Goal: Task Accomplishment & Management: Manage account settings

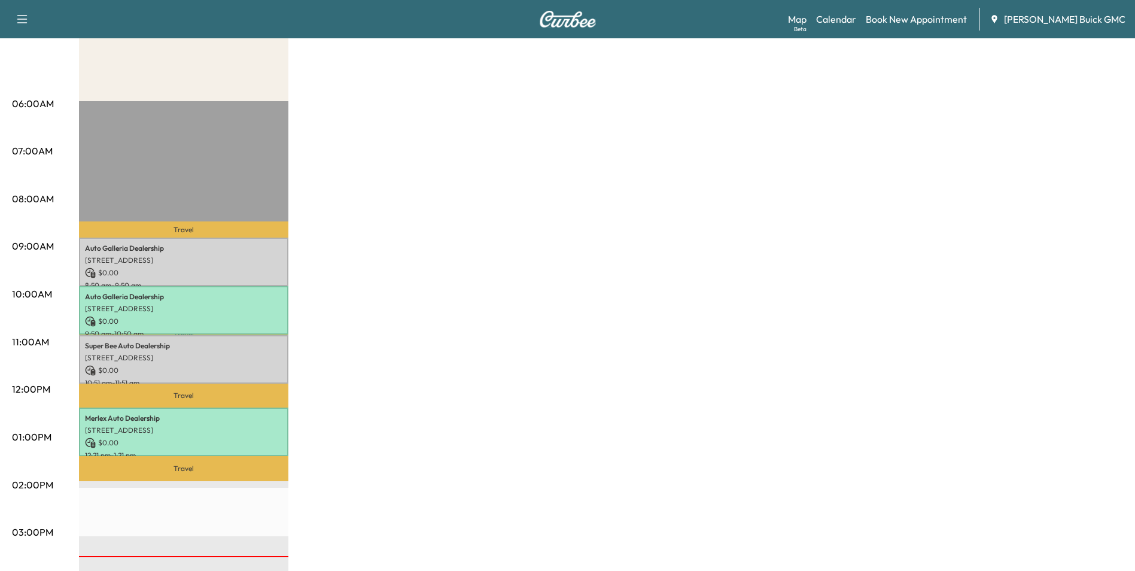
click at [657, 309] on div "MobileService+ $ 0.00 Revenue 4 hr Work Time 1 hr 22 min Transit Time Travel Au…" at bounding box center [601, 425] width 1044 height 897
click at [909, 17] on link "Book New Appointment" at bounding box center [915, 19] width 101 height 14
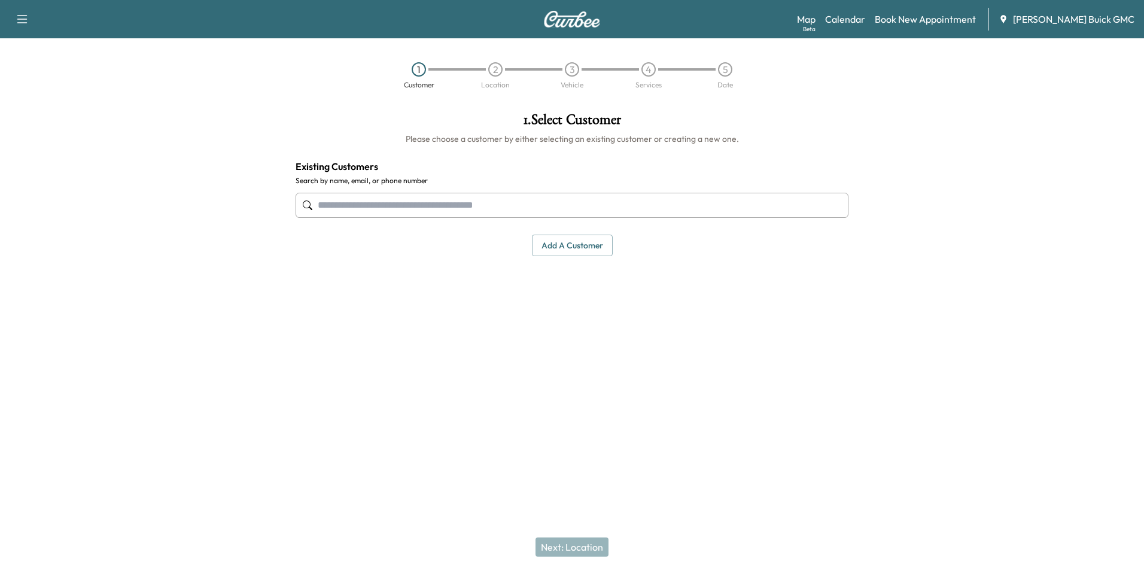
click at [477, 202] on input "text" at bounding box center [571, 205] width 553 height 25
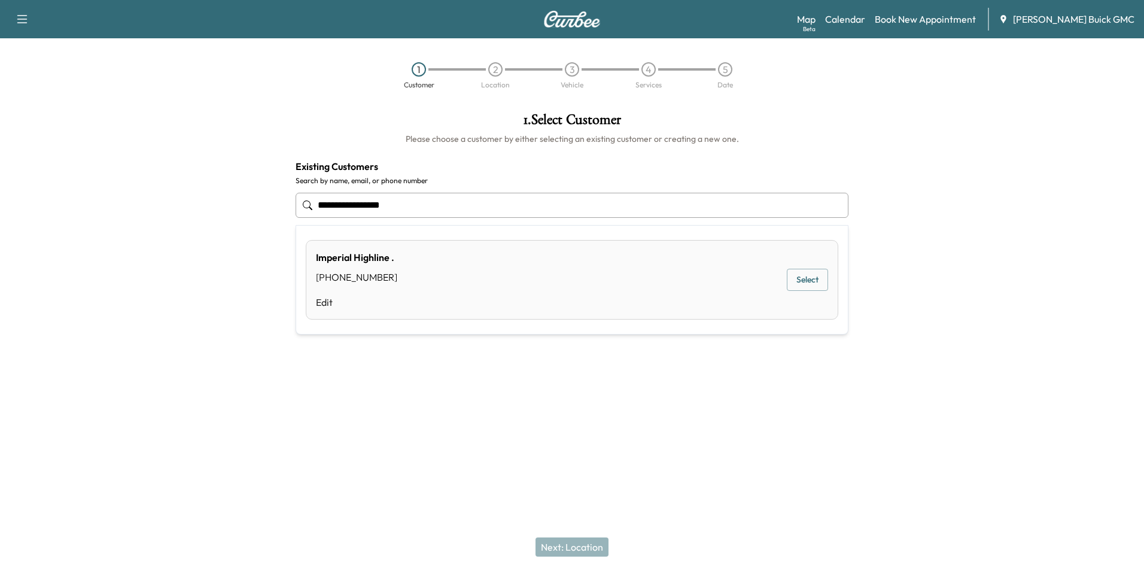
click at [431, 203] on input "**********" at bounding box center [571, 205] width 553 height 25
type input "*"
click at [425, 206] on input "**********" at bounding box center [571, 205] width 553 height 25
type input "*"
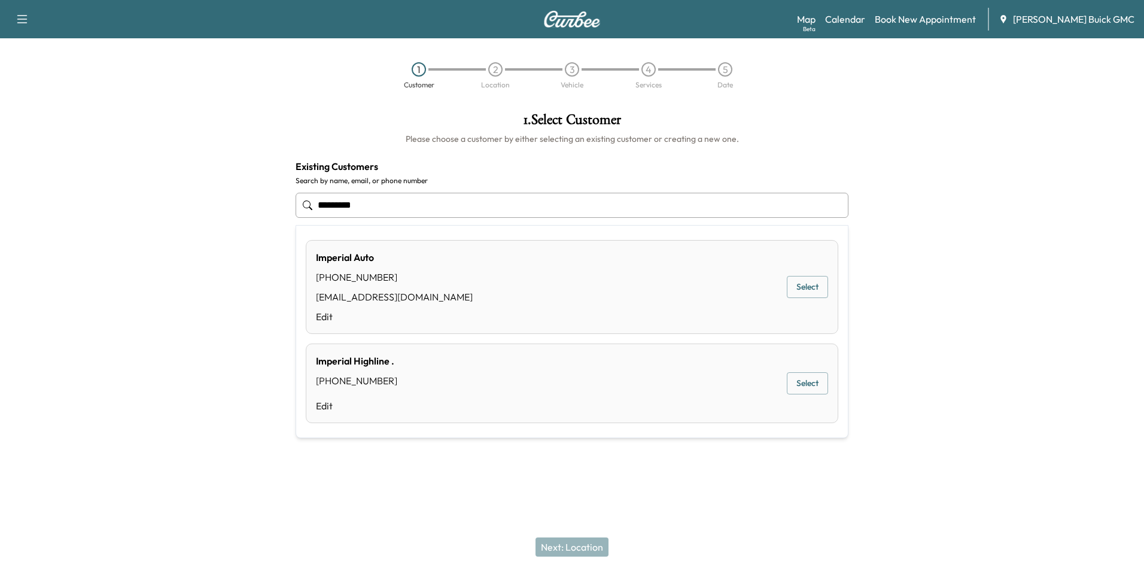
click at [395, 282] on div "Imperial Auto (703) 368-7777 no@no.com Edit Select" at bounding box center [572, 287] width 532 height 94
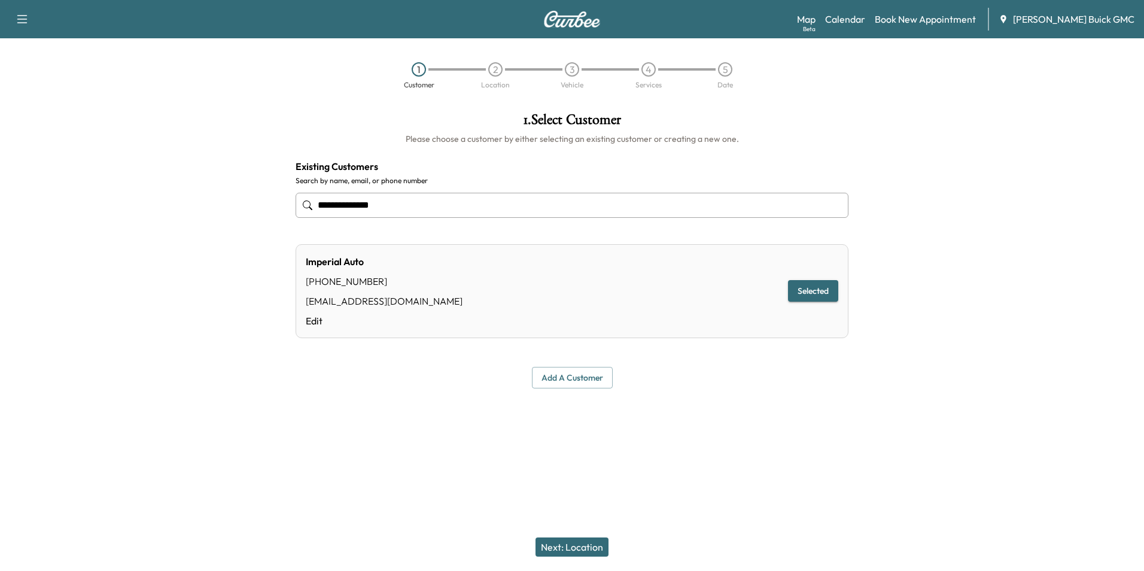
type input "**********"
click at [821, 288] on button "Selected" at bounding box center [813, 291] width 50 height 22
click at [576, 544] on button "Next: Location" at bounding box center [571, 546] width 73 height 19
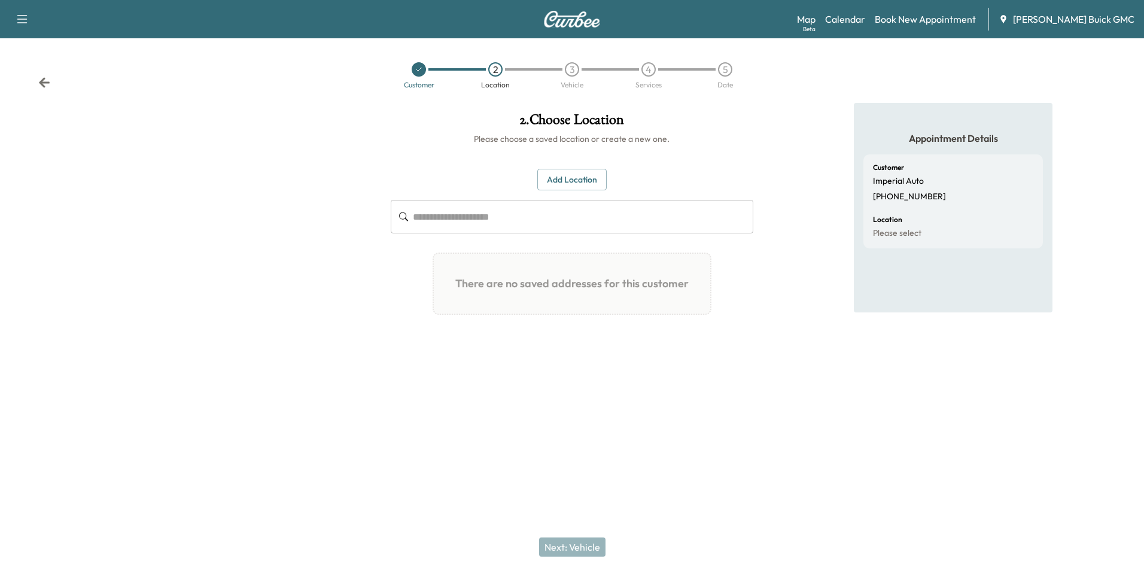
click at [502, 217] on input "text" at bounding box center [583, 216] width 340 height 33
type input "*"
click at [571, 175] on button "Add Location" at bounding box center [571, 180] width 69 height 22
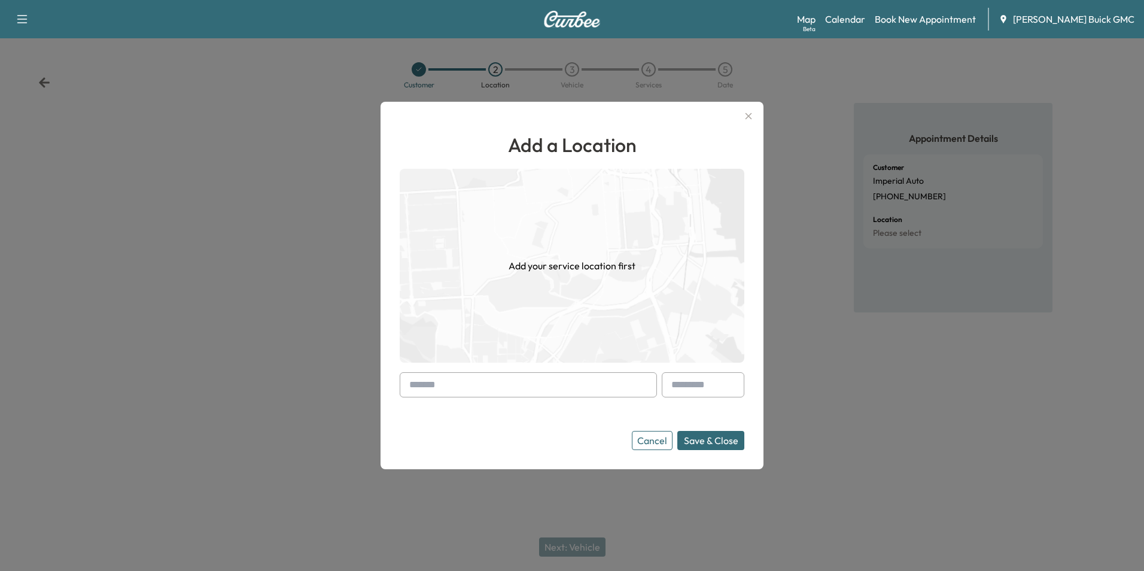
click at [530, 382] on input "text" at bounding box center [528, 384] width 257 height 25
type input "**********"
click at [700, 438] on button "Save & Close" at bounding box center [710, 440] width 67 height 19
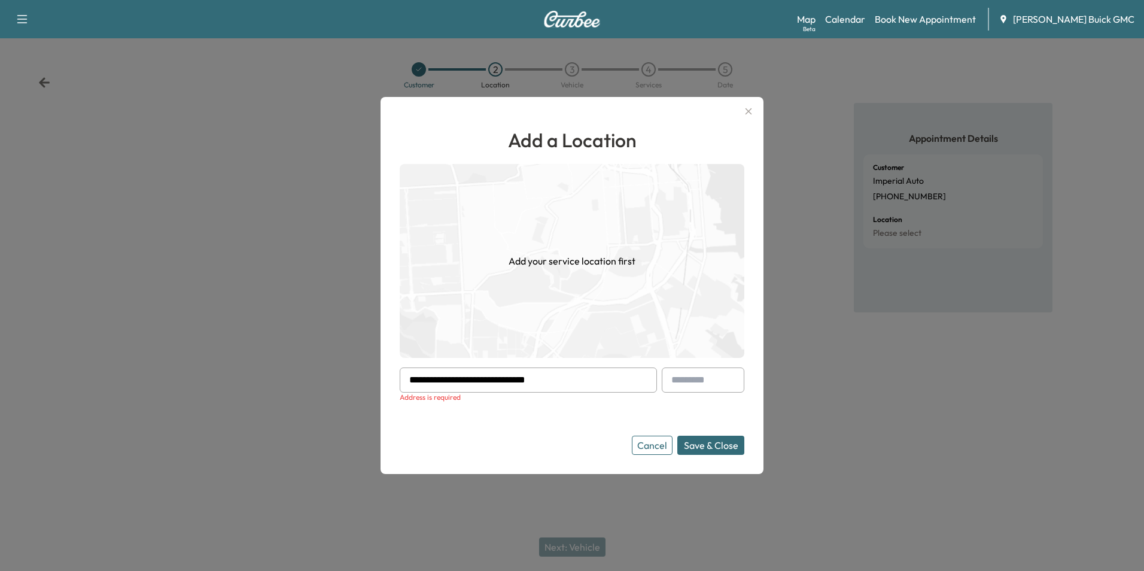
click at [559, 378] on input "**********" at bounding box center [528, 379] width 257 height 25
click at [746, 108] on icon "button" at bounding box center [748, 111] width 14 height 14
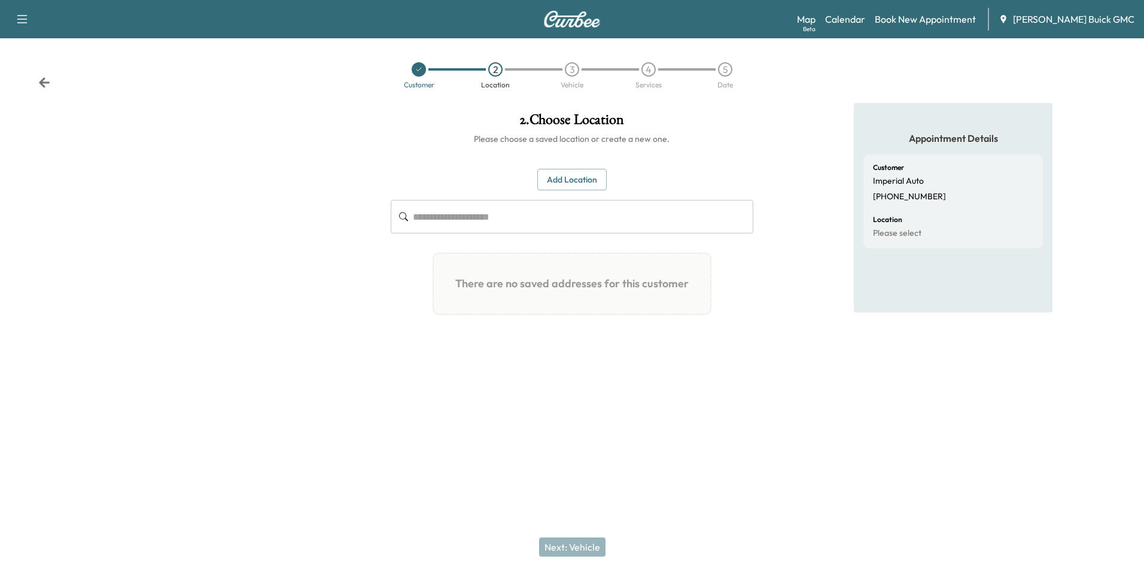
click at [772, 123] on div "Appointment Details Customer Imperial Auto +17033687777 Location Please select" at bounding box center [953, 245] width 381 height 285
click at [788, 312] on div "Appointment Details Customer Imperial Auto +17033687777 Location Please select" at bounding box center [953, 245] width 381 height 285
click at [465, 219] on input "text" at bounding box center [583, 216] width 340 height 33
click at [901, 16] on link "Book New Appointment" at bounding box center [924, 19] width 101 height 14
click at [904, 16] on link "Book New Appointment" at bounding box center [924, 19] width 101 height 14
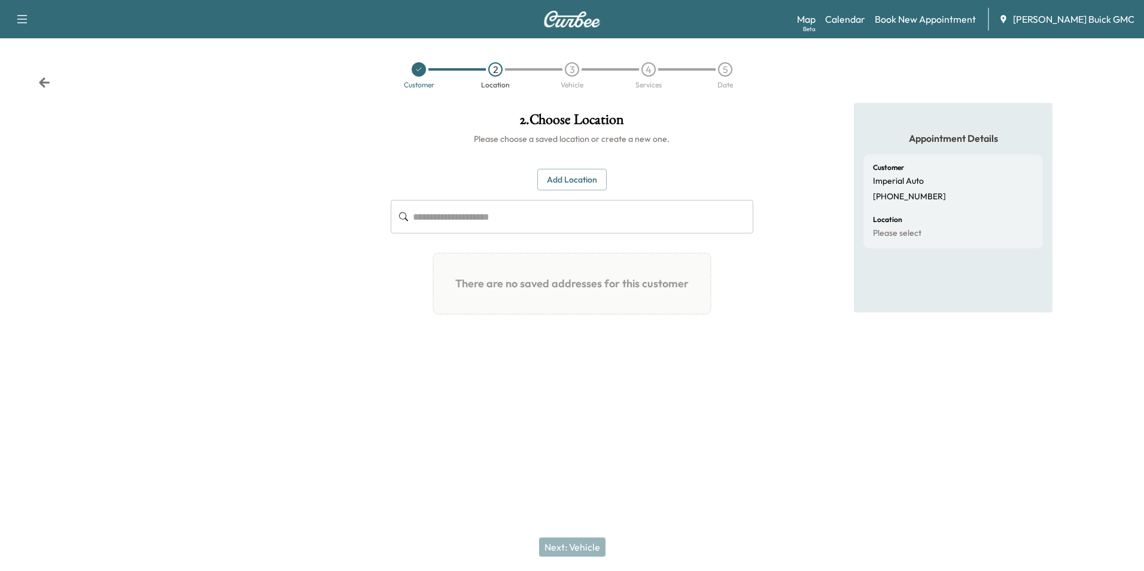
click at [417, 70] on icon at bounding box center [418, 69] width 7 height 7
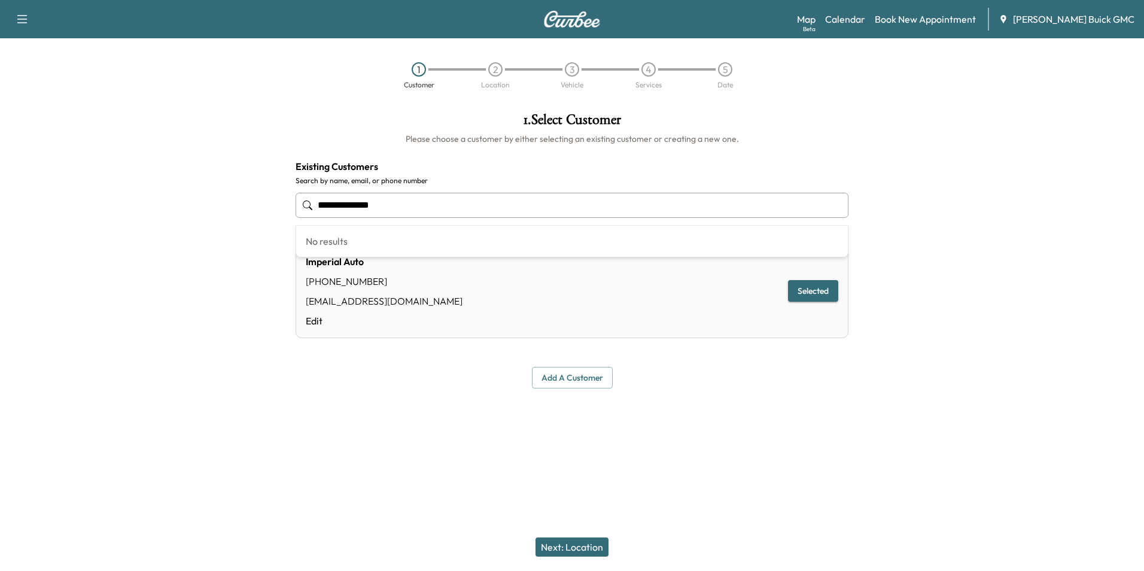
click at [408, 201] on input "**********" at bounding box center [571, 205] width 553 height 25
click at [322, 299] on link "Edit" at bounding box center [356, 302] width 81 height 14
type input "**********"
click at [398, 282] on div "Imperial Highline . (703) 618-2648 Edit Selected" at bounding box center [571, 284] width 553 height 80
click at [377, 280] on div "(703) 618-2648" at bounding box center [346, 281] width 81 height 14
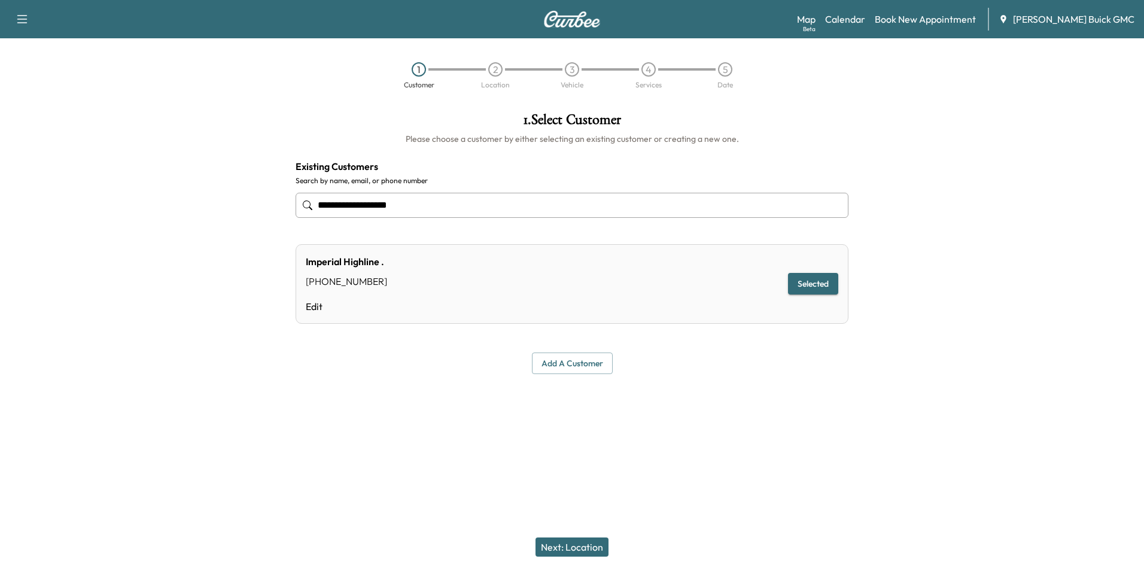
click at [320, 278] on div "(703) 618-2648" at bounding box center [346, 281] width 81 height 14
click at [315, 304] on link "Edit" at bounding box center [346, 306] width 81 height 14
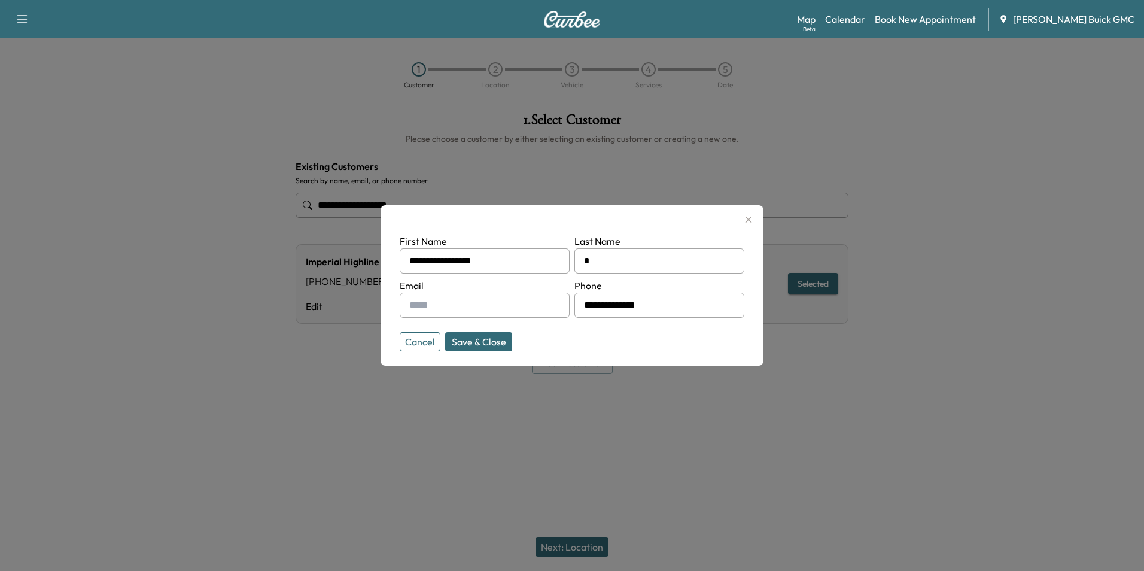
click at [587, 261] on div at bounding box center [586, 261] width 14 height 14
click at [586, 261] on div at bounding box center [586, 261] width 14 height 14
click at [655, 307] on input "**********" at bounding box center [659, 304] width 170 height 25
type input "**********"
click at [596, 258] on input "*" at bounding box center [659, 260] width 170 height 25
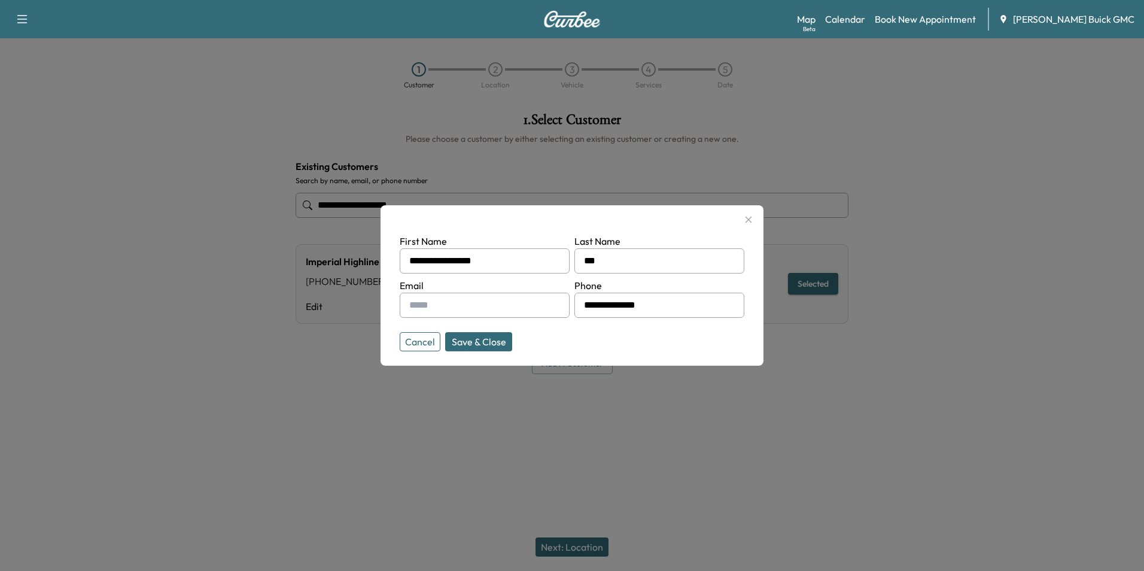
type input "**********"
click at [471, 308] on input "text" at bounding box center [485, 304] width 170 height 25
type input "**********"
click at [587, 323] on form "**********" at bounding box center [572, 290] width 344 height 112
click at [484, 337] on button "Save & Close" at bounding box center [478, 341] width 67 height 19
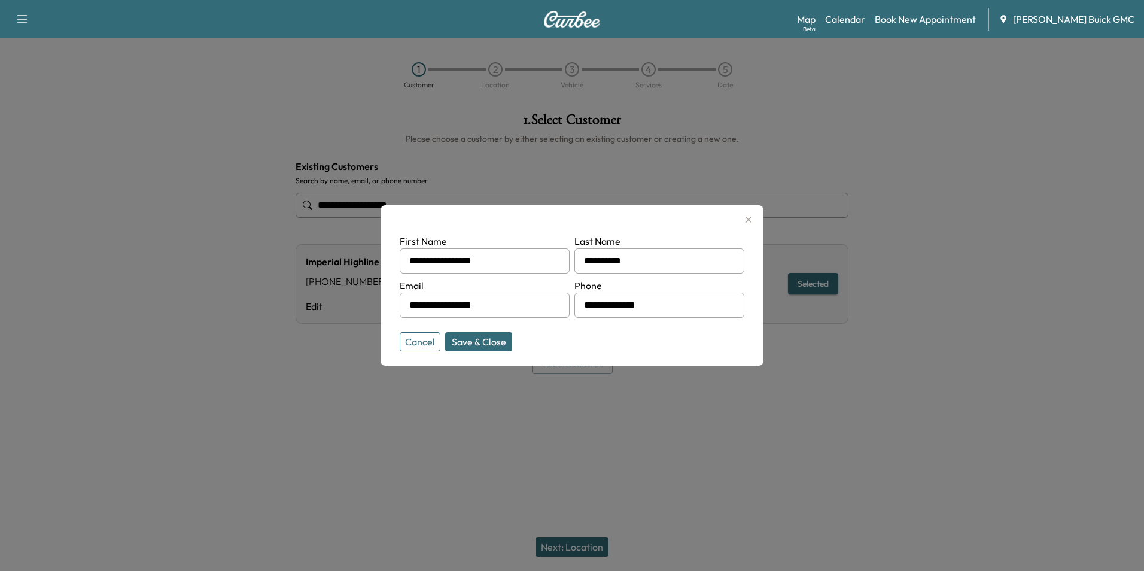
type input "*"
type input "**********"
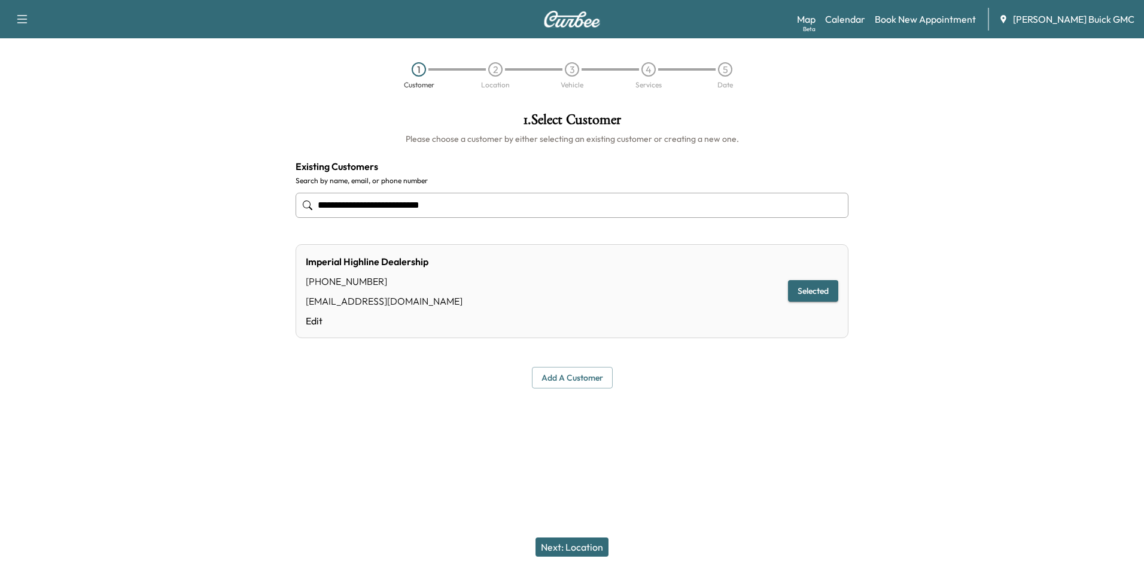
click at [716, 392] on div "**********" at bounding box center [572, 250] width 572 height 295
click at [816, 286] on button "Selected" at bounding box center [813, 291] width 50 height 22
click at [575, 544] on button "Next: Location" at bounding box center [571, 546] width 73 height 19
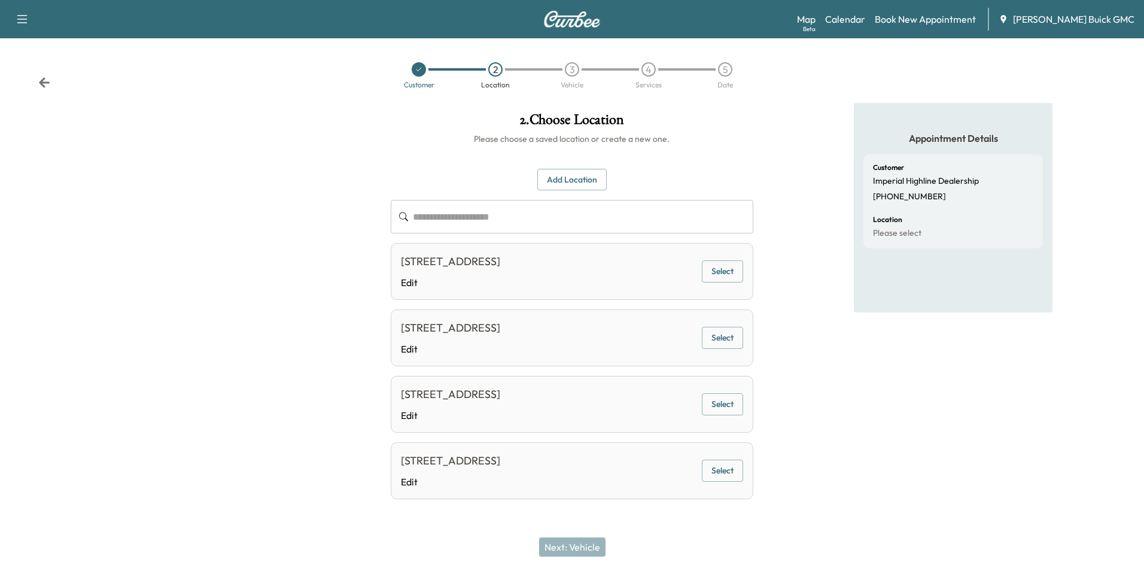
click at [810, 223] on div "Appointment Details Customer Imperial Highline Dealership +17033687777 Location…" at bounding box center [953, 317] width 381 height 429
click at [567, 172] on button "Add Location" at bounding box center [571, 180] width 69 height 22
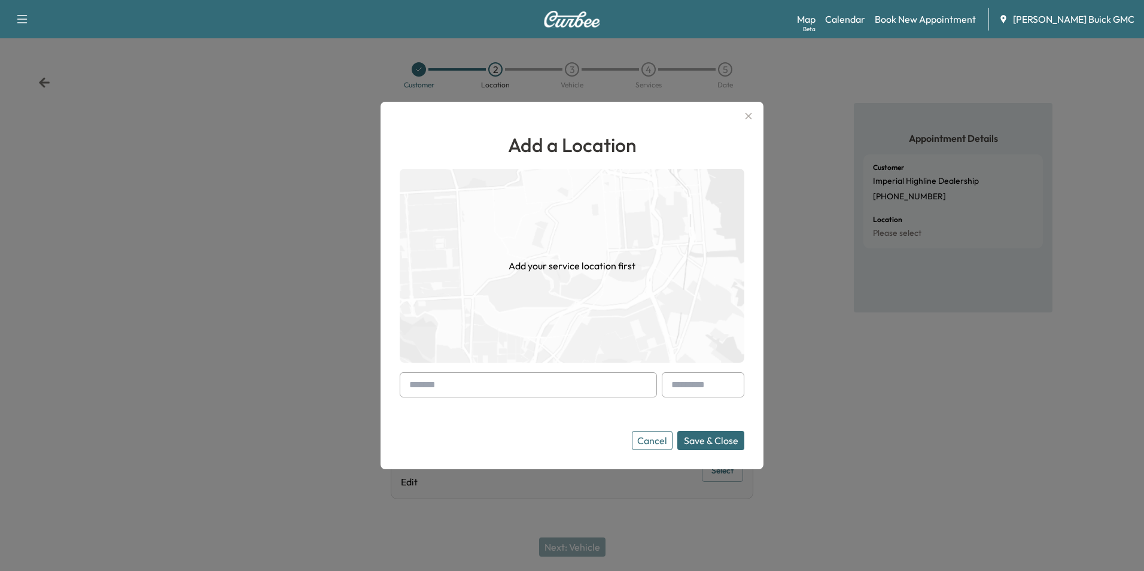
click at [466, 383] on input "text" at bounding box center [528, 384] width 257 height 25
type input "**********"
click at [705, 435] on button "Save & Close" at bounding box center [710, 440] width 67 height 19
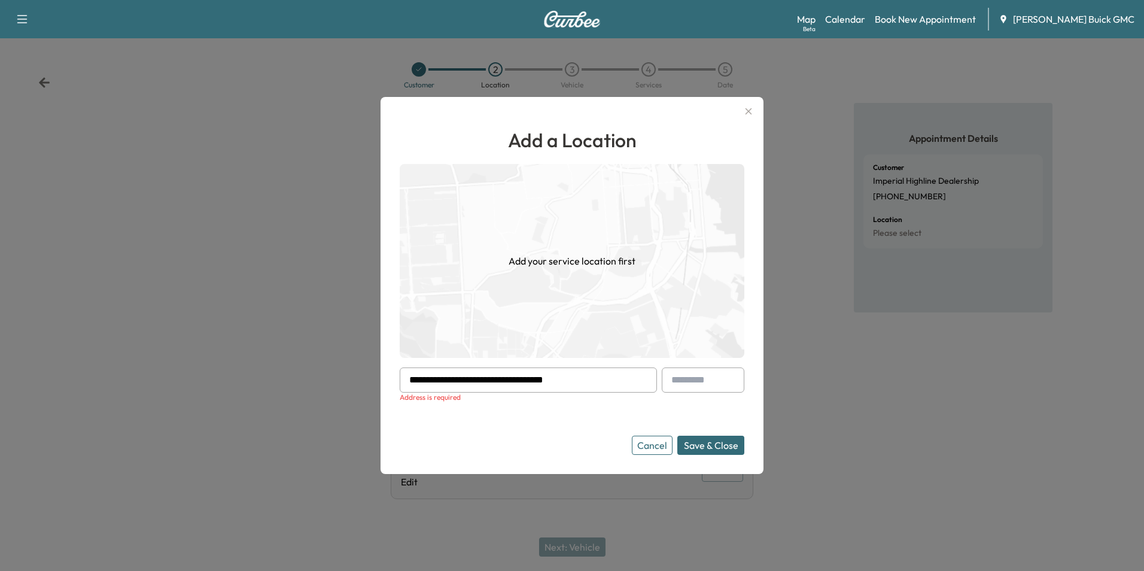
click at [587, 375] on input "**********" at bounding box center [528, 379] width 257 height 25
drag, startPoint x: 581, startPoint y: 378, endPoint x: 408, endPoint y: 388, distance: 173.7
click at [408, 388] on input "**********" at bounding box center [528, 379] width 257 height 25
click at [653, 449] on button "Cancel" at bounding box center [652, 444] width 41 height 19
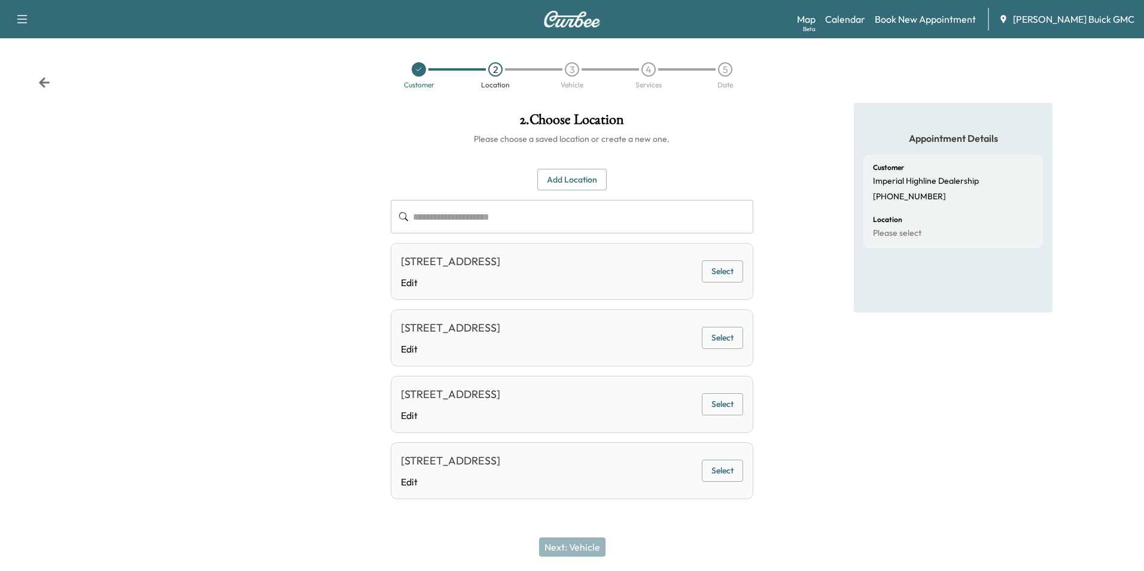
click at [497, 217] on input "text" at bounding box center [583, 216] width 340 height 33
paste input "**********"
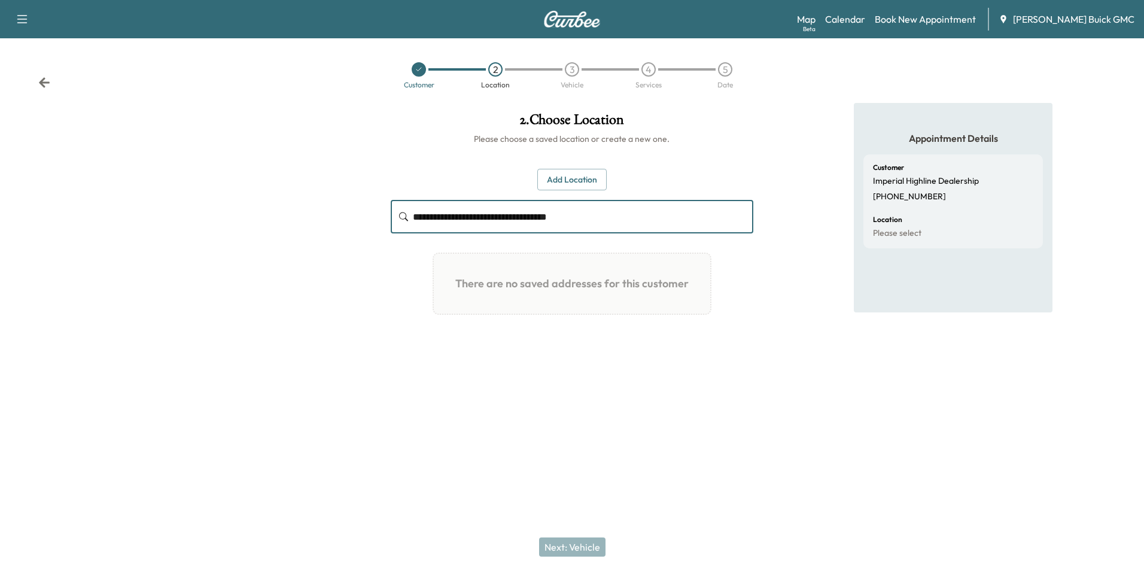
type input "**********"
click at [580, 176] on button "Add Location" at bounding box center [571, 180] width 69 height 22
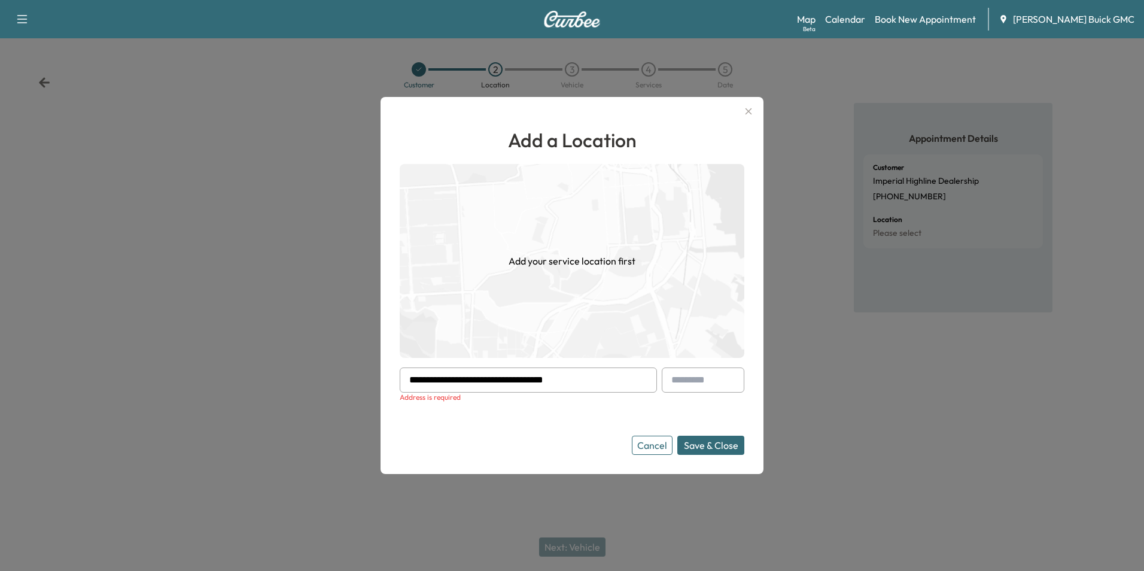
click at [589, 383] on input "**********" at bounding box center [528, 379] width 257 height 25
click at [591, 381] on input "**********" at bounding box center [528, 379] width 257 height 25
type input "*"
click at [645, 443] on button "Cancel" at bounding box center [652, 444] width 41 height 19
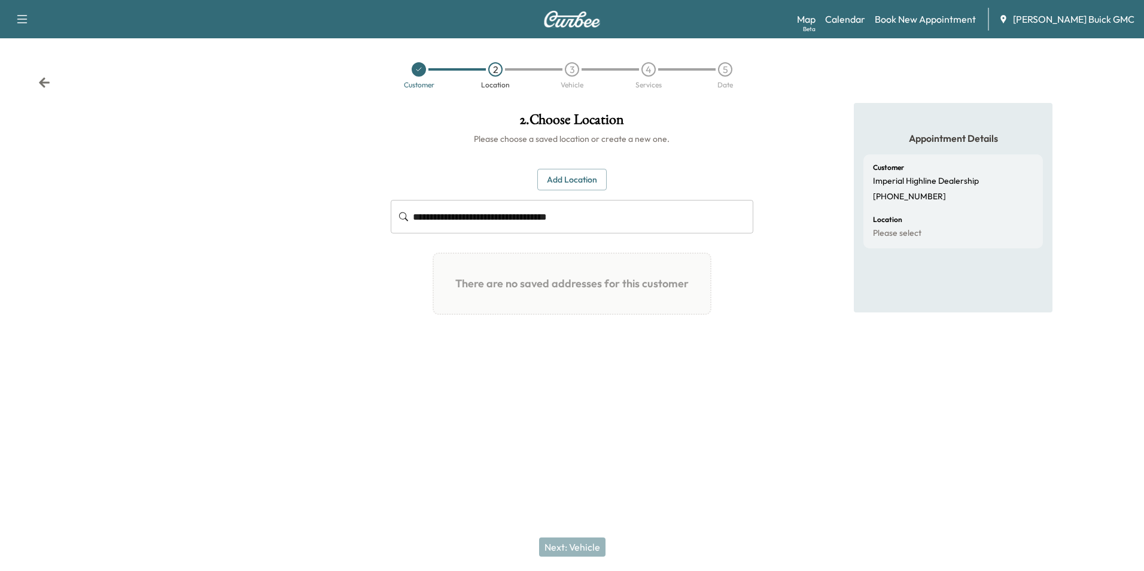
click at [773, 254] on div "Appointment Details Customer Imperial Highline Dealership +17033687777 Location…" at bounding box center [953, 245] width 381 height 285
drag, startPoint x: 581, startPoint y: 217, endPoint x: 391, endPoint y: 213, distance: 190.8
click at [391, 213] on div "**********" at bounding box center [572, 216] width 362 height 33
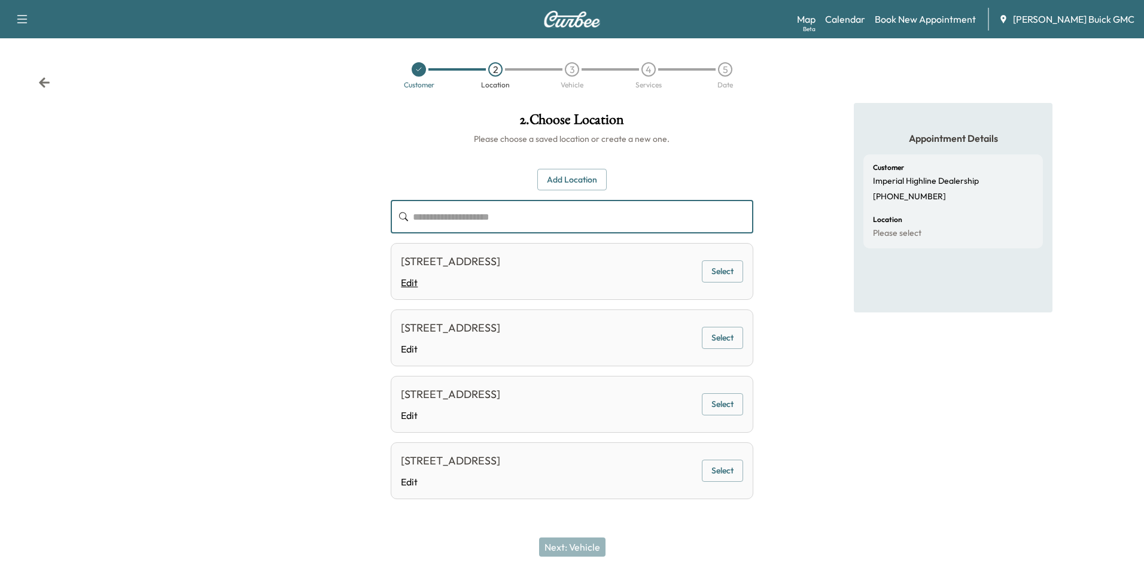
click at [410, 279] on link "Edit" at bounding box center [450, 282] width 99 height 14
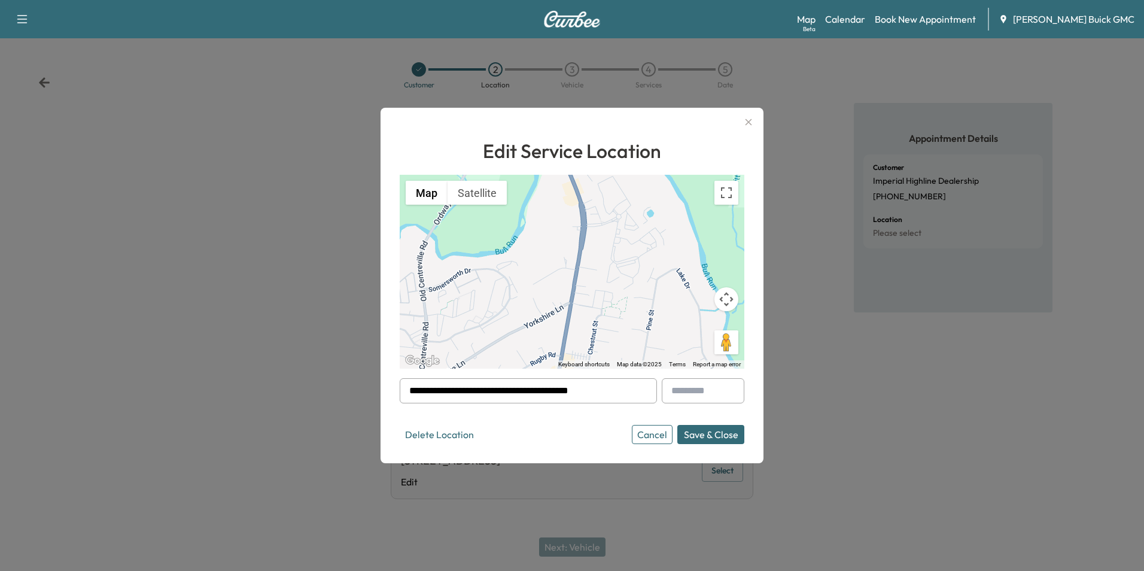
click at [416, 388] on div at bounding box center [411, 390] width 14 height 14
click at [419, 391] on input "**********" at bounding box center [528, 390] width 257 height 25
click at [416, 390] on div at bounding box center [411, 390] width 14 height 14
click at [418, 389] on div at bounding box center [411, 390] width 14 height 14
click at [420, 388] on input "**********" at bounding box center [528, 390] width 257 height 25
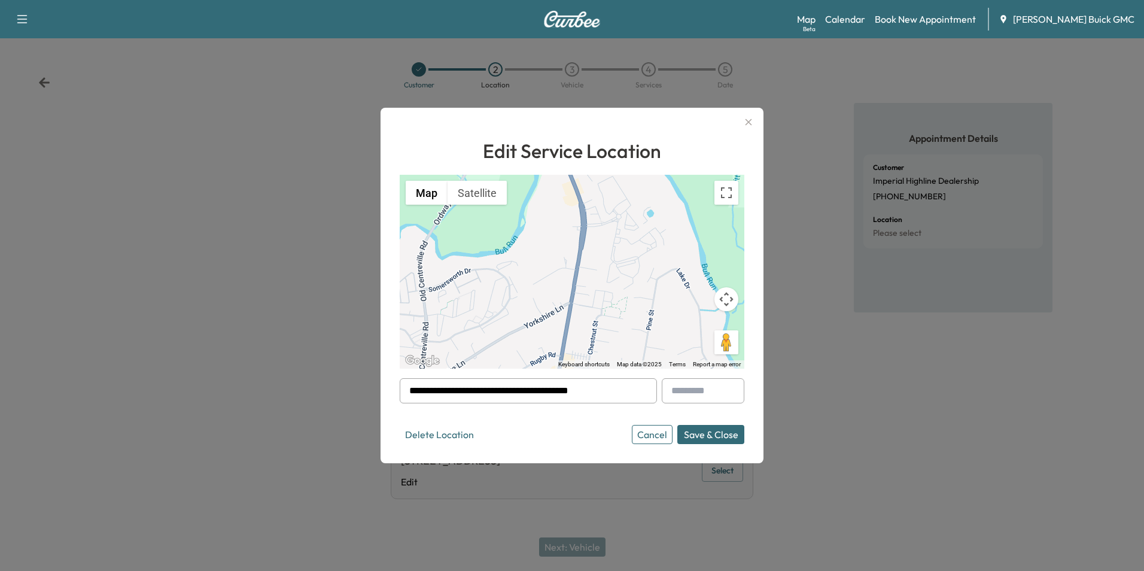
type input "**********"
click at [701, 432] on button "Save & Close" at bounding box center [710, 434] width 67 height 19
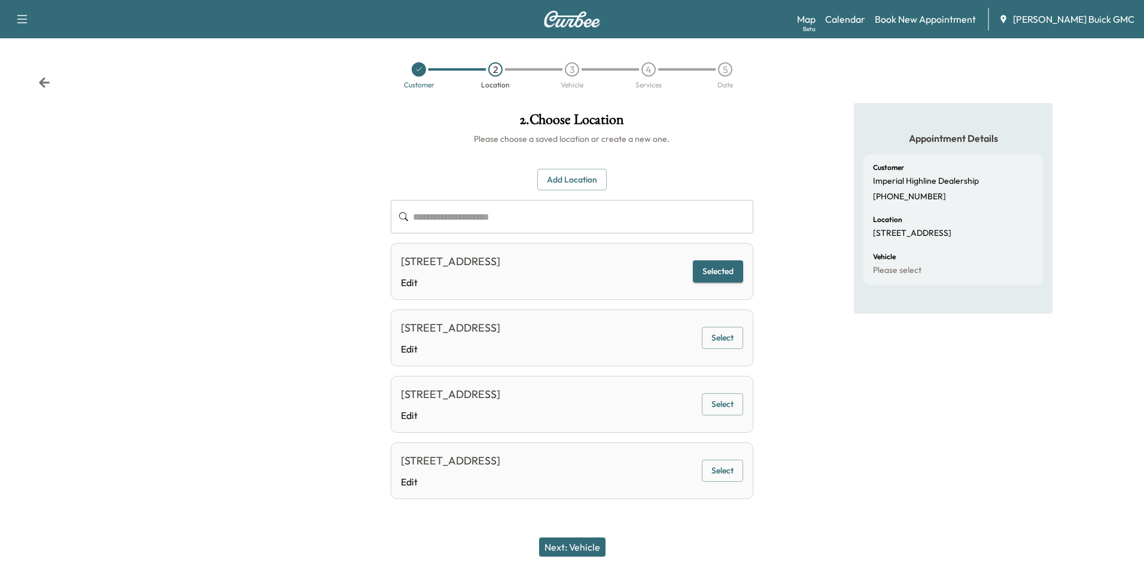
click at [824, 194] on div "Appointment Details Customer Imperial Highline Dealership +17033687777 Location…" at bounding box center [953, 317] width 381 height 429
click at [825, 188] on div "Appointment Details Customer Imperial Highline Dealership +17033687777 Location…" at bounding box center [953, 317] width 381 height 429
click at [562, 178] on button "Add Location" at bounding box center [571, 180] width 69 height 22
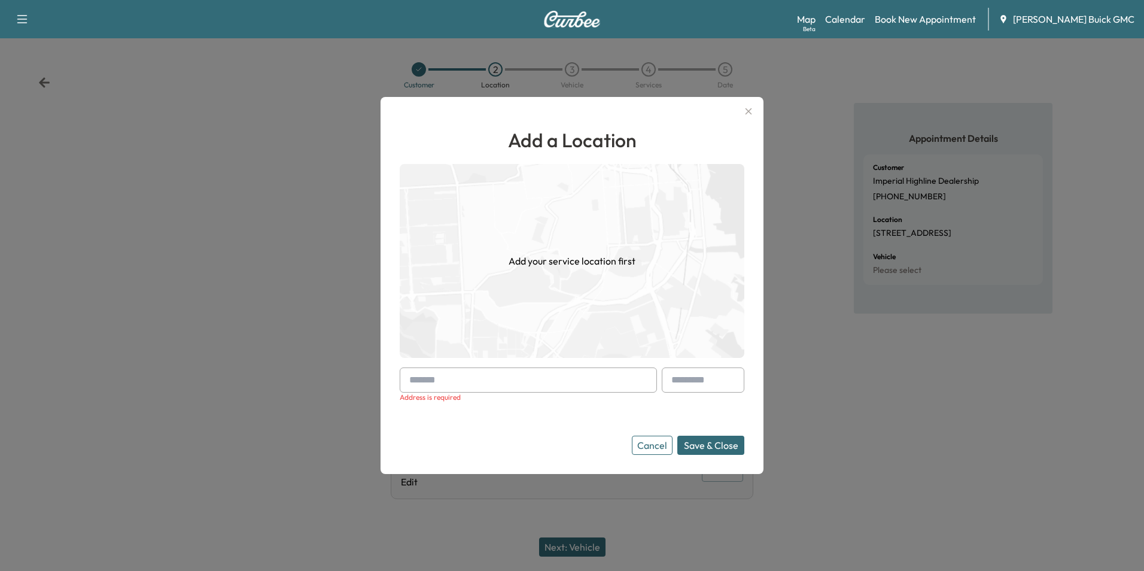
click at [489, 370] on input "text" at bounding box center [528, 379] width 257 height 25
type input "**********"
click at [554, 414] on form "**********" at bounding box center [572, 410] width 344 height 87
drag, startPoint x: 555, startPoint y: 411, endPoint x: 571, endPoint y: 401, distance: 18.6
click at [555, 411] on form "**********" at bounding box center [572, 410] width 344 height 87
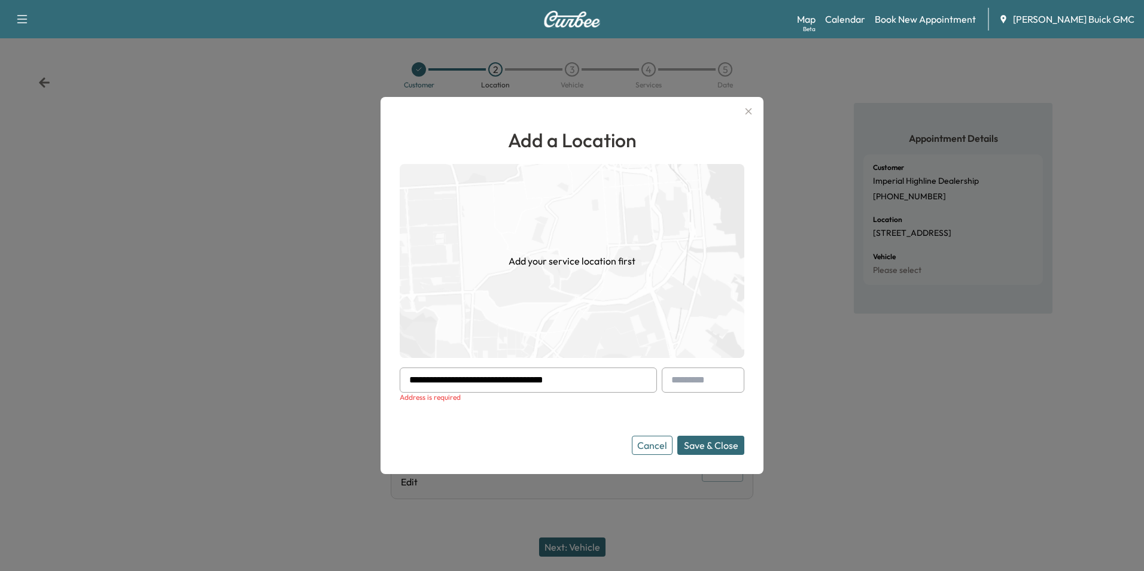
click at [608, 378] on input "**********" at bounding box center [528, 379] width 257 height 25
click at [609, 378] on input "**********" at bounding box center [528, 379] width 257 height 25
click at [609, 427] on form "**********" at bounding box center [572, 410] width 344 height 87
click at [716, 441] on button "Save & Close" at bounding box center [710, 444] width 67 height 19
click at [702, 442] on button "Save & Close" at bounding box center [710, 444] width 67 height 19
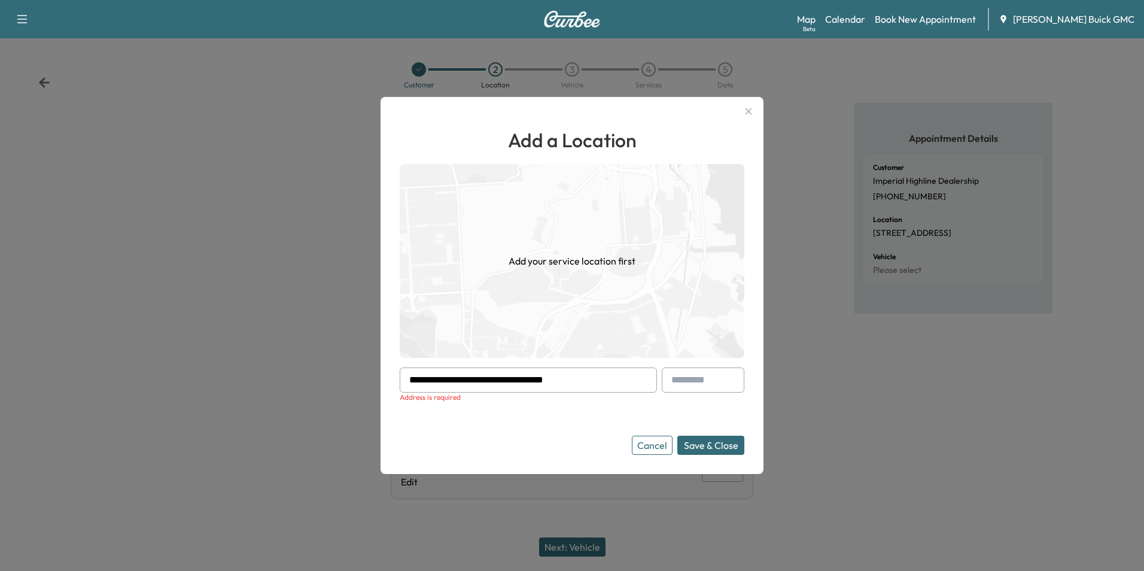
click at [702, 442] on button "Save & Close" at bounding box center [710, 444] width 67 height 19
click at [703, 442] on button "Save & Close" at bounding box center [710, 444] width 67 height 19
click at [748, 108] on icon "button" at bounding box center [748, 111] width 14 height 14
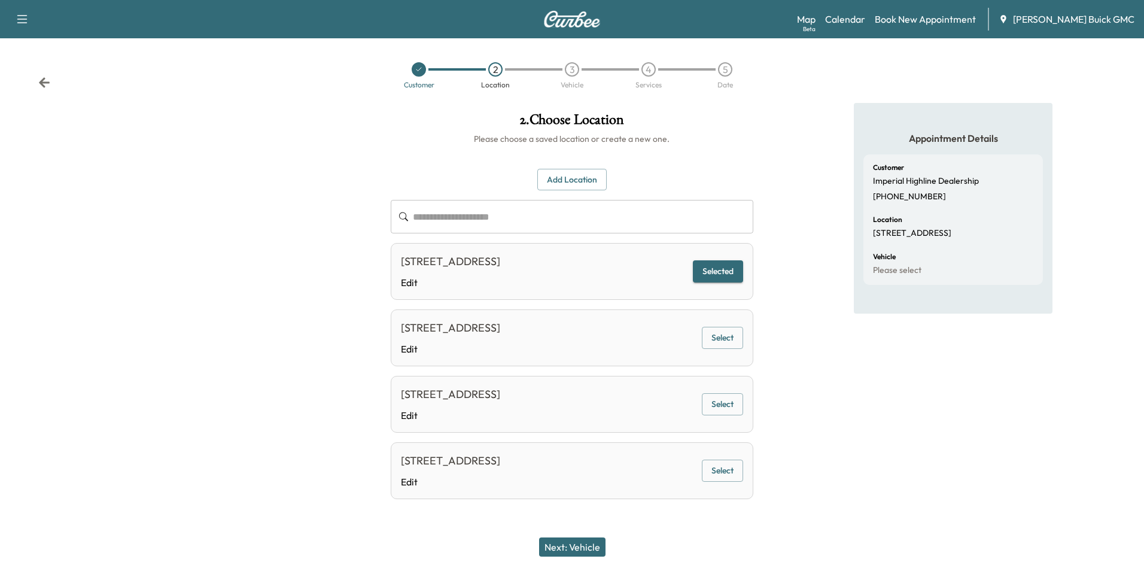
click at [782, 297] on div "Appointment Details Customer Imperial Highline Dealership +17033687777 Location…" at bounding box center [953, 317] width 381 height 429
click at [408, 279] on link "Edit" at bounding box center [450, 282] width 99 height 14
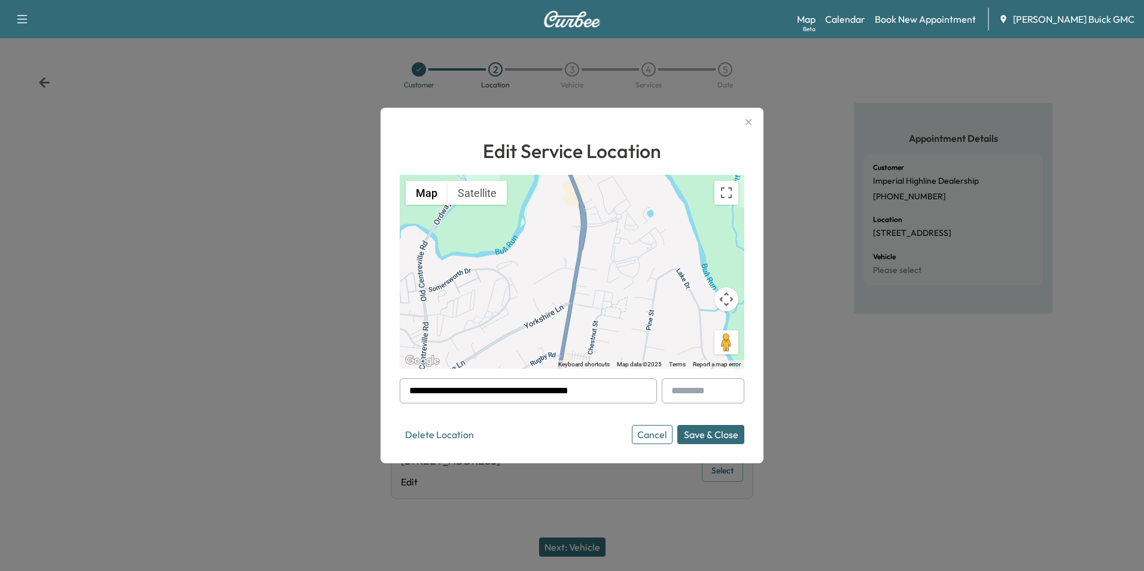
click at [699, 435] on button "Save & Close" at bounding box center [710, 434] width 67 height 19
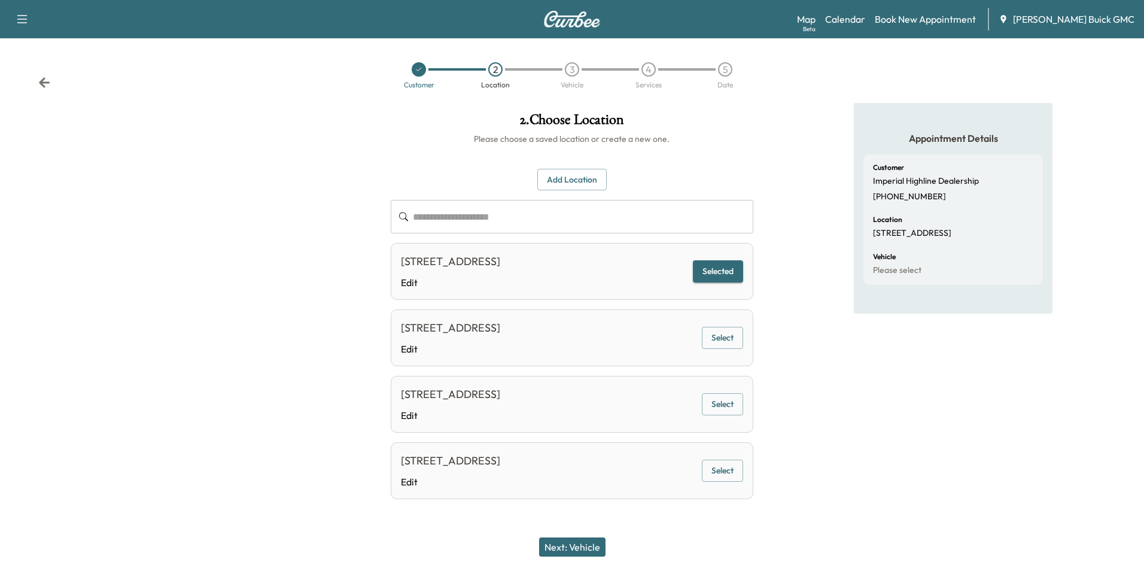
click at [722, 268] on button "Selected" at bounding box center [718, 271] width 50 height 22
click at [587, 544] on button "Next: Vehicle" at bounding box center [572, 546] width 66 height 19
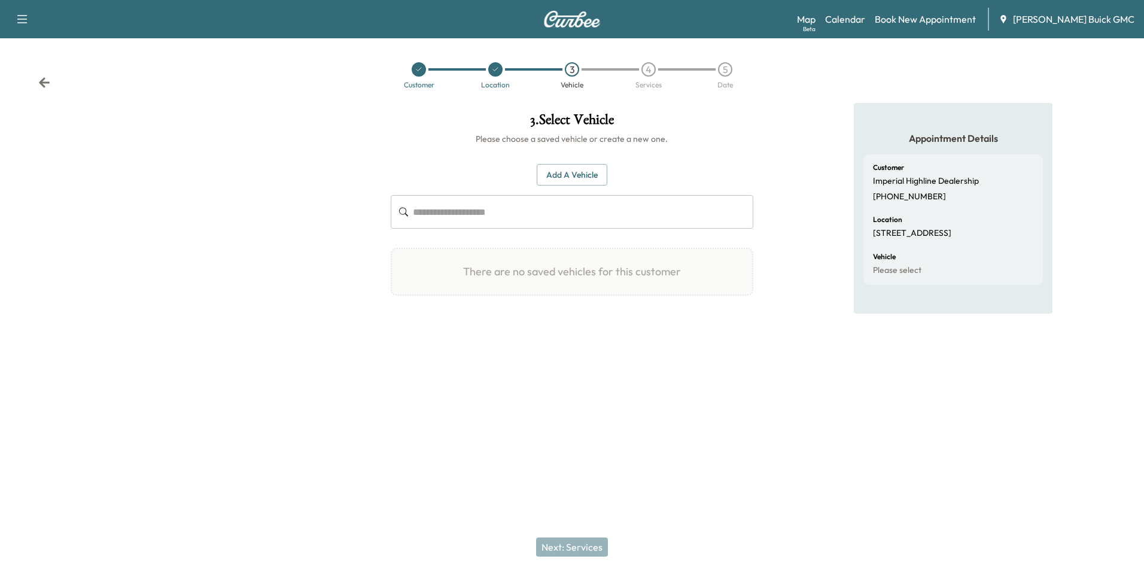
click at [568, 169] on button "Add a Vehicle" at bounding box center [571, 175] width 71 height 22
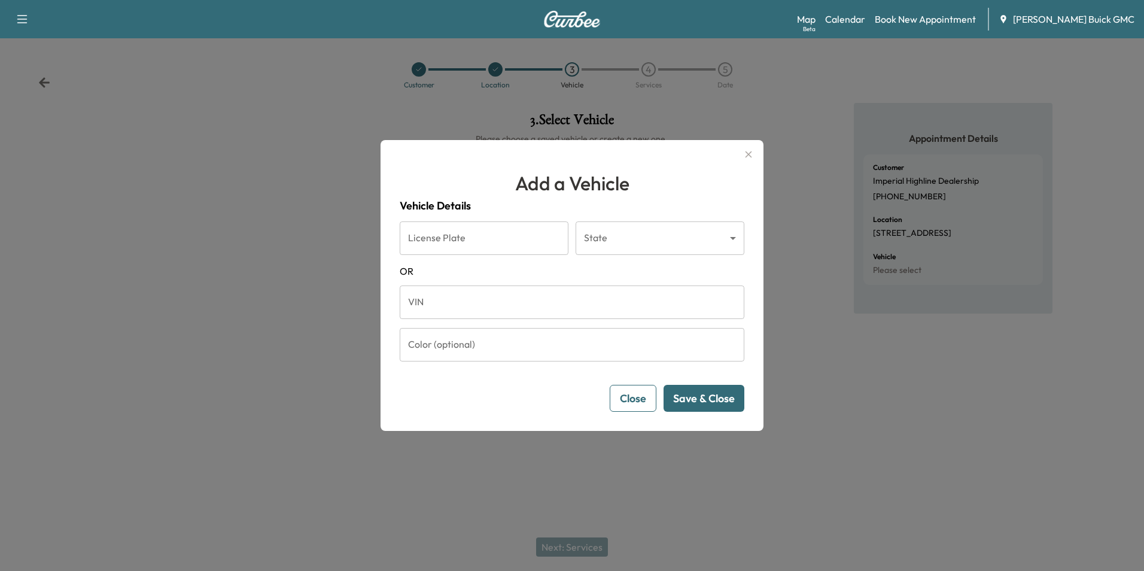
click at [511, 307] on input "VIN" at bounding box center [572, 301] width 344 height 33
type input "**********"
click at [700, 395] on button "Save & Close" at bounding box center [703, 398] width 81 height 27
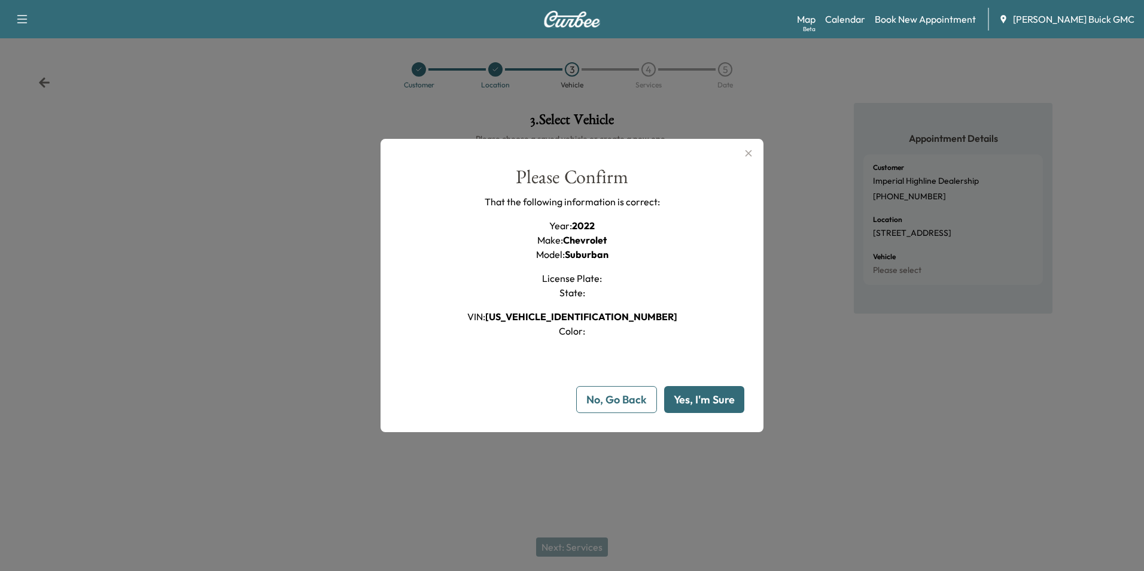
click at [706, 395] on button "Yes, I'm Sure" at bounding box center [704, 399] width 80 height 27
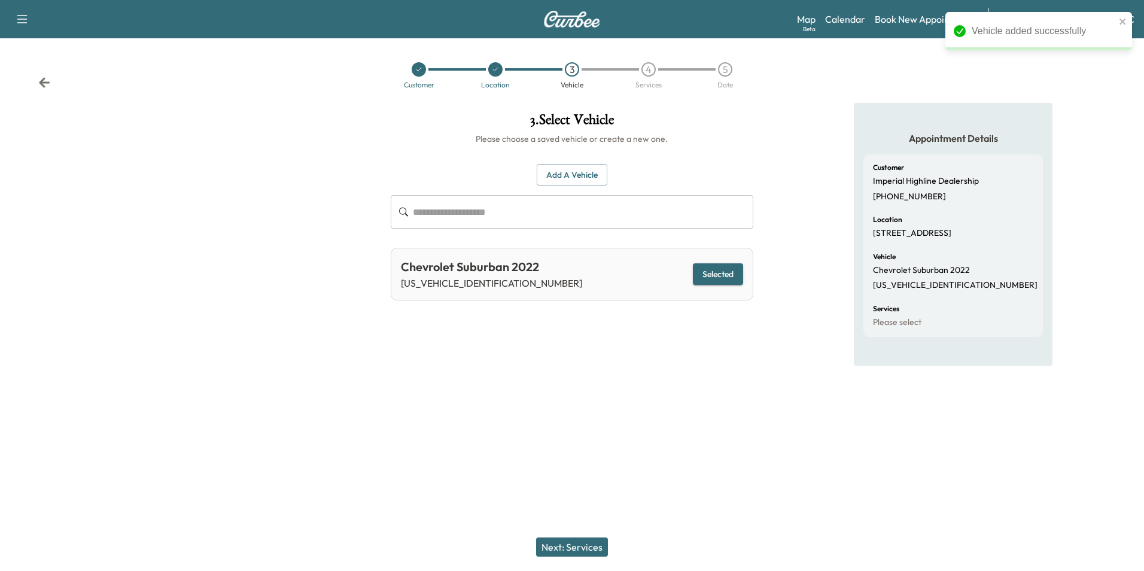
click at [582, 545] on button "Next: Services" at bounding box center [572, 546] width 72 height 19
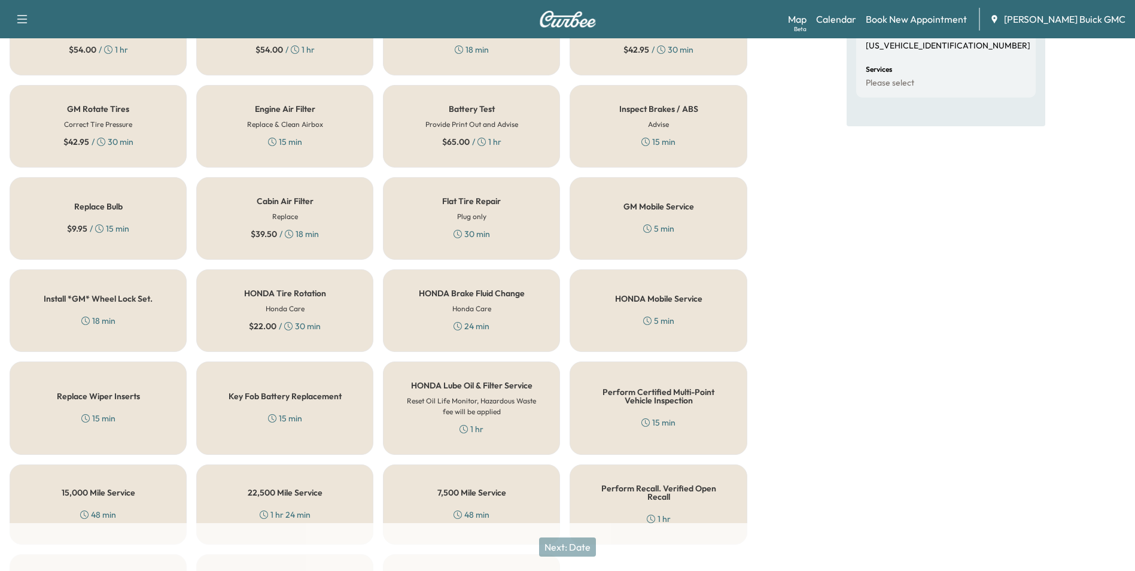
scroll to position [342, 0]
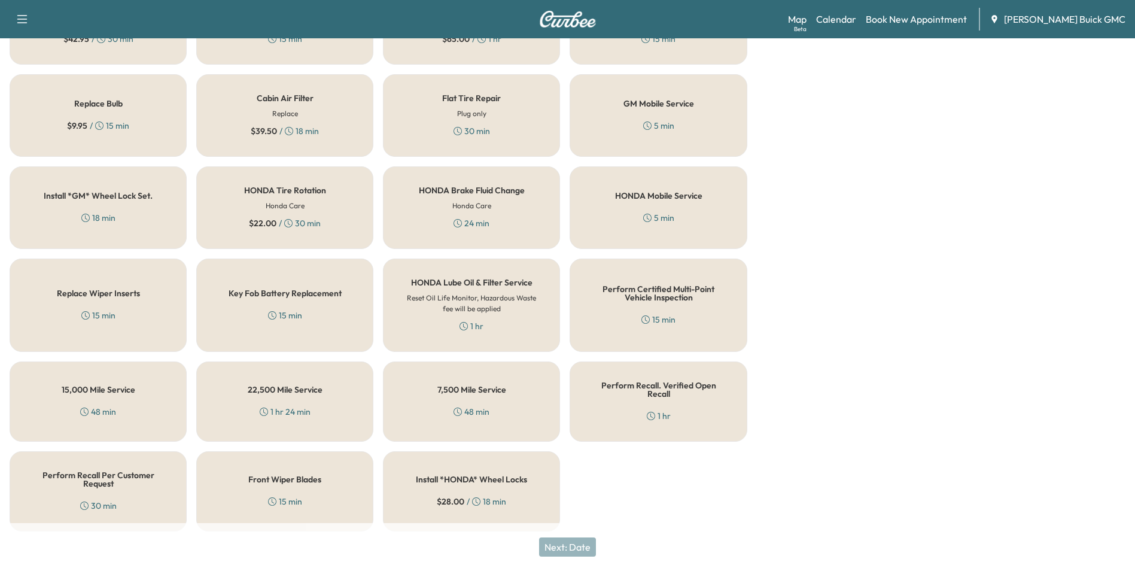
click at [651, 386] on h5 "Perform Recall. Verified Open Recall" at bounding box center [658, 389] width 138 height 17
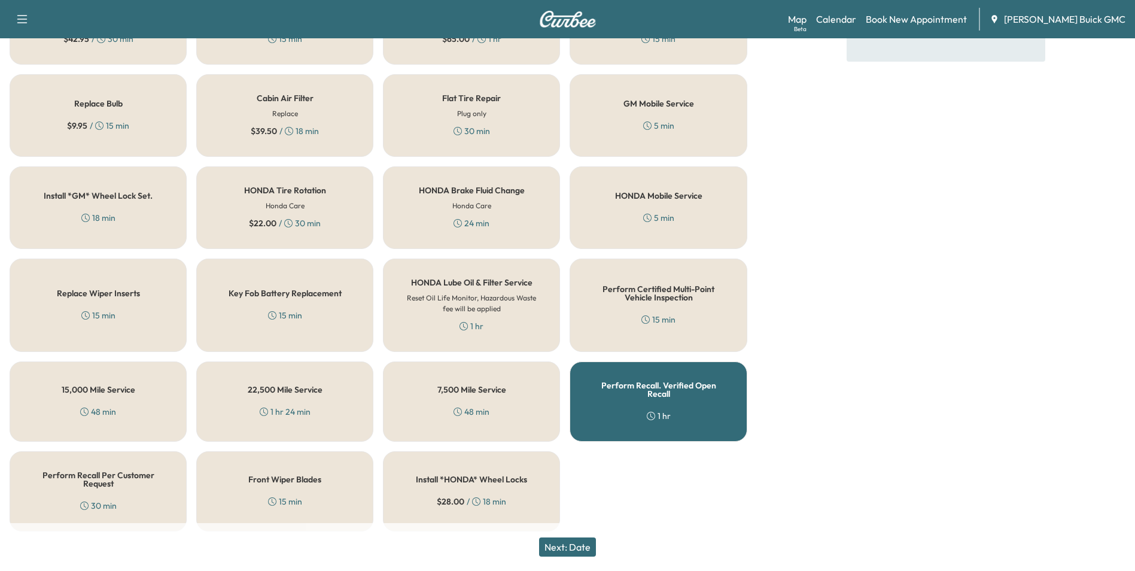
click at [574, 541] on button "Next: Date" at bounding box center [567, 546] width 57 height 19
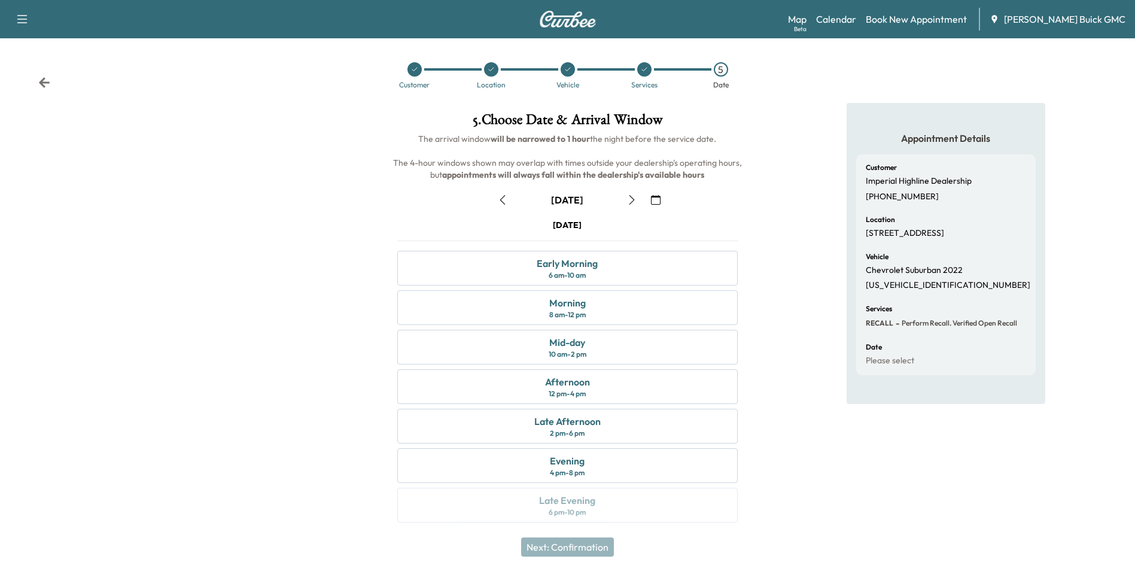
click at [804, 233] on div "Appointment Details Customer Imperial Highline Dealership +17033687777 Location…" at bounding box center [946, 320] width 378 height 434
click at [617, 264] on div "Early Morning 6 am - 10 am" at bounding box center [567, 268] width 340 height 35
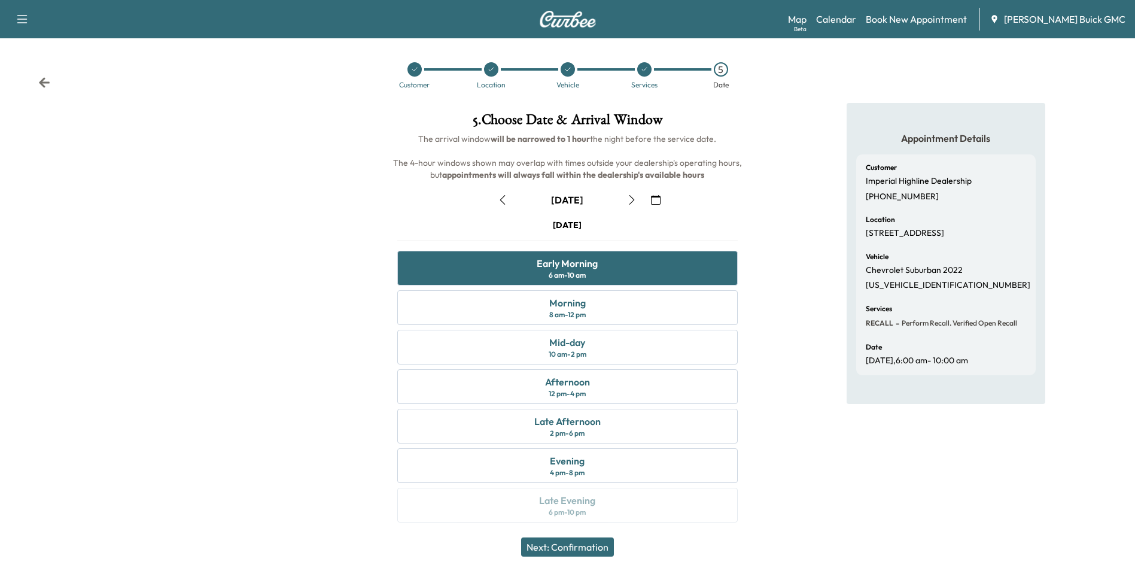
click at [583, 545] on button "Next: Confirmation" at bounding box center [567, 546] width 93 height 19
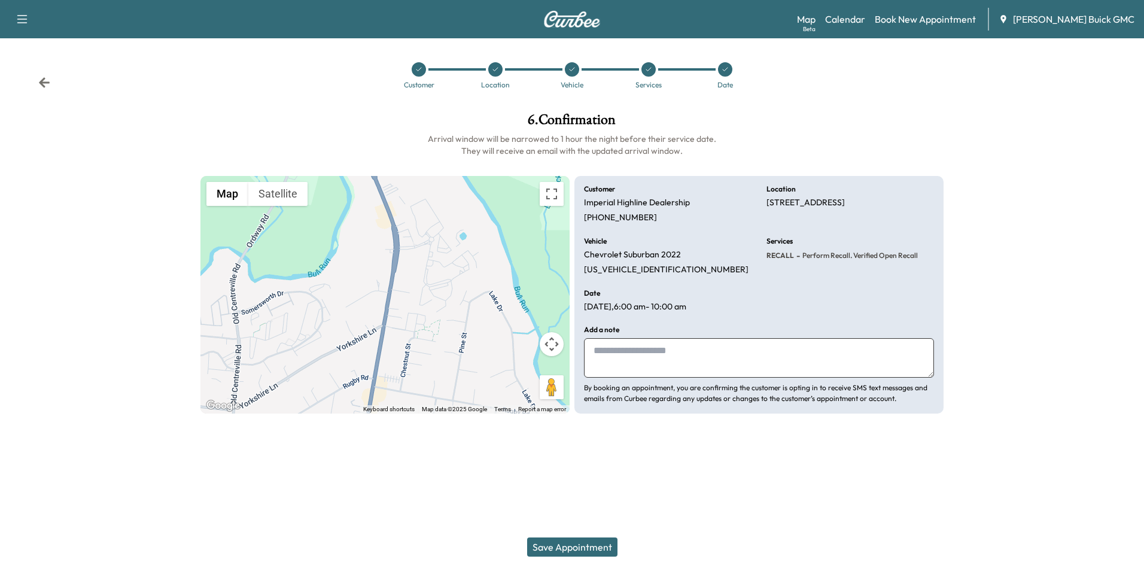
click at [617, 255] on p "Chevrolet Suburban 2022" at bounding box center [632, 254] width 97 height 11
click at [803, 205] on p "[STREET_ADDRESS]" at bounding box center [805, 202] width 78 height 11
click at [677, 350] on textarea at bounding box center [759, 357] width 350 height 39
type textarea "**********"
click at [599, 545] on button "Save Appointment" at bounding box center [572, 546] width 90 height 19
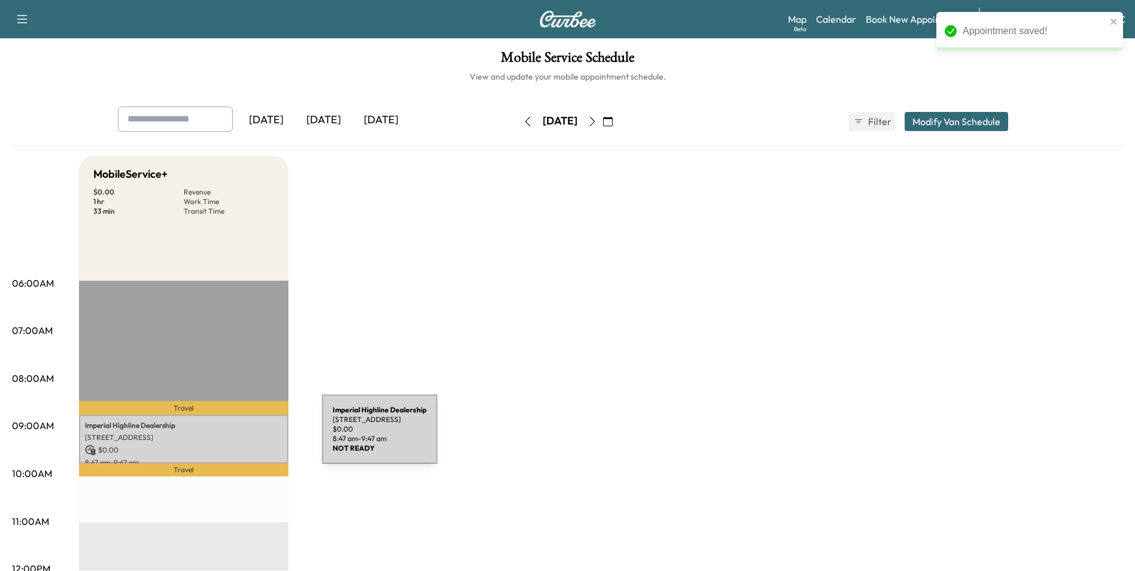
click at [232, 436] on p "[STREET_ADDRESS]" at bounding box center [183, 437] width 197 height 10
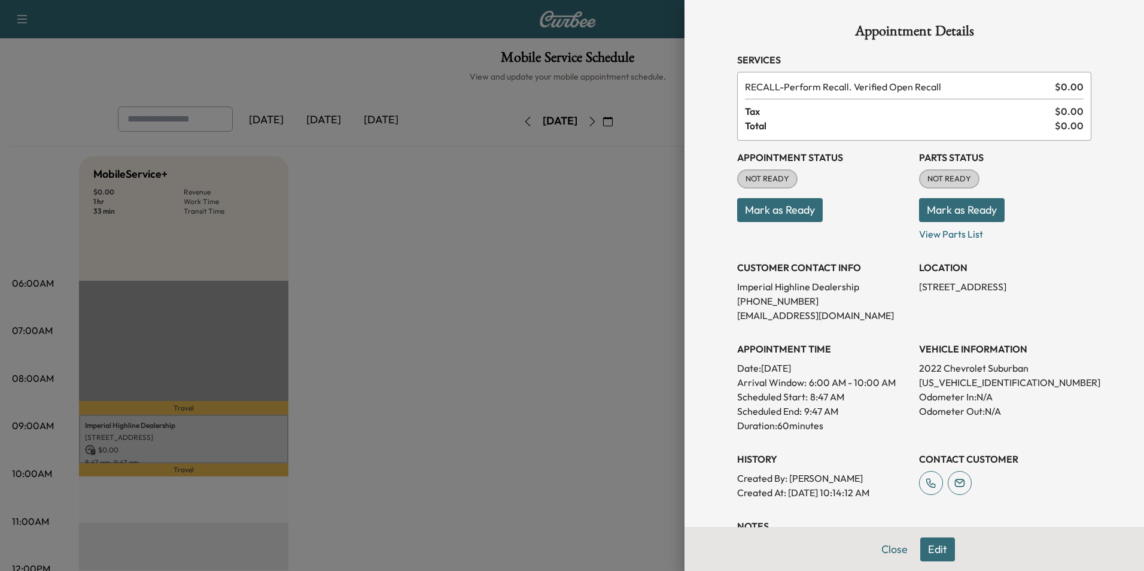
click at [962, 288] on p "[STREET_ADDRESS]" at bounding box center [1005, 286] width 172 height 14
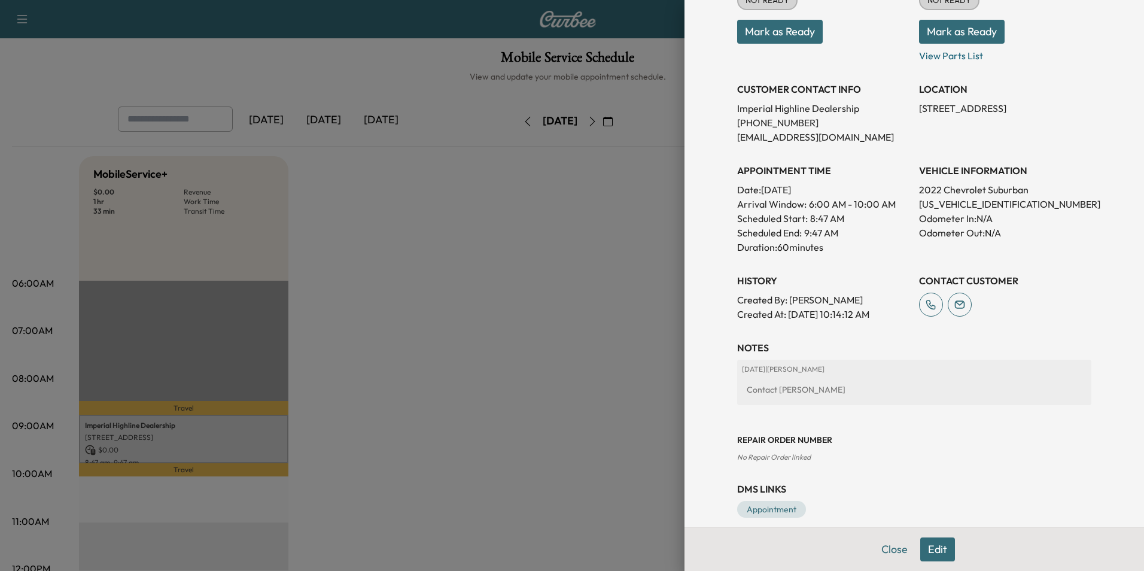
scroll to position [193, 0]
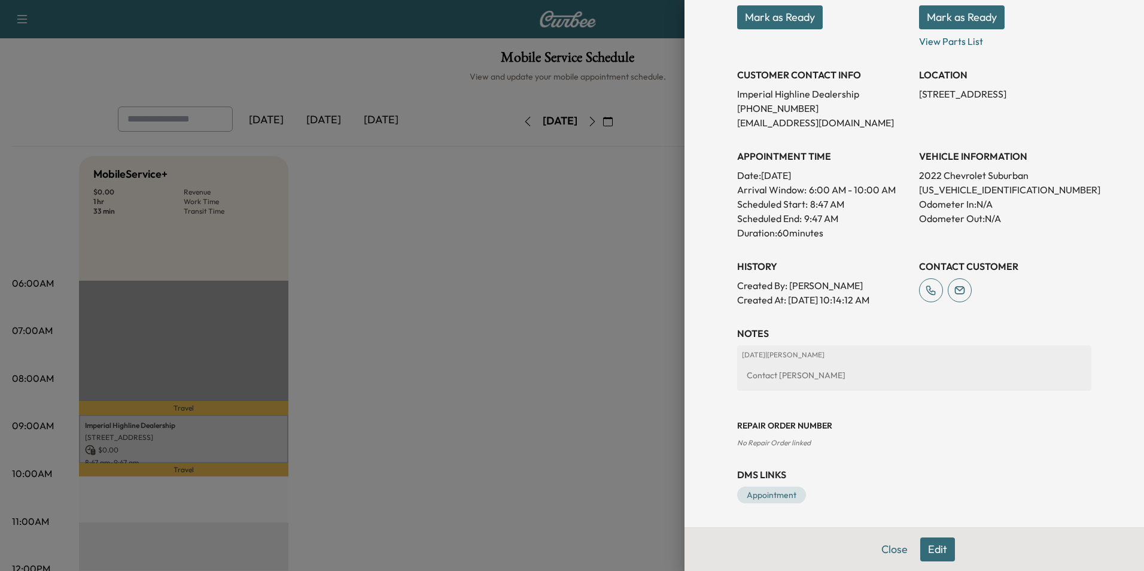
click at [923, 544] on button "Edit" at bounding box center [937, 549] width 35 height 24
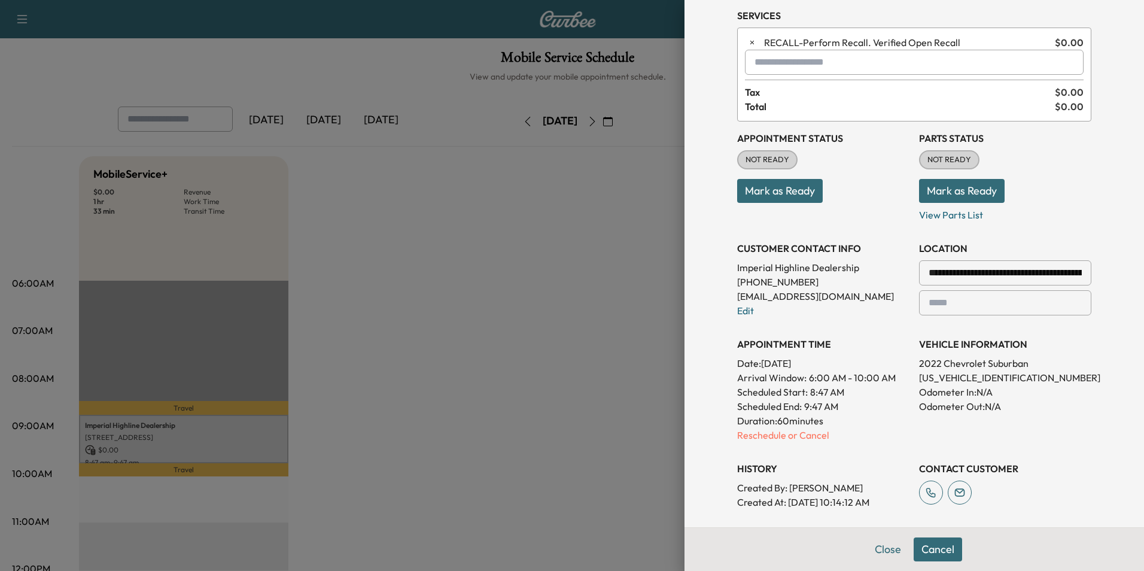
scroll to position [38, 0]
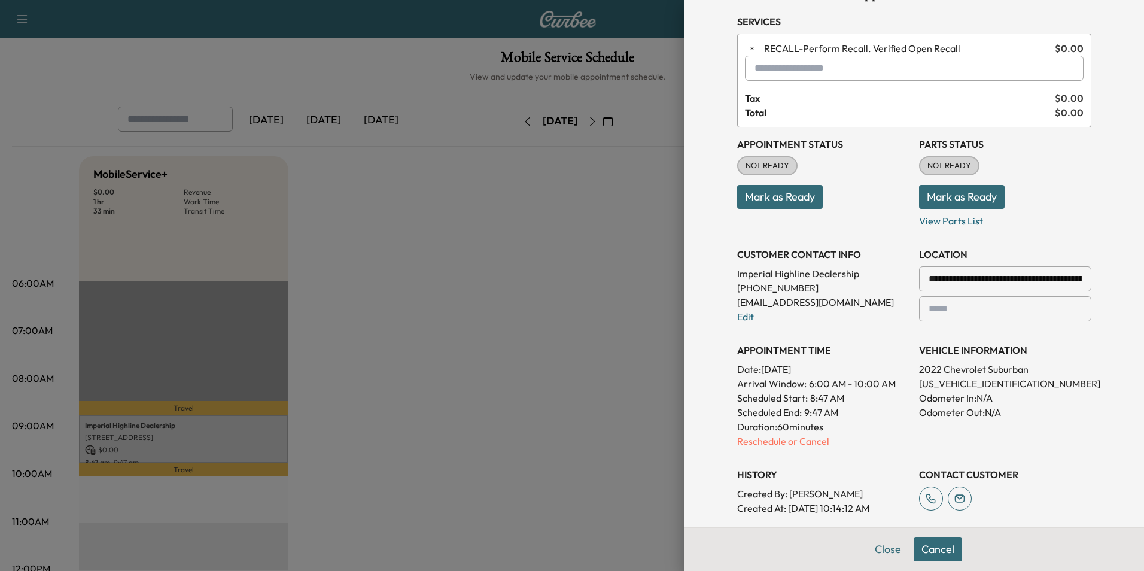
click at [926, 277] on div at bounding box center [930, 279] width 14 height 14
click at [935, 277] on input "**********" at bounding box center [1005, 278] width 172 height 25
click at [941, 278] on input "**********" at bounding box center [1005, 278] width 172 height 25
type input "**********"
click at [1068, 338] on div "VEHICLE INFORMATION 2022 Chevrolet Suburban 1GNSKEKL5NR127313 Odometer In: N/A …" at bounding box center [1005, 390] width 172 height 115
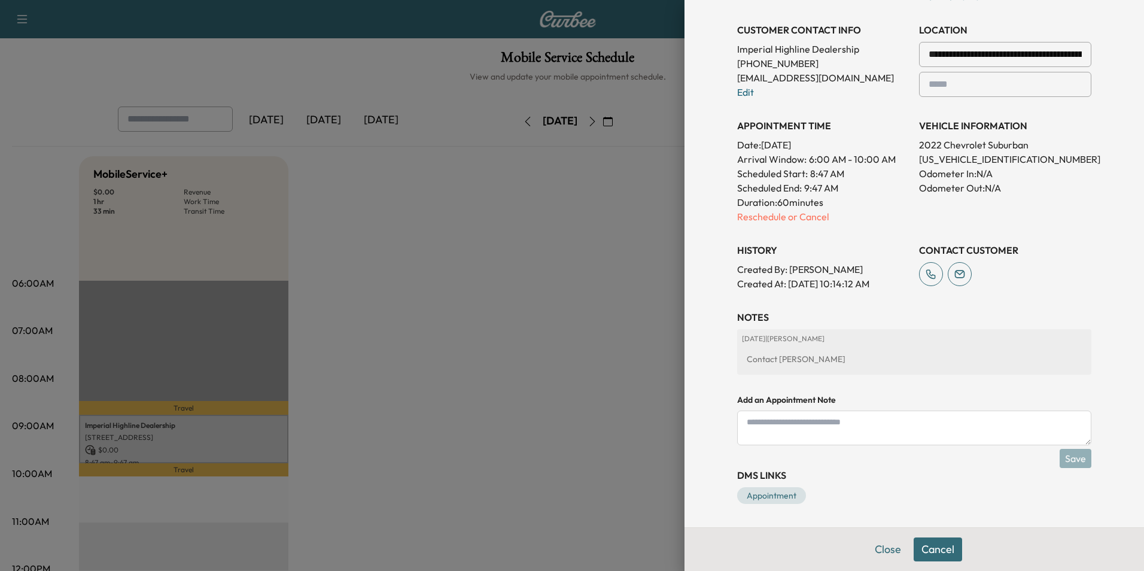
scroll to position [263, 0]
click at [1072, 302] on div "**********" at bounding box center [913, 132] width 383 height 790
click at [1062, 224] on div "**********" at bounding box center [914, 97] width 354 height 388
click at [1066, 456] on div "**********" at bounding box center [913, 132] width 383 height 790
click at [895, 428] on textarea at bounding box center [914, 427] width 354 height 35
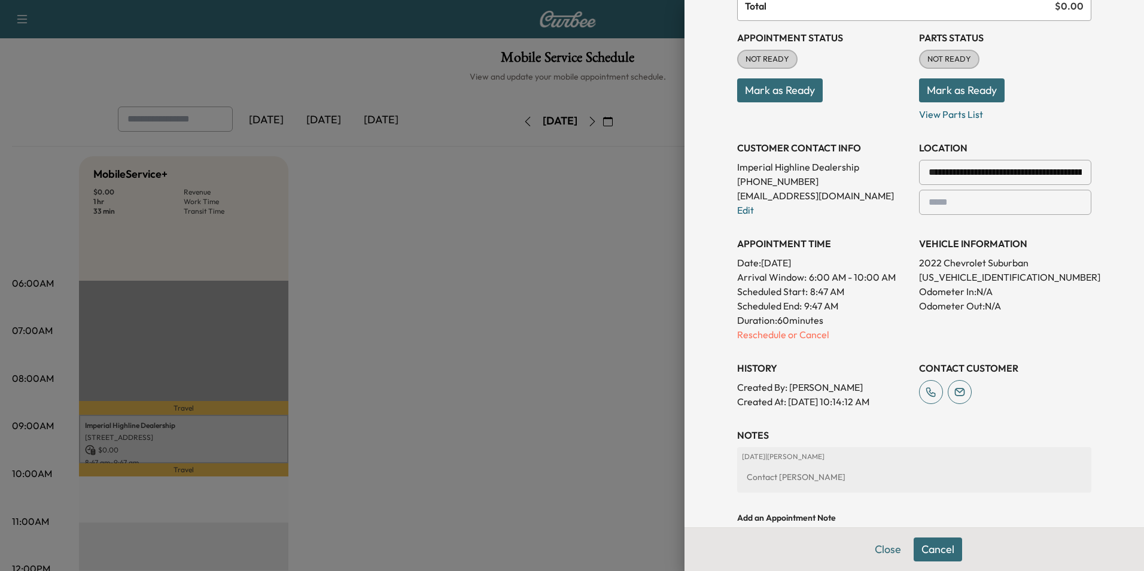
scroll to position [144, 0]
click at [761, 336] on p "Reschedule or Cancel" at bounding box center [823, 335] width 172 height 14
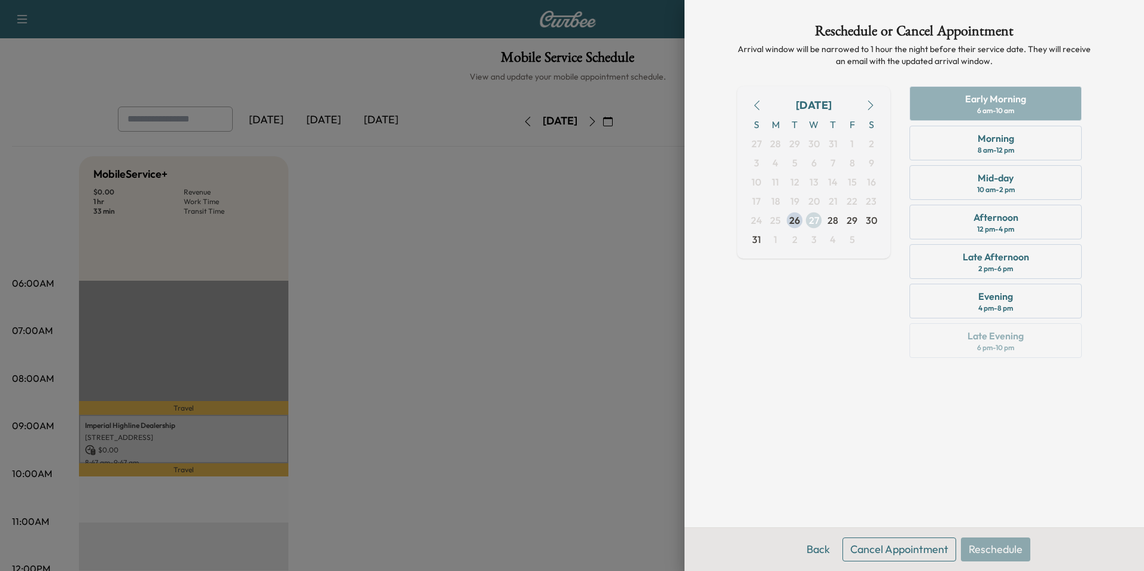
click at [813, 220] on span "27" at bounding box center [814, 220] width 10 height 14
click at [1129, 118] on div "Reschedule or Cancel Appointment Arrival window will be narrowed to 1 hour the …" at bounding box center [913, 285] width 459 height 571
click at [1051, 101] on div "Early Morning 6 am - 10 am Morning 8 am - 12 pm Mid-day 10 am - 2 pm Afternoon …" at bounding box center [994, 224] width 191 height 276
click at [1015, 141] on div "Morning 8 am - 12 pm" at bounding box center [995, 143] width 172 height 35
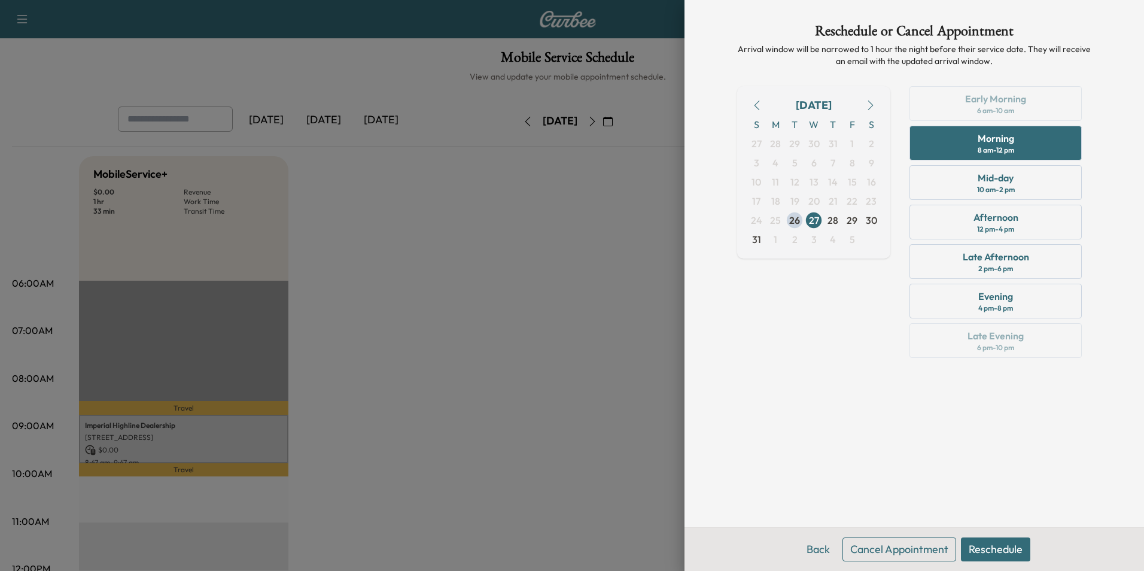
click at [993, 545] on button "Reschedule" at bounding box center [994, 549] width 69 height 24
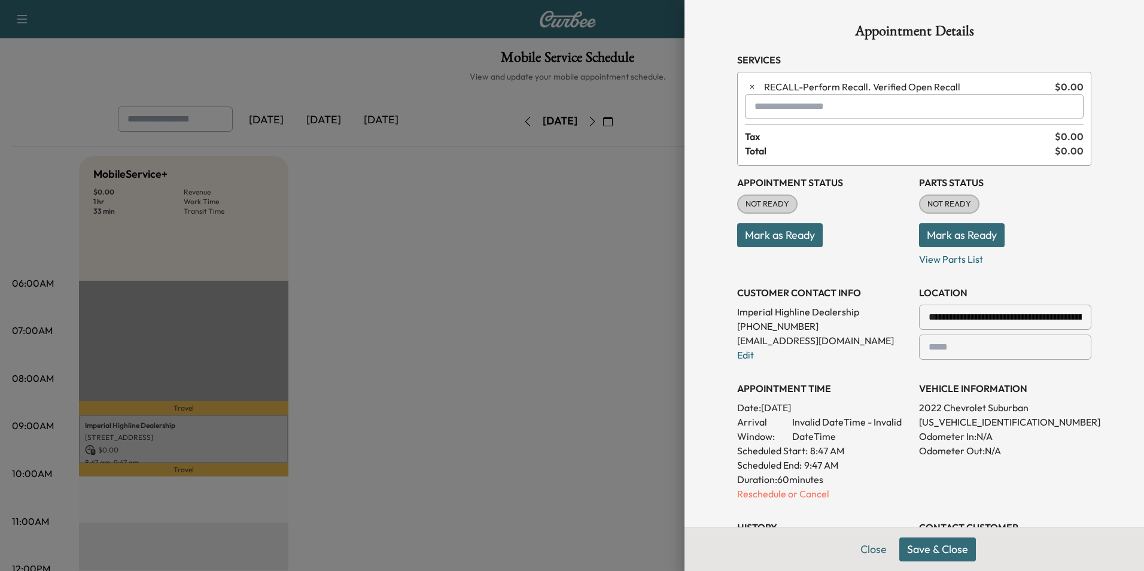
click at [1073, 214] on p "Mark as Ready" at bounding box center [1005, 230] width 172 height 33
click at [919, 548] on button "Save & Close" at bounding box center [937, 549] width 77 height 24
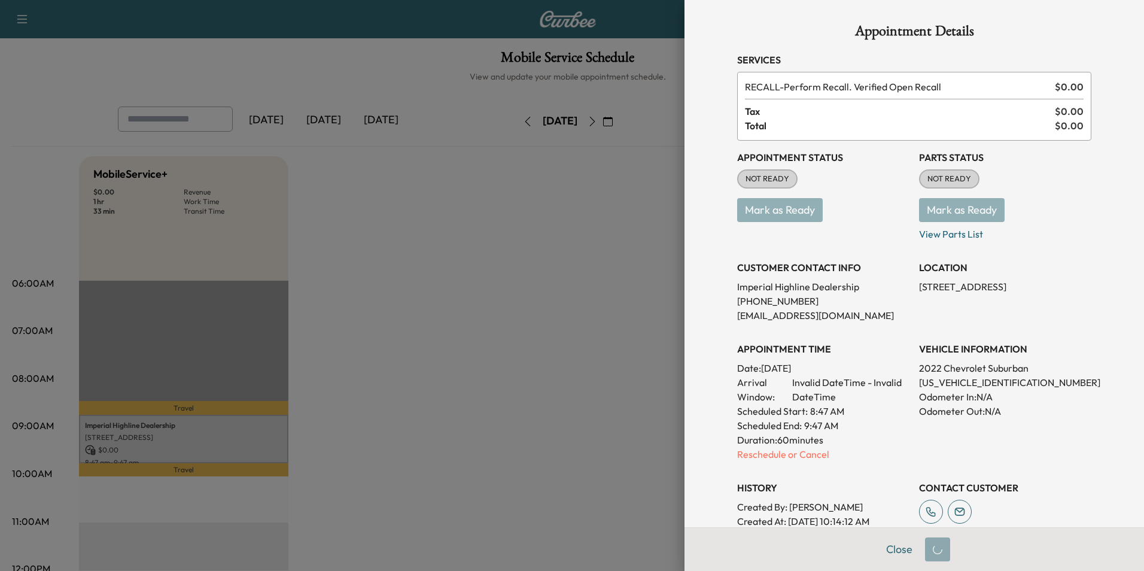
click at [420, 301] on div at bounding box center [572, 285] width 1144 height 571
click at [400, 219] on div at bounding box center [572, 285] width 1144 height 571
click at [522, 221] on div at bounding box center [572, 285] width 1144 height 571
drag, startPoint x: 574, startPoint y: 205, endPoint x: 722, endPoint y: 187, distance: 149.4
click at [581, 203] on div at bounding box center [572, 285] width 1144 height 571
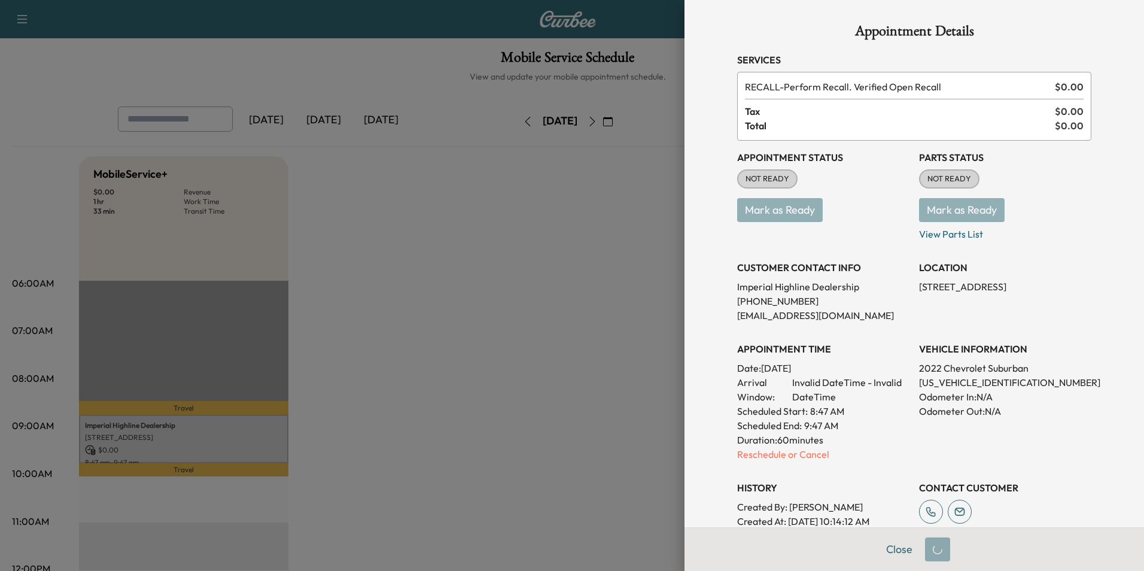
click at [1049, 182] on div "Parts Status NOT READY Mark as Ready View Parts List" at bounding box center [1005, 195] width 172 height 91
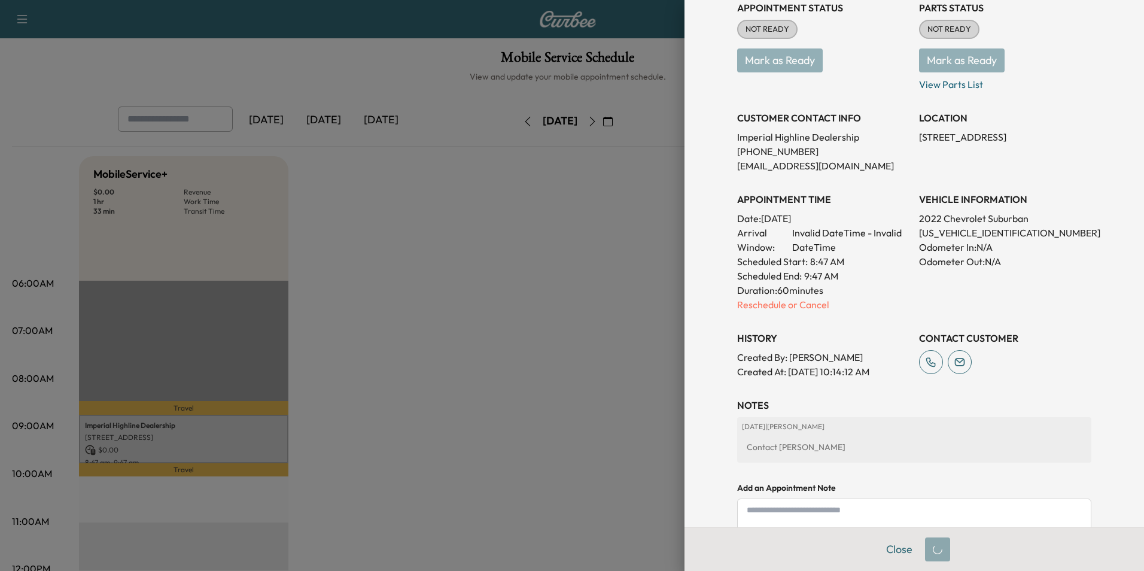
scroll to position [238, 0]
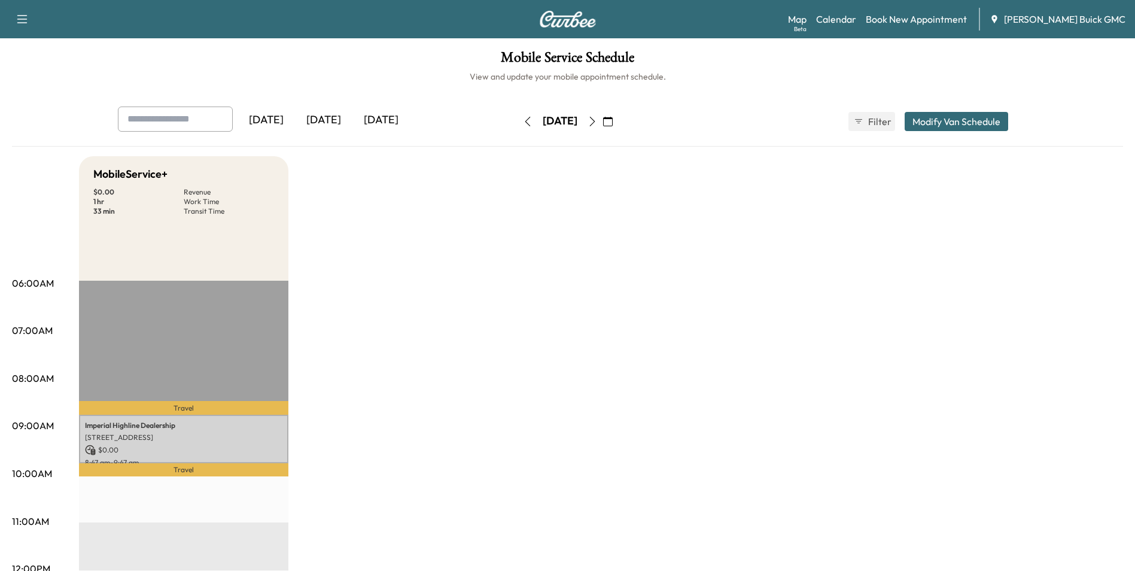
drag, startPoint x: 606, startPoint y: 184, endPoint x: 516, endPoint y: 304, distance: 150.8
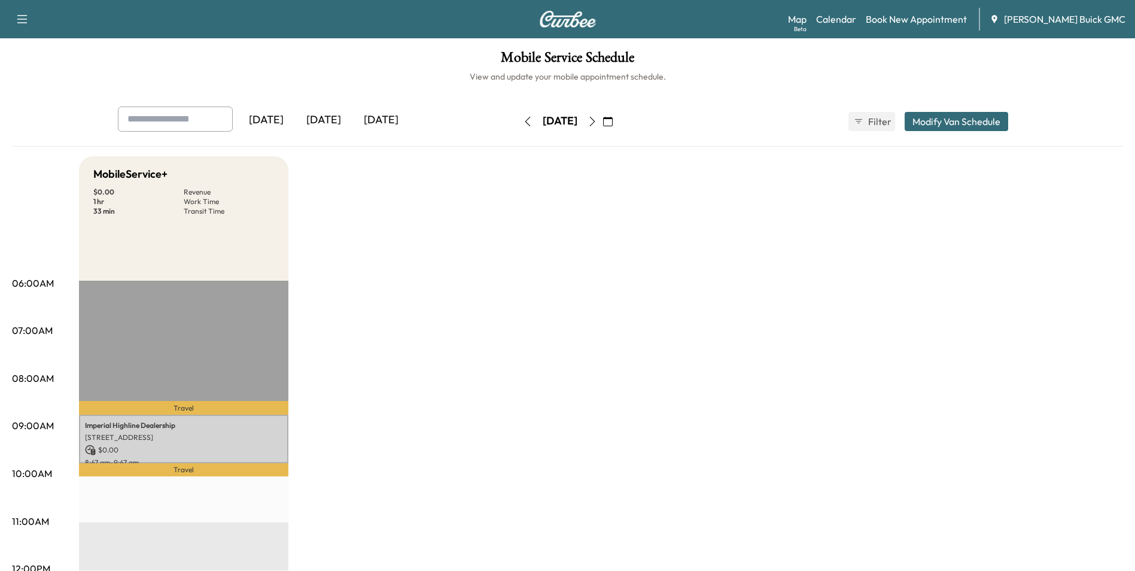
click at [920, 17] on link "Book New Appointment" at bounding box center [915, 19] width 101 height 14
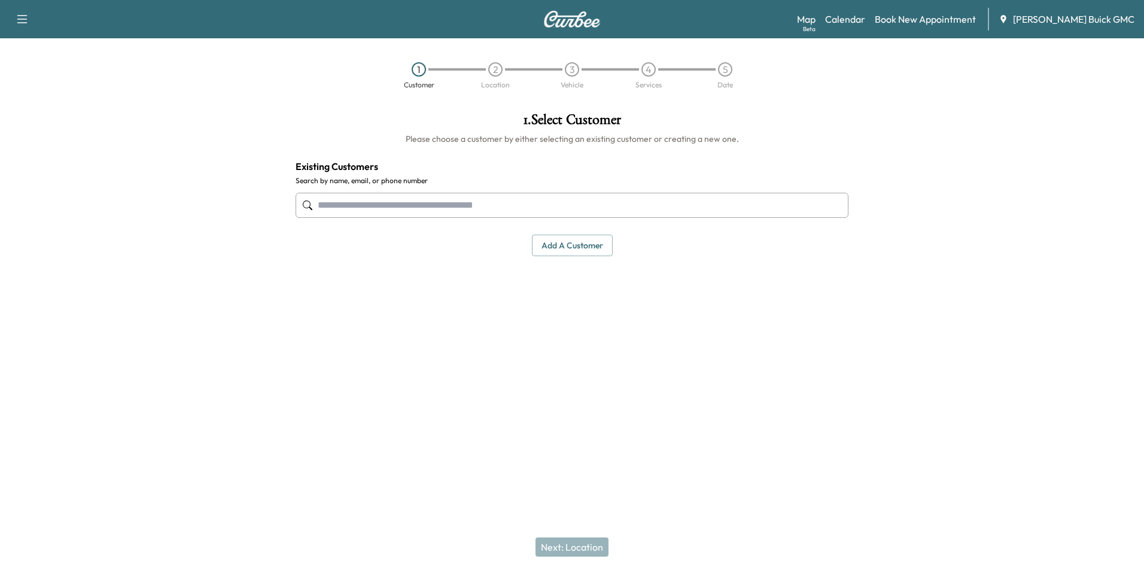
click at [429, 200] on input "text" at bounding box center [571, 205] width 553 height 25
click at [385, 206] on input "**********" at bounding box center [571, 205] width 553 height 25
type input "*"
click at [382, 205] on input "text" at bounding box center [571, 205] width 553 height 25
click at [382, 204] on input "text" at bounding box center [571, 205] width 553 height 25
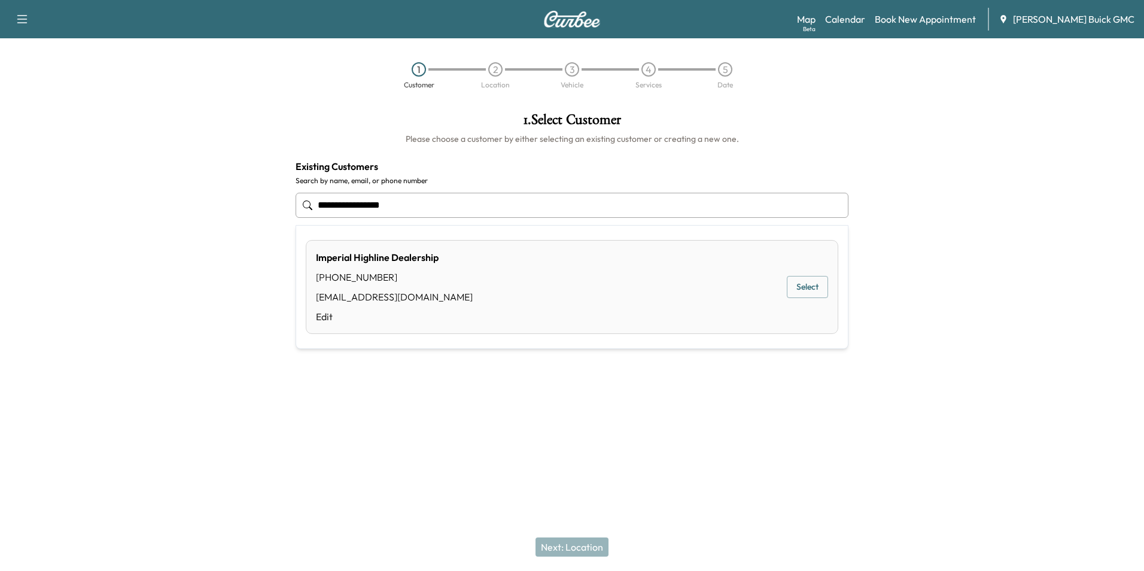
click at [803, 283] on button "Select" at bounding box center [806, 287] width 41 height 22
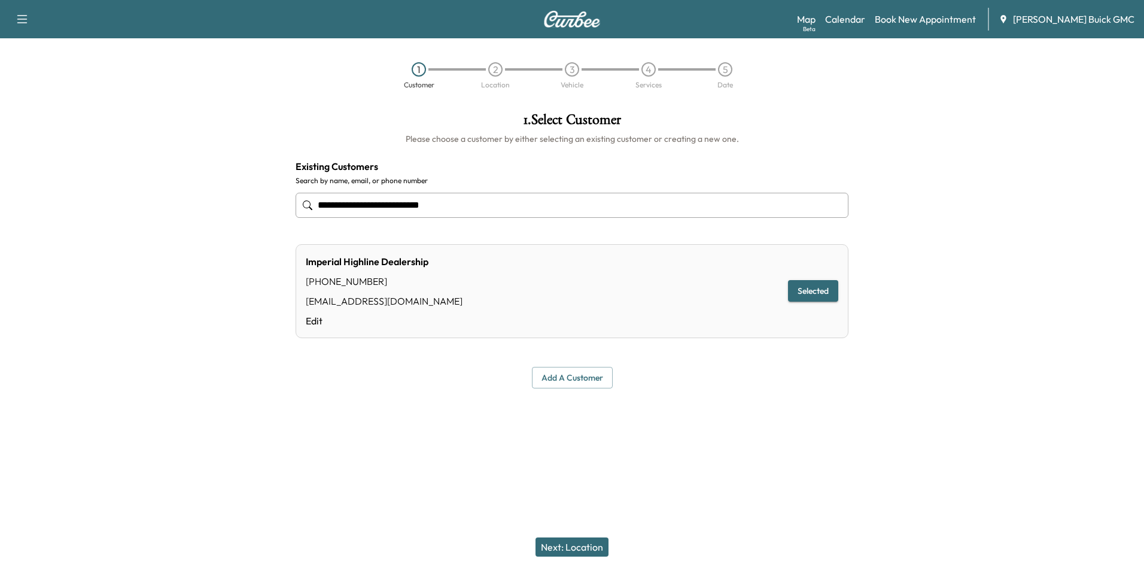
type input "**********"
click at [585, 548] on button "Next: Location" at bounding box center [571, 546] width 73 height 19
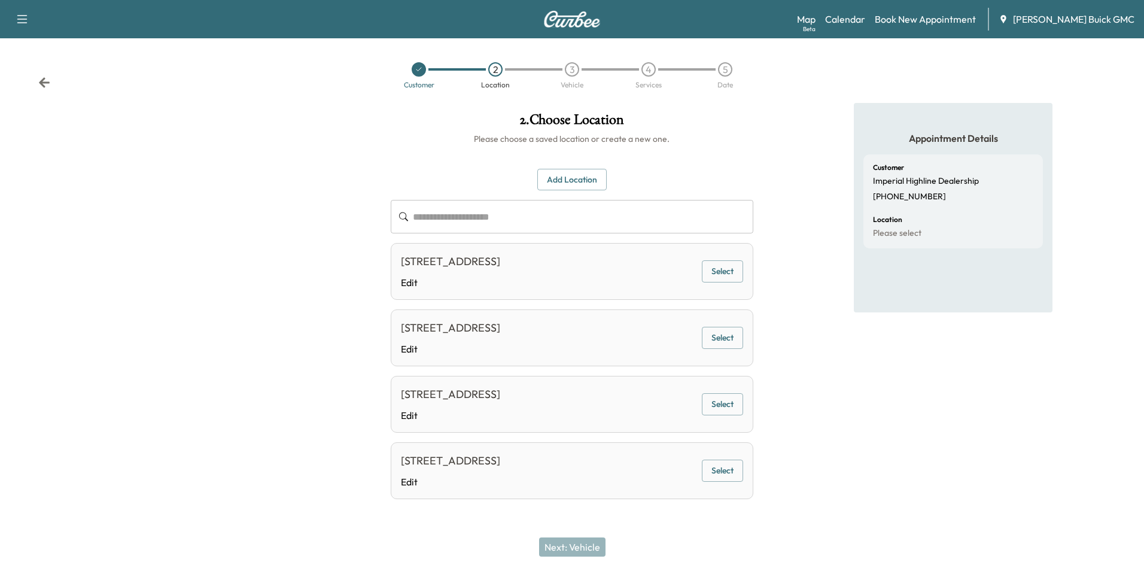
click at [715, 267] on button "Select" at bounding box center [722, 271] width 41 height 22
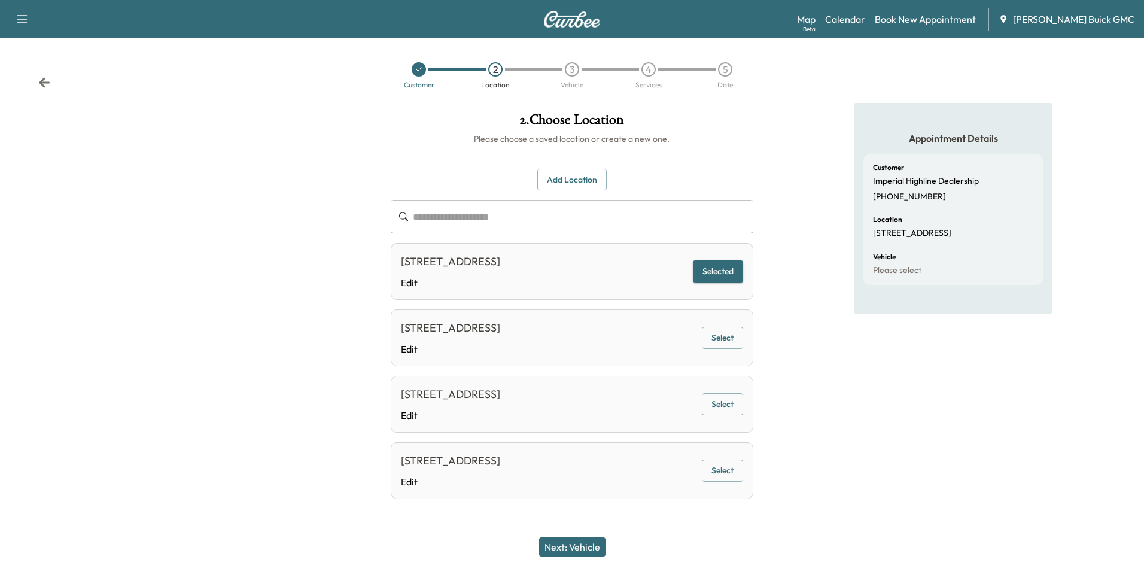
click at [410, 282] on link "Edit" at bounding box center [450, 282] width 99 height 14
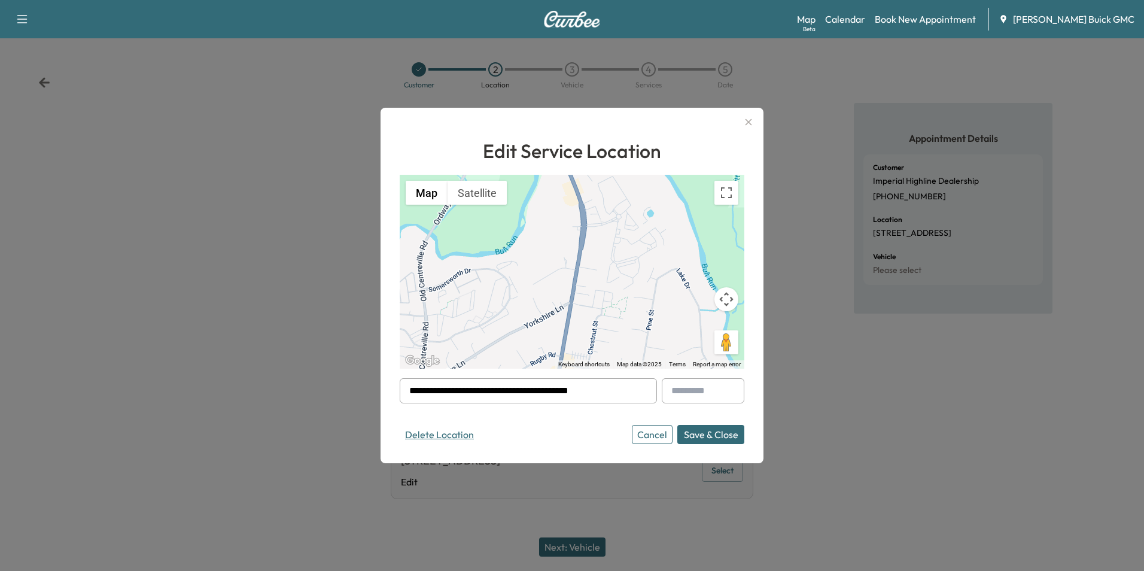
click at [444, 432] on button "Delete Location" at bounding box center [440, 434] width 80 height 19
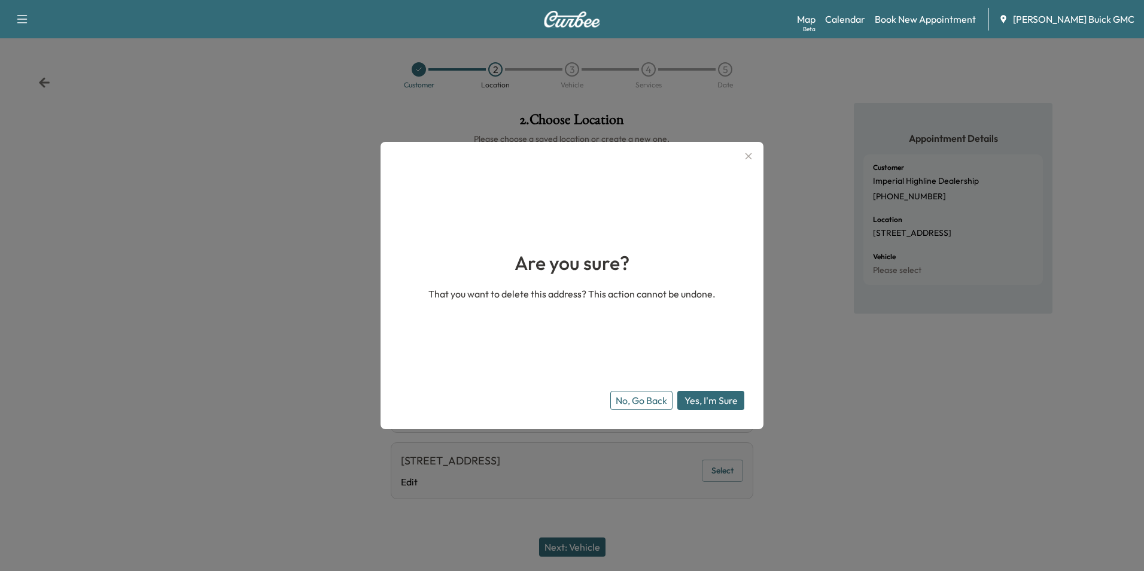
click at [703, 398] on button "Yes, I'm Sure" at bounding box center [710, 400] width 67 height 19
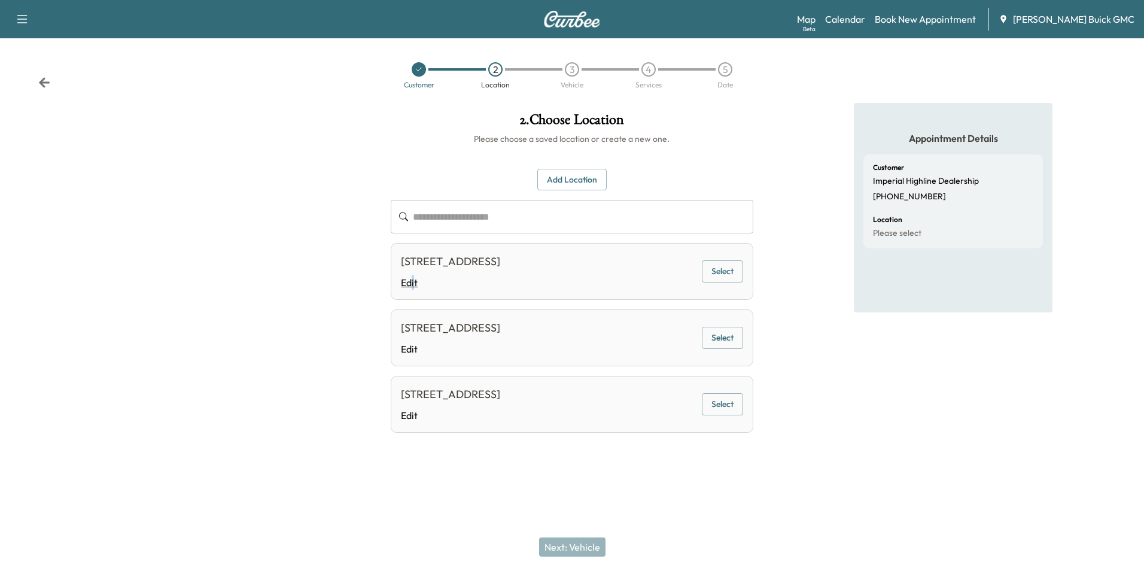
click at [413, 282] on link "Edit" at bounding box center [450, 282] width 99 height 14
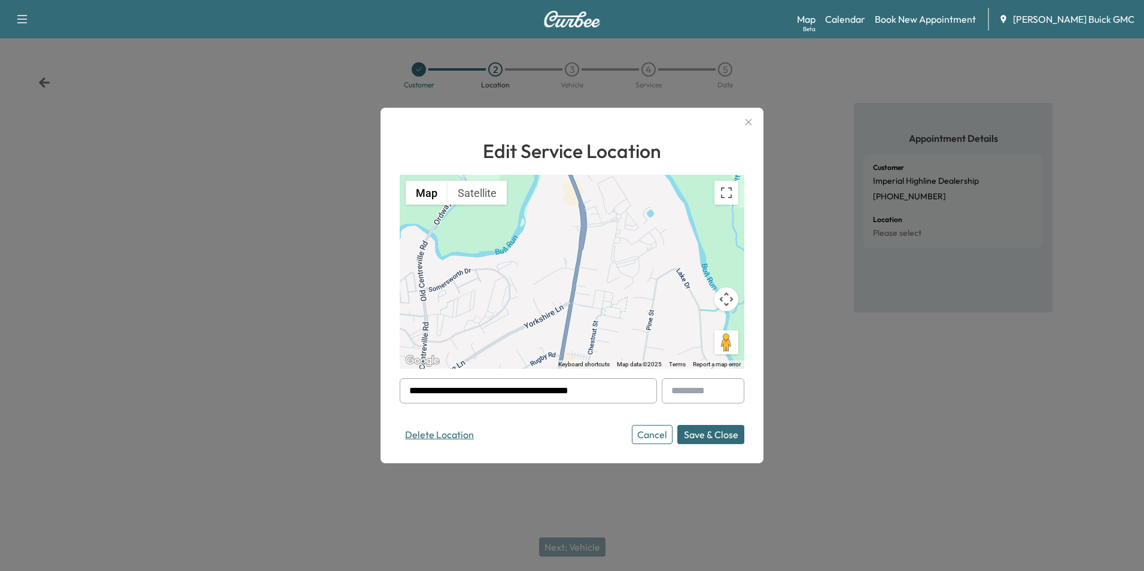
click at [445, 432] on button "Delete Location" at bounding box center [440, 434] width 80 height 19
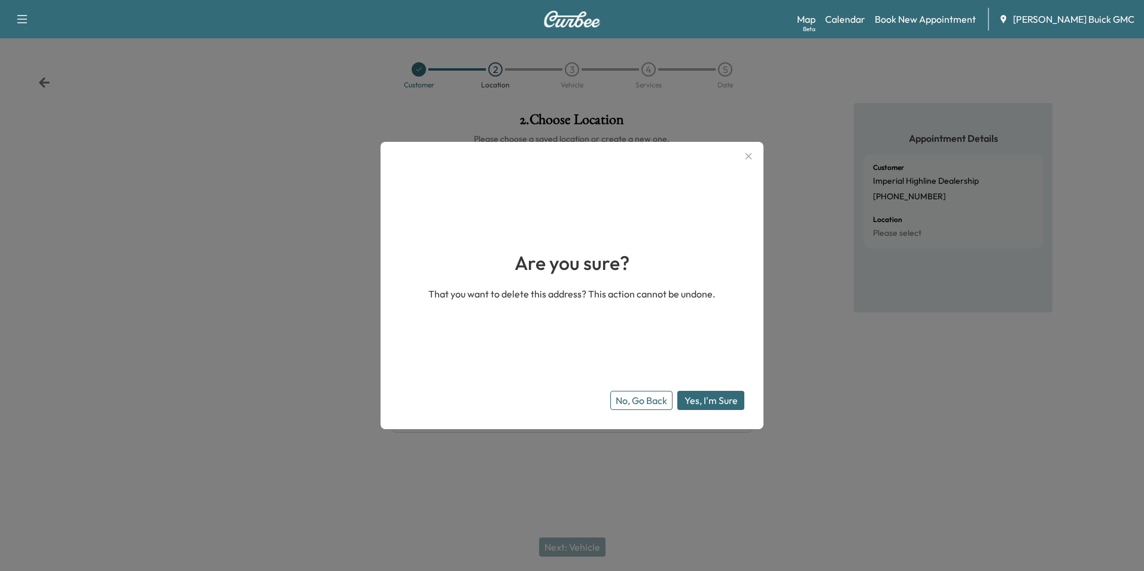
click at [698, 394] on button "Yes, I'm Sure" at bounding box center [710, 400] width 67 height 19
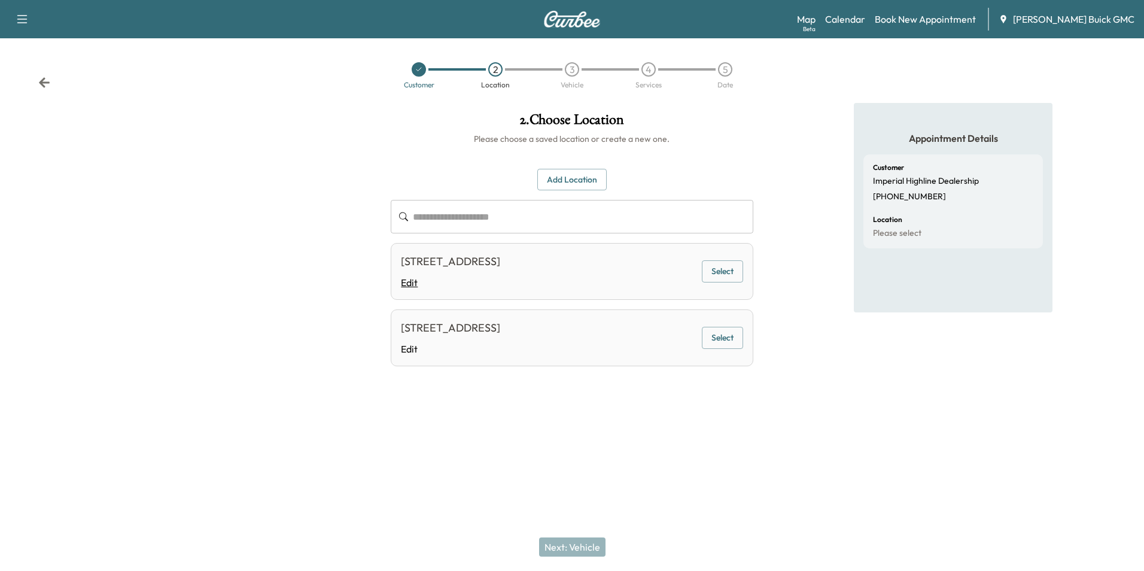
click at [407, 282] on link "Edit" at bounding box center [450, 282] width 99 height 14
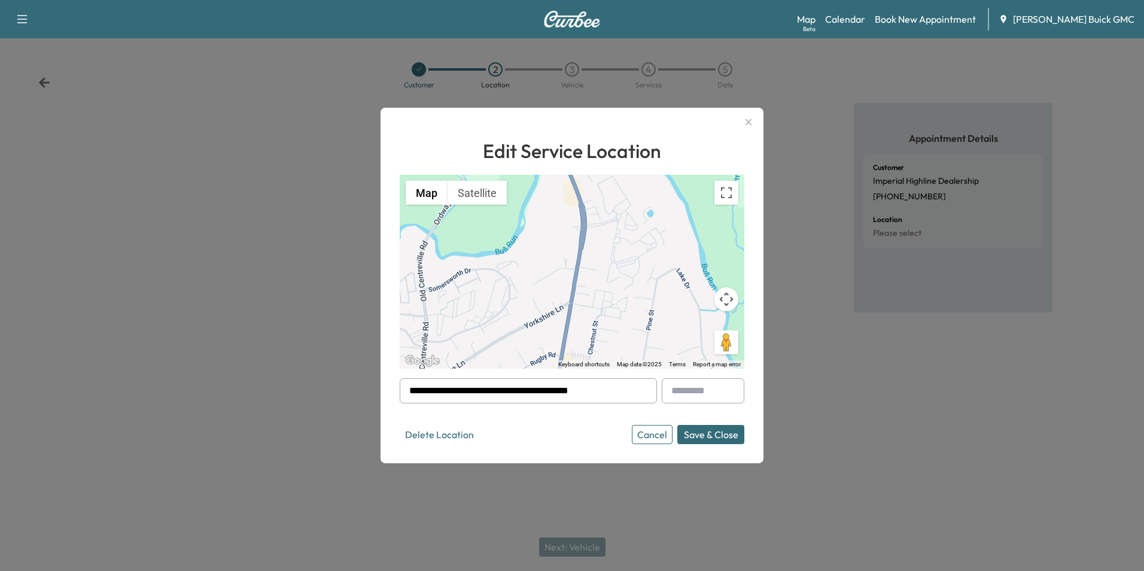
click at [709, 434] on button "Save & Close" at bounding box center [710, 434] width 67 height 19
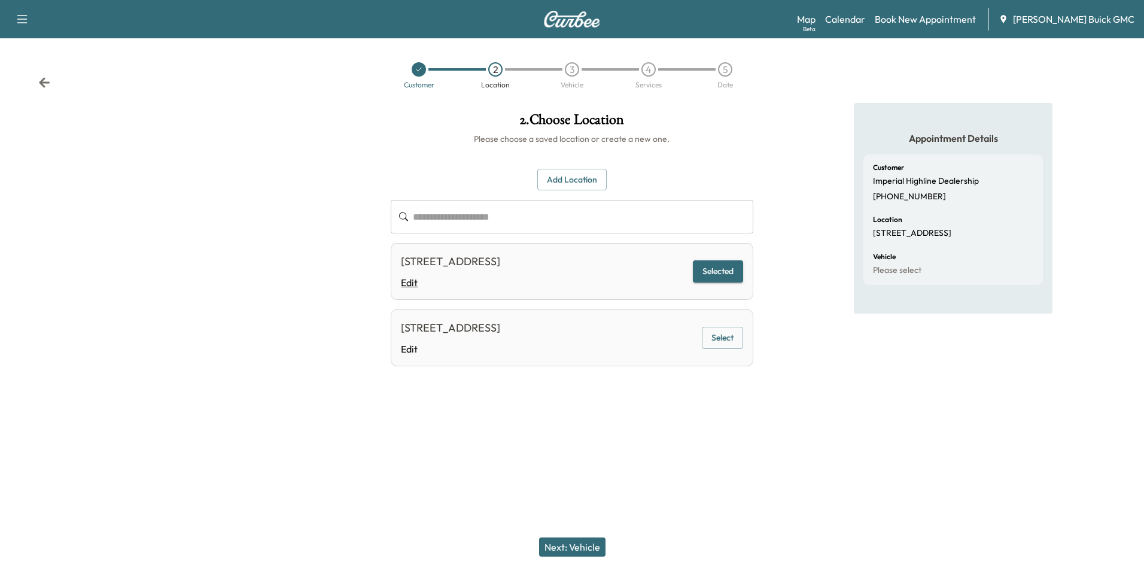
click at [413, 283] on link "Edit" at bounding box center [450, 282] width 99 height 14
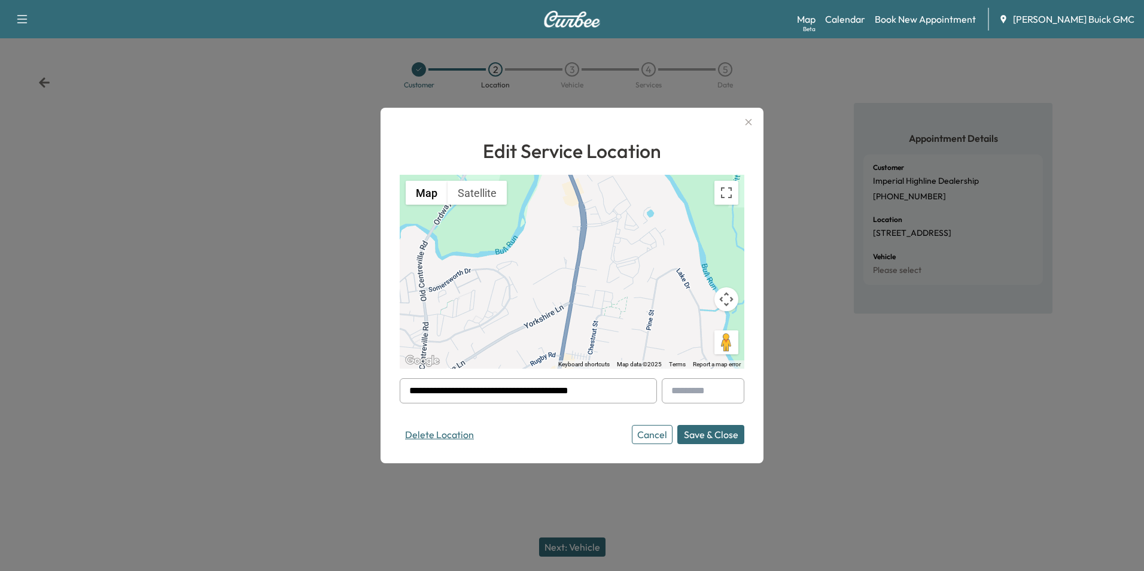
click at [443, 433] on button "Delete Location" at bounding box center [440, 434] width 80 height 19
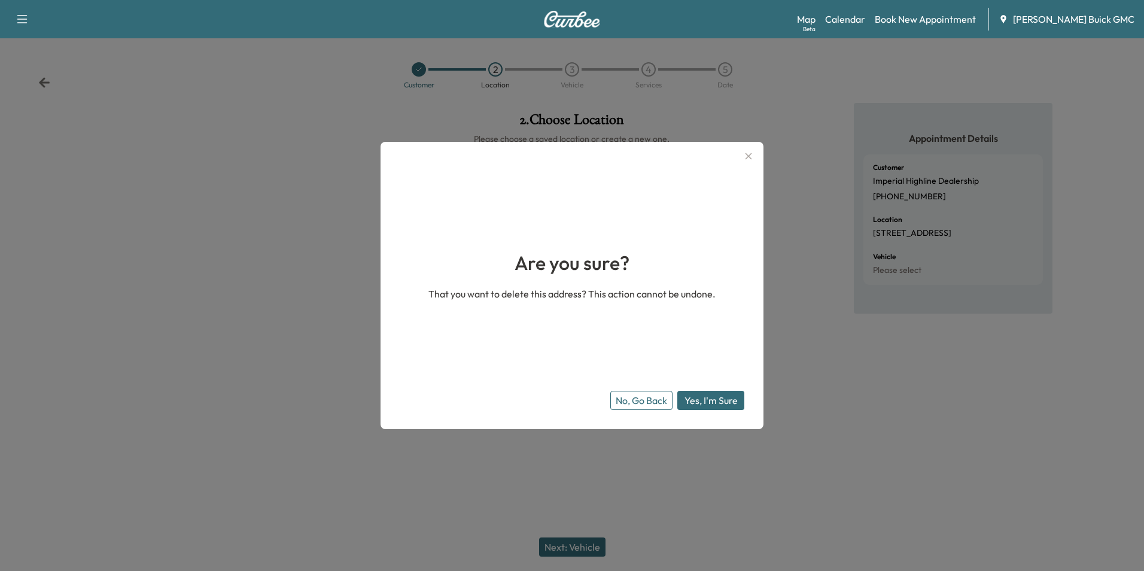
click at [694, 394] on button "Yes, I'm Sure" at bounding box center [710, 400] width 67 height 19
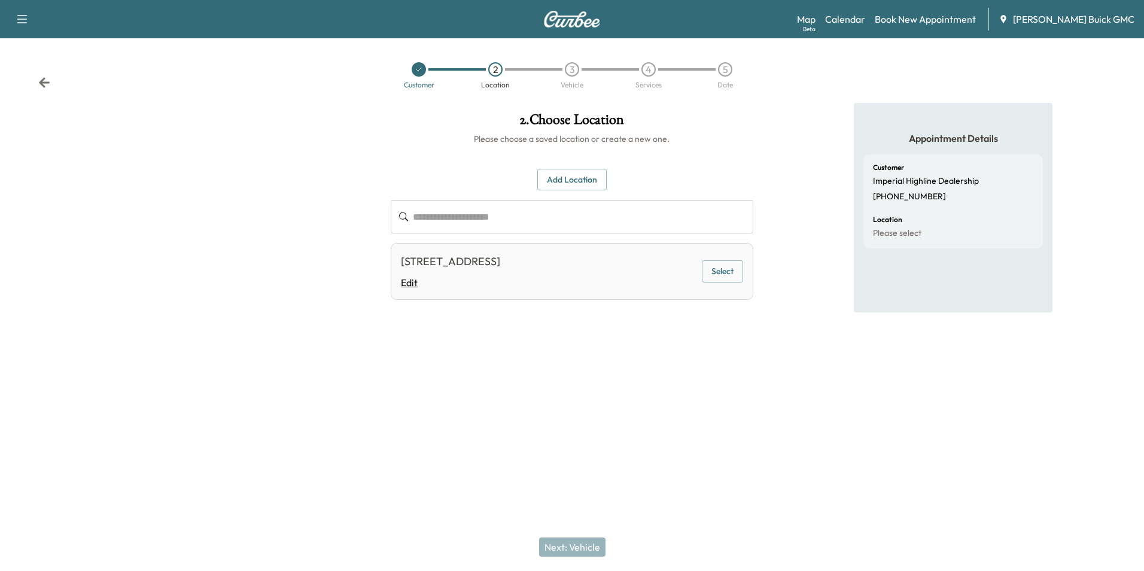
click at [405, 279] on link "Edit" at bounding box center [450, 282] width 99 height 14
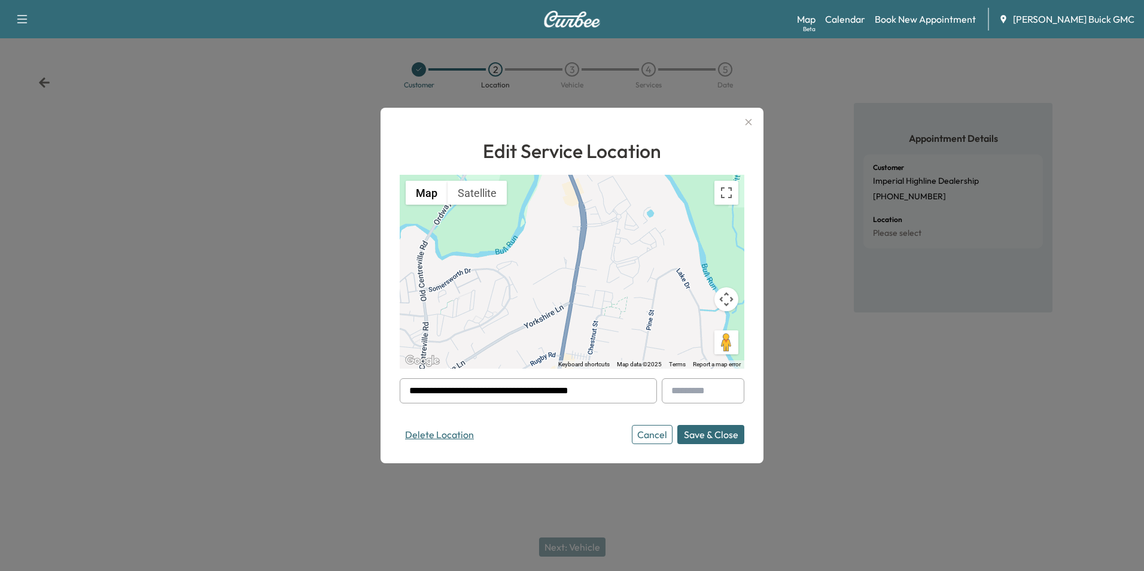
click at [423, 434] on button "Delete Location" at bounding box center [440, 434] width 80 height 19
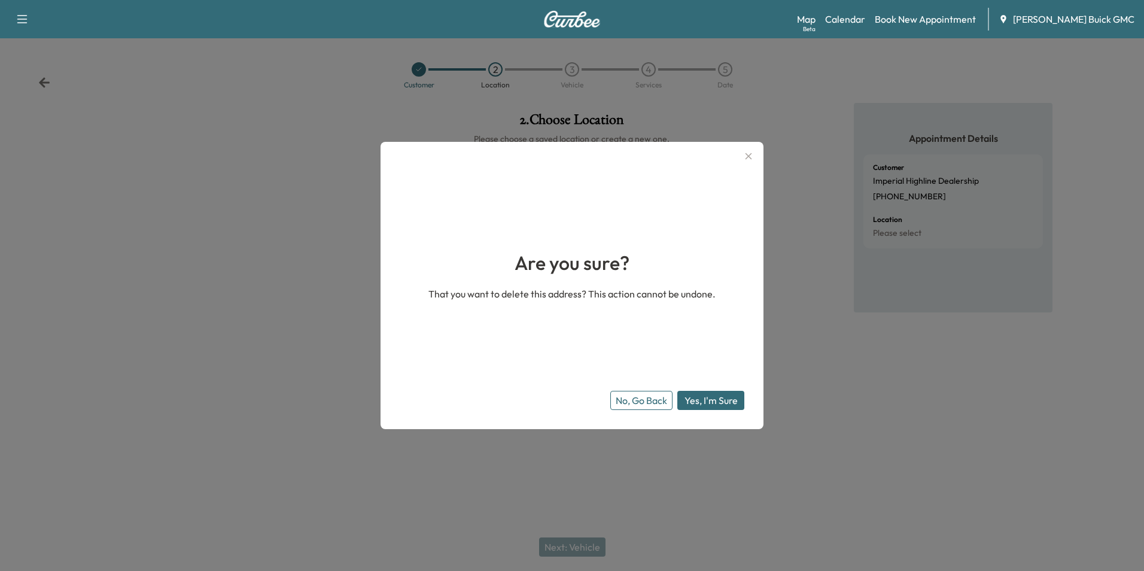
click at [702, 397] on button "Yes, I'm Sure" at bounding box center [710, 400] width 67 height 19
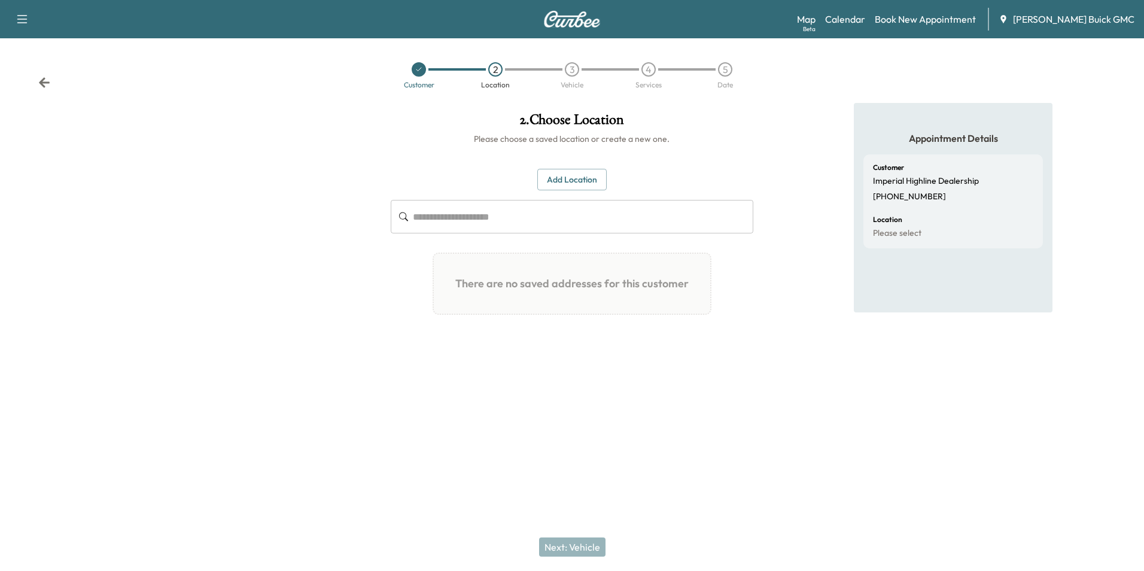
click at [431, 214] on input "text" at bounding box center [583, 216] width 340 height 33
type input "*"
click at [551, 177] on button "Add Location" at bounding box center [571, 180] width 69 height 22
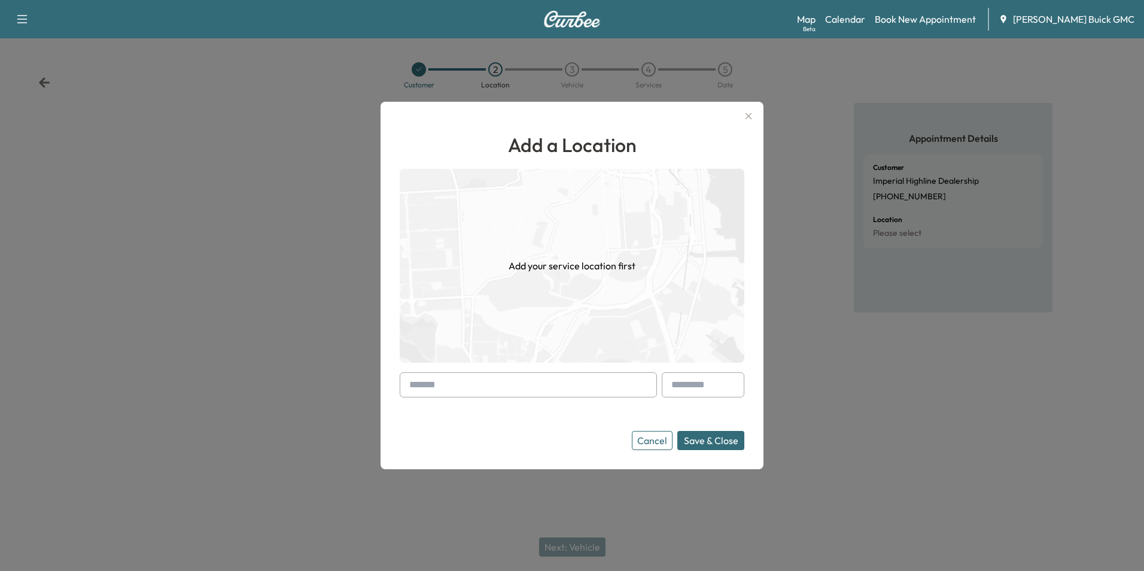
click at [414, 379] on div at bounding box center [411, 384] width 14 height 14
click at [417, 382] on div at bounding box center [411, 384] width 14 height 14
click at [422, 382] on input "text" at bounding box center [528, 384] width 257 height 25
type input "**********"
click at [713, 443] on button "Save & Close" at bounding box center [710, 440] width 67 height 19
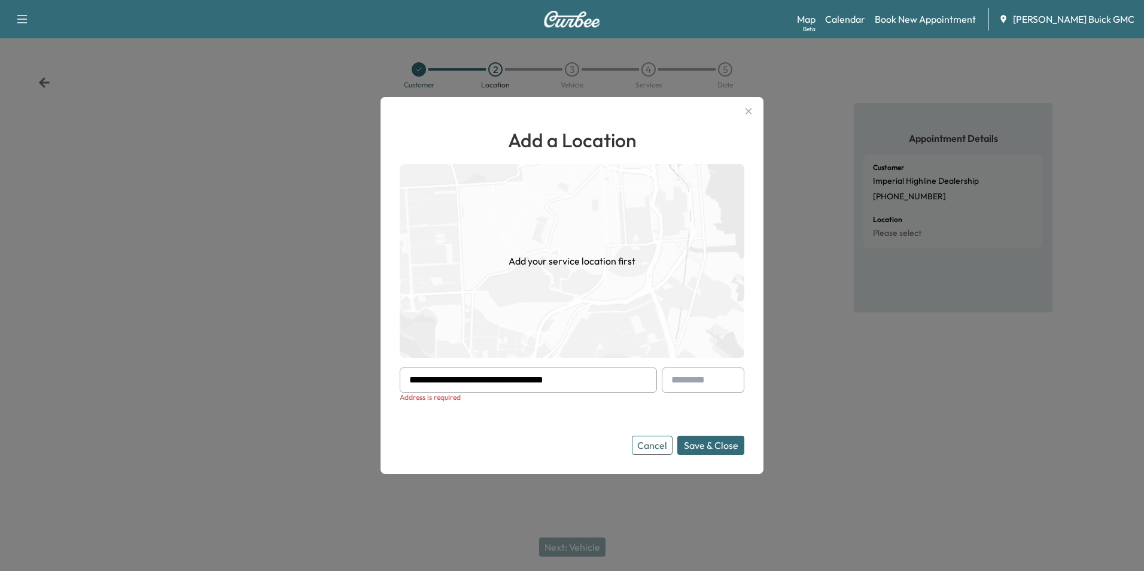
click at [609, 380] on input "**********" at bounding box center [528, 379] width 257 height 25
drag, startPoint x: 598, startPoint y: 379, endPoint x: 405, endPoint y: 380, distance: 192.6
click at [405, 380] on div "**********" at bounding box center [528, 379] width 257 height 25
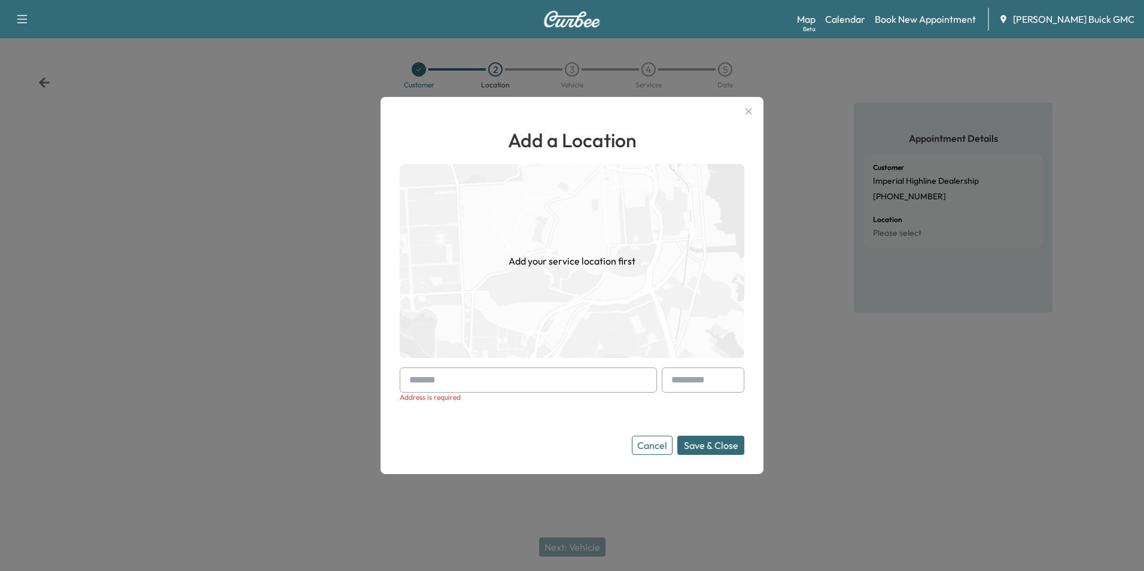
drag, startPoint x: 538, startPoint y: 379, endPoint x: 504, endPoint y: 380, distance: 34.1
click at [539, 379] on input "text" at bounding box center [528, 379] width 257 height 25
paste input "**********"
type input "**********"
click at [677, 435] on button "Save & Close" at bounding box center [710, 444] width 67 height 19
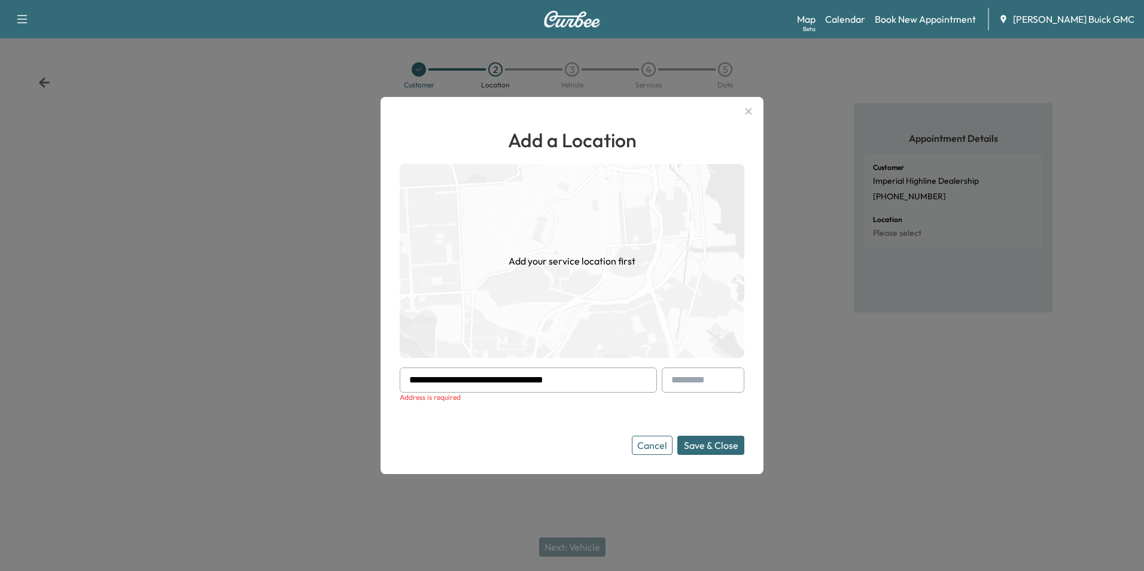
click at [712, 440] on button "Save & Close" at bounding box center [710, 444] width 67 height 19
click at [746, 108] on icon "button" at bounding box center [748, 111] width 14 height 14
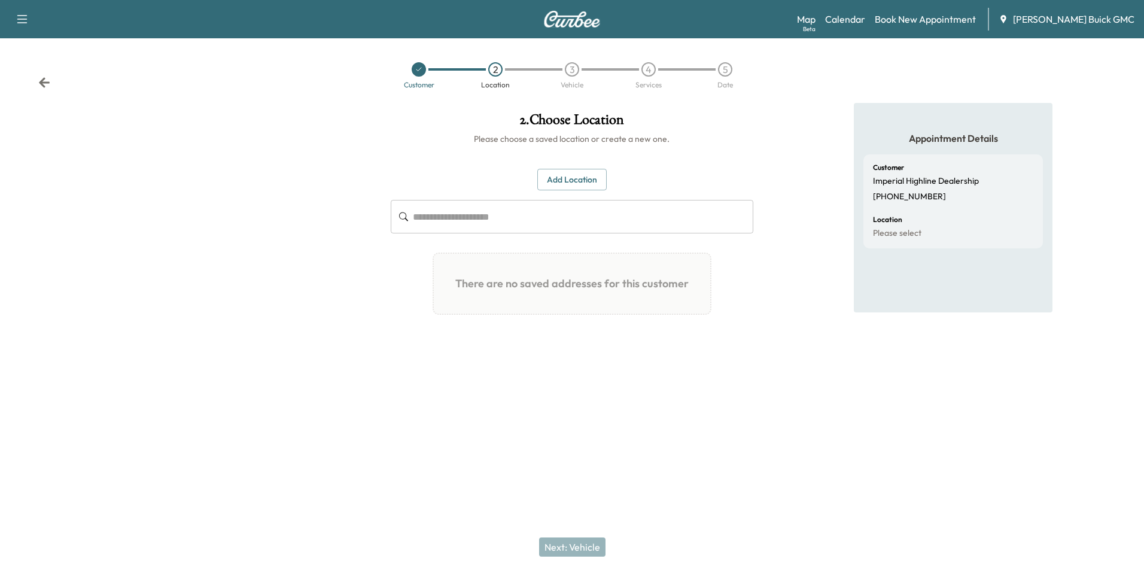
click at [777, 349] on div "Appointment Details Customer Imperial Highline Dealership +17033687777 Location…" at bounding box center [953, 245] width 381 height 285
click at [465, 216] on input "text" at bounding box center [583, 216] width 340 height 33
paste input "**********"
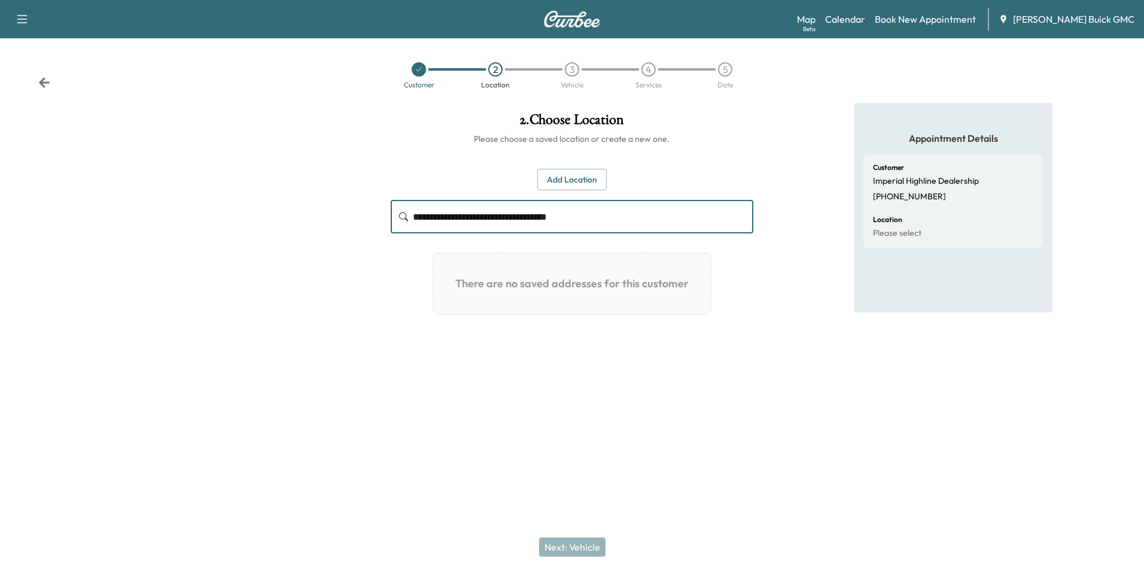
type input "**********"
drag, startPoint x: 703, startPoint y: 358, endPoint x: 694, endPoint y: 356, distance: 9.1
click at [705, 357] on div "**********" at bounding box center [571, 230] width 381 height 255
click at [571, 175] on button "Add Location" at bounding box center [571, 180] width 69 height 22
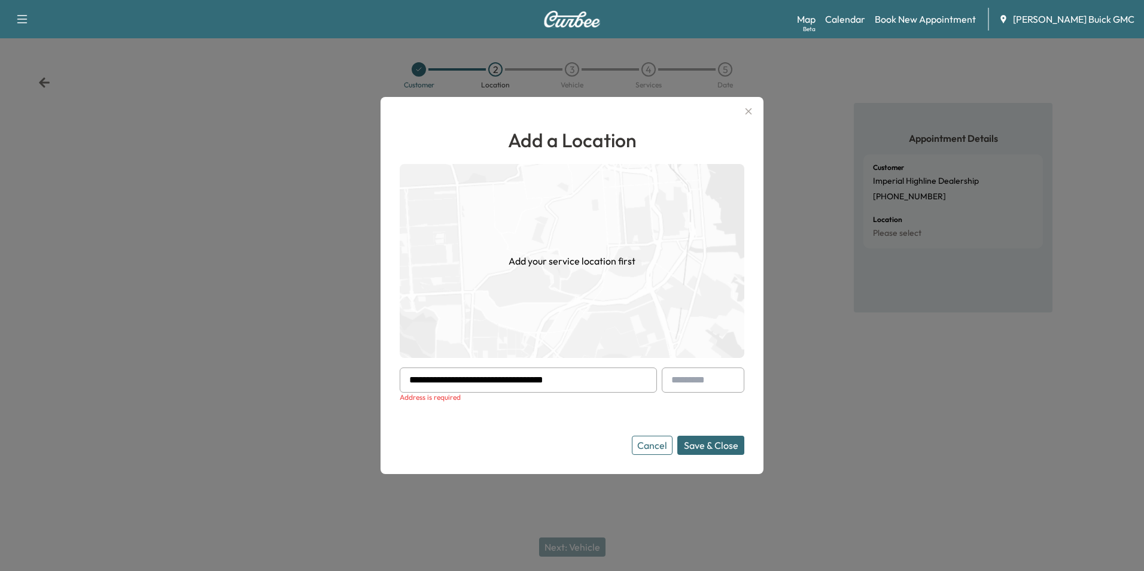
click at [588, 377] on input "**********" at bounding box center [528, 379] width 257 height 25
type input "*"
click at [628, 376] on input "**********" at bounding box center [528, 379] width 257 height 25
type input "**********"
drag, startPoint x: 578, startPoint y: 453, endPoint x: 584, endPoint y: 444, distance: 10.5
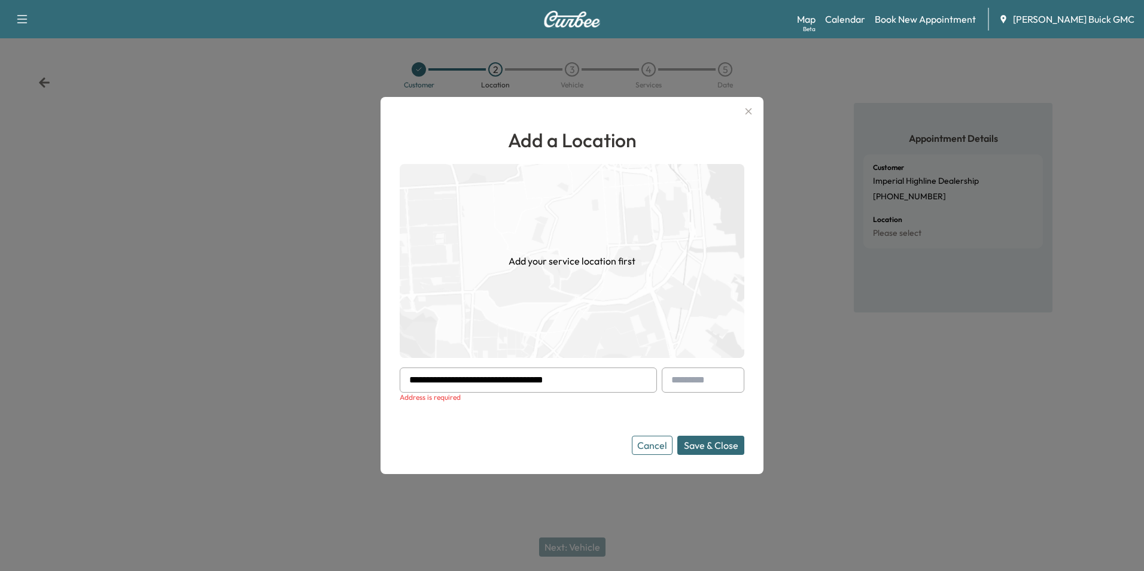
click at [580, 452] on div "Cancel Save & Close" at bounding box center [572, 444] width 344 height 19
click at [583, 432] on form "**********" at bounding box center [572, 410] width 344 height 87
click at [568, 426] on form "**********" at bounding box center [572, 410] width 344 height 87
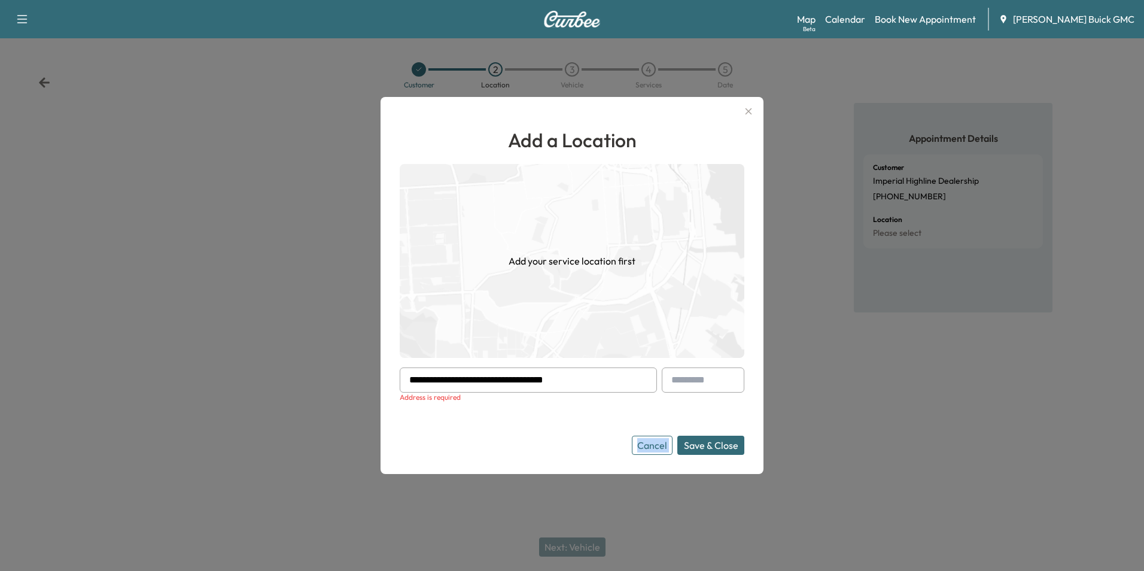
click at [644, 253] on img at bounding box center [572, 261] width 344 height 194
click at [706, 440] on button "Save & Close" at bounding box center [710, 444] width 67 height 19
click at [703, 439] on button "Save & Close" at bounding box center [710, 444] width 67 height 19
click at [702, 439] on button "Save & Close" at bounding box center [710, 444] width 67 height 19
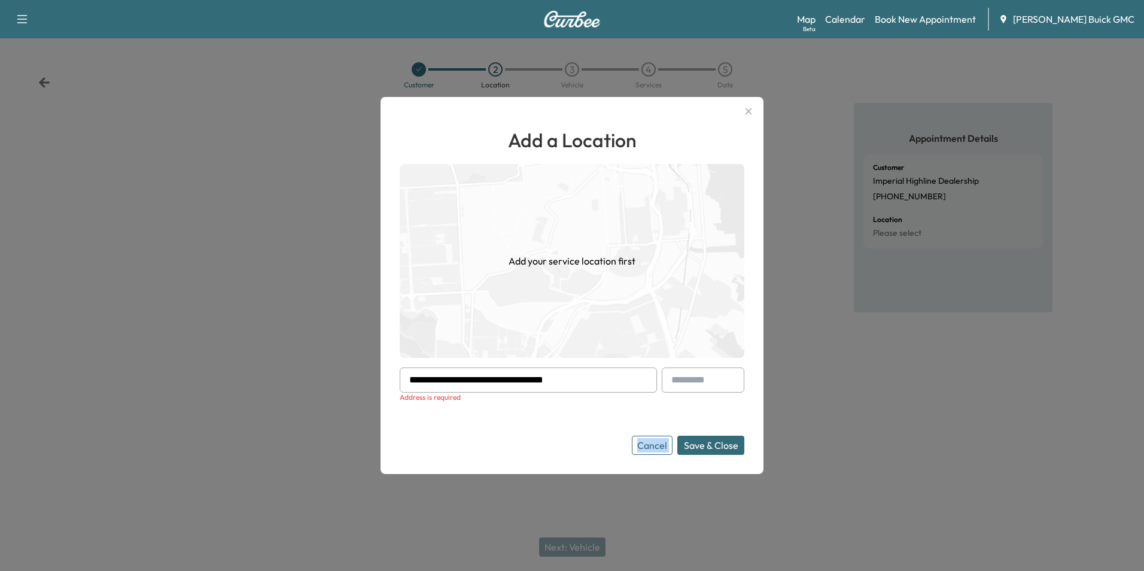
click at [702, 439] on button "Save & Close" at bounding box center [710, 444] width 67 height 19
click at [748, 108] on icon "button" at bounding box center [748, 111] width 14 height 14
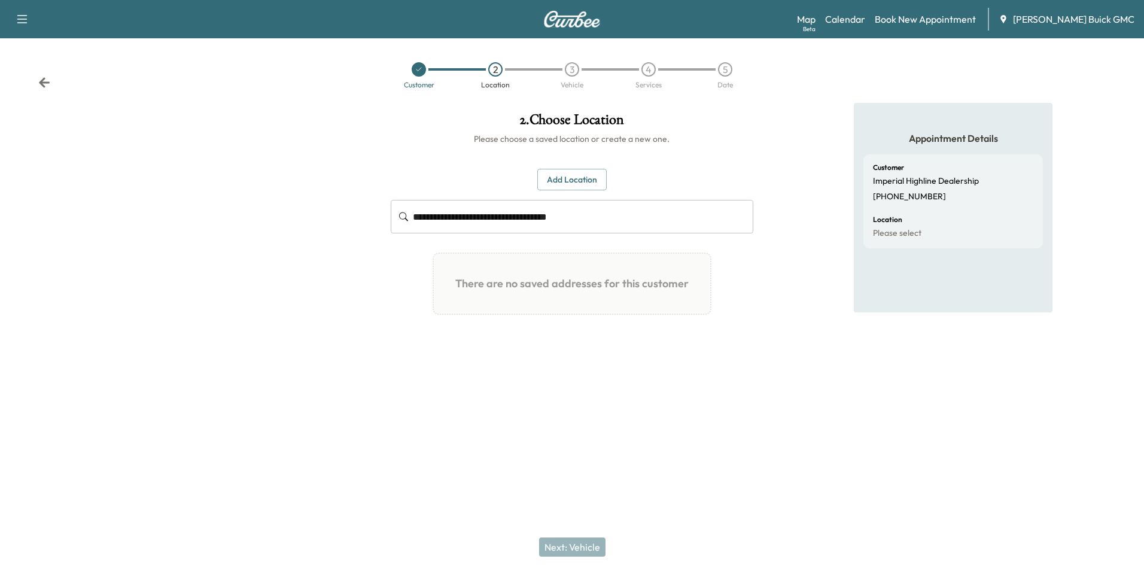
drag, startPoint x: 627, startPoint y: 366, endPoint x: 638, endPoint y: 365, distance: 10.8
click at [627, 366] on div "**********" at bounding box center [571, 245] width 381 height 285
drag, startPoint x: 597, startPoint y: 217, endPoint x: 361, endPoint y: 219, distance: 236.2
click at [369, 218] on div "**********" at bounding box center [572, 245] width 1144 height 285
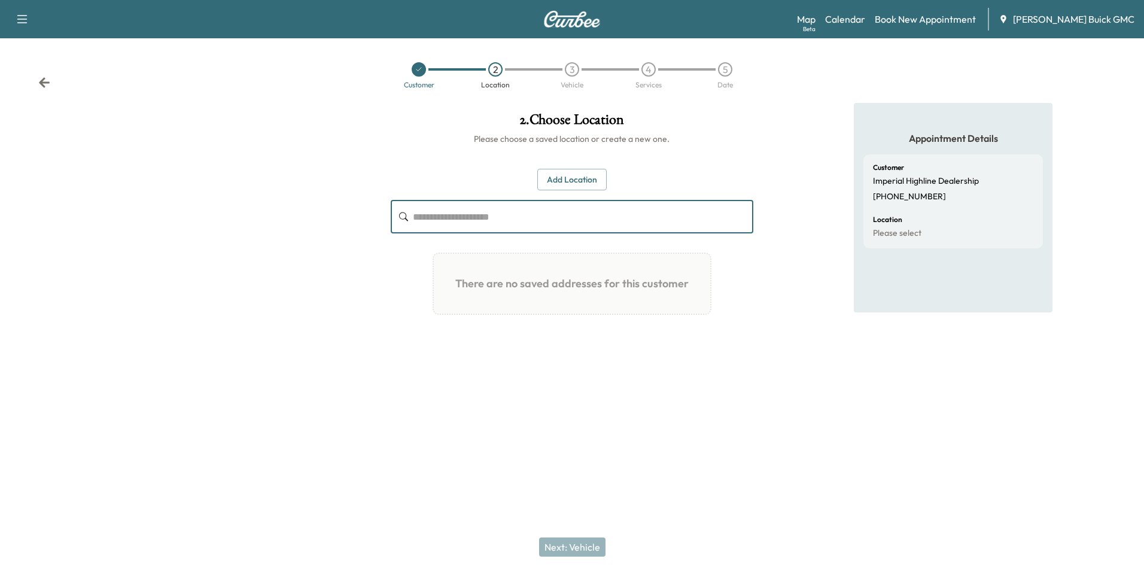
click at [571, 173] on button "Add Location" at bounding box center [571, 180] width 69 height 22
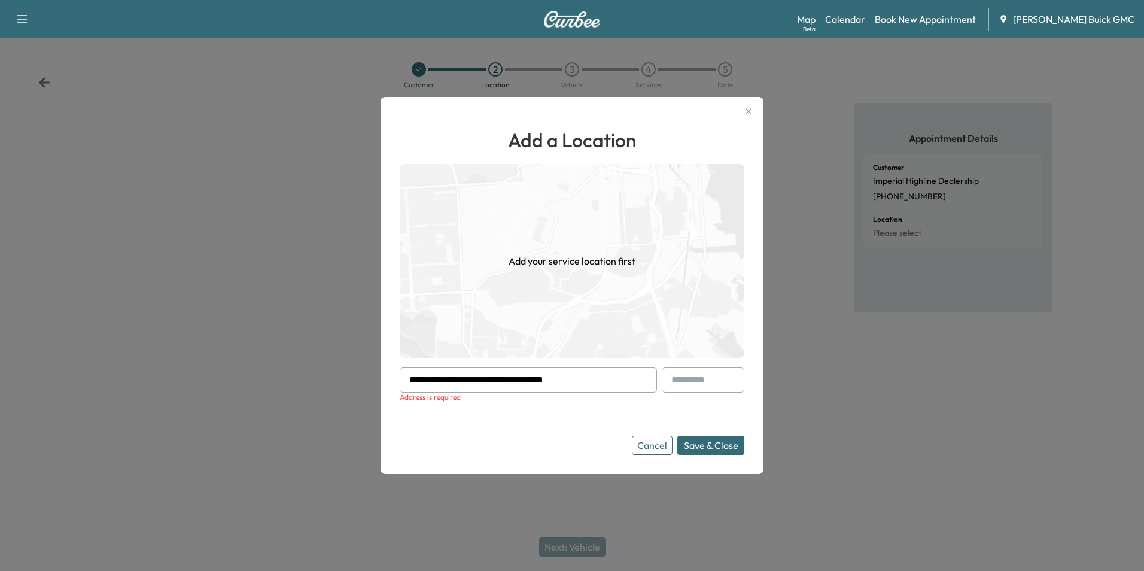
drag, startPoint x: 588, startPoint y: 380, endPoint x: 256, endPoint y: 394, distance: 332.8
click at [342, 383] on div "**********" at bounding box center [572, 285] width 1144 height 571
type input "**********"
click at [565, 422] on form "**********" at bounding box center [572, 410] width 344 height 87
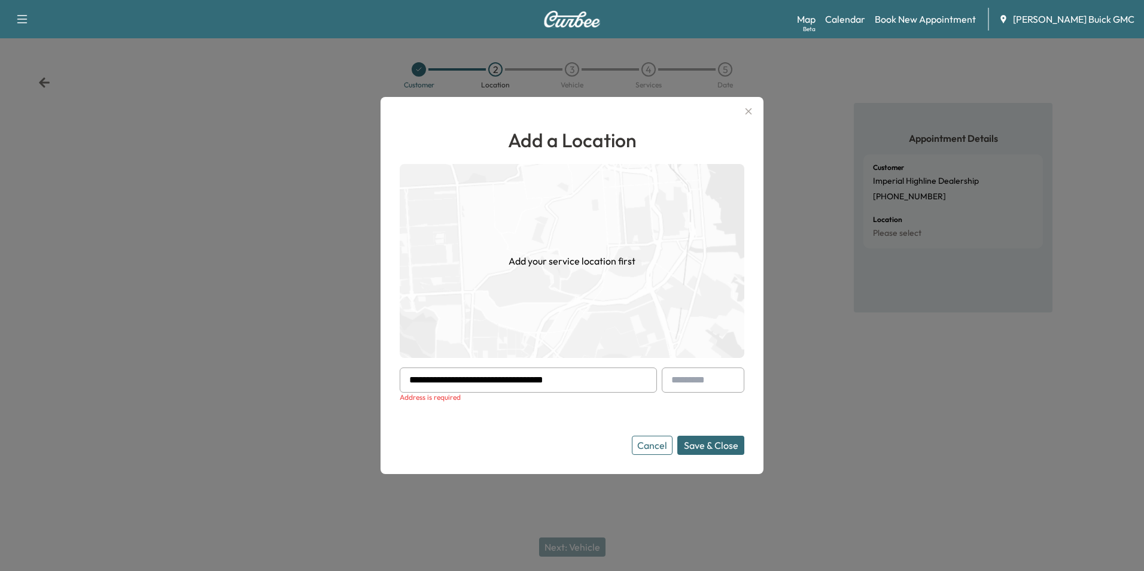
click at [694, 440] on button "Save & Close" at bounding box center [710, 444] width 67 height 19
click at [693, 443] on button "Save & Close" at bounding box center [710, 444] width 67 height 19
click at [574, 426] on form "**********" at bounding box center [572, 410] width 344 height 87
click at [745, 108] on icon "button" at bounding box center [748, 111] width 14 height 14
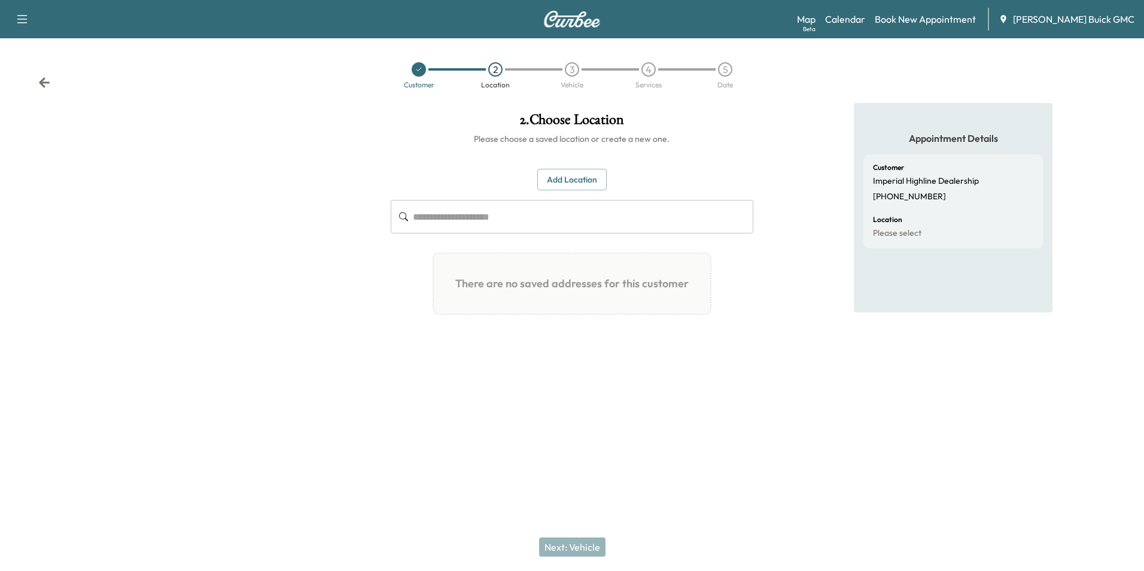
drag, startPoint x: 304, startPoint y: 121, endPoint x: 303, endPoint y: 112, distance: 8.6
click at [304, 118] on div at bounding box center [190, 245] width 381 height 285
click at [311, 112] on div at bounding box center [190, 245] width 381 height 285
click at [312, 110] on div at bounding box center [190, 245] width 381 height 285
drag, startPoint x: 291, startPoint y: 300, endPoint x: 292, endPoint y: 289, distance: 10.9
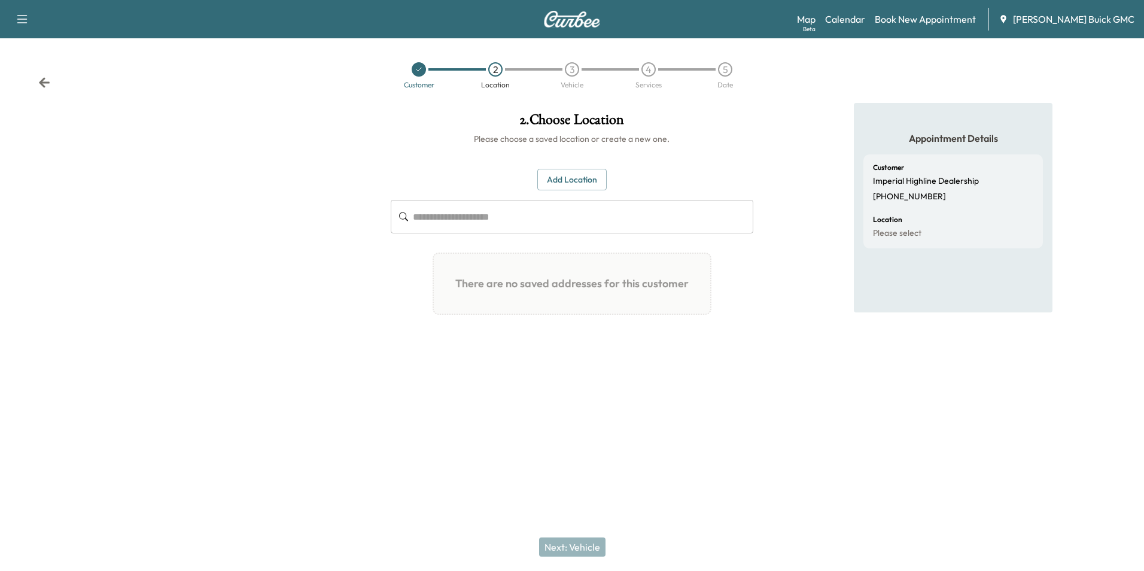
click at [291, 299] on div at bounding box center [190, 245] width 381 height 285
click at [331, 164] on div at bounding box center [190, 245] width 381 height 285
click at [333, 160] on div at bounding box center [190, 245] width 381 height 285
click at [336, 124] on div at bounding box center [190, 245] width 381 height 285
click at [300, 99] on div "Customer 2 Location 3 Vehicle 4 Services 5 Date" at bounding box center [572, 75] width 1144 height 55
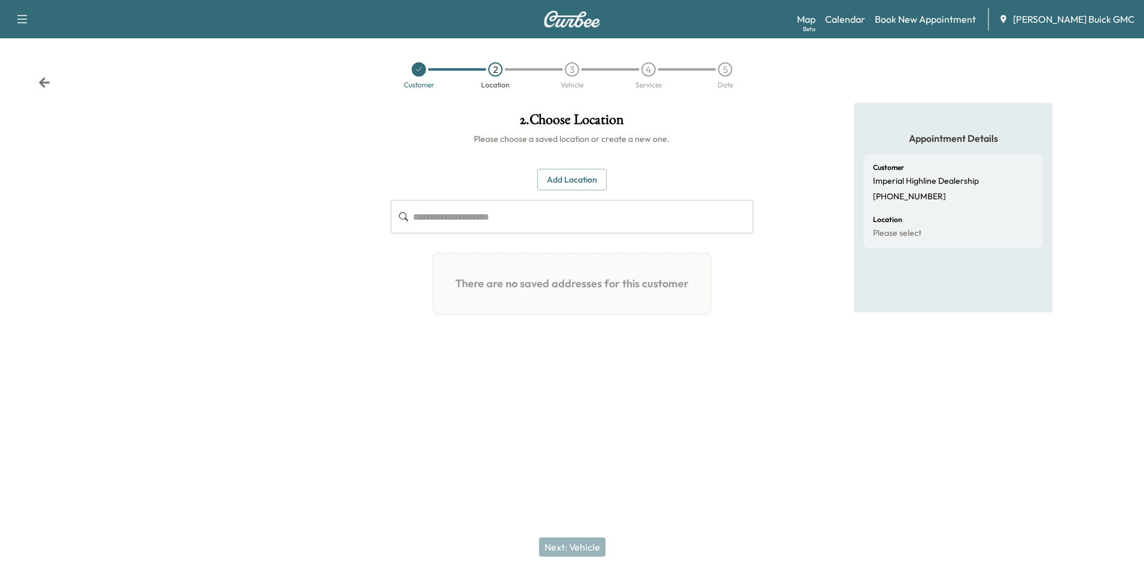
click at [306, 120] on div at bounding box center [190, 245] width 381 height 285
drag, startPoint x: 804, startPoint y: 387, endPoint x: 813, endPoint y: 379, distance: 12.3
click at [813, 379] on div "**********" at bounding box center [572, 285] width 1144 height 571
drag, startPoint x: 813, startPoint y: 379, endPoint x: 808, endPoint y: 354, distance: 25.7
click at [808, 354] on div "Appointment Details Customer Imperial Highline Dealership +17033687777 Location…" at bounding box center [953, 245] width 381 height 285
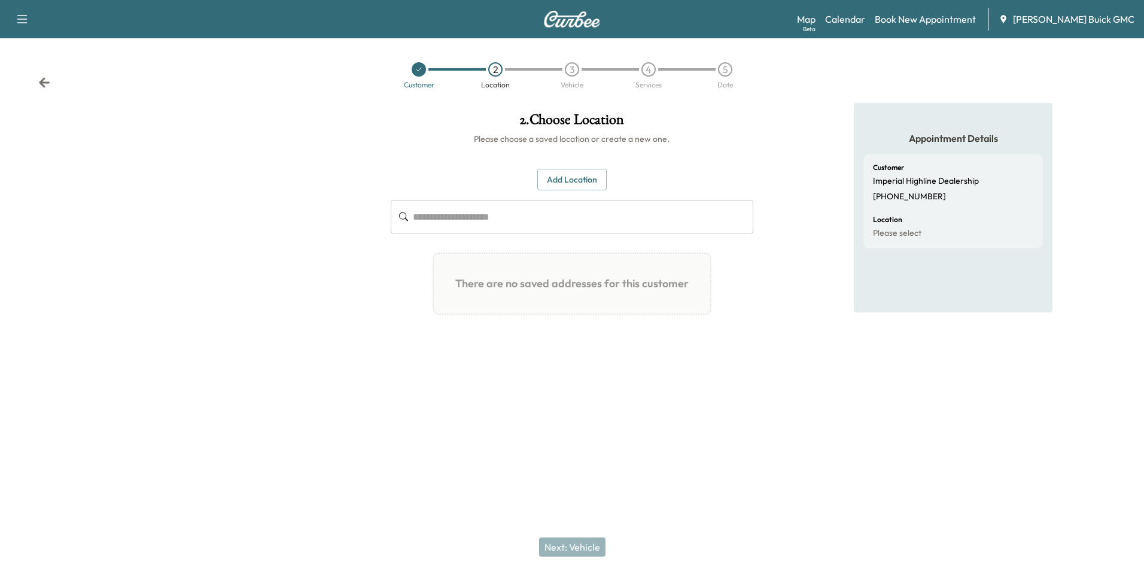
click at [780, 356] on div "Appointment Details Customer Imperial Highline Dealership +17033687777 Location…" at bounding box center [953, 245] width 381 height 285
click at [785, 147] on div "Appointment Details Customer Imperial Highline Dealership +17033687777 Location…" at bounding box center [953, 245] width 381 height 285
click at [773, 390] on div at bounding box center [572, 407] width 1144 height 38
click at [778, 359] on div "Appointment Details Customer Imperial Highline Dealership +17033687777 Location…" at bounding box center [953, 245] width 381 height 285
click at [786, 352] on div "Appointment Details Customer Imperial Highline Dealership +17033687777 Location…" at bounding box center [953, 245] width 381 height 285
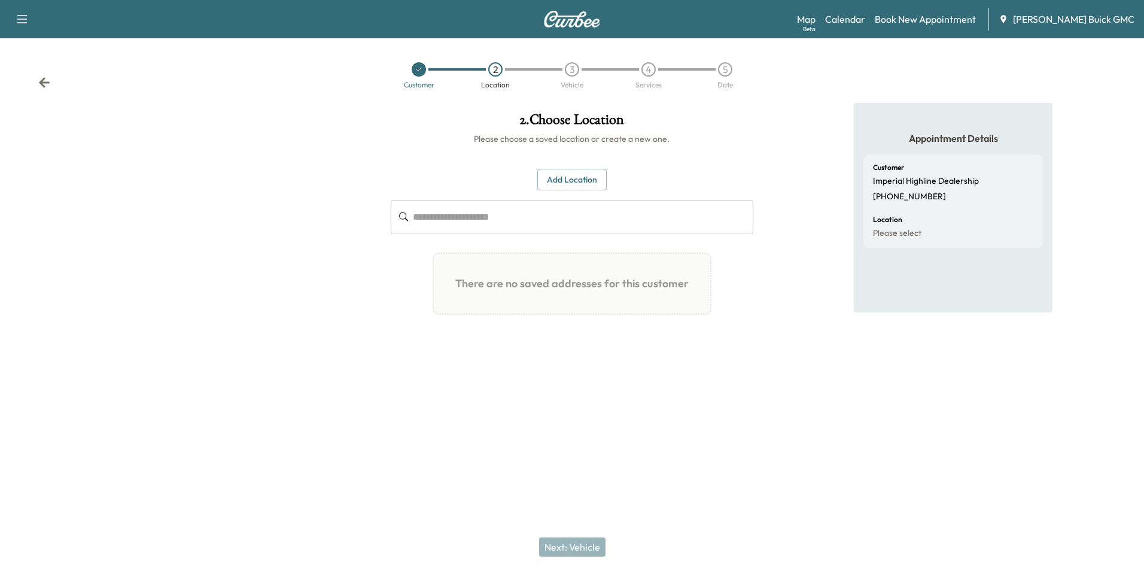
drag, startPoint x: 773, startPoint y: 367, endPoint x: 775, endPoint y: 359, distance: 7.6
click at [776, 364] on div "Appointment Details Customer Imperial Highline Dealership +17033687777 Location…" at bounding box center [953, 245] width 381 height 285
click at [785, 318] on div "Appointment Details Customer Imperial Highline Dealership +17033687777 Location…" at bounding box center [953, 245] width 381 height 285
drag, startPoint x: 785, startPoint y: 346, endPoint x: 838, endPoint y: 298, distance: 71.6
click at [786, 345] on div "Appointment Details Customer Imperial Highline Dealership +17033687777 Location…" at bounding box center [953, 245] width 381 height 285
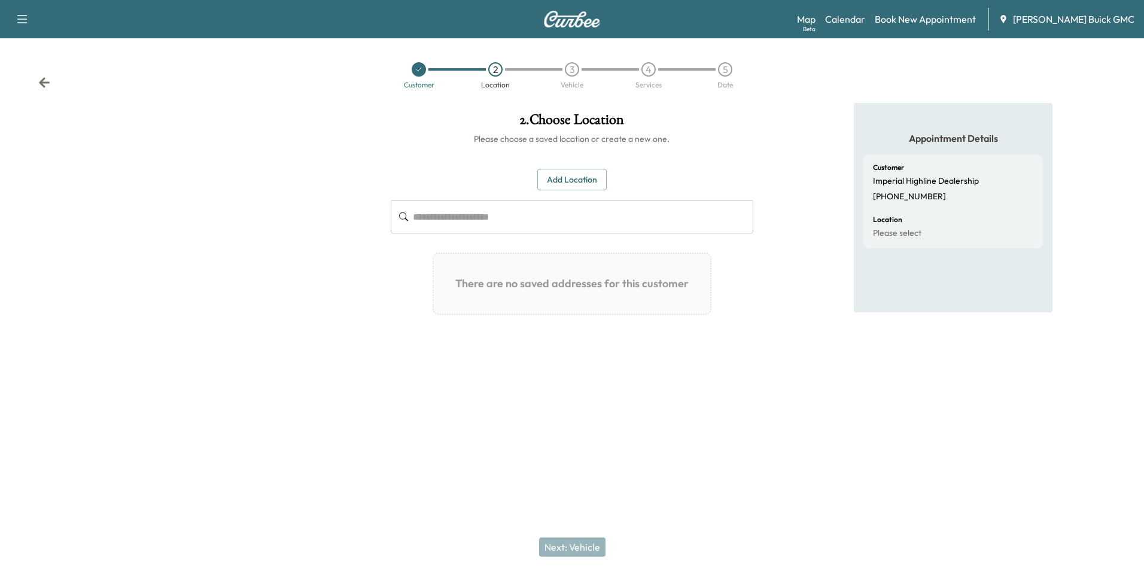
click at [482, 218] on input "text" at bounding box center [583, 216] width 340 height 33
type input "*"
click at [562, 176] on button "Add Location" at bounding box center [571, 180] width 69 height 22
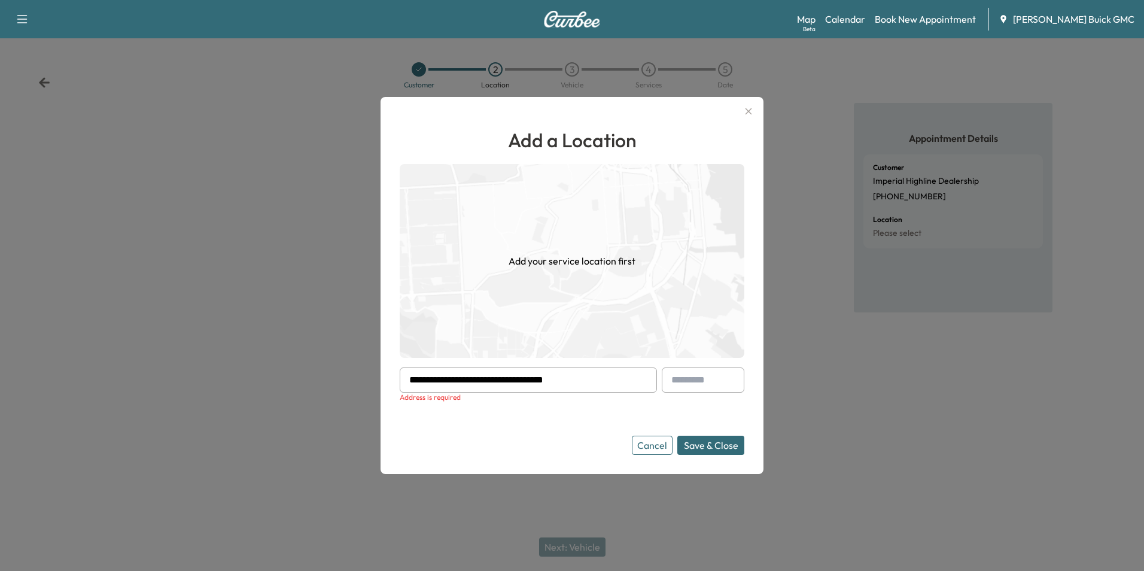
drag, startPoint x: 586, startPoint y: 382, endPoint x: 367, endPoint y: 364, distance: 219.0
click at [377, 366] on div "**********" at bounding box center [572, 285] width 1144 height 571
type input "****"
drag, startPoint x: 486, startPoint y: 379, endPoint x: 286, endPoint y: 304, distance: 213.1
click at [373, 368] on div "Add a Location Add your service location first **** Address is required Cancel …" at bounding box center [572, 285] width 1144 height 571
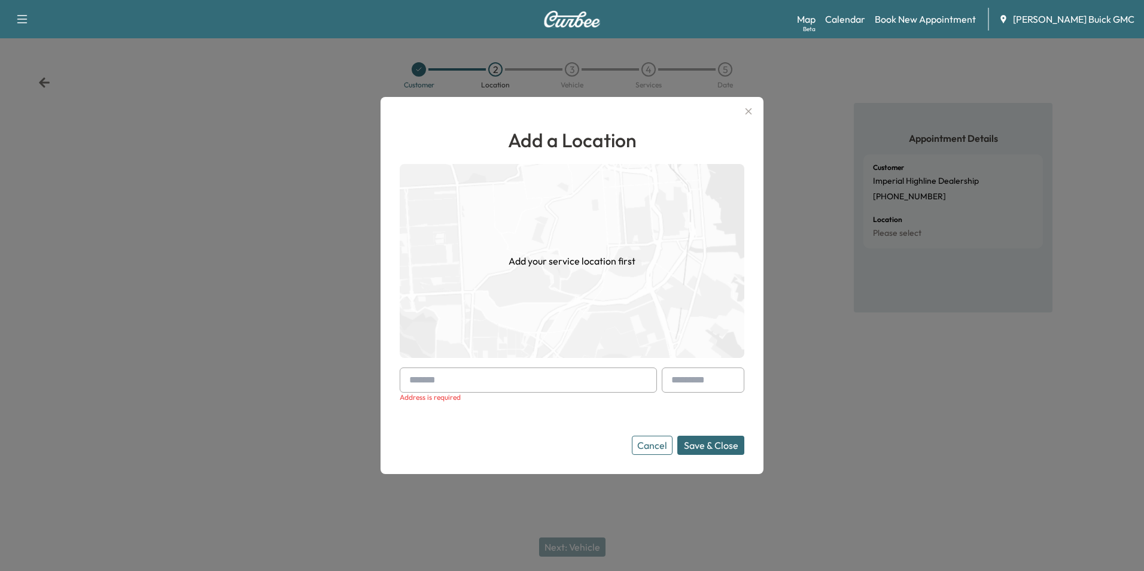
click at [748, 108] on icon "button" at bounding box center [748, 111] width 14 height 14
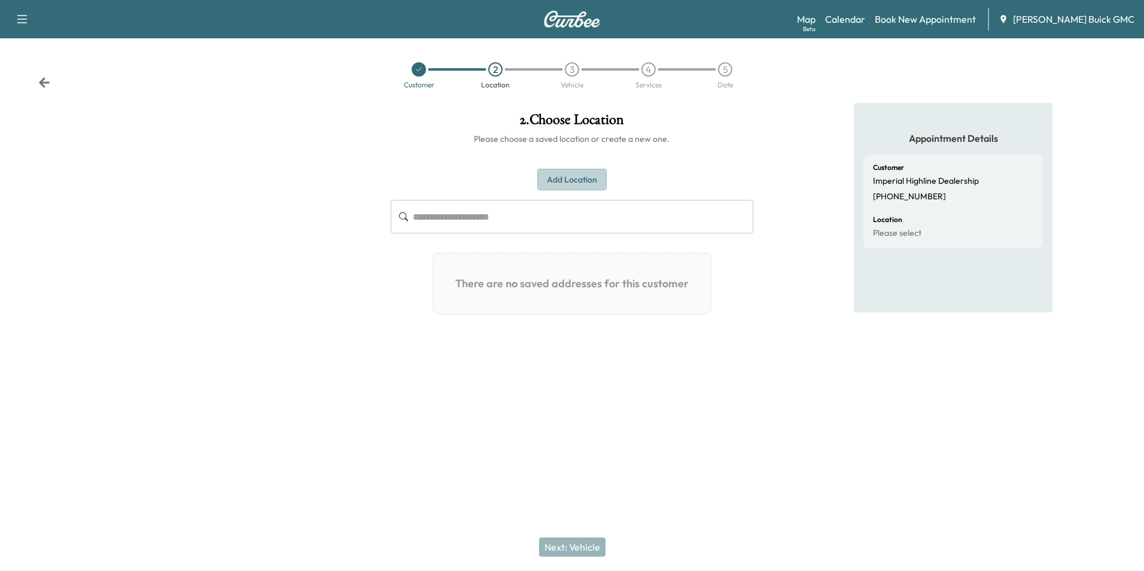
click at [573, 179] on button "Add Location" at bounding box center [571, 180] width 69 height 22
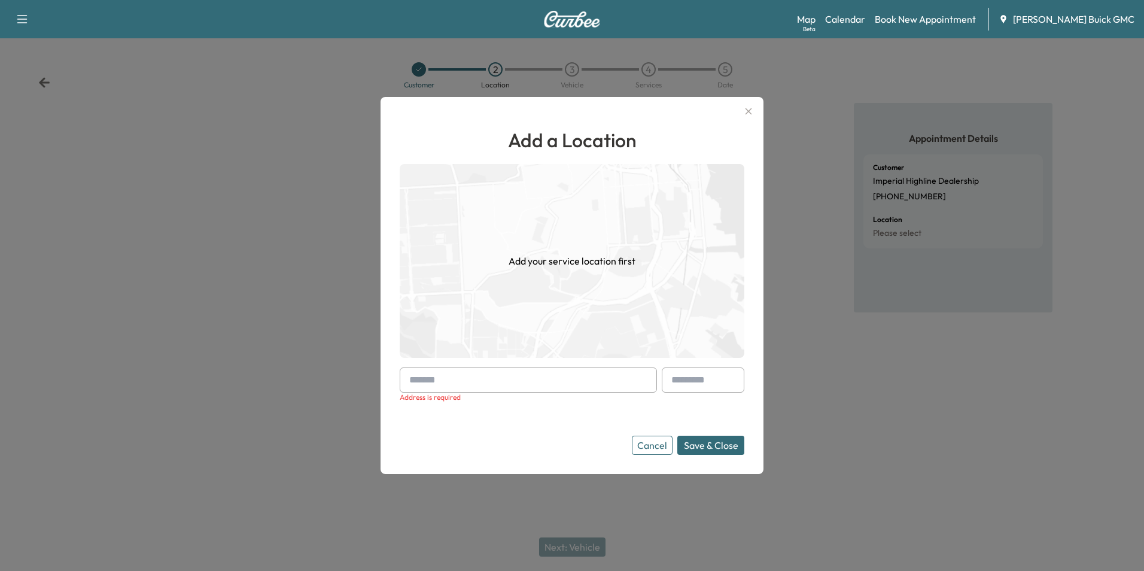
click at [722, 443] on button "Save & Close" at bounding box center [710, 444] width 67 height 19
click at [527, 375] on input "text" at bounding box center [528, 379] width 257 height 25
click at [539, 385] on input "text" at bounding box center [528, 379] width 257 height 25
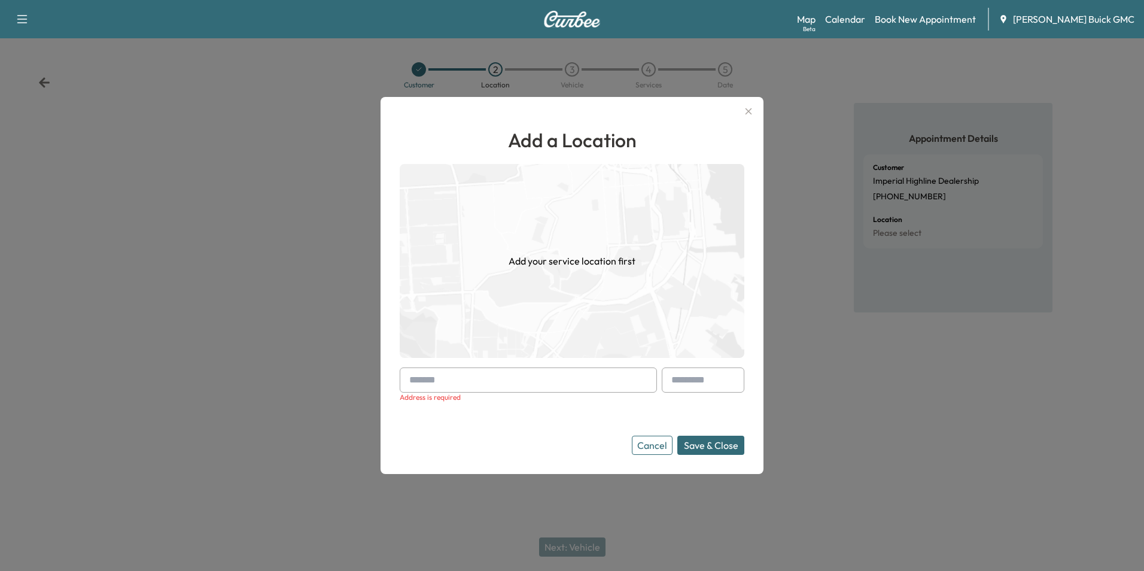
click at [539, 385] on input "text" at bounding box center [528, 379] width 257 height 25
type input "****"
click at [654, 441] on button "Cancel" at bounding box center [652, 444] width 41 height 19
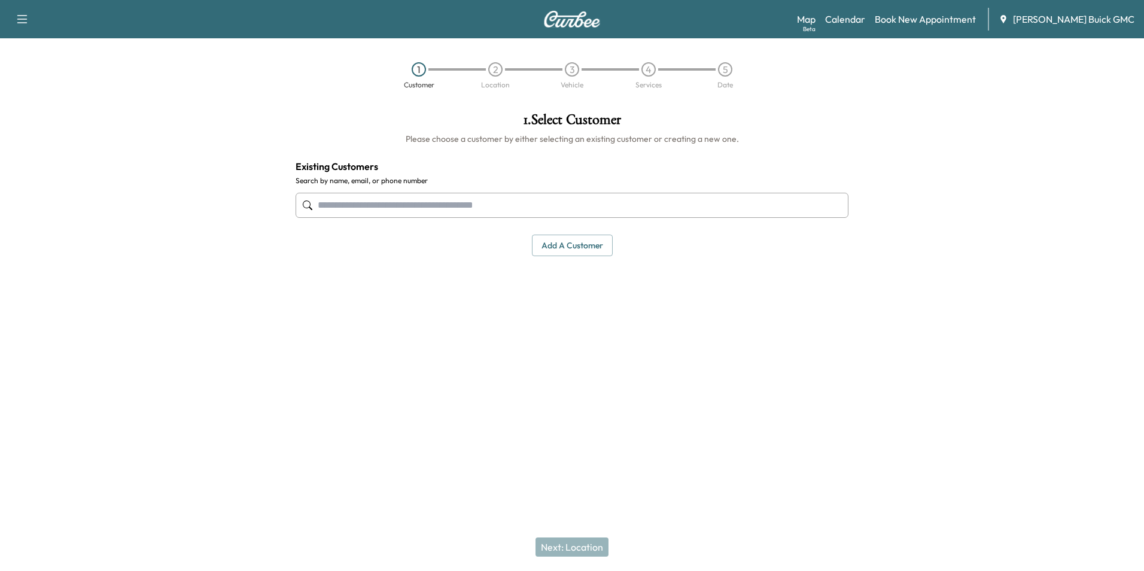
click at [522, 211] on input "text" at bounding box center [571, 205] width 553 height 25
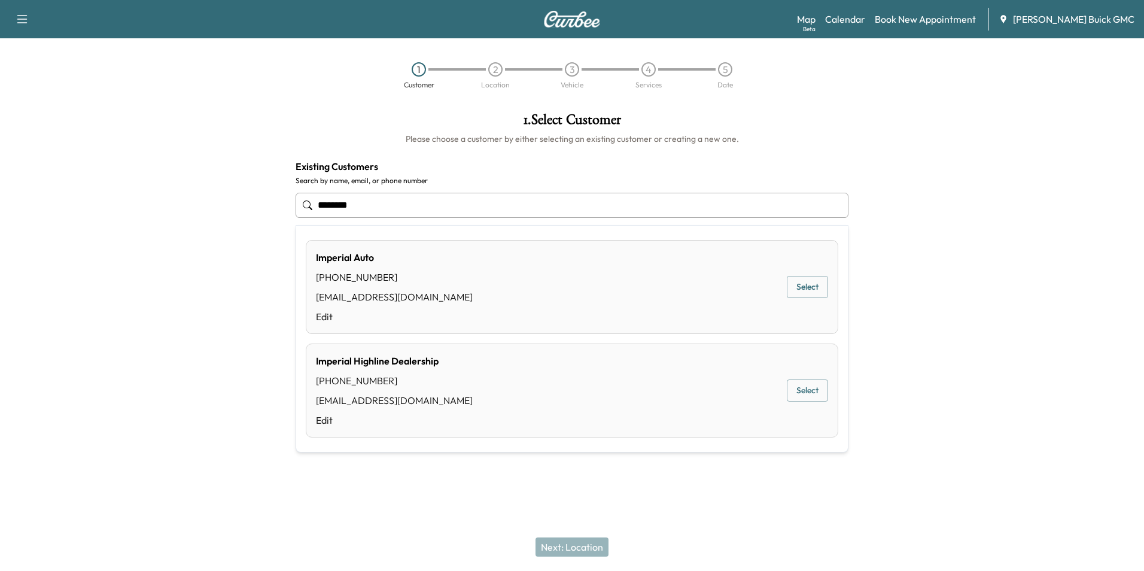
click at [800, 392] on button "Select" at bounding box center [806, 390] width 41 height 22
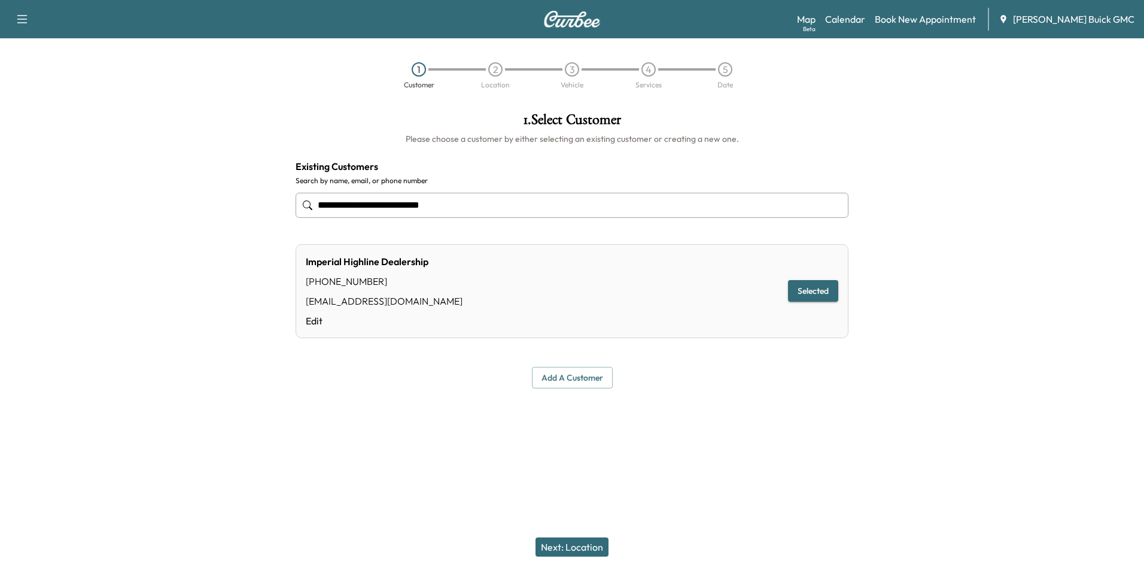
type input "**********"
click at [571, 542] on button "Next: Location" at bounding box center [571, 546] width 73 height 19
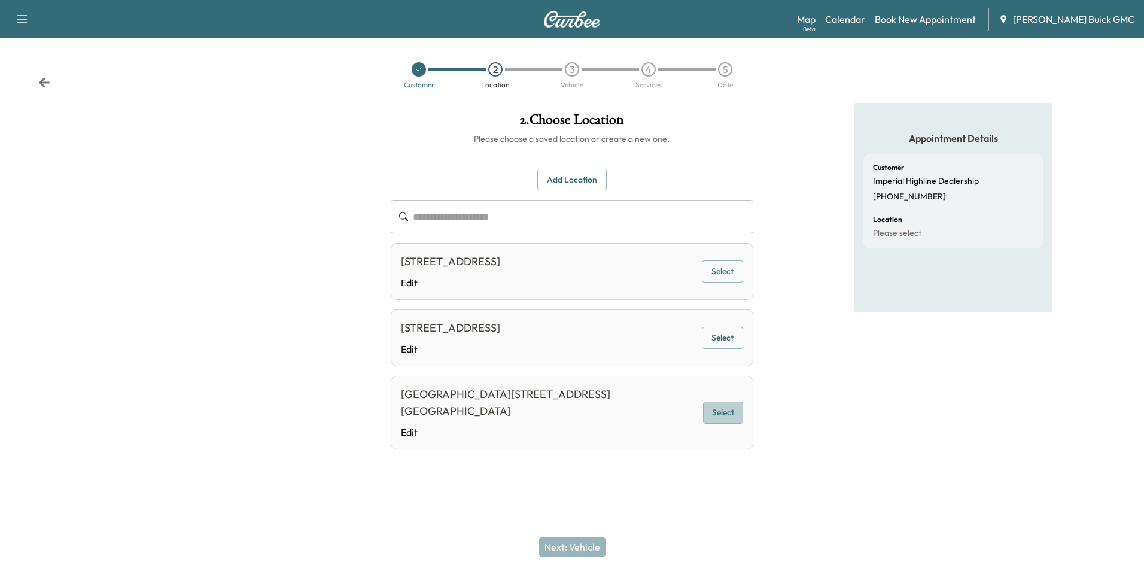
click at [708, 411] on button "Select" at bounding box center [722, 412] width 39 height 22
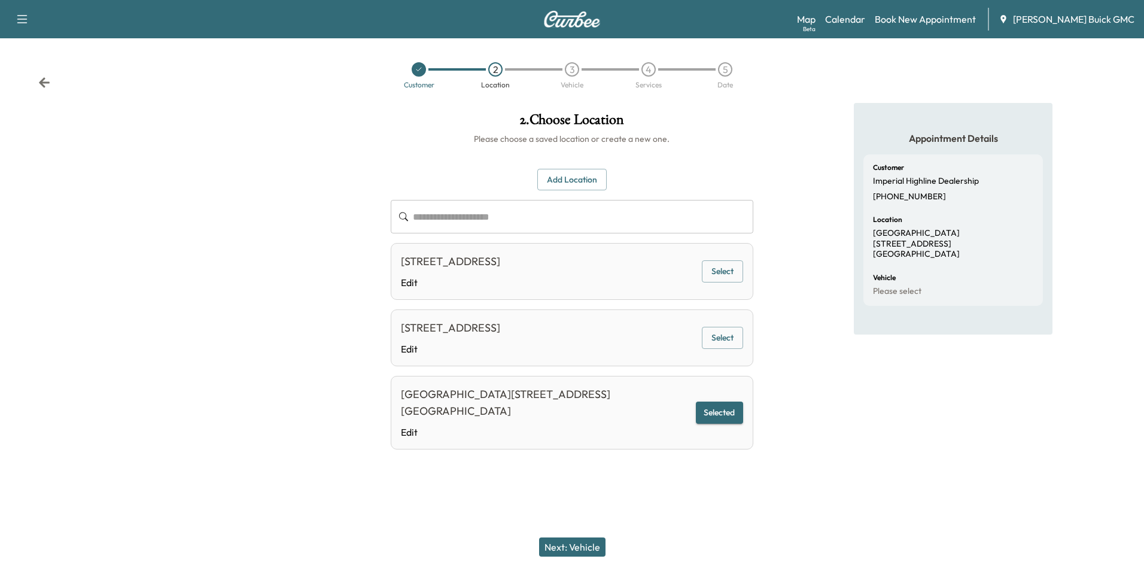
click at [574, 544] on button "Next: Vehicle" at bounding box center [572, 546] width 66 height 19
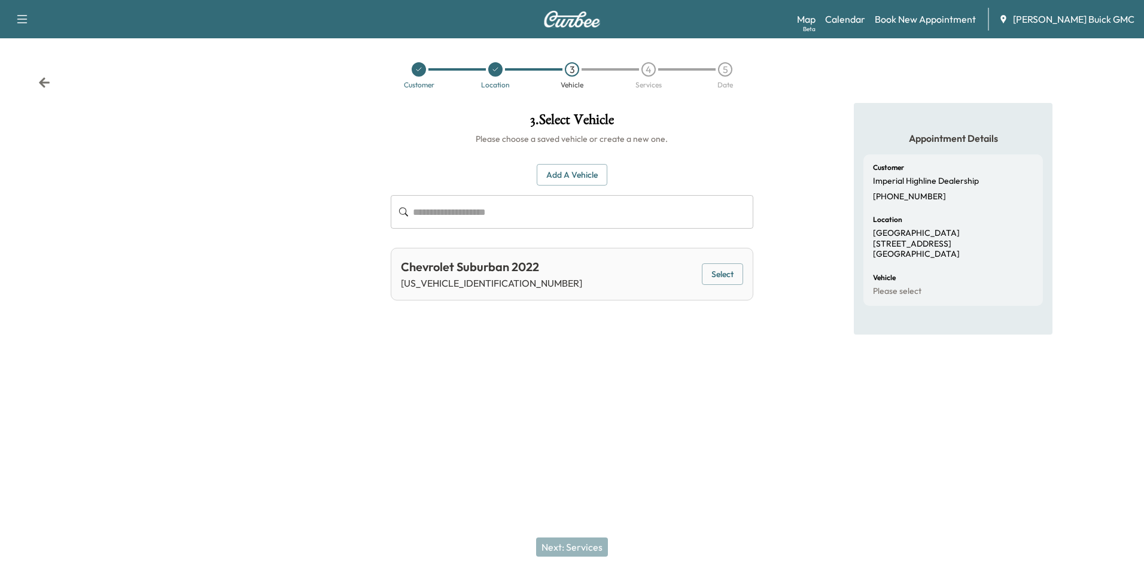
click at [570, 171] on button "Add a Vehicle" at bounding box center [571, 175] width 71 height 22
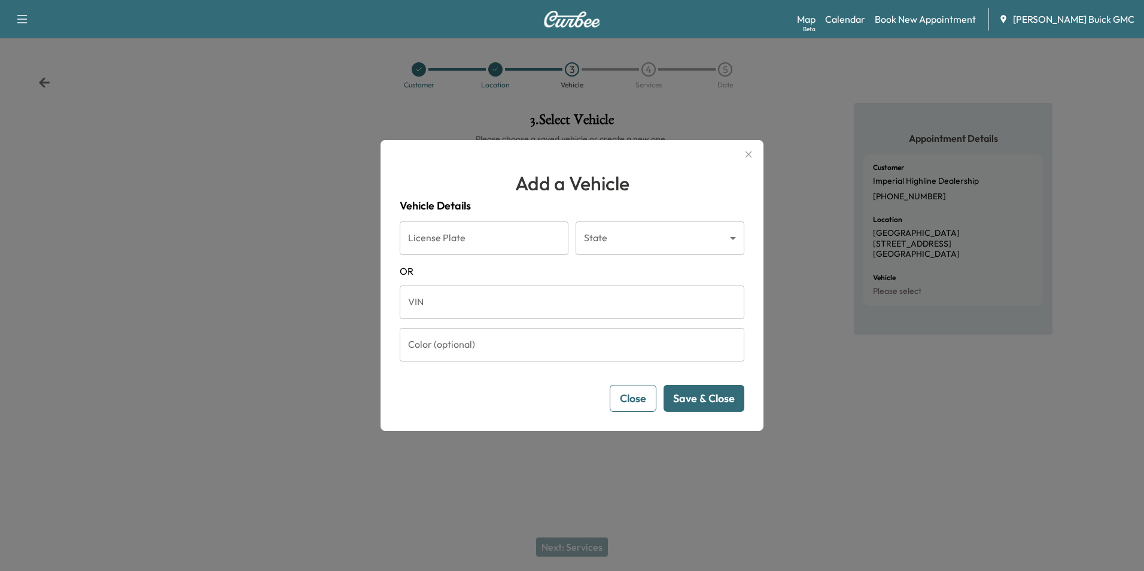
drag, startPoint x: 458, startPoint y: 304, endPoint x: 464, endPoint y: 301, distance: 6.4
click at [458, 304] on input "VIN" at bounding box center [572, 301] width 344 height 33
type input "**********"
click at [708, 405] on button "Save & Close" at bounding box center [703, 398] width 81 height 27
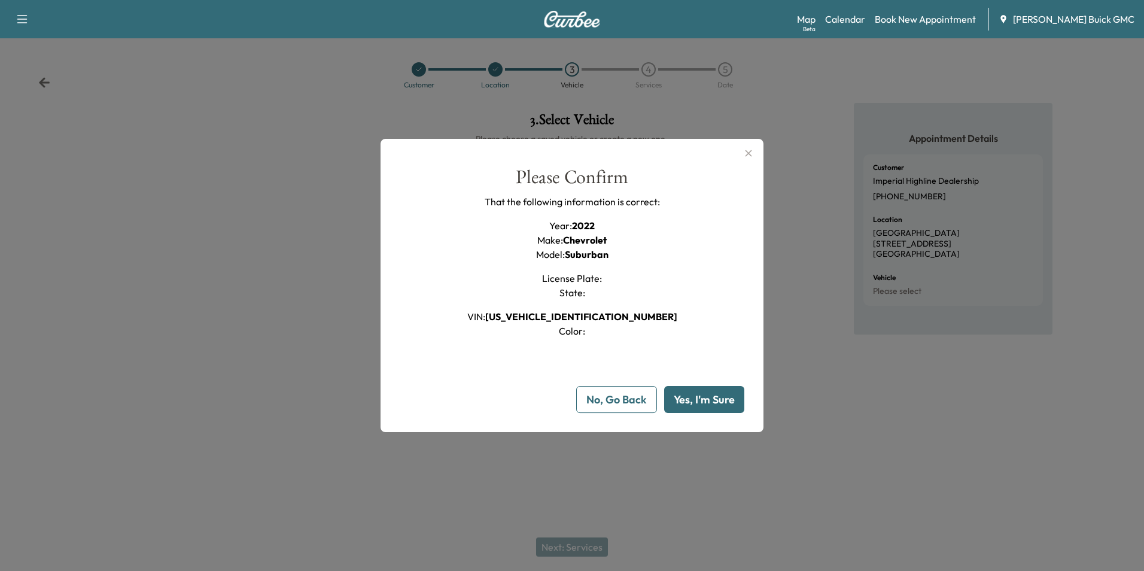
click at [703, 394] on button "Yes, I'm Sure" at bounding box center [704, 399] width 80 height 27
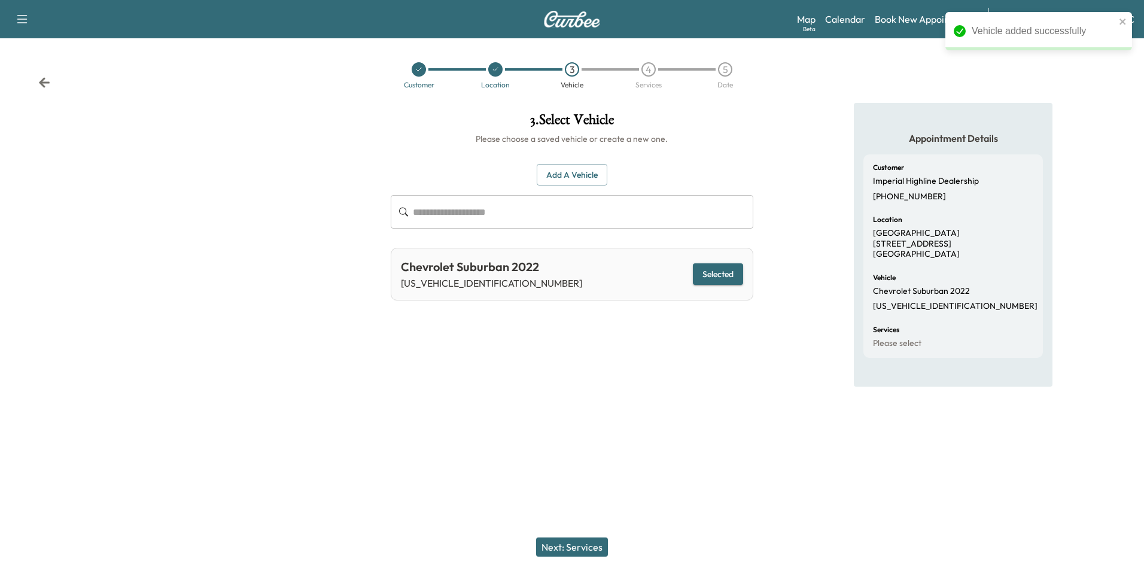
click at [577, 545] on button "Next: Services" at bounding box center [572, 546] width 72 height 19
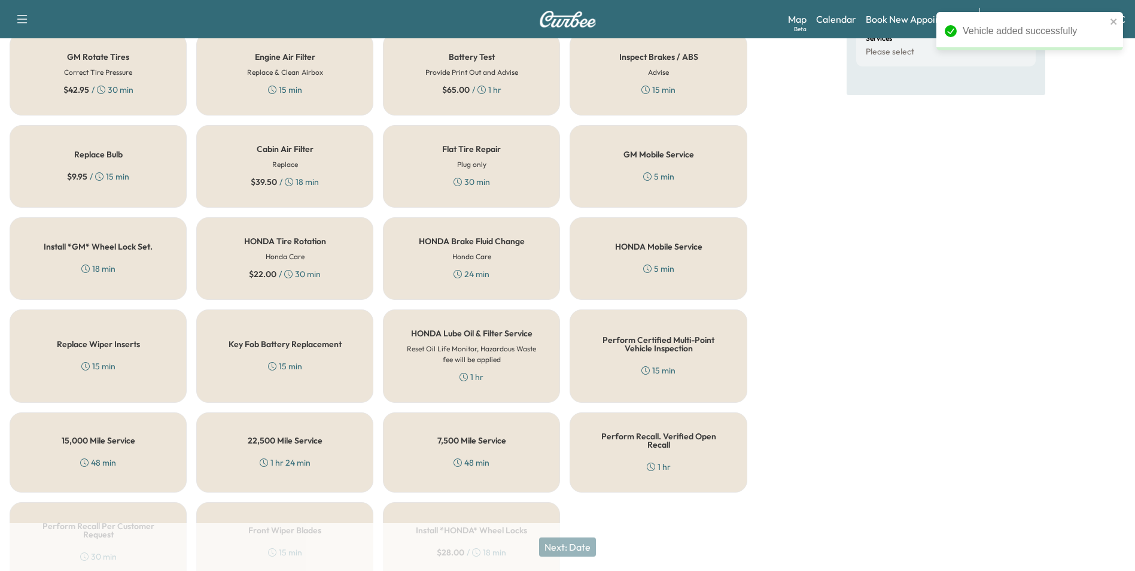
scroll to position [342, 0]
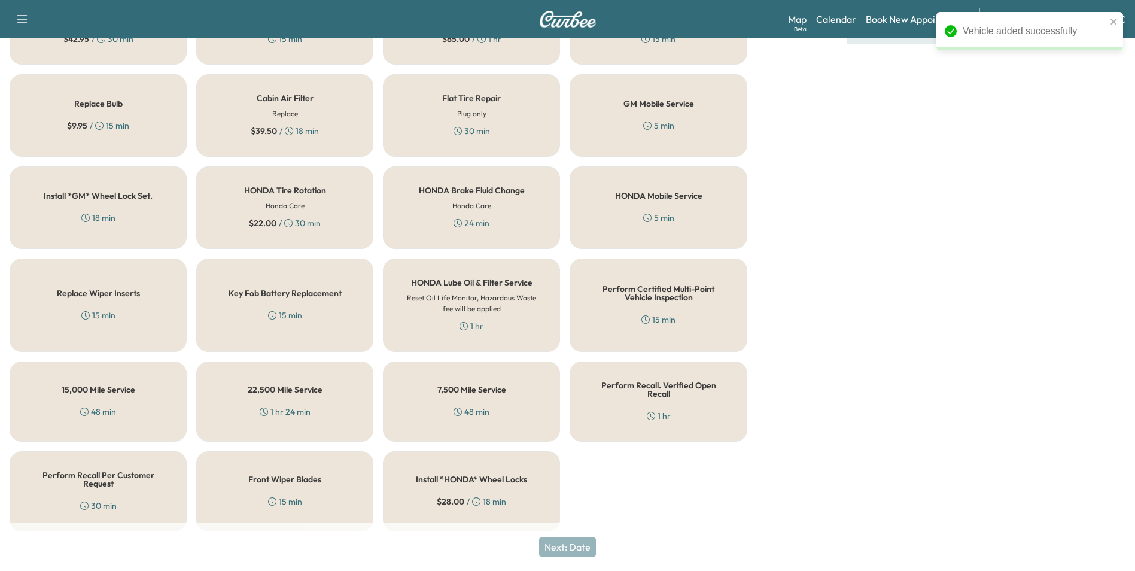
click at [597, 393] on div "Perform Recall. Verified Open Recall 1 hr" at bounding box center [657, 401] width 177 height 80
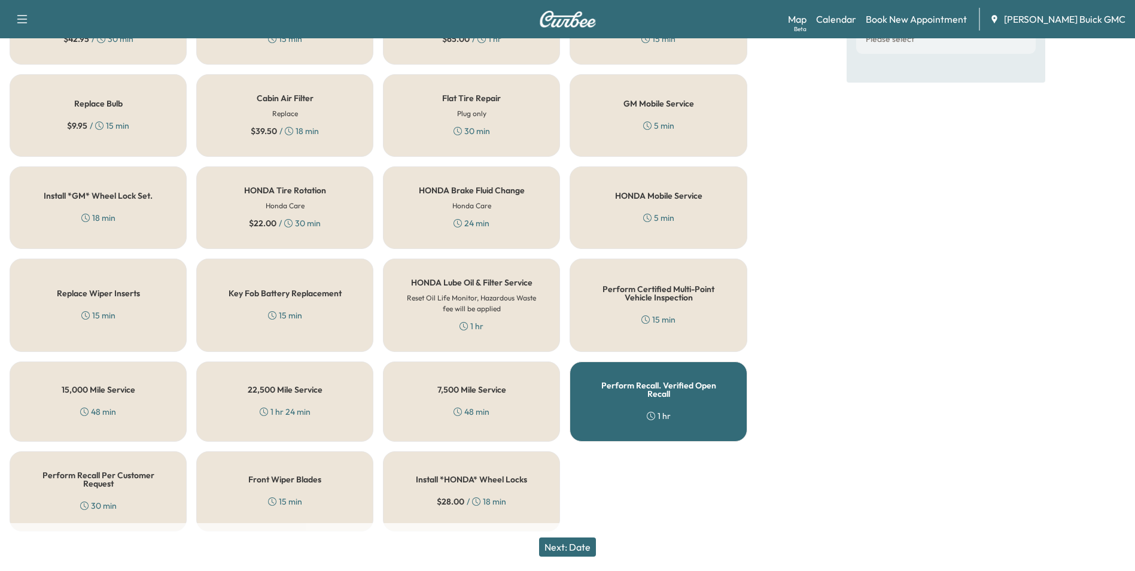
click at [571, 545] on button "Next: Date" at bounding box center [567, 546] width 57 height 19
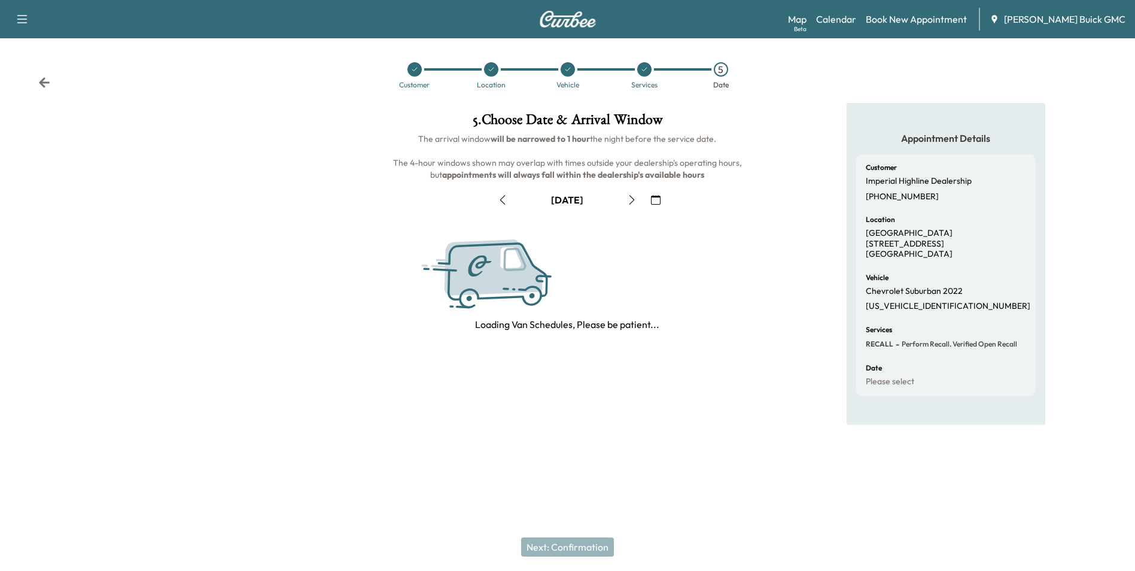
scroll to position [0, 0]
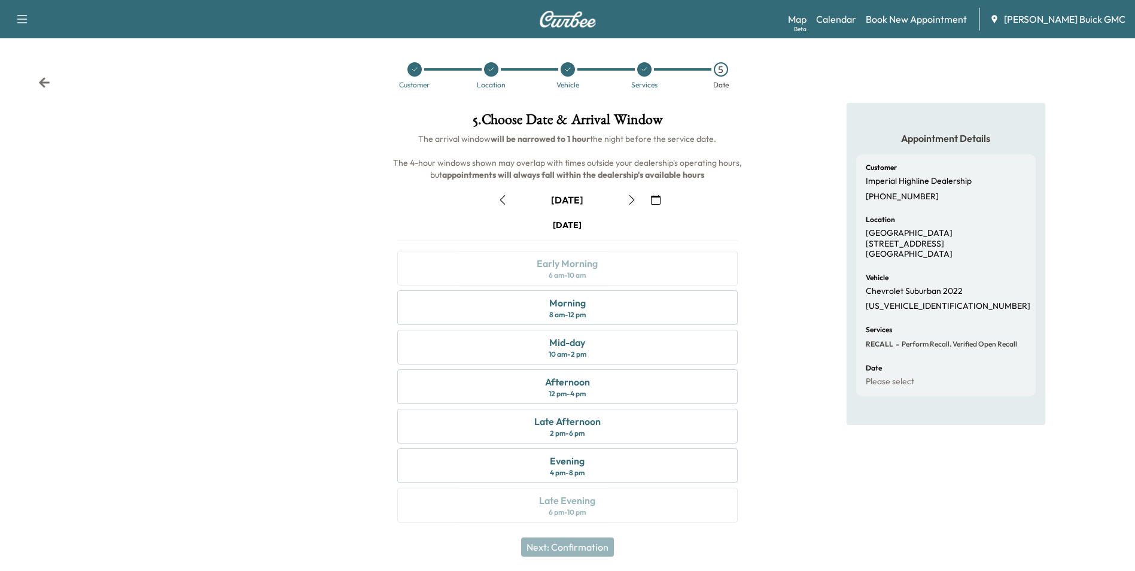
click at [684, 264] on div "[DATE] Early Morning 6 am - 10 am Morning 8 am - 12 pm Mid-day 10 am - 2 pm Aft…" at bounding box center [567, 373] width 359 height 308
click at [645, 309] on div "Morning 8 am - 12 pm" at bounding box center [567, 307] width 340 height 35
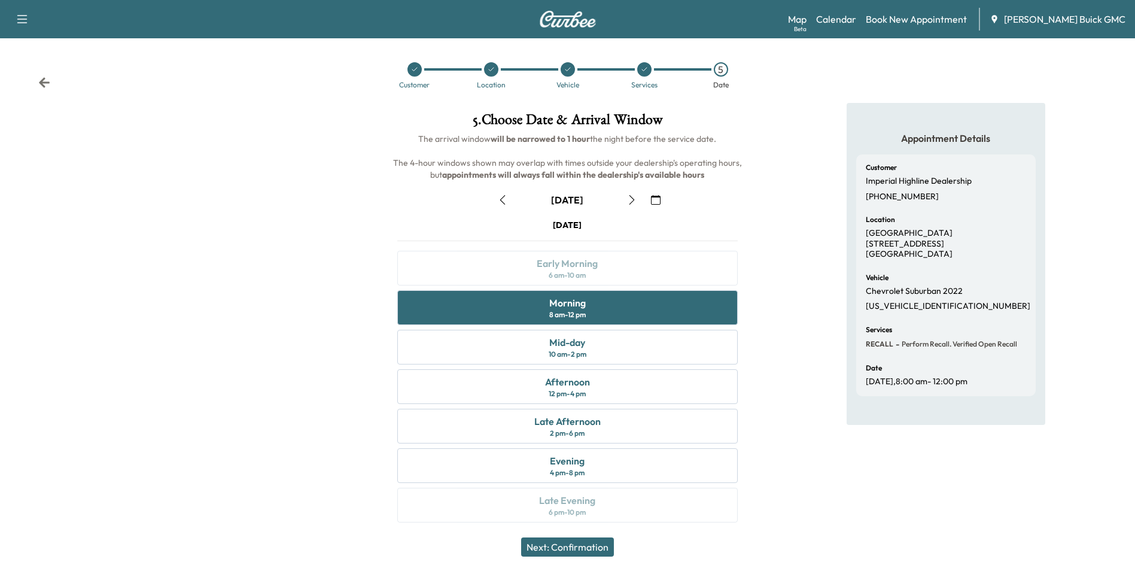
click at [579, 542] on button "Next: Confirmation" at bounding box center [567, 546] width 93 height 19
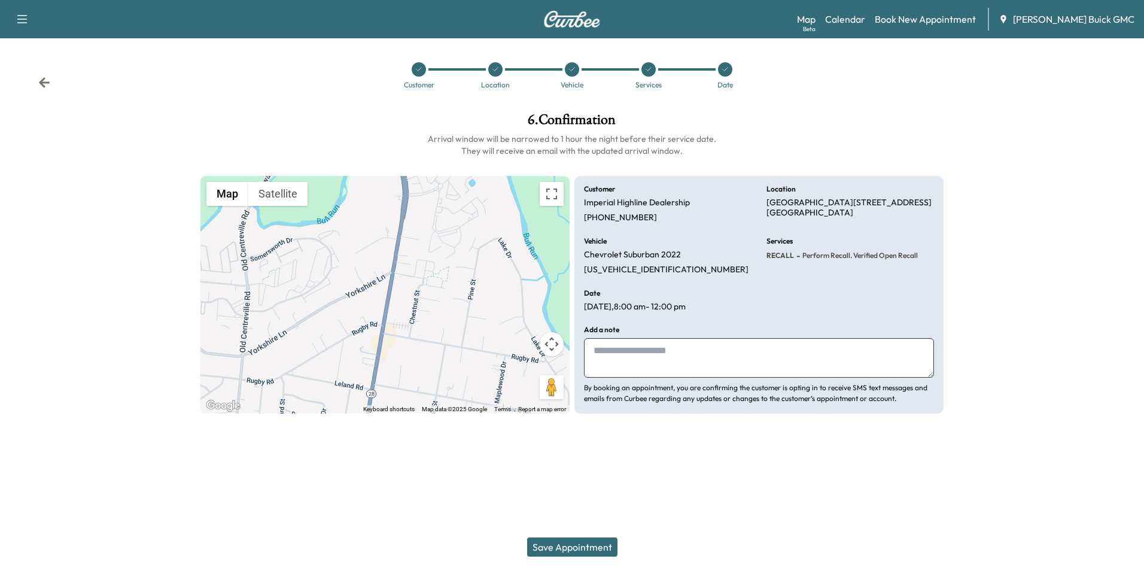
click at [650, 358] on textarea at bounding box center [759, 357] width 350 height 39
type textarea "**********"
click at [584, 544] on button "Save Appointment" at bounding box center [572, 546] width 90 height 19
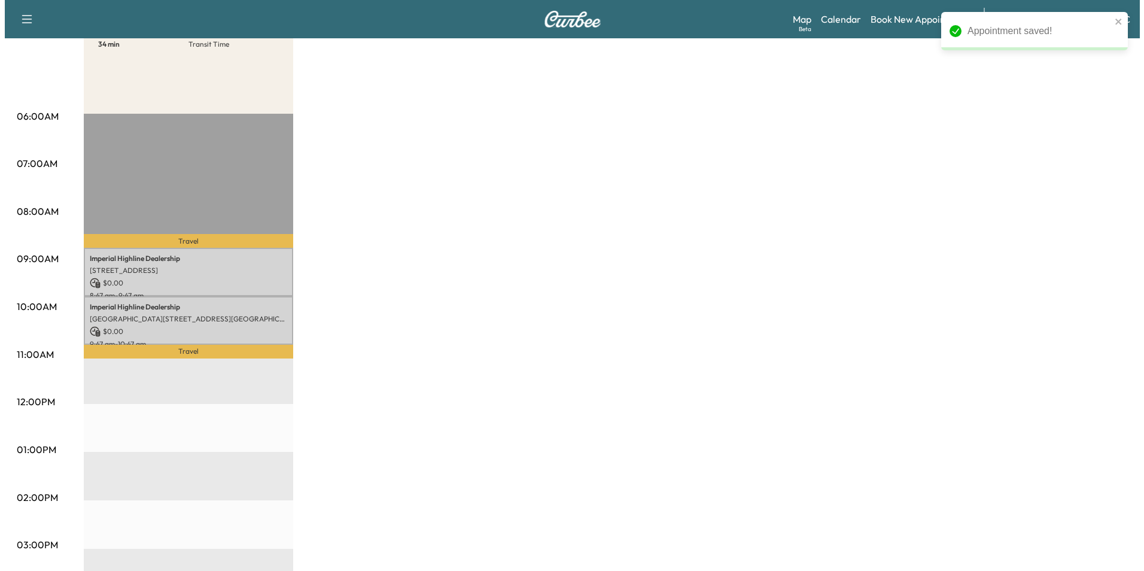
scroll to position [179, 0]
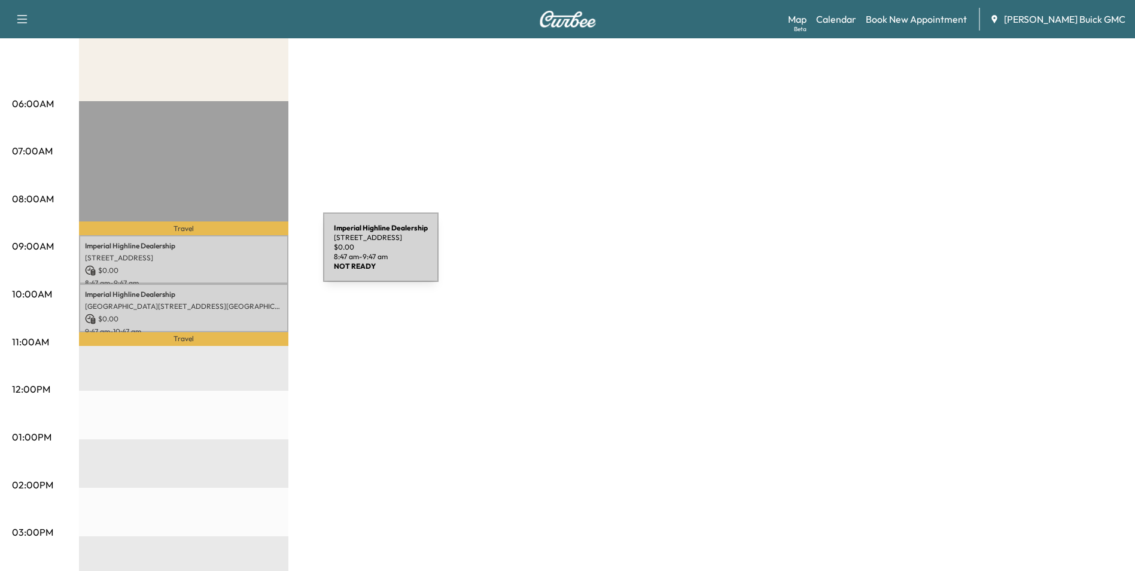
click at [233, 254] on p "[STREET_ADDRESS]" at bounding box center [183, 258] width 197 height 10
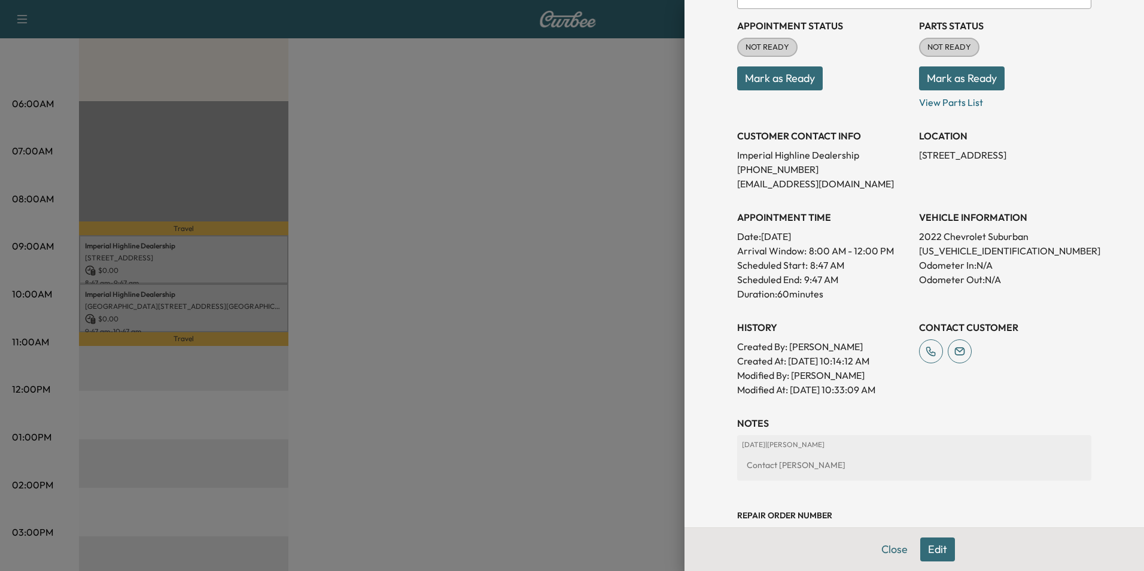
scroll to position [221, 0]
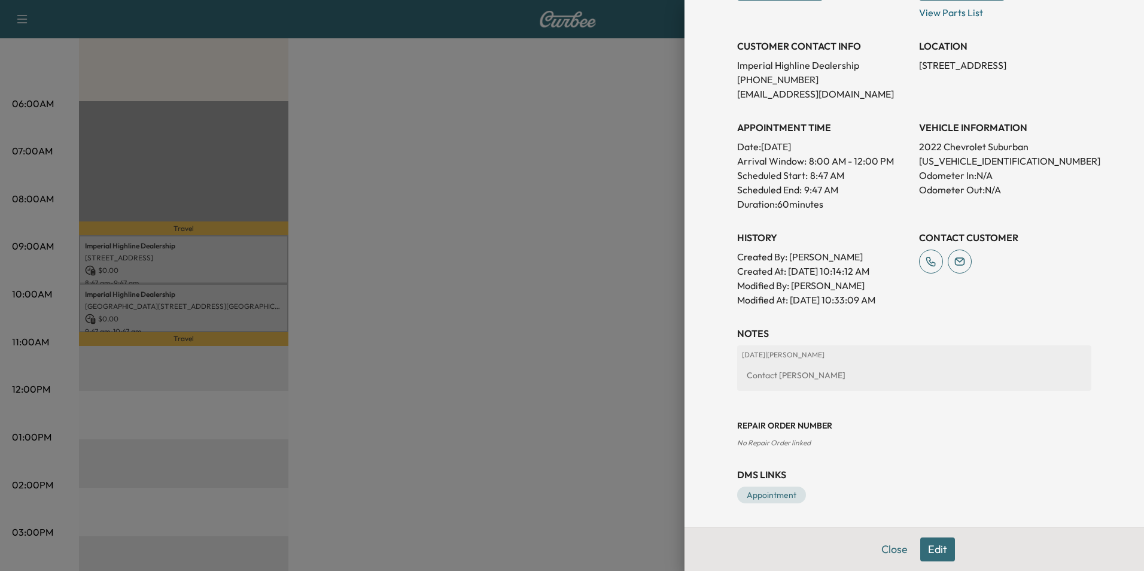
click at [929, 545] on button "Edit" at bounding box center [937, 549] width 35 height 24
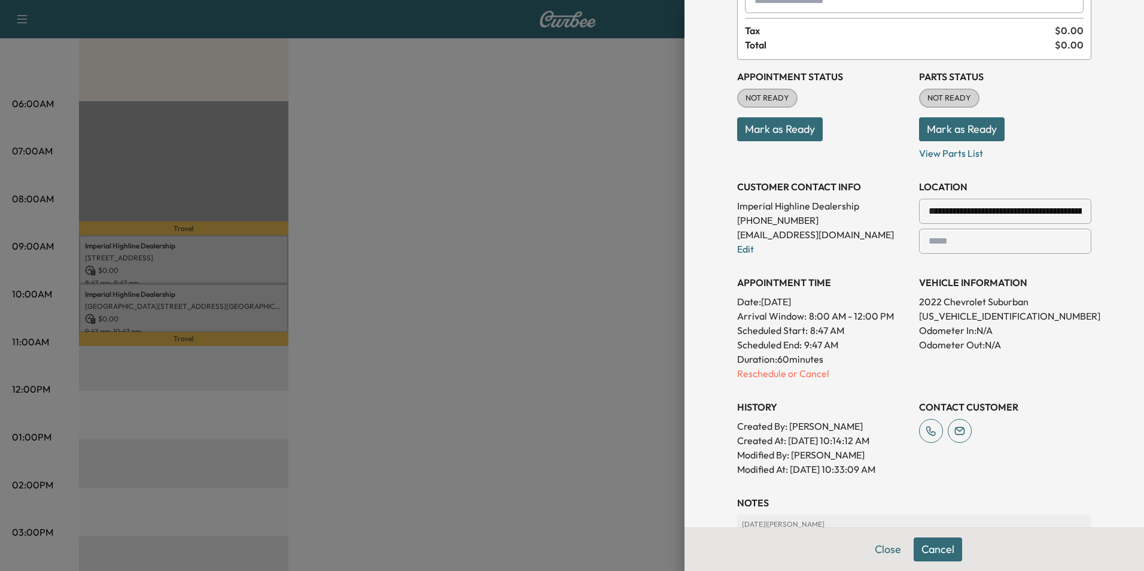
scroll to position [120, 0]
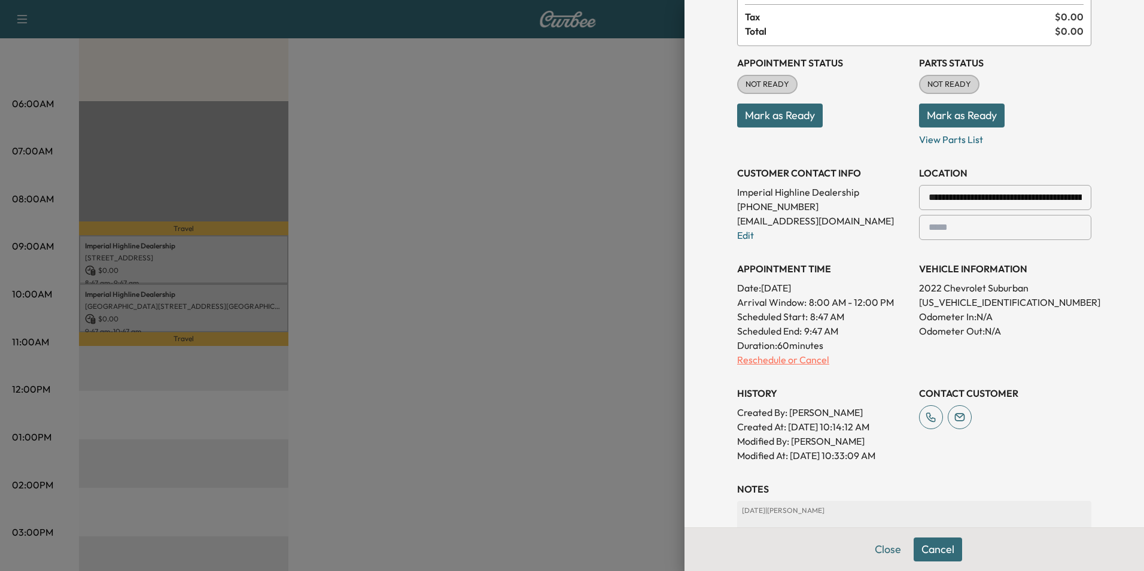
click at [806, 358] on p "Reschedule or Cancel" at bounding box center [823, 359] width 172 height 14
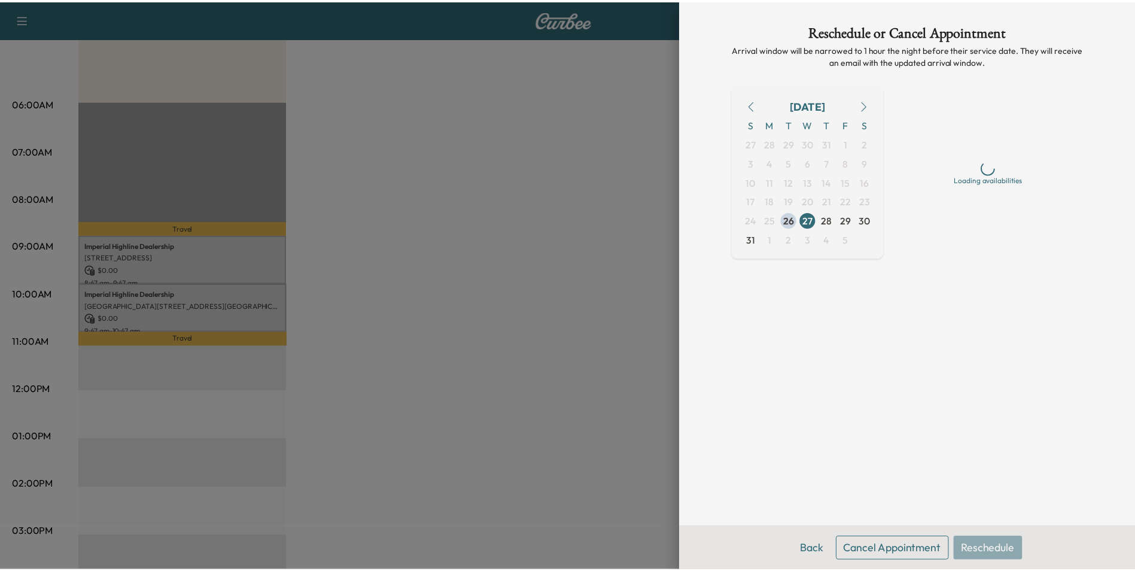
scroll to position [0, 0]
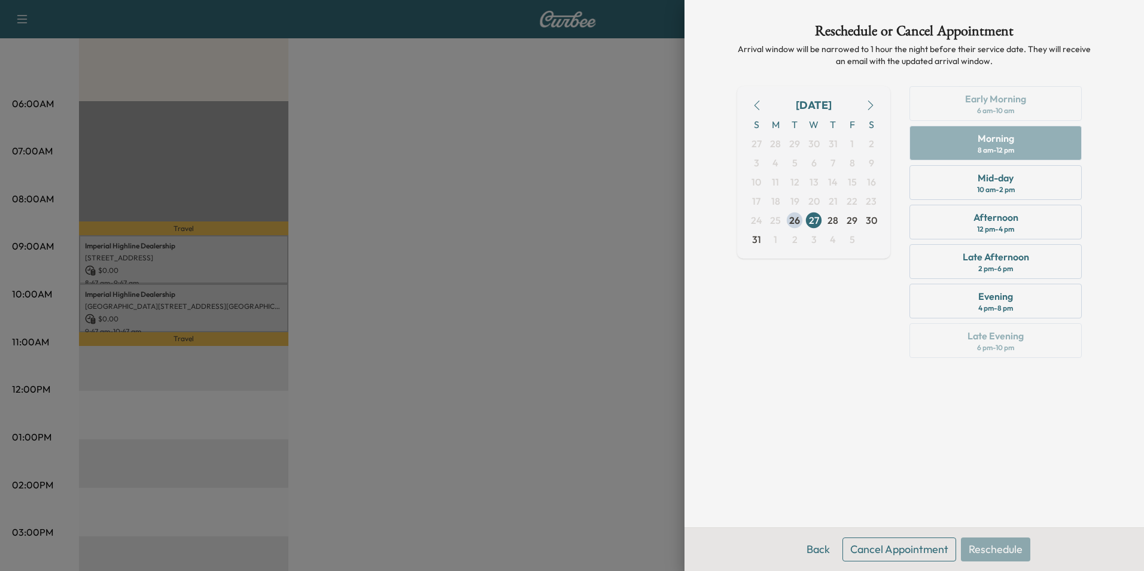
click at [923, 544] on button "Cancel Appointment" at bounding box center [899, 549] width 114 height 24
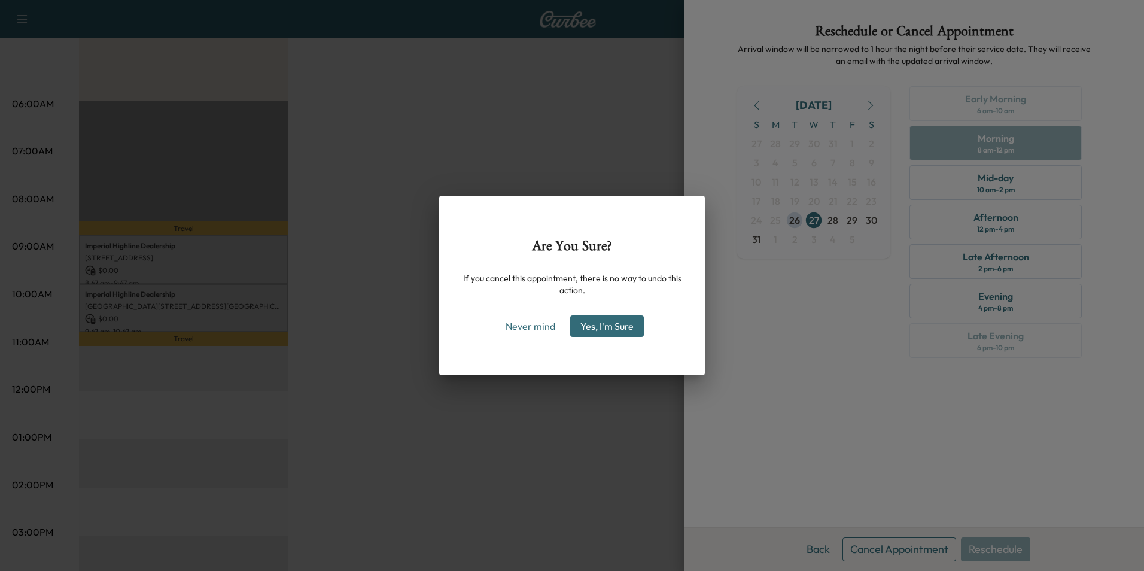
click at [611, 321] on button "Yes, I'm Sure" at bounding box center [607, 326] width 74 height 22
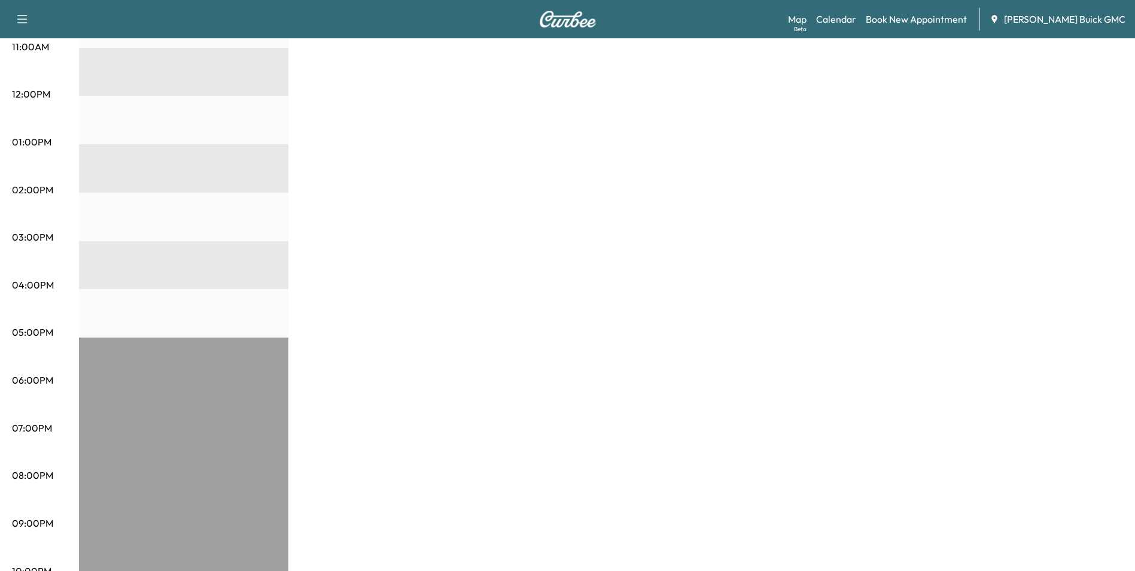
scroll to position [495, 0]
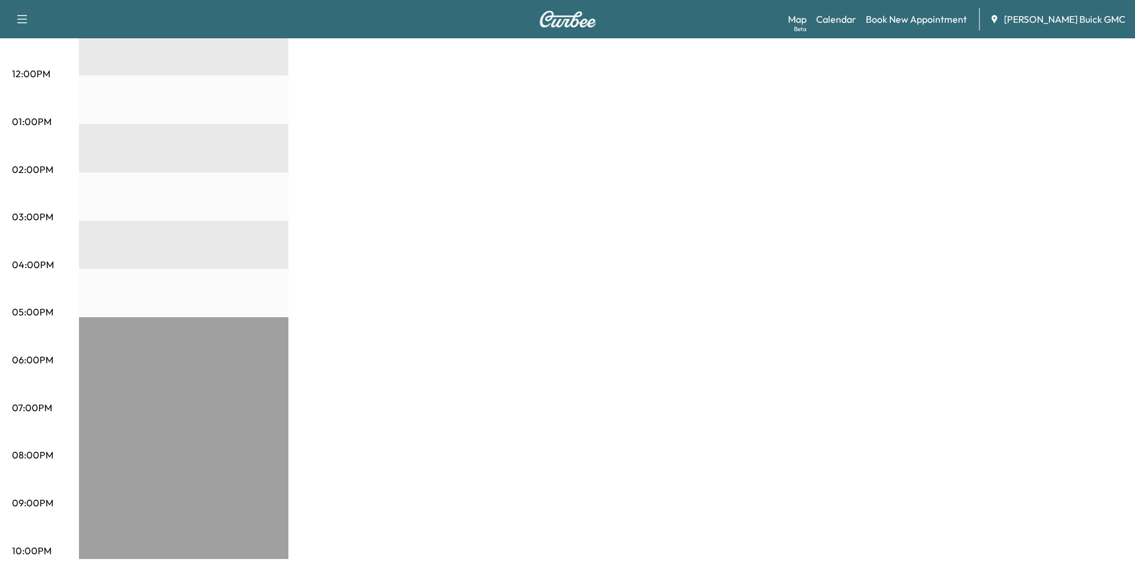
drag, startPoint x: 586, startPoint y: 195, endPoint x: 581, endPoint y: 190, distance: 7.2
click at [584, 191] on div "MobileService+ $ 0.00 Revenue 1 hr Work Time 33 min Transit Time Travel Imperia…" at bounding box center [601, 109] width 1044 height 897
click at [583, 187] on div "MobileService+ $ 0.00 Revenue 1 hr Work Time 33 min Transit Time Travel Imperia…" at bounding box center [601, 109] width 1044 height 897
click at [640, 267] on div "MobileService+ $ 0.00 Revenue 1 hr Work Time 33 min Transit Time Travel Imperia…" at bounding box center [601, 109] width 1044 height 897
click at [1001, 169] on div "MobileService+ $ 0.00 Revenue 1 hr Work Time 33 min Transit Time Travel Imperia…" at bounding box center [601, 109] width 1044 height 897
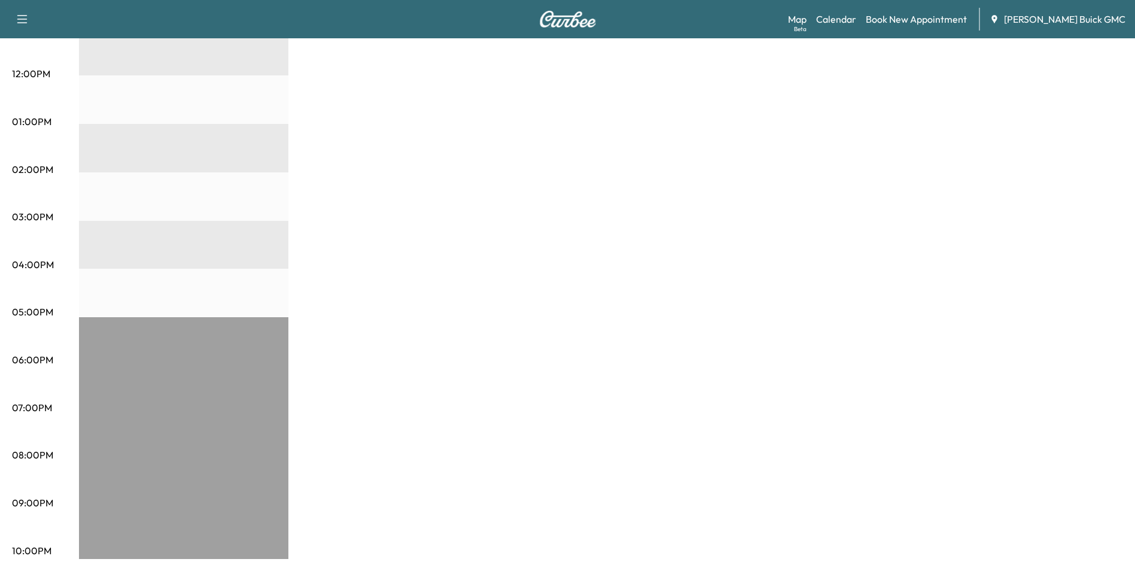
click at [962, 146] on div "MobileService+ $ 0.00 Revenue 1 hr Work Time 33 min Transit Time Travel Imperia…" at bounding box center [601, 109] width 1044 height 897
click at [960, 150] on div "MobileService+ $ 0.00 Revenue 1 hr Work Time 33 min Transit Time Travel Imperia…" at bounding box center [601, 109] width 1044 height 897
click at [953, 150] on div "MobileService+ $ 0.00 Revenue 1 hr Work Time 33 min Transit Time Travel Imperia…" at bounding box center [601, 109] width 1044 height 897
click at [960, 139] on div "MobileService+ $ 0.00 Revenue 1 hr Work Time 33 min Transit Time Travel Imperia…" at bounding box center [601, 109] width 1044 height 897
click at [999, 166] on div "MobileService+ $ 0.00 Revenue 1 hr Work Time 33 min Transit Time Travel Imperia…" at bounding box center [601, 109] width 1044 height 897
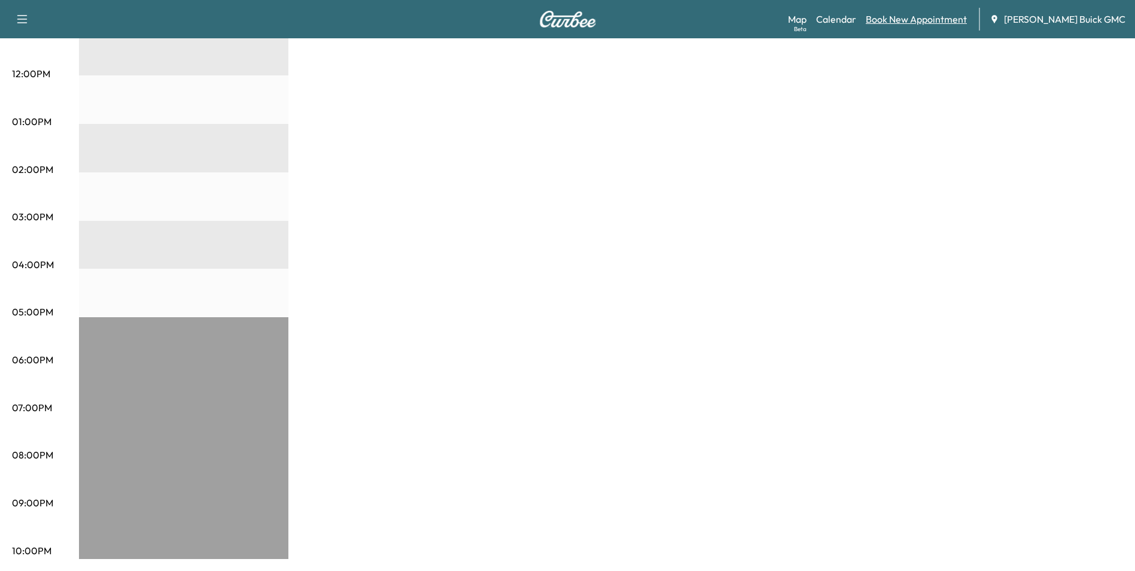
click at [920, 19] on link "Book New Appointment" at bounding box center [915, 19] width 101 height 14
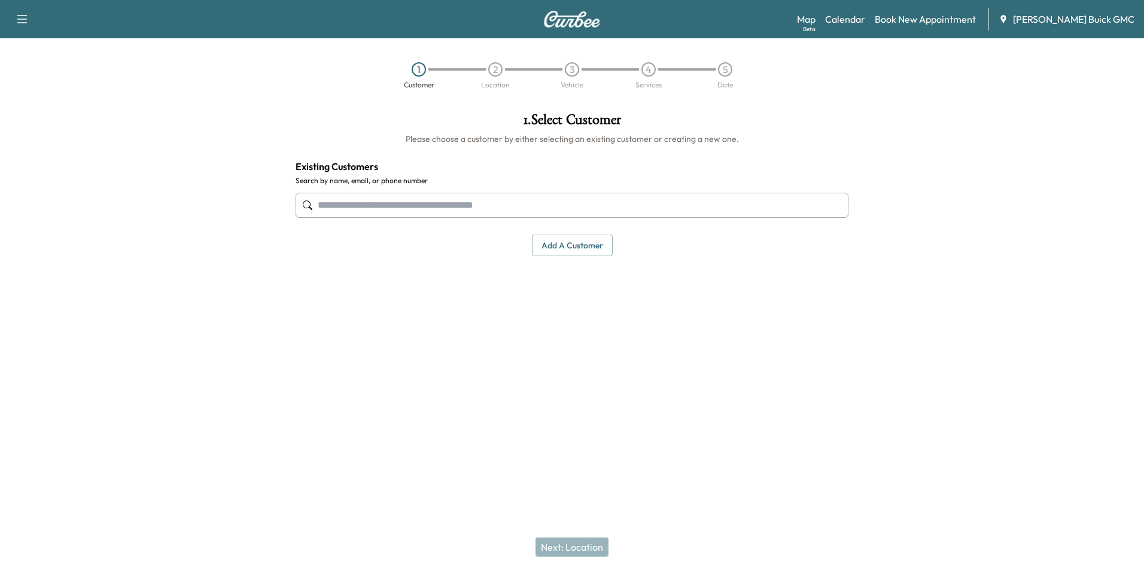
click at [433, 206] on input "text" at bounding box center [571, 205] width 553 height 25
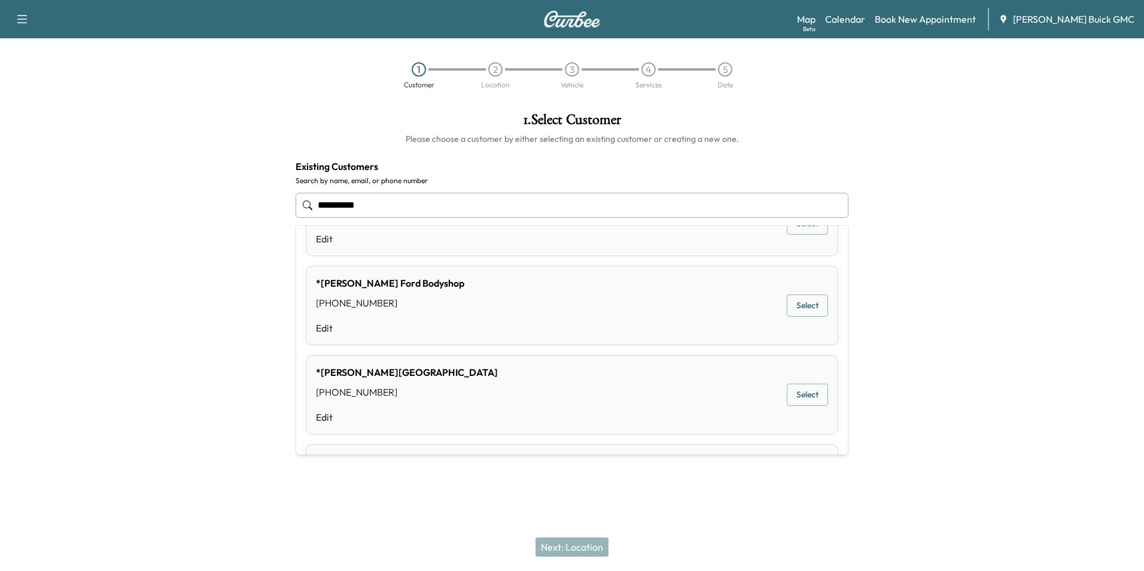
scroll to position [132, 0]
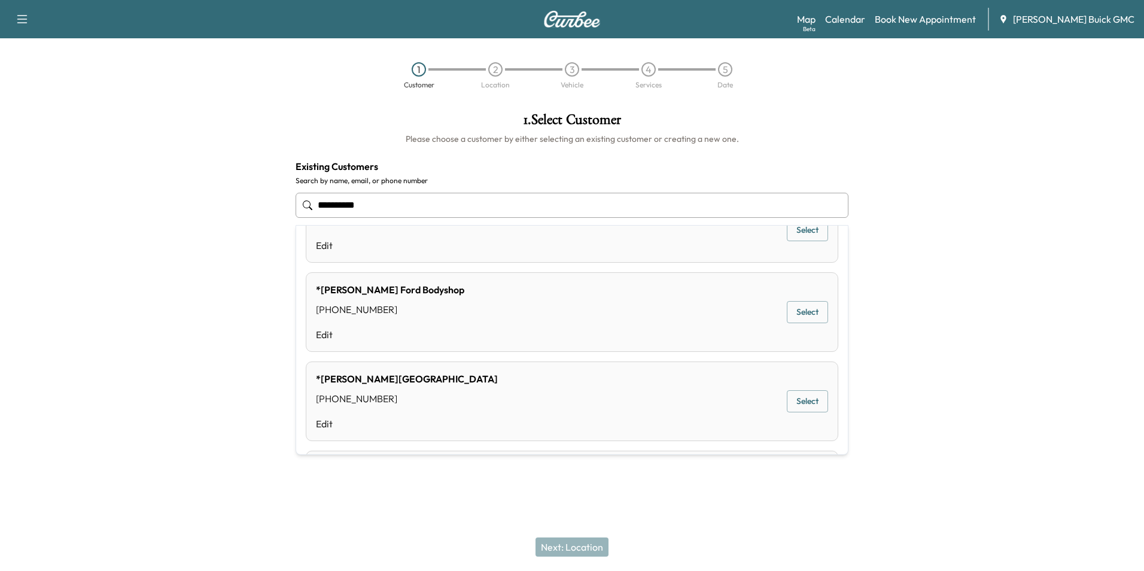
click at [794, 395] on button "Select" at bounding box center [806, 401] width 41 height 22
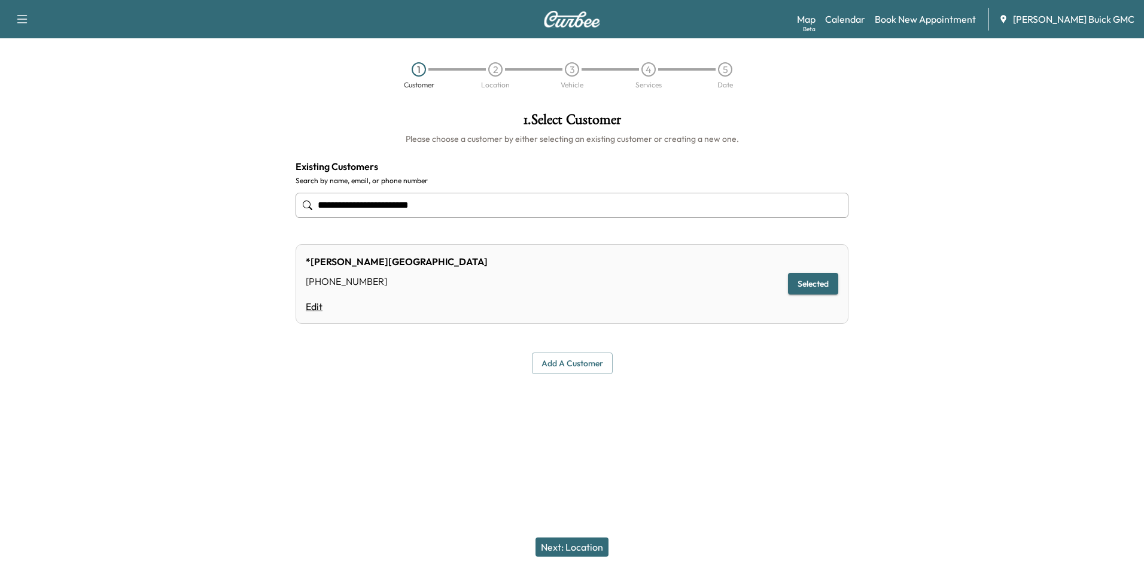
type input "**********"
click at [313, 304] on link "Edit" at bounding box center [397, 306] width 182 height 14
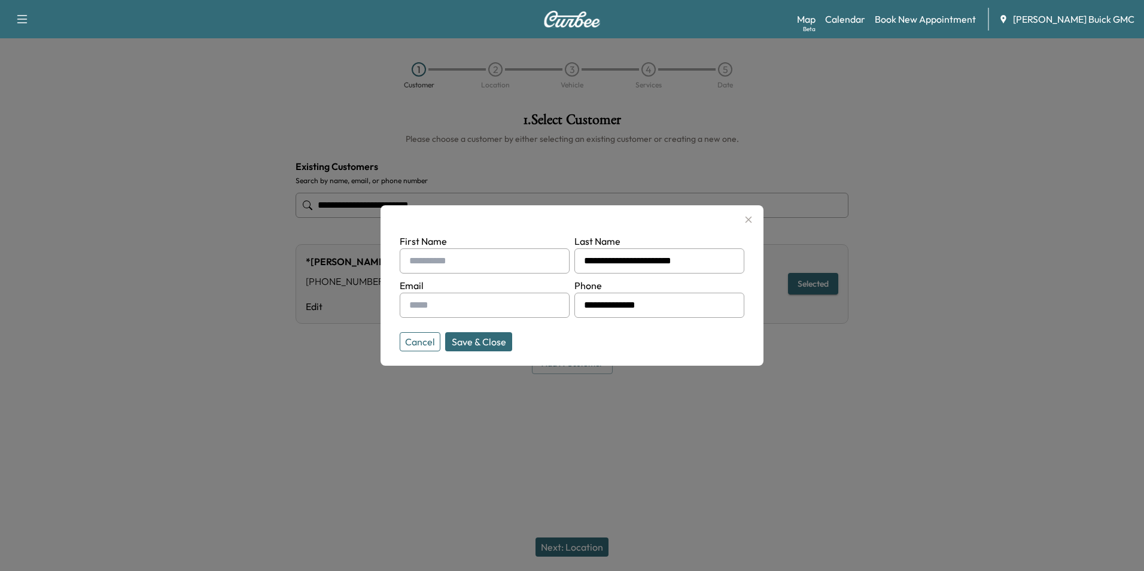
click at [460, 261] on input "text" at bounding box center [485, 260] width 170 height 25
click at [472, 257] on input "**********" at bounding box center [485, 260] width 170 height 25
type input "**********"
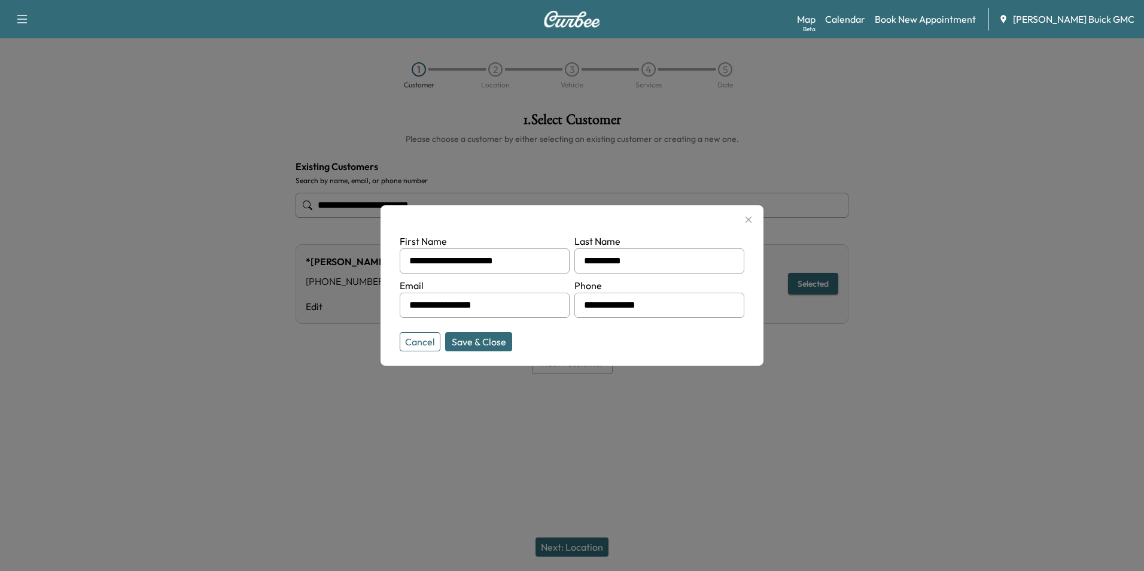
click at [589, 341] on form "**********" at bounding box center [572, 290] width 344 height 112
click at [684, 301] on input "**********" at bounding box center [659, 304] width 170 height 25
type input "**********"
click at [483, 338] on button "Save & Close" at bounding box center [478, 341] width 67 height 19
type input "**********"
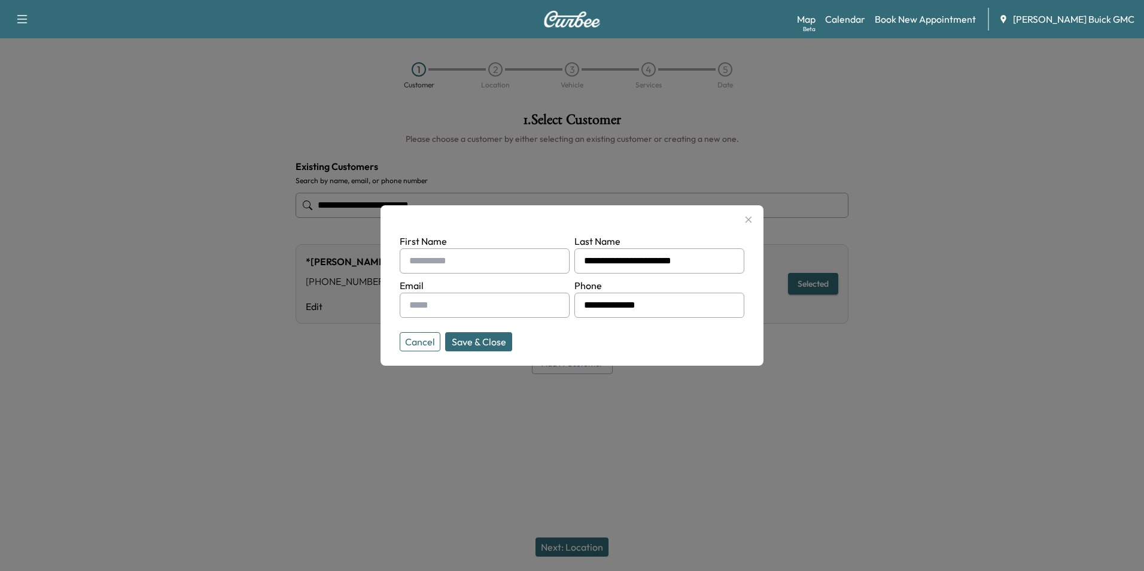
type input "**********"
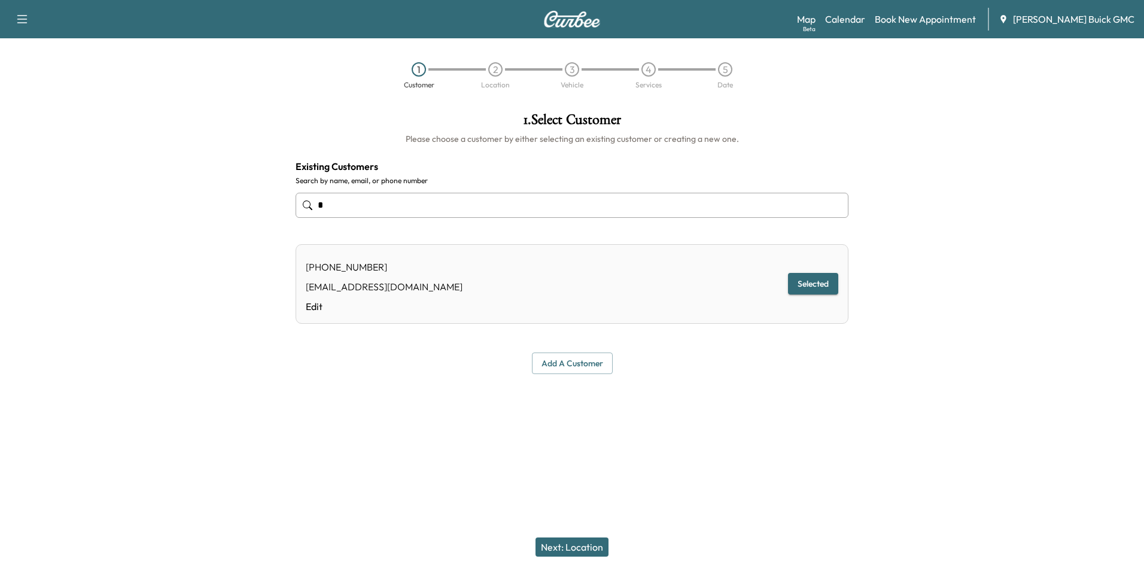
click at [794, 415] on div at bounding box center [572, 407] width 1144 height 38
click at [380, 203] on input "text" at bounding box center [571, 205] width 553 height 25
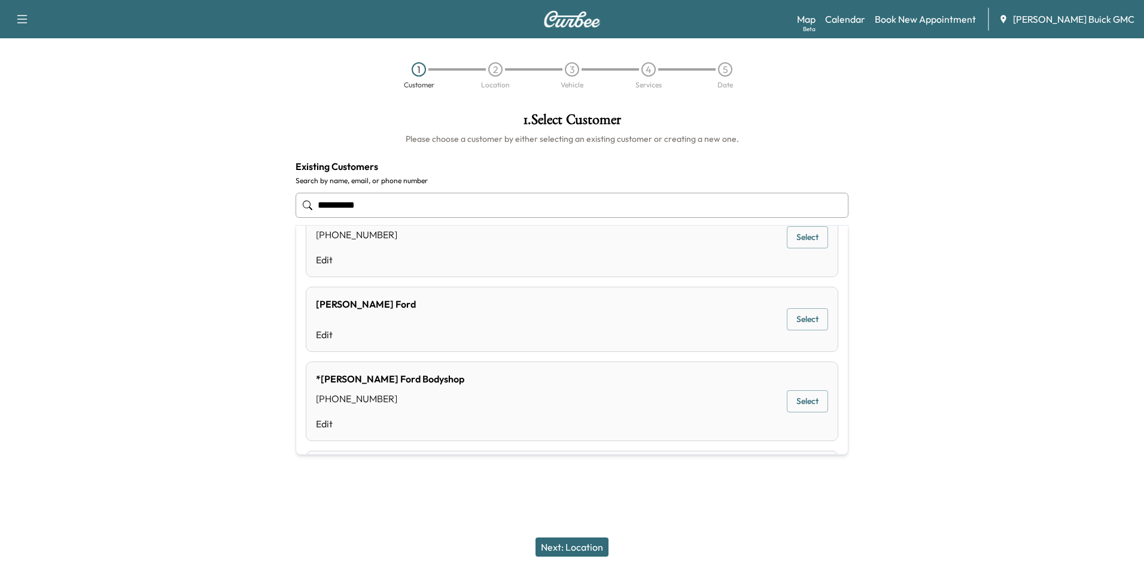
scroll to position [0, 0]
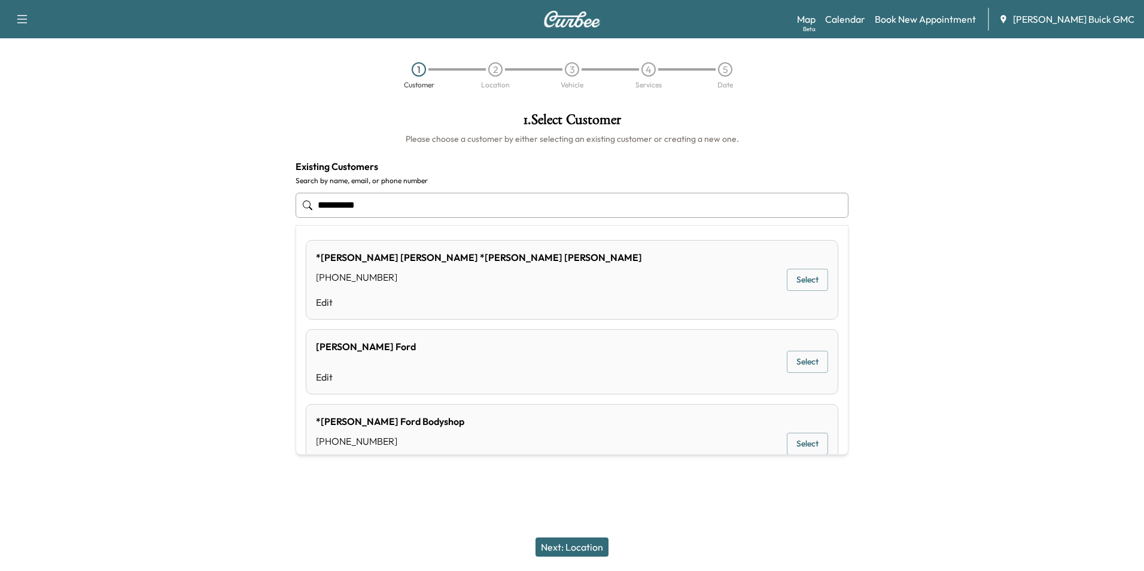
click at [387, 199] on input "**********" at bounding box center [571, 205] width 553 height 25
click at [495, 197] on input "**********" at bounding box center [571, 205] width 553 height 25
type input "**********"
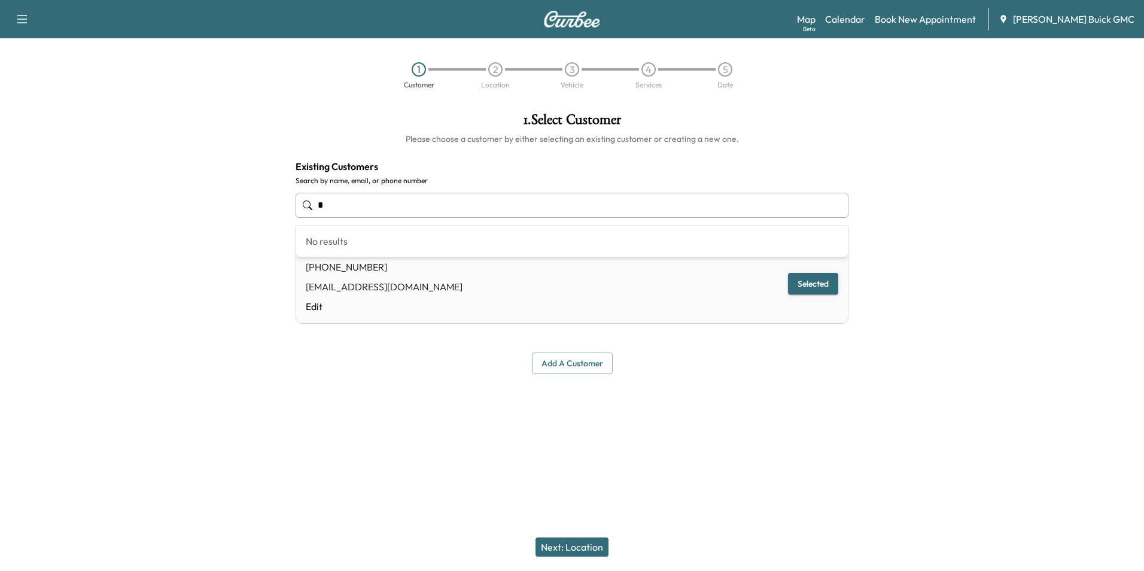
click at [365, 204] on input "text" at bounding box center [571, 205] width 553 height 25
click at [346, 203] on input "text" at bounding box center [571, 205] width 553 height 25
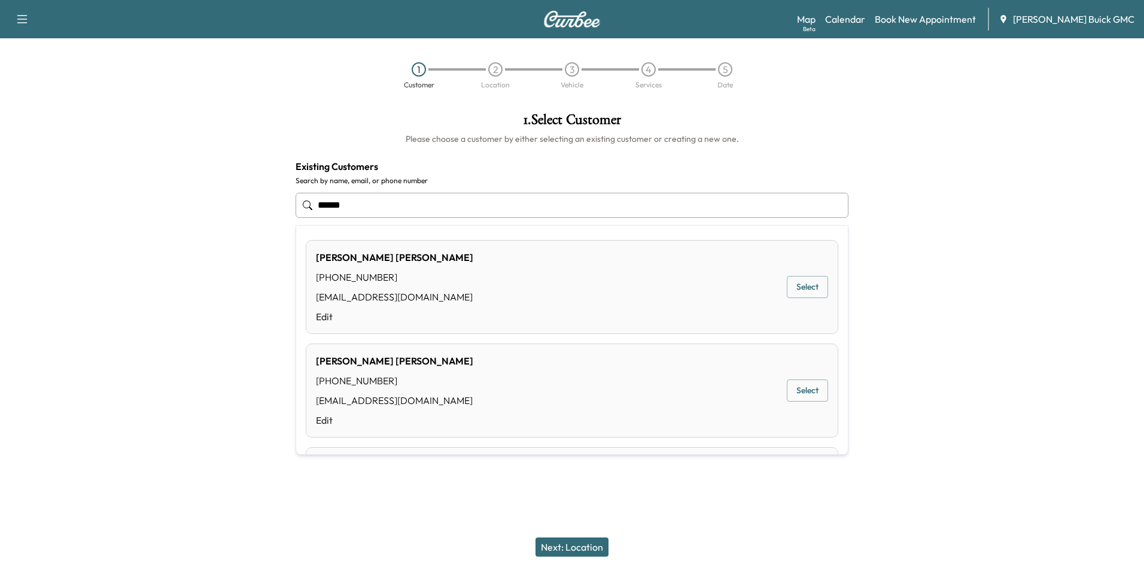
click at [365, 204] on input "*****" at bounding box center [571, 205] width 553 height 25
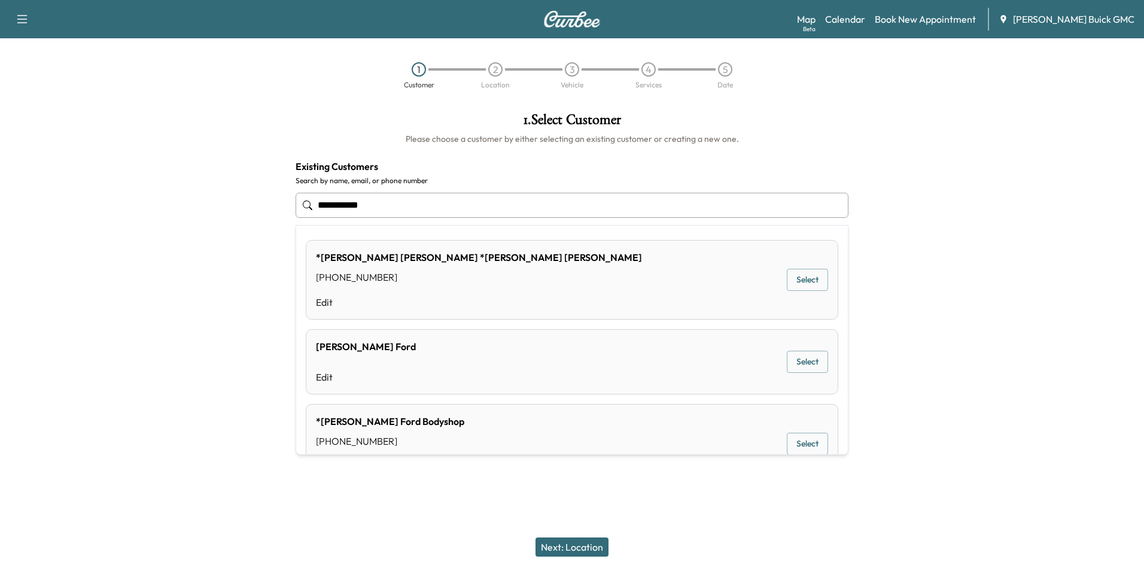
click at [400, 205] on input "**********" at bounding box center [571, 205] width 553 height 25
type input "*"
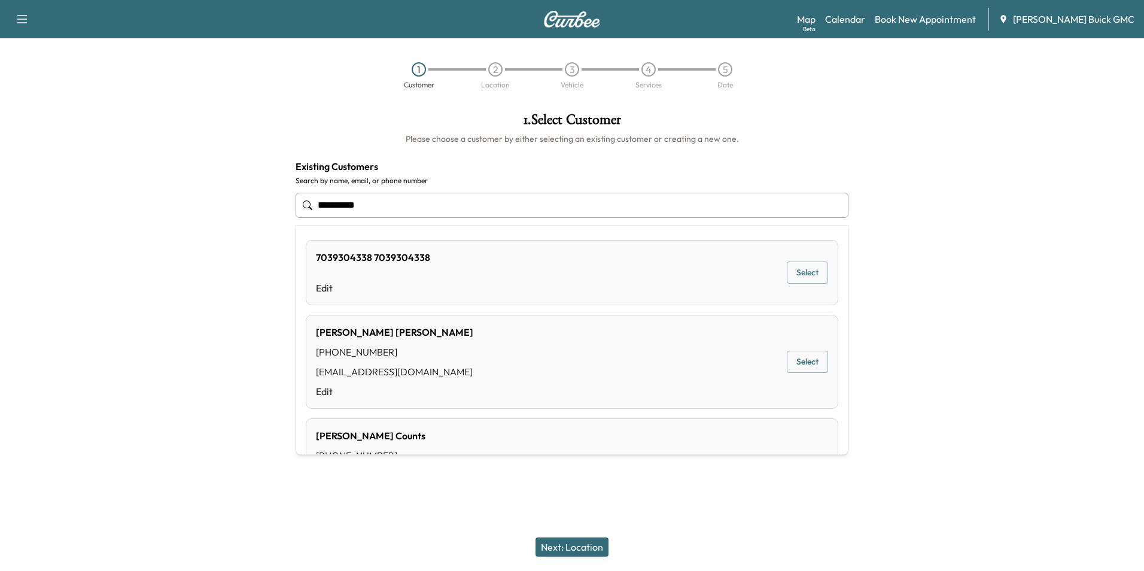
click at [392, 202] on input "**********" at bounding box center [571, 205] width 553 height 25
type input "*"
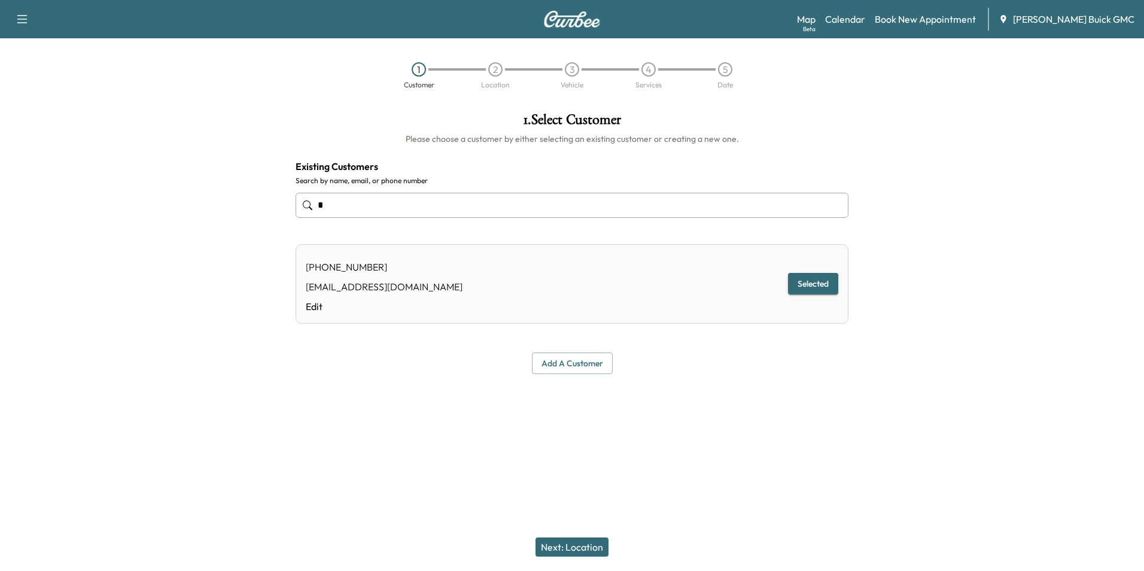
click at [722, 405] on div at bounding box center [572, 407] width 1144 height 38
click at [563, 360] on button "Add a customer" at bounding box center [572, 363] width 81 height 22
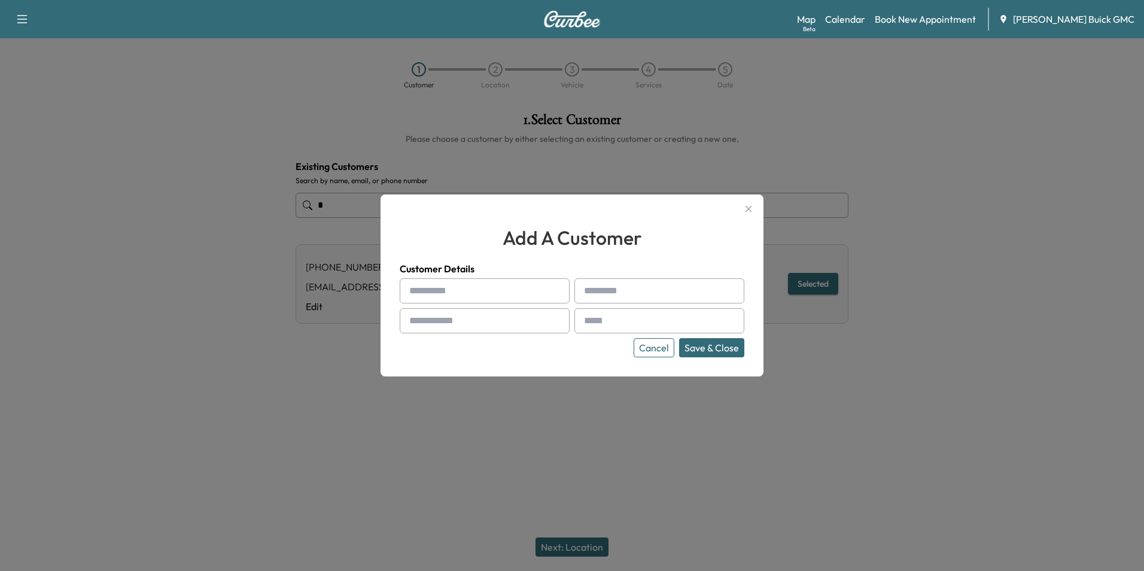
click at [468, 288] on input "text" at bounding box center [485, 290] width 170 height 25
type input "**********"
click at [492, 318] on input "text" at bounding box center [485, 320] width 170 height 25
type input "**********"
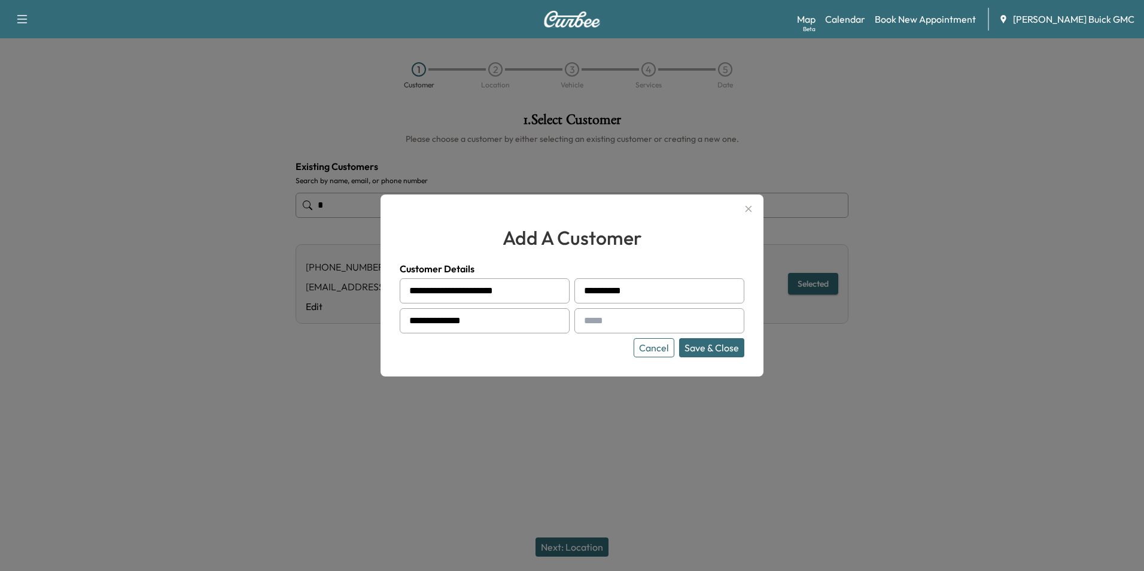
click at [684, 316] on input "text" at bounding box center [659, 320] width 170 height 25
type input "**********"
click at [705, 345] on button "Save & Close" at bounding box center [711, 347] width 65 height 19
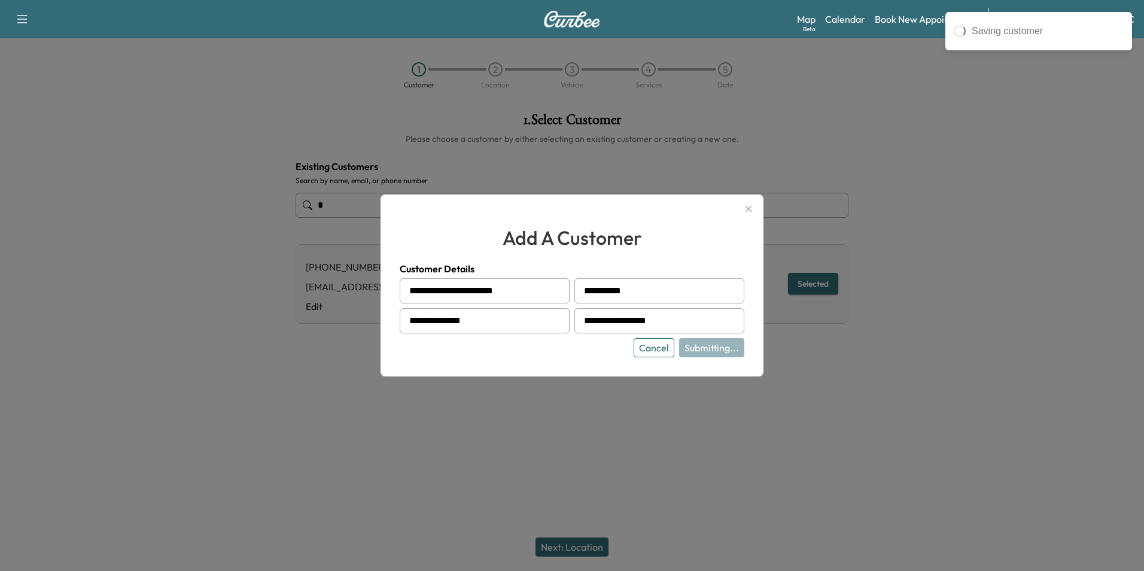
type input "**********"
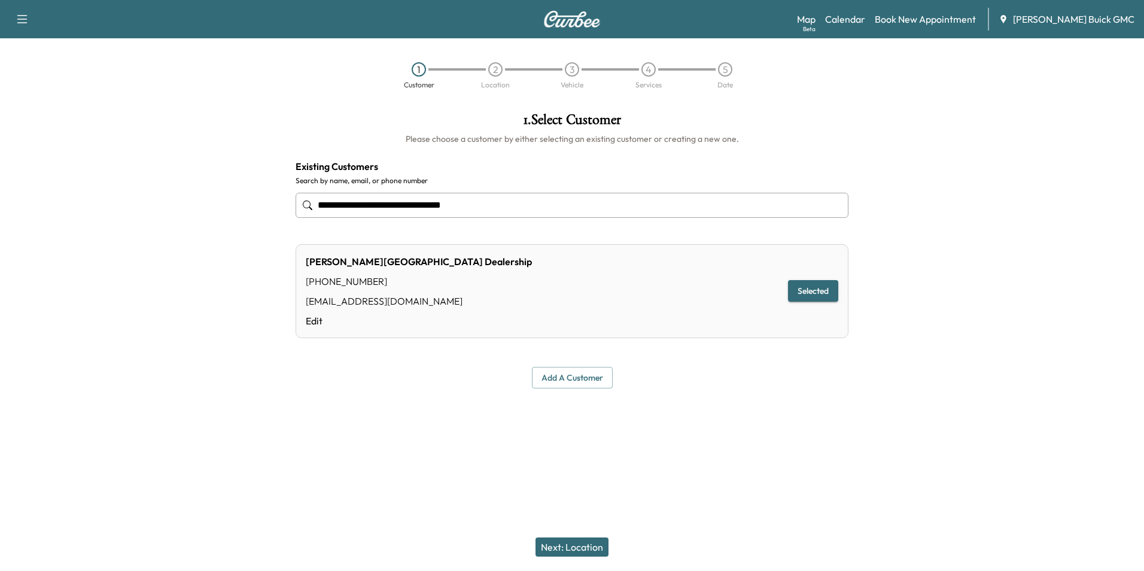
click at [809, 288] on button "Selected" at bounding box center [813, 291] width 50 height 22
click at [575, 546] on button "Next: Location" at bounding box center [571, 546] width 73 height 19
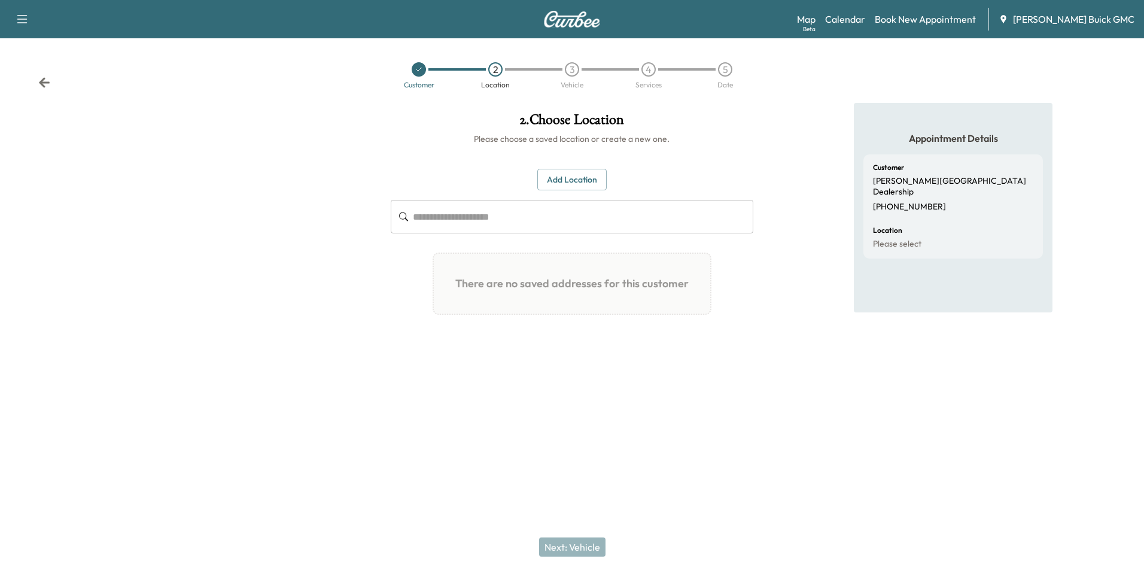
click at [564, 176] on button "Add Location" at bounding box center [571, 180] width 69 height 22
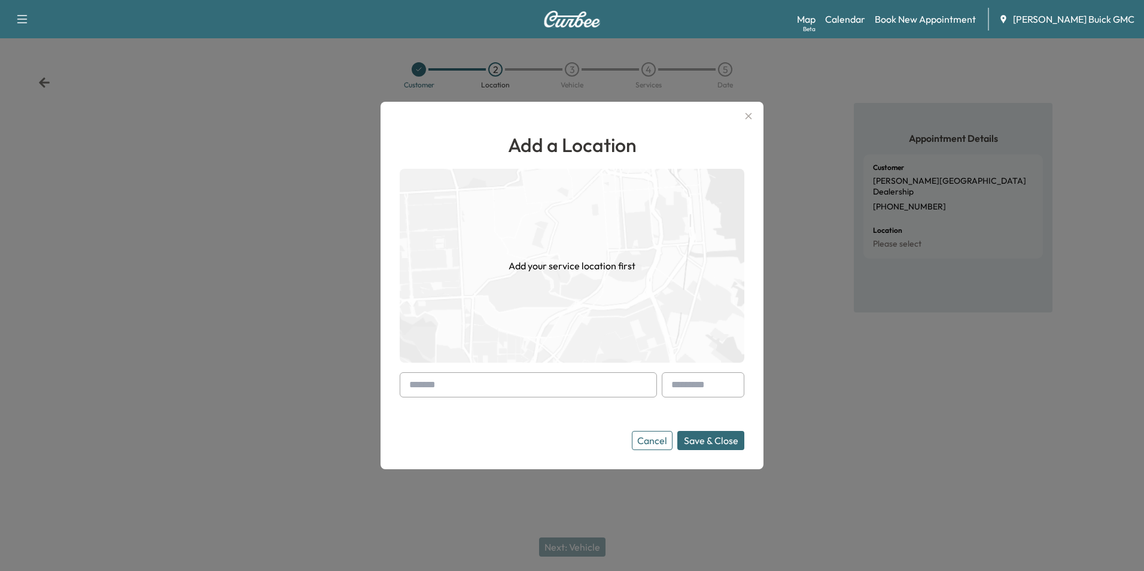
click at [443, 382] on input "text" at bounding box center [528, 384] width 257 height 25
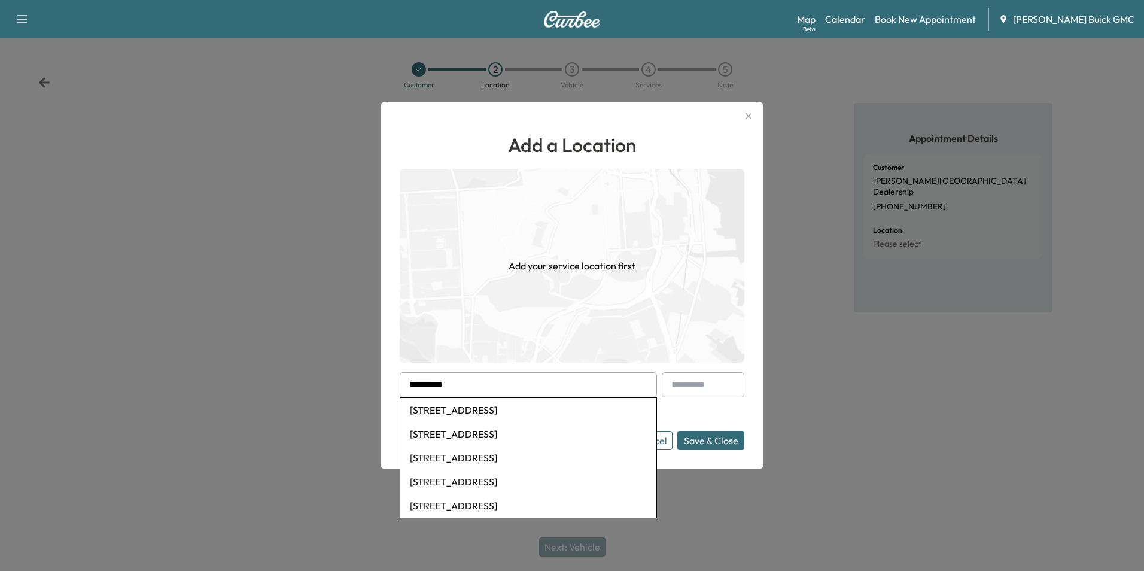
click at [464, 408] on li "[STREET_ADDRESS]" at bounding box center [528, 410] width 256 height 24
type input "**********"
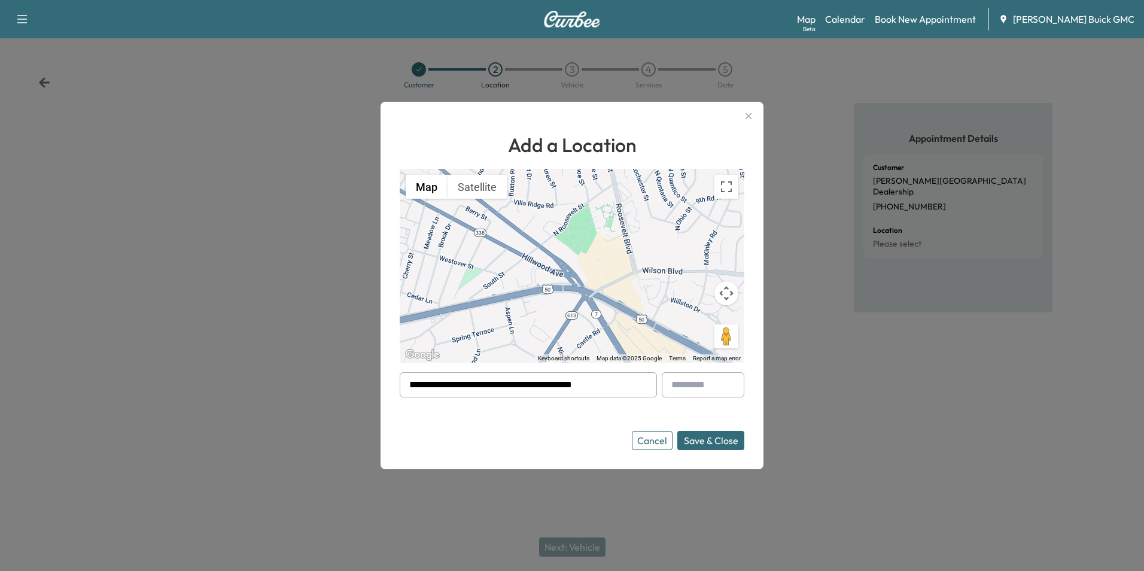
click at [553, 420] on form "**********" at bounding box center [572, 411] width 344 height 78
click at [693, 440] on button "Save & Close" at bounding box center [710, 440] width 67 height 19
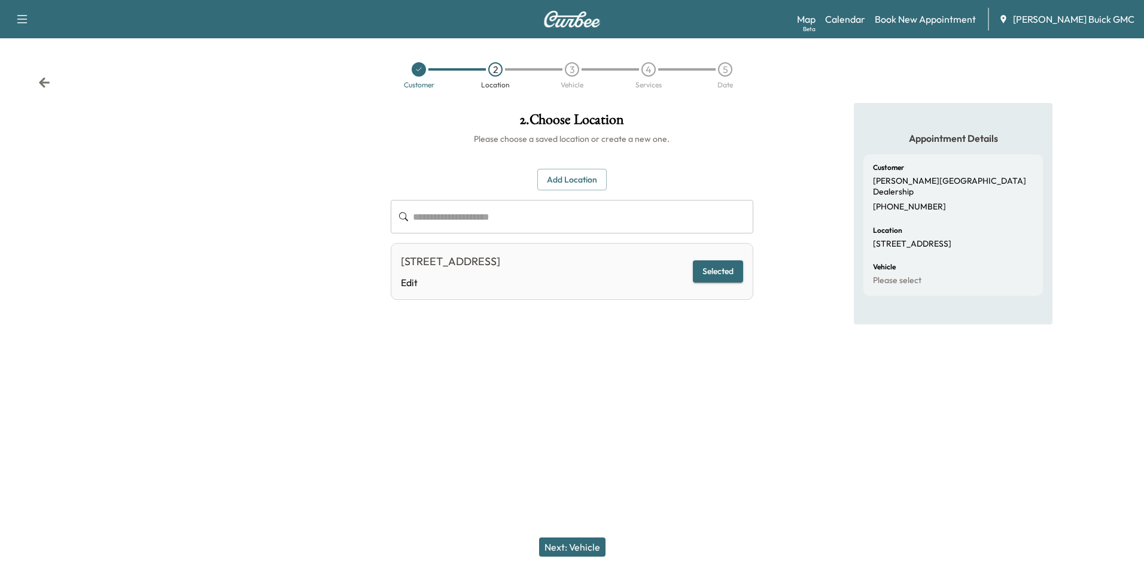
click at [580, 542] on button "Next: Vehicle" at bounding box center [572, 546] width 66 height 19
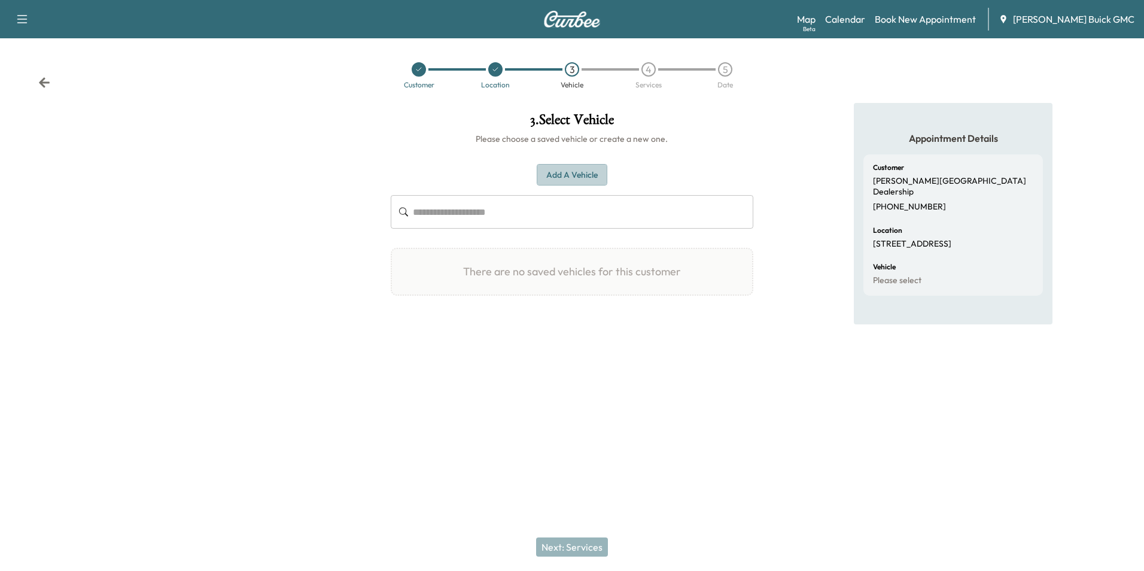
click at [577, 171] on button "Add a Vehicle" at bounding box center [571, 175] width 71 height 22
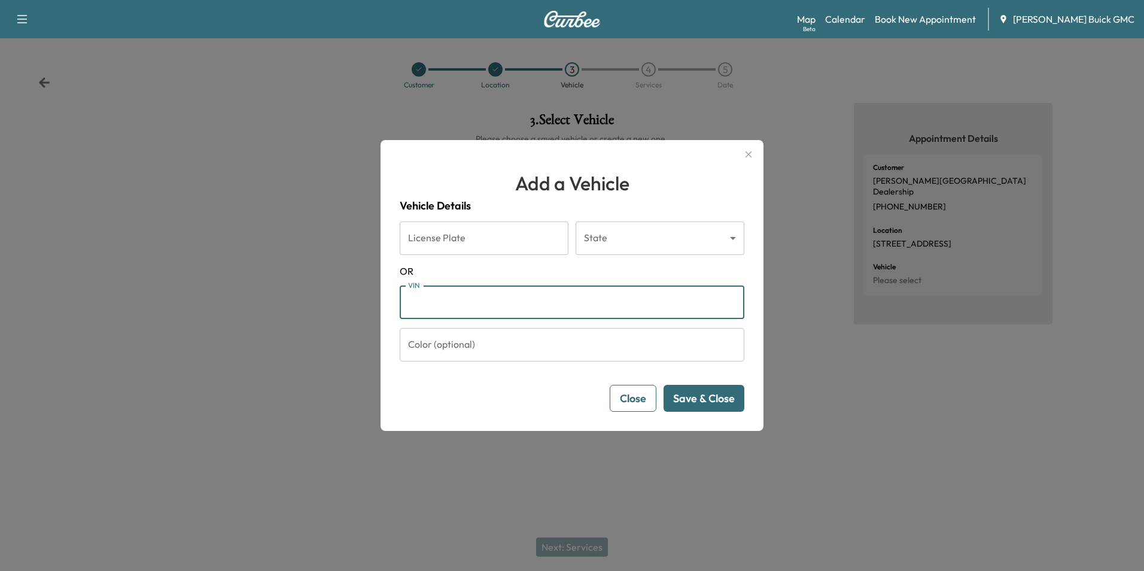
click at [495, 310] on input "VIN" at bounding box center [572, 301] width 344 height 33
type input "**********"
click at [685, 396] on button "Save & Close" at bounding box center [703, 398] width 81 height 27
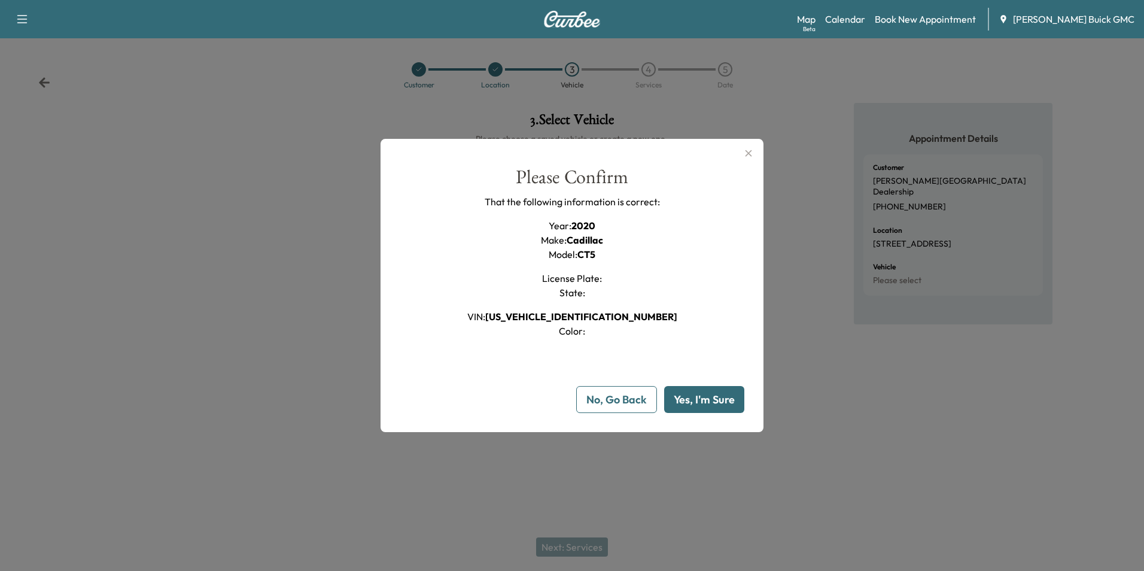
click at [691, 395] on button "Yes, I'm Sure" at bounding box center [704, 399] width 80 height 27
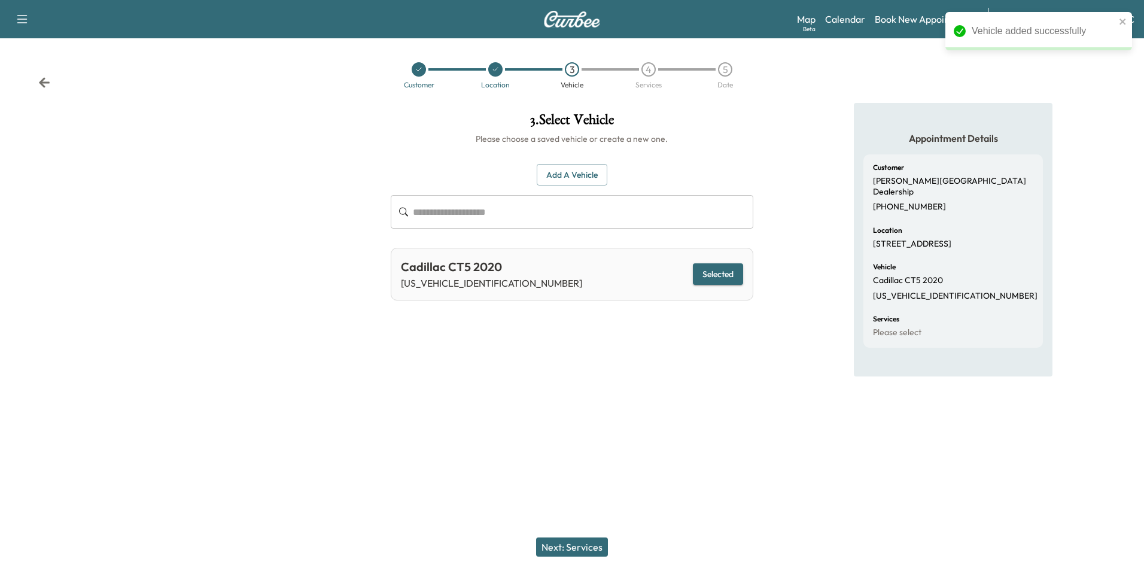
click at [590, 543] on button "Next: Services" at bounding box center [572, 546] width 72 height 19
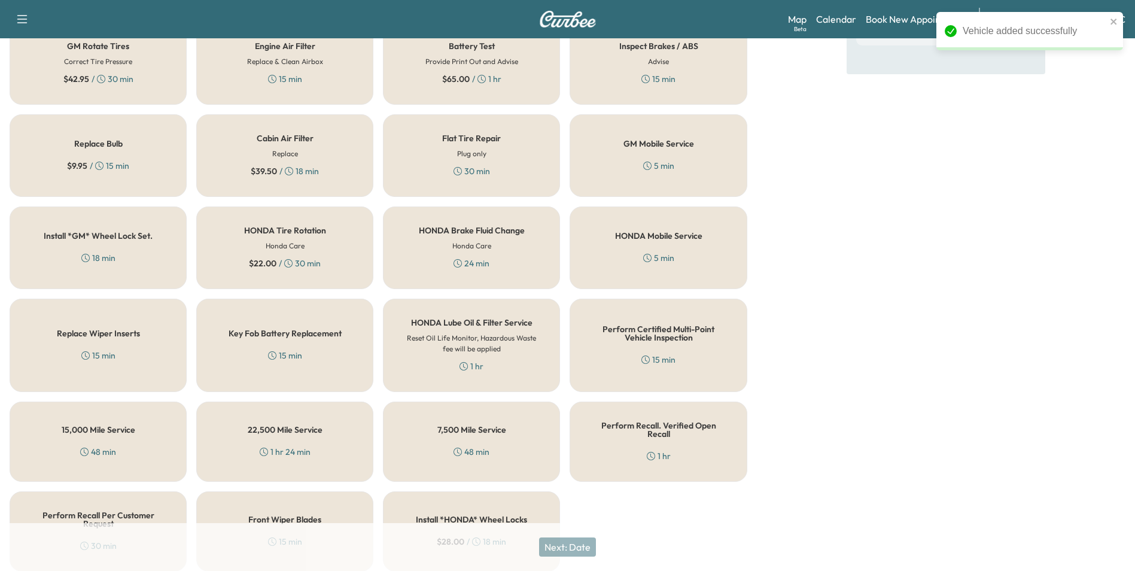
scroll to position [342, 0]
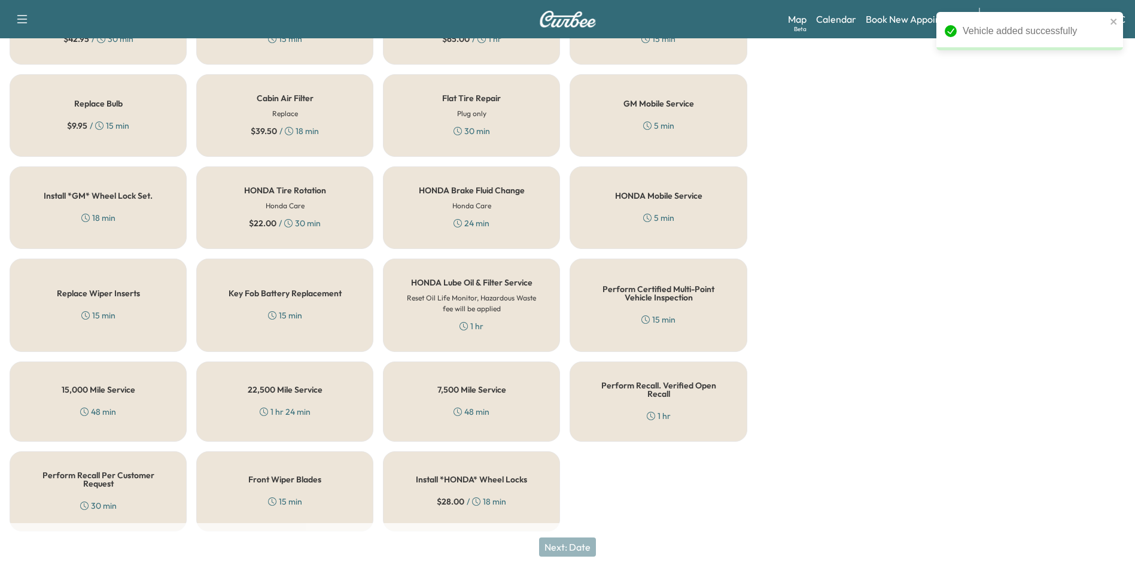
click at [665, 397] on div "Perform Recall. Verified Open Recall 1 hr" at bounding box center [657, 401] width 177 height 80
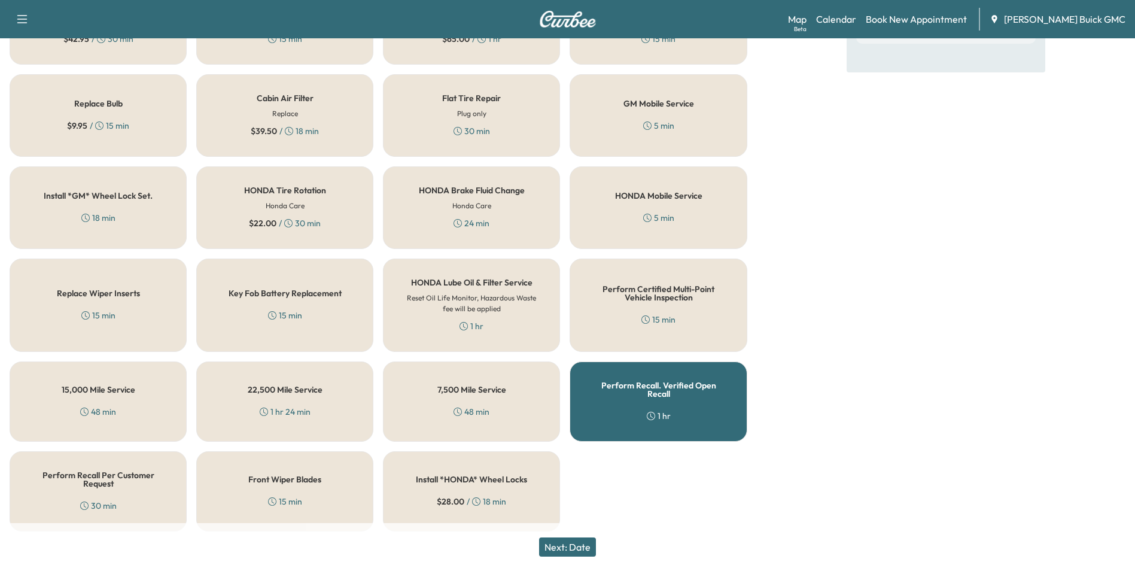
click at [580, 545] on button "Next: Date" at bounding box center [567, 546] width 57 height 19
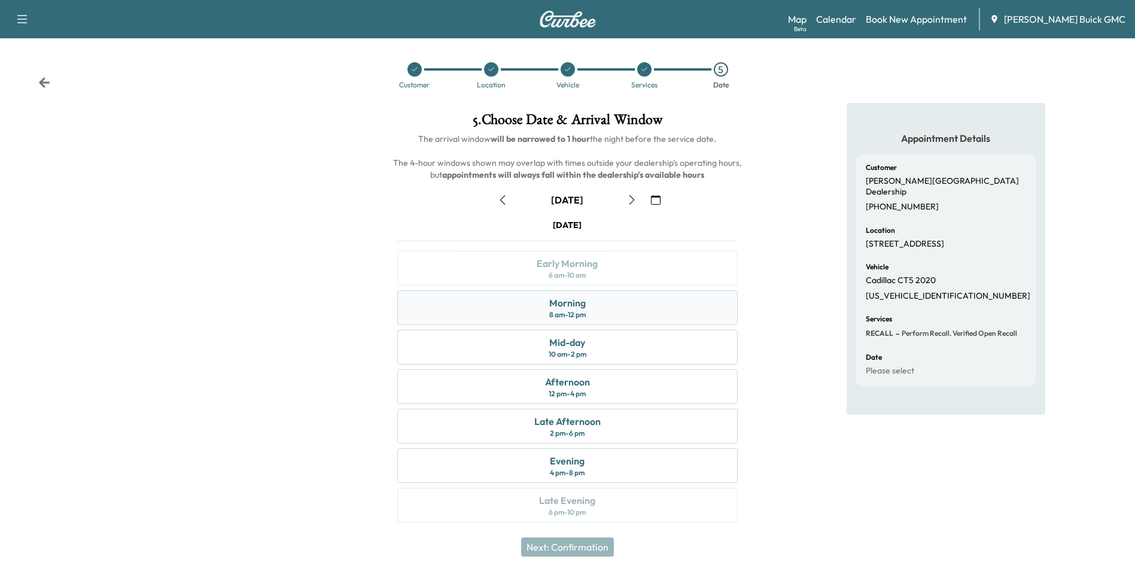
click at [583, 306] on div "Morning" at bounding box center [567, 302] width 36 height 14
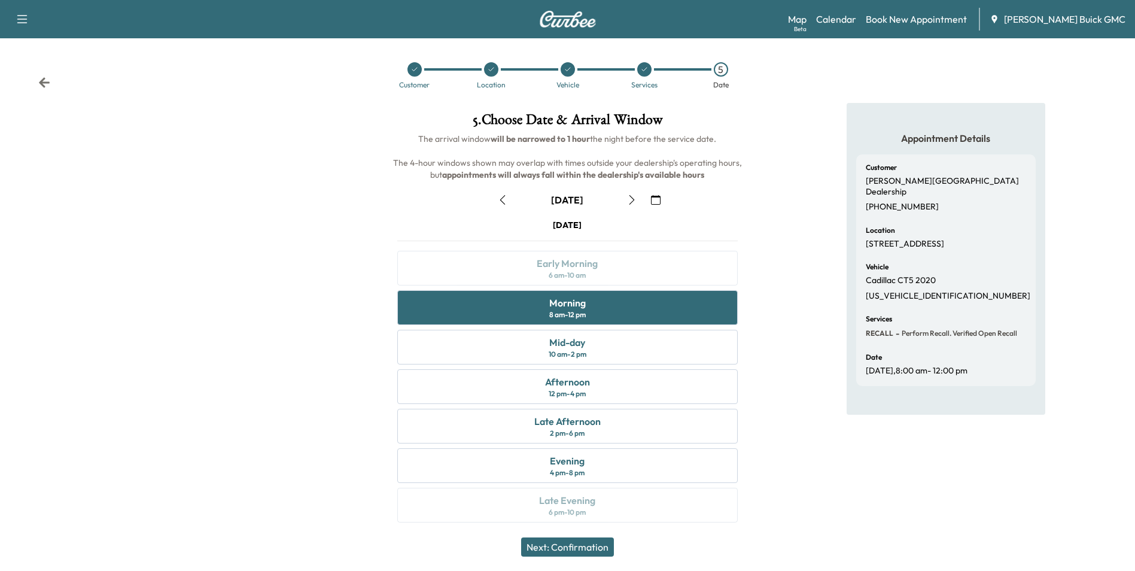
click at [586, 543] on button "Next: Confirmation" at bounding box center [567, 546] width 93 height 19
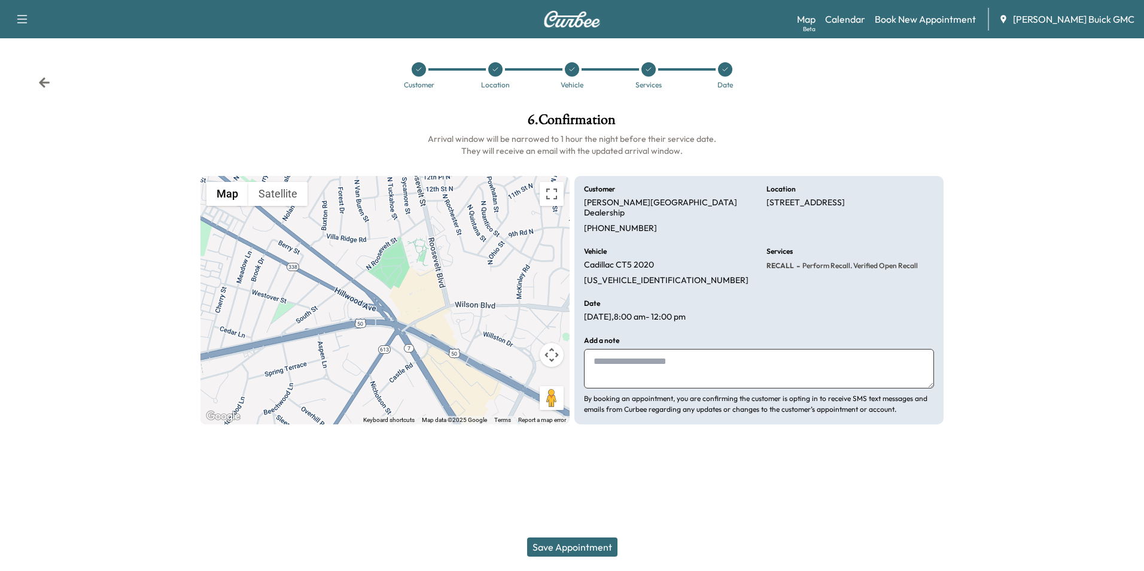
click at [645, 360] on textarea at bounding box center [759, 368] width 350 height 39
type textarea "**********"
click at [760, 434] on div at bounding box center [572, 453] width 1144 height 38
click at [588, 544] on button "Save Appointment" at bounding box center [572, 546] width 90 height 19
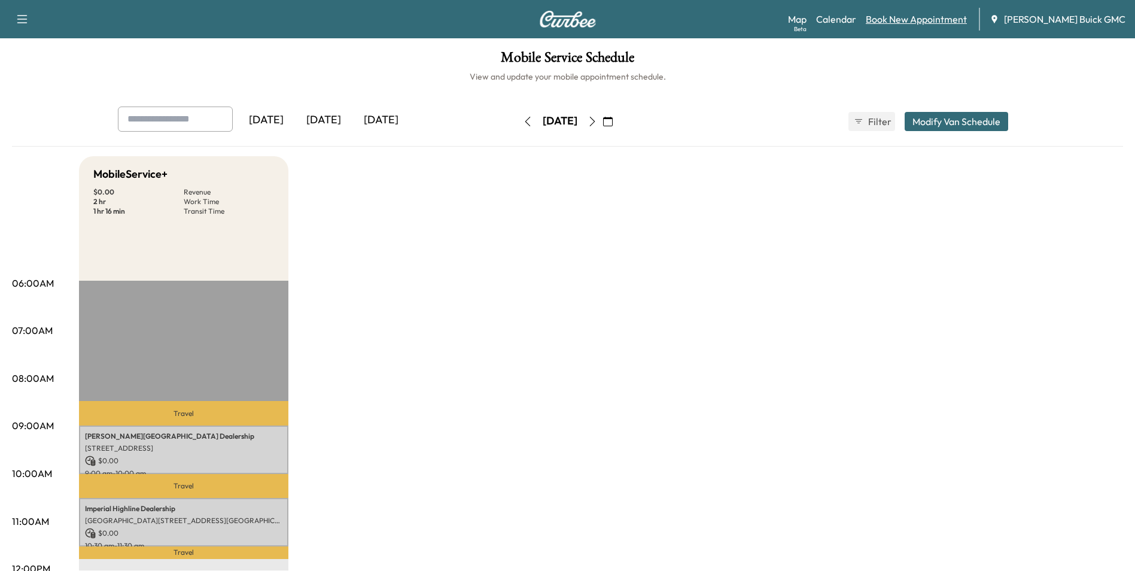
click at [936, 16] on link "Book New Appointment" at bounding box center [915, 19] width 101 height 14
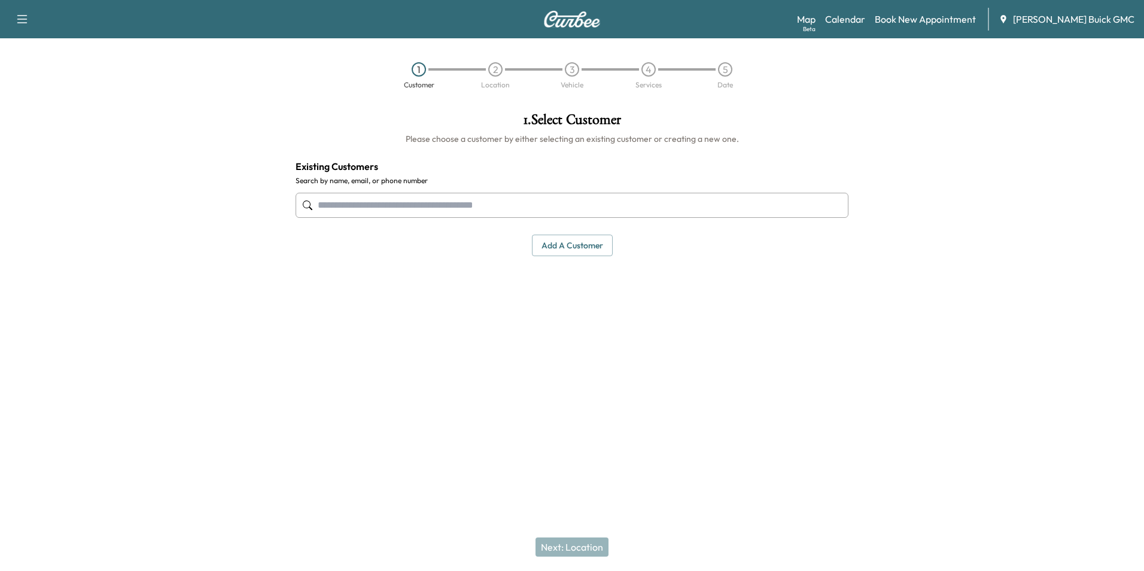
click at [603, 202] on input "text" at bounding box center [571, 205] width 553 height 25
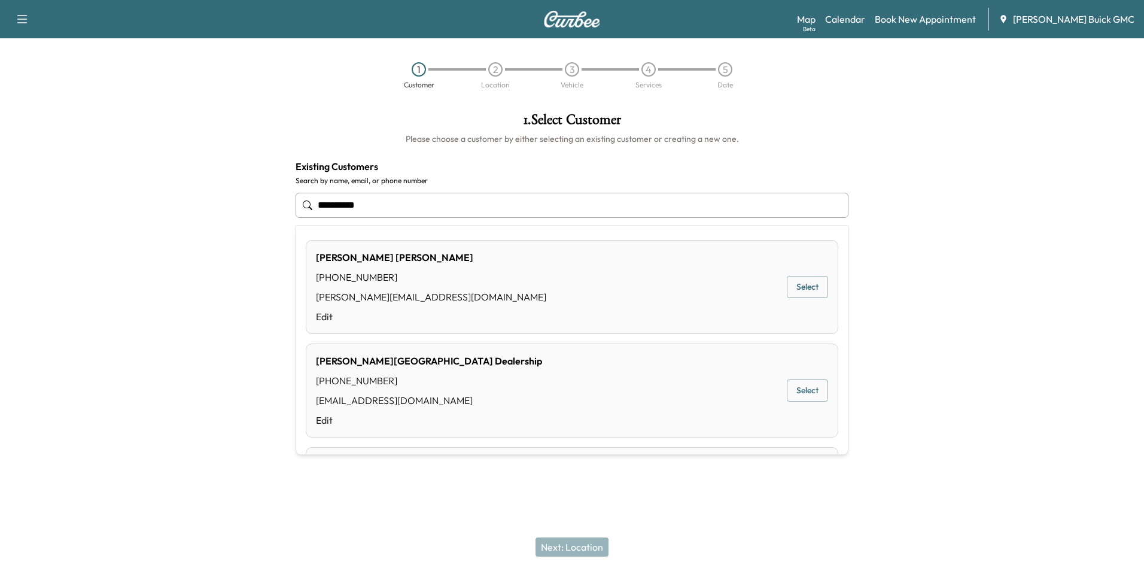
click at [787, 386] on button "Select" at bounding box center [806, 390] width 41 height 22
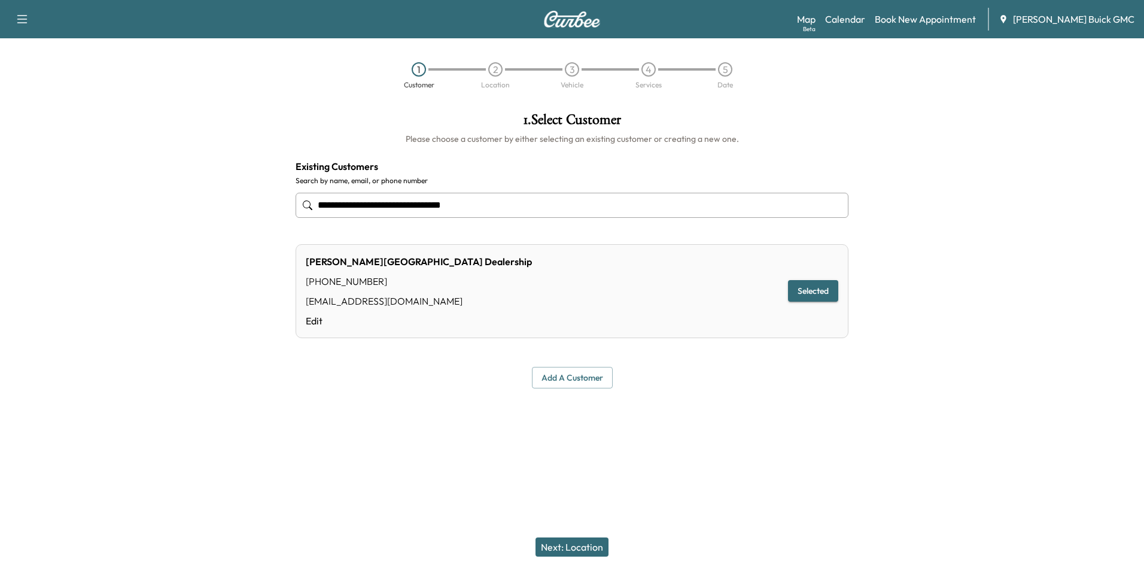
type input "**********"
click at [584, 544] on button "Next: Location" at bounding box center [571, 546] width 73 height 19
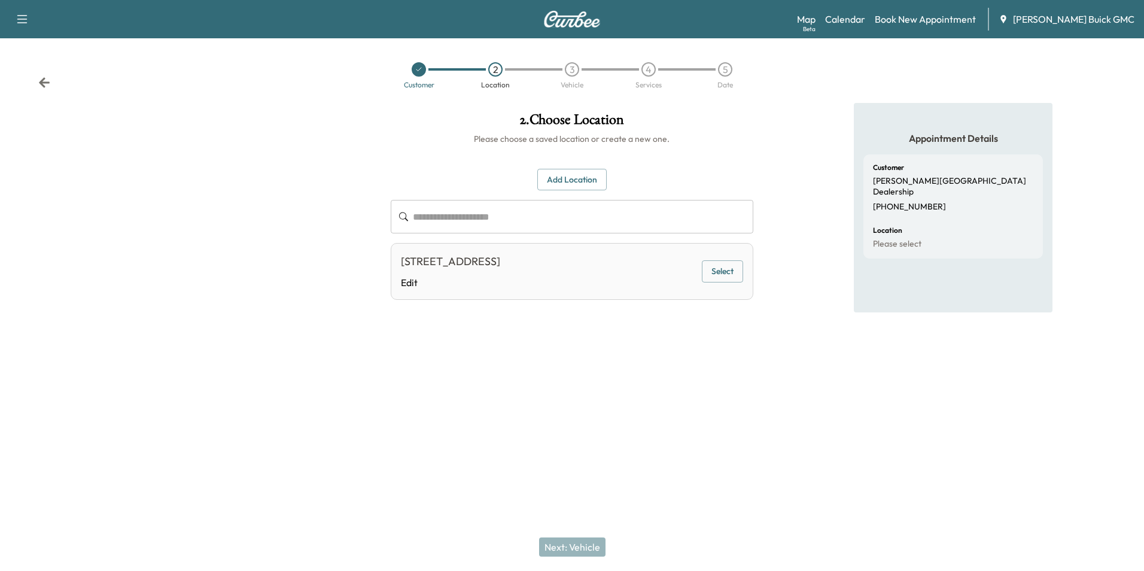
click at [724, 271] on button "Select" at bounding box center [722, 271] width 41 height 22
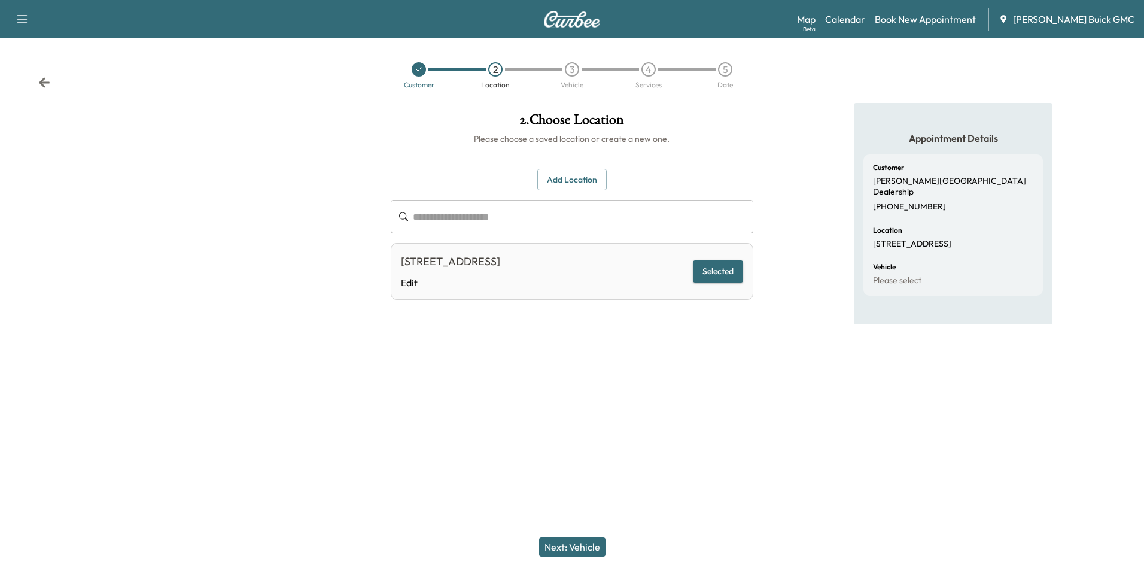
click at [584, 542] on button "Next: Vehicle" at bounding box center [572, 546] width 66 height 19
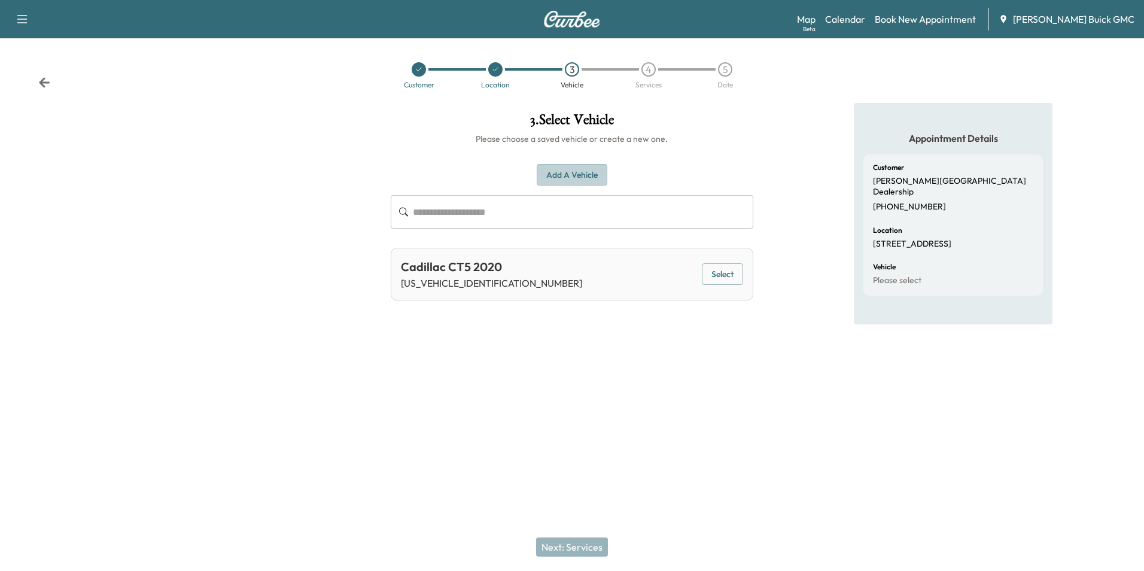
click at [583, 173] on button "Add a Vehicle" at bounding box center [571, 175] width 71 height 22
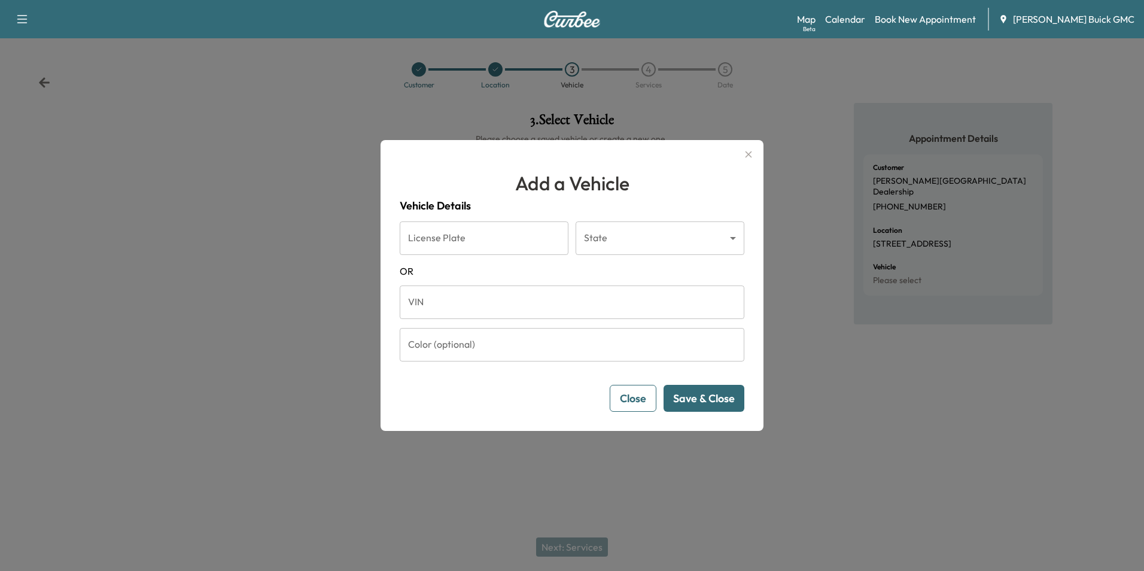
click at [512, 301] on input "VIN" at bounding box center [572, 301] width 344 height 33
type input "**********"
click at [704, 396] on button "Save & Close" at bounding box center [703, 398] width 81 height 27
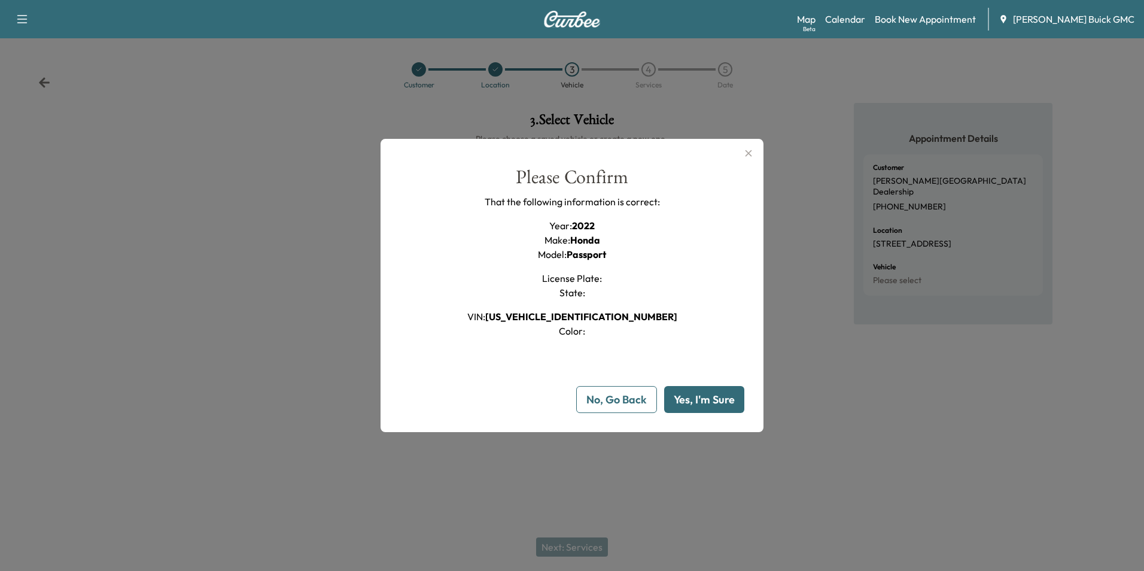
click at [704, 395] on button "Yes, I'm Sure" at bounding box center [704, 399] width 80 height 27
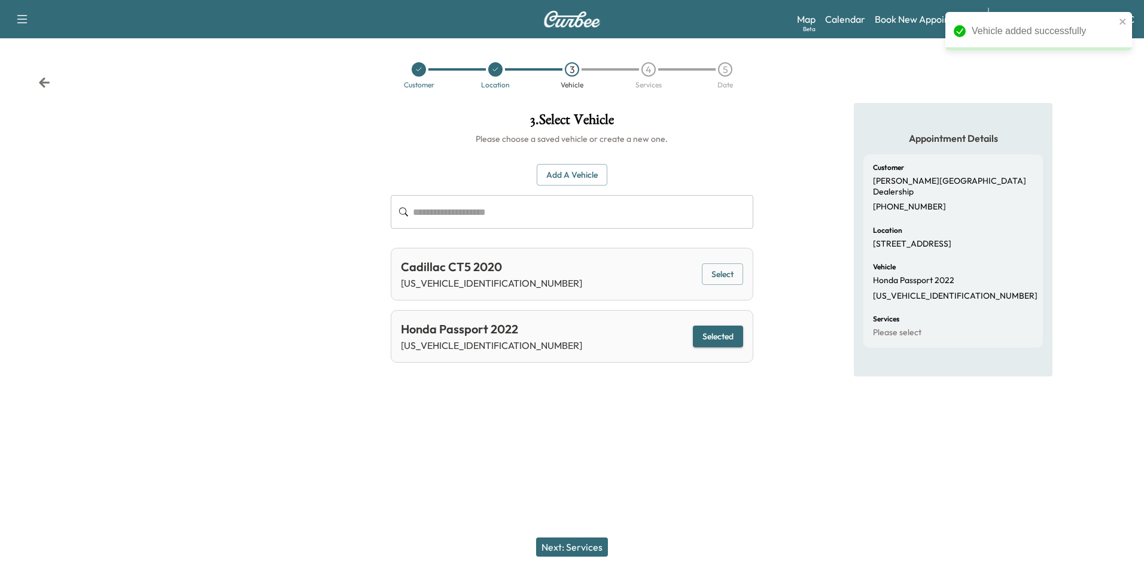
click at [580, 545] on button "Next: Services" at bounding box center [572, 546] width 72 height 19
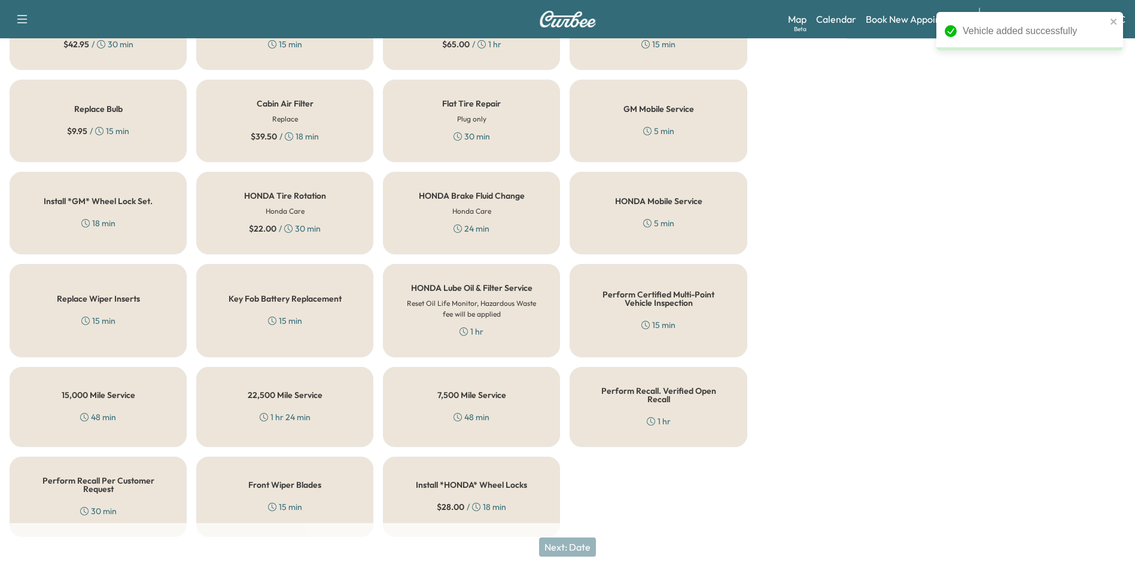
scroll to position [342, 0]
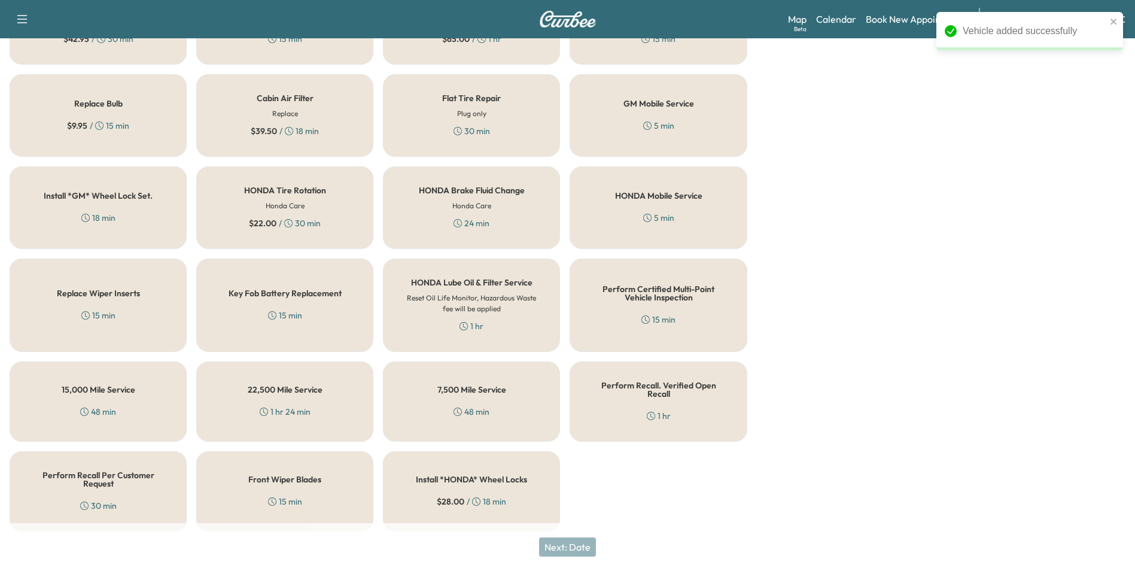
click at [645, 384] on h5 "Perform Recall. Verified Open Recall" at bounding box center [658, 389] width 138 height 17
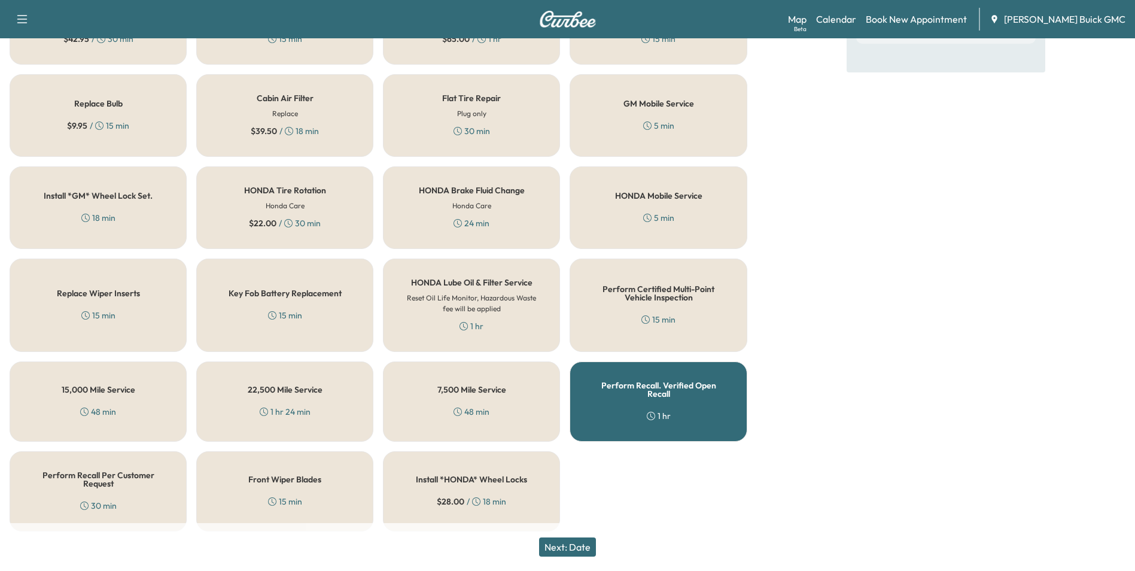
click at [572, 545] on button "Next: Date" at bounding box center [567, 546] width 57 height 19
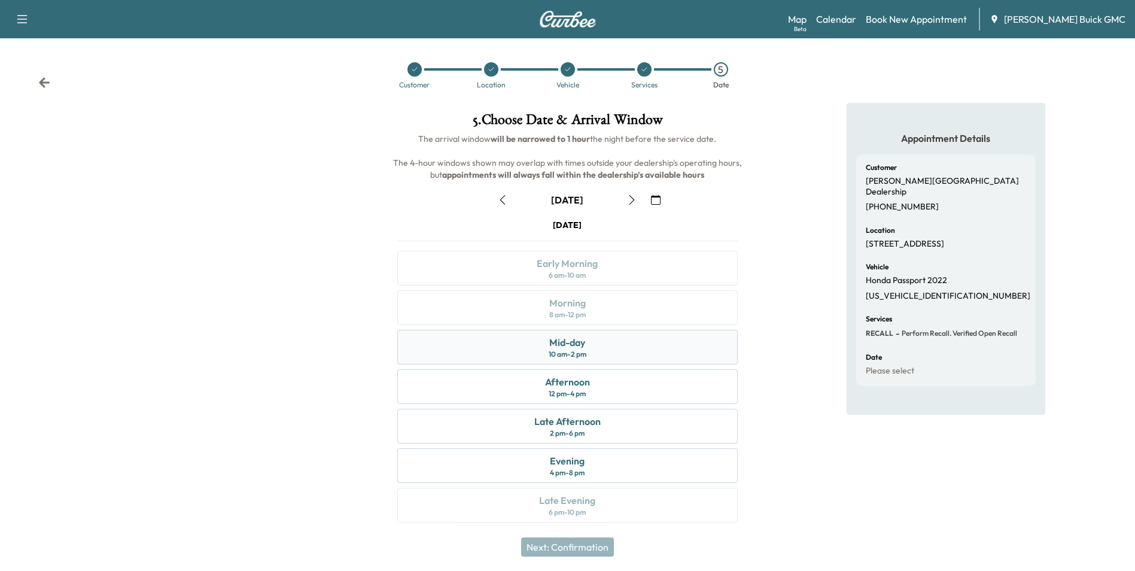
click at [606, 351] on div "Mid-day 10 am - 2 pm" at bounding box center [567, 347] width 340 height 35
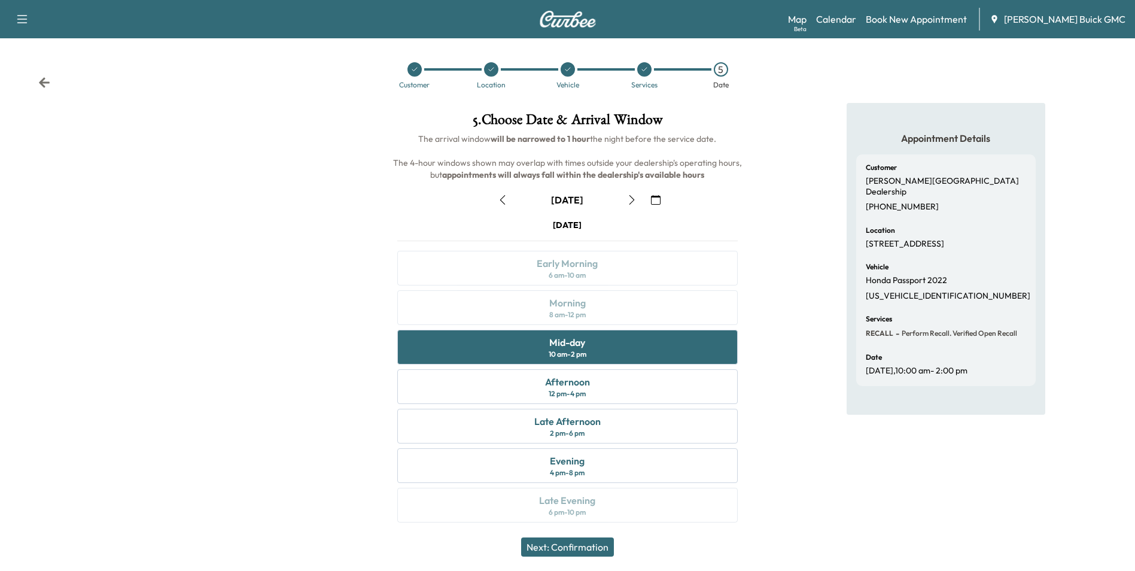
click at [576, 543] on button "Next: Confirmation" at bounding box center [567, 546] width 93 height 19
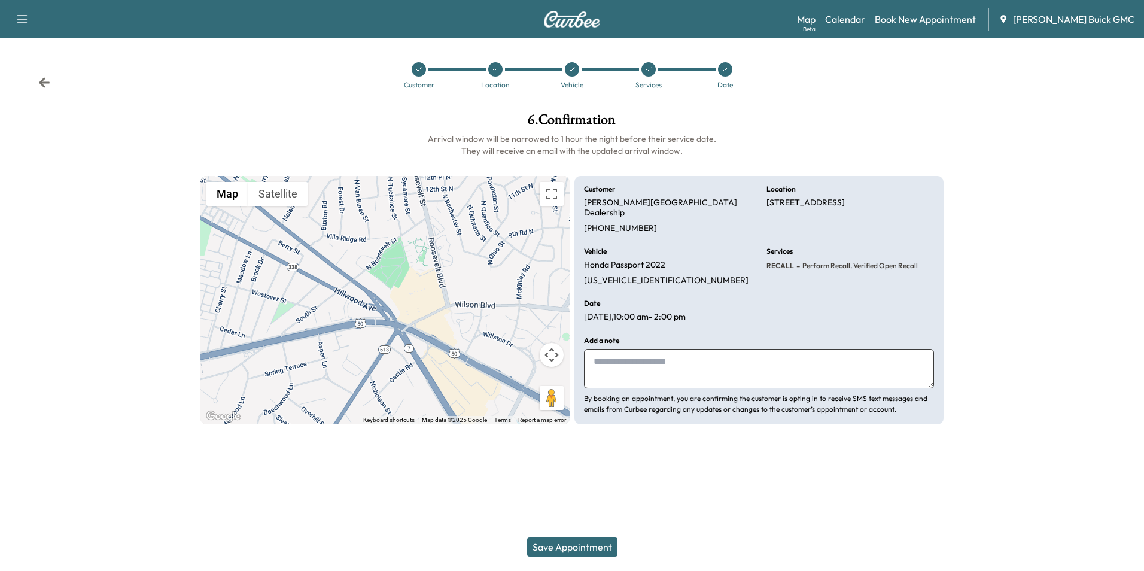
click at [664, 357] on textarea at bounding box center [759, 368] width 350 height 39
type textarea "**********"
click at [711, 487] on div "Support Log Out Map Beta Calendar Book New Appointment [PERSON_NAME] Buick GMC …" at bounding box center [572, 285] width 1144 height 571
click at [568, 542] on button "Save Appointment" at bounding box center [572, 546] width 90 height 19
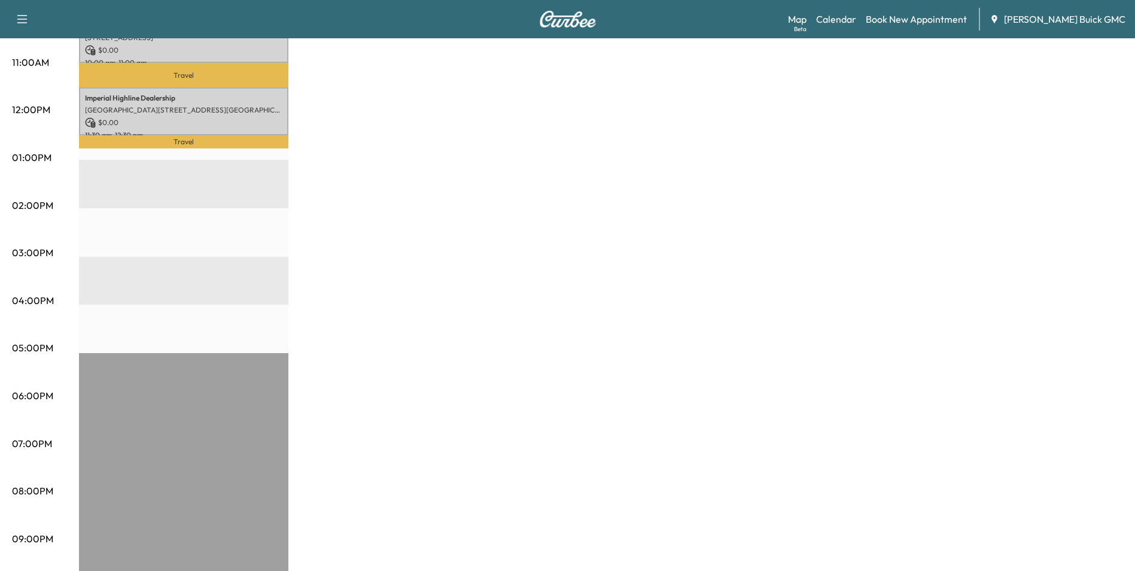
scroll to position [495, 0]
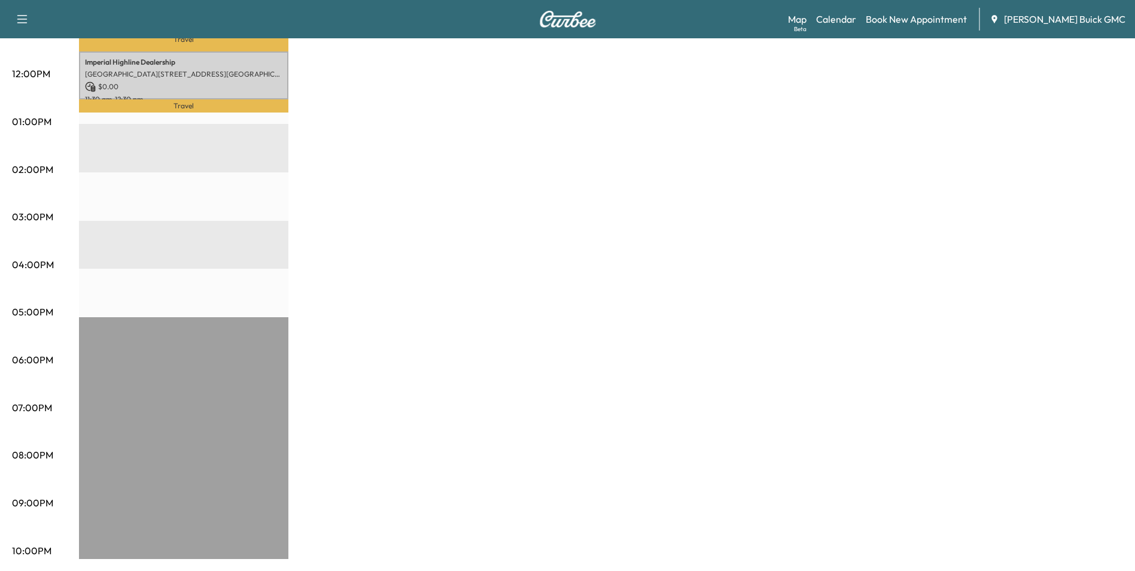
click at [966, 315] on div "MobileService+ $ 0.00 Revenue 3 hr Work Time 1 hr 16 min Transit Time Travel [P…" at bounding box center [601, 109] width 1044 height 897
click at [711, 328] on div "MobileService+ $ 0.00 Revenue 3 hr Work Time 1 hr 16 min Transit Time Travel [P…" at bounding box center [601, 109] width 1044 height 897
drag, startPoint x: 668, startPoint y: 292, endPoint x: 693, endPoint y: 281, distance: 27.0
click at [677, 289] on div "MobileService+ $ 0.00 Revenue 3 hr Work Time 1 hr 16 min Transit Time Travel [P…" at bounding box center [601, 109] width 1044 height 897
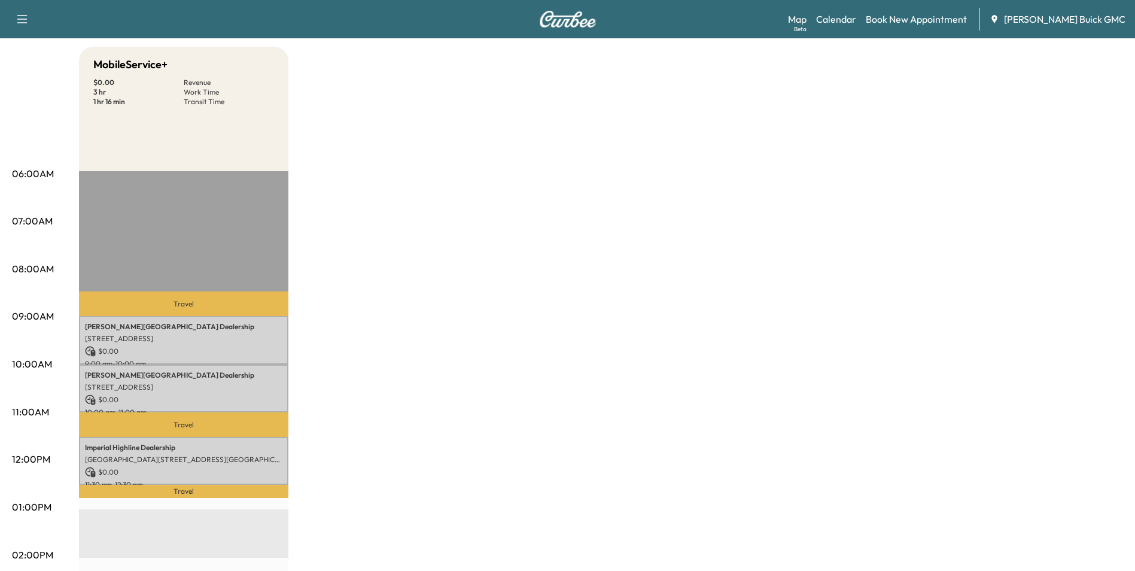
scroll to position [0, 0]
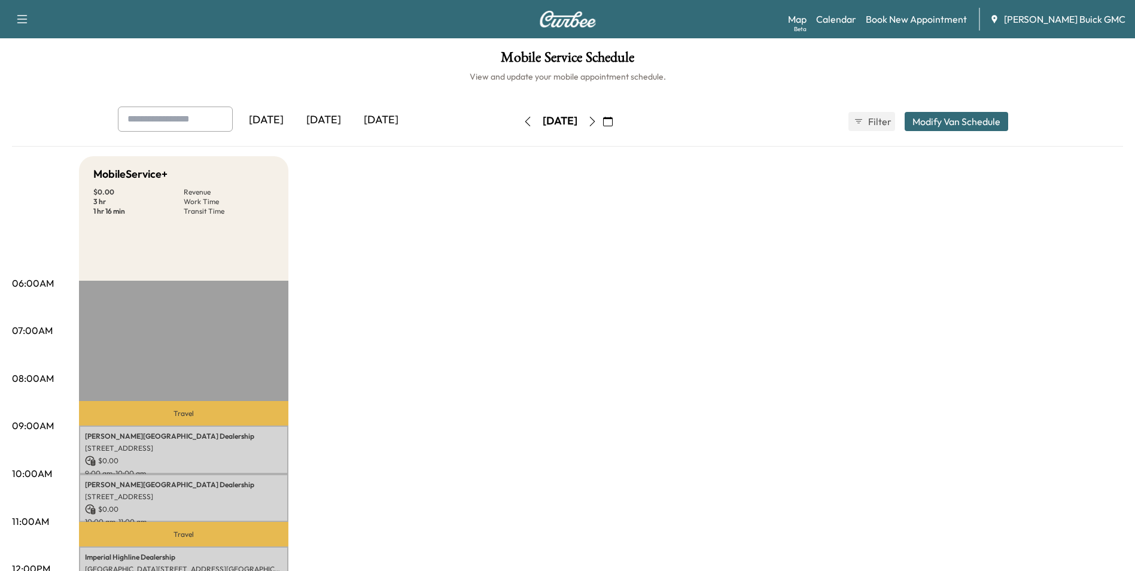
drag, startPoint x: 835, startPoint y: 251, endPoint x: 795, endPoint y: 252, distance: 39.5
drag, startPoint x: 685, startPoint y: 263, endPoint x: 696, endPoint y: 252, distance: 15.2
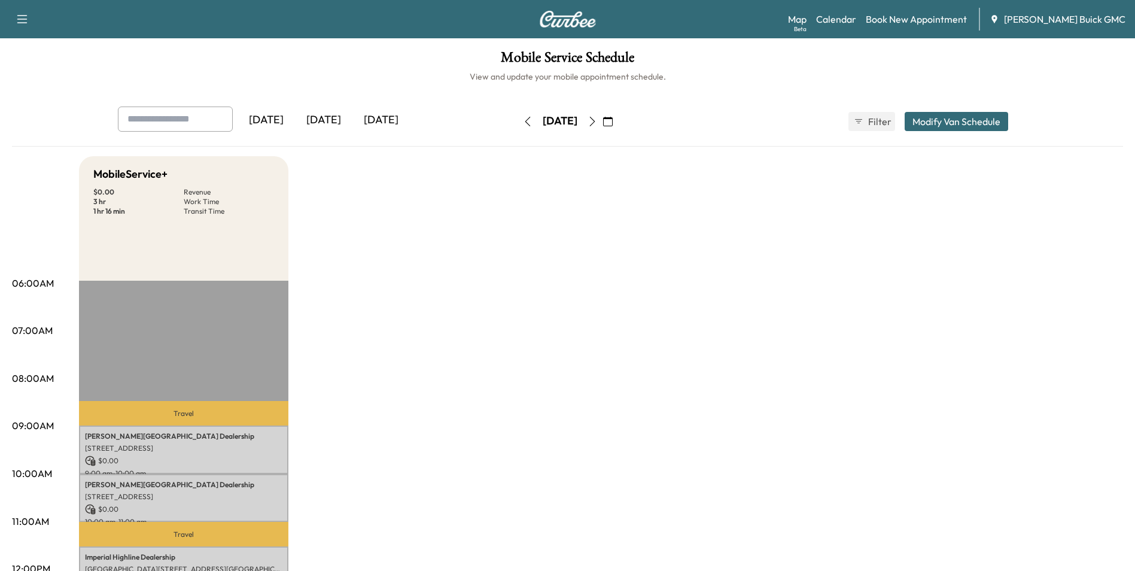
drag, startPoint x: 711, startPoint y: 248, endPoint x: 841, endPoint y: 386, distance: 189.1
click at [932, 18] on link "Book New Appointment" at bounding box center [915, 19] width 101 height 14
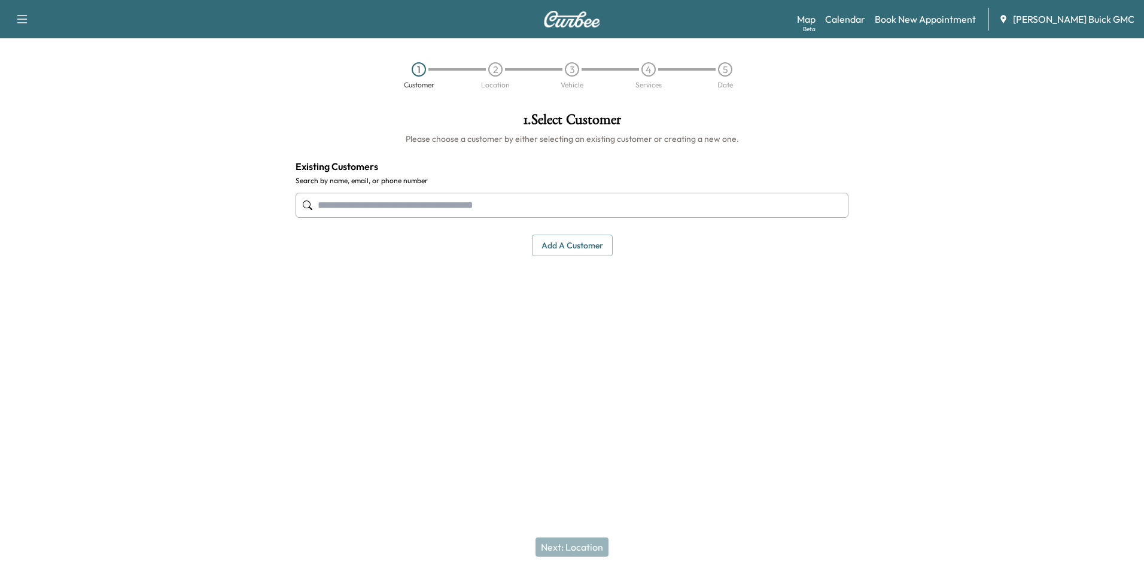
click at [498, 203] on input "text" at bounding box center [571, 205] width 553 height 25
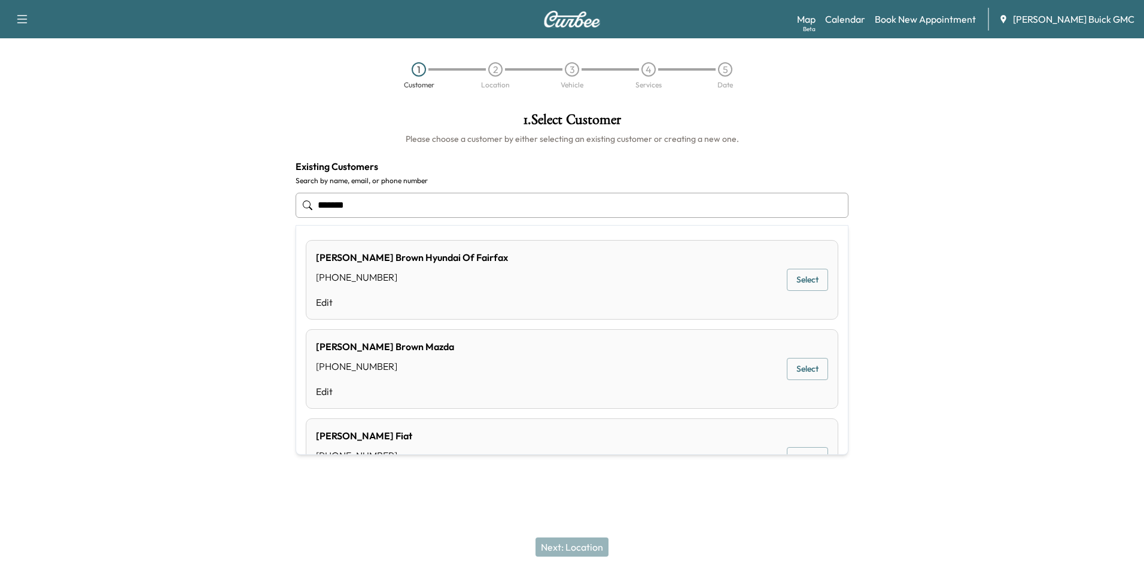
click at [382, 203] on input "*******" at bounding box center [571, 205] width 553 height 25
click at [433, 203] on input "**********" at bounding box center [571, 205] width 553 height 25
click at [427, 200] on input "**********" at bounding box center [571, 205] width 553 height 25
type input "*"
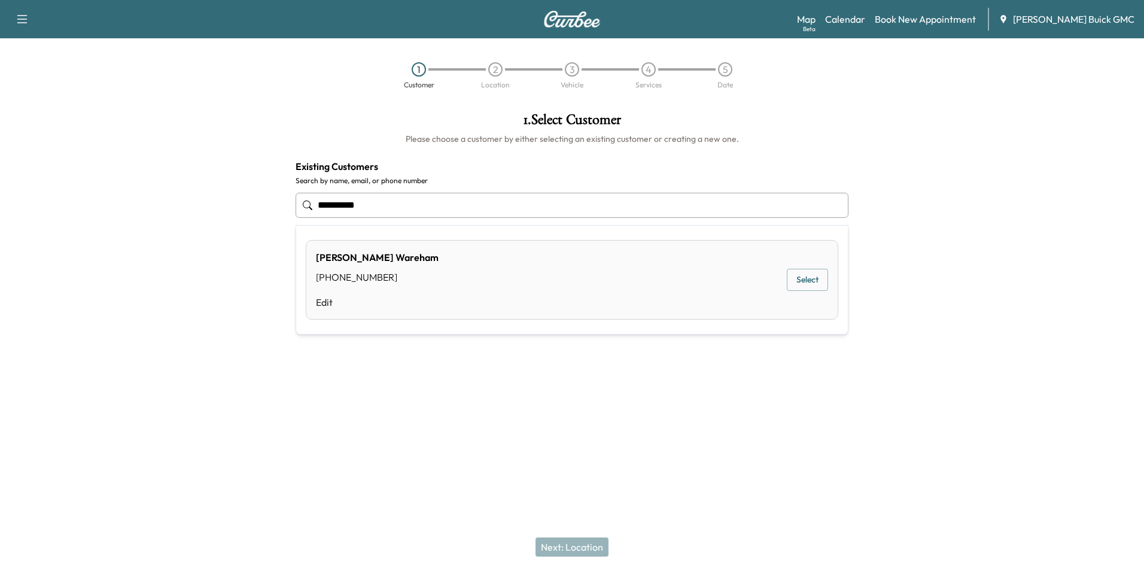
click at [452, 200] on input "**********" at bounding box center [571, 205] width 553 height 25
type input "*"
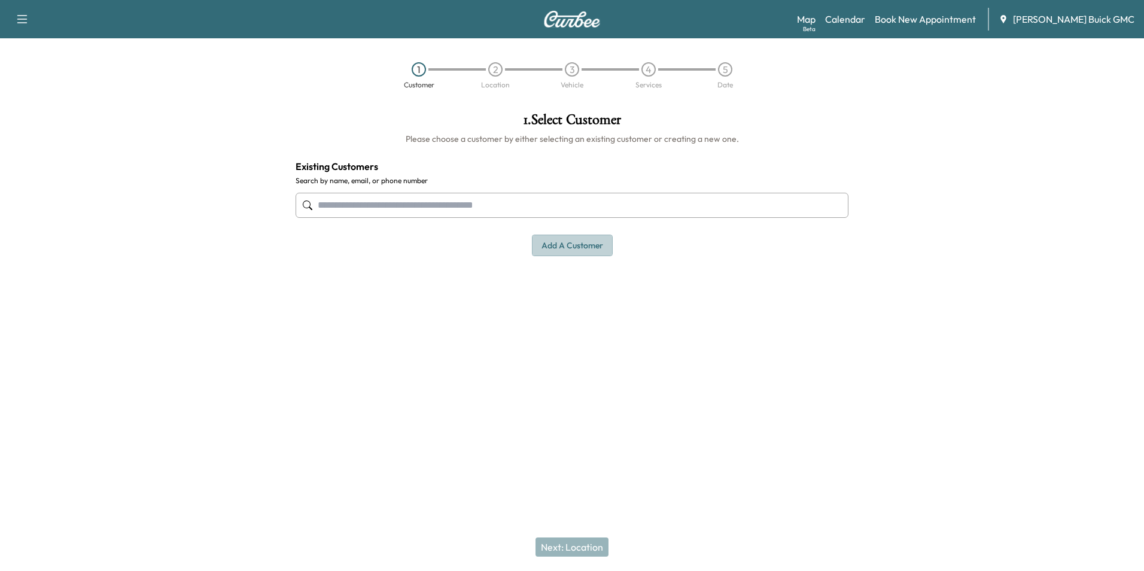
click at [560, 242] on button "Add a customer" at bounding box center [572, 245] width 81 height 22
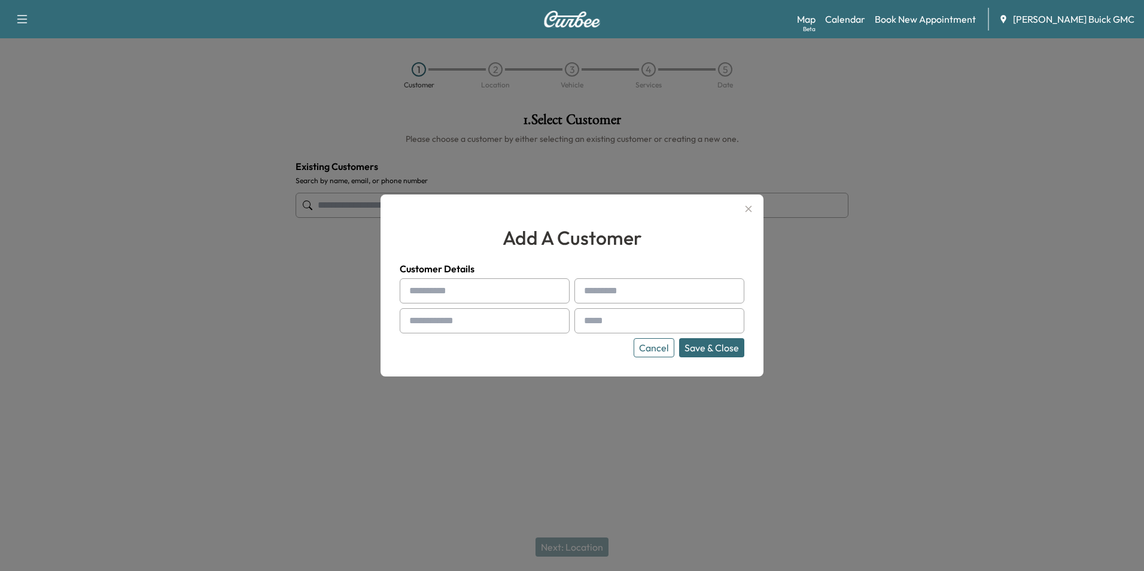
click at [452, 292] on input "text" at bounding box center [485, 290] width 170 height 25
type input "**********"
click at [599, 322] on input "text" at bounding box center [659, 320] width 170 height 25
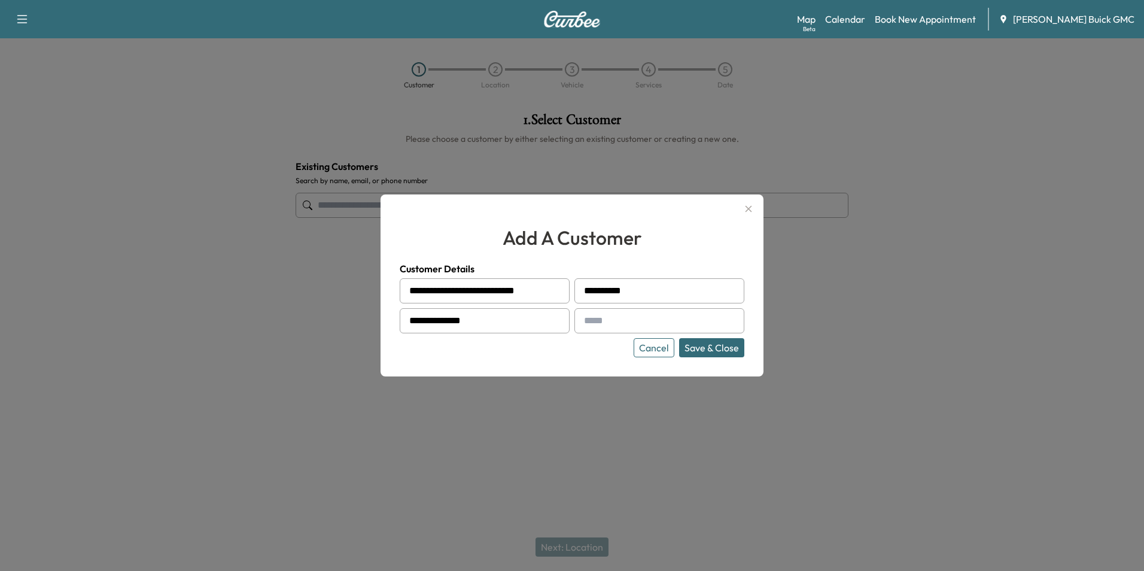
type input "**********"
click at [584, 359] on div "**********" at bounding box center [571, 285] width 383 height 182
click at [717, 344] on button "Save & Close" at bounding box center [711, 347] width 65 height 19
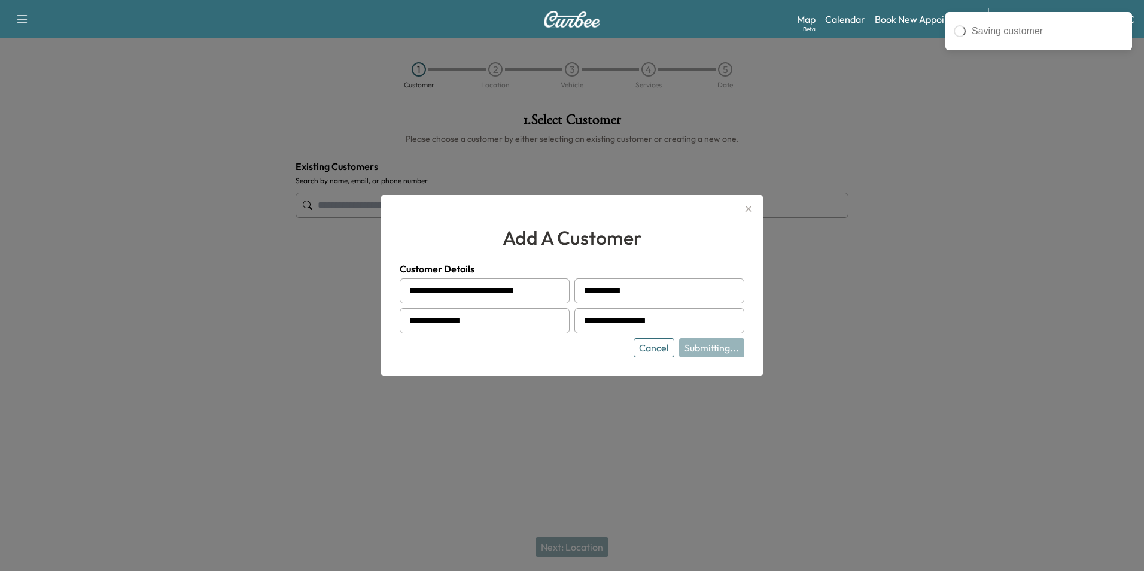
type input "**********"
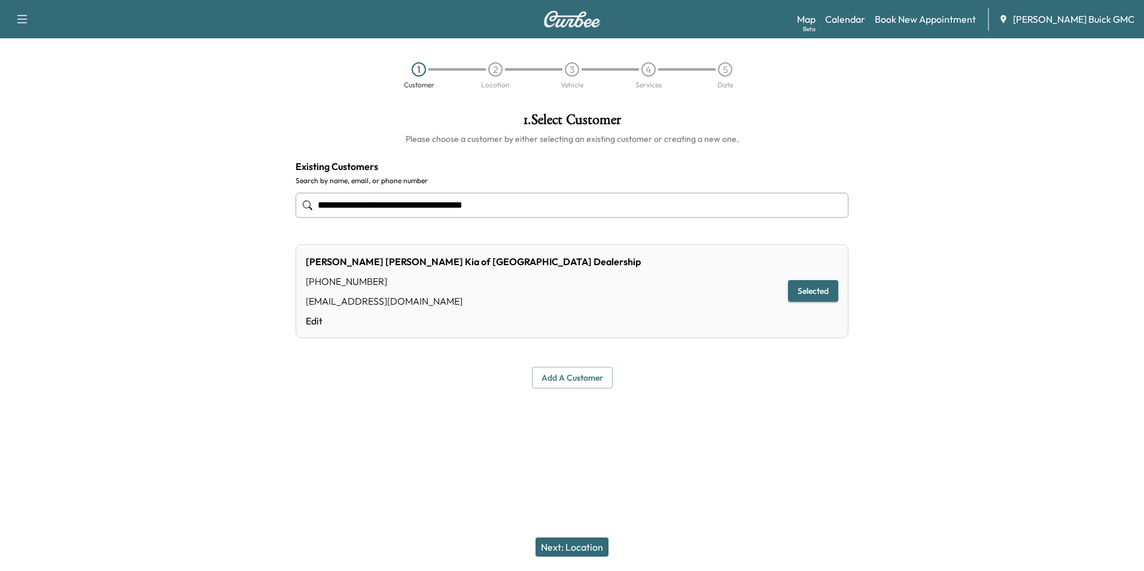
click at [808, 292] on button "Selected" at bounding box center [813, 291] width 50 height 22
click at [576, 544] on button "Next: Location" at bounding box center [571, 546] width 73 height 19
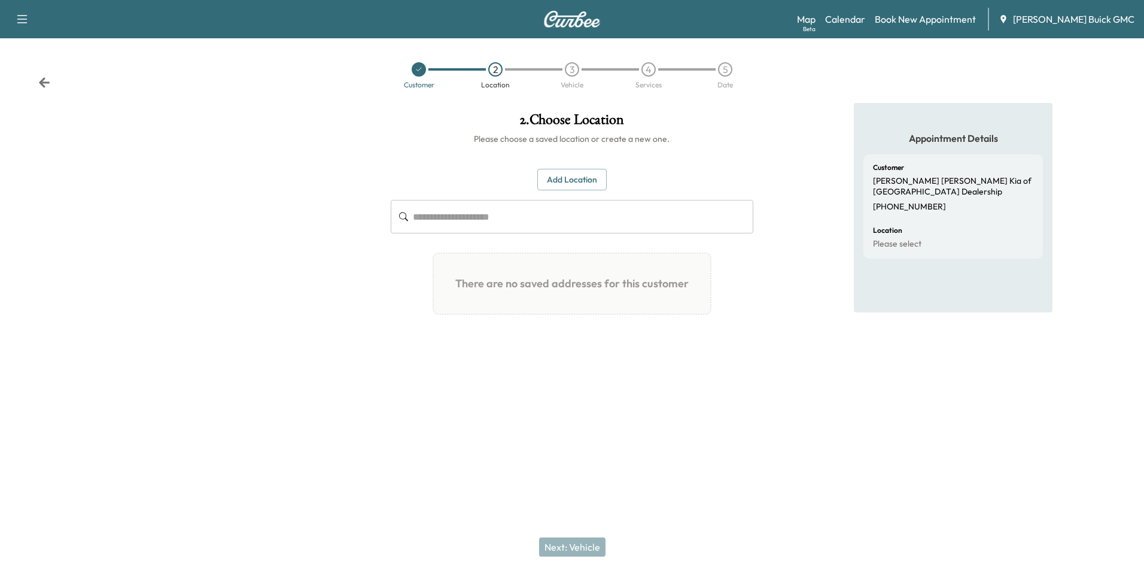
click at [569, 176] on button "Add Location" at bounding box center [571, 180] width 69 height 22
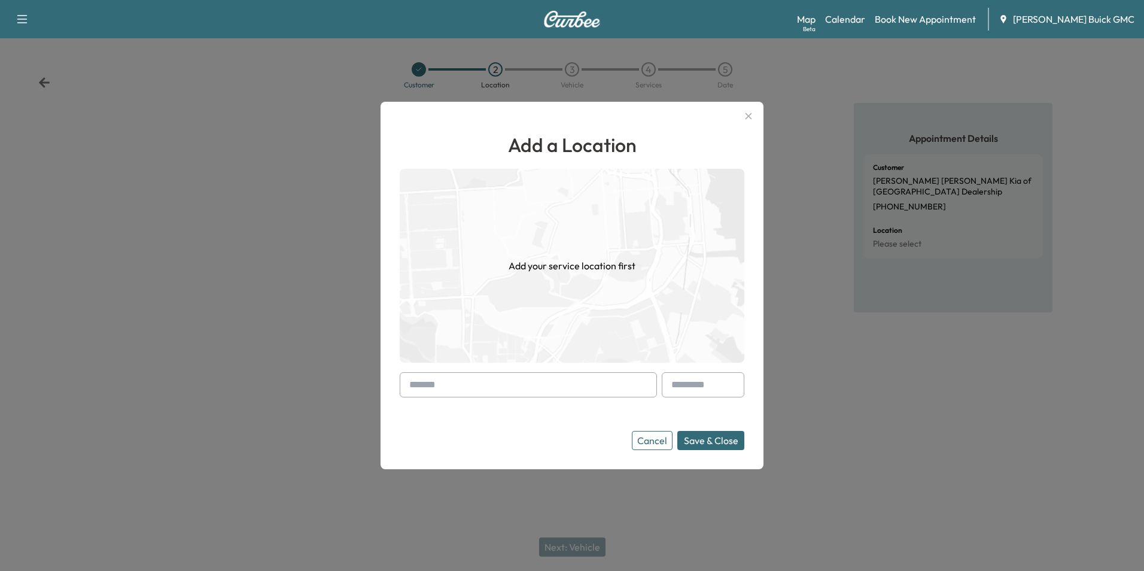
click at [481, 385] on input "text" at bounding box center [528, 384] width 257 height 25
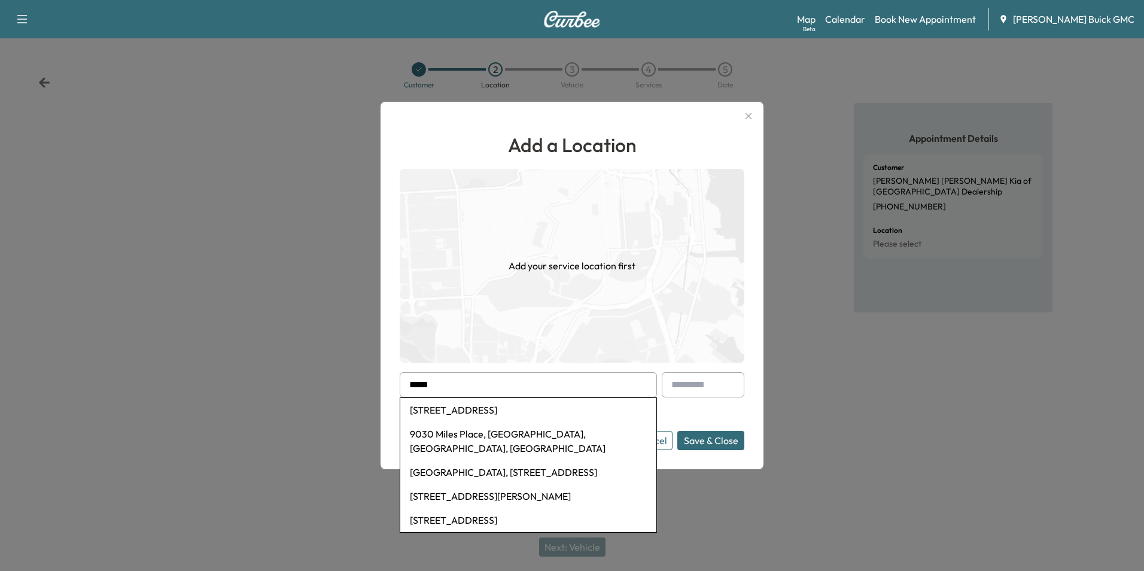
click at [510, 460] on li "[GEOGRAPHIC_DATA], [STREET_ADDRESS]" at bounding box center [528, 472] width 256 height 24
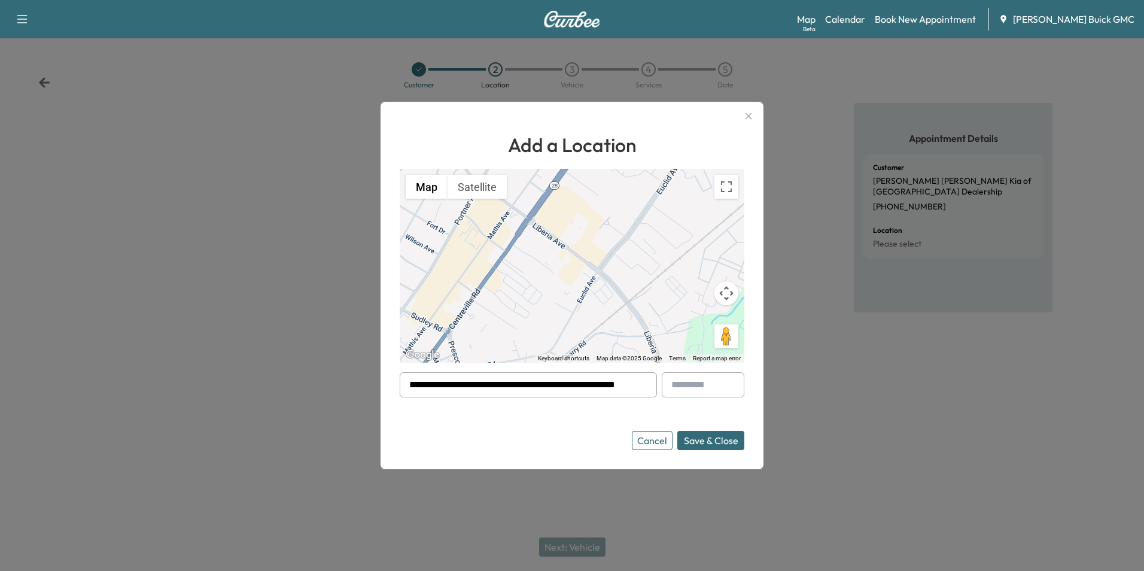
click at [410, 382] on div at bounding box center [411, 384] width 14 height 14
click at [410, 383] on div at bounding box center [411, 384] width 14 height 14
click at [414, 382] on div at bounding box center [411, 384] width 14 height 14
click at [452, 387] on input "**********" at bounding box center [528, 384] width 257 height 25
click at [457, 381] on input "**********" at bounding box center [528, 384] width 257 height 25
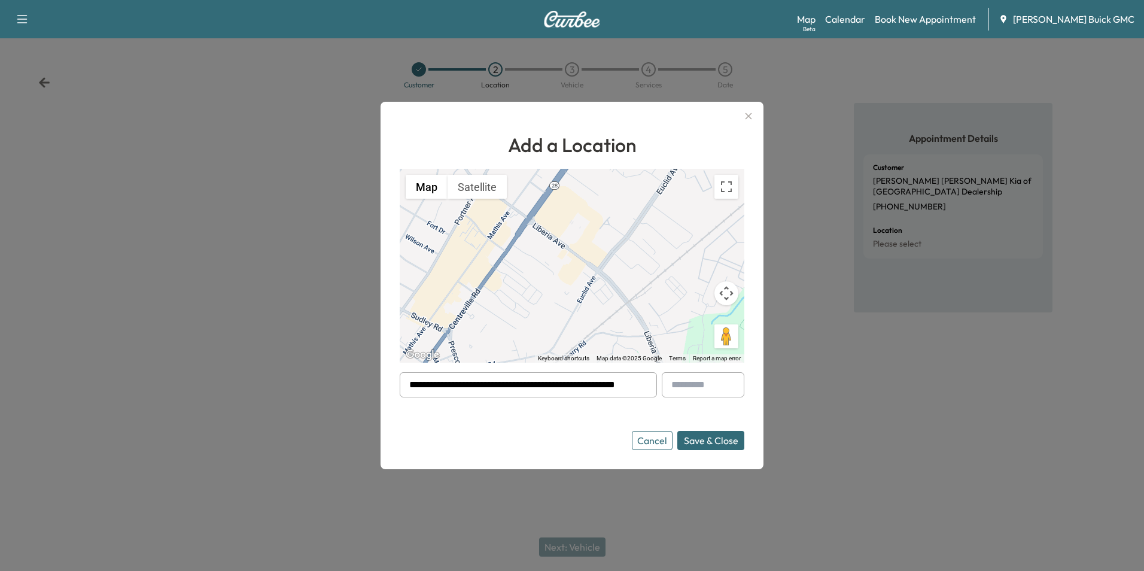
click at [477, 383] on input "**********" at bounding box center [528, 384] width 257 height 25
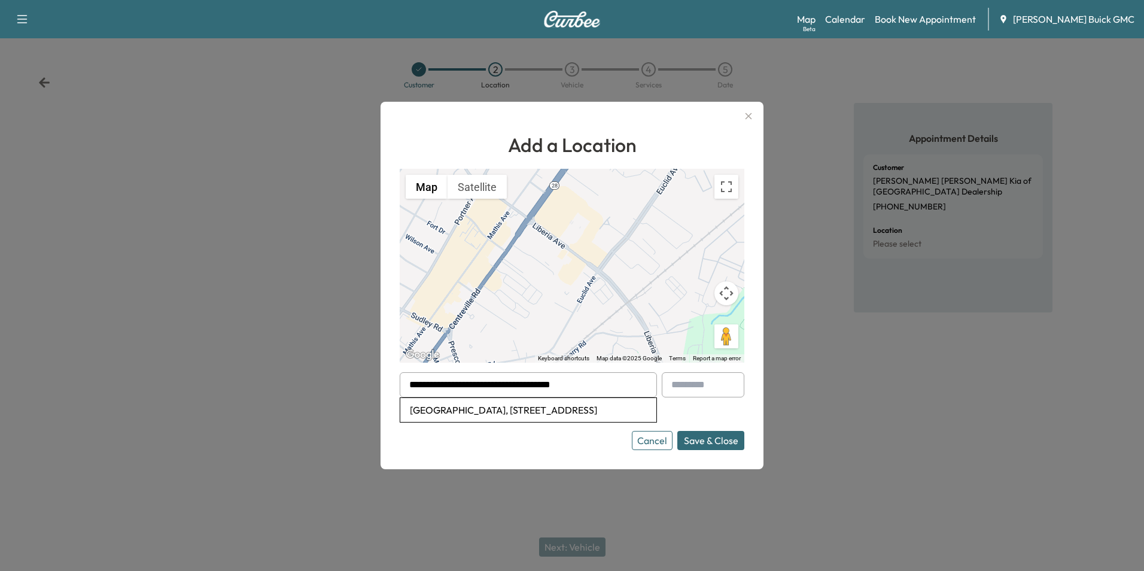
type input "**********"
click at [706, 440] on button "Save & Close" at bounding box center [710, 440] width 67 height 19
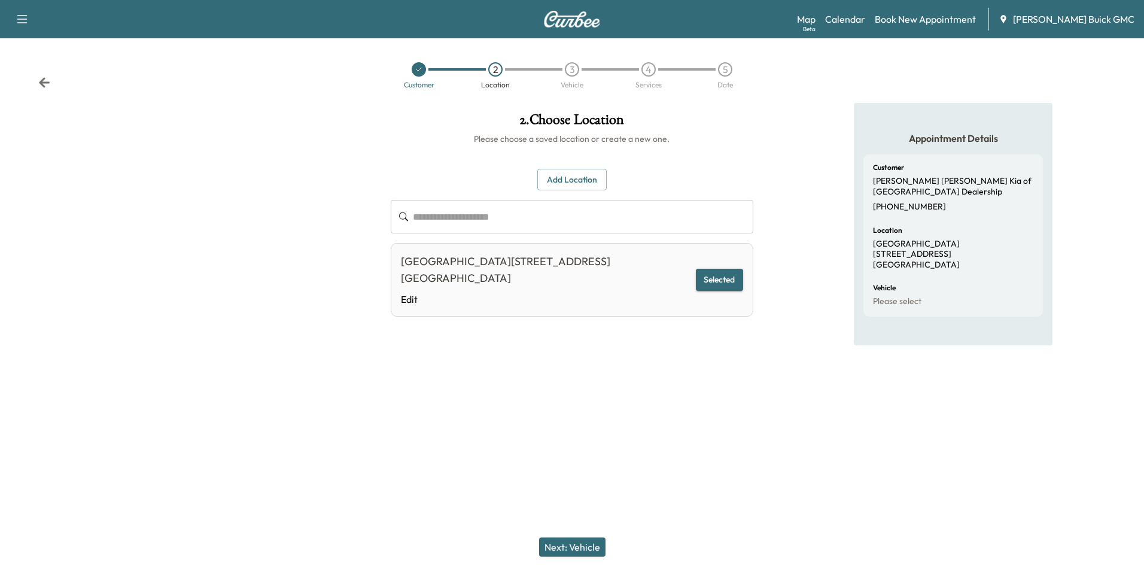
click at [583, 544] on button "Next: Vehicle" at bounding box center [572, 546] width 66 height 19
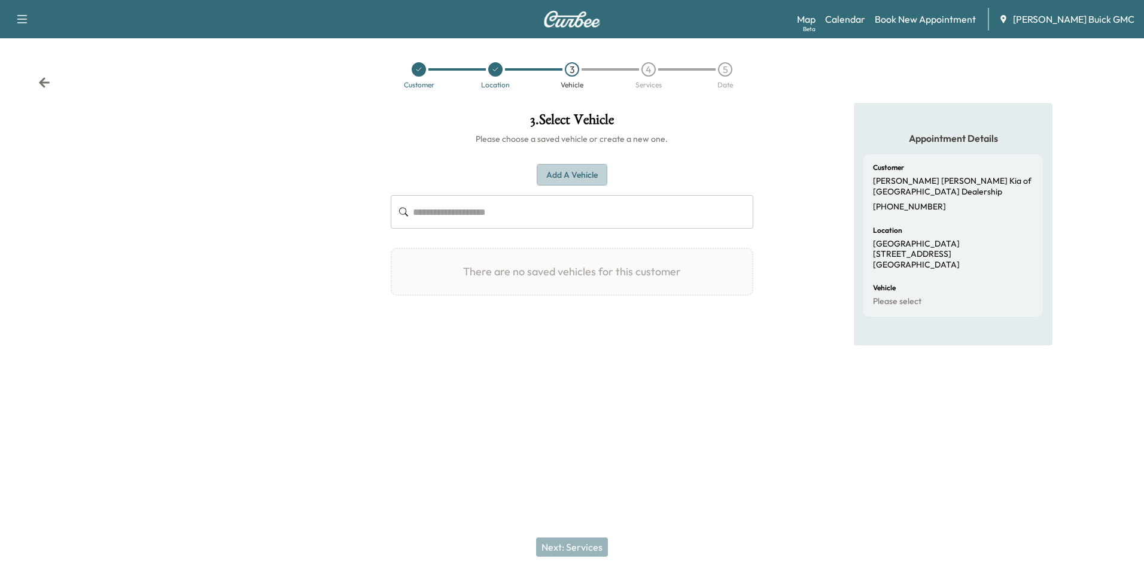
click at [566, 170] on button "Add a Vehicle" at bounding box center [571, 175] width 71 height 22
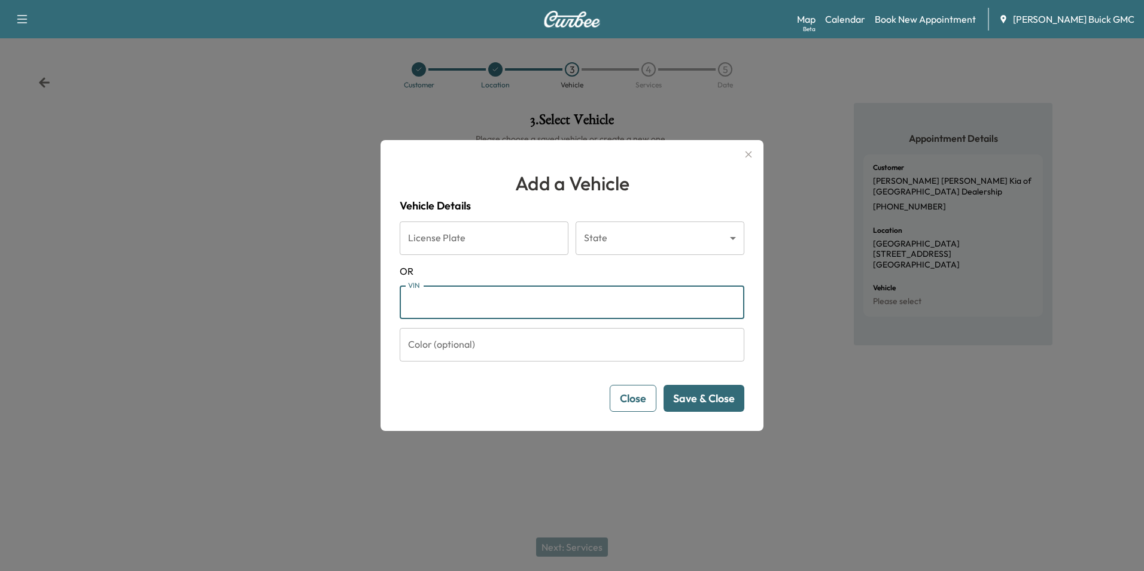
click at [469, 297] on input "VIN" at bounding box center [572, 301] width 344 height 33
type input "**********"
click at [703, 394] on button "Save & Close" at bounding box center [703, 398] width 81 height 27
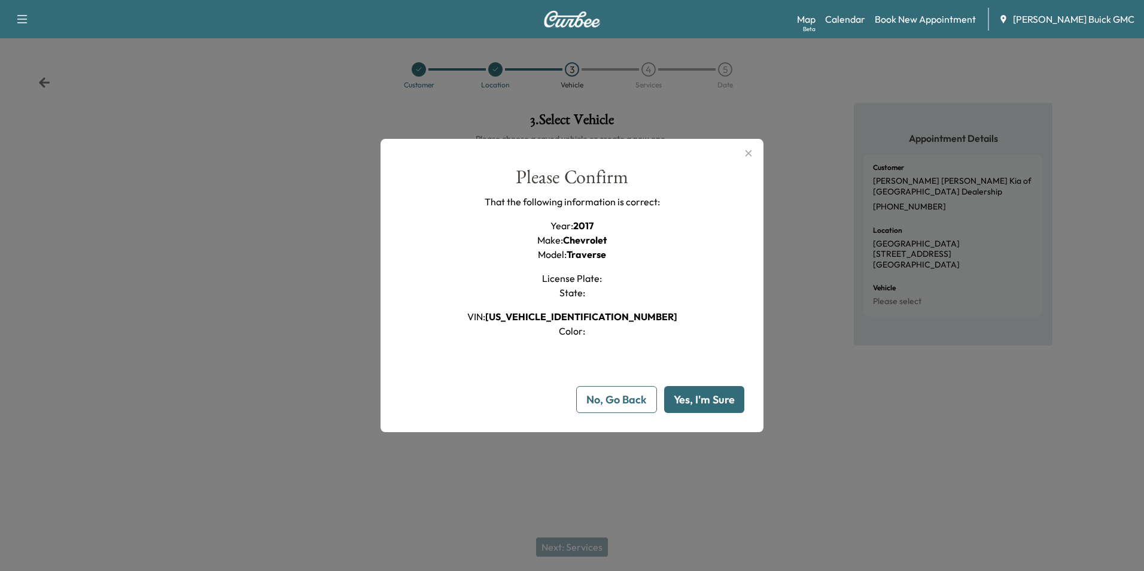
click at [702, 396] on button "Yes, I'm Sure" at bounding box center [704, 399] width 80 height 27
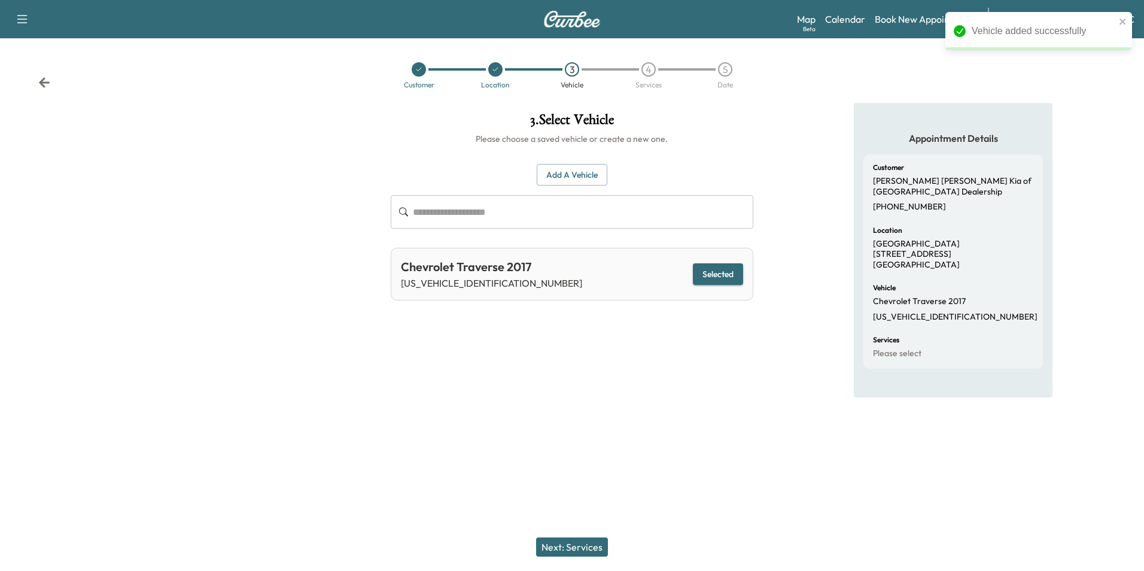
click at [594, 542] on button "Next: Services" at bounding box center [572, 546] width 72 height 19
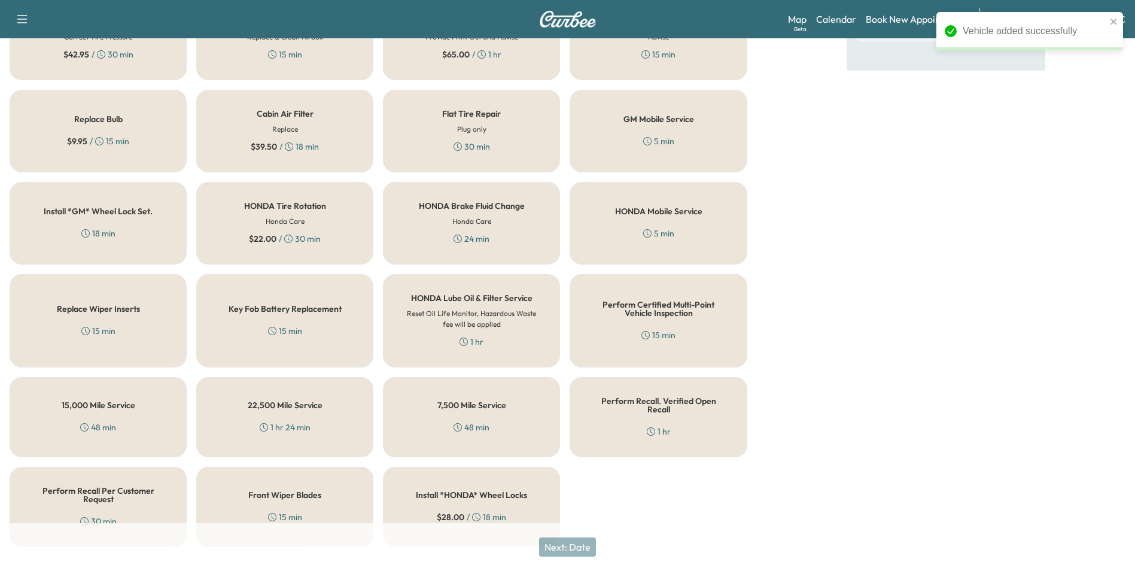
scroll to position [342, 0]
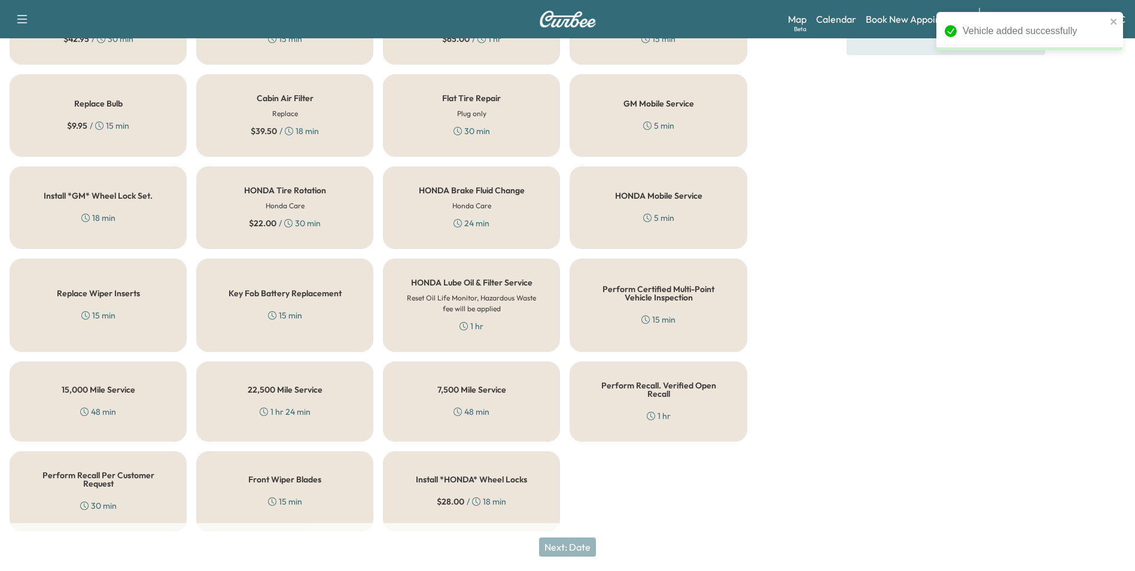
click at [641, 408] on div "Perform Recall. Verified Open Recall 1 hr" at bounding box center [657, 401] width 177 height 80
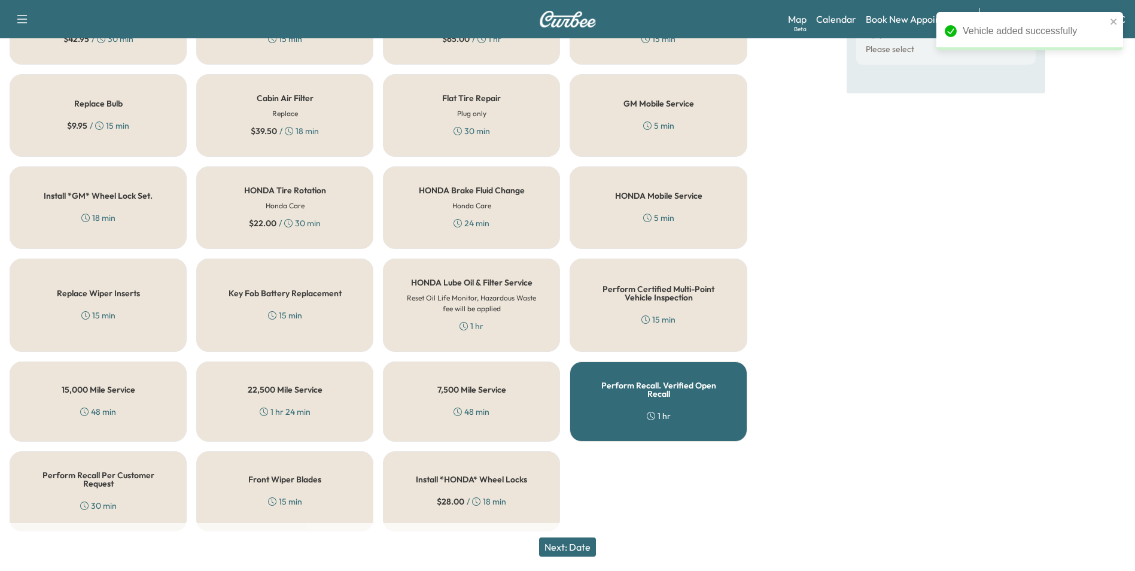
click at [585, 545] on button "Next: Date" at bounding box center [567, 546] width 57 height 19
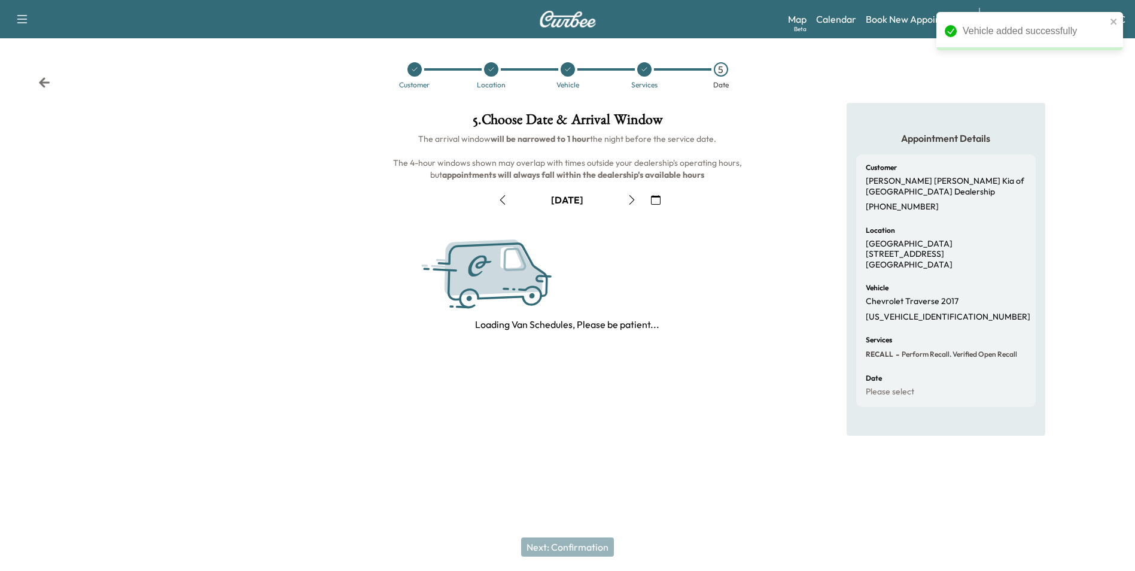
scroll to position [0, 0]
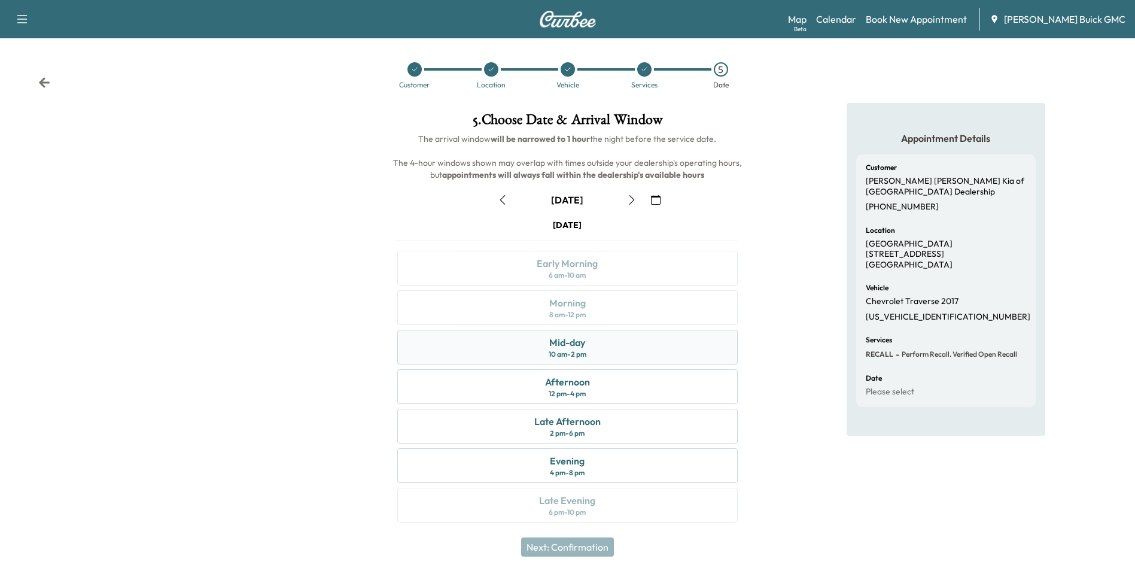
click at [574, 348] on div "Mid-day" at bounding box center [567, 342] width 36 height 14
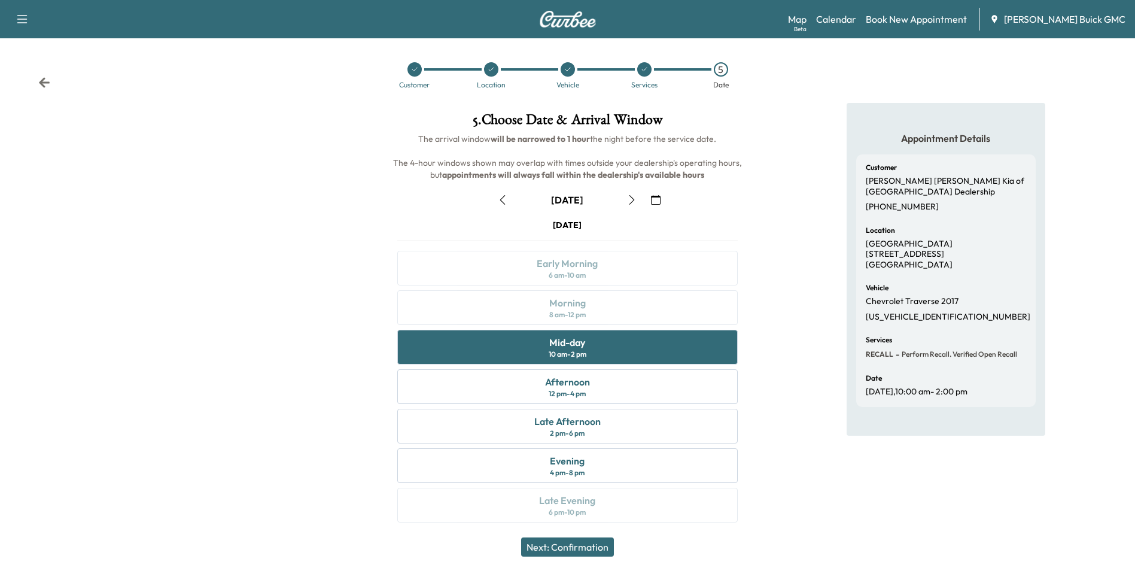
click at [583, 544] on button "Next: Confirmation" at bounding box center [567, 546] width 93 height 19
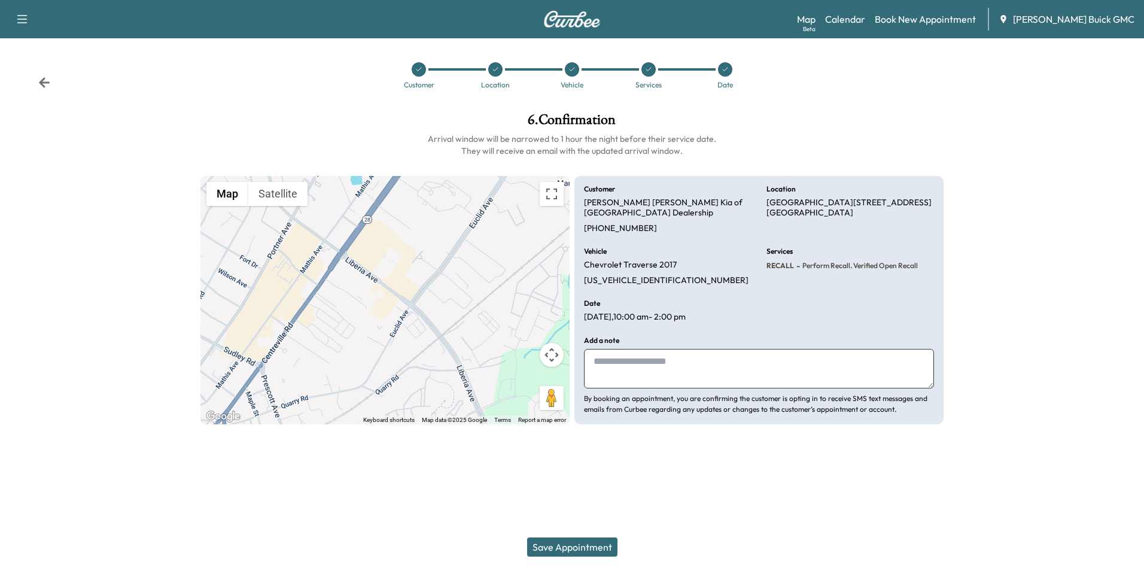
click at [625, 351] on textarea at bounding box center [759, 368] width 350 height 39
type textarea "**********"
click at [588, 543] on button "Save Appointment" at bounding box center [572, 546] width 90 height 19
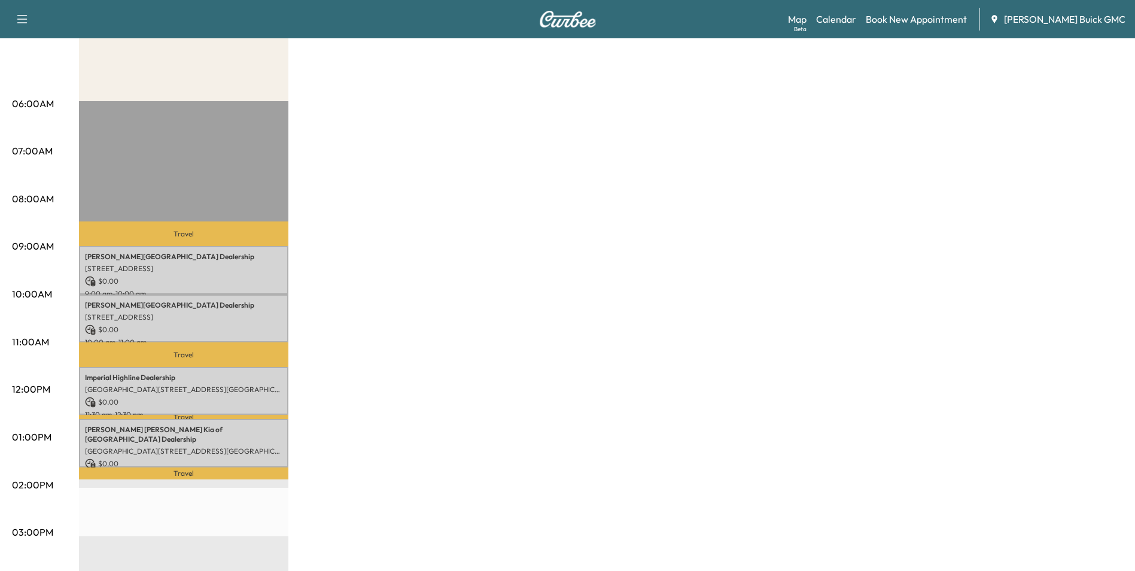
scroll to position [495, 0]
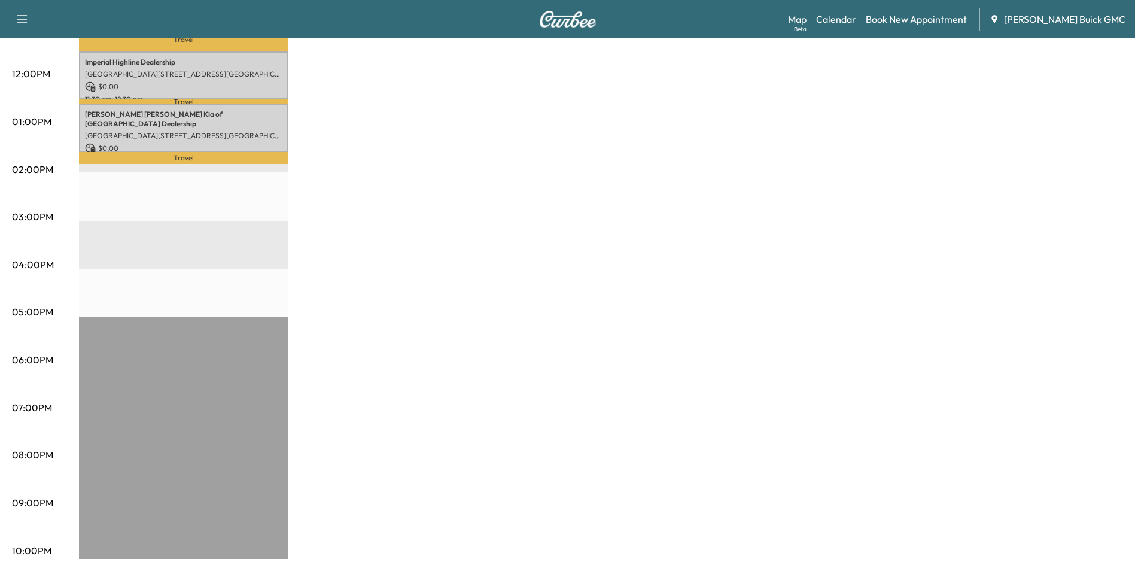
click at [597, 252] on div "MobileService+ $ 0.00 Revenue 4 hr Work Time 1 hr 20 min Transit Time Travel [P…" at bounding box center [601, 109] width 1044 height 897
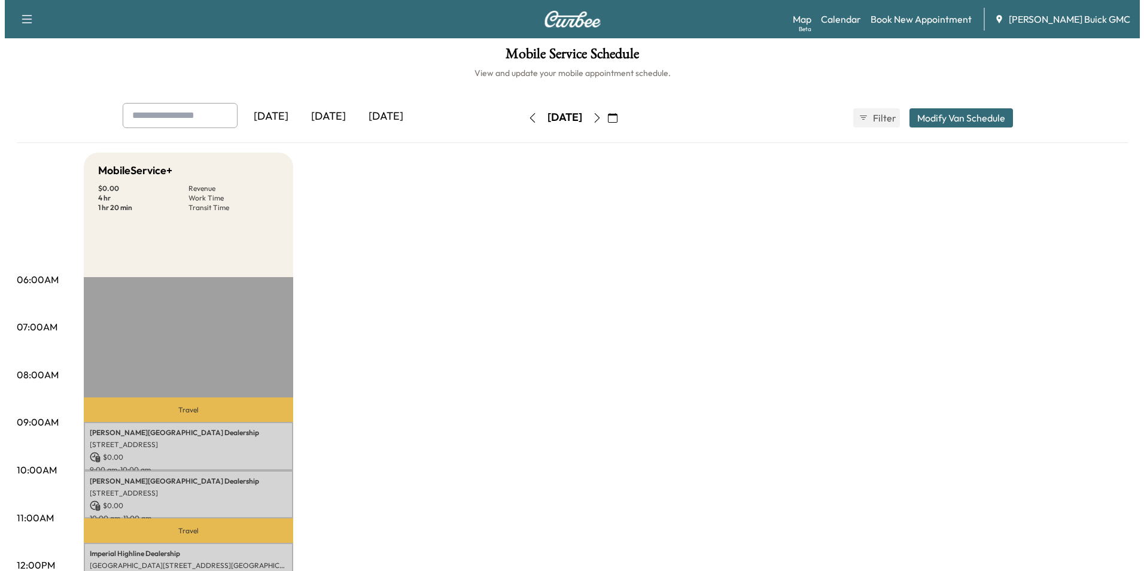
scroll to position [0, 0]
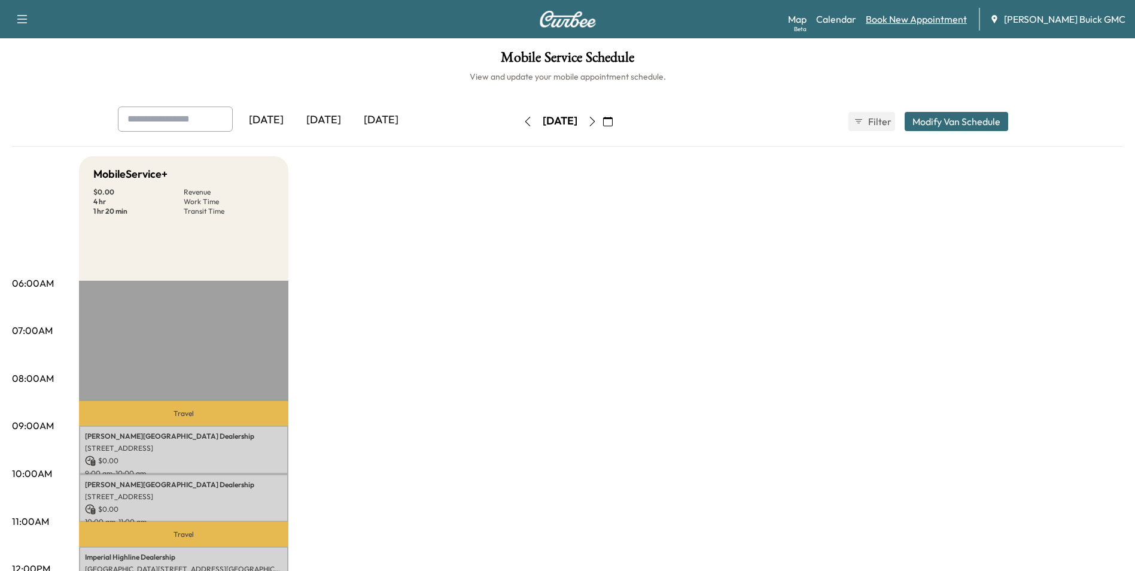
click at [947, 17] on link "Book New Appointment" at bounding box center [915, 19] width 101 height 14
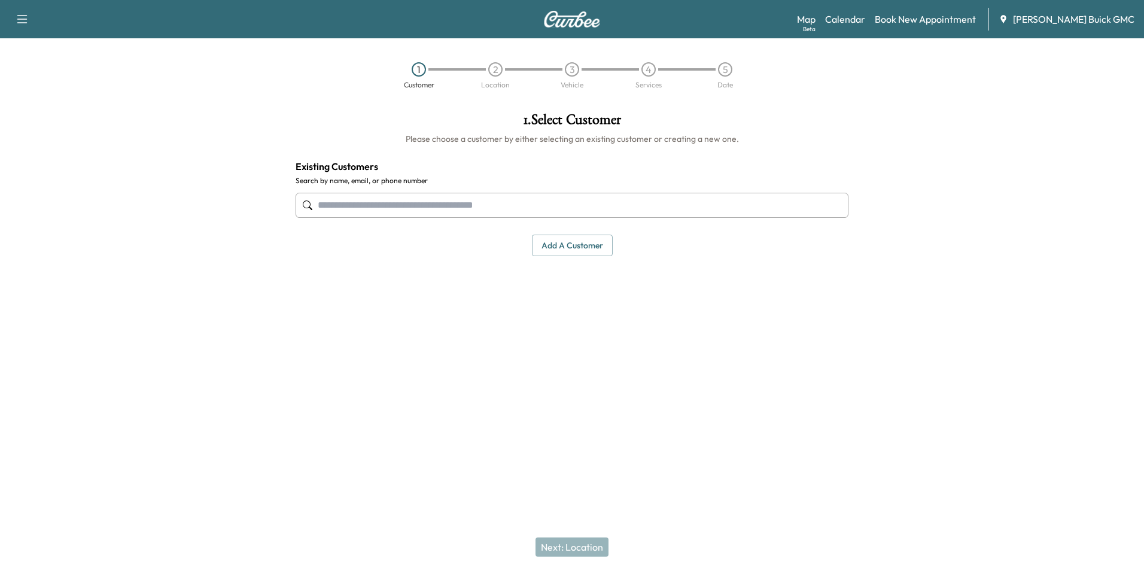
click at [509, 203] on input "text" at bounding box center [571, 205] width 553 height 25
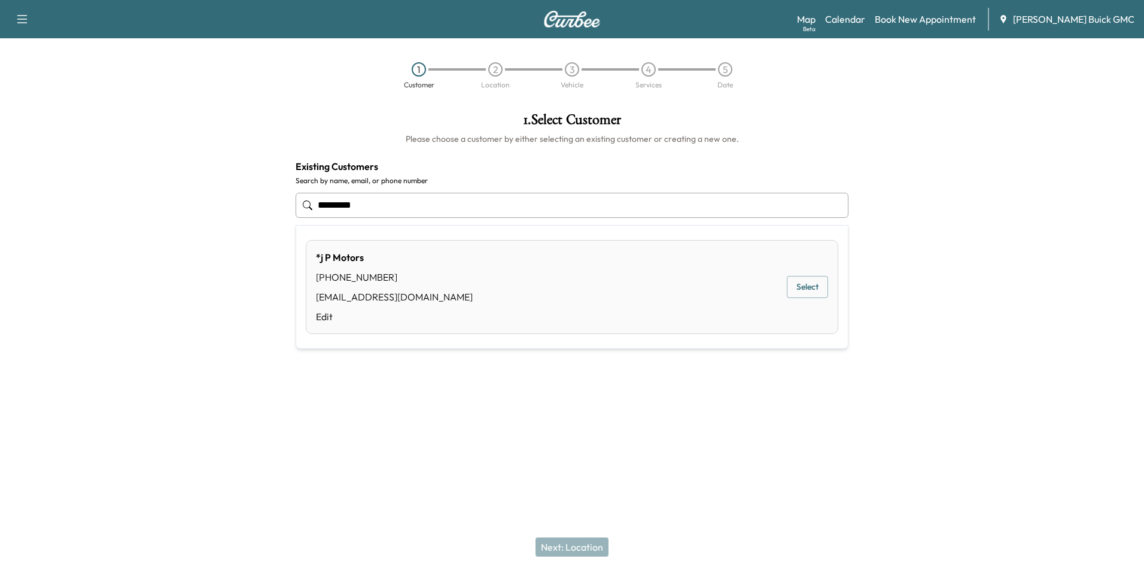
click at [798, 285] on button "Select" at bounding box center [806, 287] width 41 height 22
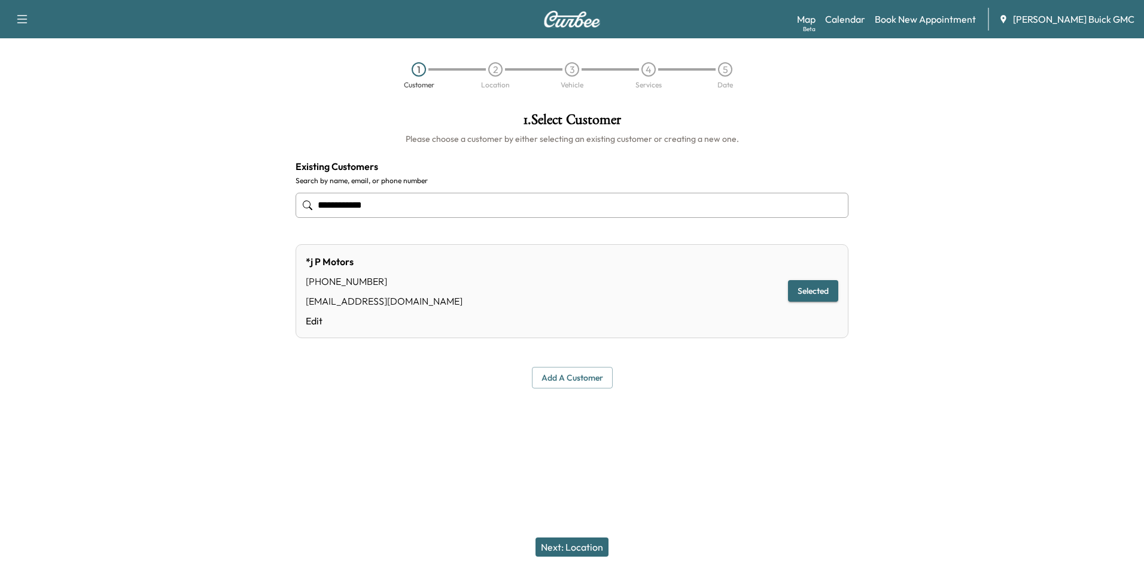
type input "**********"
click at [579, 544] on button "Next: Location" at bounding box center [571, 546] width 73 height 19
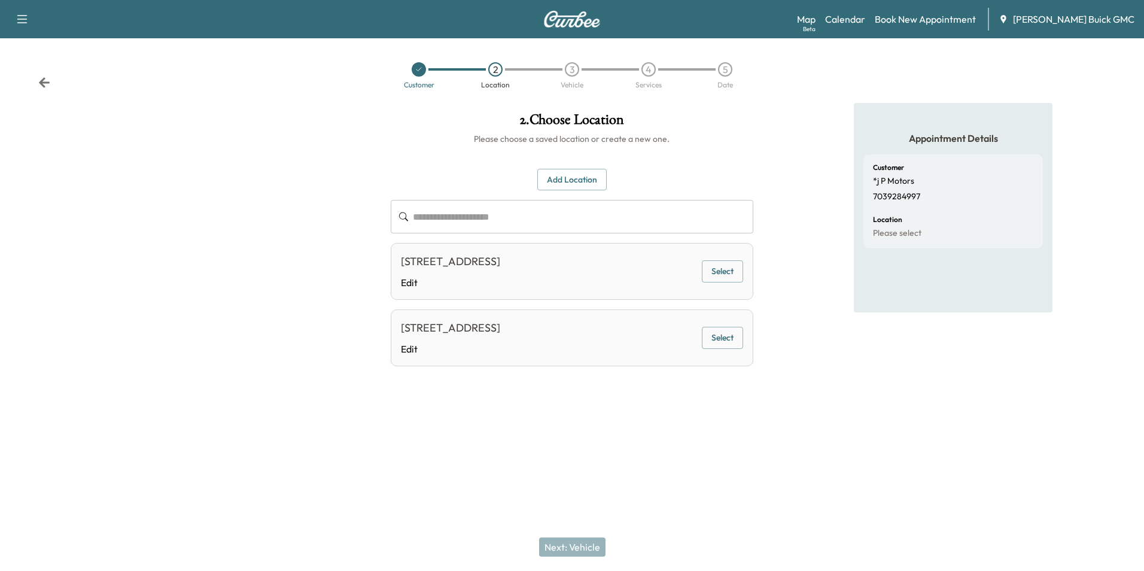
click at [573, 178] on button "Add Location" at bounding box center [571, 180] width 69 height 22
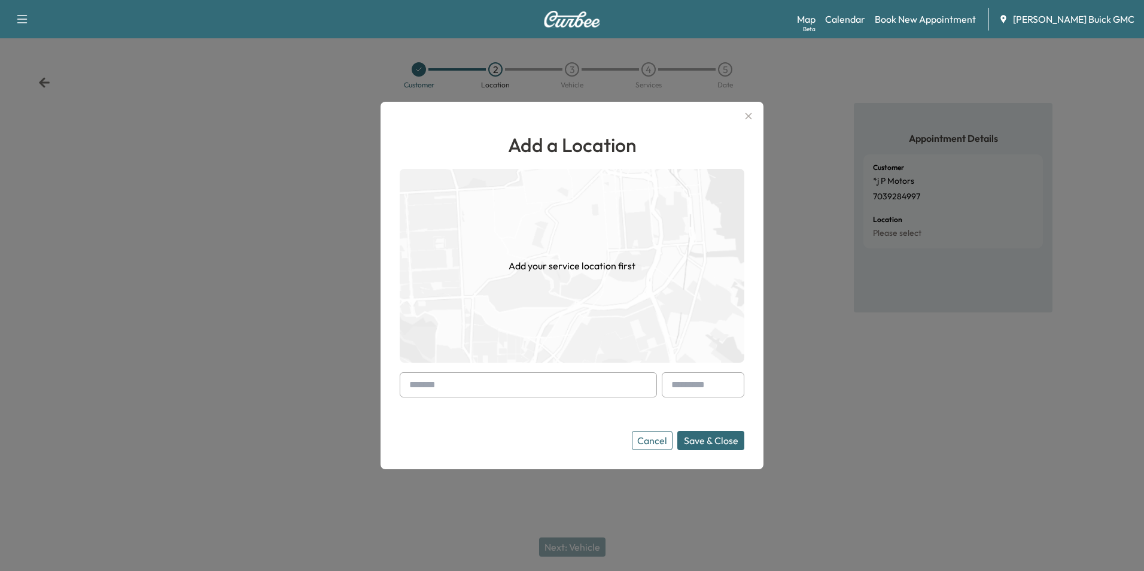
click at [499, 383] on input "text" at bounding box center [528, 384] width 257 height 25
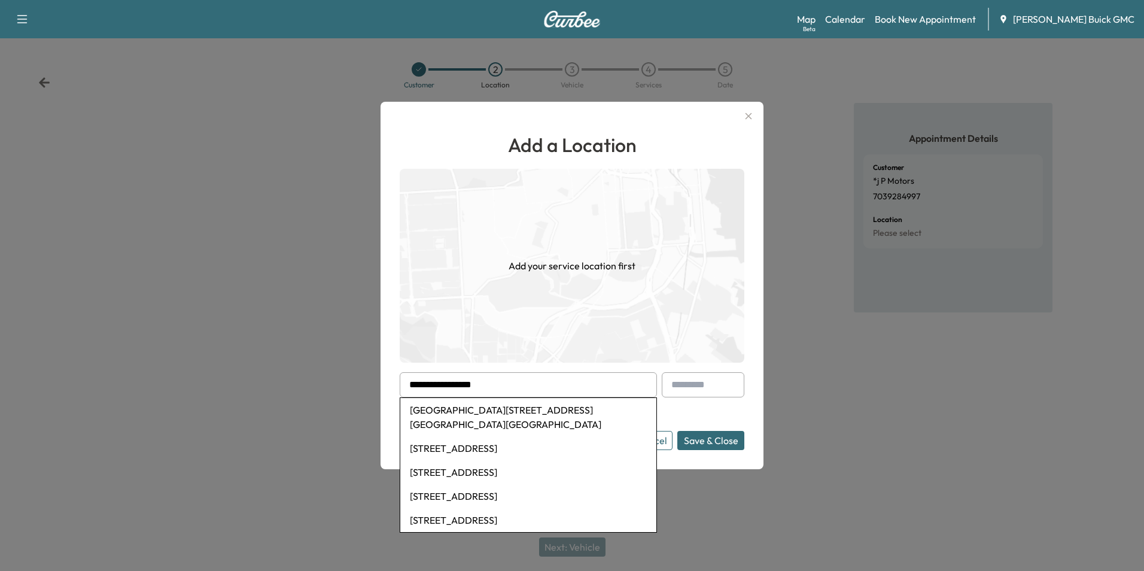
click at [502, 406] on li "[GEOGRAPHIC_DATA][STREET_ADDRESS][GEOGRAPHIC_DATA][GEOGRAPHIC_DATA]" at bounding box center [528, 417] width 256 height 38
type input "**********"
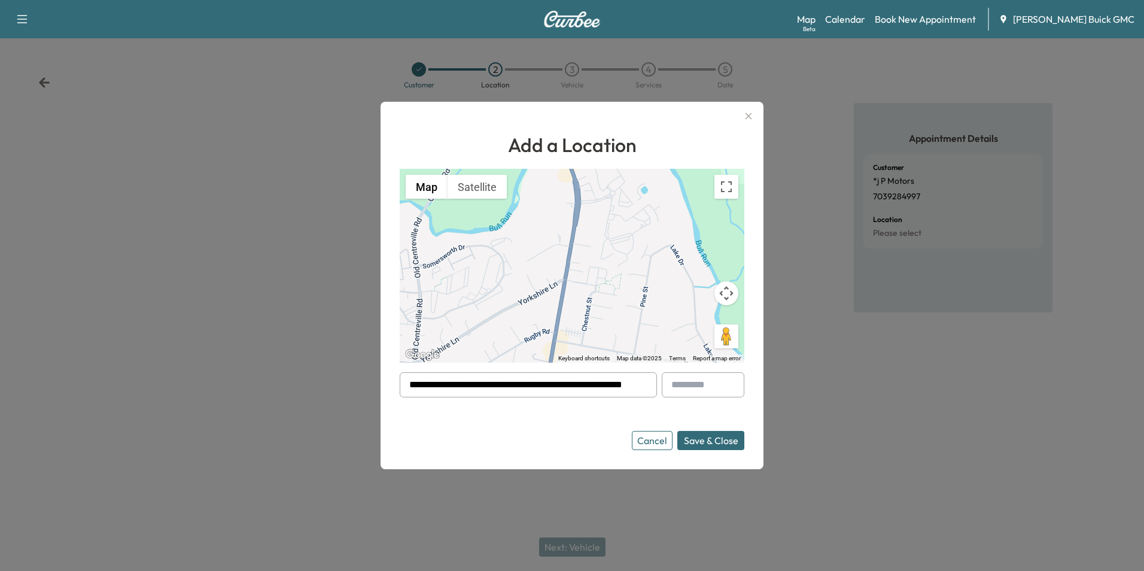
click at [712, 438] on button "Save & Close" at bounding box center [710, 440] width 67 height 19
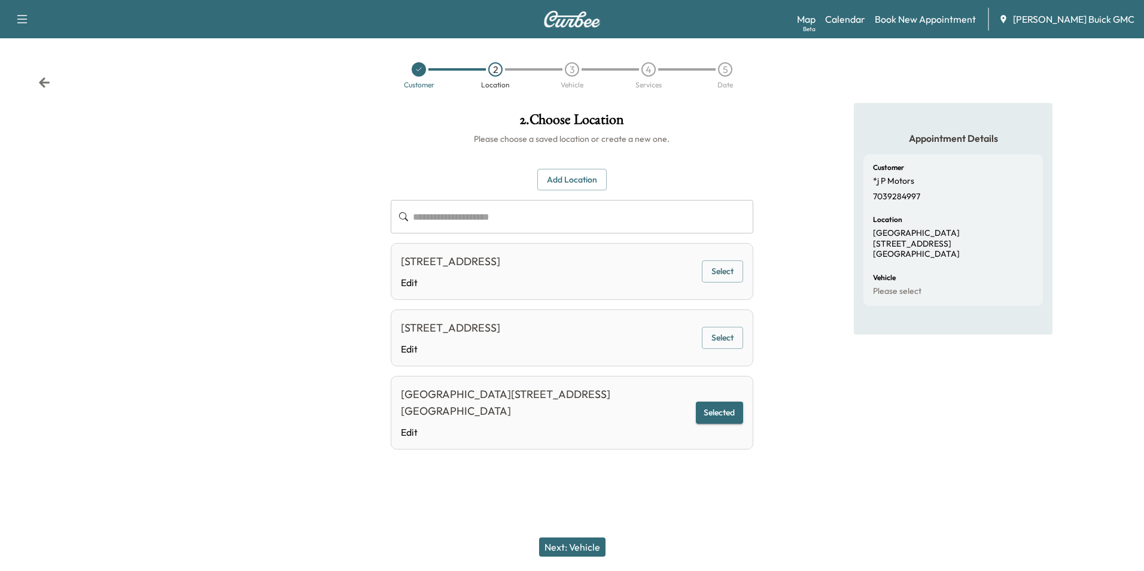
click at [569, 544] on button "Next: Vehicle" at bounding box center [572, 546] width 66 height 19
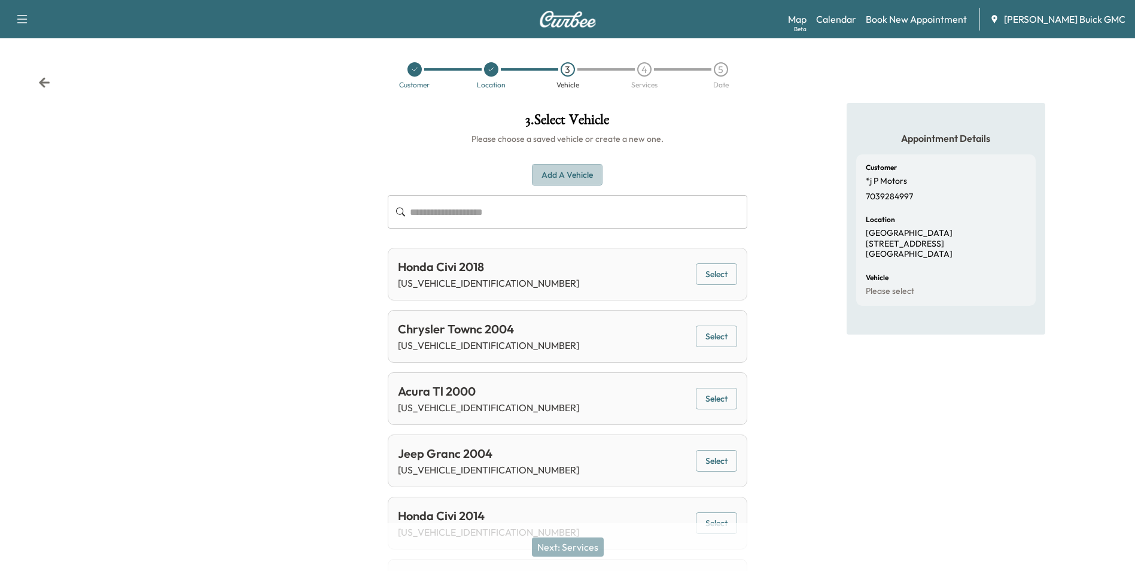
click at [578, 173] on button "Add a Vehicle" at bounding box center [567, 175] width 71 height 22
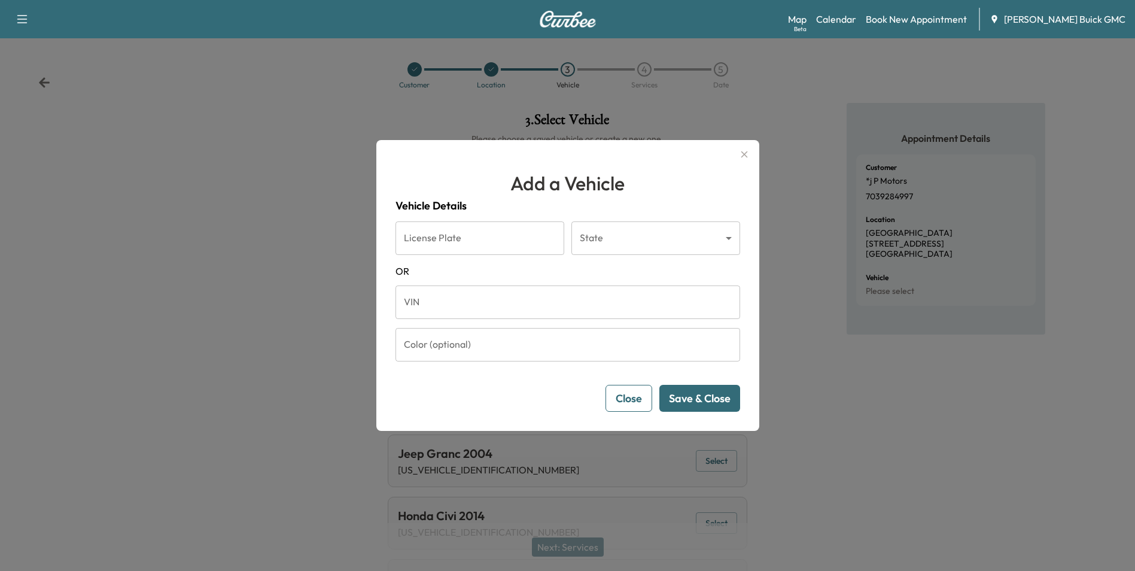
click at [480, 310] on input "VIN" at bounding box center [567, 301] width 344 height 33
type input "**********"
click at [710, 392] on button "Save & Close" at bounding box center [699, 398] width 81 height 27
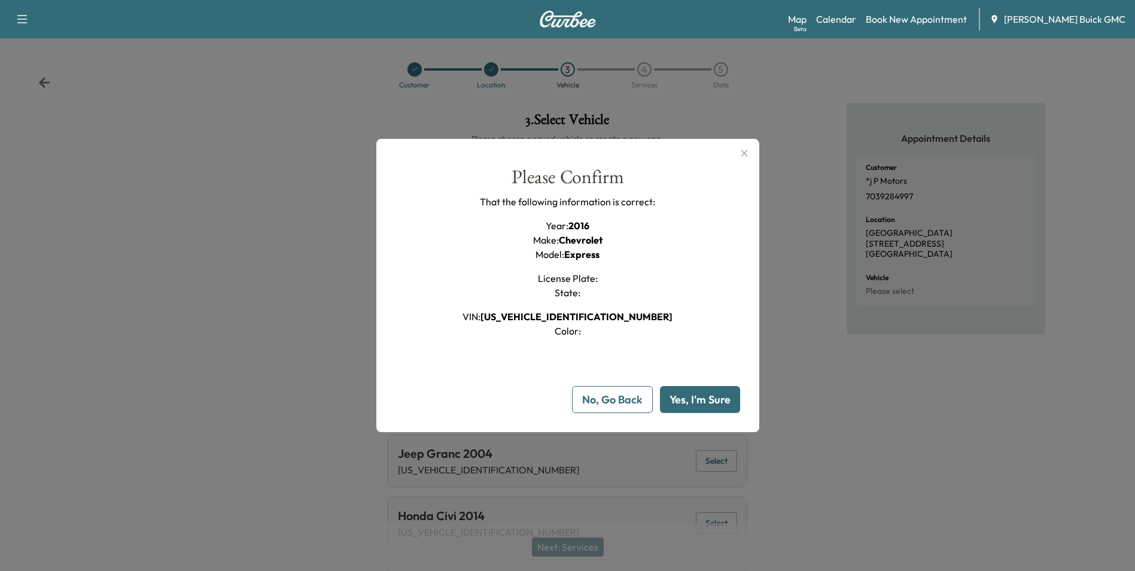
click at [711, 395] on button "Yes, I'm Sure" at bounding box center [700, 399] width 80 height 27
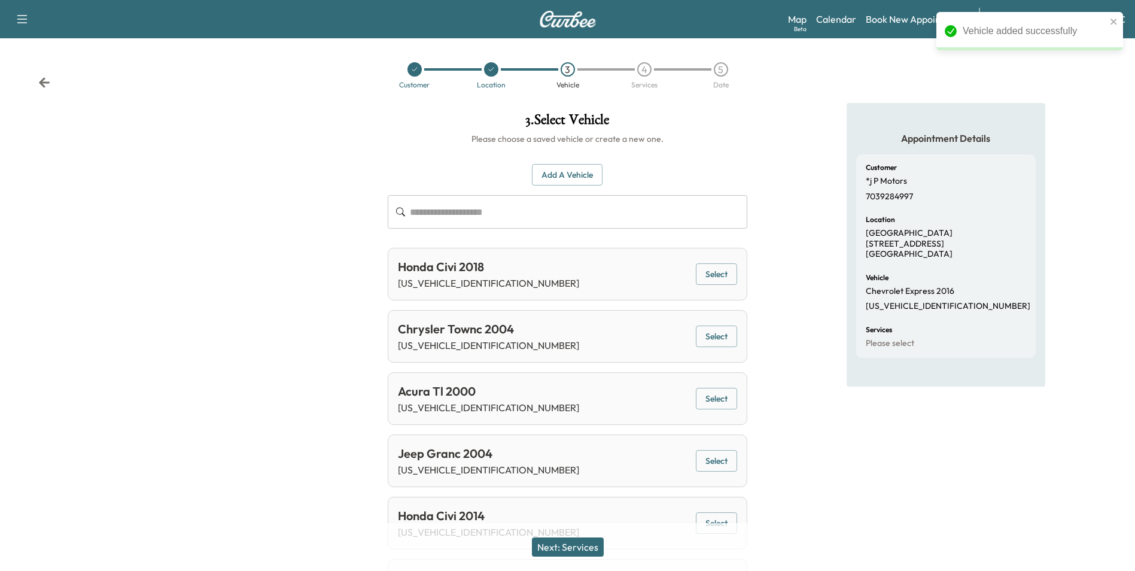
click at [566, 547] on button "Next: Services" at bounding box center [568, 546] width 72 height 19
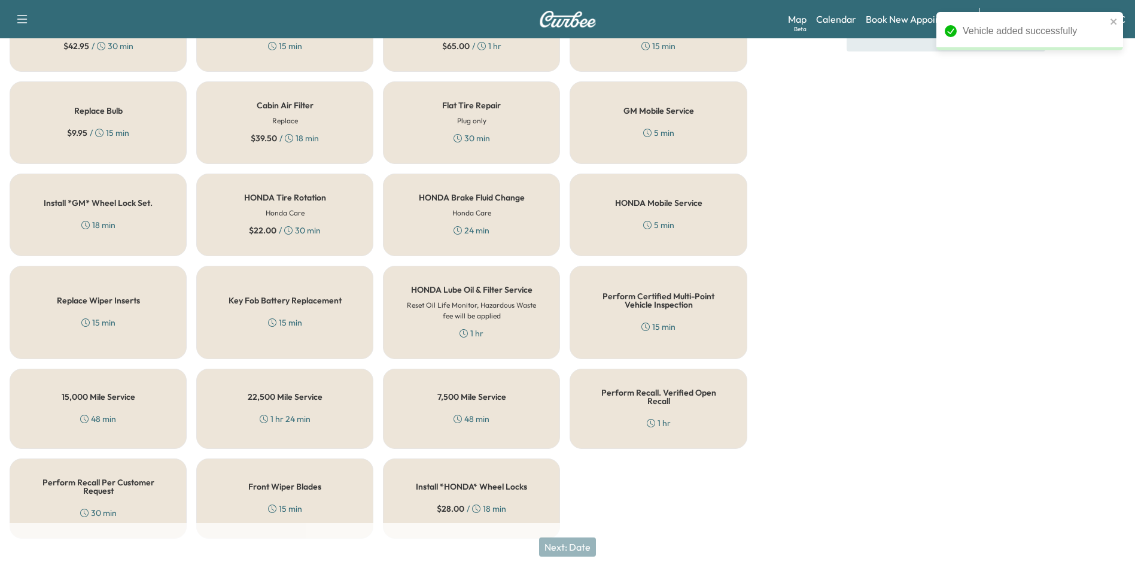
scroll to position [342, 0]
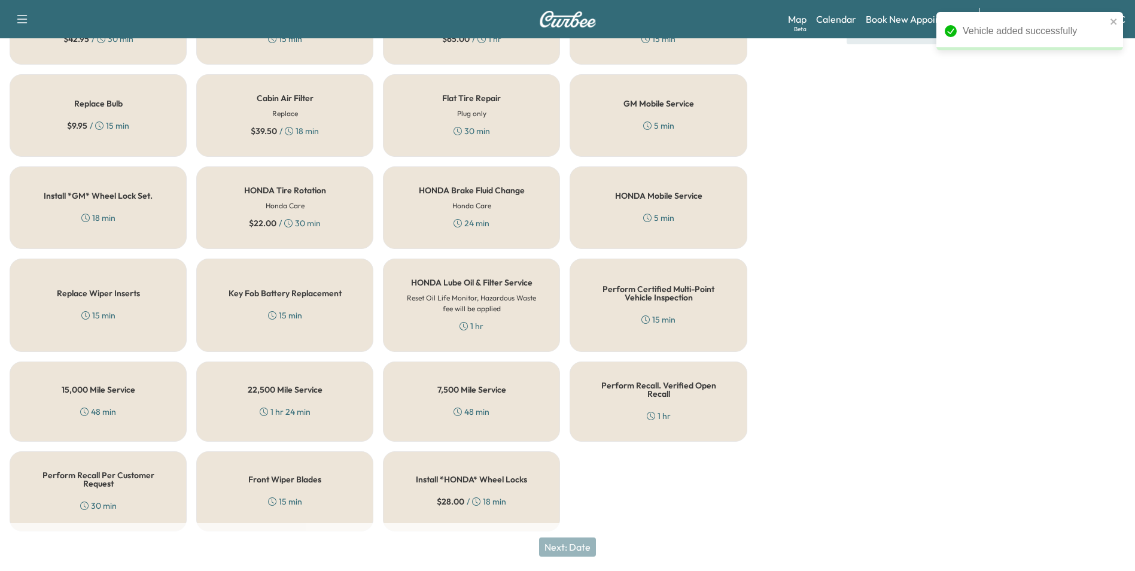
click at [636, 394] on div "Perform Recall. Verified Open Recall 1 hr" at bounding box center [657, 401] width 177 height 80
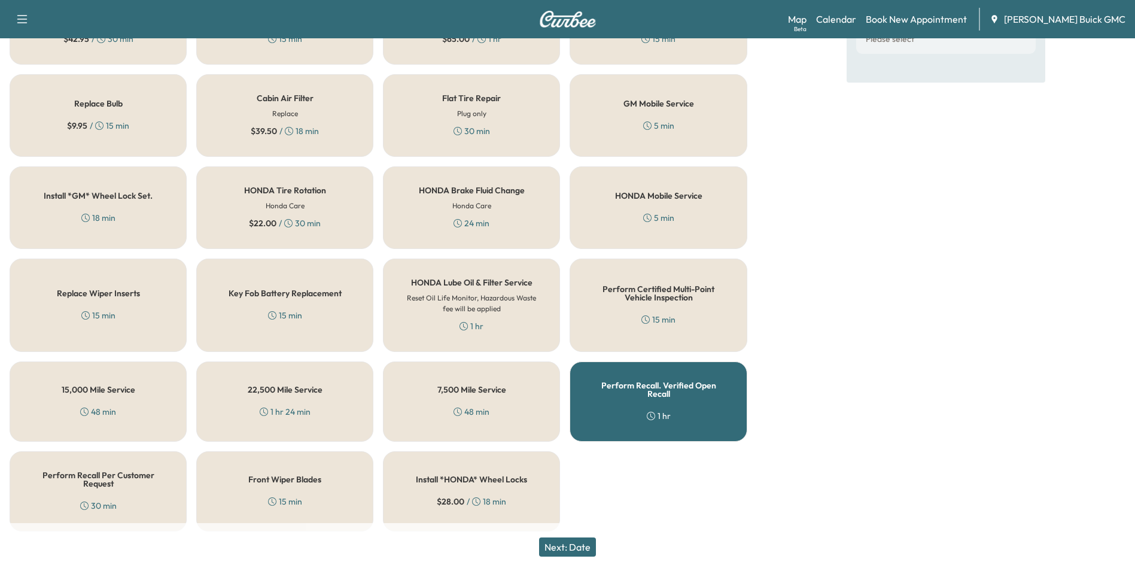
click at [591, 547] on button "Next: Date" at bounding box center [567, 546] width 57 height 19
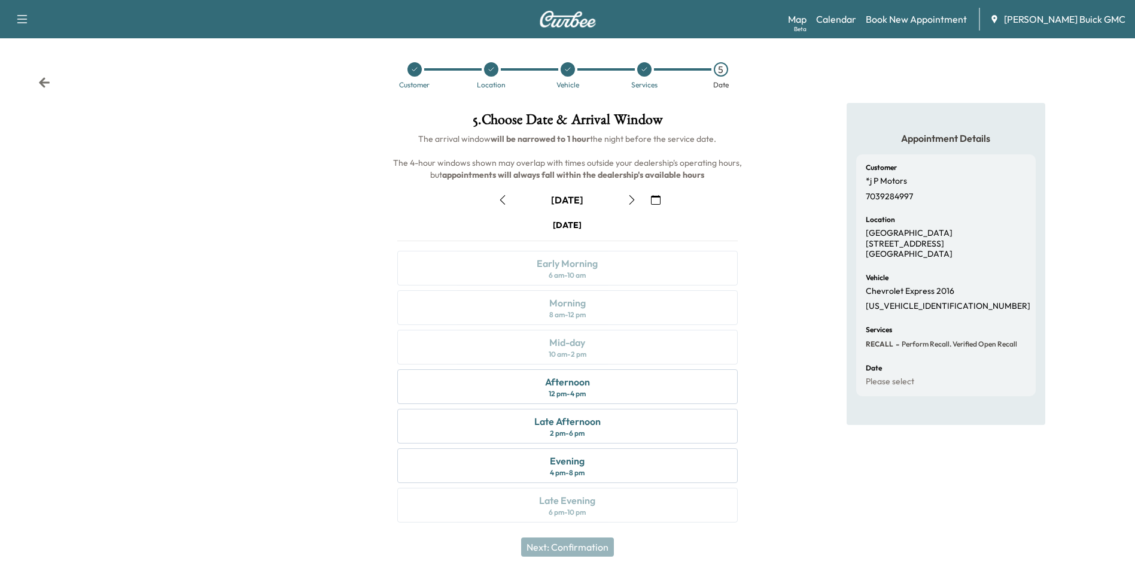
scroll to position [4, 0]
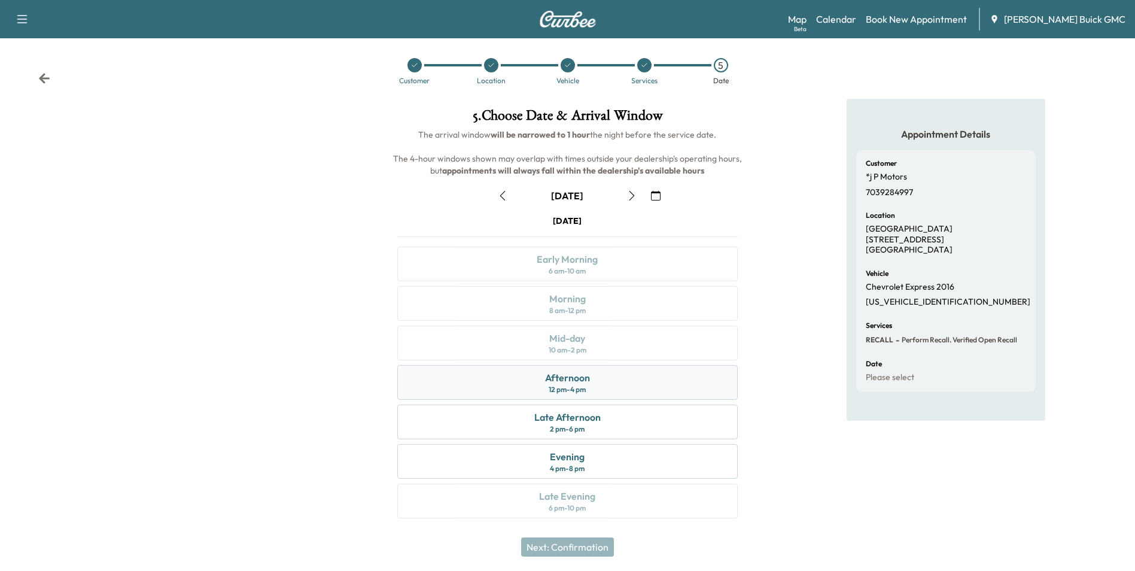
click at [587, 379] on div "Afternoon" at bounding box center [567, 377] width 45 height 14
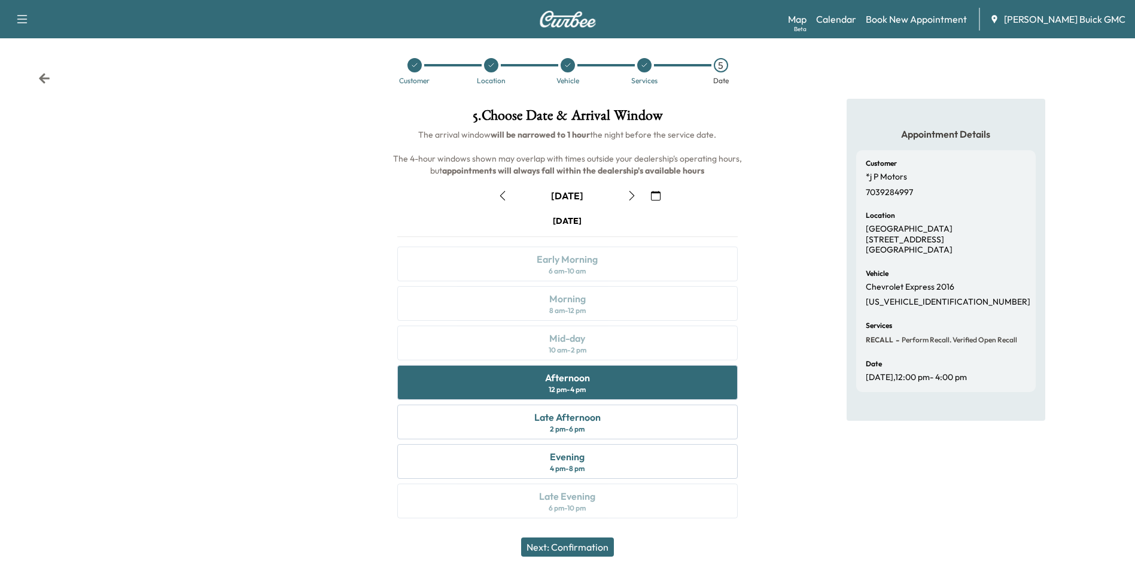
click at [581, 544] on button "Next: Confirmation" at bounding box center [567, 546] width 93 height 19
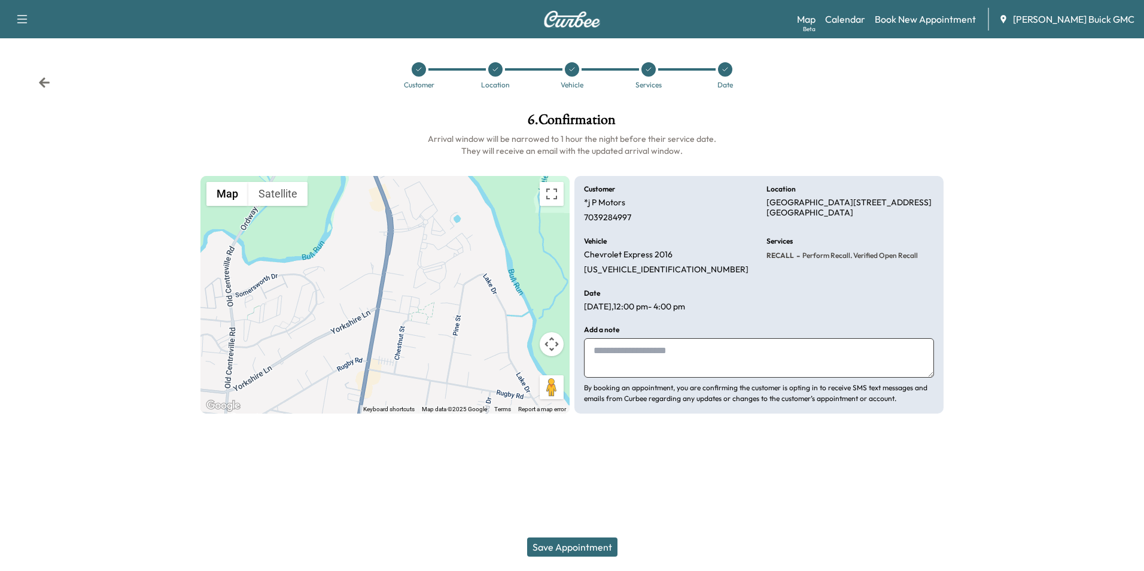
click at [661, 349] on textarea at bounding box center [759, 357] width 350 height 39
type textarea "**********"
click at [581, 543] on button "Save Appointment" at bounding box center [572, 546] width 90 height 19
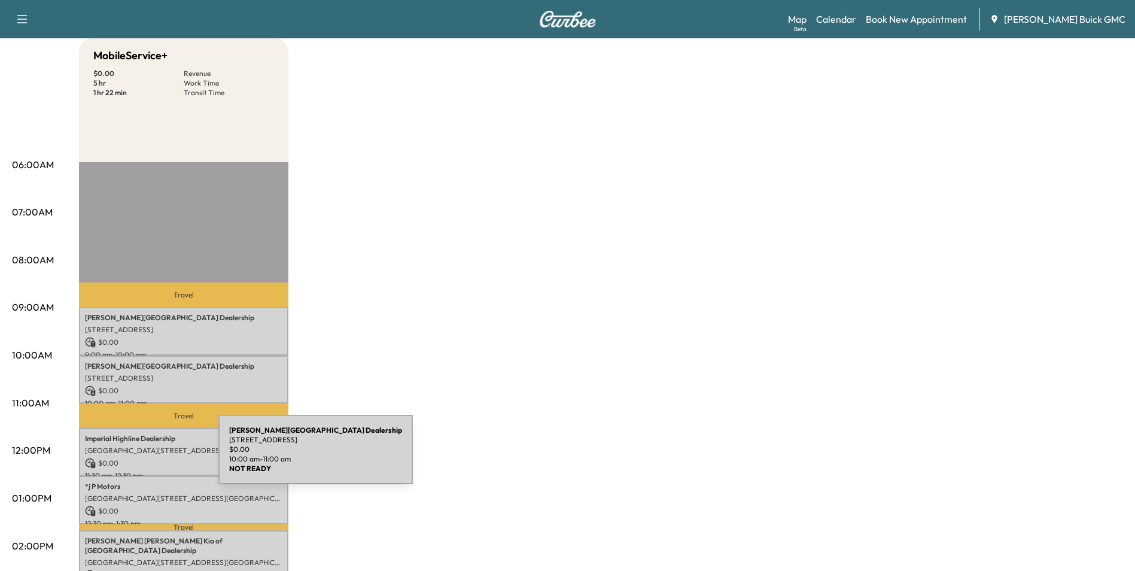
scroll to position [120, 0]
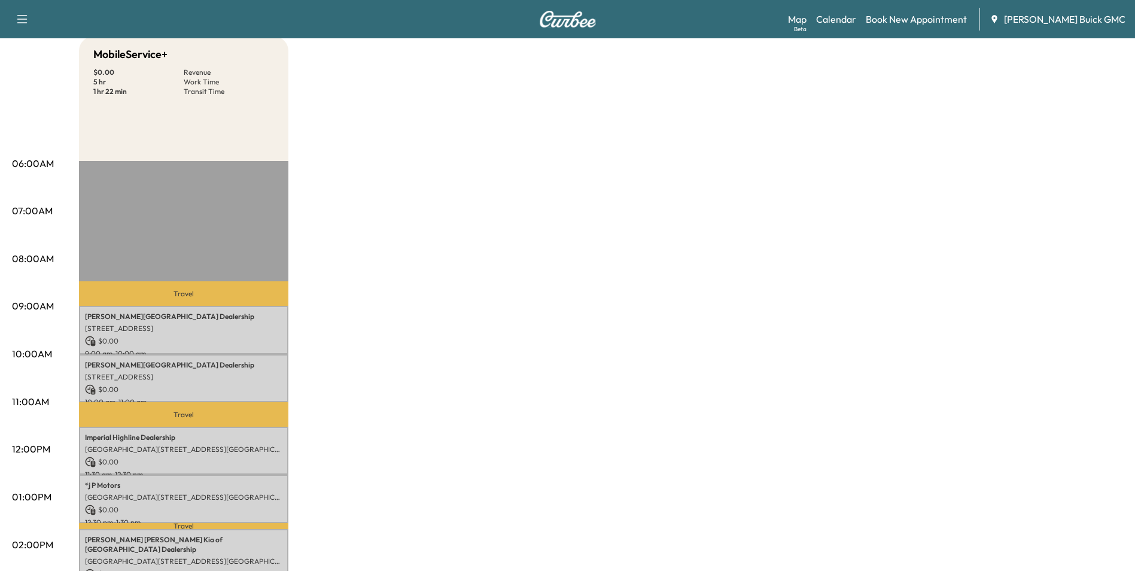
click at [526, 239] on div "MobileService+ $ 0.00 Revenue 5 hr Work Time 1 hr 22 min Transit Time Travel [P…" at bounding box center [601, 484] width 1044 height 897
click at [481, 278] on div "MobileService+ $ 0.00 Revenue 5 hr Work Time 1 hr 22 min Transit Time Travel [P…" at bounding box center [601, 484] width 1044 height 897
click at [494, 273] on div "MobileService+ $ 0.00 Revenue 5 hr Work Time 1 hr 22 min Transit Time Travel [P…" at bounding box center [601, 484] width 1044 height 897
click at [534, 295] on div "MobileService+ $ 0.00 Revenue 5 hr Work Time 1 hr 22 min Transit Time Travel [P…" at bounding box center [601, 484] width 1044 height 897
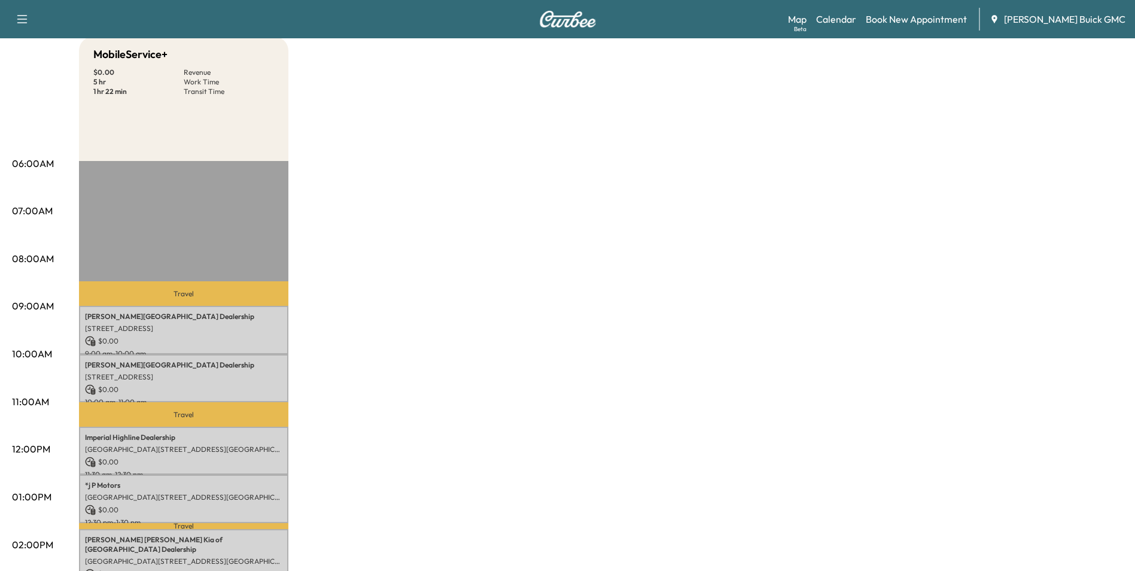
click at [724, 240] on div "MobileService+ $ 0.00 Revenue 5 hr Work Time 1 hr 22 min Transit Time Travel [P…" at bounding box center [601, 484] width 1044 height 897
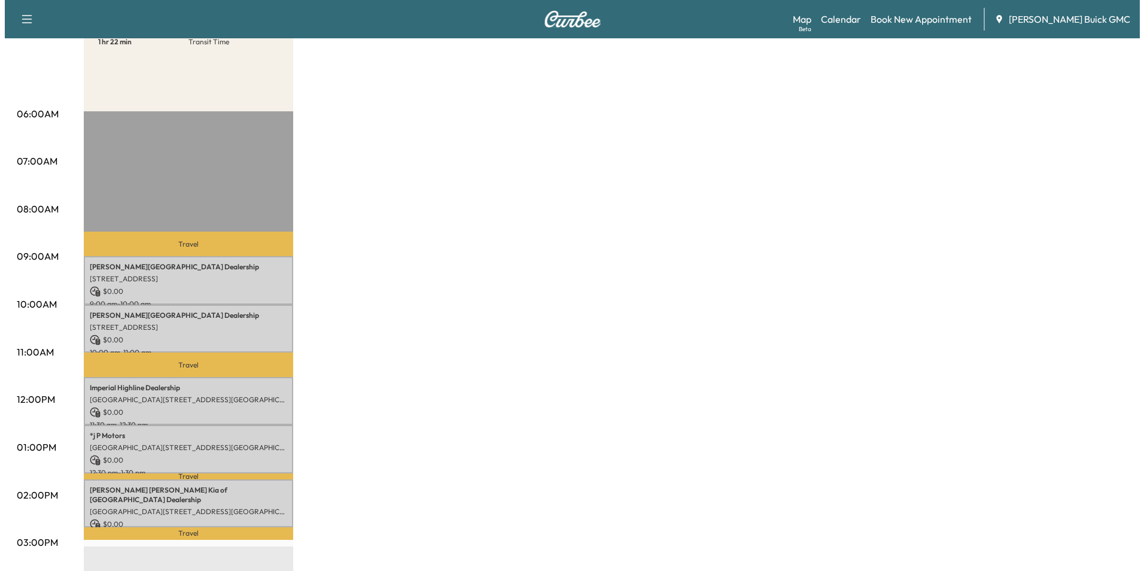
scroll to position [0, 0]
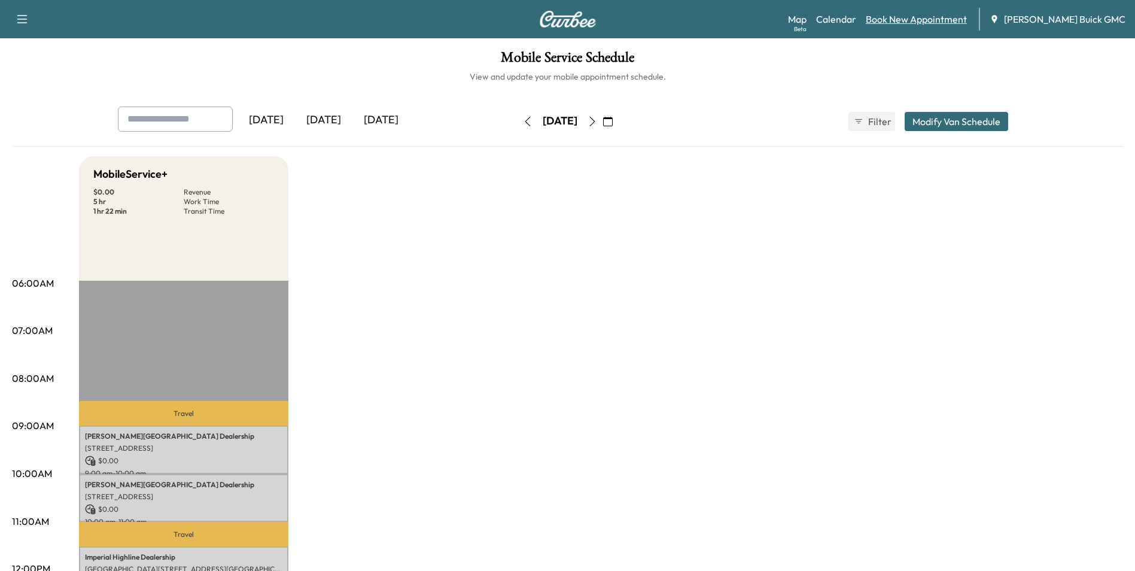
click at [934, 16] on link "Book New Appointment" at bounding box center [915, 19] width 101 height 14
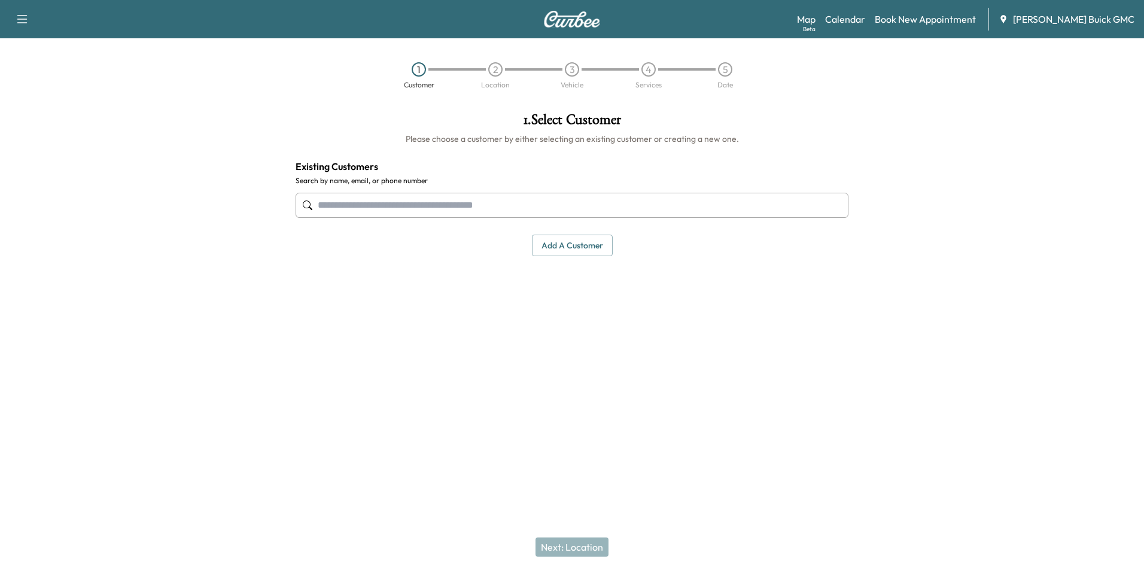
click at [431, 198] on input "text" at bounding box center [571, 205] width 553 height 25
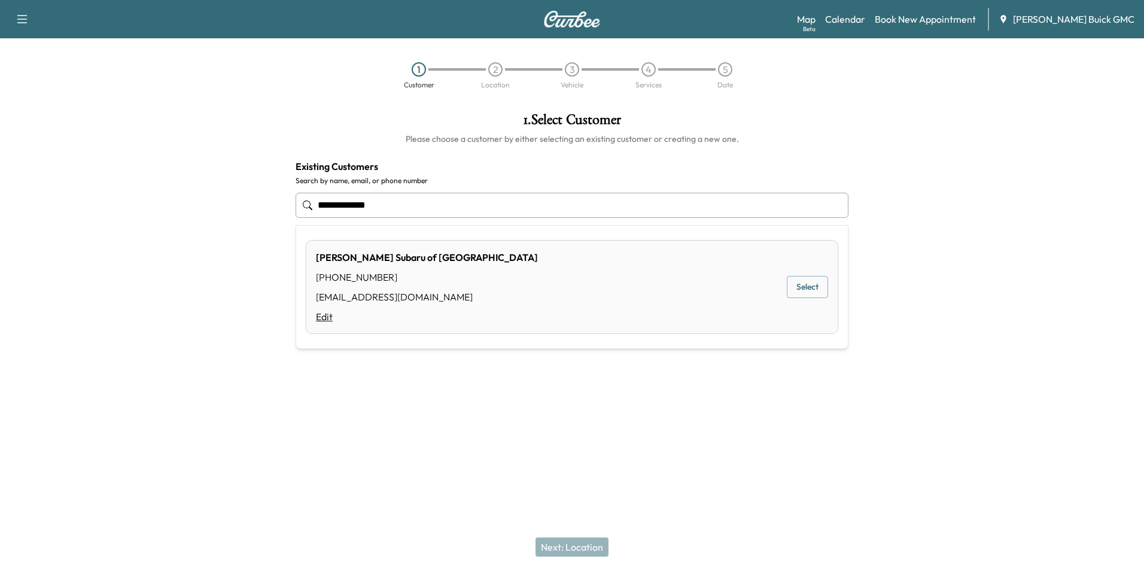
click at [325, 314] on link "Edit" at bounding box center [427, 316] width 222 height 14
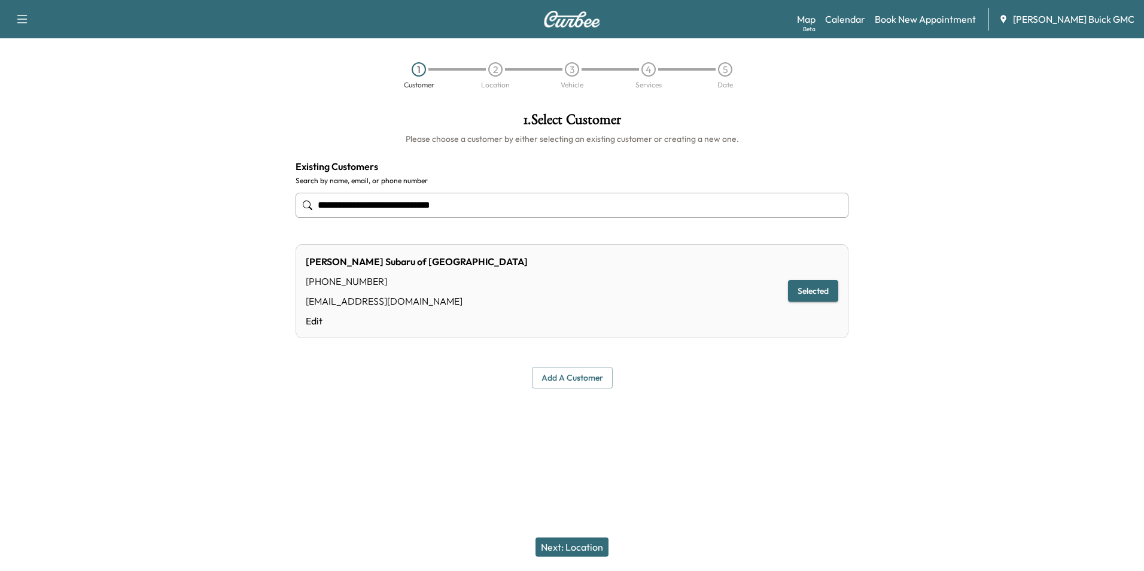
type input "**********"
click at [375, 279] on div "[PHONE_NUMBER]" at bounding box center [417, 281] width 222 height 14
click at [373, 281] on div "[PHONE_NUMBER]" at bounding box center [417, 281] width 222 height 14
click at [376, 280] on div "[PHONE_NUMBER]" at bounding box center [417, 281] width 222 height 14
click at [609, 279] on div "[PERSON_NAME] of [GEOGRAPHIC_DATA] [PHONE_NUMBER] [EMAIL_ADDRESS][DOMAIN_NAME] …" at bounding box center [571, 291] width 553 height 94
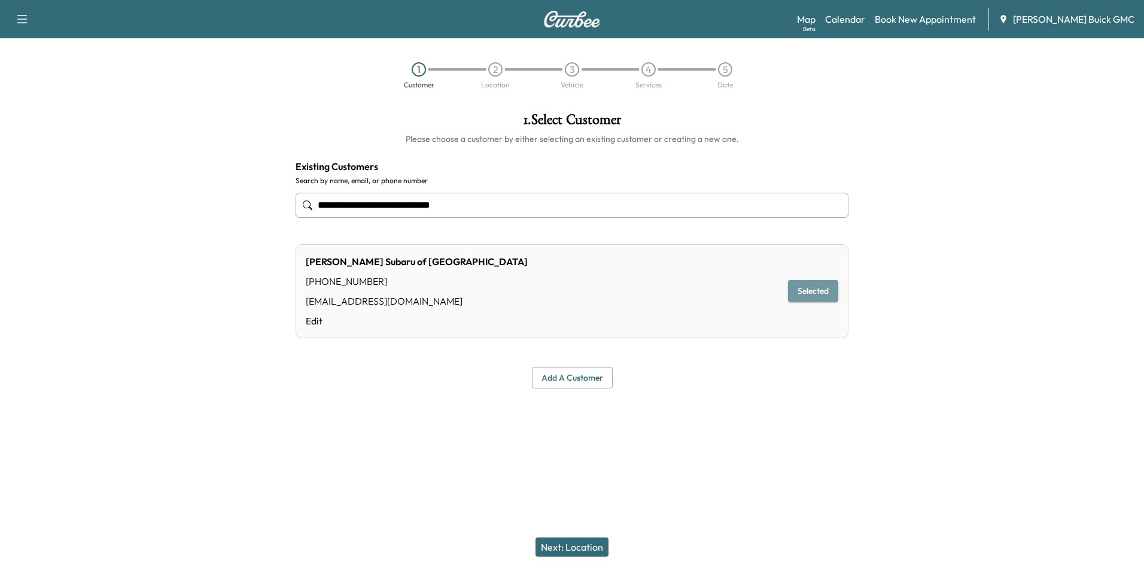
click at [802, 286] on button "Selected" at bounding box center [813, 291] width 50 height 22
click at [568, 544] on button "Next: Location" at bounding box center [571, 546] width 73 height 19
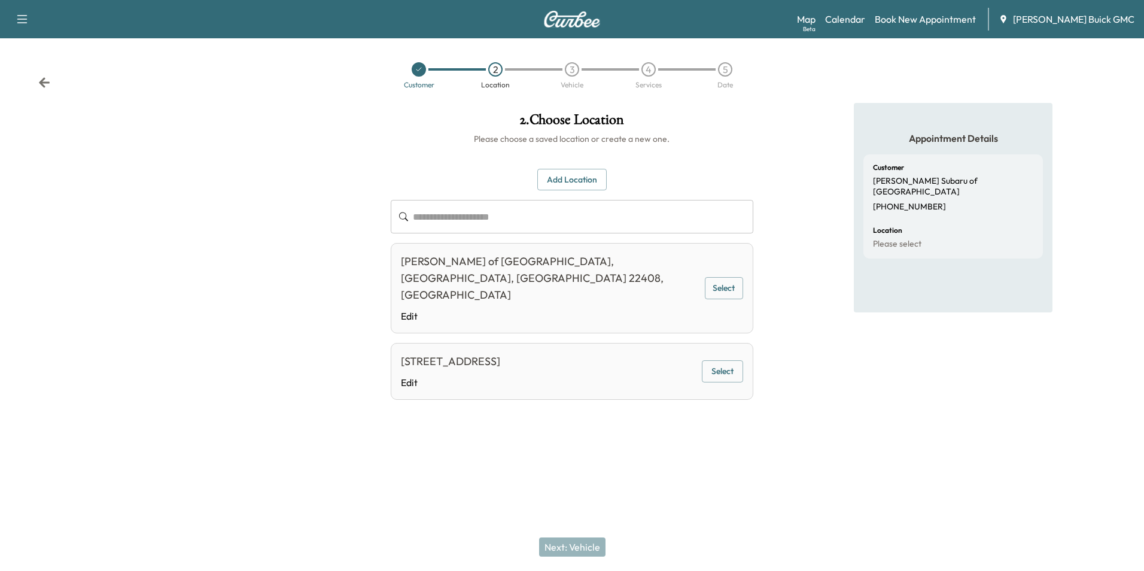
click at [917, 185] on p "[PERSON_NAME] of [GEOGRAPHIC_DATA]" at bounding box center [953, 186] width 160 height 21
click at [814, 394] on div "Appointment Details Customer [PERSON_NAME] Subaru of [GEOGRAPHIC_DATA] [PHONE_N…" at bounding box center [953, 268] width 381 height 330
click at [723, 360] on button "Select" at bounding box center [722, 371] width 41 height 22
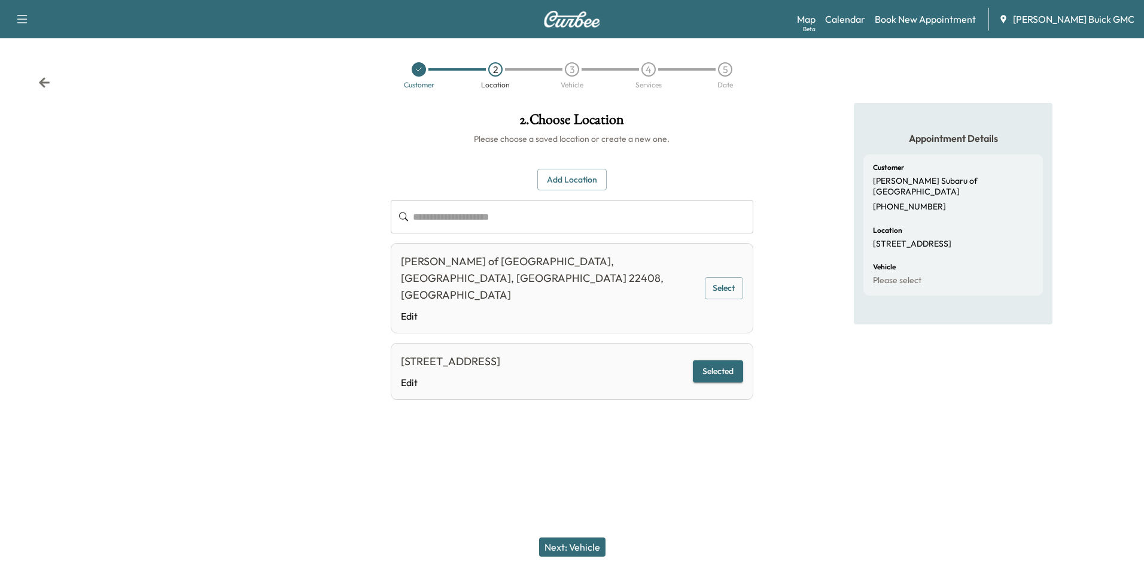
click at [573, 542] on button "Next: Vehicle" at bounding box center [572, 546] width 66 height 19
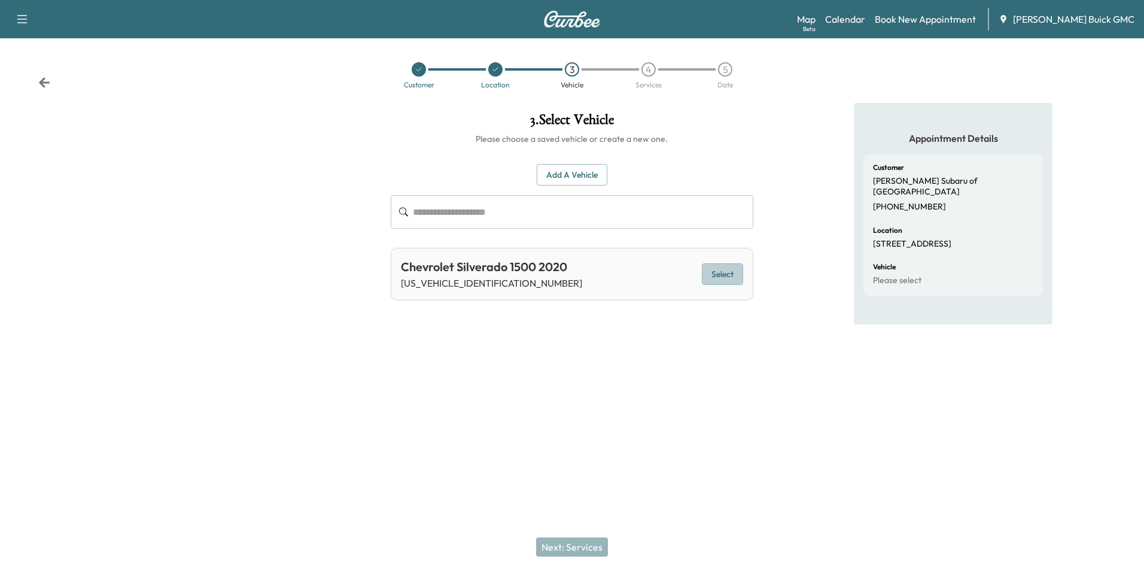
click at [727, 272] on button "Select" at bounding box center [722, 274] width 41 height 22
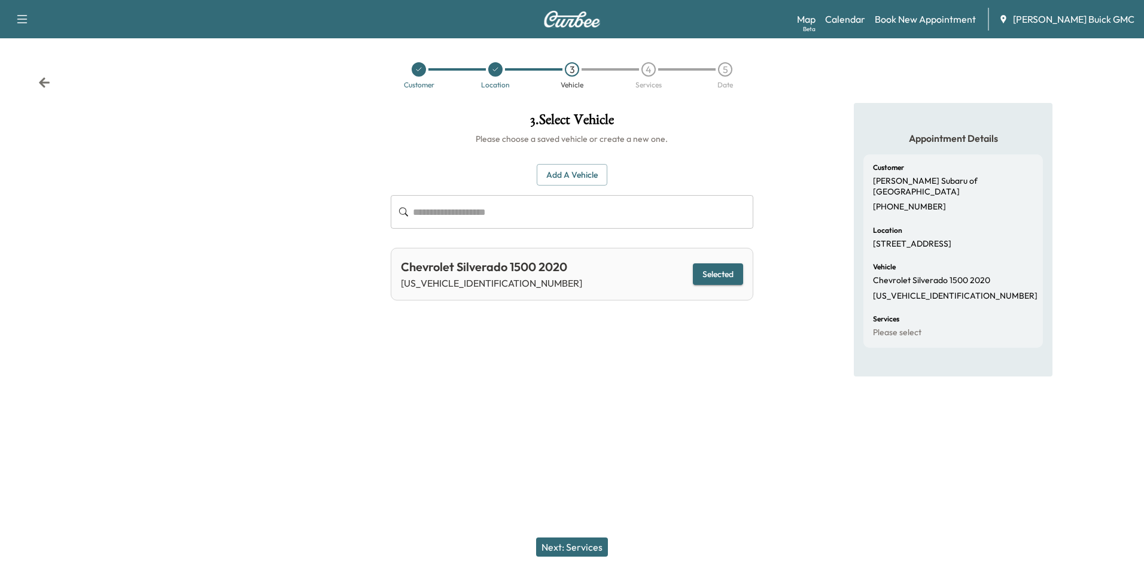
click at [587, 544] on button "Next: Services" at bounding box center [572, 546] width 72 height 19
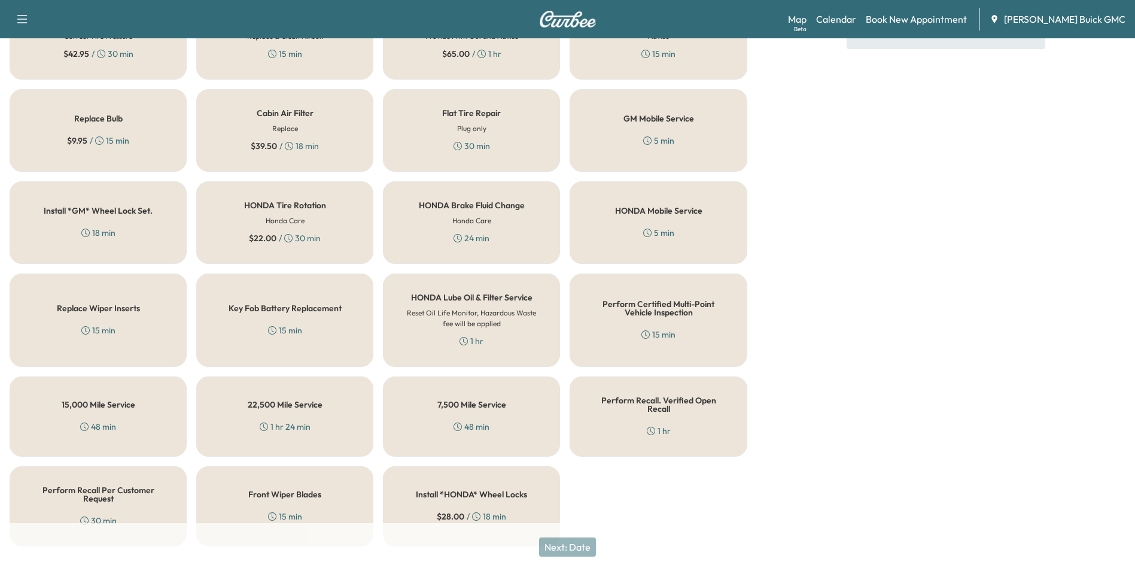
scroll to position [342, 0]
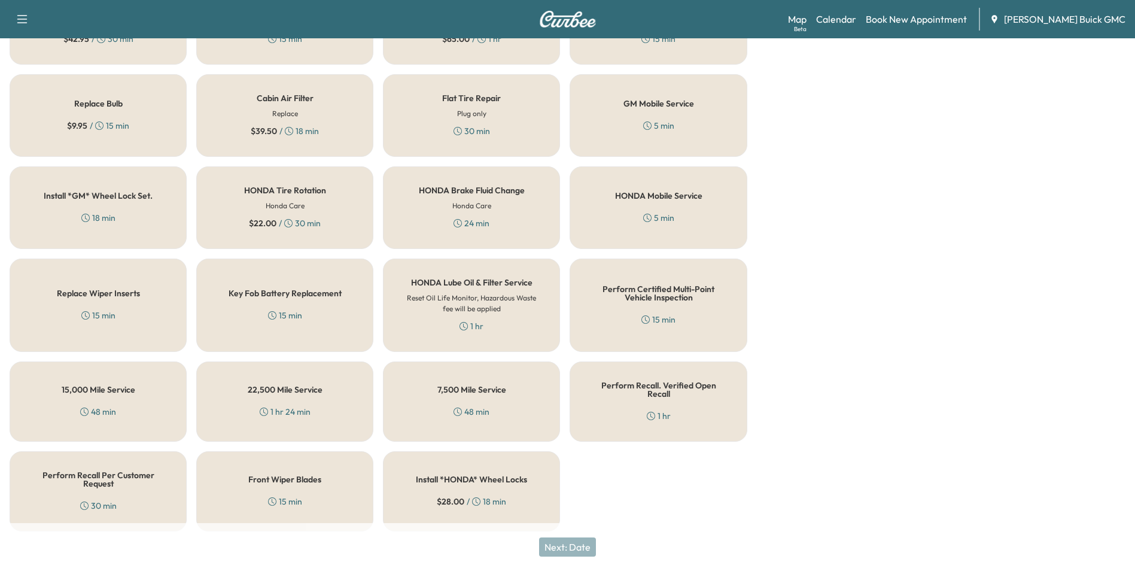
click at [658, 410] on div "1 hr" at bounding box center [659, 416] width 24 height 12
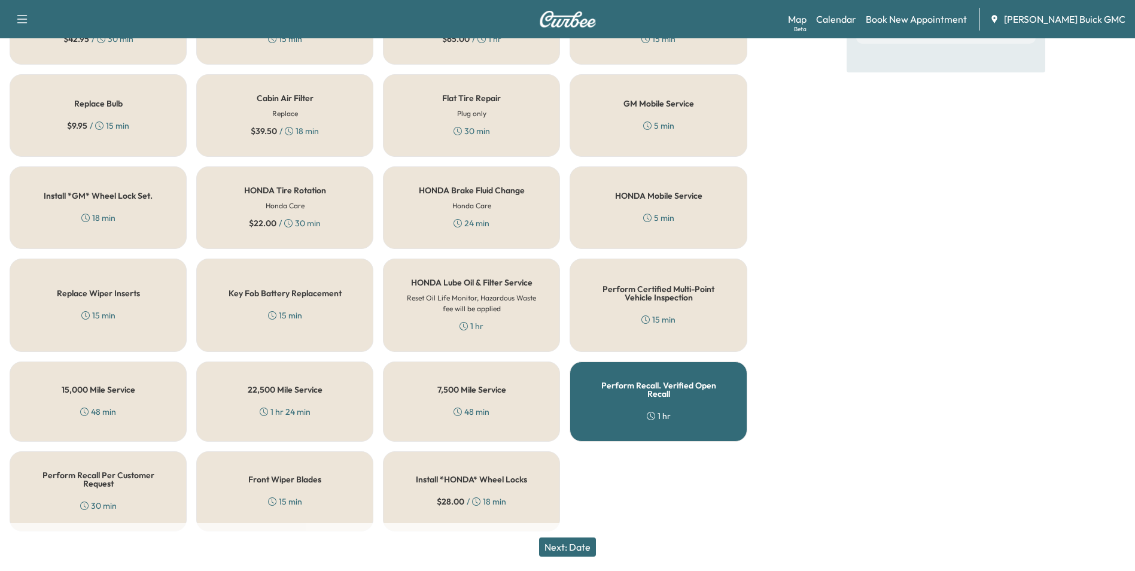
click at [586, 546] on button "Next: Date" at bounding box center [567, 546] width 57 height 19
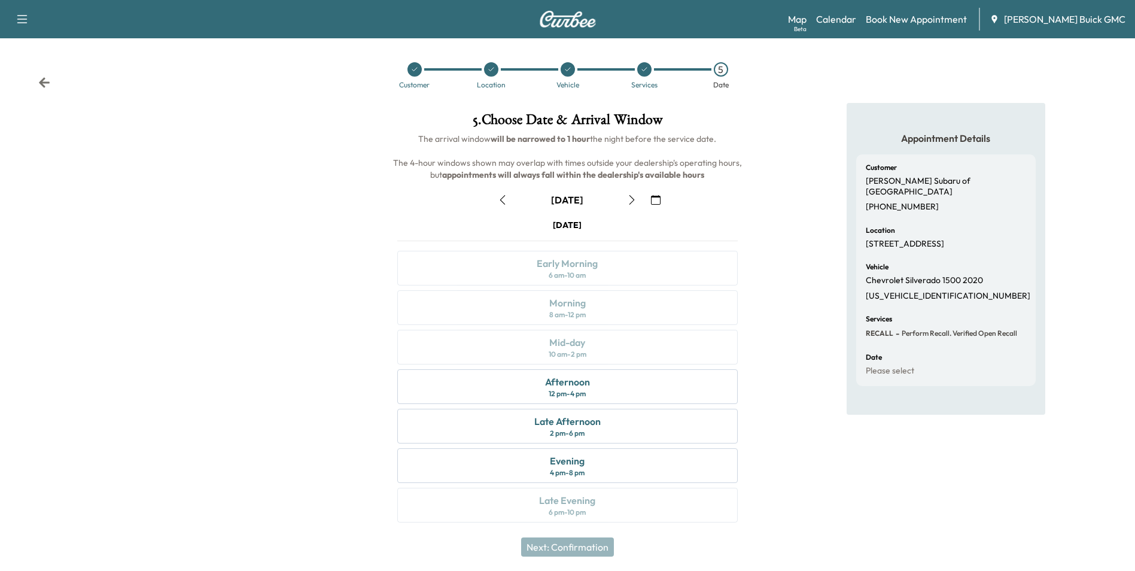
click at [791, 288] on div "Appointment Details Customer [PERSON_NAME] Subaru of [GEOGRAPHIC_DATA] [PHONE_N…" at bounding box center [946, 320] width 378 height 434
click at [605, 384] on div "Afternoon 12 pm - 4 pm" at bounding box center [567, 386] width 340 height 35
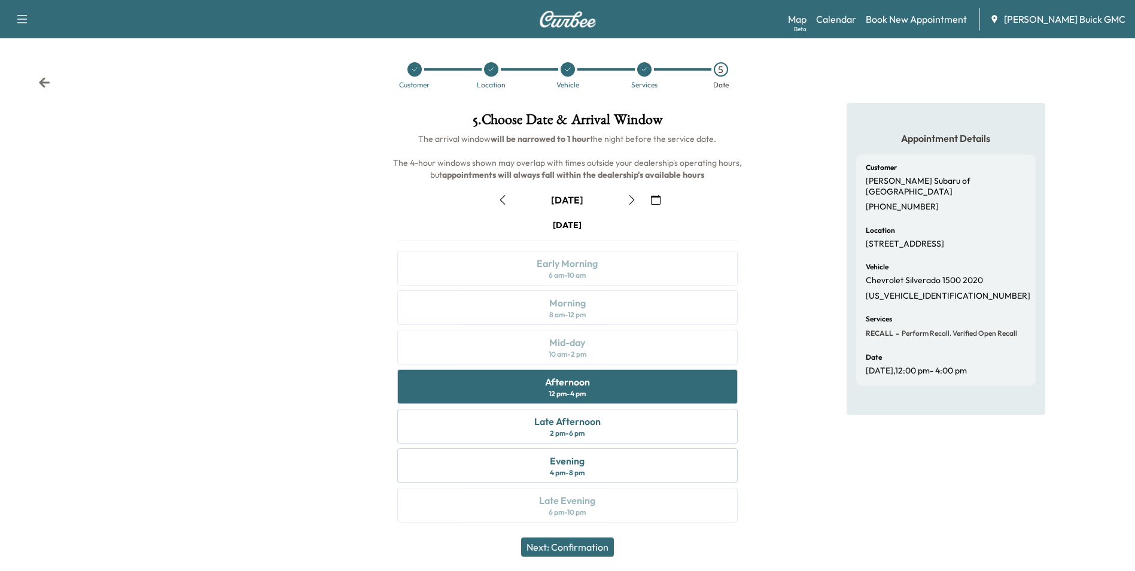
click at [567, 545] on button "Next: Confirmation" at bounding box center [567, 546] width 93 height 19
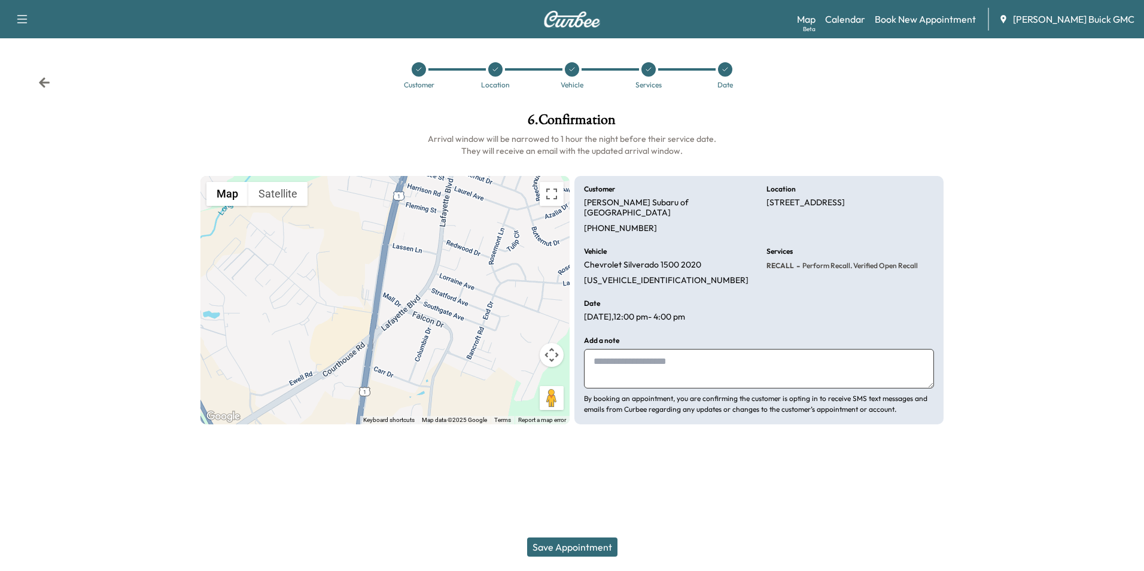
click at [650, 349] on textarea at bounding box center [759, 368] width 350 height 39
type textarea "**********"
click at [578, 541] on button "Save Appointment" at bounding box center [572, 546] width 90 height 19
click at [1025, 125] on div at bounding box center [1048, 268] width 191 height 331
click at [913, 102] on div "Customer Location Vehicle Services Date" at bounding box center [572, 75] width 1144 height 55
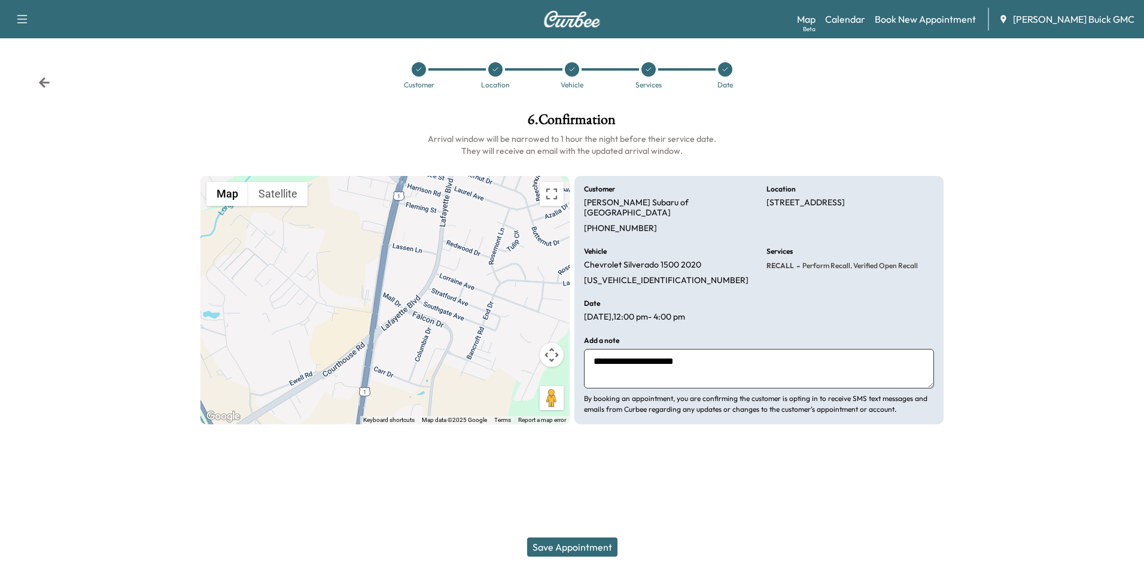
click at [416, 68] on icon at bounding box center [418, 69] width 7 height 7
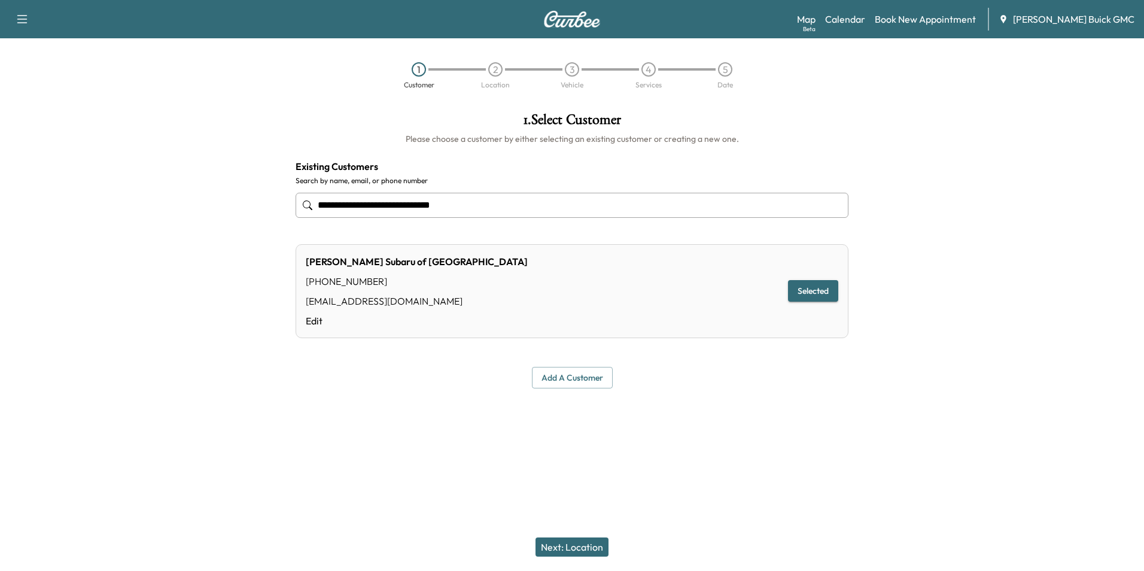
click at [919, 305] on div at bounding box center [1001, 250] width 286 height 295
click at [315, 319] on link "Edit" at bounding box center [417, 320] width 222 height 14
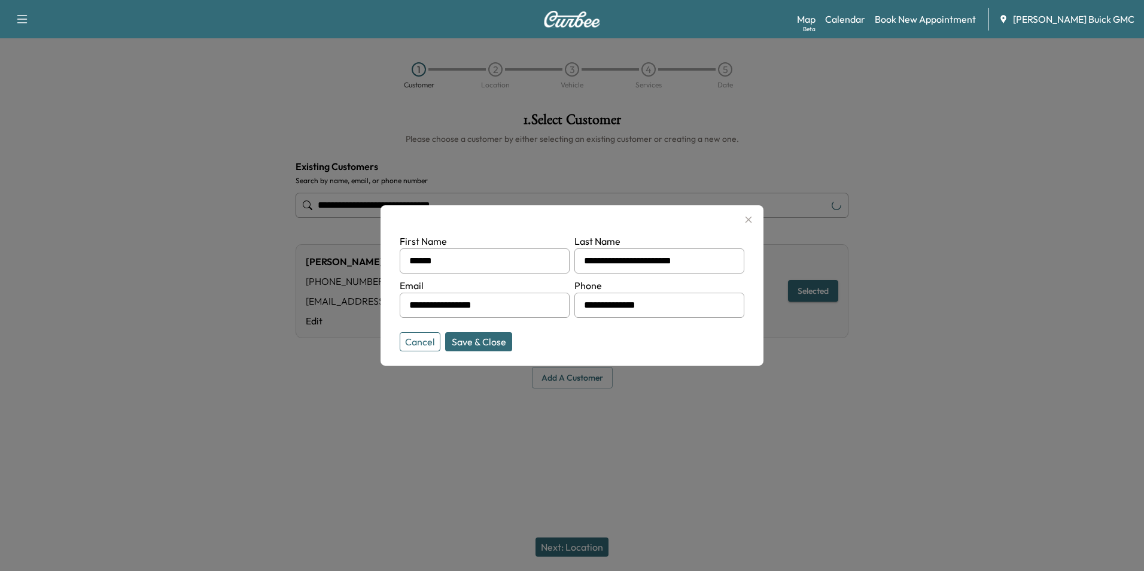
click at [660, 301] on input "**********" at bounding box center [659, 304] width 170 height 25
type input "**********"
click at [476, 338] on button "Save & Close" at bounding box center [478, 341] width 67 height 19
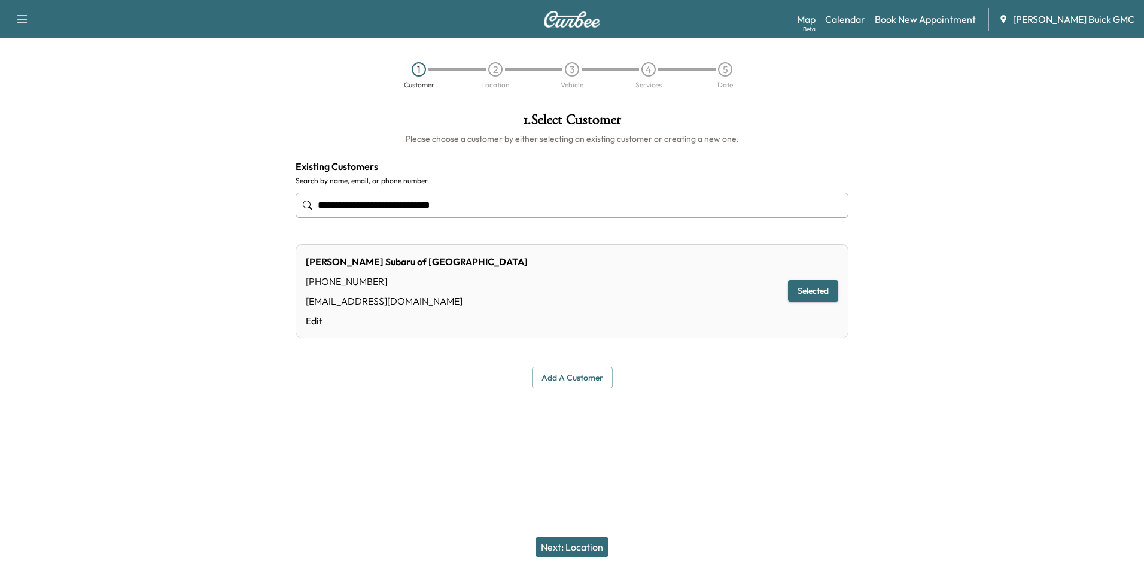
click at [827, 426] on div at bounding box center [572, 417] width 1144 height 38
click at [593, 544] on button "Next: Location" at bounding box center [571, 546] width 73 height 19
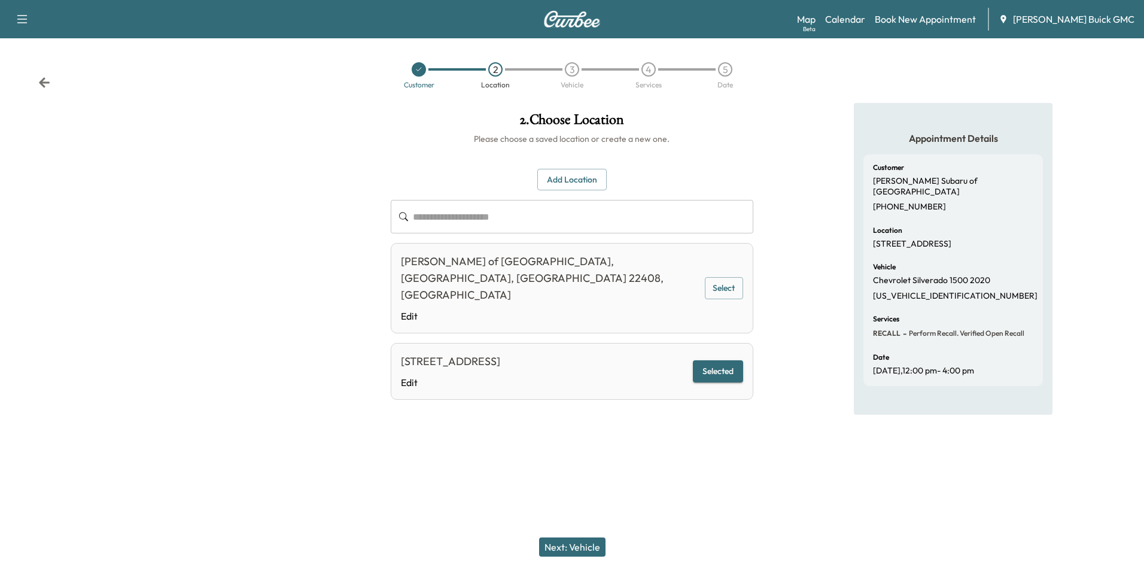
click at [731, 435] on div at bounding box center [572, 452] width 1144 height 38
click at [811, 289] on div "Appointment Details Customer [PERSON_NAME] Subaru of [GEOGRAPHIC_DATA] [PHONE_N…" at bounding box center [953, 268] width 381 height 330
click at [716, 360] on button "Selected" at bounding box center [718, 371] width 50 height 22
click at [579, 547] on button "Next: Vehicle" at bounding box center [572, 546] width 66 height 19
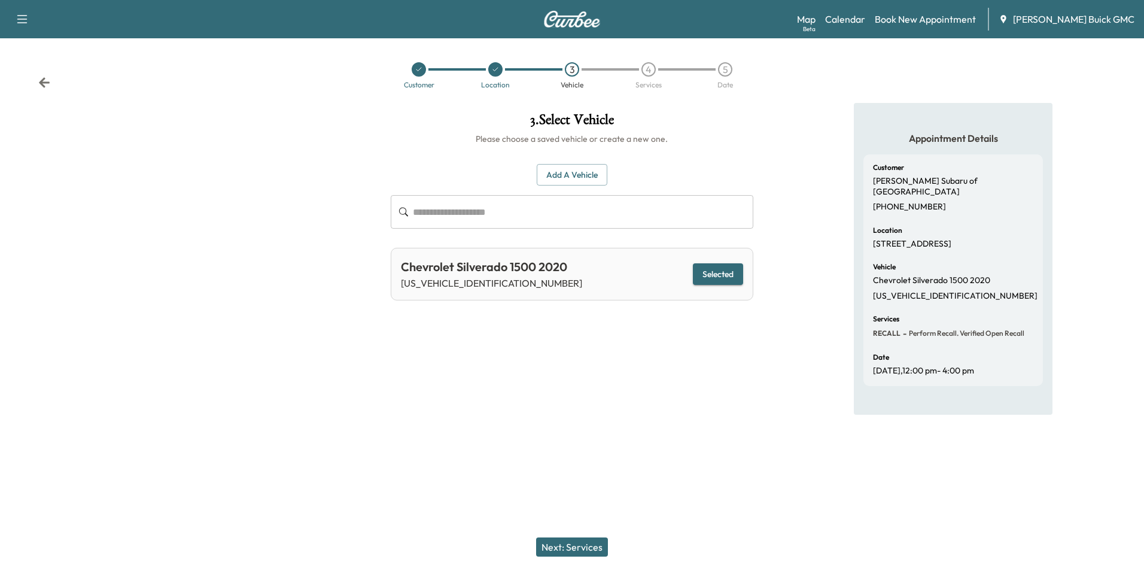
click at [577, 344] on div "3 . Select Vehicle Please choose a saved vehicle or create a new one. Add a Veh…" at bounding box center [571, 259] width 381 height 312
click at [576, 333] on div "3 . Select Vehicle Please choose a saved vehicle or create a new one. Add a Veh…" at bounding box center [571, 259] width 381 height 312
click at [575, 173] on button "Add a Vehicle" at bounding box center [571, 175] width 71 height 22
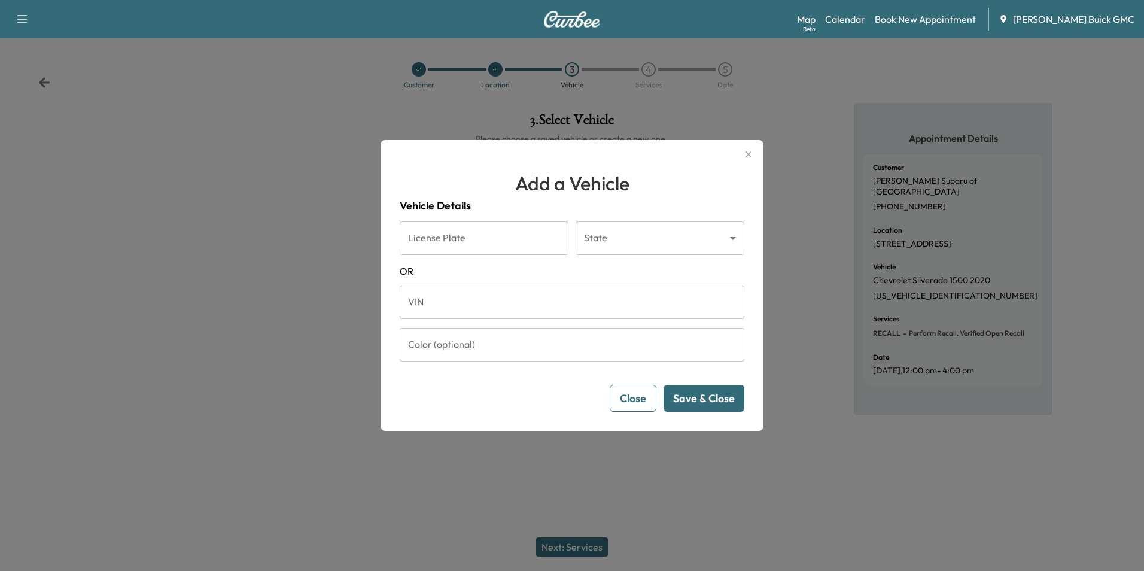
click at [495, 304] on input "VIN" at bounding box center [572, 301] width 344 height 33
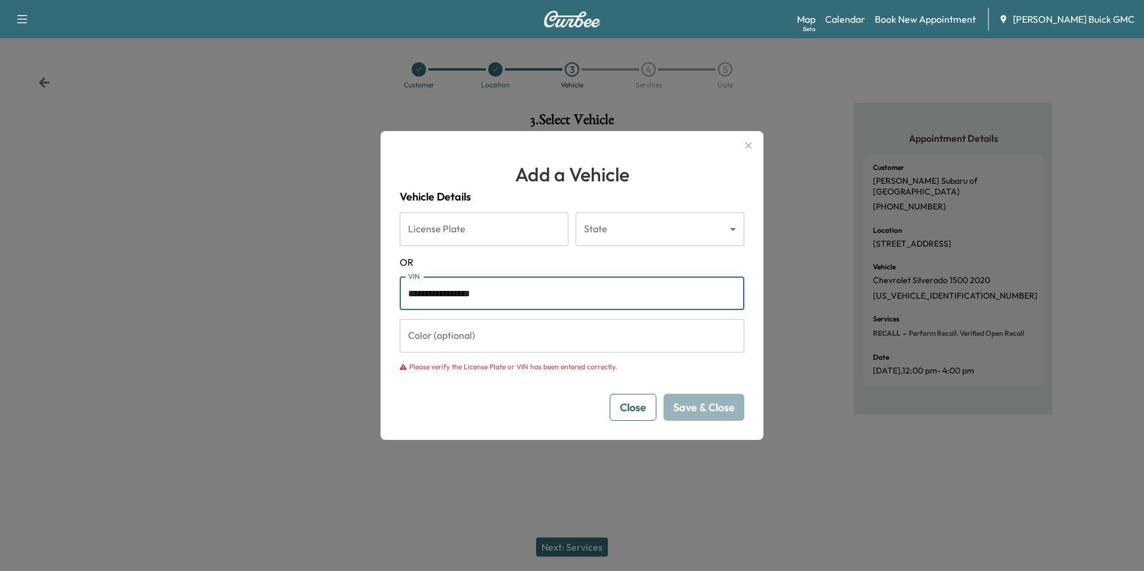
click at [535, 290] on input "**********" at bounding box center [572, 292] width 344 height 33
click at [531, 291] on input "**********" at bounding box center [572, 292] width 344 height 33
click at [532, 291] on input "**********" at bounding box center [572, 292] width 344 height 33
click at [522, 288] on input "**********" at bounding box center [572, 292] width 344 height 33
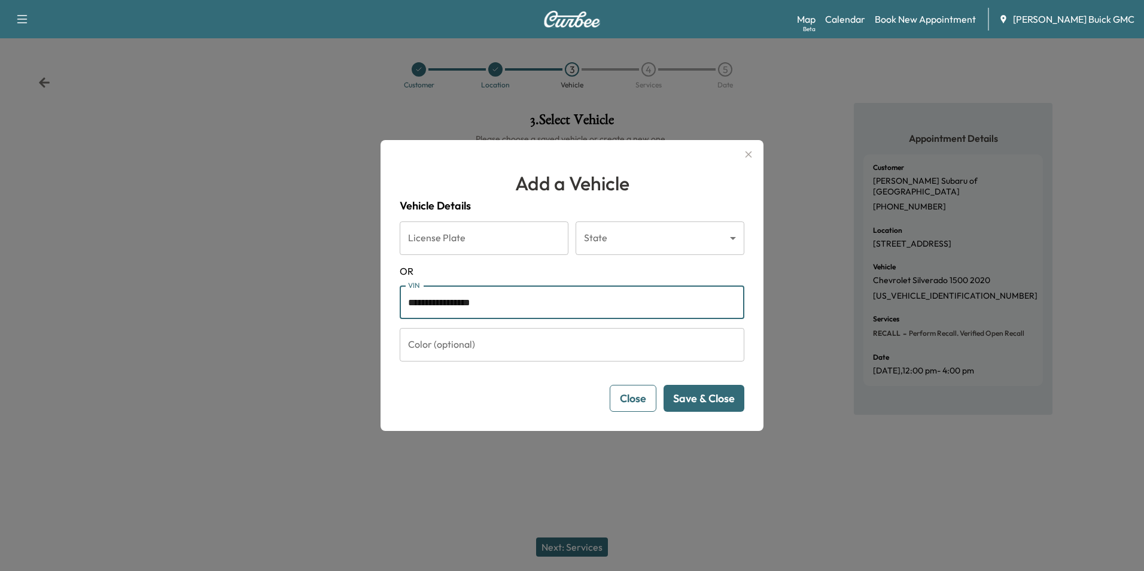
type input "**********"
click at [691, 395] on button "Save & Close" at bounding box center [703, 398] width 81 height 27
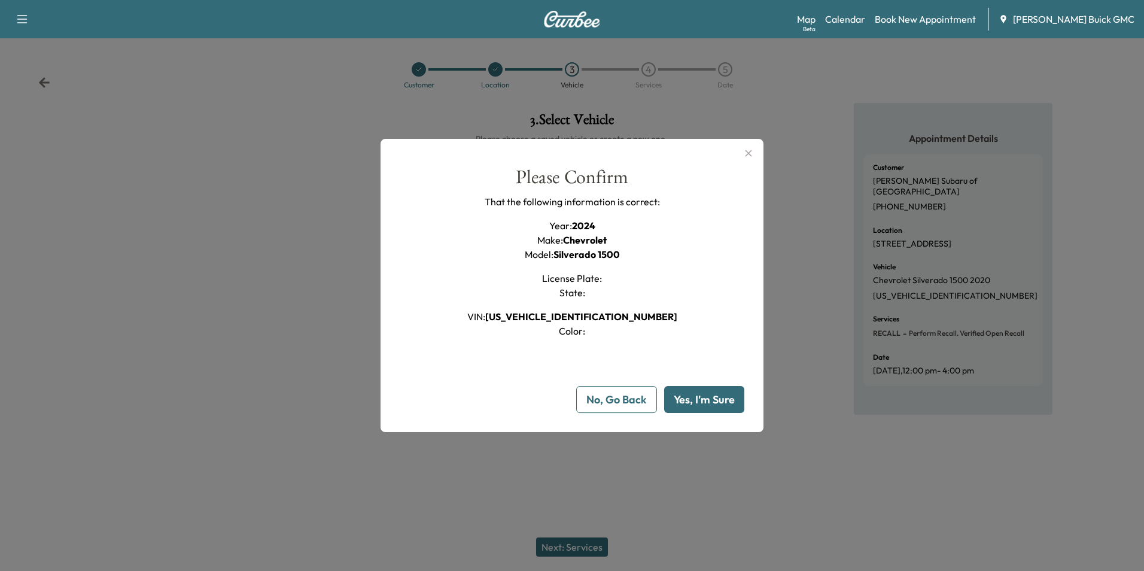
click at [711, 398] on button "Yes, I'm Sure" at bounding box center [704, 399] width 80 height 27
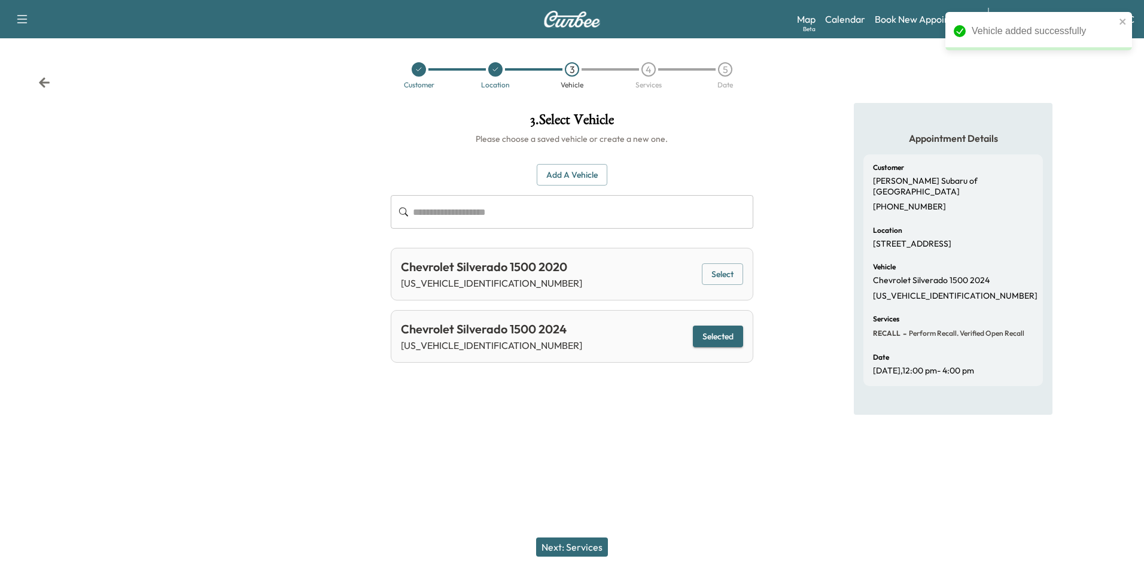
click at [587, 545] on button "Next: Services" at bounding box center [572, 546] width 72 height 19
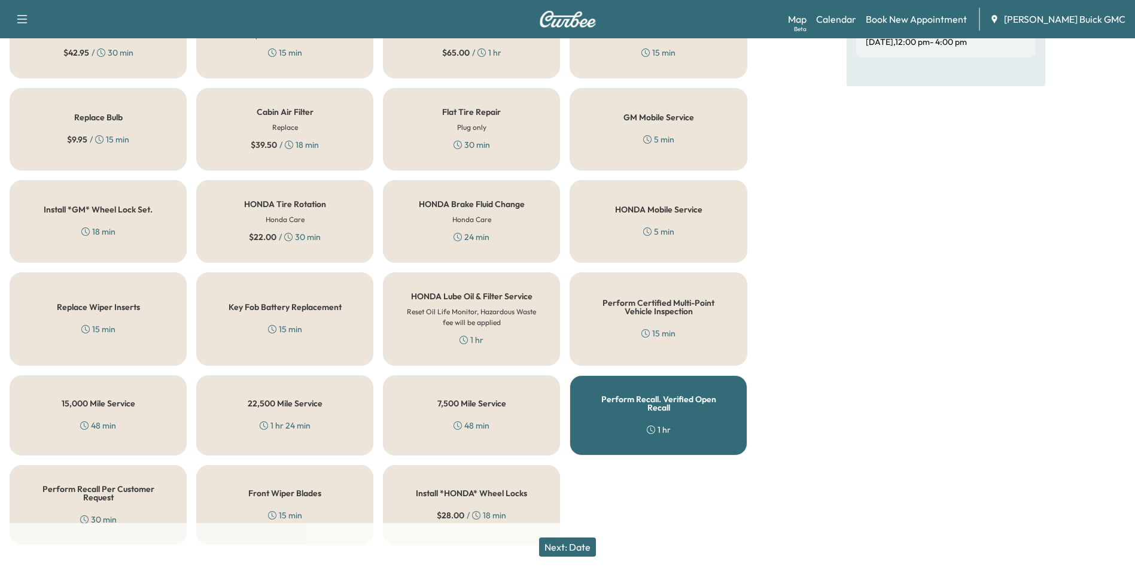
scroll to position [342, 0]
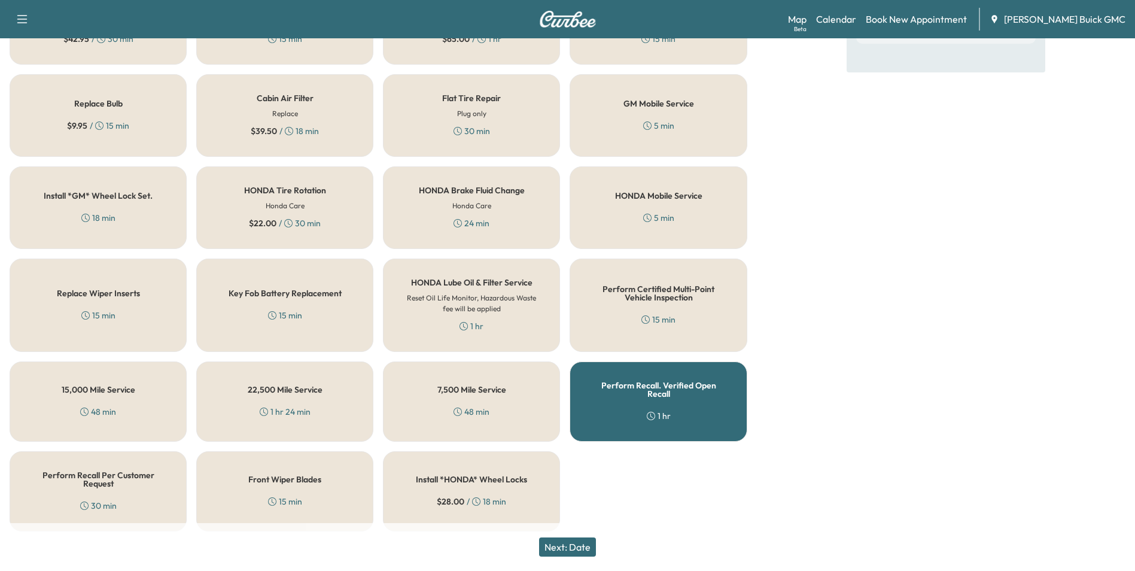
click at [643, 396] on div "Perform Recall. Verified Open Recall 1 hr" at bounding box center [657, 401] width 177 height 80
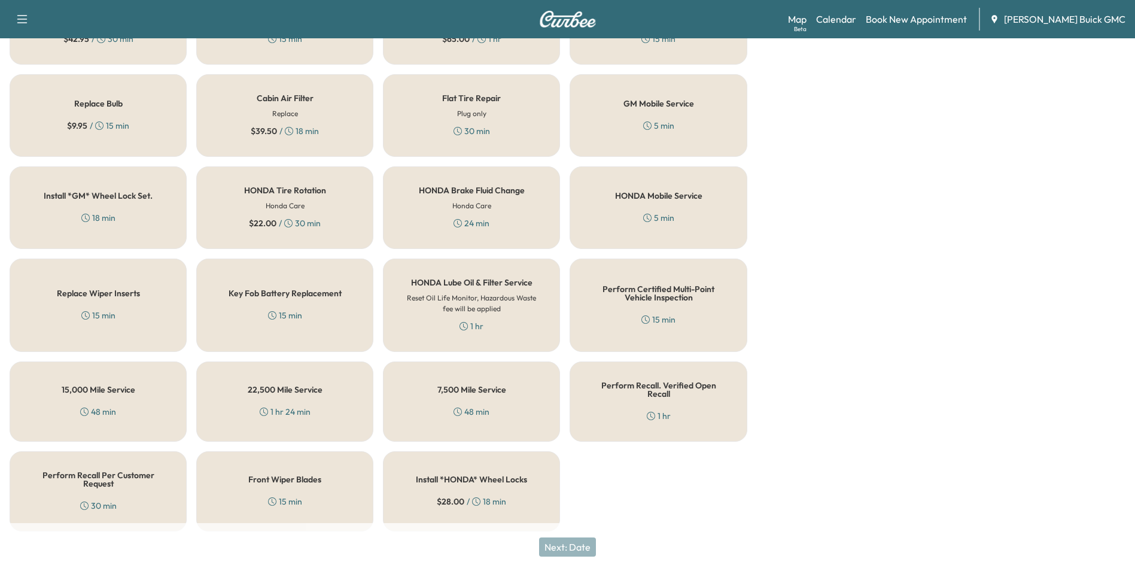
click at [670, 398] on div "Perform Recall. Verified Open Recall 1 hr" at bounding box center [657, 401] width 177 height 80
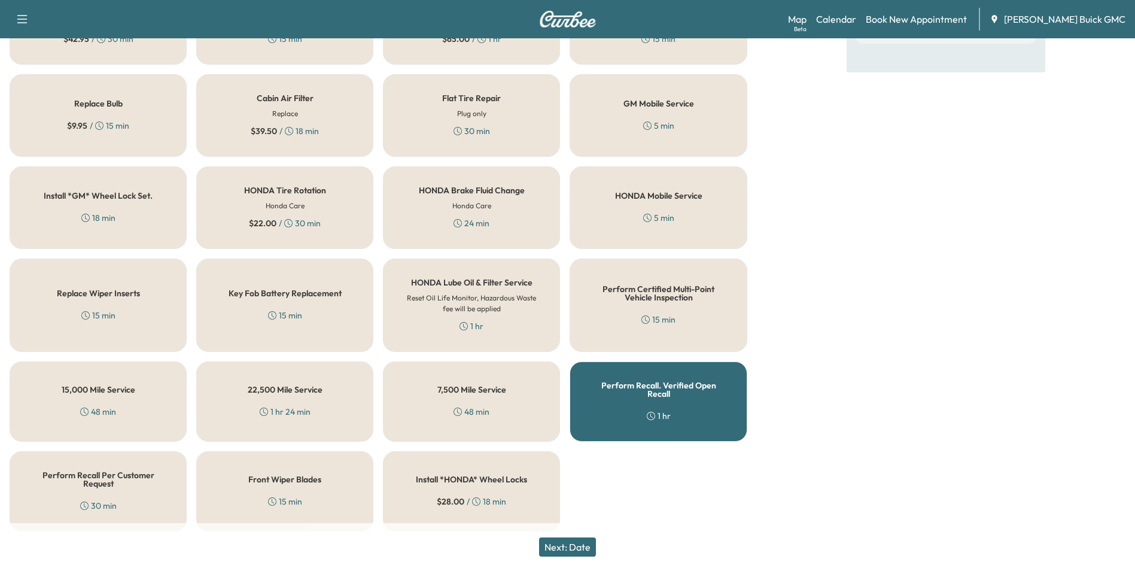
click at [578, 540] on button "Next: Date" at bounding box center [567, 546] width 57 height 19
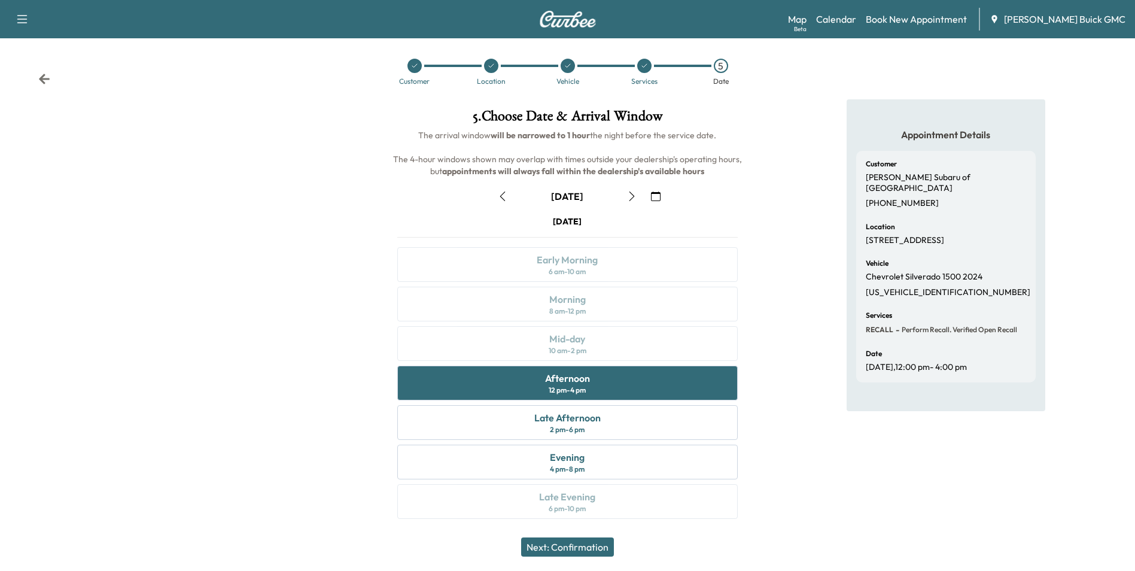
scroll to position [4, 0]
click at [690, 426] on div "Late Afternoon 2 pm - 6 pm" at bounding box center [567, 421] width 340 height 35
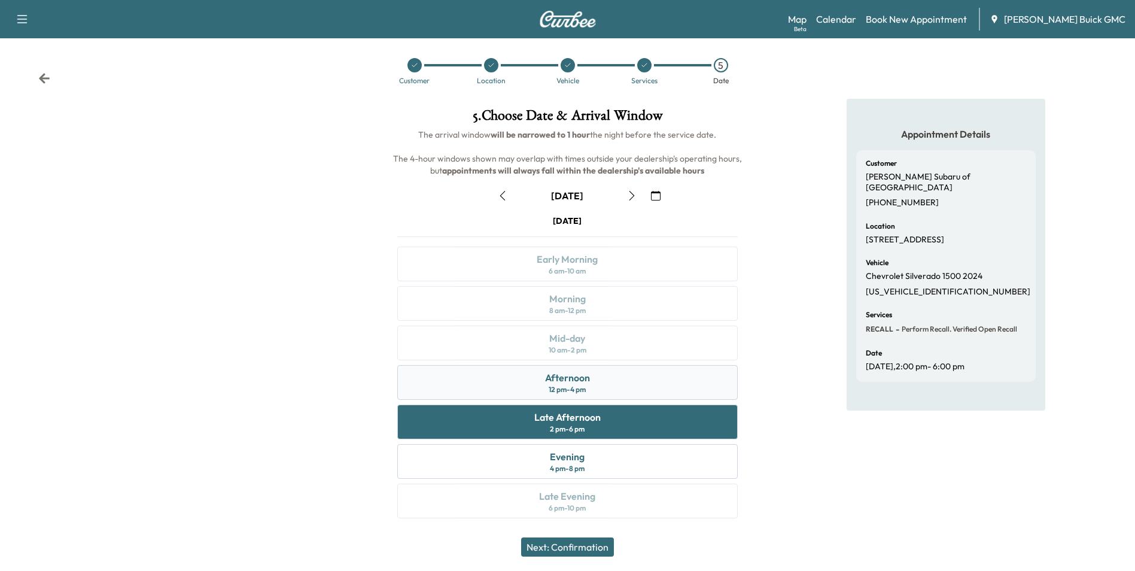
click at [676, 384] on div "Afternoon 12 pm - 4 pm" at bounding box center [567, 382] width 340 height 35
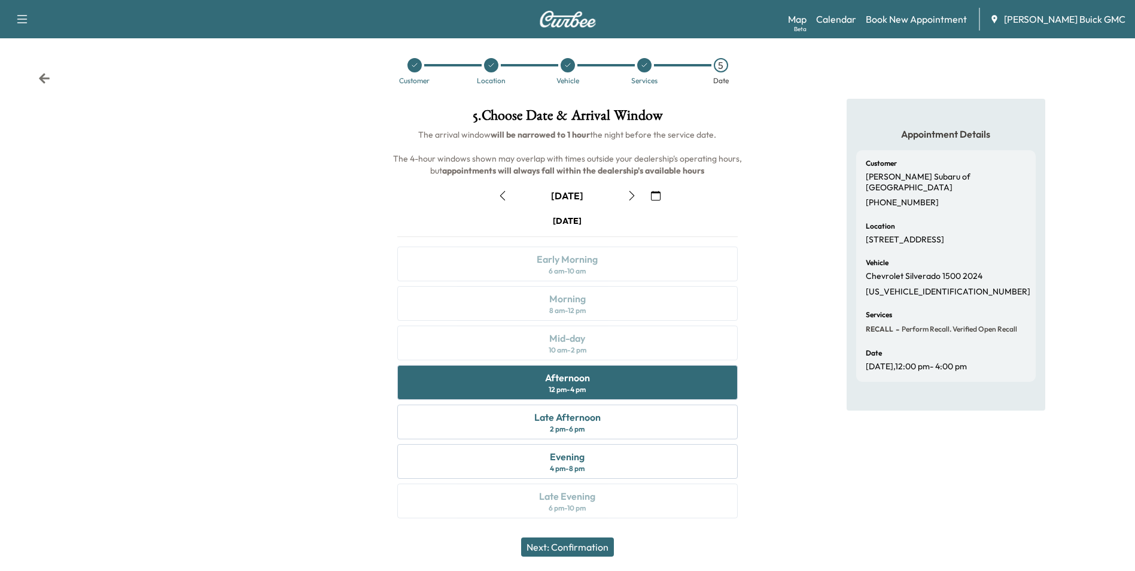
click at [601, 544] on button "Next: Confirmation" at bounding box center [567, 546] width 93 height 19
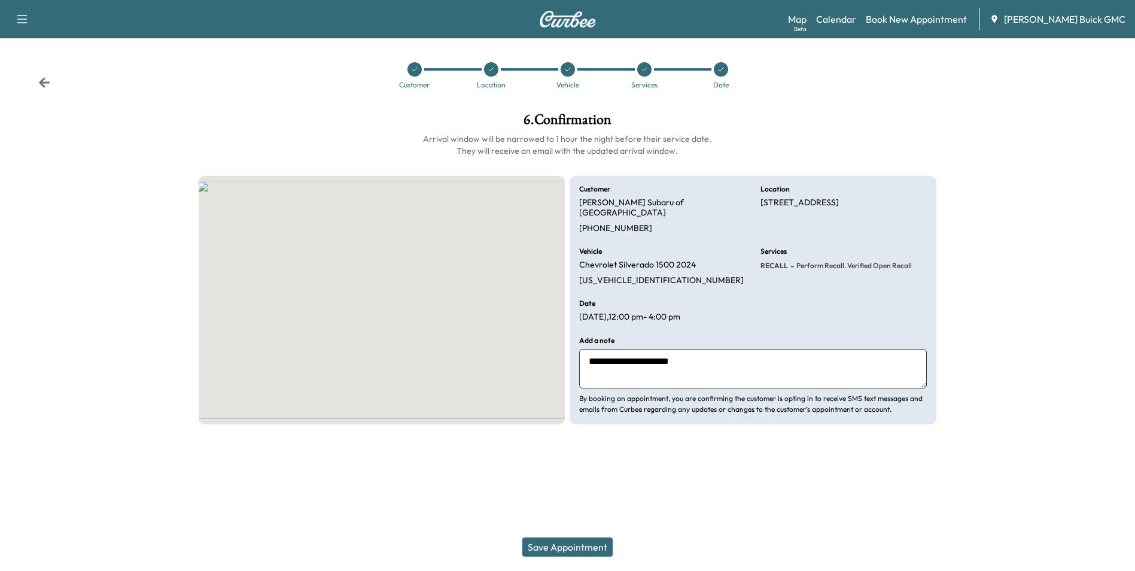
scroll to position [0, 0]
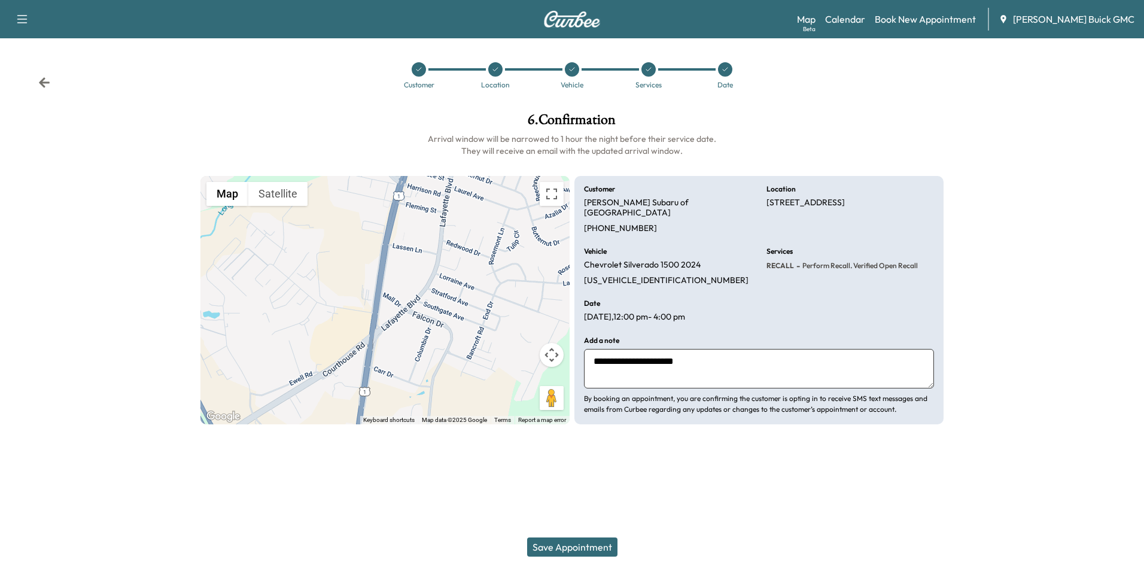
click at [706, 353] on textarea "**********" at bounding box center [759, 368] width 350 height 39
click at [595, 543] on button "Save Appointment" at bounding box center [572, 546] width 90 height 19
click at [496, 69] on icon at bounding box center [495, 70] width 5 height 4
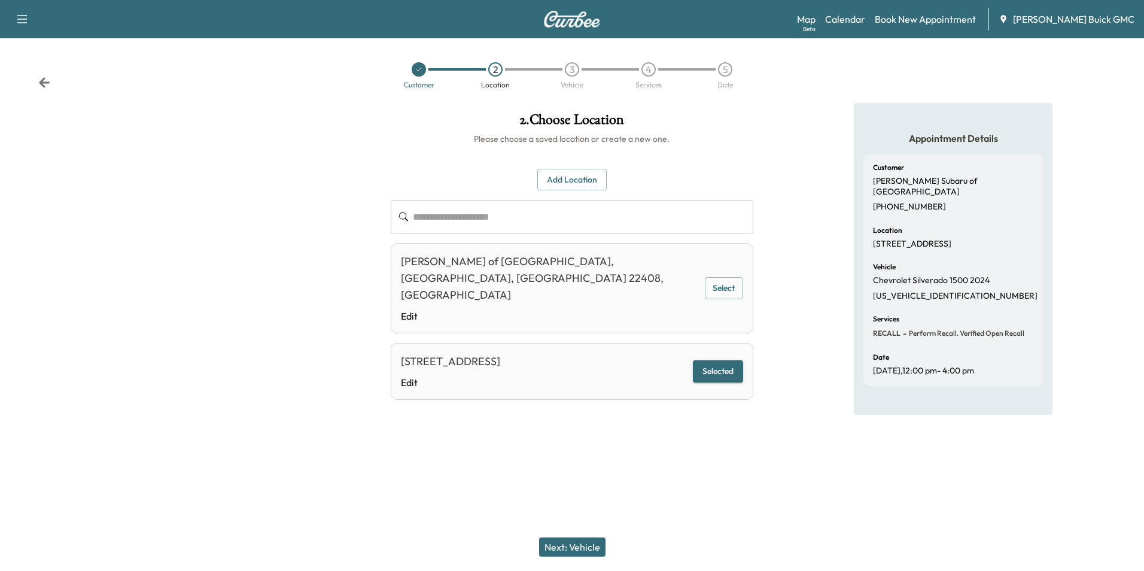
drag, startPoint x: 824, startPoint y: 417, endPoint x: 826, endPoint y: 411, distance: 6.8
click at [826, 411] on div "**********" at bounding box center [572, 285] width 1144 height 571
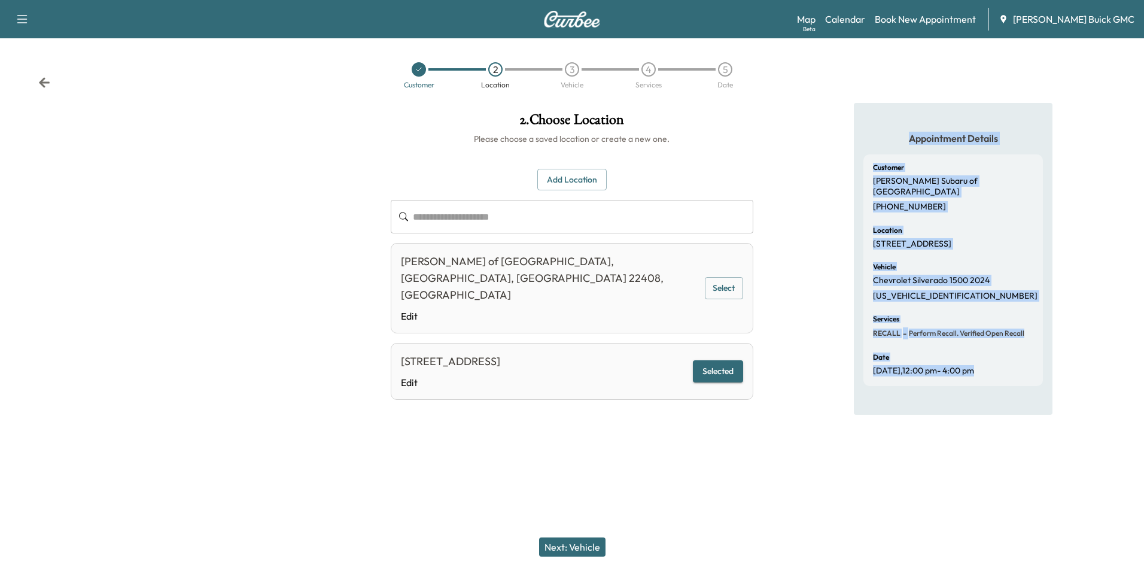
drag, startPoint x: 826, startPoint y: 411, endPoint x: 718, endPoint y: 465, distance: 120.9
click at [718, 465] on div "**********" at bounding box center [572, 285] width 1144 height 571
click at [591, 548] on button "Next: Vehicle" at bounding box center [572, 546] width 66 height 19
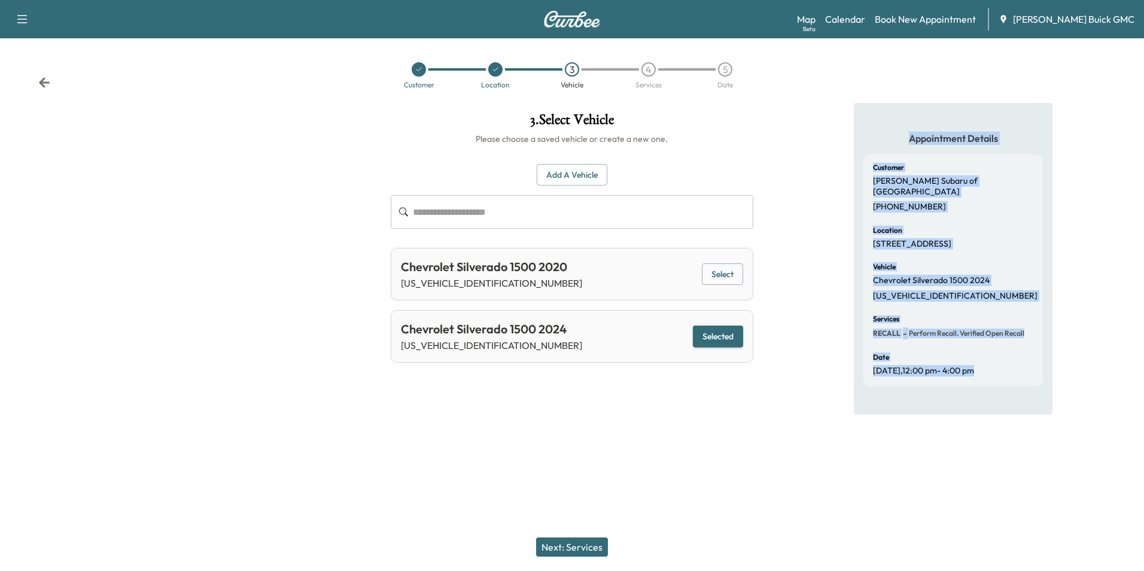
click at [587, 545] on button "Next: Services" at bounding box center [572, 546] width 72 height 19
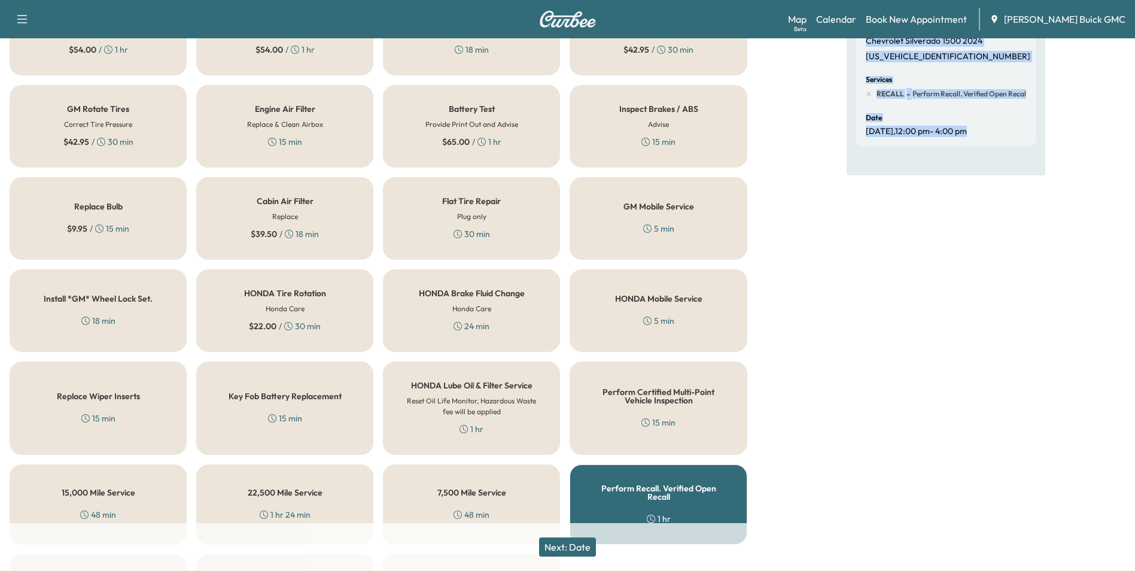
scroll to position [342, 0]
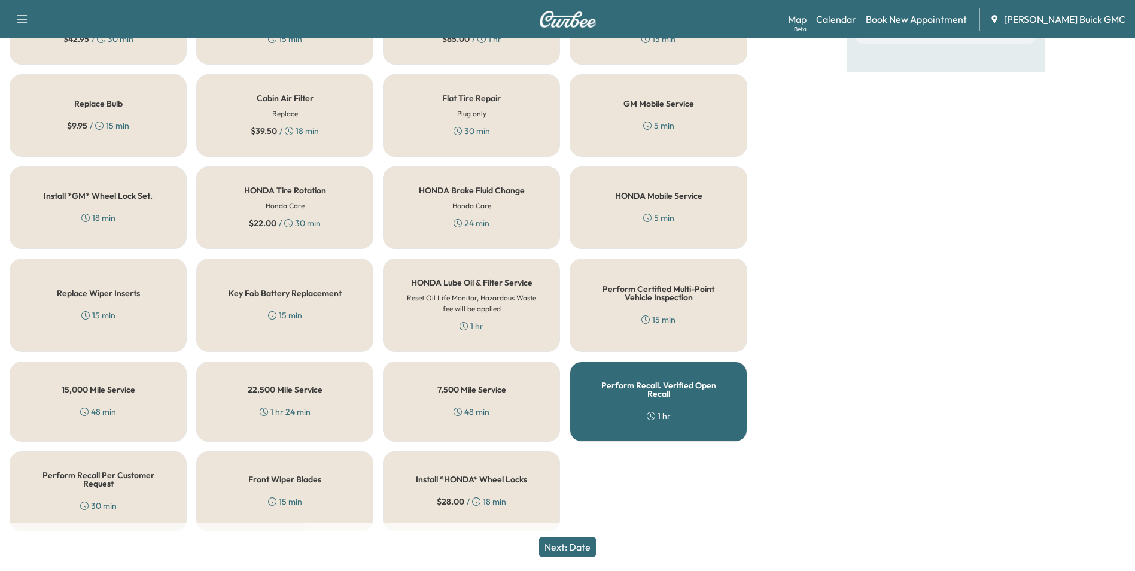
click at [806, 376] on div "Appointment Details Customer [PERSON_NAME] Subaru of [GEOGRAPHIC_DATA] [PHONE_N…" at bounding box center [946, 151] width 378 height 780
click at [644, 396] on div "Perform Recall. Verified Open Recall 1 hr" at bounding box center [657, 401] width 177 height 80
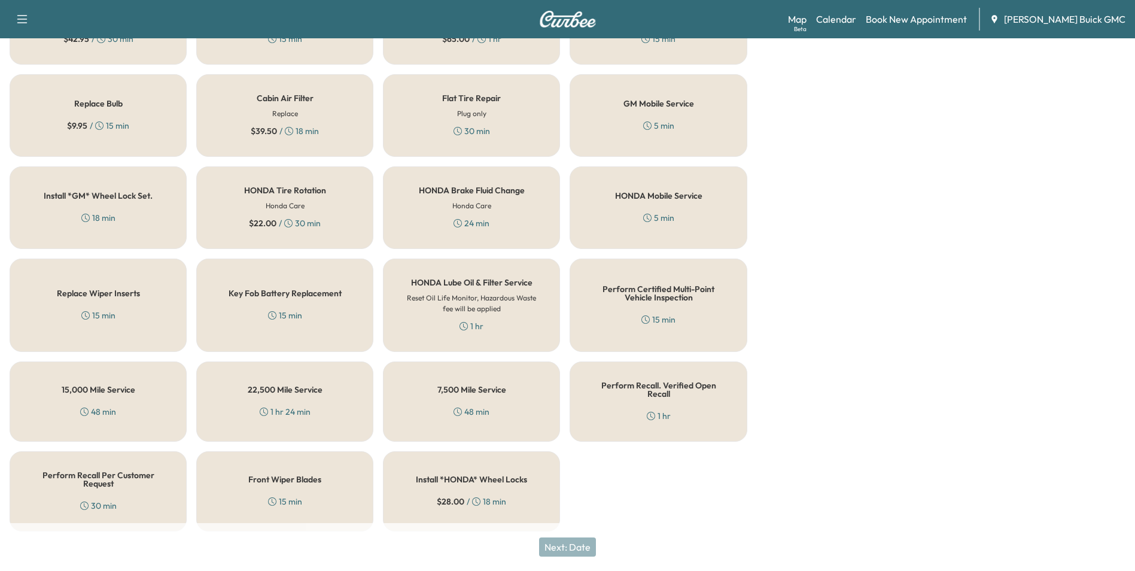
click at [575, 547] on div "Next: Date" at bounding box center [567, 547] width 1135 height 48
click at [669, 385] on h5 "Perform Recall. Verified Open Recall" at bounding box center [658, 389] width 138 height 17
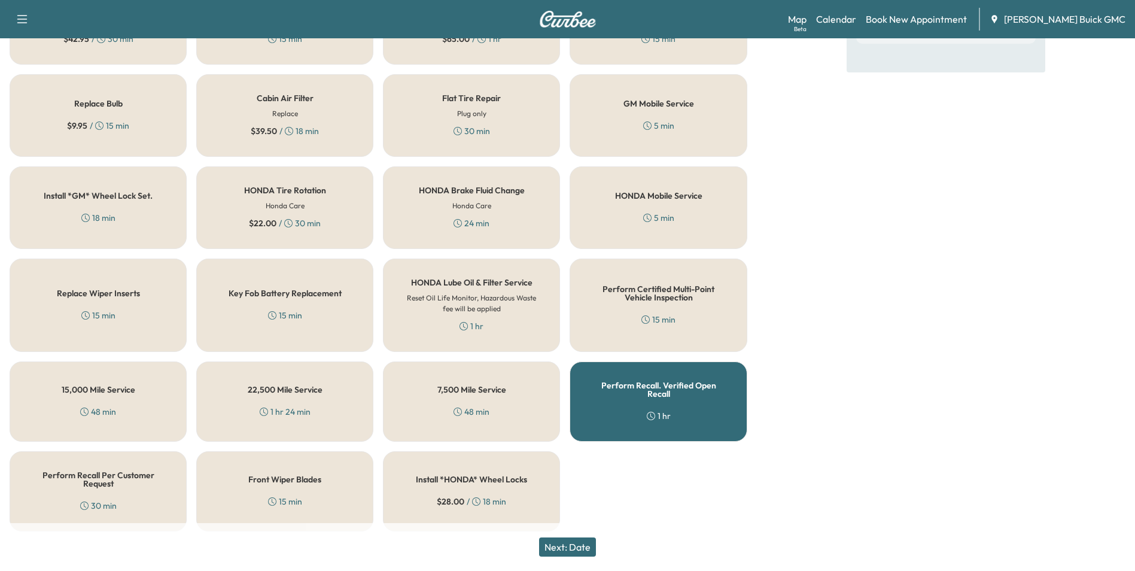
click at [587, 543] on button "Next: Date" at bounding box center [567, 546] width 57 height 19
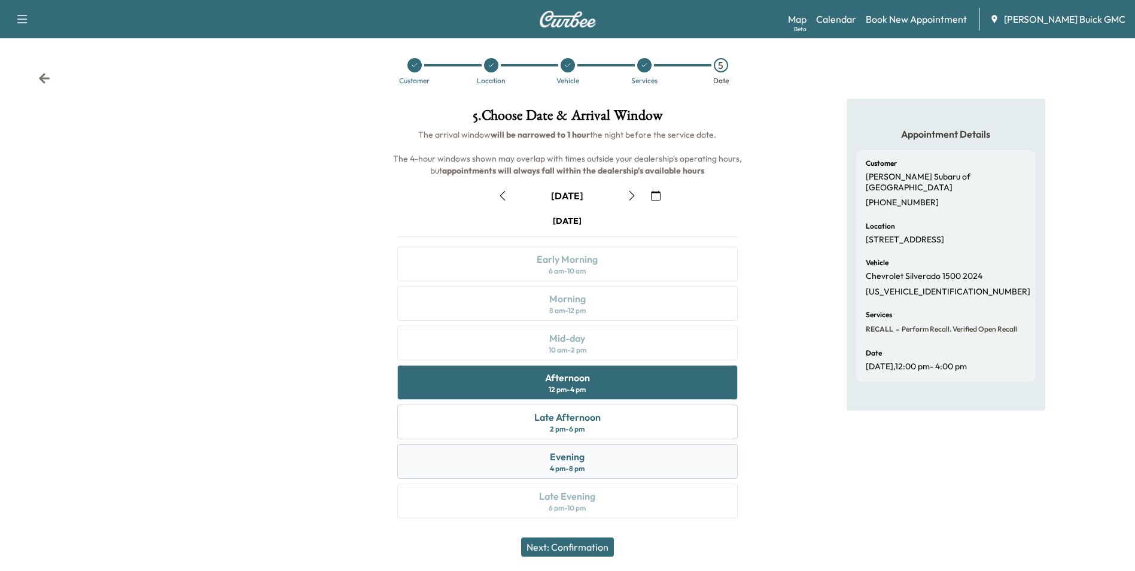
click at [596, 459] on div "Evening 4 pm - 8 pm" at bounding box center [567, 461] width 340 height 35
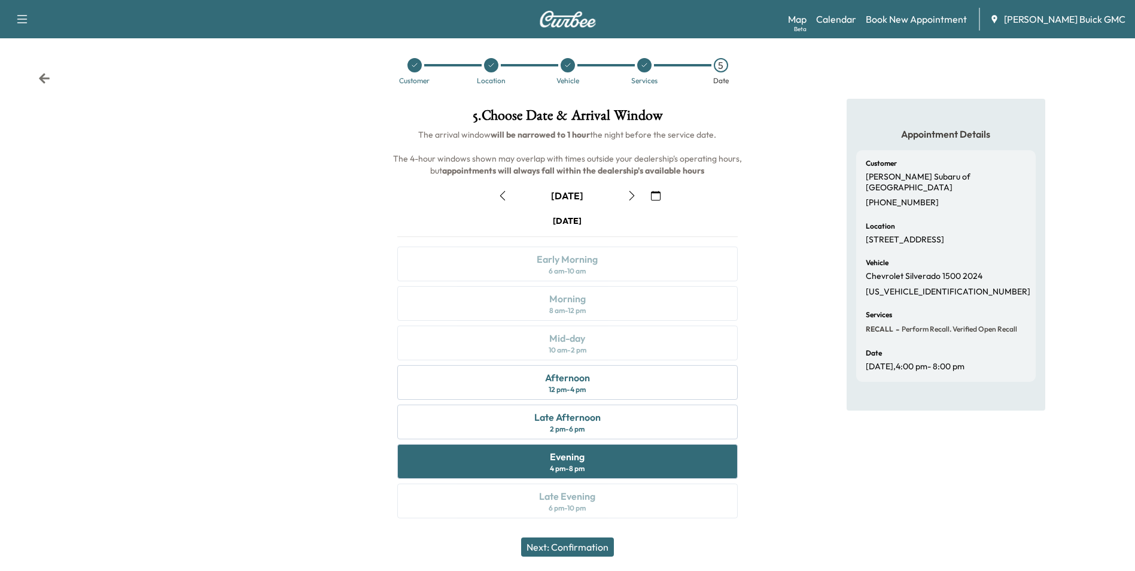
click at [578, 544] on button "Next: Confirmation" at bounding box center [567, 546] width 93 height 19
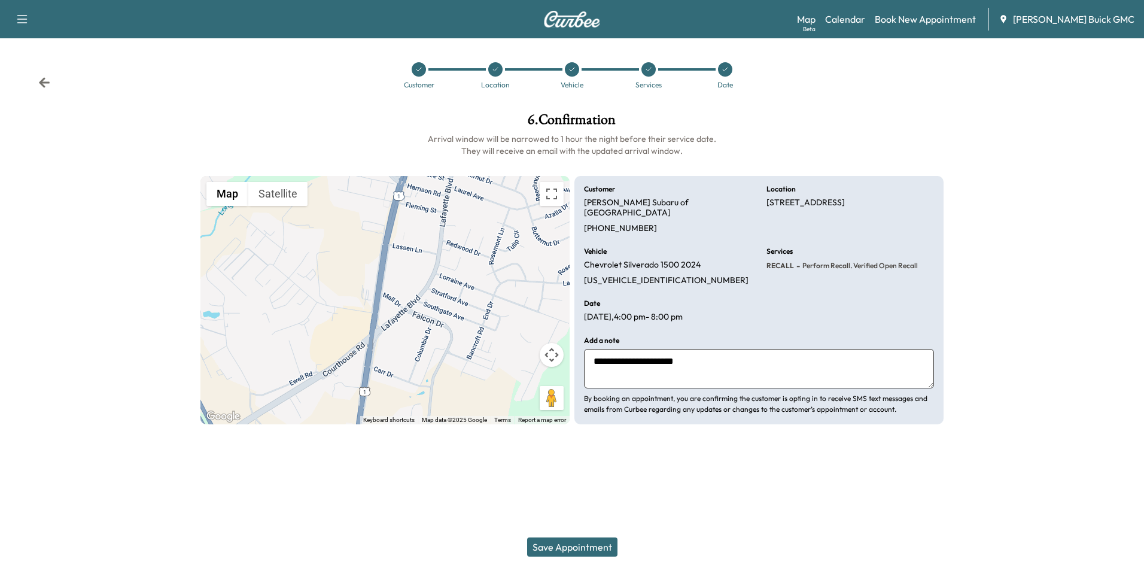
click at [590, 547] on button "Save Appointment" at bounding box center [572, 546] width 90 height 19
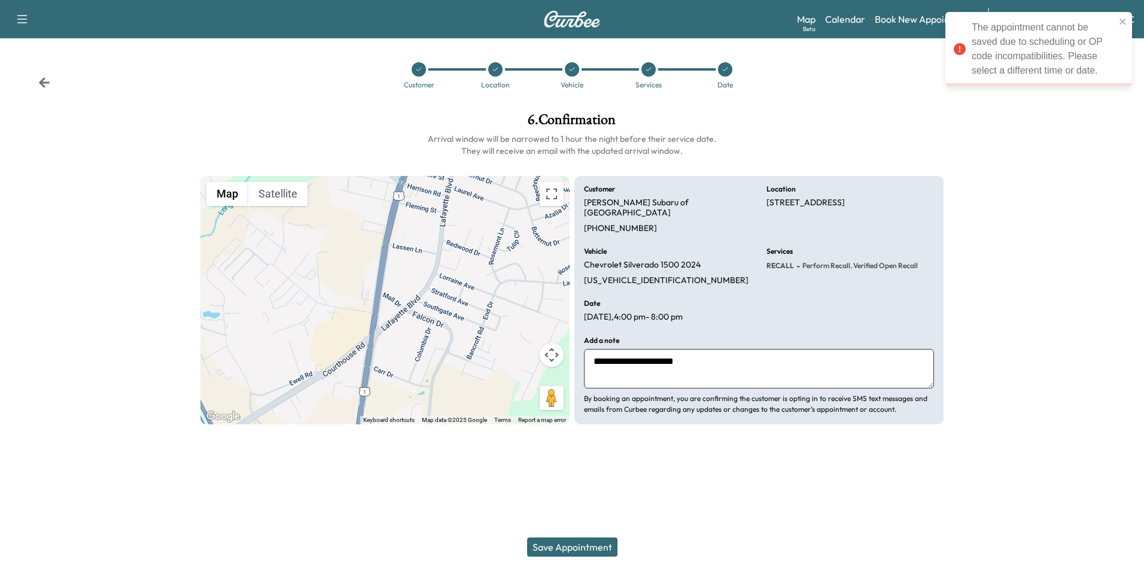
click at [993, 136] on div at bounding box center [1048, 268] width 191 height 331
click at [1120, 20] on icon "close" at bounding box center [1122, 22] width 6 height 6
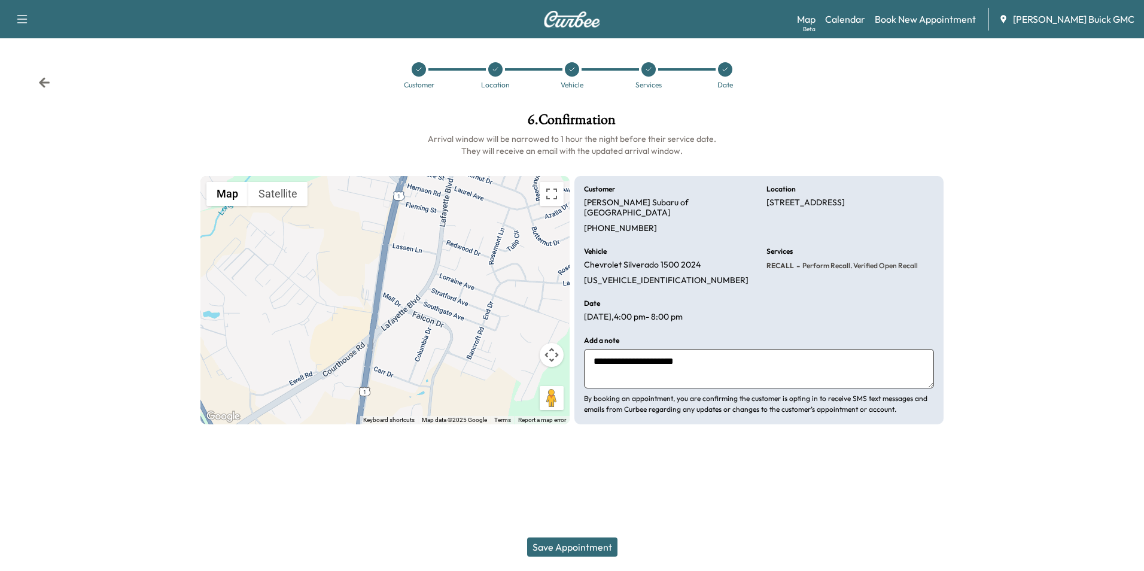
click at [1013, 114] on div at bounding box center [1048, 268] width 191 height 331
click at [800, 102] on div "Customer Location Vehicle Services Date" at bounding box center [572, 75] width 1144 height 55
click at [796, 108] on div "**********" at bounding box center [572, 268] width 763 height 331
click at [789, 102] on div "Customer Location Vehicle Services Date" at bounding box center [572, 75] width 1144 height 55
click at [803, 90] on div "Customer Location Vehicle Services Date" at bounding box center [572, 75] width 1144 height 55
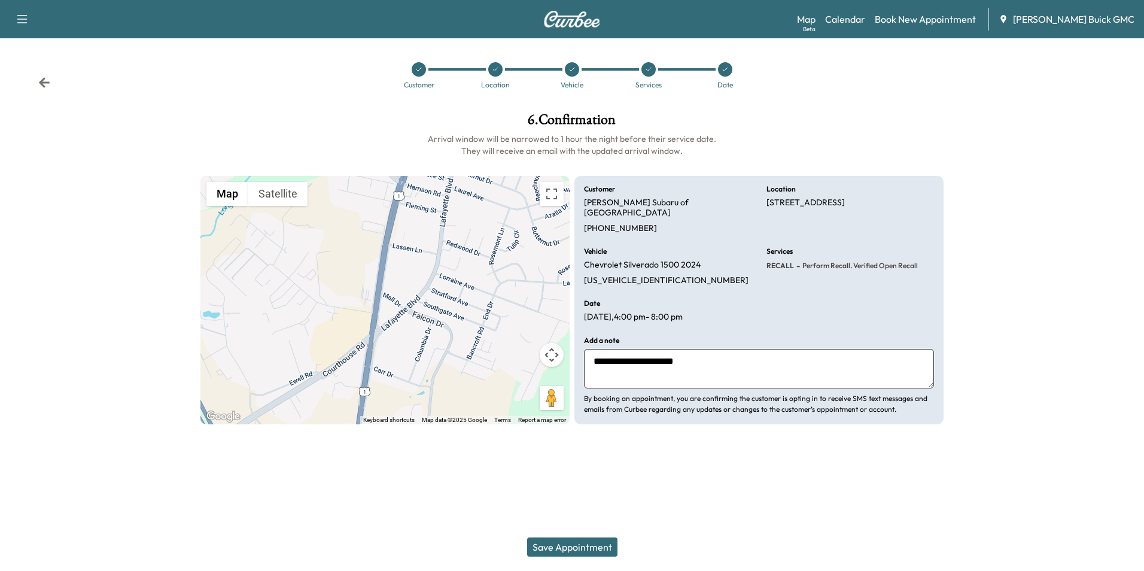
click at [495, 68] on icon at bounding box center [495, 69] width 7 height 7
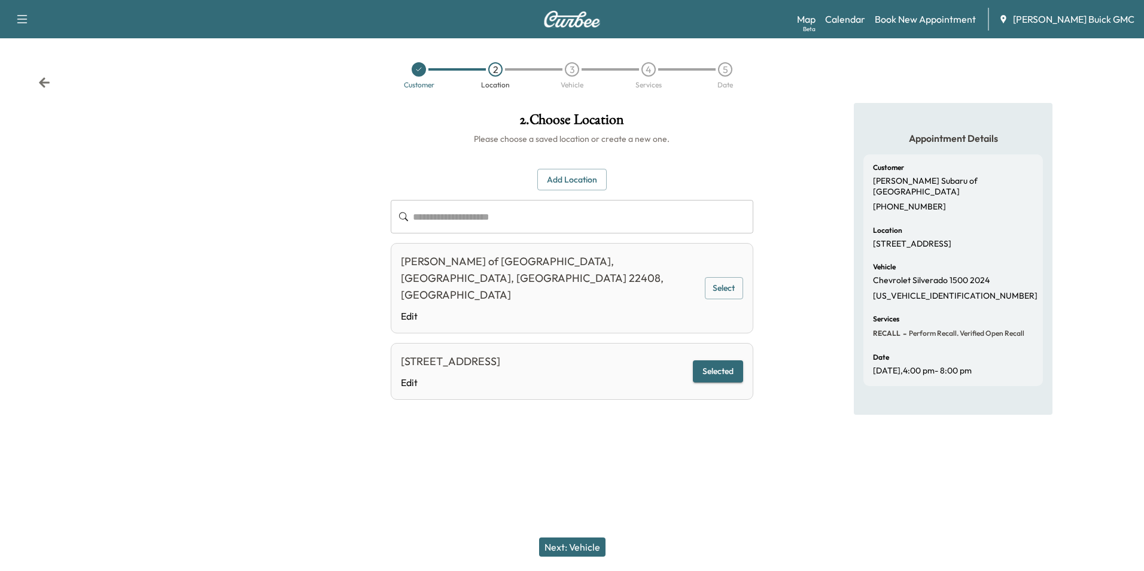
click at [570, 545] on button "Next: Vehicle" at bounding box center [572, 546] width 66 height 19
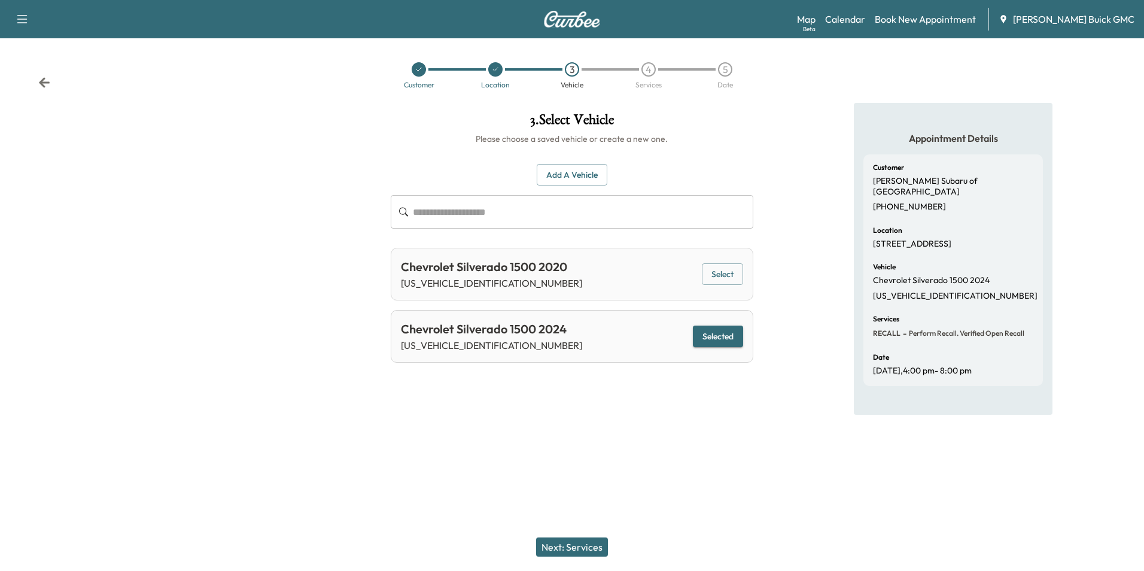
click at [579, 543] on button "Next: Services" at bounding box center [572, 546] width 72 height 19
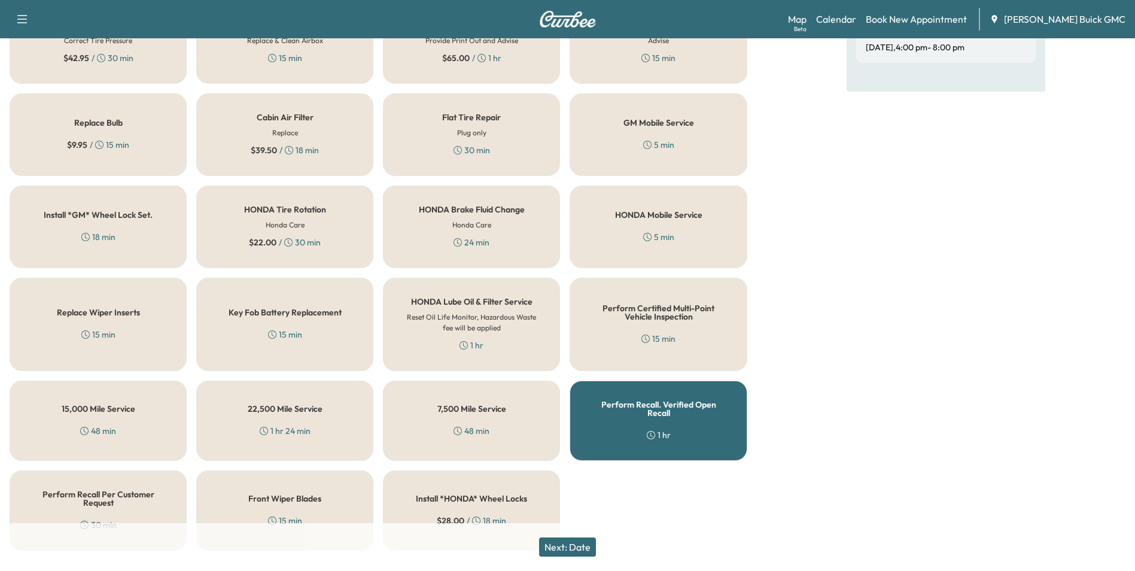
scroll to position [342, 0]
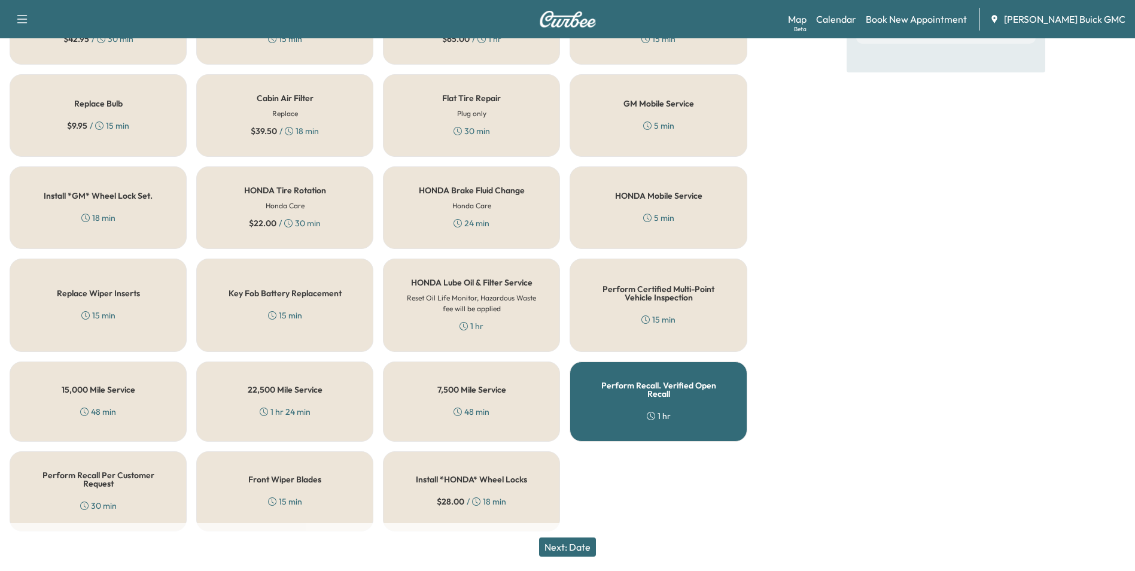
click at [579, 541] on button "Next: Date" at bounding box center [567, 546] width 57 height 19
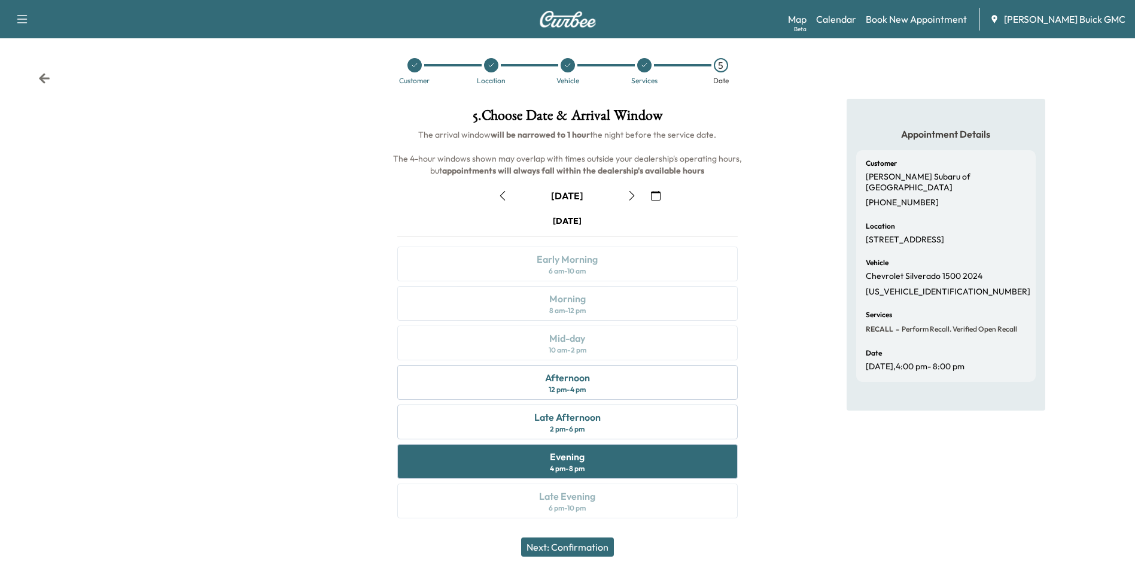
click at [645, 64] on icon at bounding box center [644, 65] width 7 height 7
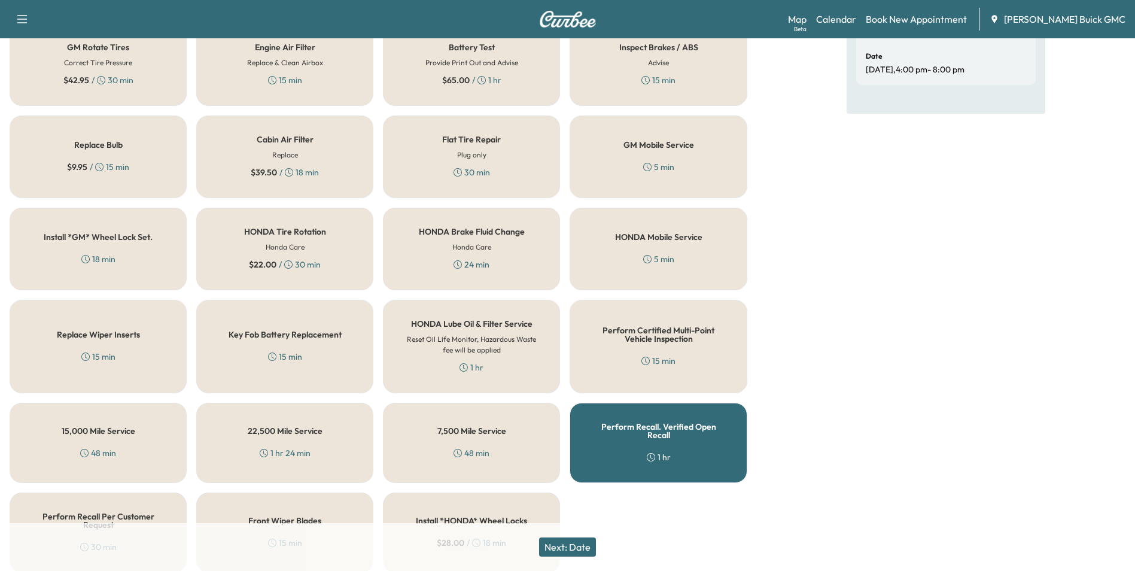
scroll to position [342, 0]
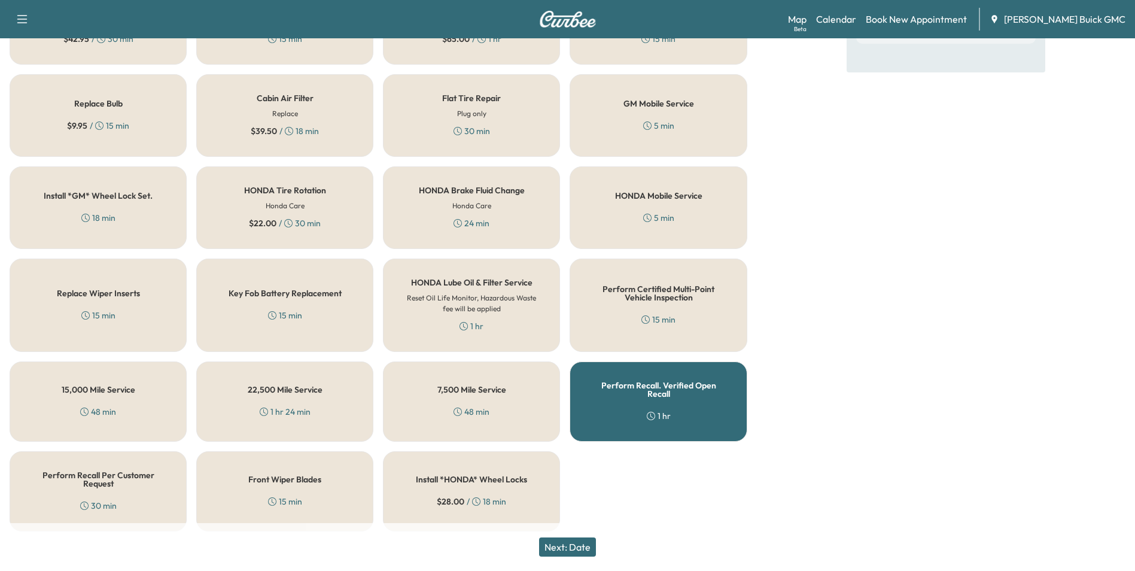
click at [657, 212] on div "5 min" at bounding box center [658, 218] width 31 height 12
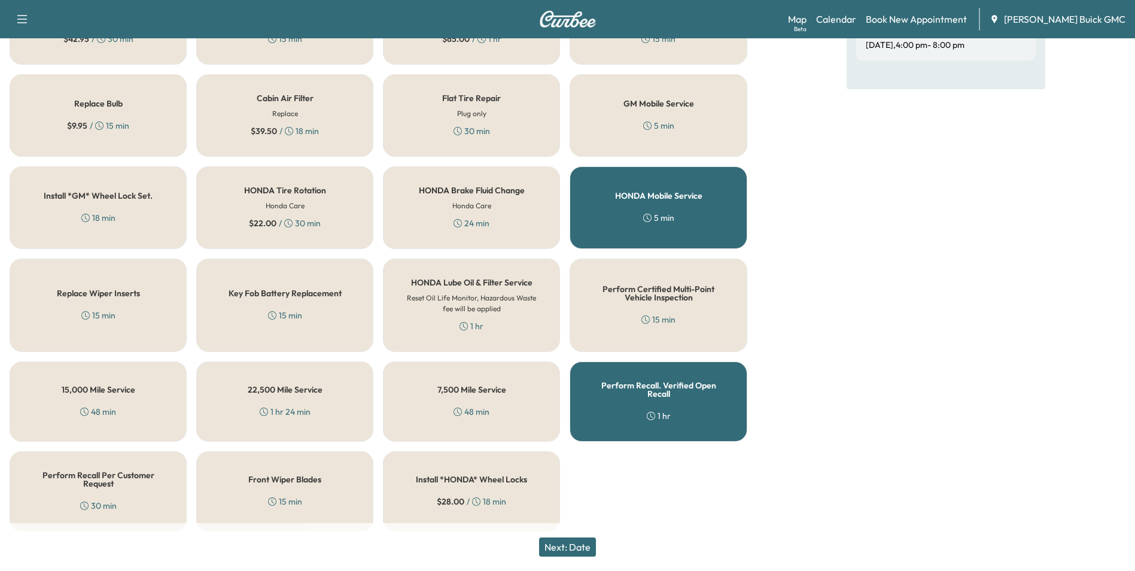
click at [695, 407] on div "Perform Recall. Verified Open Recall 1 hr" at bounding box center [657, 401] width 177 height 80
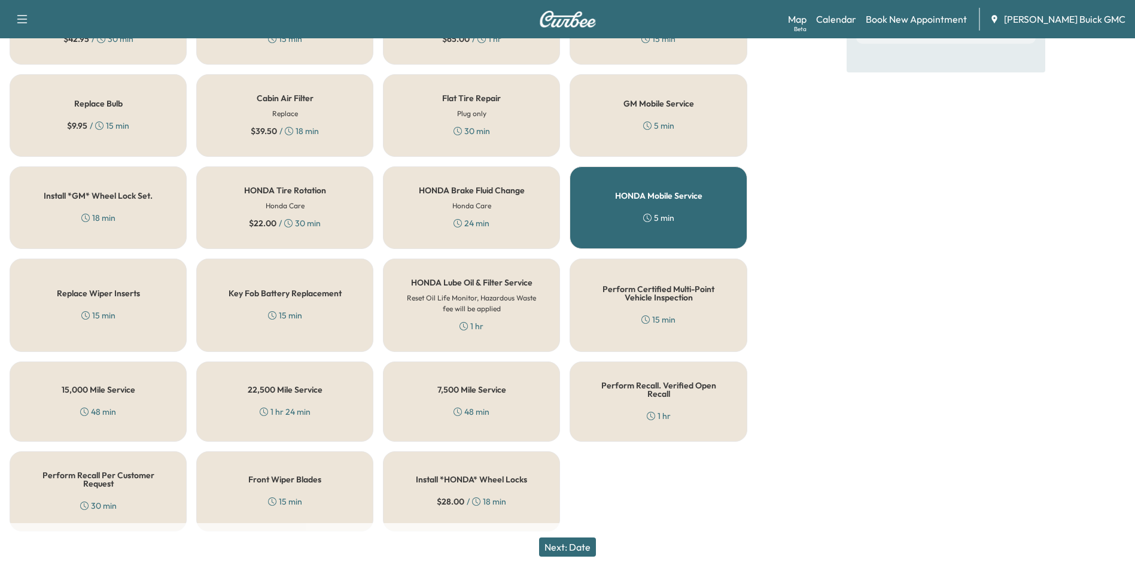
click at [583, 544] on button "Next: Date" at bounding box center [567, 546] width 57 height 19
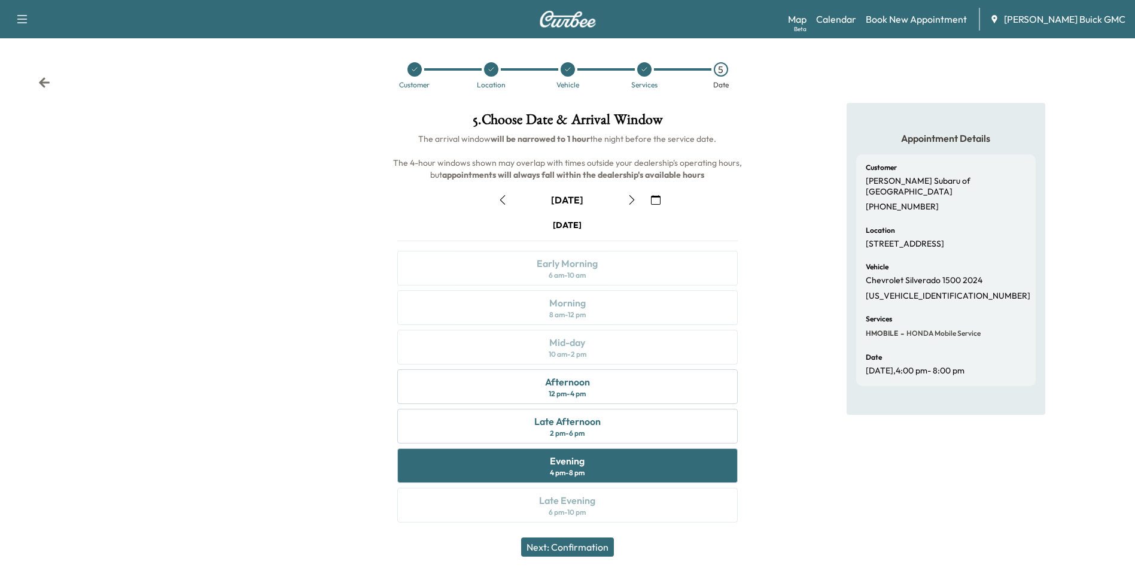
click at [602, 543] on button "Next: Confirmation" at bounding box center [567, 546] width 93 height 19
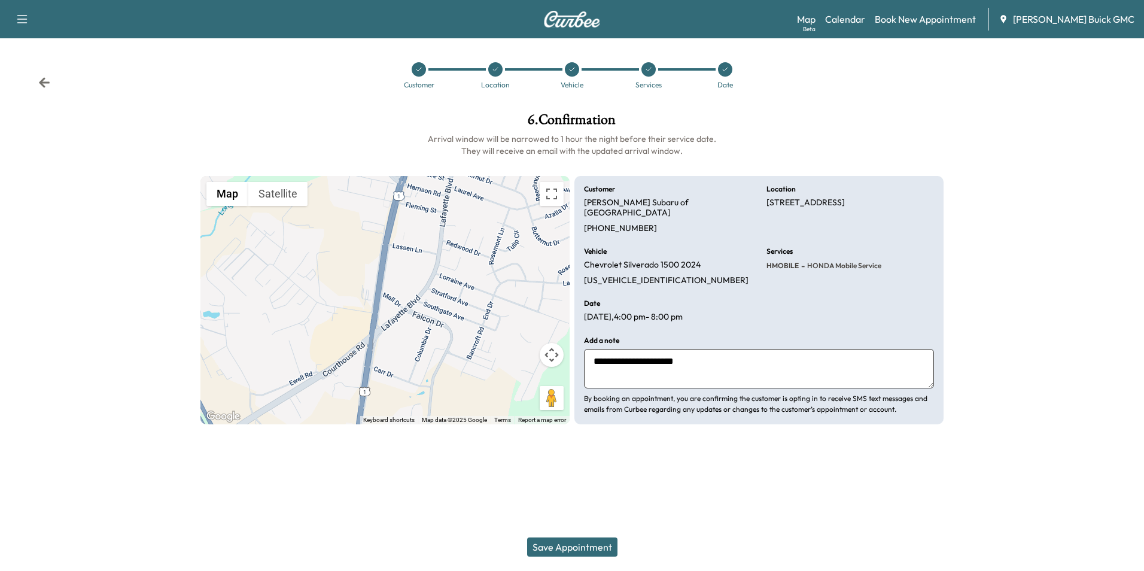
click at [597, 549] on button "Save Appointment" at bounding box center [572, 546] width 90 height 19
click at [650, 69] on icon at bounding box center [648, 69] width 7 height 7
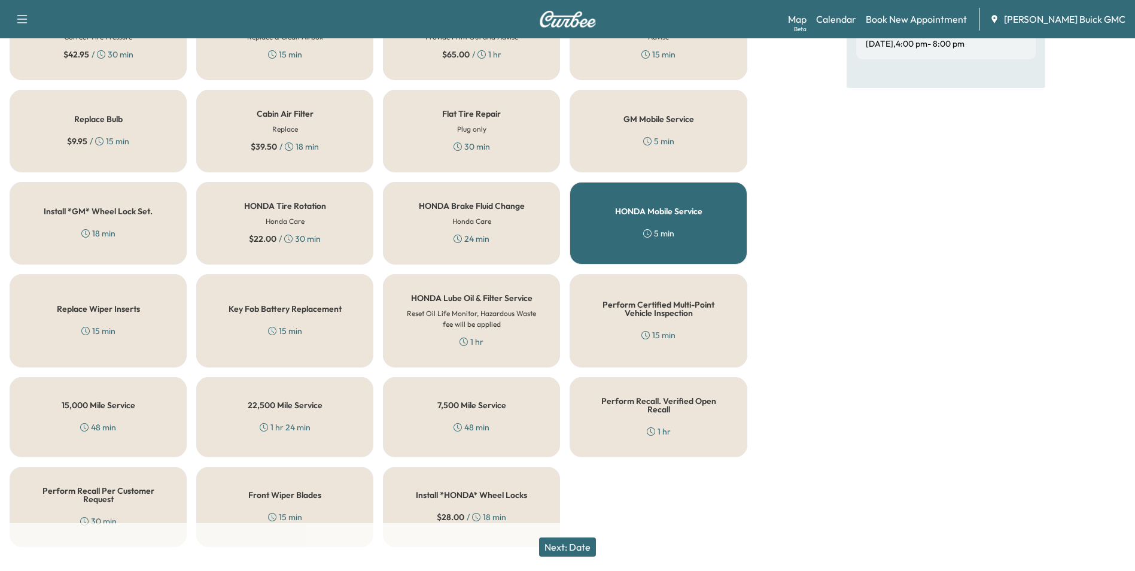
scroll to position [342, 0]
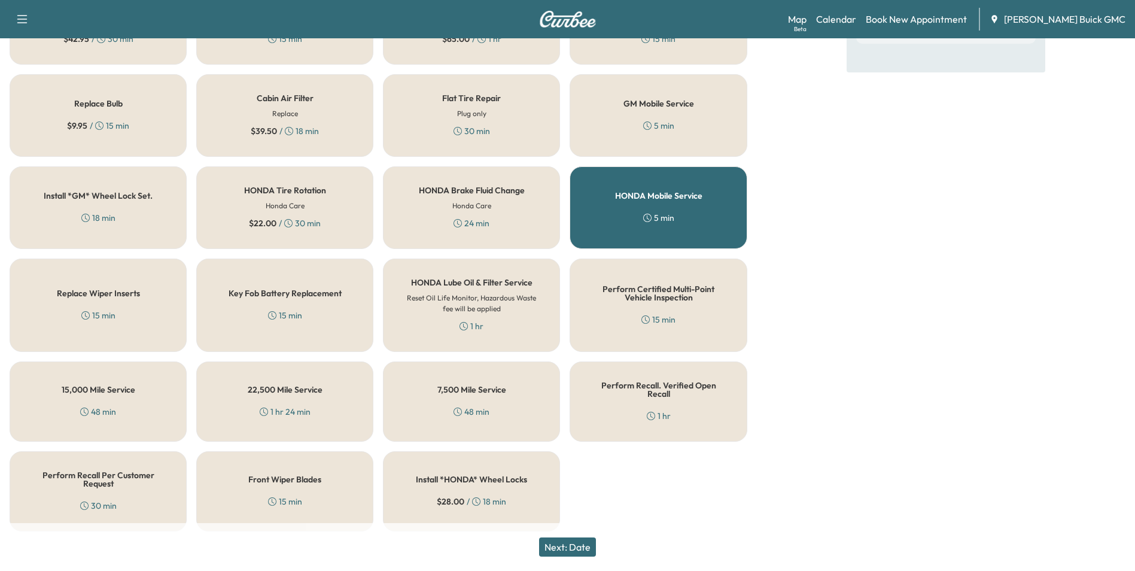
click at [578, 545] on button "Next: Date" at bounding box center [567, 546] width 57 height 19
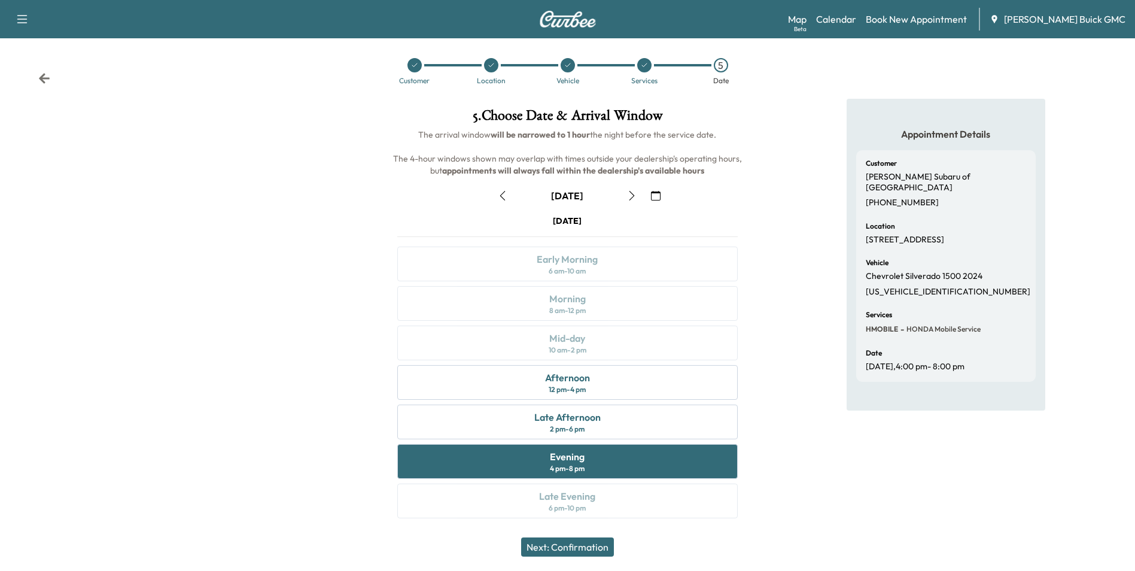
click at [597, 498] on div "[DATE] Early Morning 6 am - 10 am Morning 8 am - 12 pm Mid-day 10 am - 2 pm Aft…" at bounding box center [567, 369] width 359 height 308
click at [795, 412] on div "Appointment Details Customer [PERSON_NAME] Subaru of [GEOGRAPHIC_DATA] [PHONE_N…" at bounding box center [946, 316] width 378 height 434
click at [782, 102] on div "Appointment Details Customer [PERSON_NAME] Subaru of [GEOGRAPHIC_DATA] [PHONE_N…" at bounding box center [946, 316] width 378 height 434
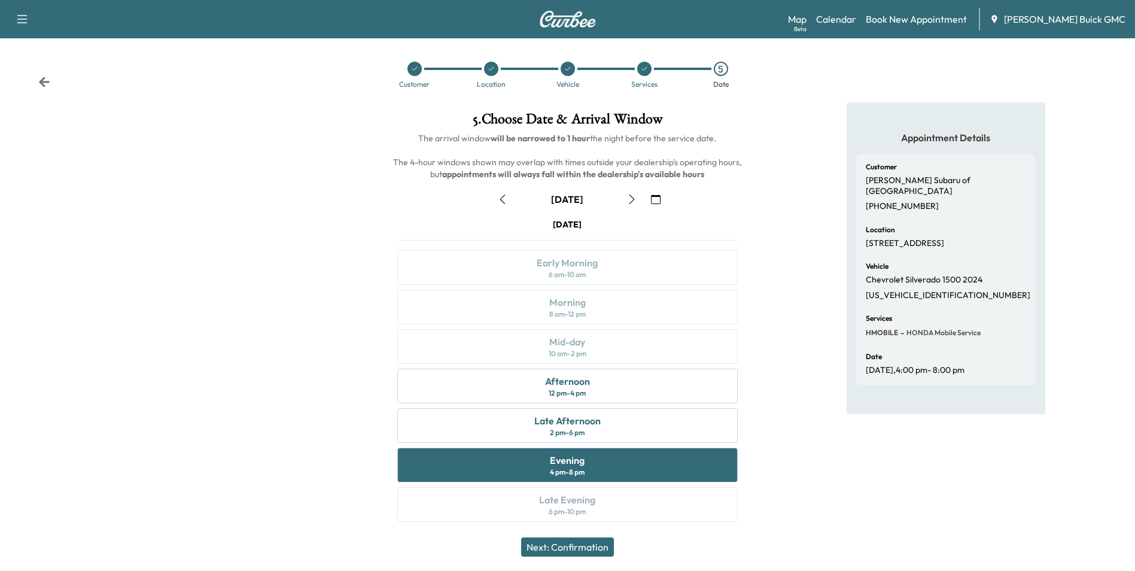
scroll to position [0, 0]
click at [788, 159] on div "Appointment Details Customer [PERSON_NAME] Subaru of [GEOGRAPHIC_DATA] [PHONE_N…" at bounding box center [946, 320] width 378 height 434
click at [644, 68] on icon at bounding box center [644, 69] width 7 height 7
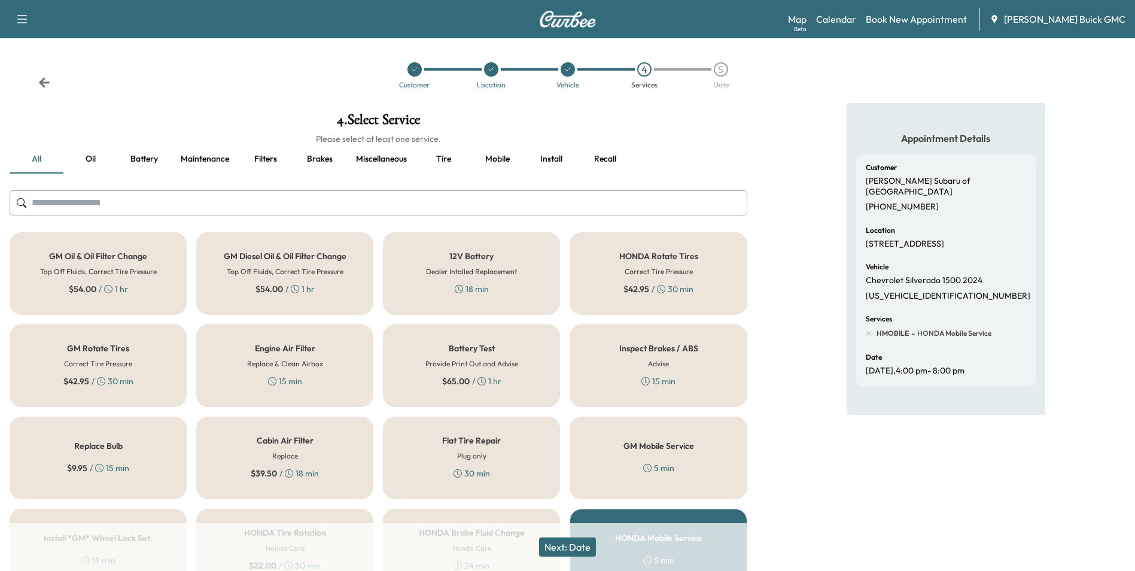
click at [758, 130] on div "Appointment Details Customer [PERSON_NAME] Subaru of [GEOGRAPHIC_DATA] [PHONE_N…" at bounding box center [946, 493] width 378 height 780
click at [702, 135] on h6 "Please select at least one service." at bounding box center [378, 139] width 737 height 12
click at [761, 130] on div "Appointment Details Customer [PERSON_NAME] Subaru of [GEOGRAPHIC_DATA] [PHONE_N…" at bounding box center [946, 493] width 378 height 780
click at [856, 17] on link "Calendar" at bounding box center [836, 19] width 40 height 14
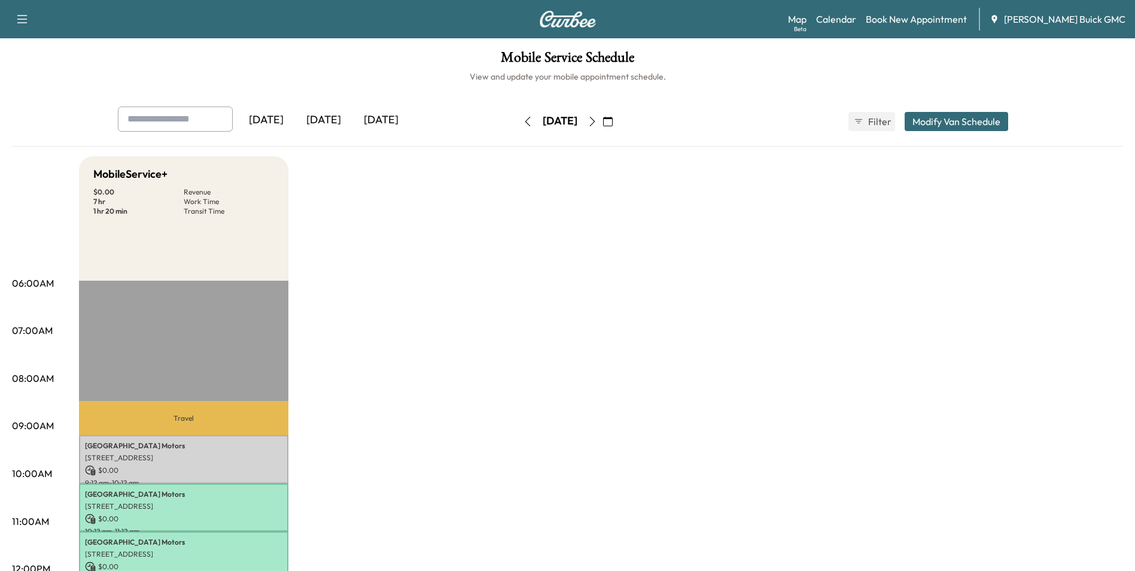
click at [597, 118] on icon "button" at bounding box center [592, 122] width 10 height 10
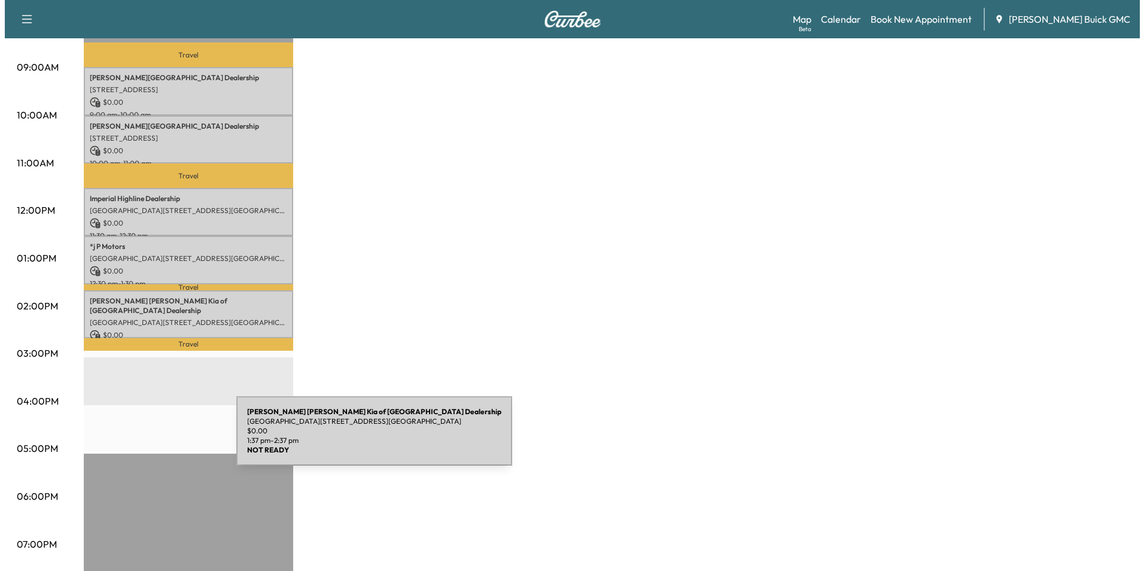
scroll to position [359, 0]
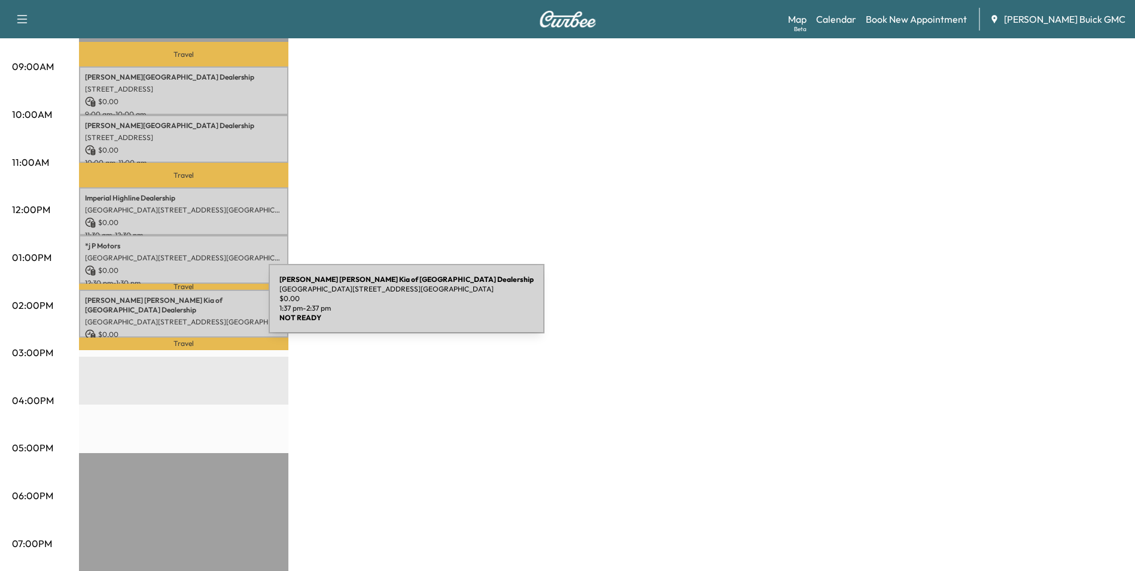
click at [179, 317] on p "[GEOGRAPHIC_DATA][STREET_ADDRESS][GEOGRAPHIC_DATA]" at bounding box center [183, 322] width 197 height 10
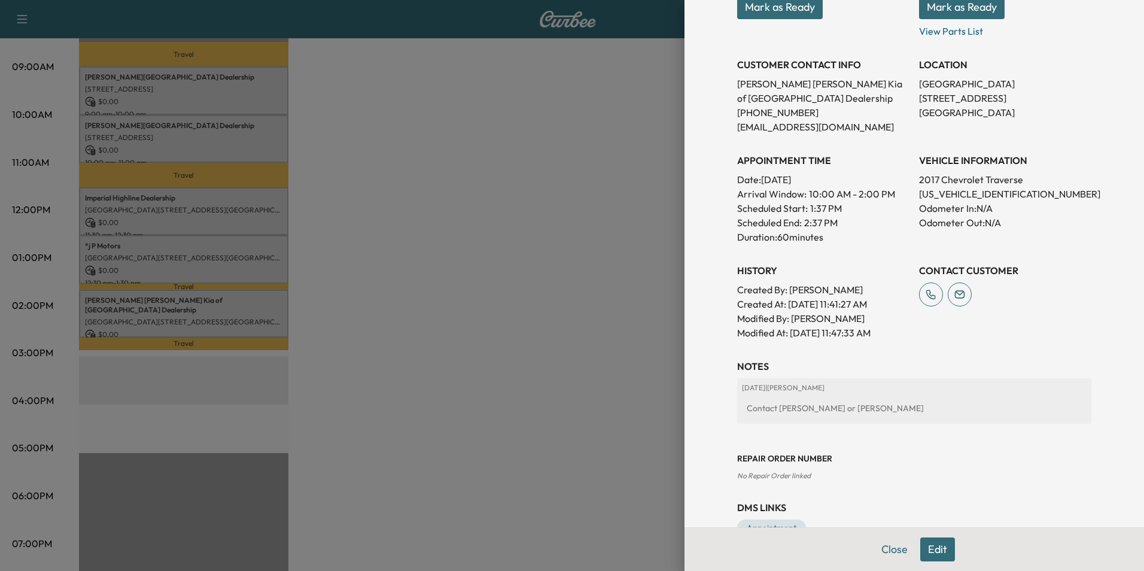
scroll to position [236, 0]
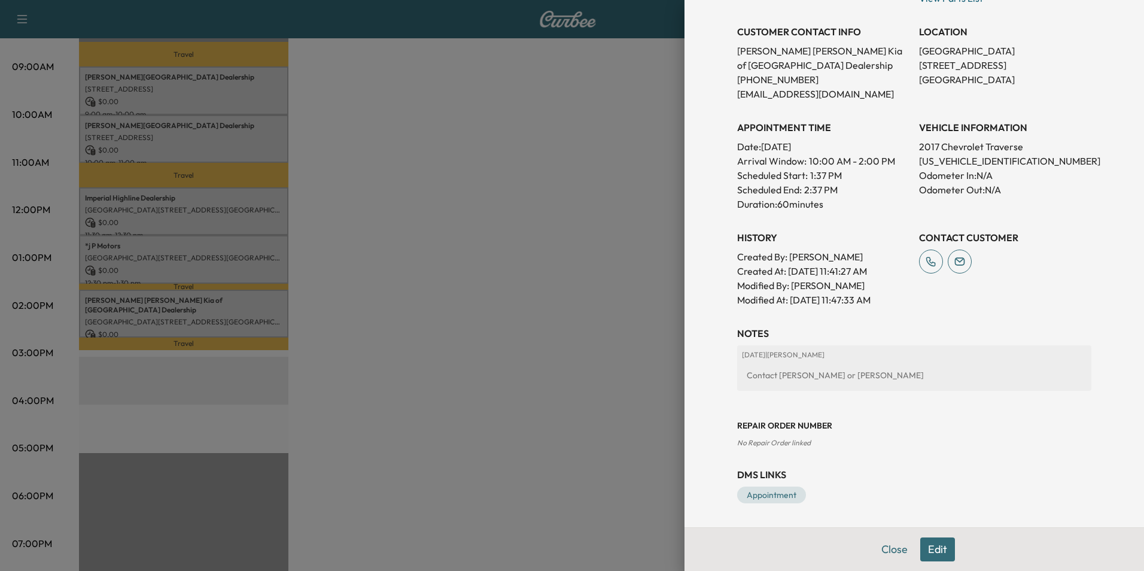
click at [498, 267] on div at bounding box center [572, 285] width 1144 height 571
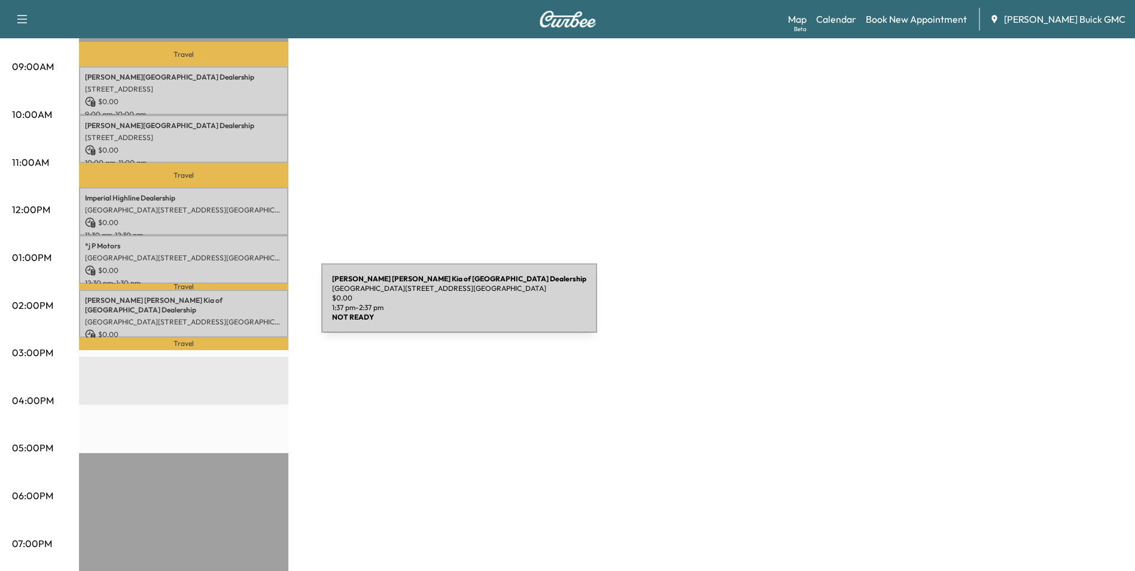
click at [231, 317] on p "[GEOGRAPHIC_DATA][STREET_ADDRESS][GEOGRAPHIC_DATA]" at bounding box center [183, 322] width 197 height 10
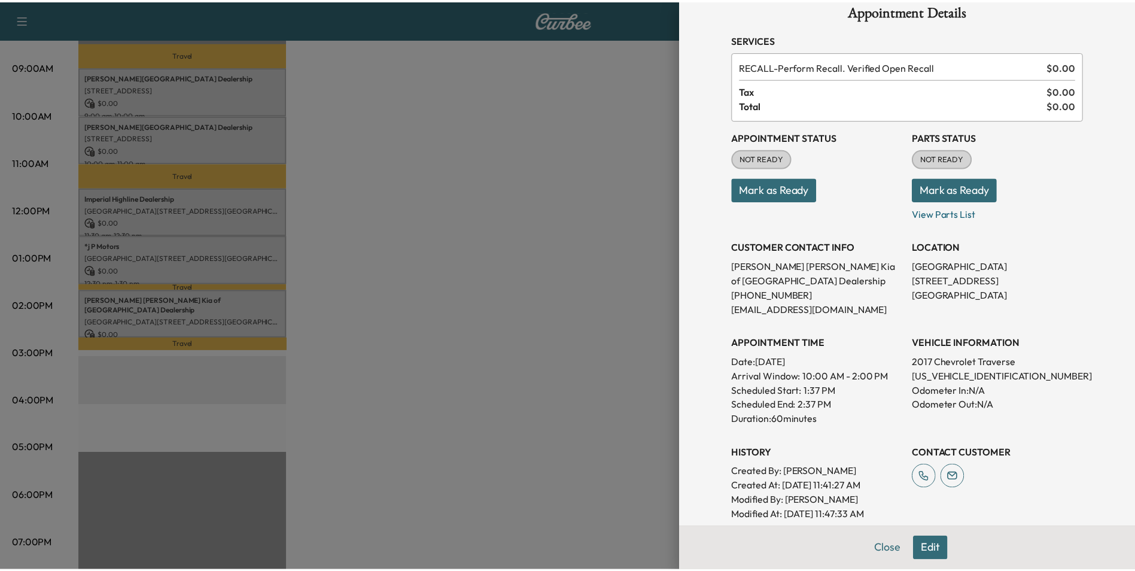
scroll to position [0, 0]
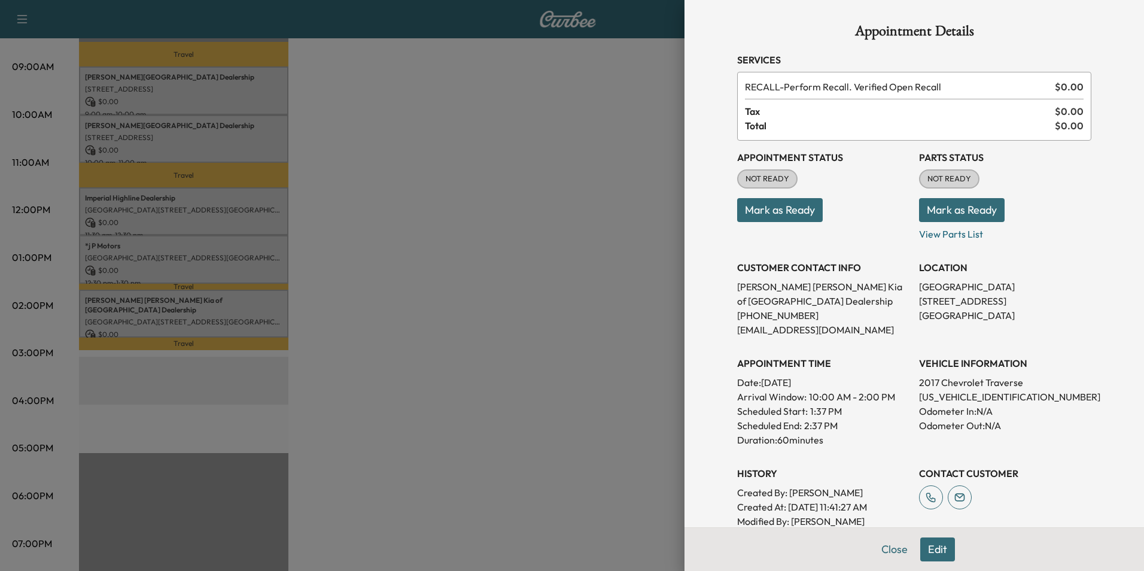
click at [606, 103] on div at bounding box center [572, 285] width 1144 height 571
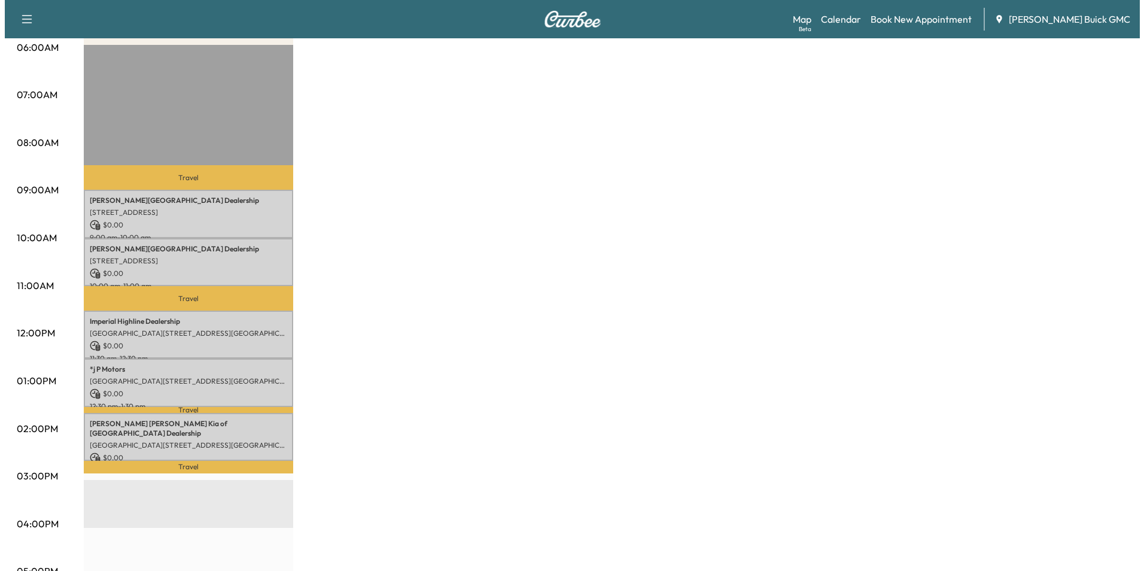
scroll to position [299, 0]
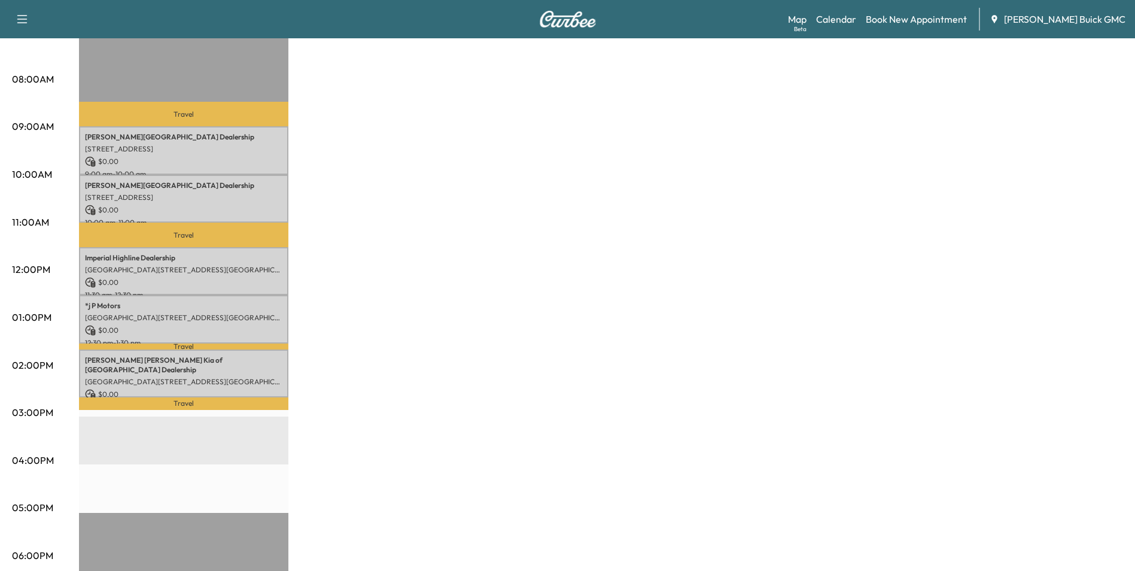
click at [496, 261] on div "MobileService+ $ 0.00 Revenue 5 hr Work Time 1 hr 22 min Transit Time Travel [P…" at bounding box center [601, 305] width 1044 height 897
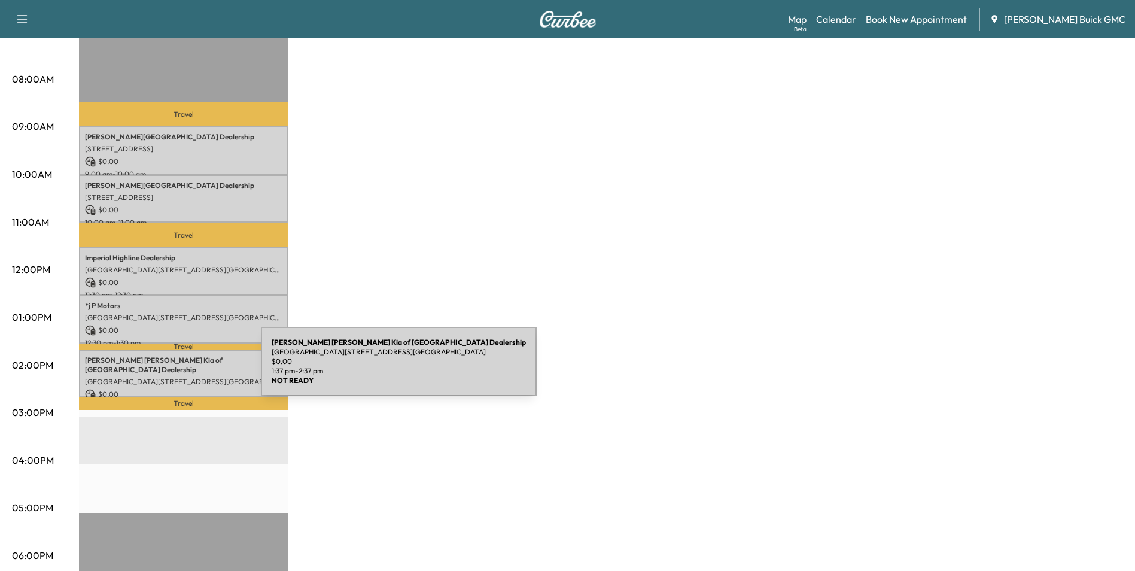
click at [171, 377] on p "[GEOGRAPHIC_DATA][STREET_ADDRESS][GEOGRAPHIC_DATA]" at bounding box center [183, 382] width 197 height 10
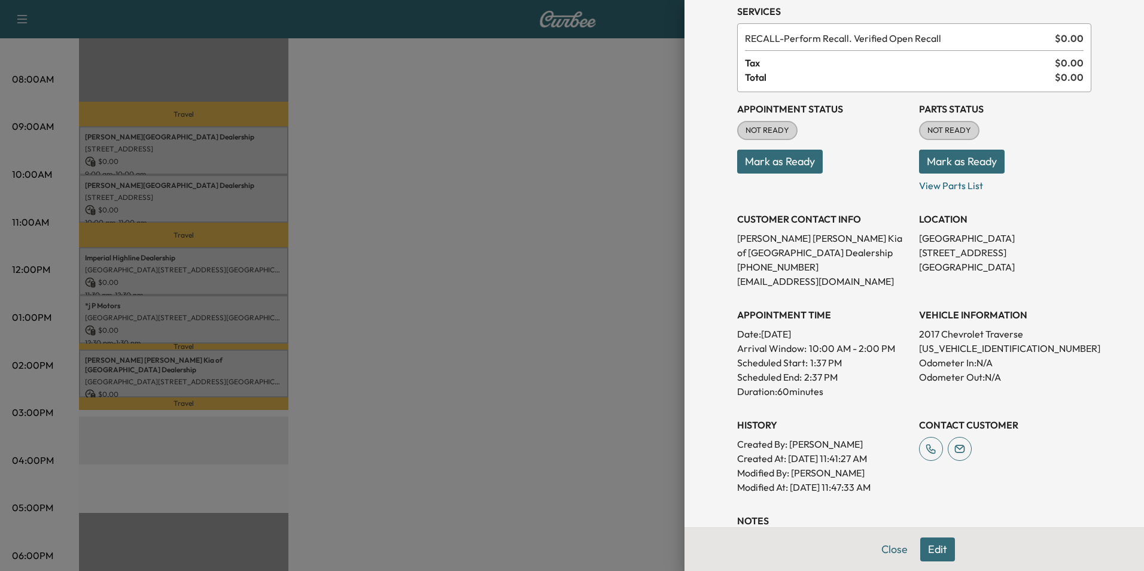
scroll to position [179, 0]
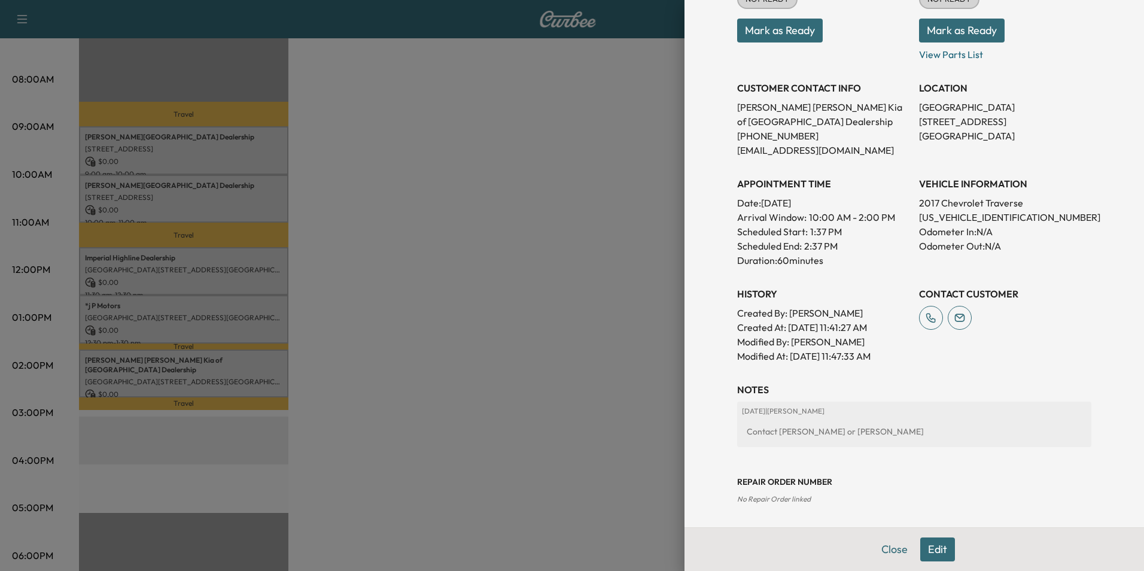
click at [928, 548] on button "Edit" at bounding box center [937, 549] width 35 height 24
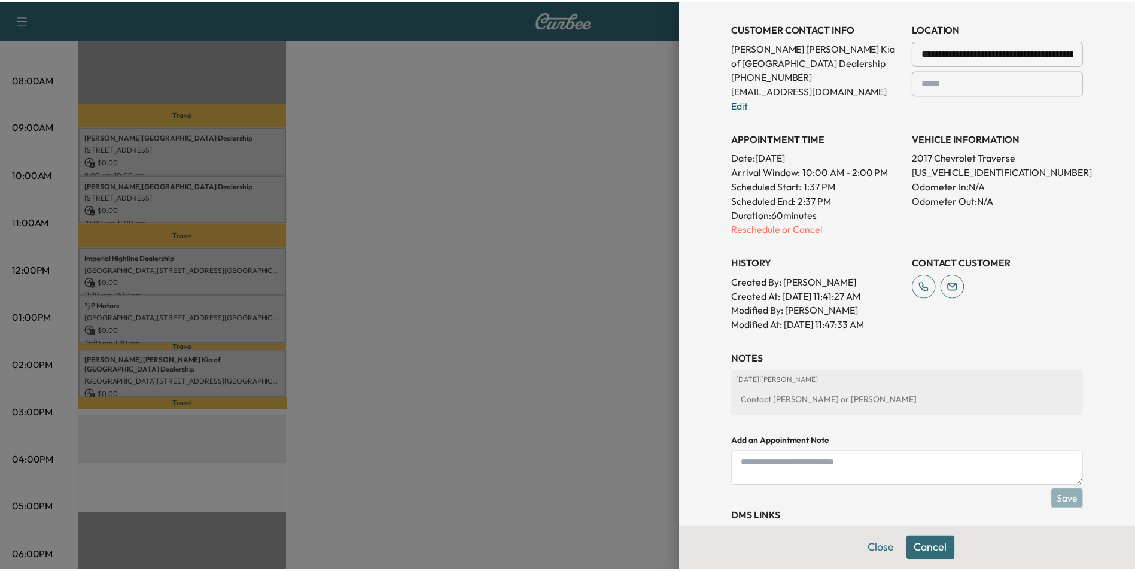
scroll to position [306, 0]
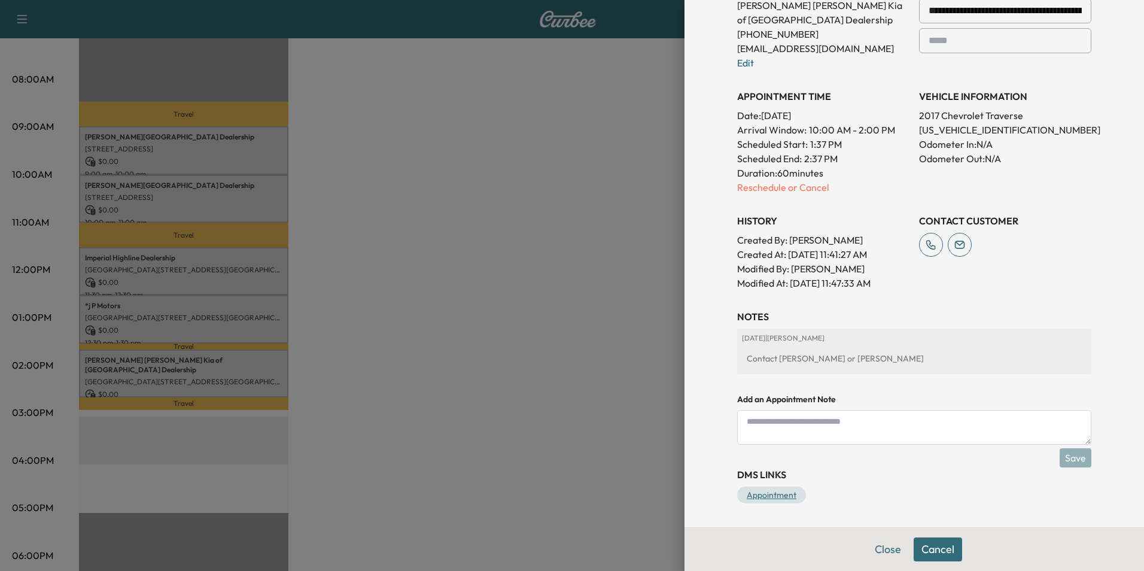
click at [777, 492] on link "Appointment" at bounding box center [771, 494] width 69 height 17
click at [577, 311] on div at bounding box center [572, 285] width 1144 height 571
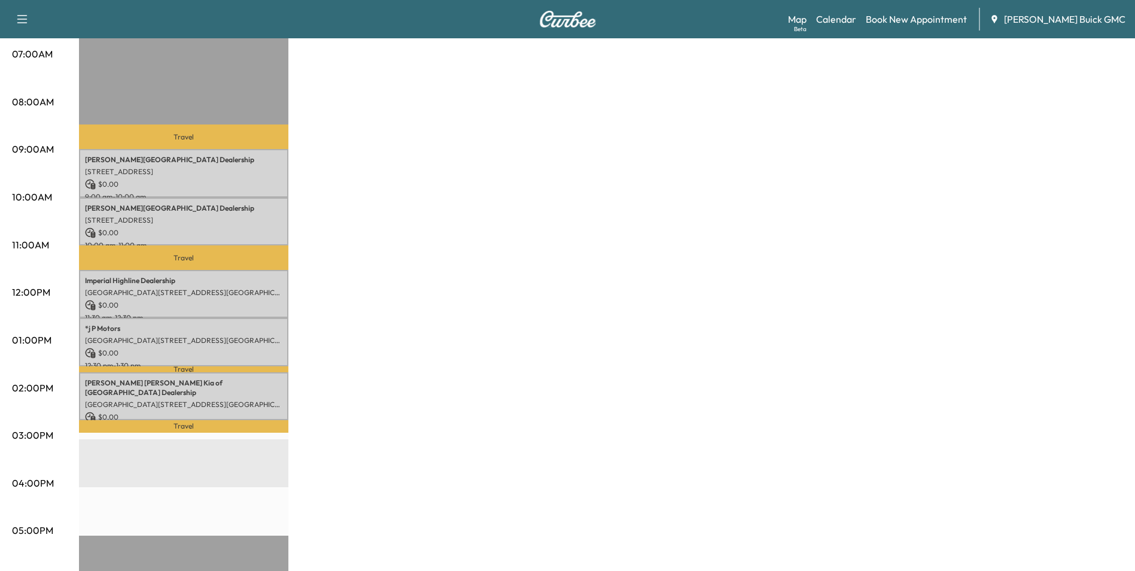
scroll to position [359, 0]
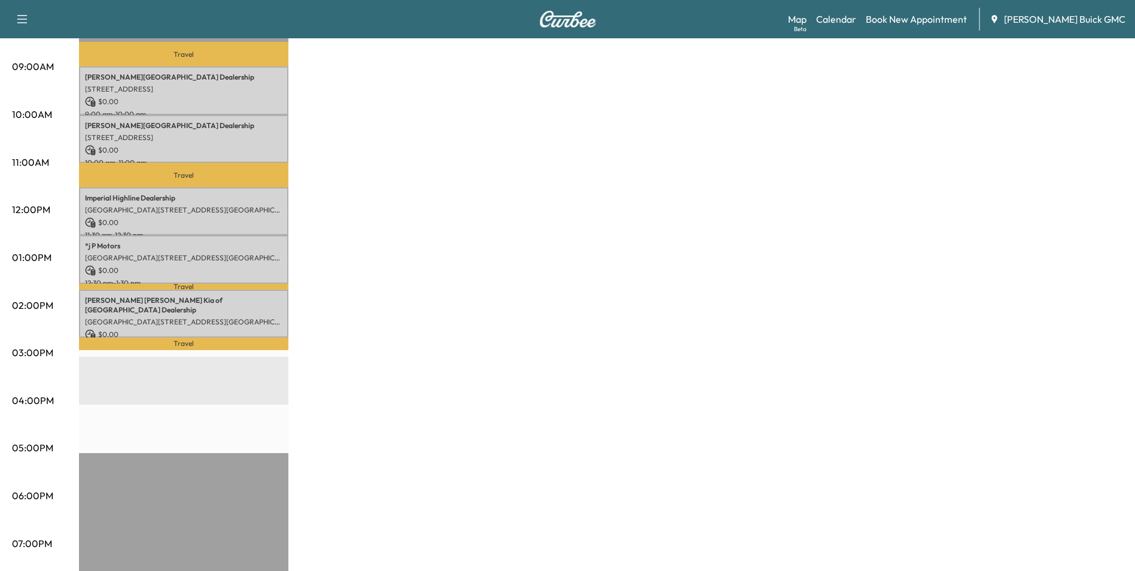
click at [548, 187] on div "MobileService+ $ 0.00 Revenue 5 hr Work Time 1 hr 22 min Transit Time Travel [P…" at bounding box center [601, 245] width 1044 height 897
click at [469, 201] on div "MobileService+ $ 0.00 Revenue 5 hr Work Time 1 hr 22 min Transit Time Travel [P…" at bounding box center [601, 245] width 1044 height 897
click at [406, 250] on div "MobileService+ $ 0.00 Revenue 5 hr Work Time 1 hr 22 min Transit Time Travel [P…" at bounding box center [601, 245] width 1044 height 897
click at [482, 256] on div "MobileService+ $ 0.00 Revenue 5 hr Work Time 1 hr 22 min Transit Time Travel [P…" at bounding box center [601, 245] width 1044 height 897
click at [475, 266] on div "MobileService+ $ 0.00 Revenue 5 hr Work Time 1 hr 22 min Transit Time Travel [P…" at bounding box center [601, 245] width 1044 height 897
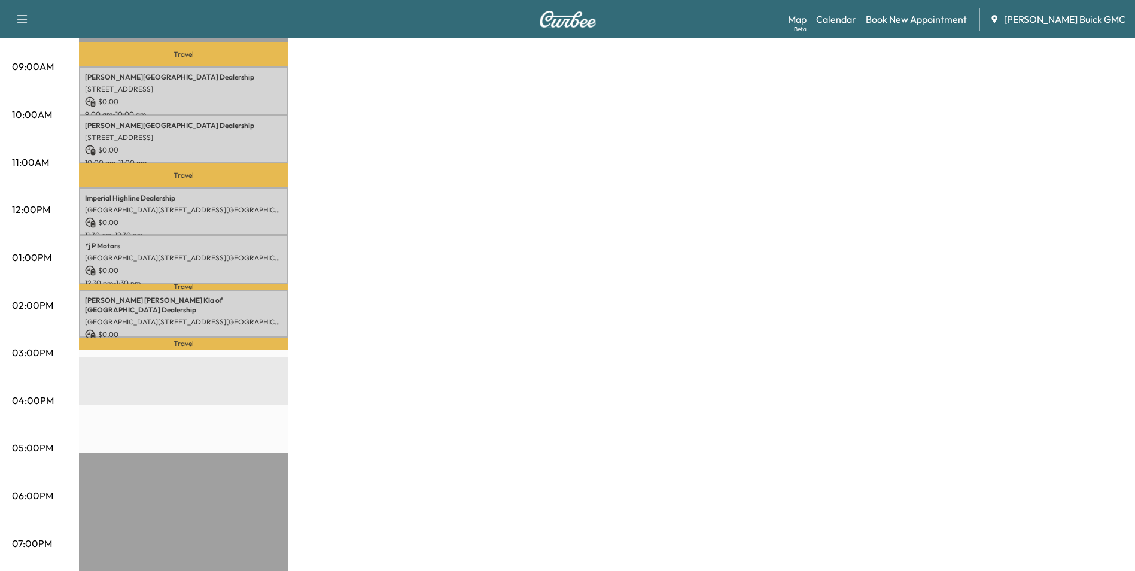
click at [464, 267] on div "MobileService+ $ 0.00 Revenue 5 hr Work Time 1 hr 22 min Transit Time Travel [P…" at bounding box center [601, 245] width 1044 height 897
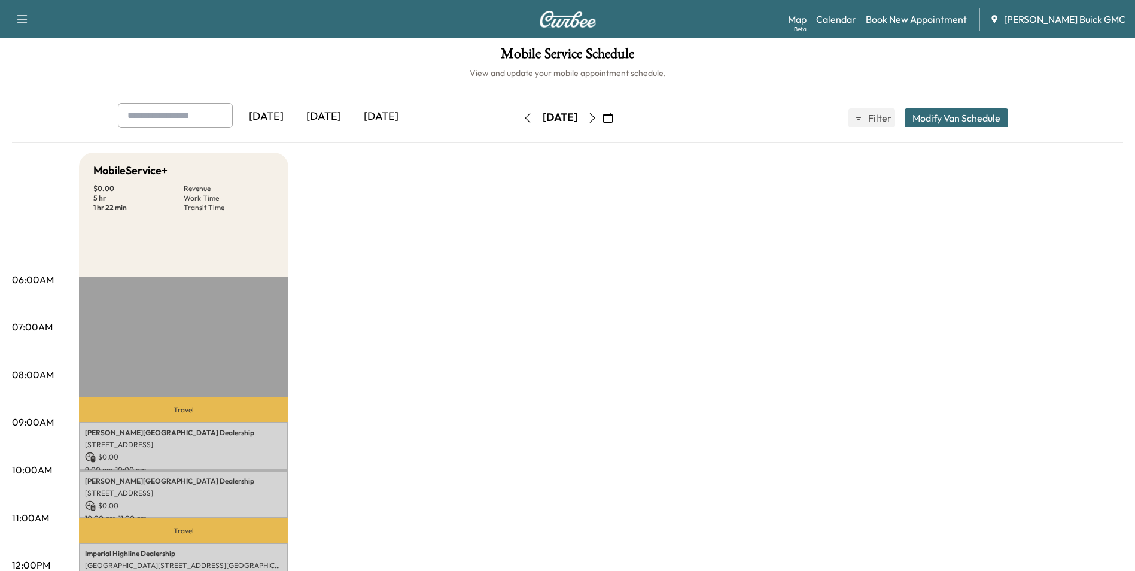
scroll to position [0, 0]
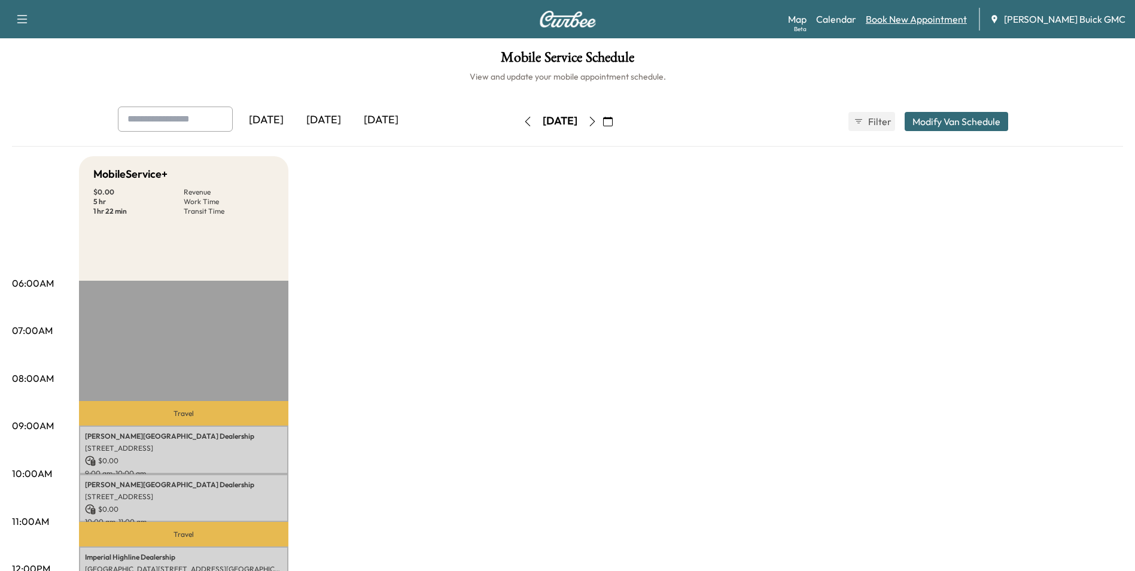
click at [911, 17] on link "Book New Appointment" at bounding box center [915, 19] width 101 height 14
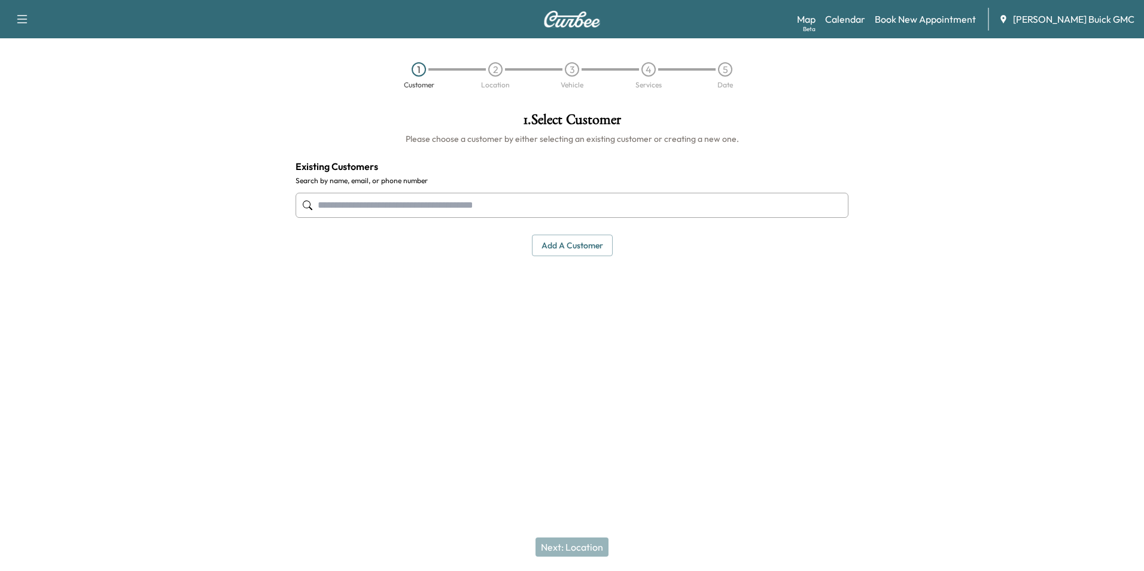
click at [482, 193] on input "text" at bounding box center [571, 205] width 553 height 25
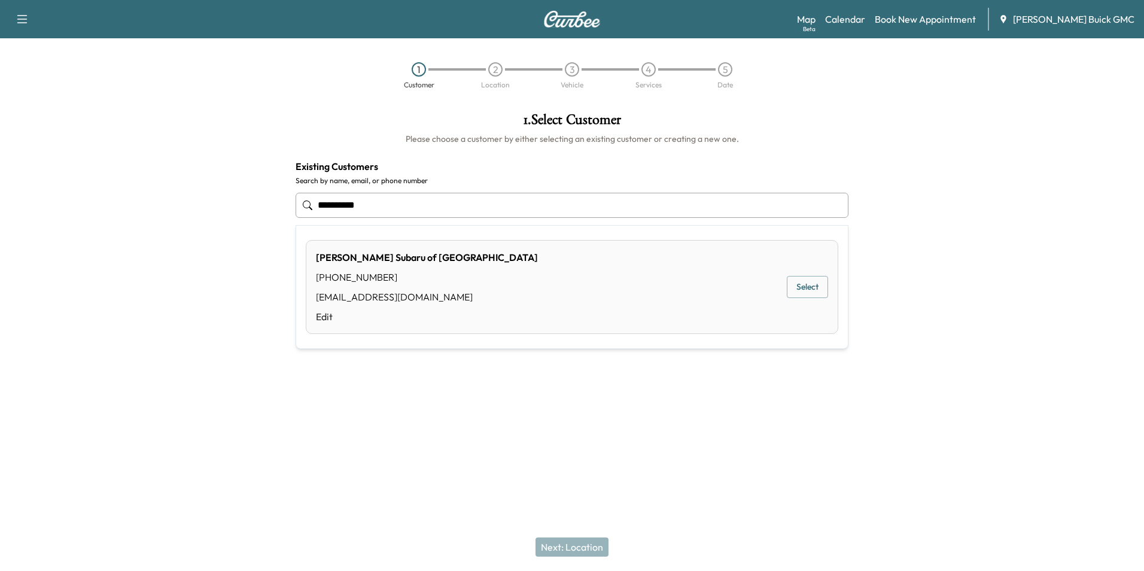
click at [795, 283] on button "Select" at bounding box center [806, 287] width 41 height 22
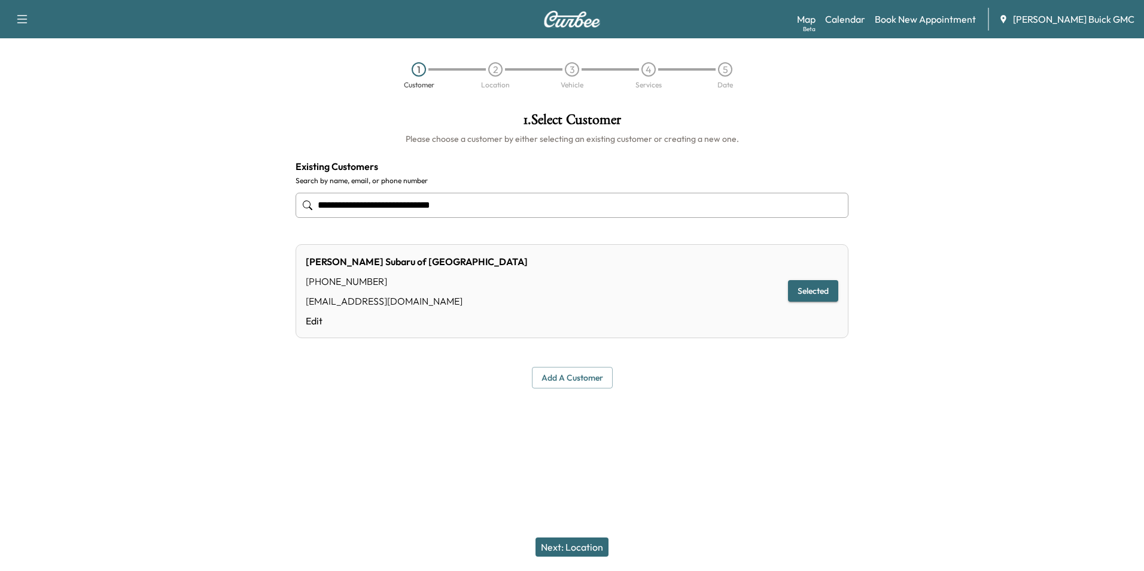
type input "**********"
click at [566, 544] on button "Next: Location" at bounding box center [571, 546] width 73 height 19
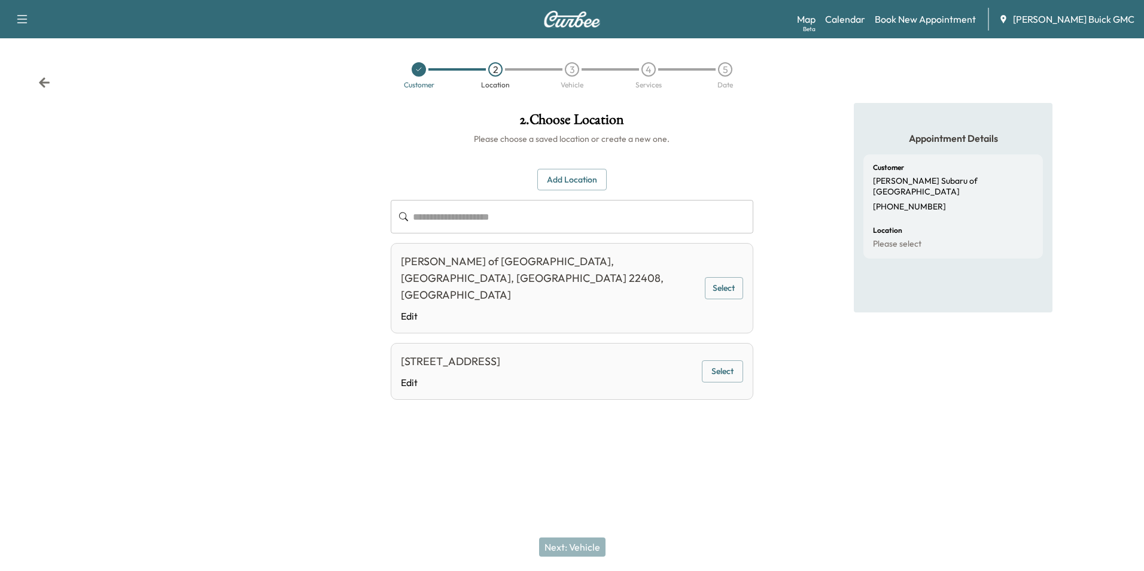
click at [726, 360] on button "Select" at bounding box center [722, 371] width 41 height 22
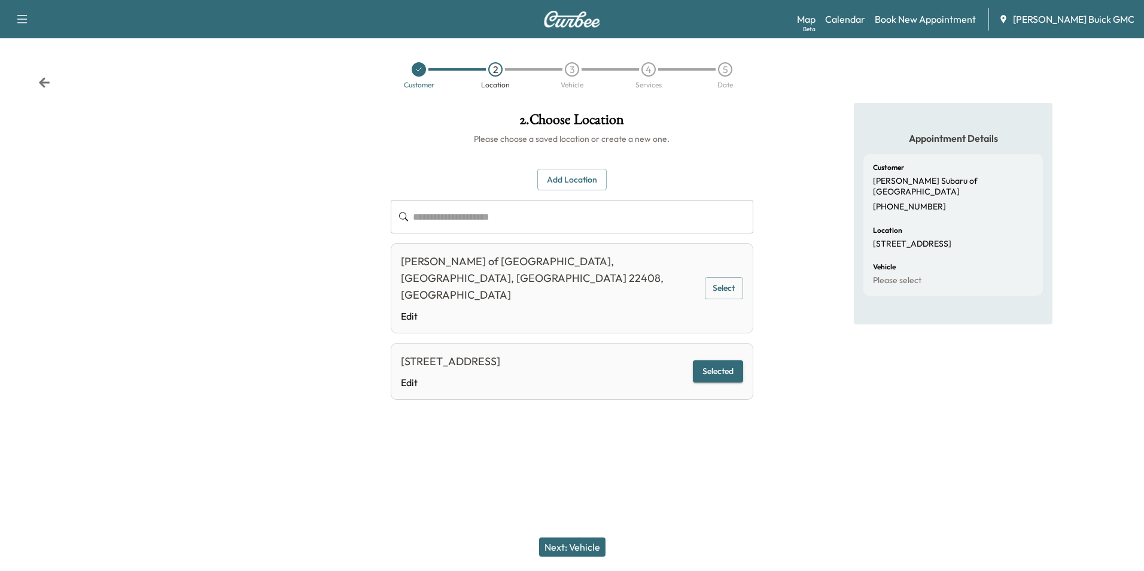
click at [562, 544] on button "Next: Vehicle" at bounding box center [572, 546] width 66 height 19
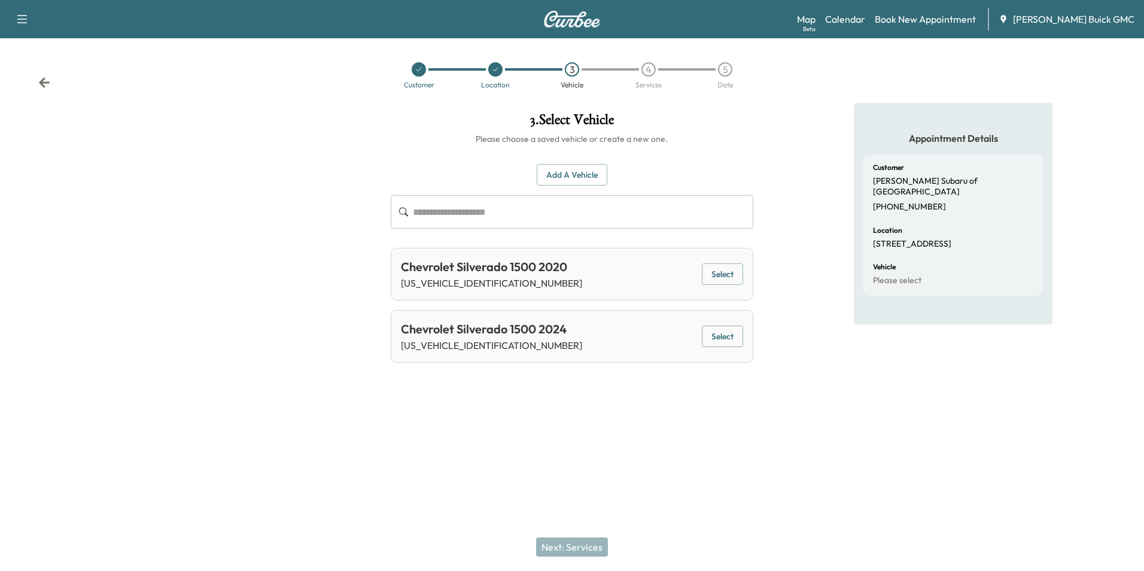
click at [708, 336] on button "Select" at bounding box center [722, 336] width 41 height 22
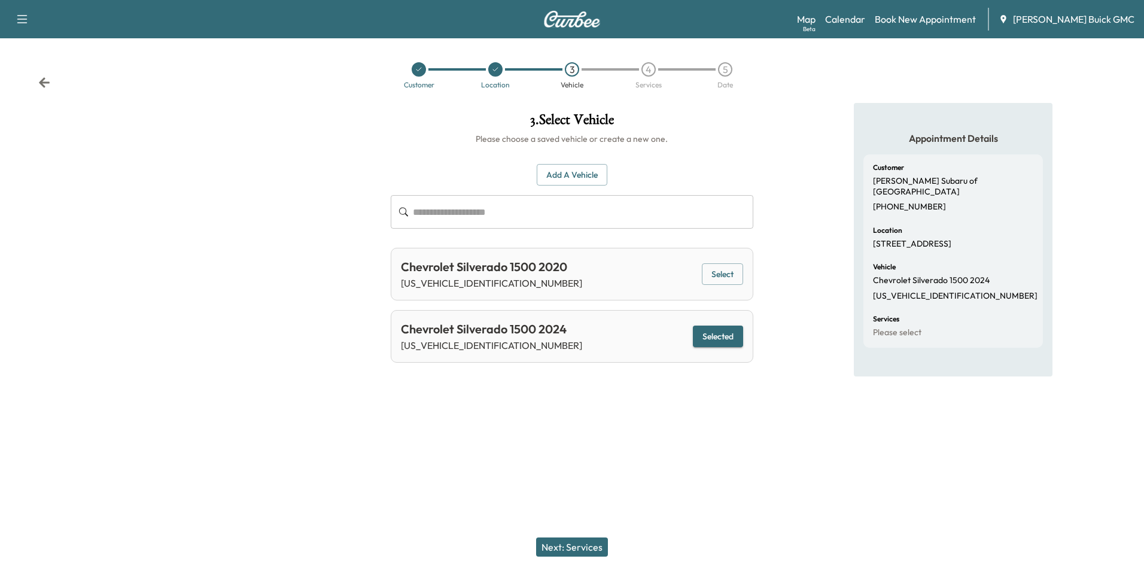
click at [577, 543] on button "Next: Services" at bounding box center [572, 546] width 72 height 19
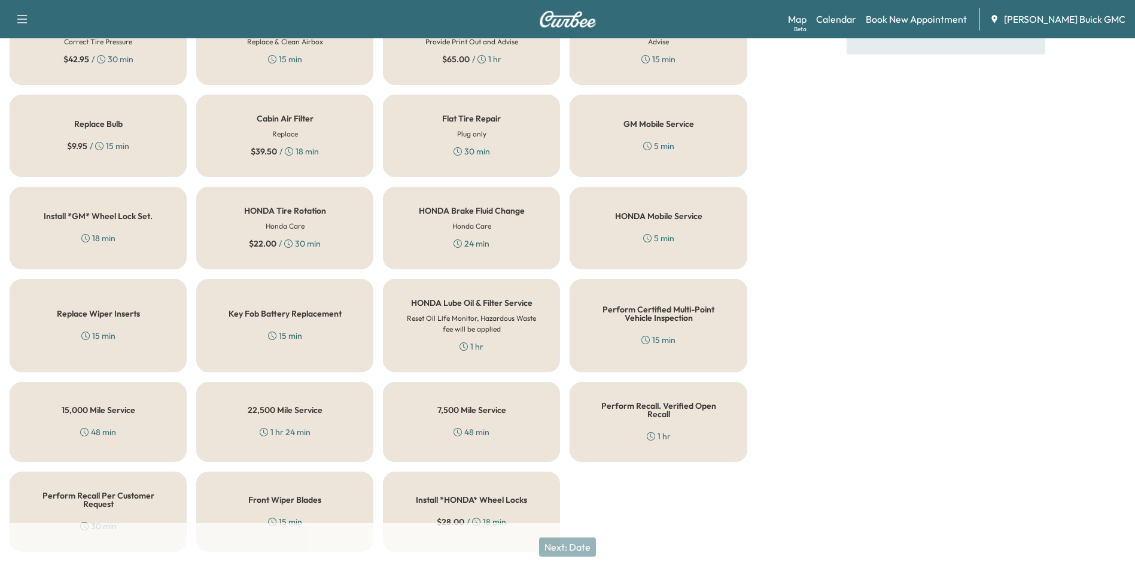
scroll to position [342, 0]
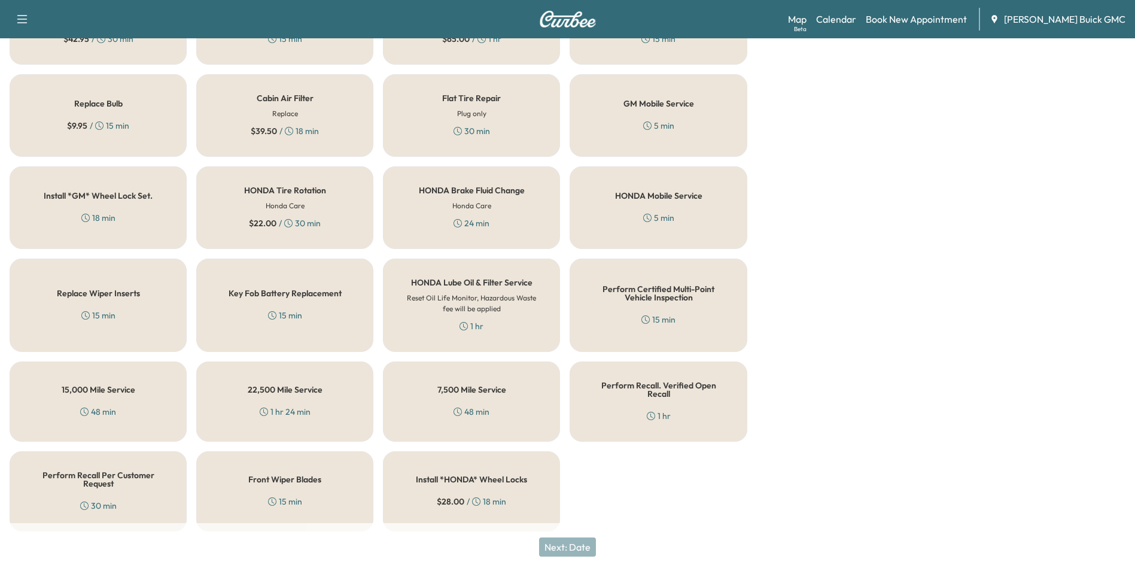
click at [675, 397] on div "Perform Recall. Verified Open Recall 1 hr" at bounding box center [657, 401] width 177 height 80
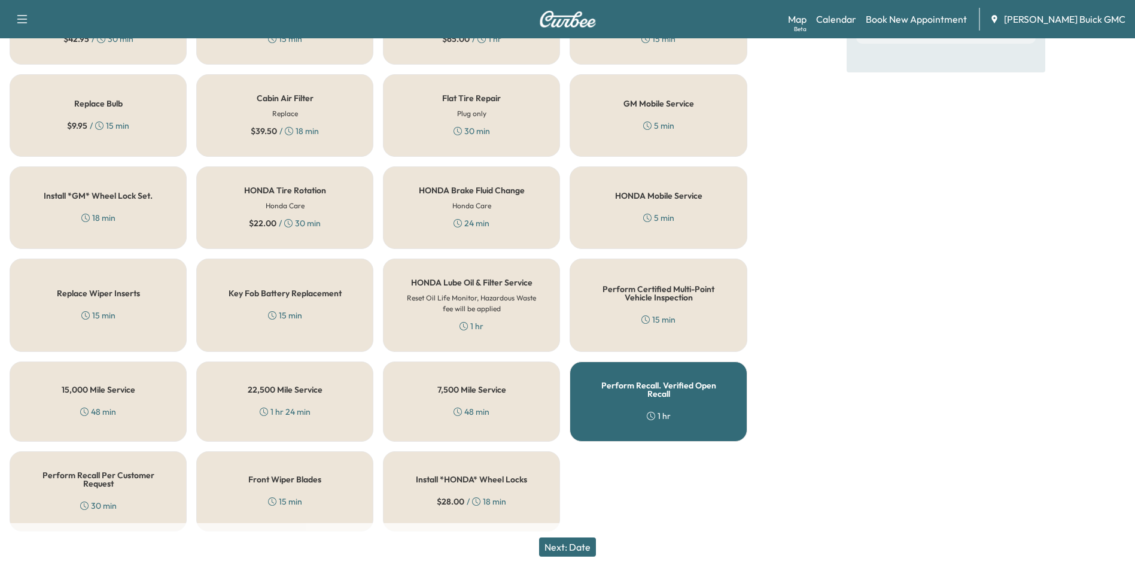
click at [585, 544] on button "Next: Date" at bounding box center [567, 546] width 57 height 19
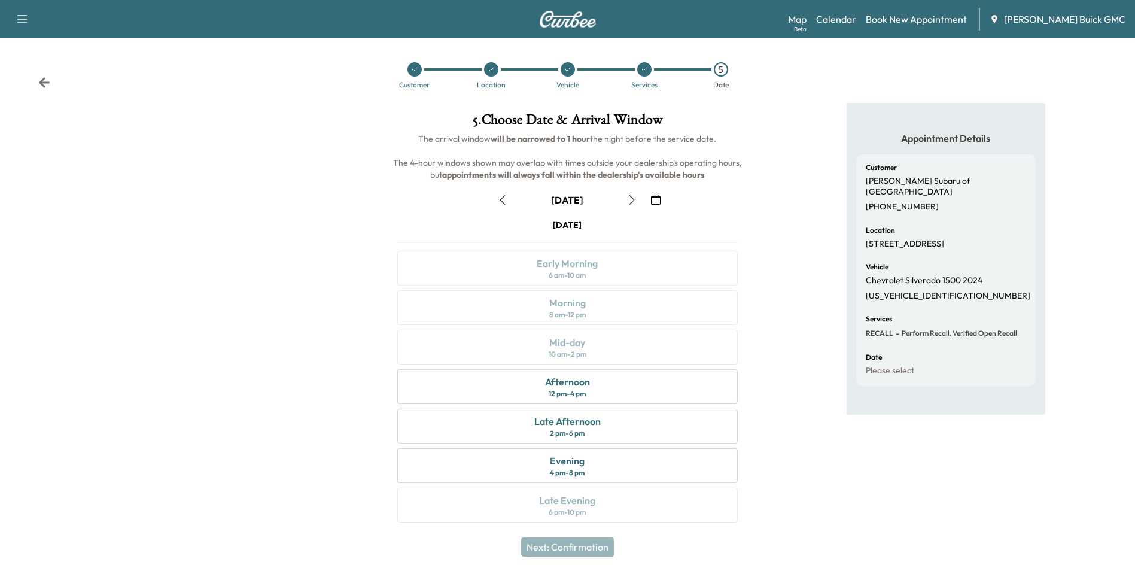
click at [632, 197] on icon "button" at bounding box center [631, 200] width 5 height 10
click at [684, 269] on div "Early Morning 6 am - 10 am" at bounding box center [567, 268] width 340 height 35
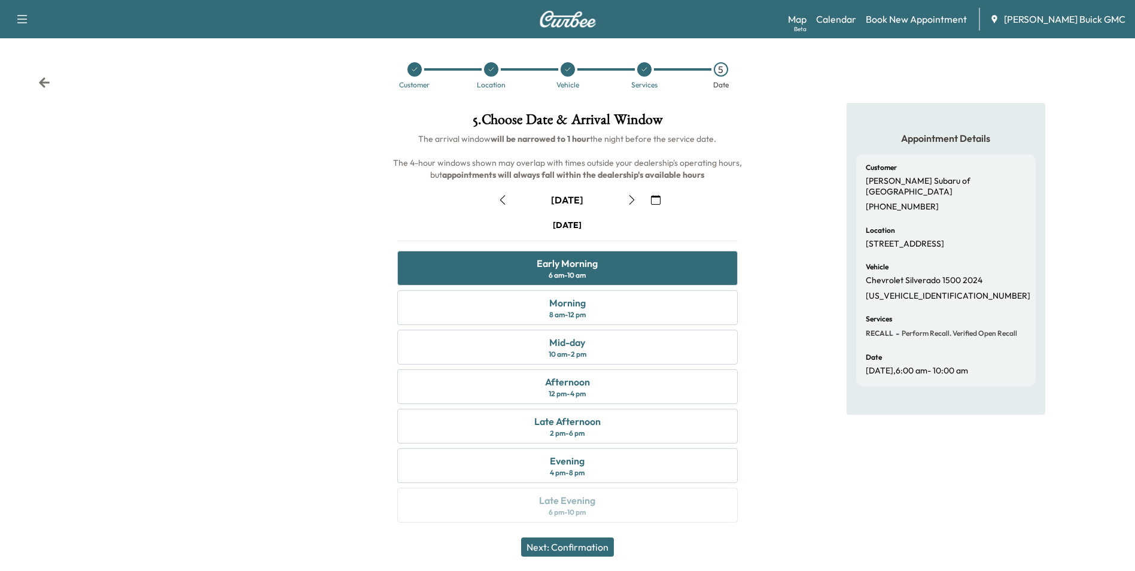
click at [587, 545] on button "Next: Confirmation" at bounding box center [567, 546] width 93 height 19
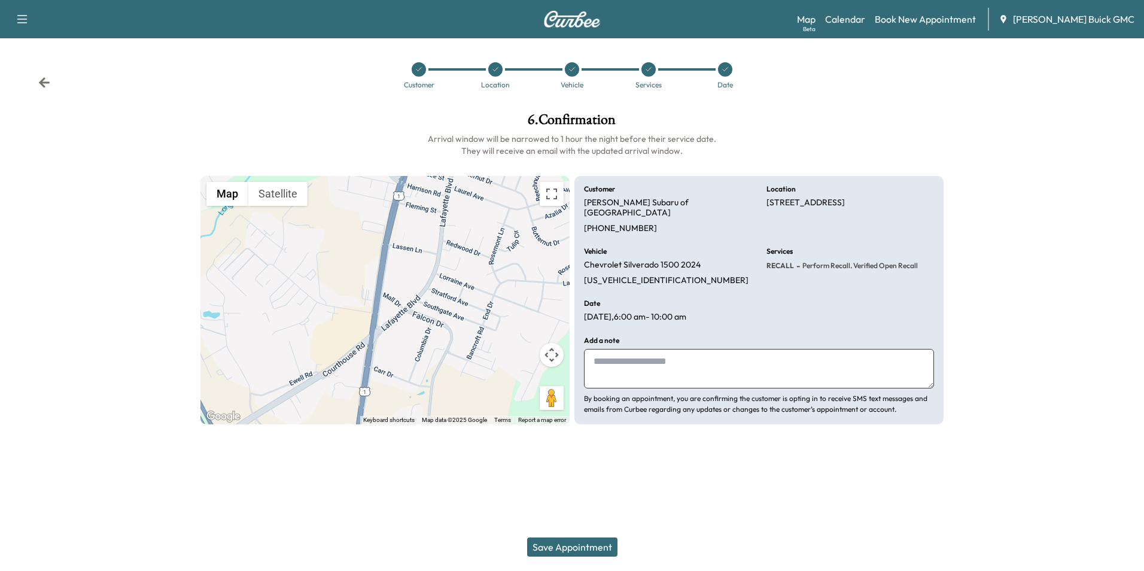
click at [647, 355] on textarea at bounding box center [759, 368] width 350 height 39
type textarea "**********"
click at [584, 545] on button "Save Appointment" at bounding box center [572, 546] width 90 height 19
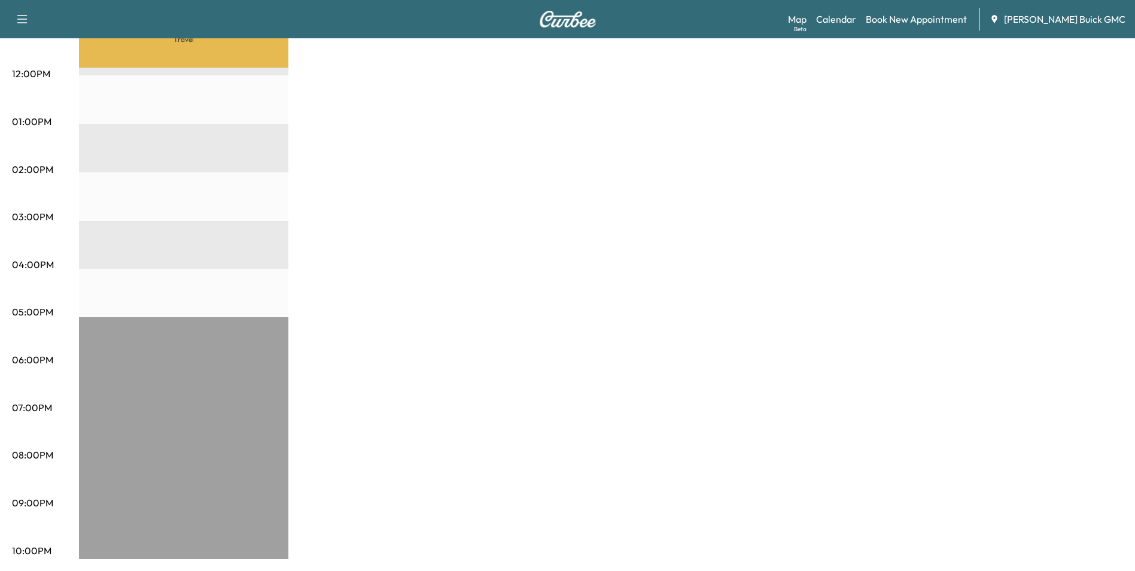
click at [923, 248] on div "MobileService+ $ 0.00 Revenue 1 hr Work Time 2 hr 20 min Transit Time Travel [P…" at bounding box center [601, 109] width 1044 height 897
click at [520, 284] on div "MobileService+ $ 0.00 Revenue 1 hr Work Time 2 hr 20 min Transit Time Travel [P…" at bounding box center [601, 109] width 1044 height 897
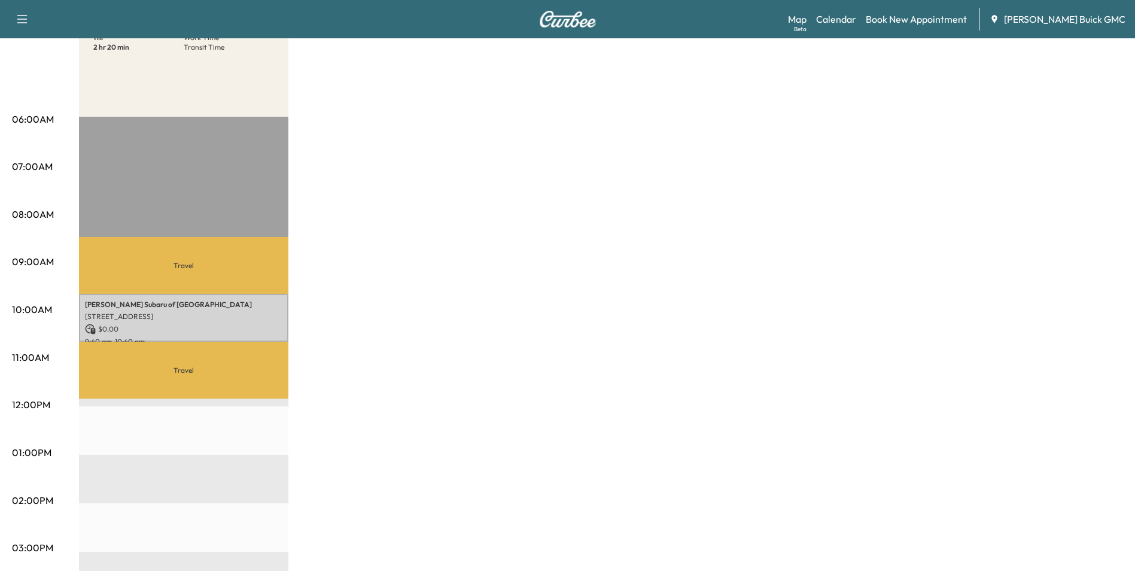
scroll to position [136, 0]
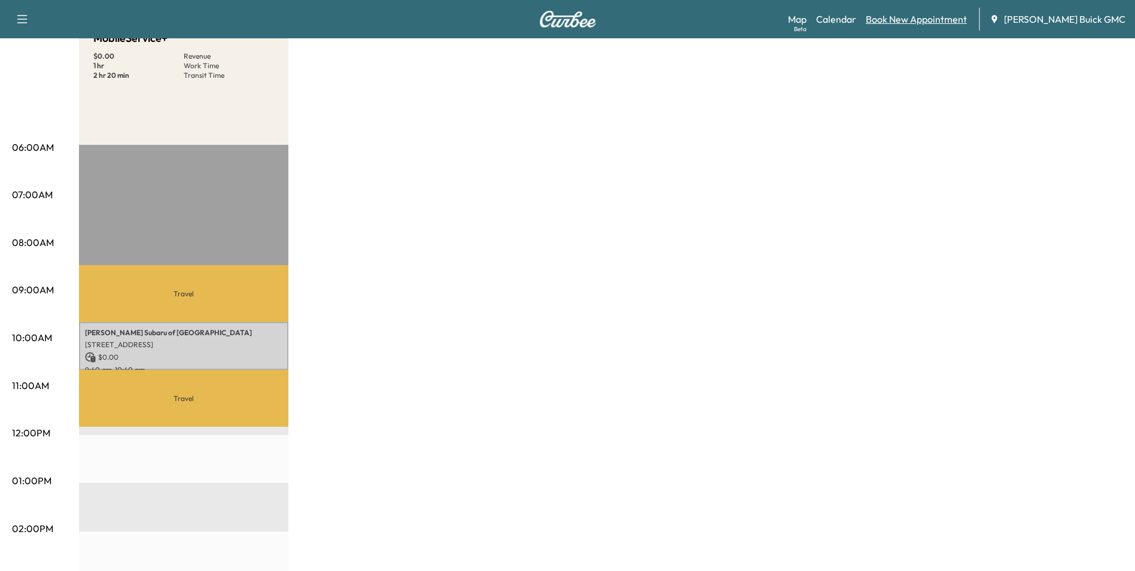
click at [944, 15] on link "Book New Appointment" at bounding box center [915, 19] width 101 height 14
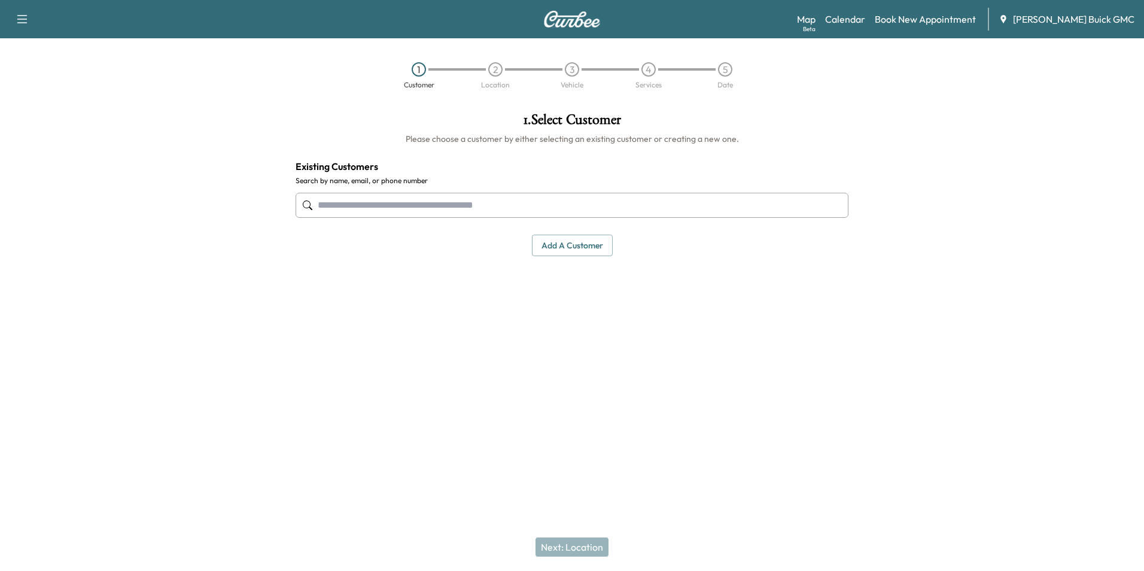
click at [446, 204] on input "text" at bounding box center [571, 205] width 553 height 25
type input "********"
drag, startPoint x: 388, startPoint y: 203, endPoint x: 286, endPoint y: 206, distance: 101.1
click at [286, 206] on div "1 . Select Customer Please choose a customer by either selecting an existing cu…" at bounding box center [572, 184] width 572 height 163
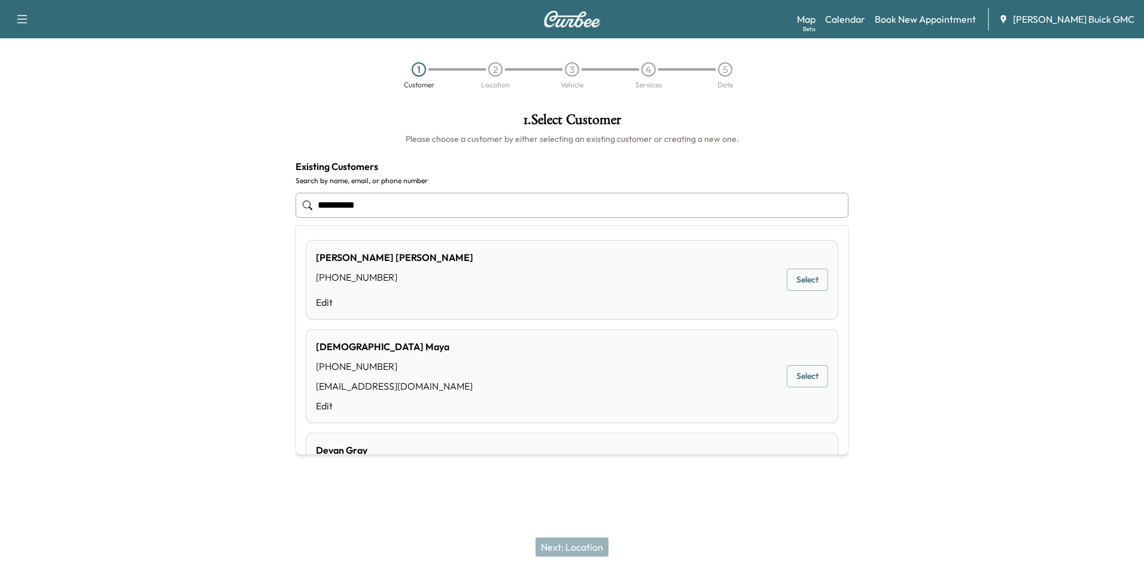
click at [410, 198] on input "**********" at bounding box center [571, 205] width 553 height 25
type input "*"
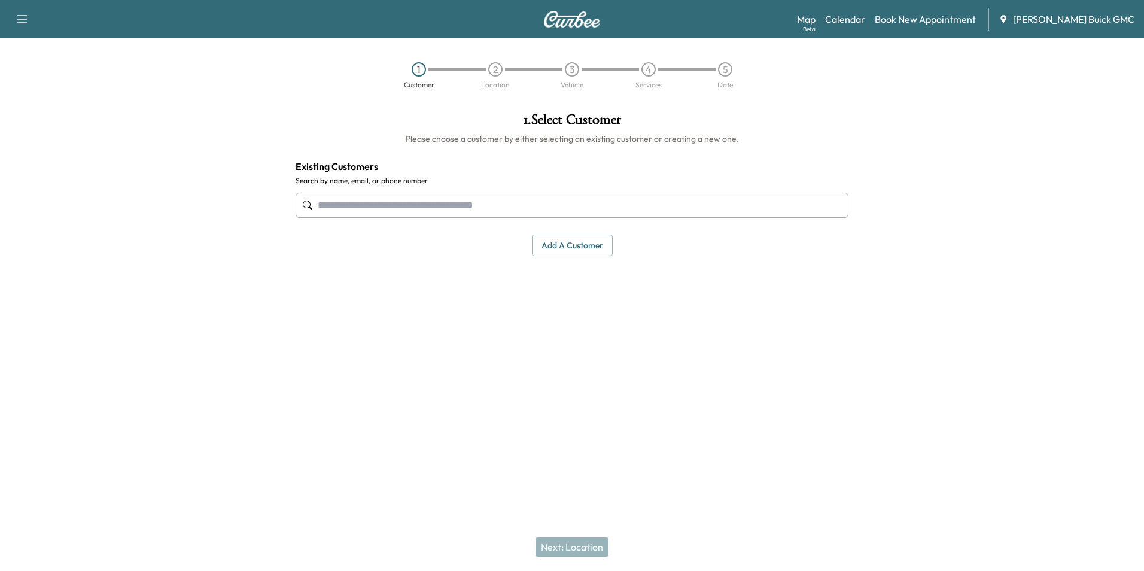
click at [577, 242] on button "Add a customer" at bounding box center [572, 245] width 81 height 22
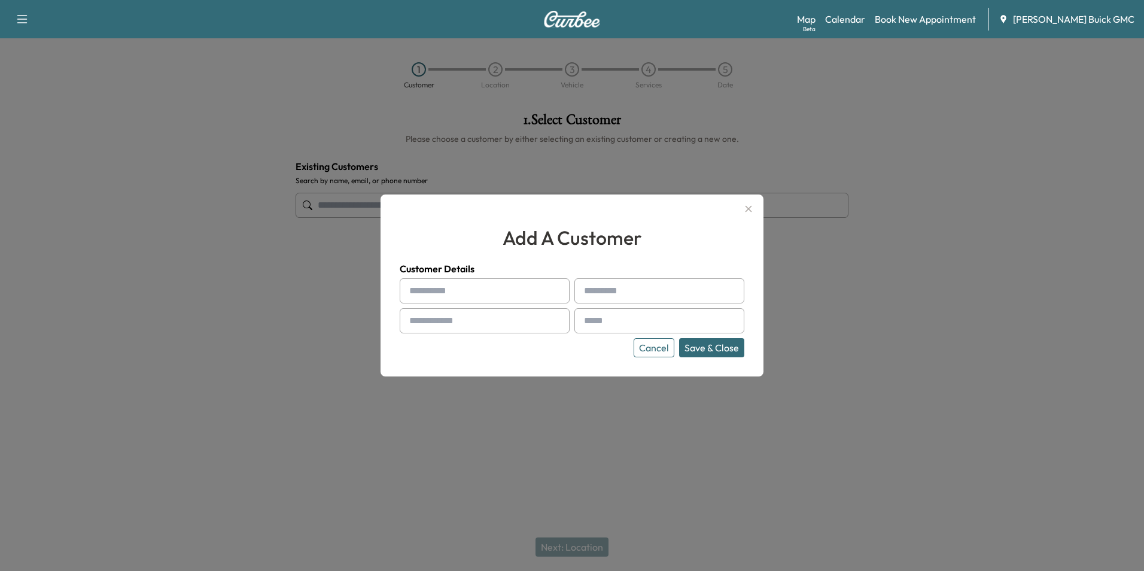
click at [471, 294] on input "text" at bounding box center [485, 290] width 170 height 25
type input "**********"
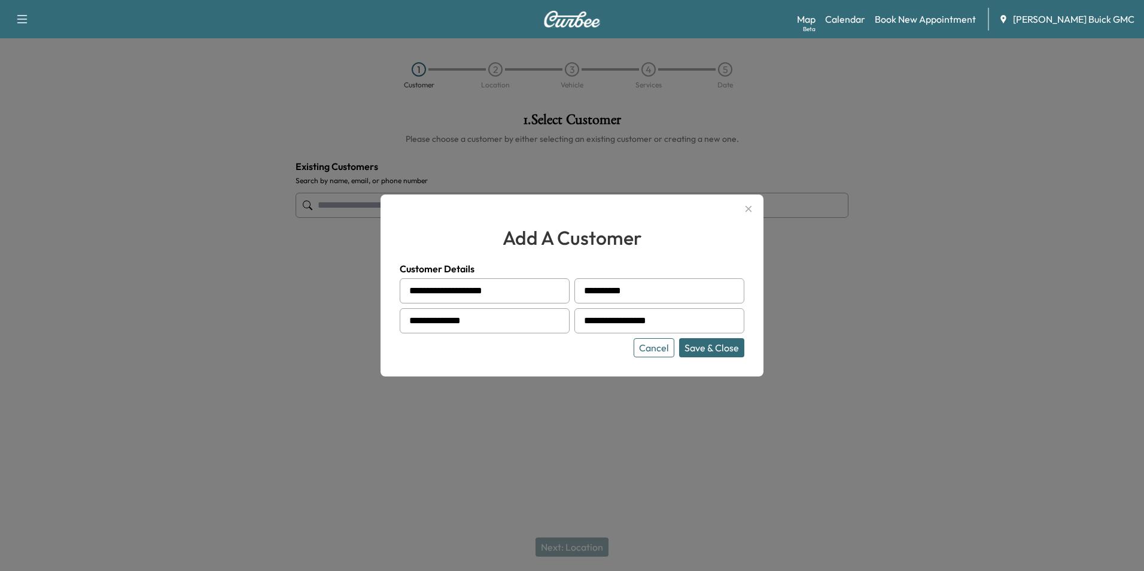
click at [584, 350] on div "Cancel Save & Close" at bounding box center [572, 347] width 344 height 19
click at [709, 343] on button "Save & Close" at bounding box center [711, 347] width 65 height 19
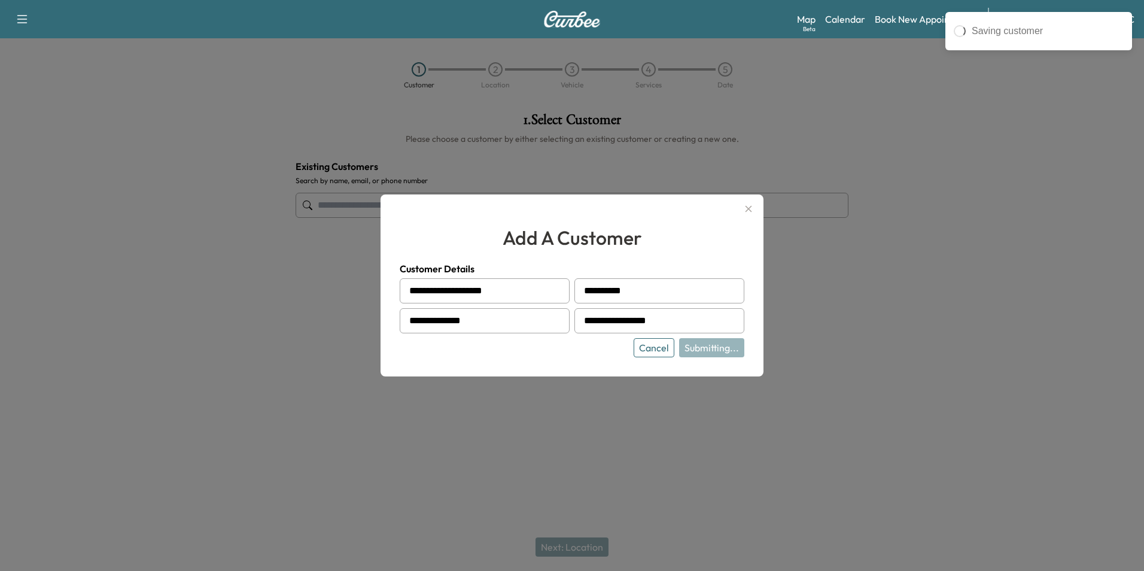
type input "**********"
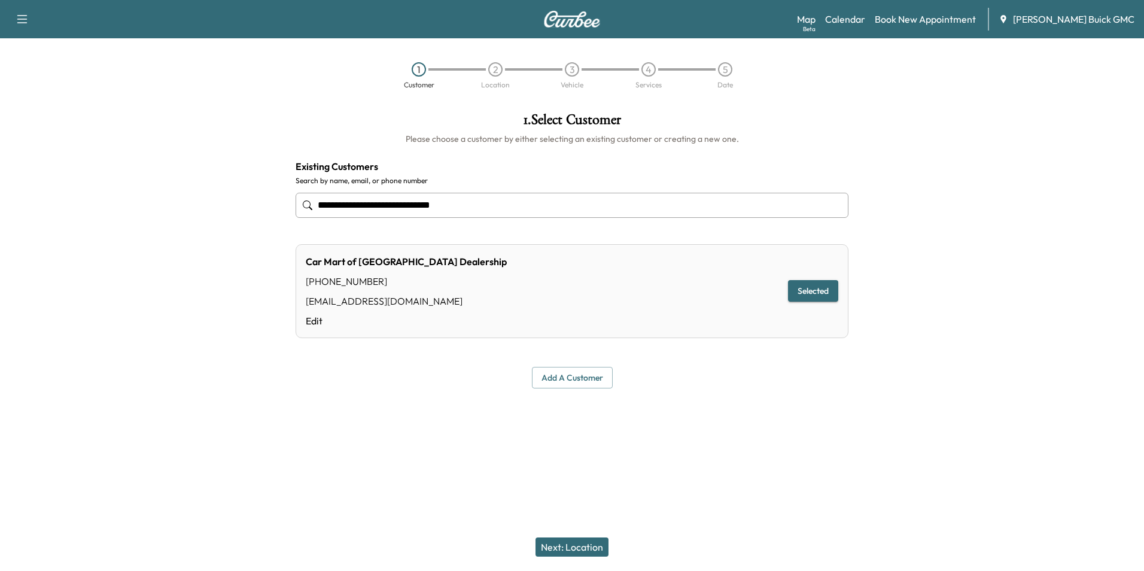
click at [585, 545] on button "Next: Location" at bounding box center [571, 546] width 73 height 19
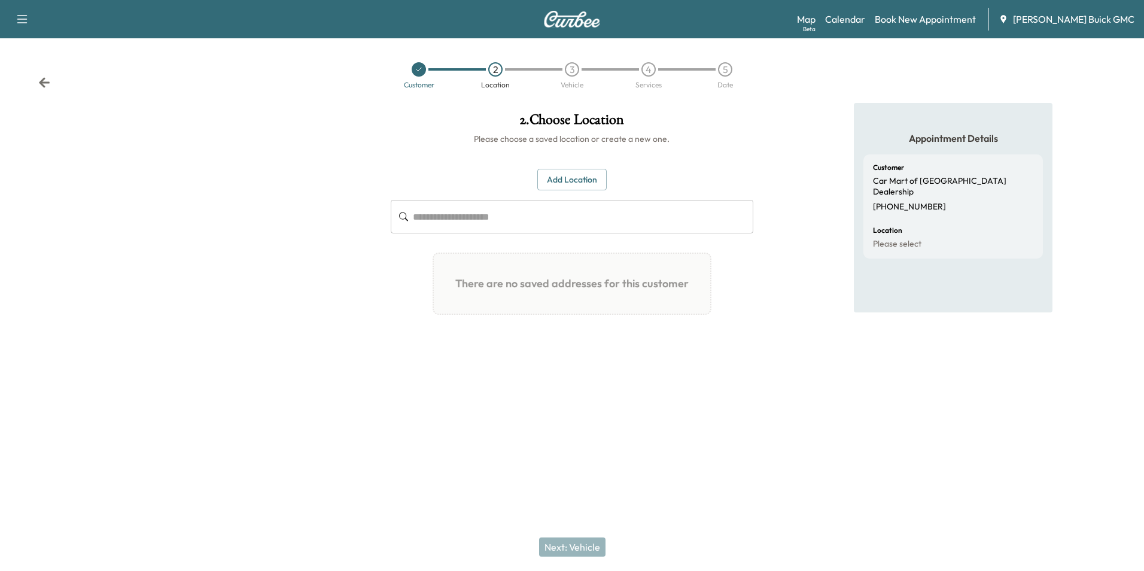
click at [560, 174] on button "Add Location" at bounding box center [571, 180] width 69 height 22
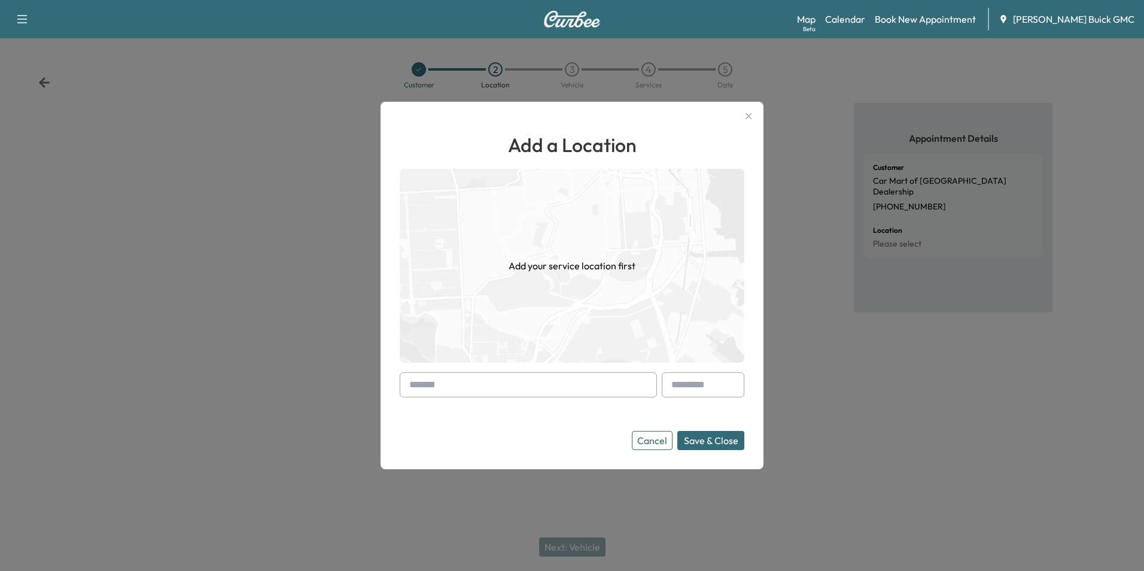
click at [443, 386] on input "text" at bounding box center [528, 384] width 257 height 25
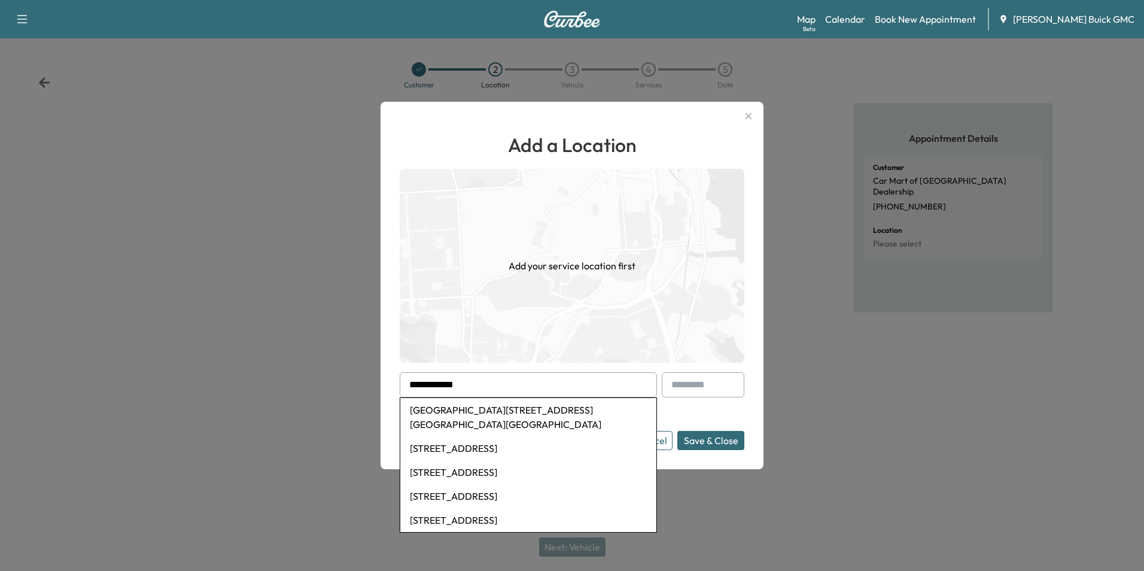
click at [474, 408] on li "[GEOGRAPHIC_DATA][STREET_ADDRESS][GEOGRAPHIC_DATA][GEOGRAPHIC_DATA]" at bounding box center [528, 417] width 256 height 38
type input "**********"
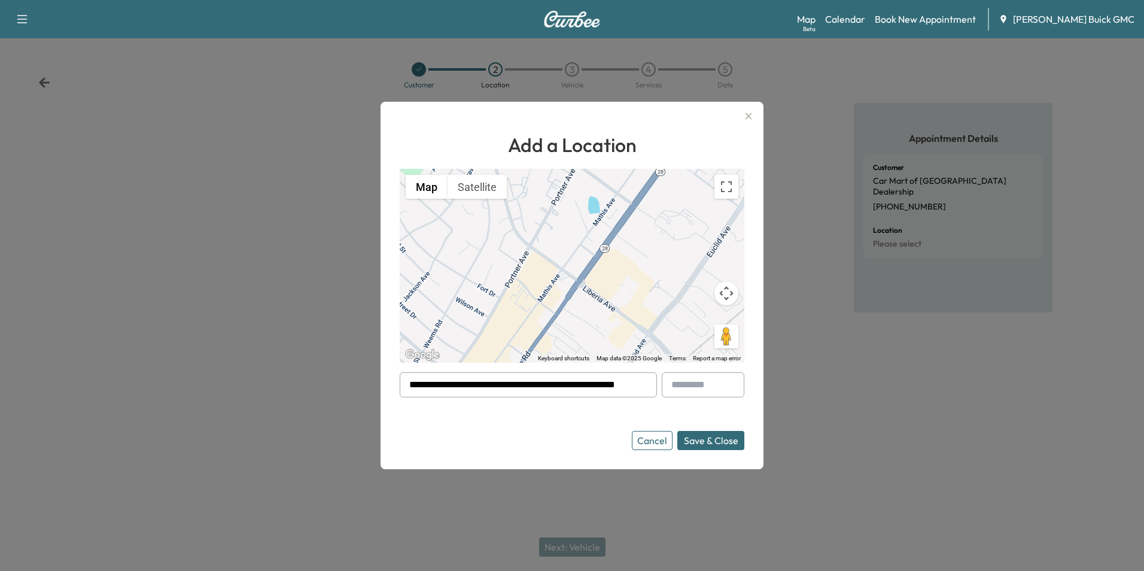
click at [715, 439] on button "Save & Close" at bounding box center [710, 440] width 67 height 19
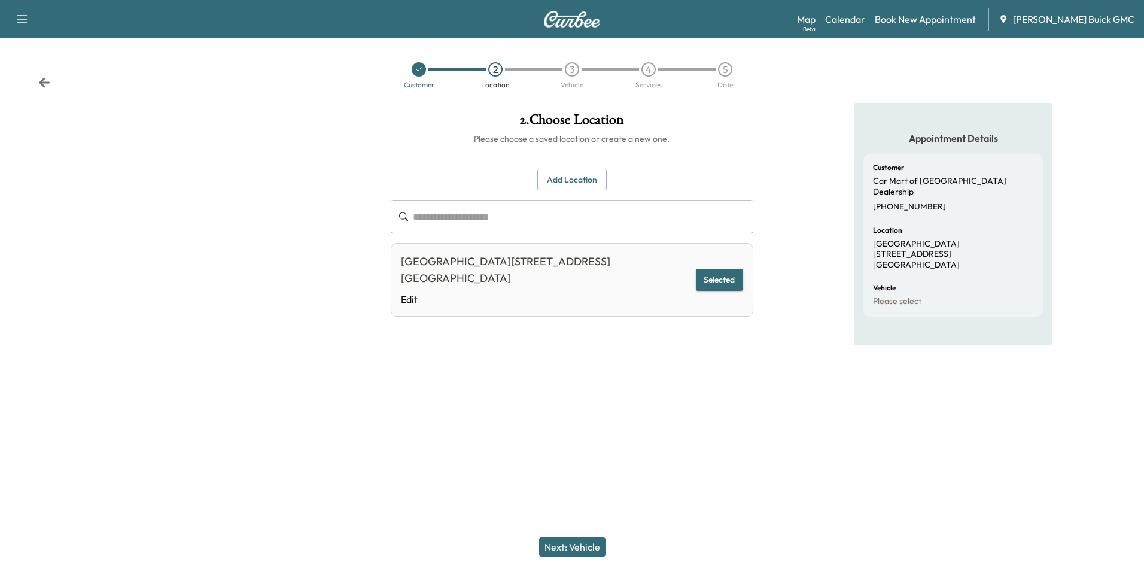
drag, startPoint x: 708, startPoint y: 371, endPoint x: 697, endPoint y: 367, distance: 11.3
click at [705, 370] on div "**********" at bounding box center [571, 245] width 381 height 285
click at [578, 548] on button "Next: Vehicle" at bounding box center [572, 546] width 66 height 19
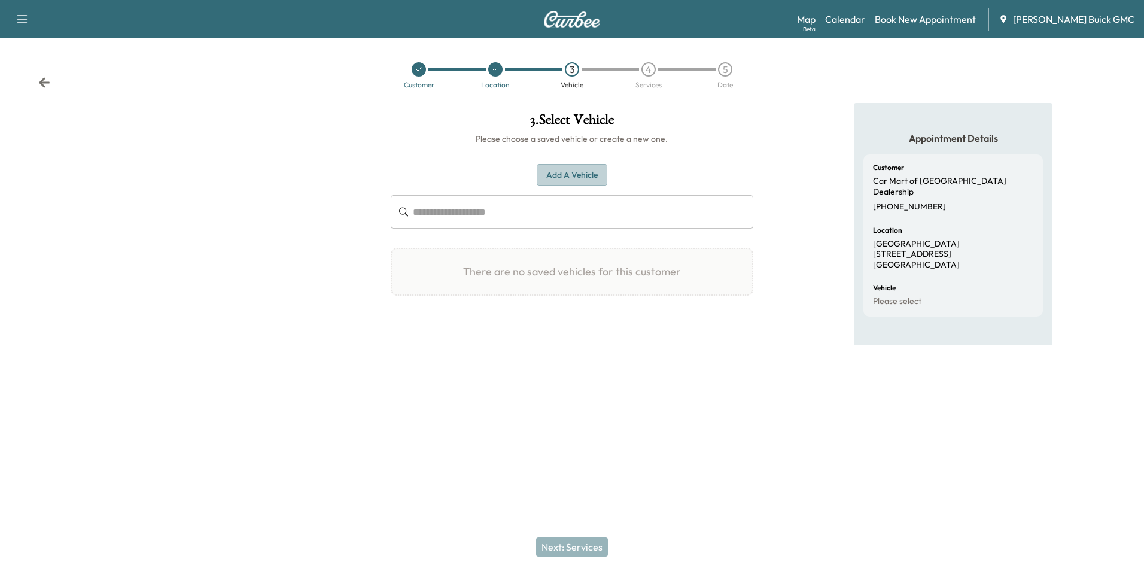
click at [565, 171] on button "Add a Vehicle" at bounding box center [571, 175] width 71 height 22
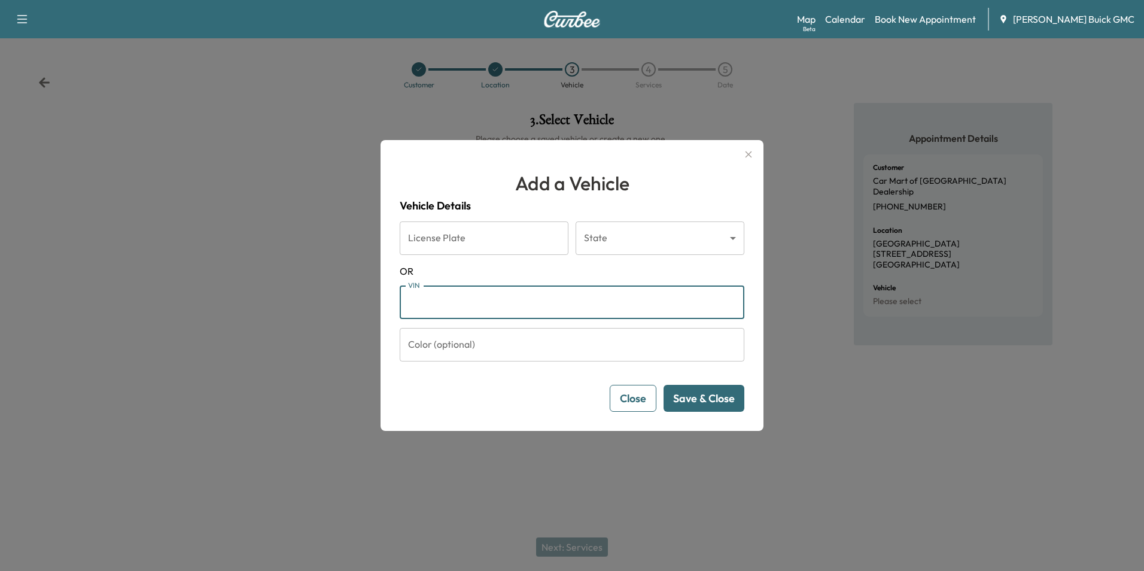
click at [472, 303] on input "VIN" at bounding box center [572, 301] width 344 height 33
type input "**********"
click at [690, 398] on button "Save & Close" at bounding box center [703, 398] width 81 height 27
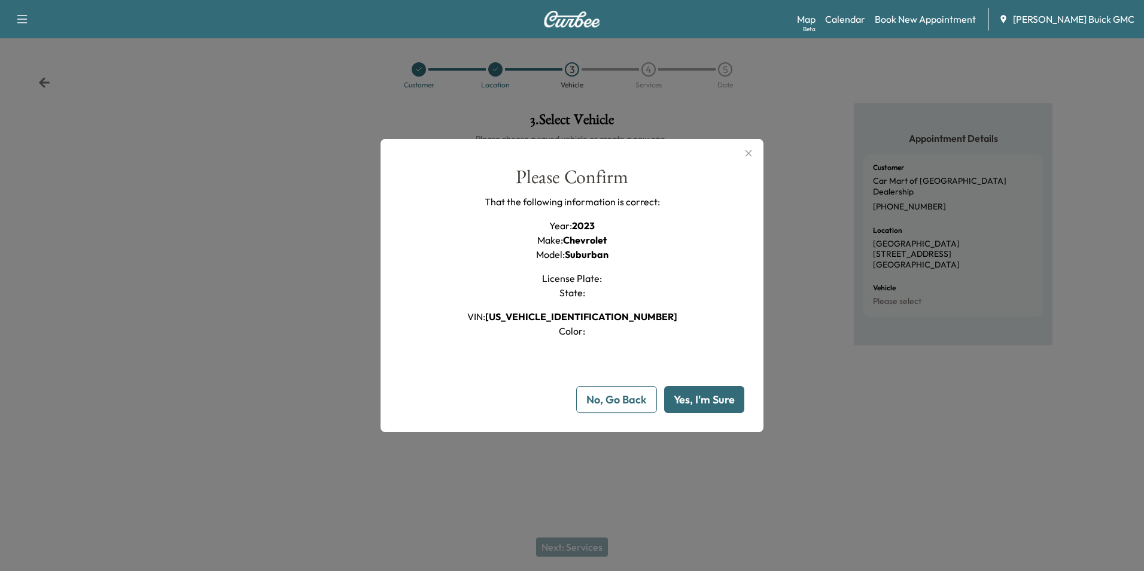
click at [715, 395] on button "Yes, I'm Sure" at bounding box center [704, 399] width 80 height 27
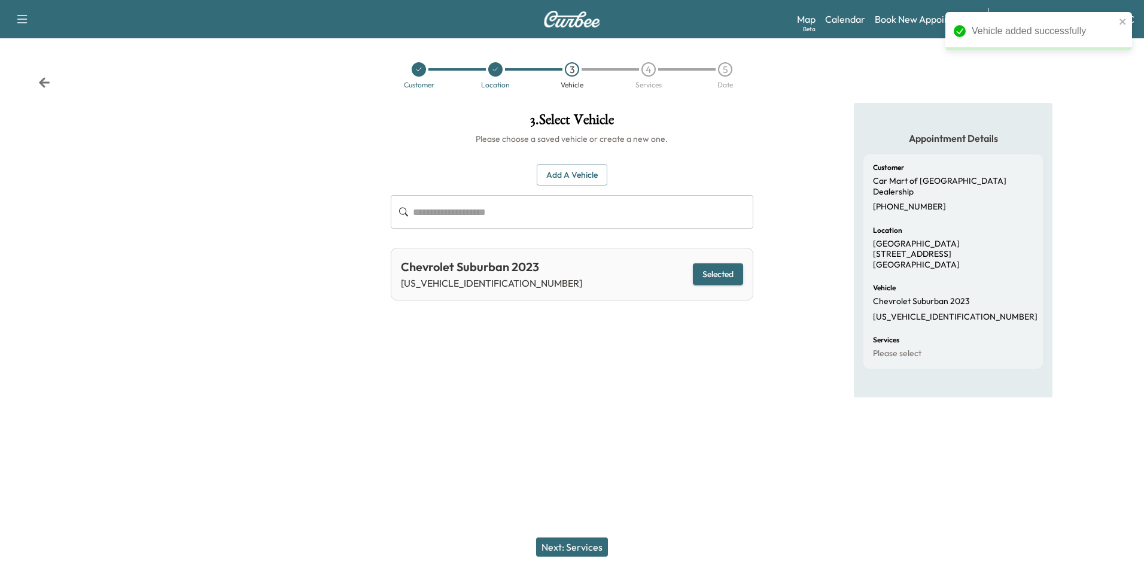
click at [586, 546] on button "Next: Services" at bounding box center [572, 546] width 72 height 19
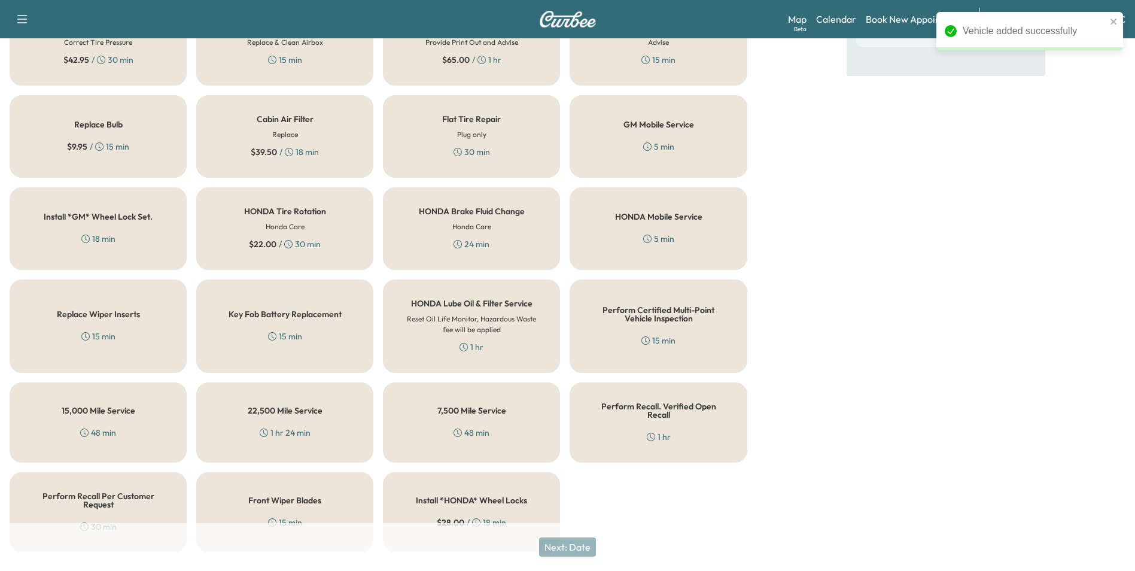
scroll to position [342, 0]
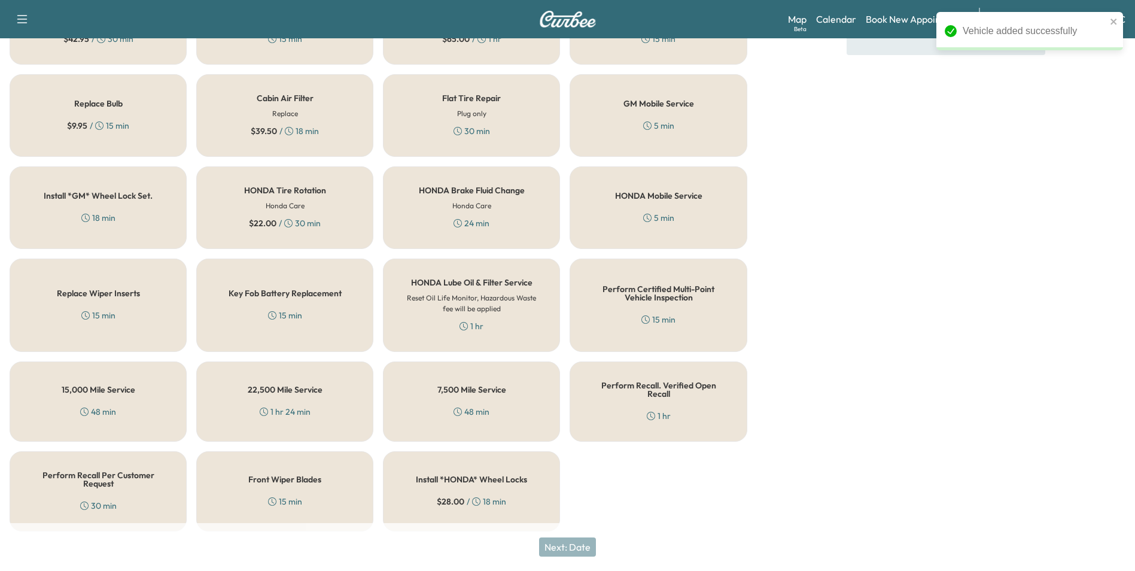
click at [684, 401] on div "Perform Recall. Verified Open Recall 1 hr" at bounding box center [657, 401] width 177 height 80
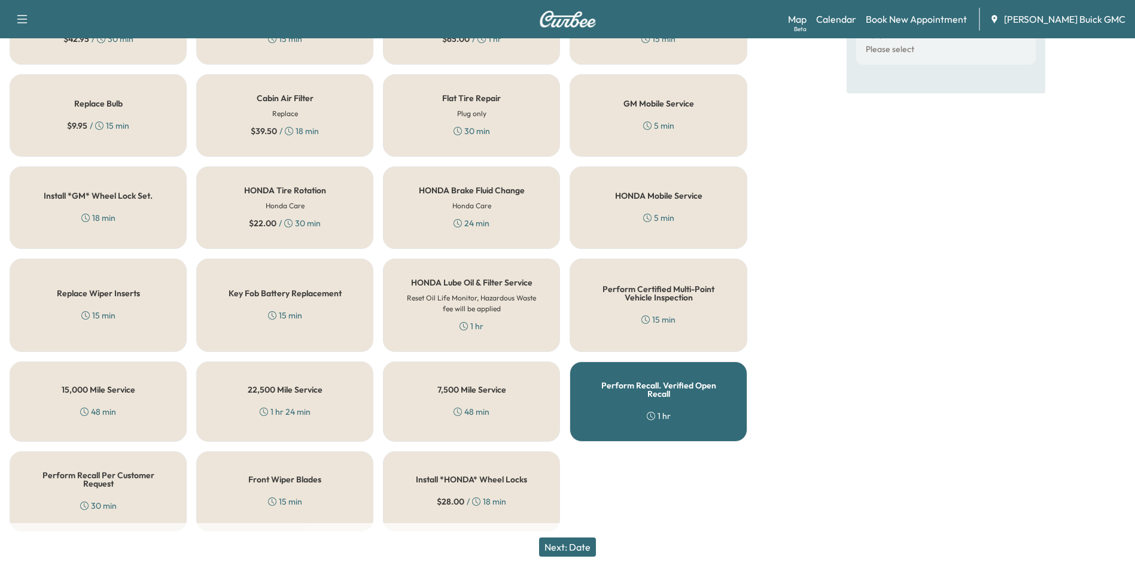
click at [579, 544] on button "Next: Date" at bounding box center [567, 546] width 57 height 19
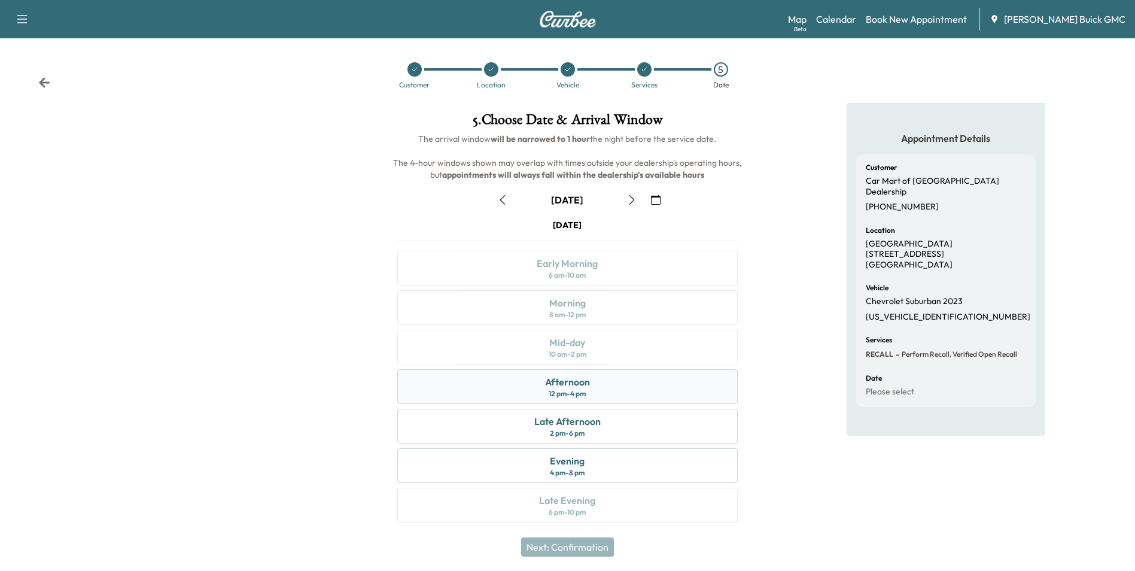
click at [581, 389] on div "12 pm - 4 pm" at bounding box center [566, 394] width 37 height 10
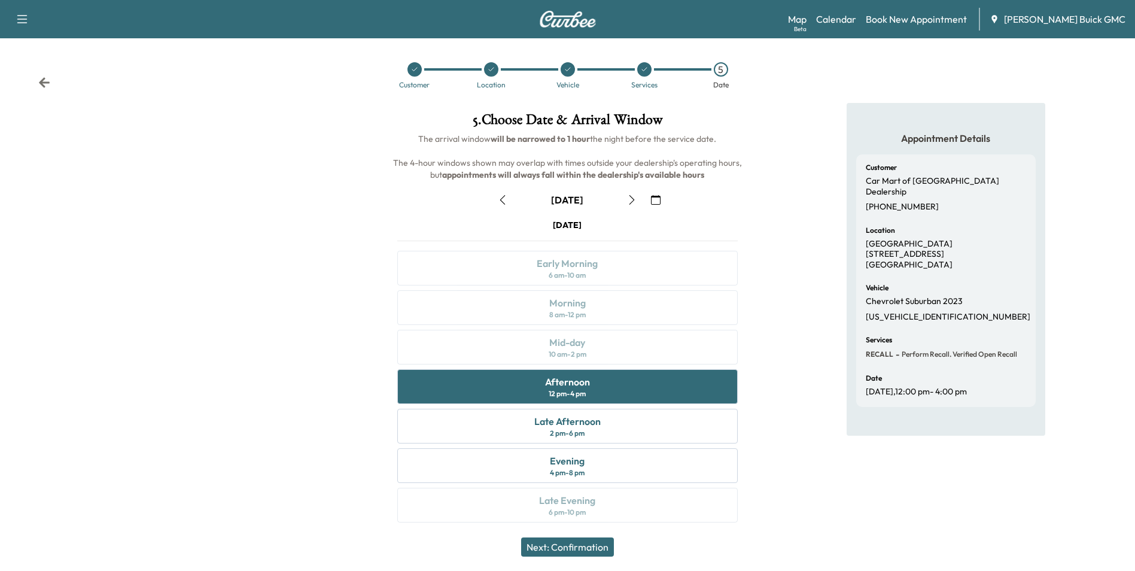
click at [587, 545] on button "Next: Confirmation" at bounding box center [567, 546] width 93 height 19
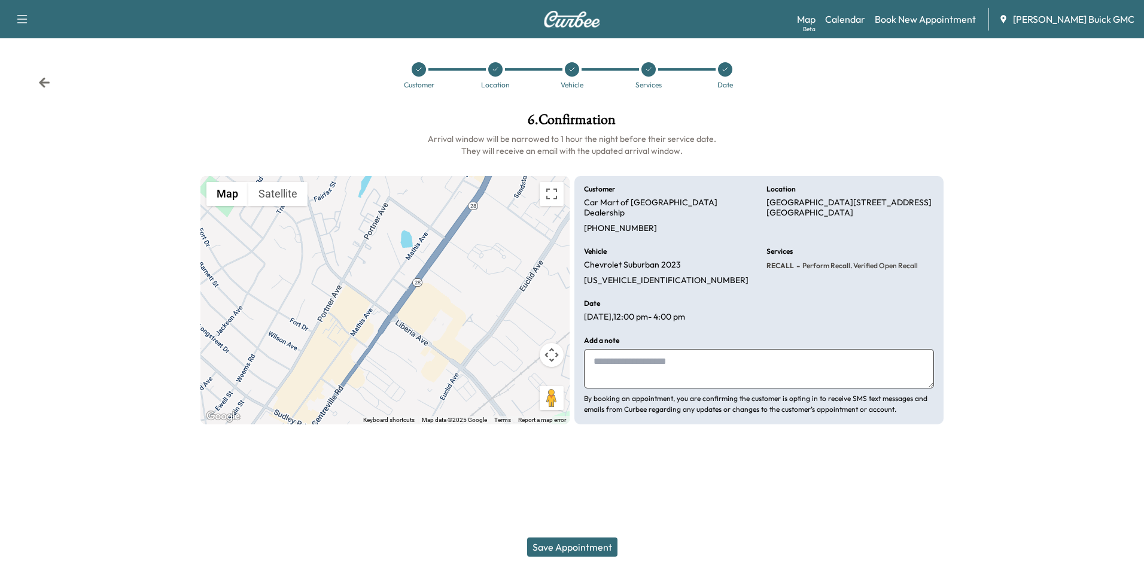
click at [652, 356] on textarea at bounding box center [759, 368] width 350 height 39
type textarea "**********"
click at [575, 544] on button "Save Appointment" at bounding box center [572, 546] width 90 height 19
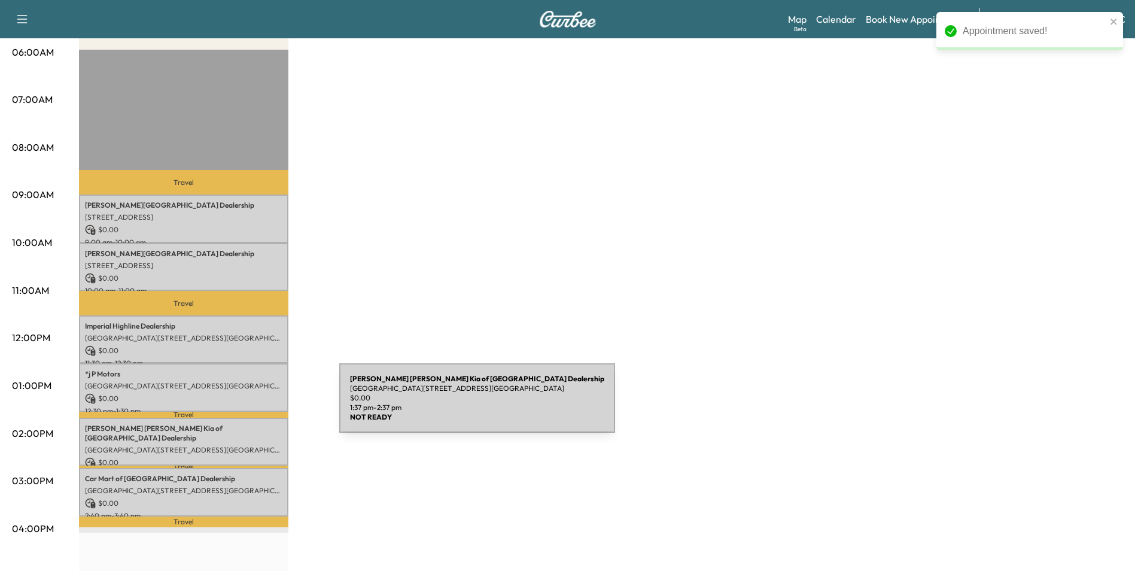
scroll to position [239, 0]
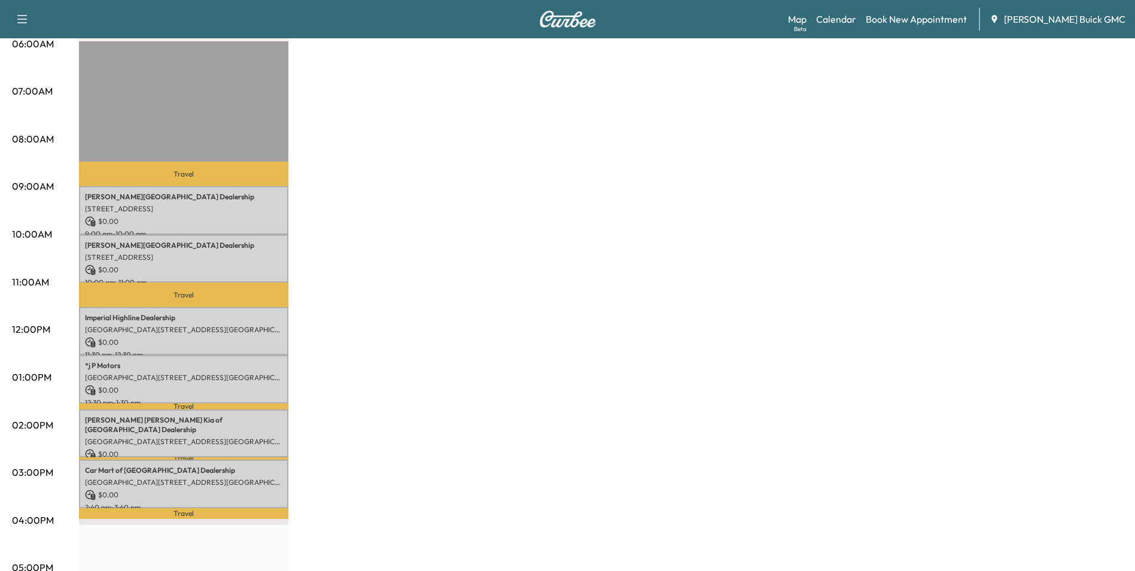
click at [773, 239] on div "MobileService+ $ 0.00 Revenue 6 hr Work Time 1 hr 23 min Transit Time Travel [P…" at bounding box center [601, 365] width 1044 height 897
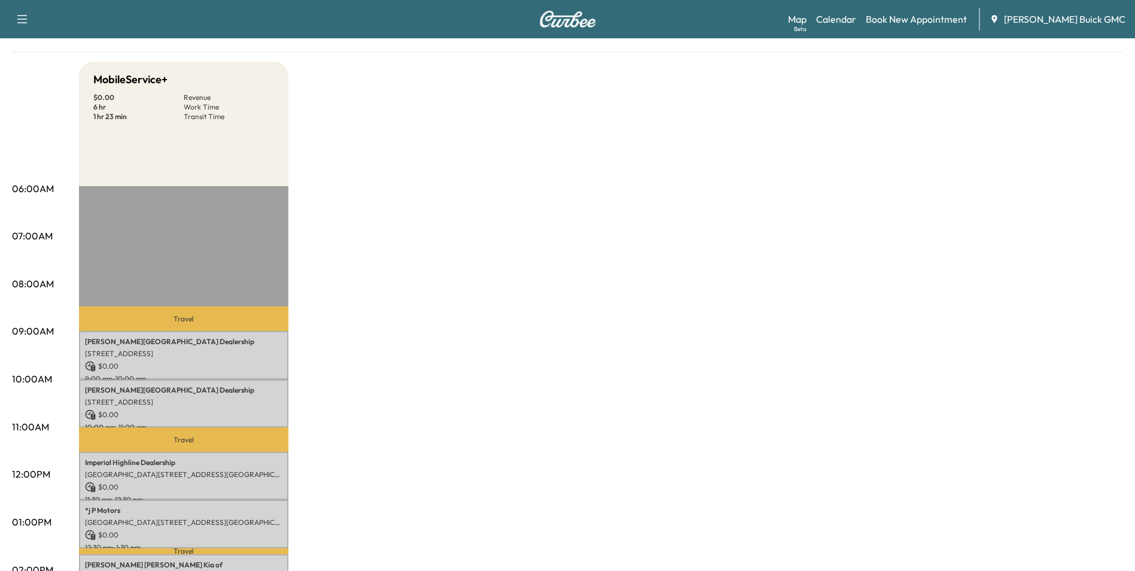
scroll to position [0, 0]
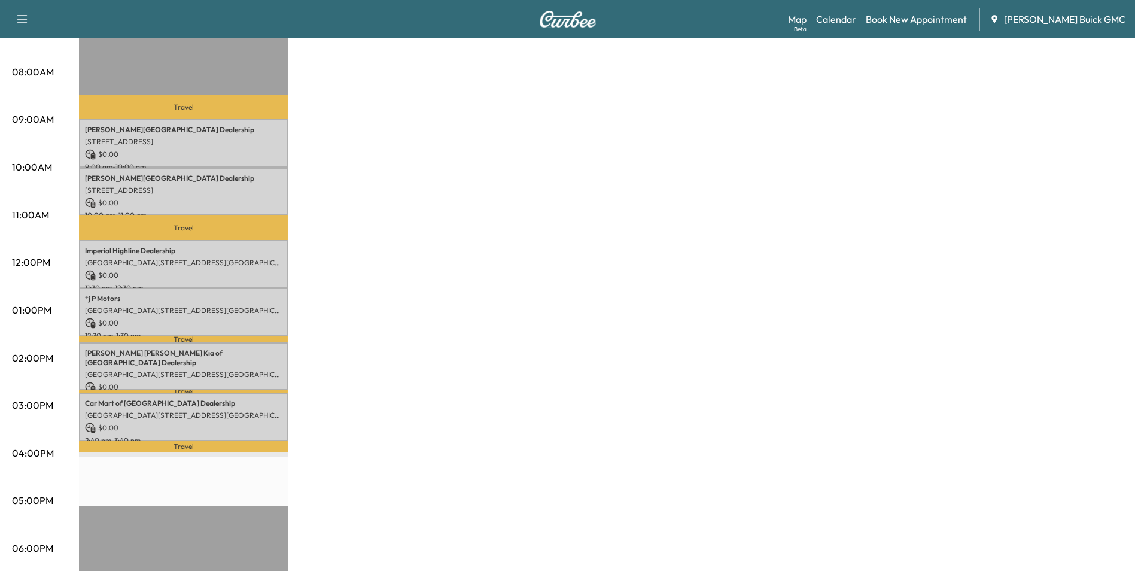
scroll to position [359, 0]
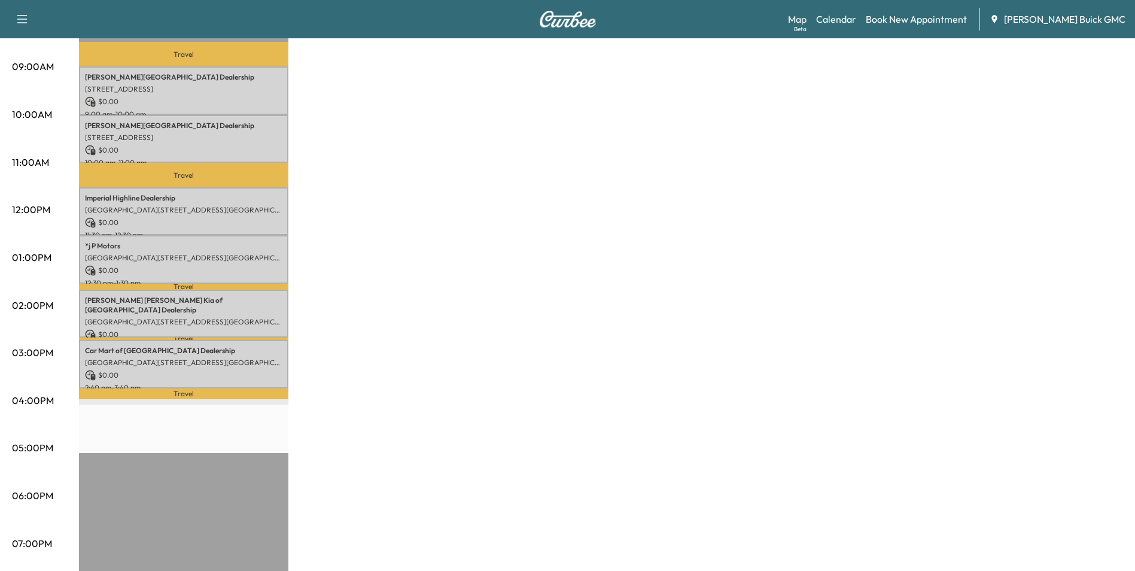
click at [699, 286] on div "MobileService+ $ 0.00 Revenue 6 hr Work Time 1 hr 23 min Transit Time Travel [P…" at bounding box center [601, 245] width 1044 height 897
click at [702, 283] on div "MobileService+ $ 0.00 Revenue 6 hr Work Time 1 hr 23 min Transit Time Travel [P…" at bounding box center [601, 245] width 1044 height 897
click at [749, 282] on div "MobileService+ $ 0.00 Revenue 6 hr Work Time 1 hr 23 min Transit Time Travel [P…" at bounding box center [601, 245] width 1044 height 897
drag, startPoint x: 798, startPoint y: 345, endPoint x: 804, endPoint y: 334, distance: 12.3
click at [800, 344] on div "MobileService+ $ 0.00 Revenue 6 hr Work Time 1 hr 23 min Transit Time Travel [P…" at bounding box center [601, 245] width 1044 height 897
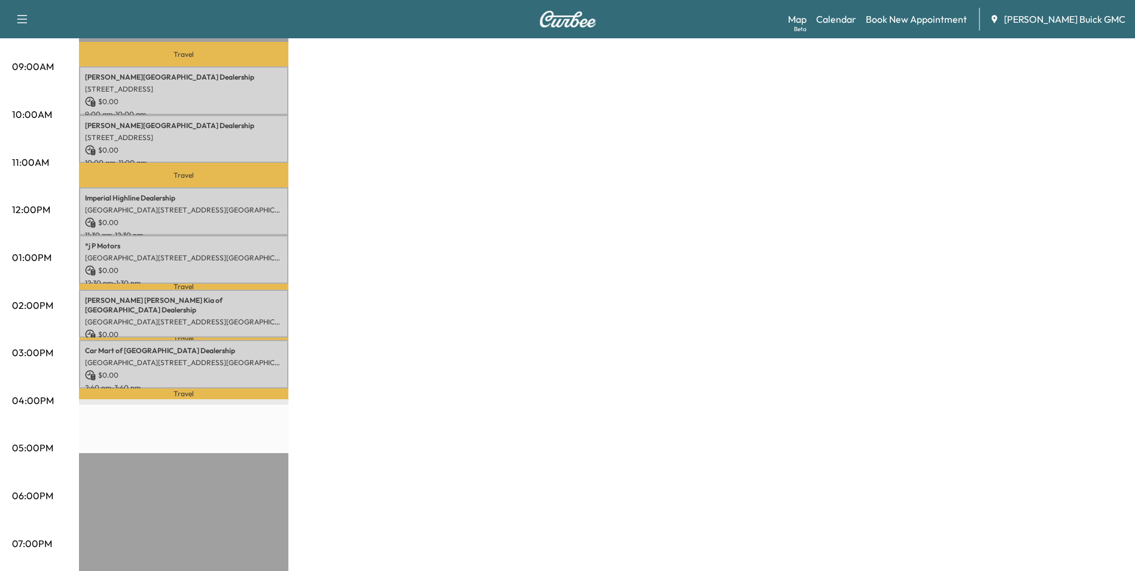
drag, startPoint x: 747, startPoint y: 185, endPoint x: 740, endPoint y: 184, distance: 7.3
click at [749, 187] on div "MobileService+ $ 0.00 Revenue 6 hr Work Time 1 hr 23 min Transit Time Travel [P…" at bounding box center [601, 245] width 1044 height 897
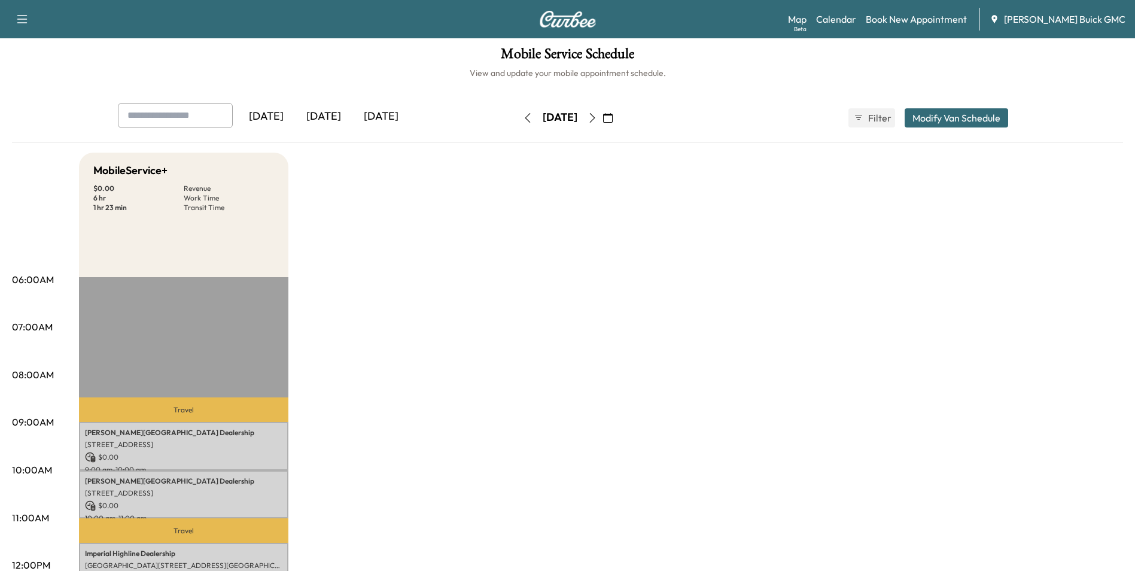
scroll to position [0, 0]
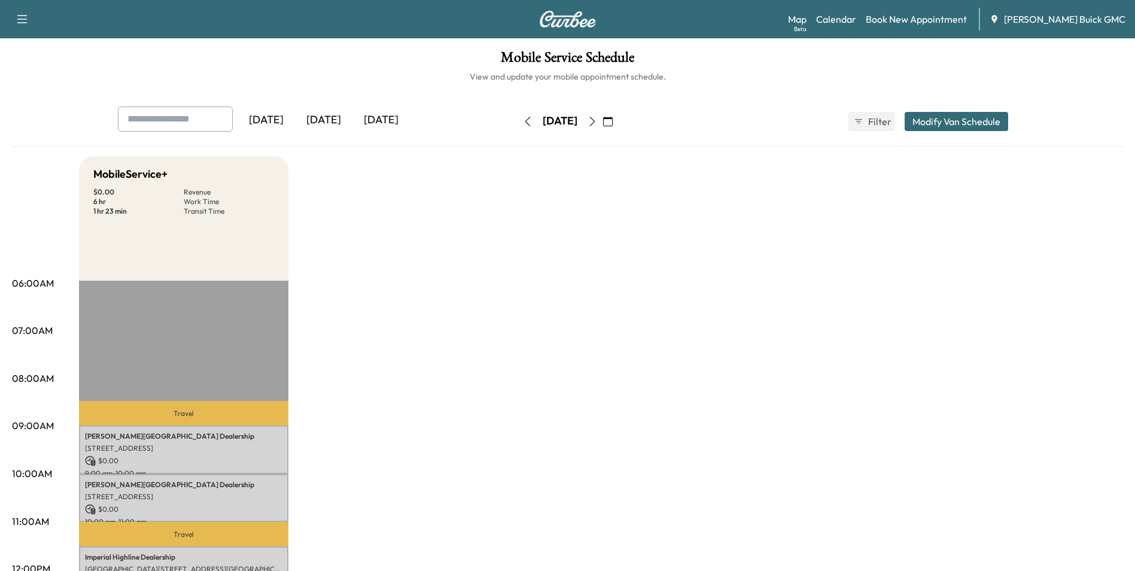
drag, startPoint x: 837, startPoint y: 224, endPoint x: 925, endPoint y: 72, distance: 175.0
click at [925, 72] on h6 "View and update your mobile appointment schedule." at bounding box center [567, 77] width 1111 height 12
click at [937, 16] on link "Book New Appointment" at bounding box center [915, 19] width 101 height 14
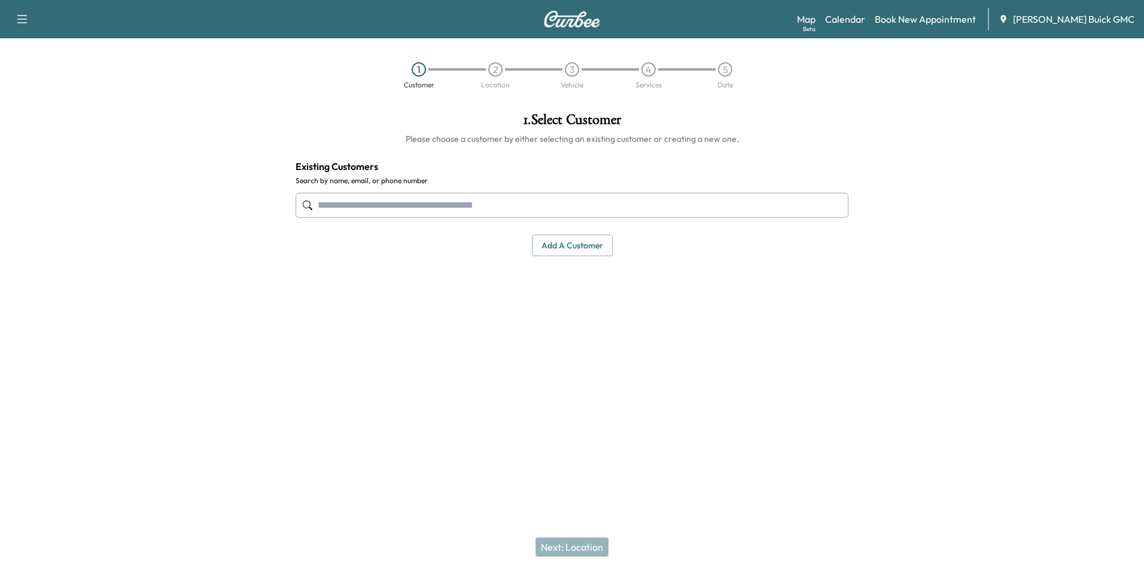
click at [501, 206] on input "text" at bounding box center [571, 205] width 553 height 25
type input "*"
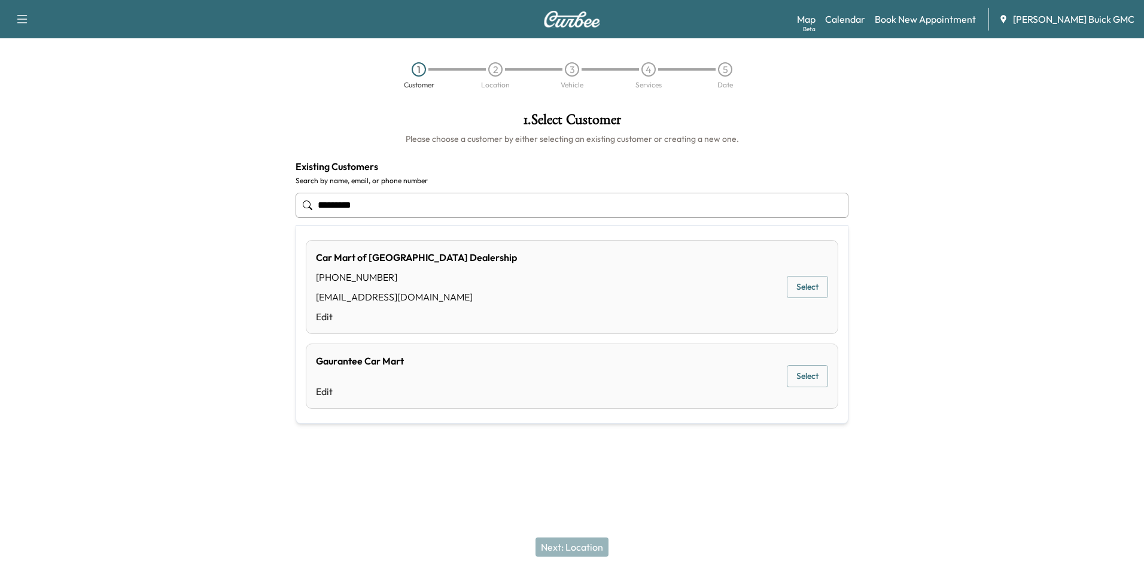
click at [804, 285] on button "Select" at bounding box center [806, 287] width 41 height 22
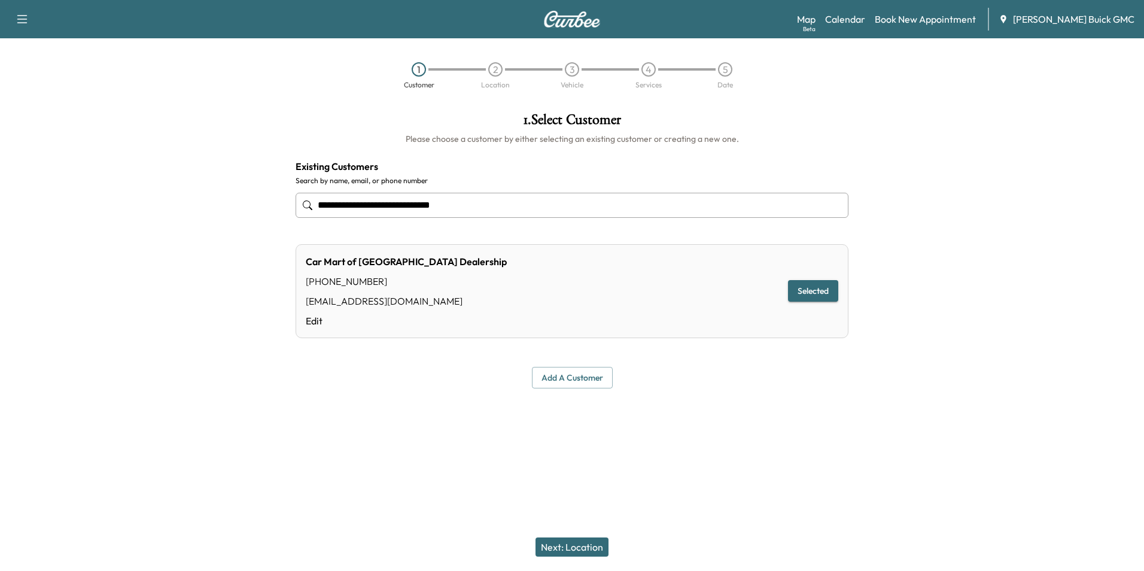
type input "**********"
click at [583, 544] on button "Next: Location" at bounding box center [571, 546] width 73 height 19
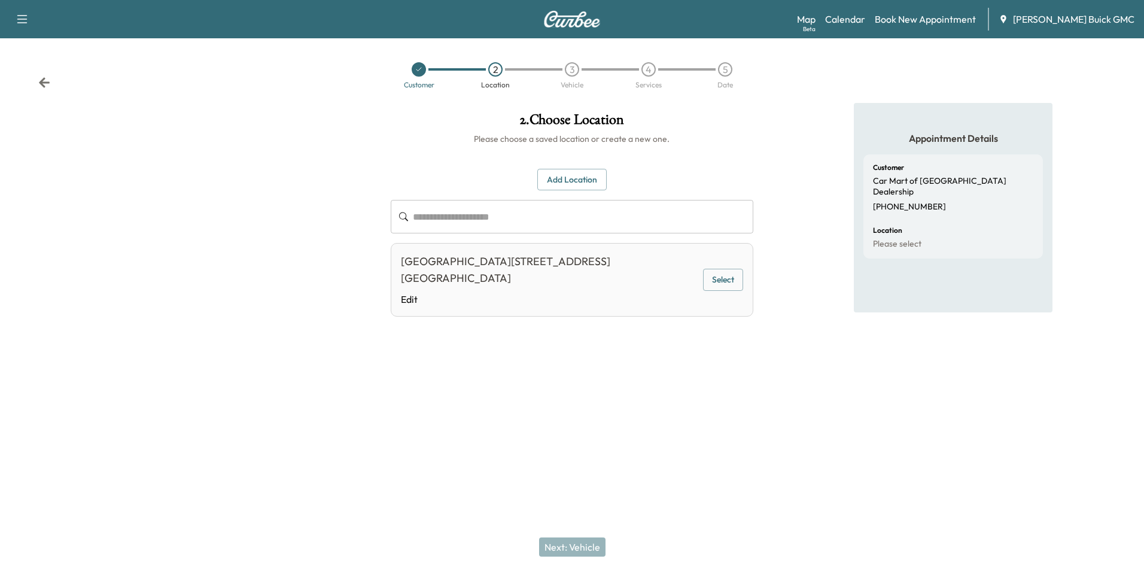
click at [720, 269] on button "Select" at bounding box center [722, 280] width 39 height 22
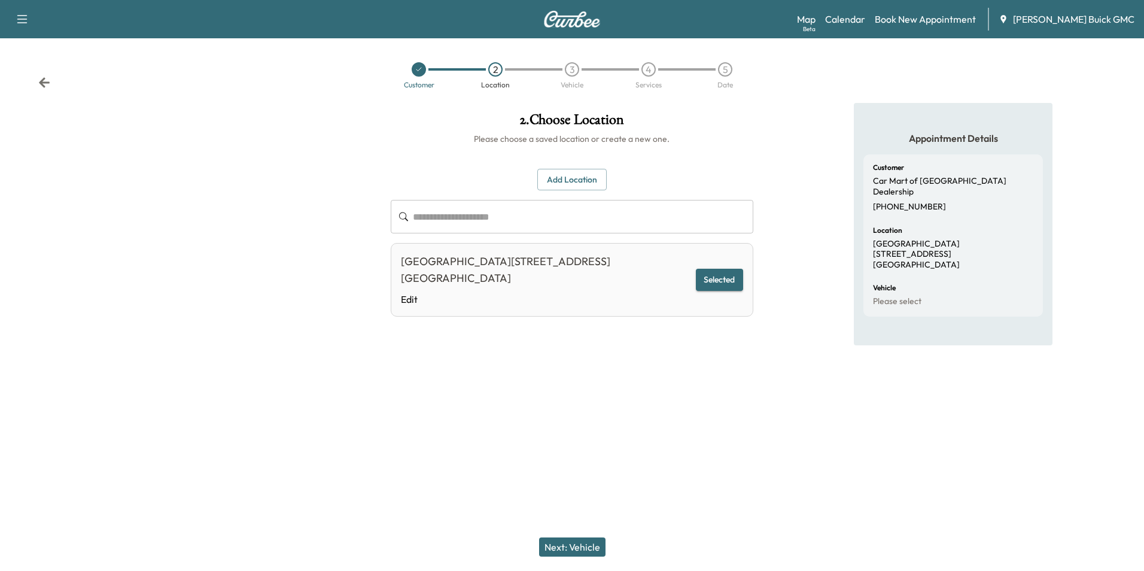
click at [580, 542] on button "Next: Vehicle" at bounding box center [572, 546] width 66 height 19
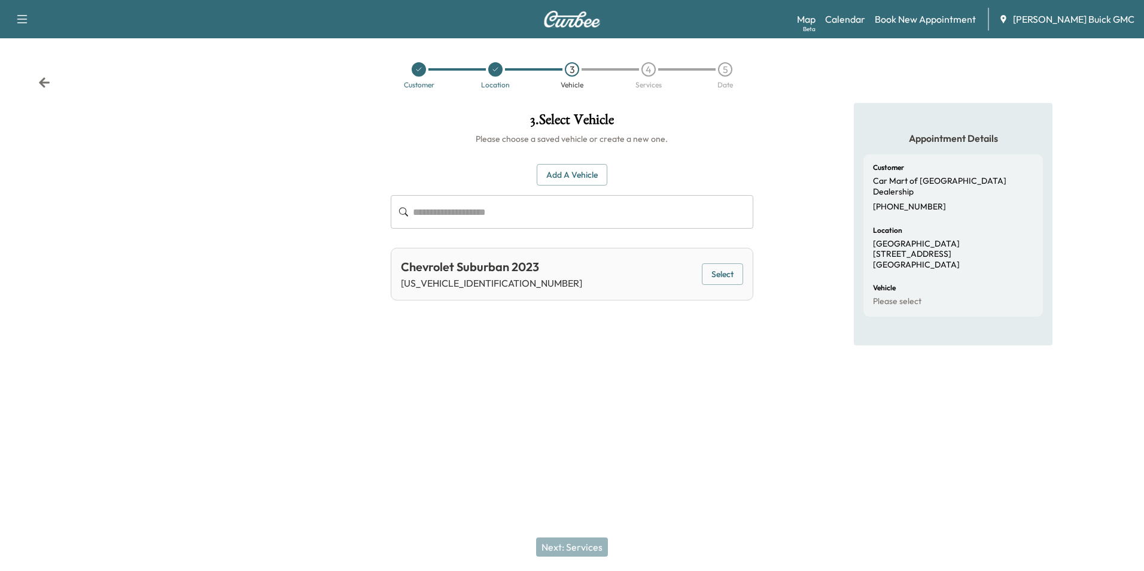
click at [572, 169] on button "Add a Vehicle" at bounding box center [571, 175] width 71 height 22
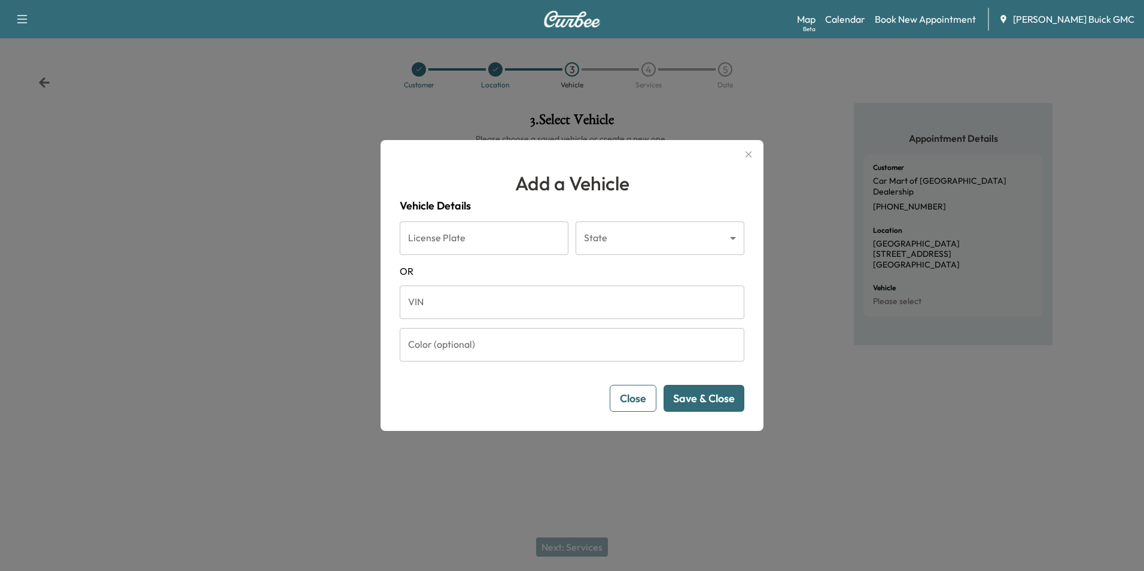
click at [428, 295] on input "VIN" at bounding box center [572, 301] width 344 height 33
type input "**********"
click at [690, 389] on button "Save & Close" at bounding box center [703, 398] width 81 height 27
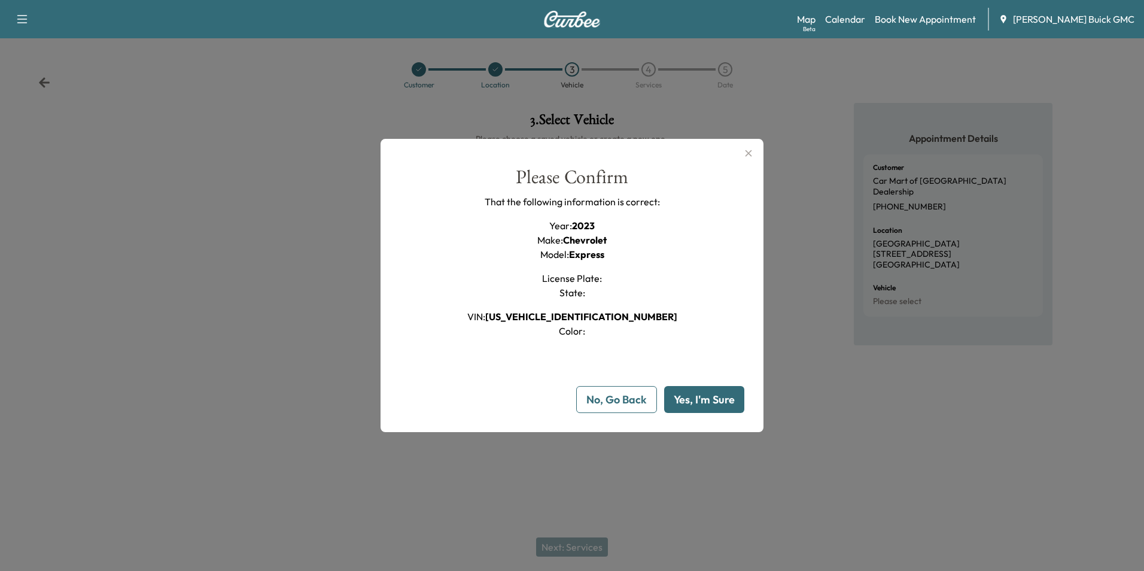
click at [690, 398] on button "Yes, I'm Sure" at bounding box center [704, 399] width 80 height 27
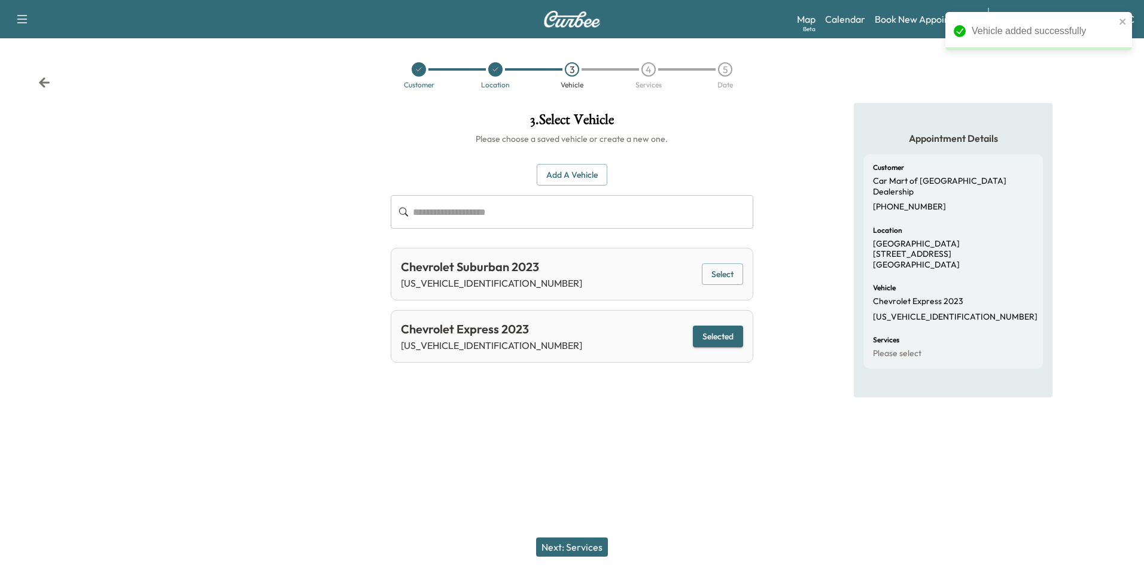
click at [578, 543] on button "Next: Services" at bounding box center [572, 546] width 72 height 19
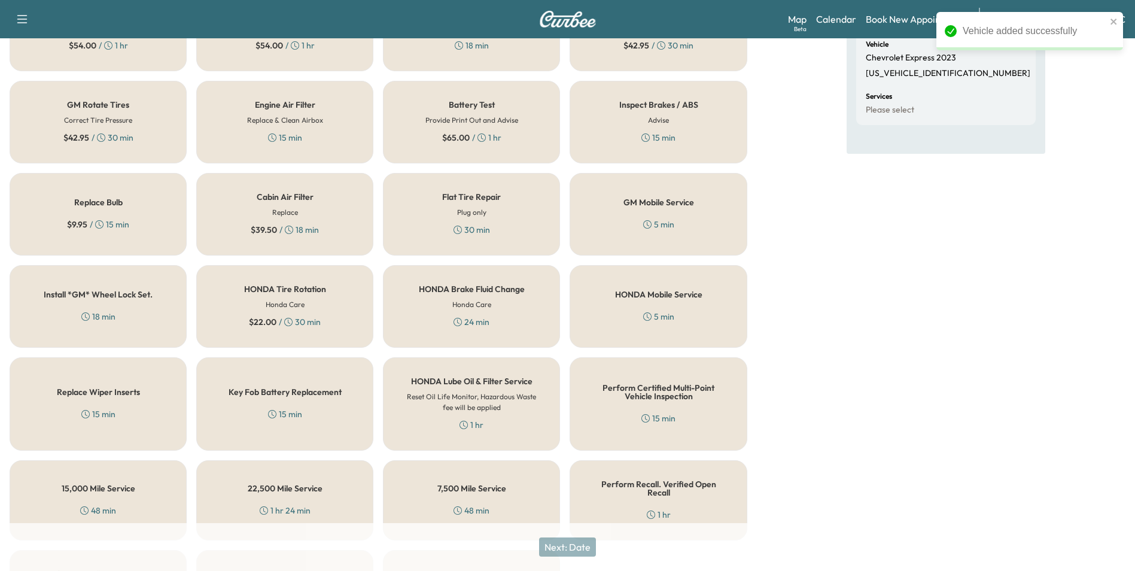
scroll to position [342, 0]
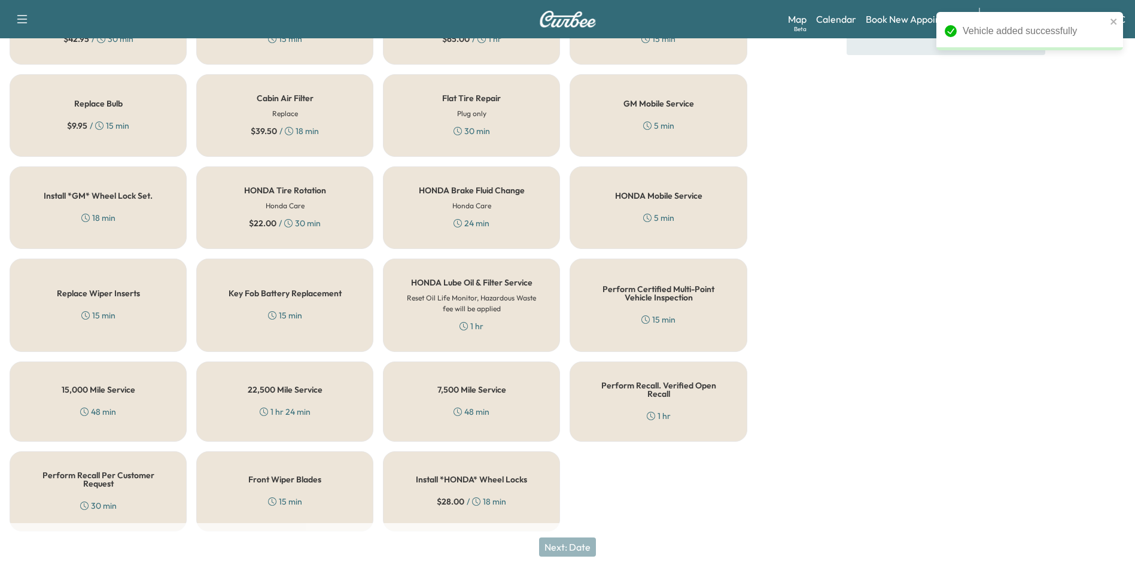
click at [671, 398] on div "Perform Recall. Verified Open Recall 1 hr" at bounding box center [657, 401] width 177 height 80
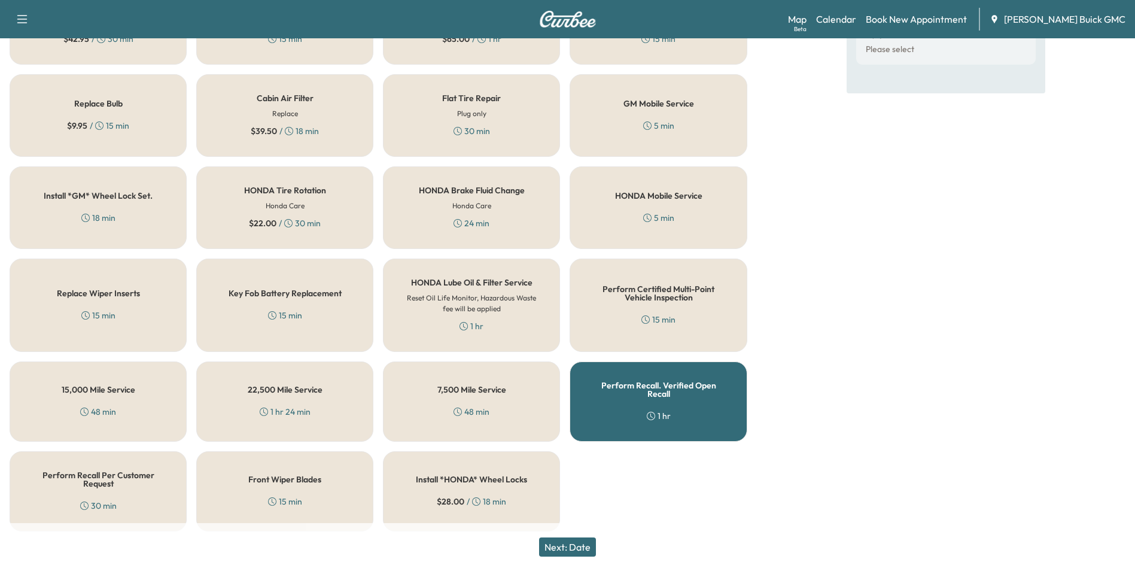
click at [584, 544] on button "Next: Date" at bounding box center [567, 546] width 57 height 19
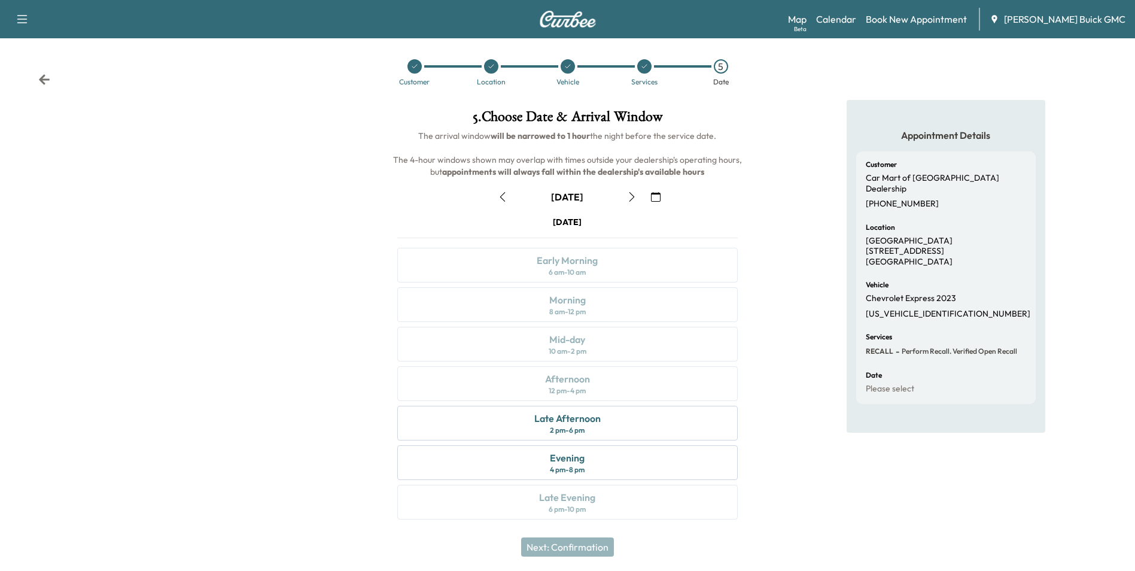
scroll to position [4, 0]
click at [616, 421] on div "Late Afternoon 2 pm - 6 pm" at bounding box center [567, 421] width 340 height 35
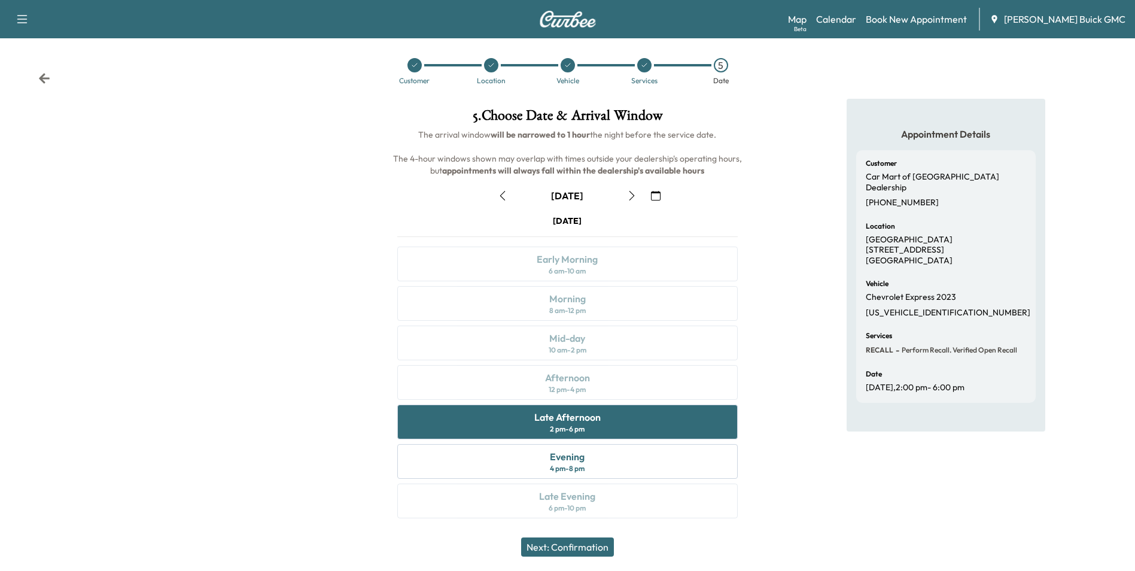
click at [582, 544] on button "Next: Confirmation" at bounding box center [567, 546] width 93 height 19
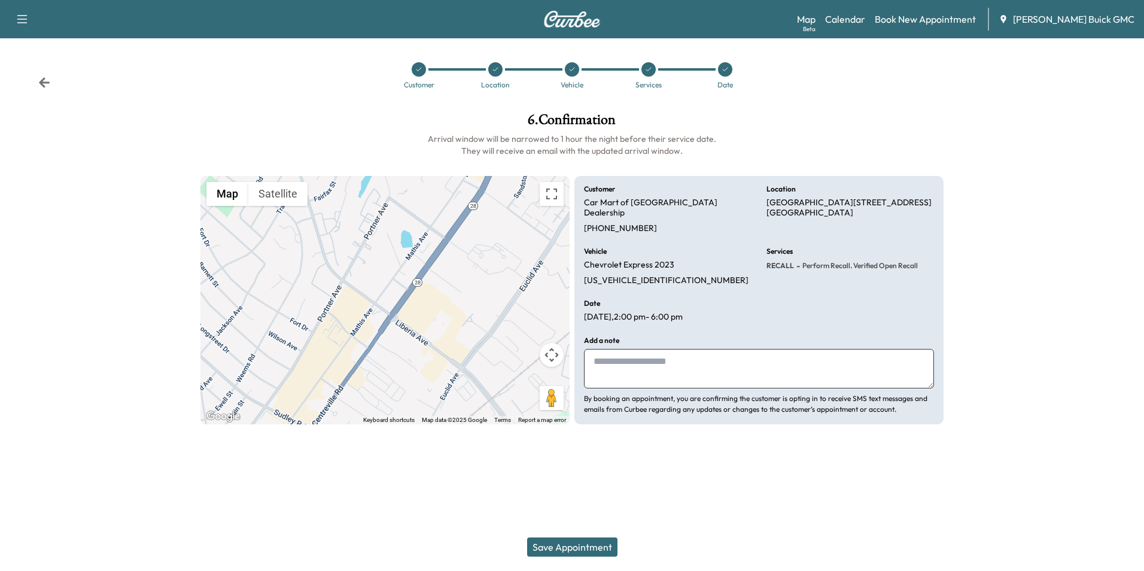
click at [629, 349] on textarea at bounding box center [759, 368] width 350 height 39
type textarea "**********"
click at [768, 464] on div "Support Log Out Map Beta Calendar Book New Appointment [PERSON_NAME] Buick GMC …" at bounding box center [572, 285] width 1144 height 571
click at [766, 463] on div "Support Log Out Map Beta Calendar Book New Appointment [PERSON_NAME] Buick GMC …" at bounding box center [572, 285] width 1144 height 571
click at [587, 546] on button "Save Appointment" at bounding box center [572, 546] width 90 height 19
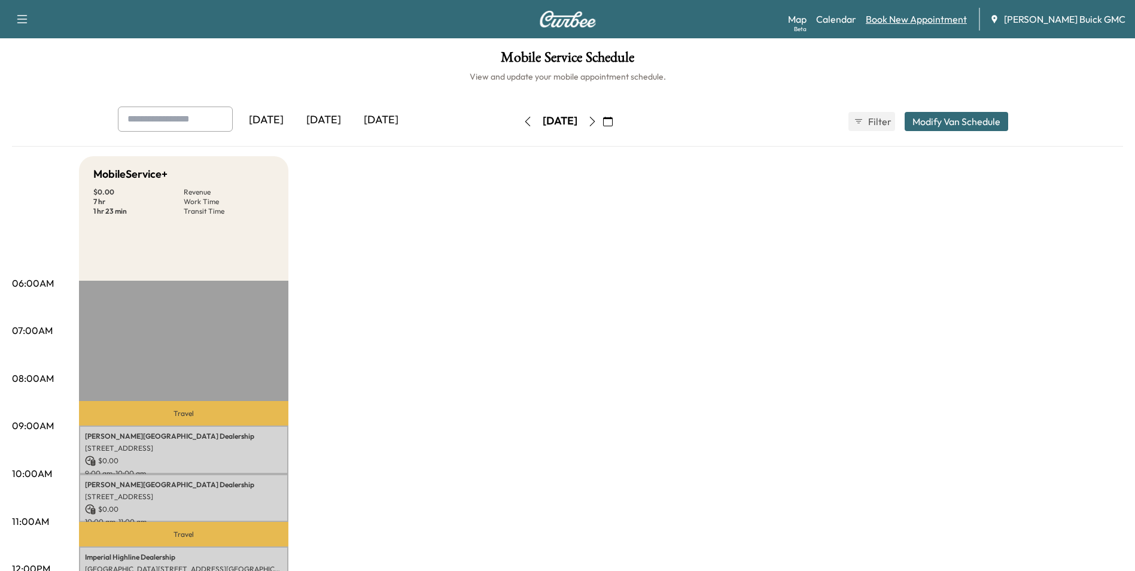
click at [937, 19] on link "Book New Appointment" at bounding box center [915, 19] width 101 height 14
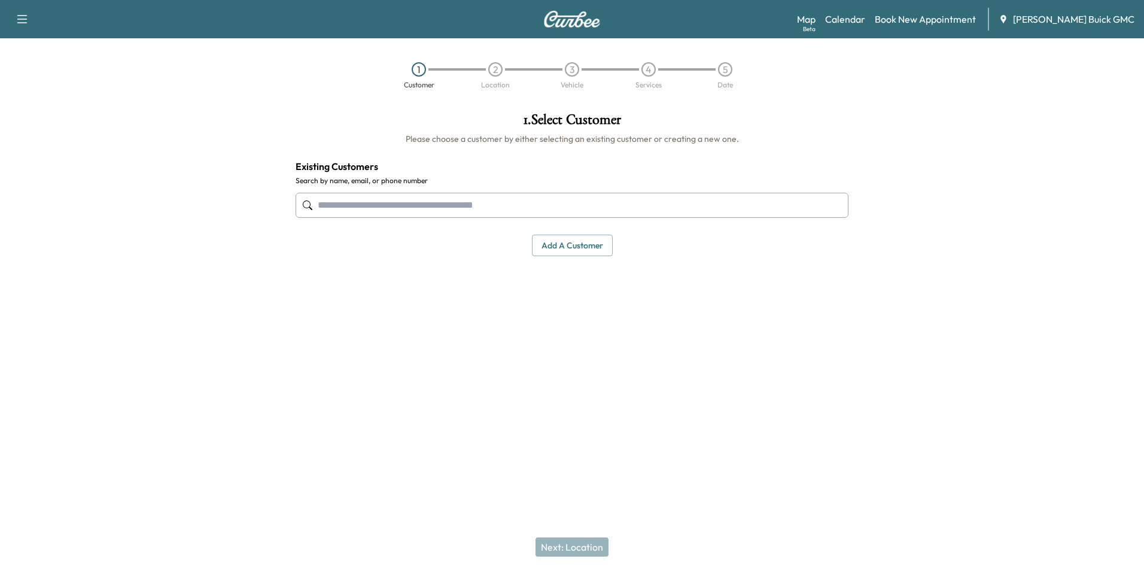
click at [429, 200] on input "text" at bounding box center [571, 205] width 553 height 25
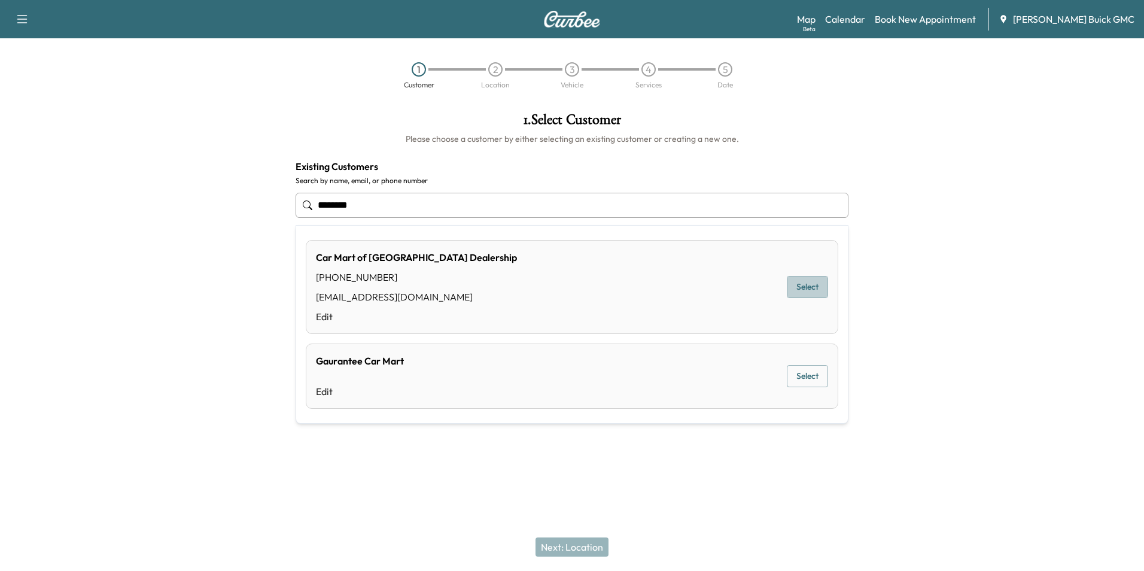
click at [807, 284] on button "Select" at bounding box center [806, 287] width 41 height 22
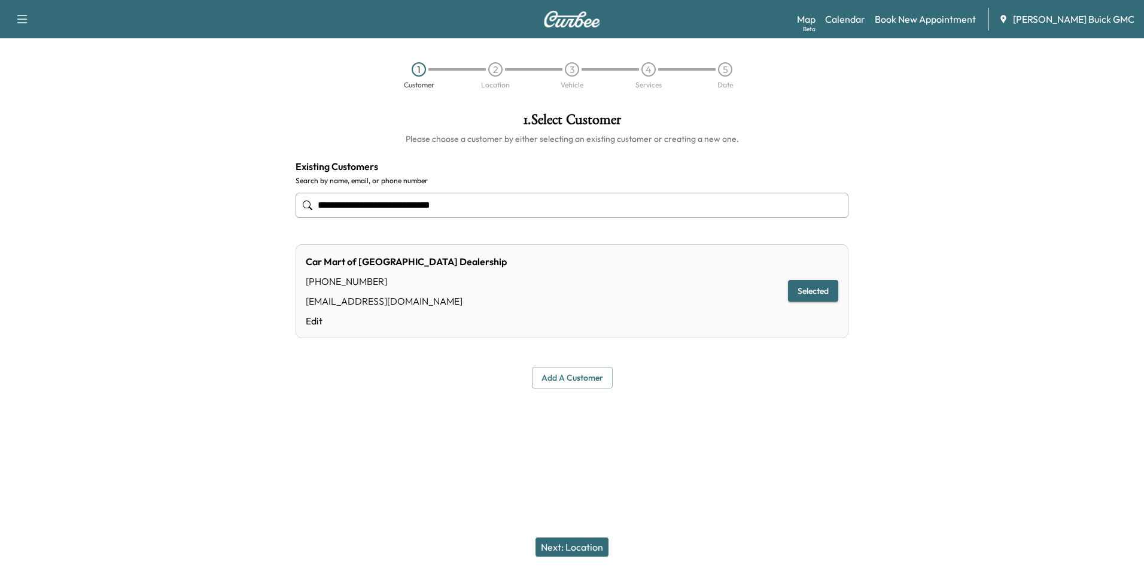
type input "**********"
click at [586, 544] on button "Next: Location" at bounding box center [571, 546] width 73 height 19
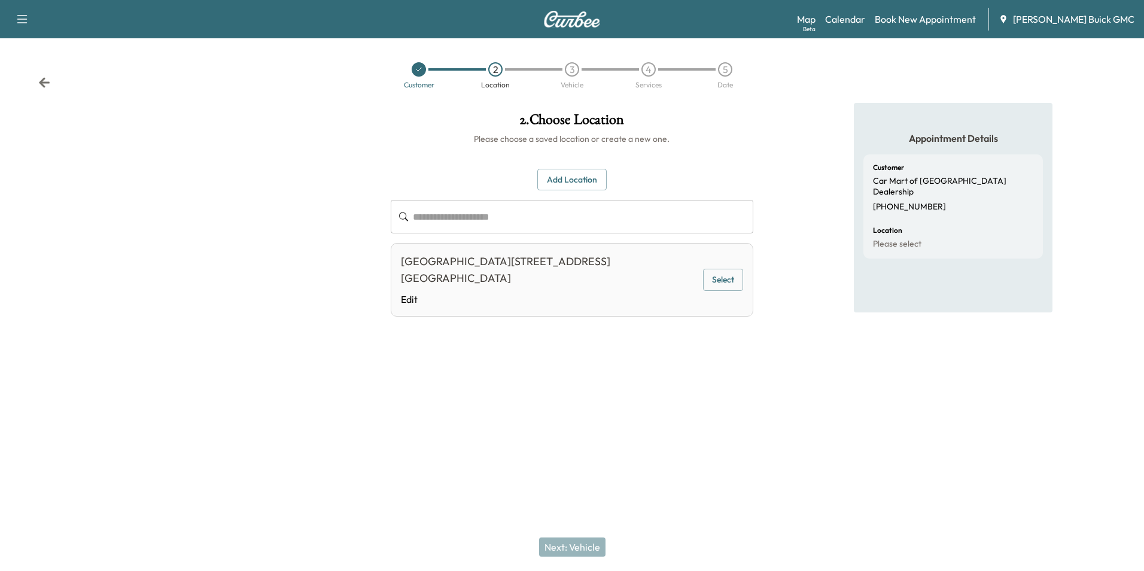
click at [717, 269] on button "Select" at bounding box center [722, 280] width 39 height 22
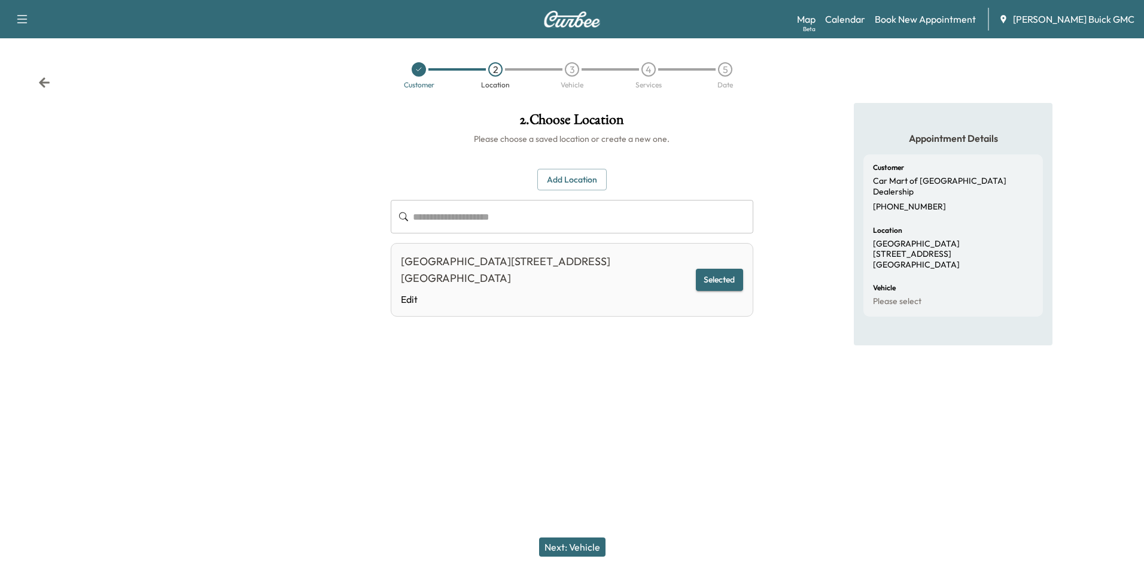
click at [578, 545] on button "Next: Vehicle" at bounding box center [572, 546] width 66 height 19
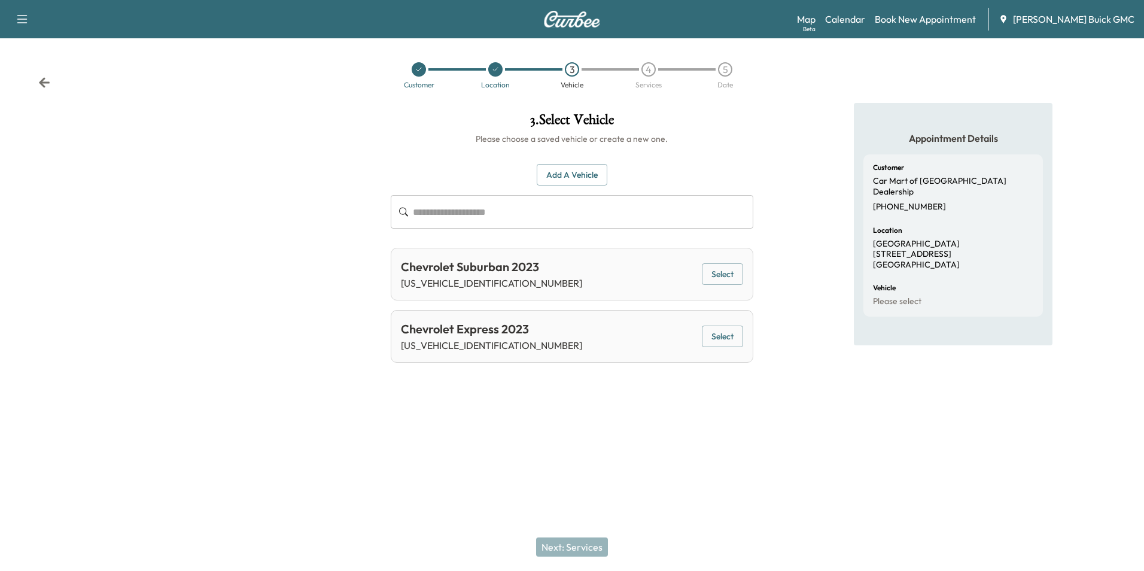
click at [561, 170] on button "Add a Vehicle" at bounding box center [571, 175] width 71 height 22
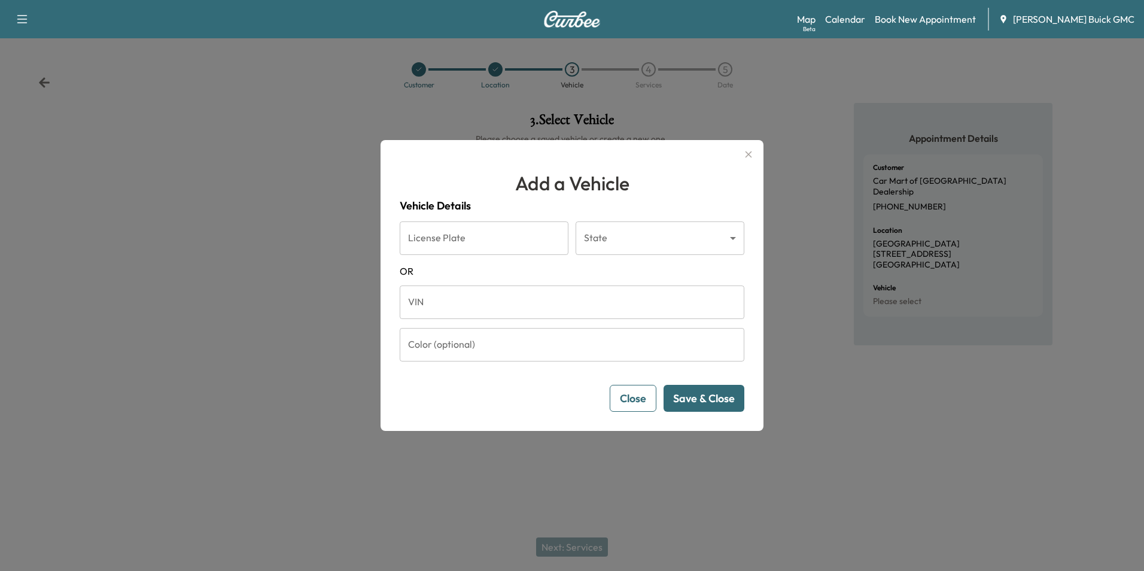
click at [464, 303] on input "VIN" at bounding box center [572, 301] width 344 height 33
type input "**********"
click at [698, 395] on button "Save & Close" at bounding box center [703, 398] width 81 height 27
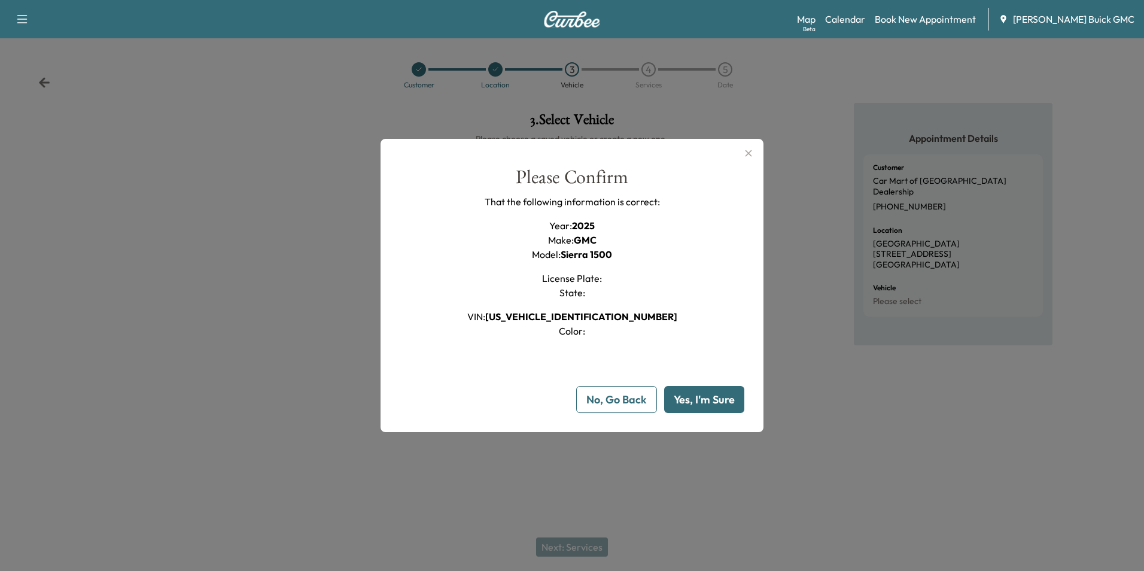
click at [703, 400] on button "Yes, I'm Sure" at bounding box center [704, 399] width 80 height 27
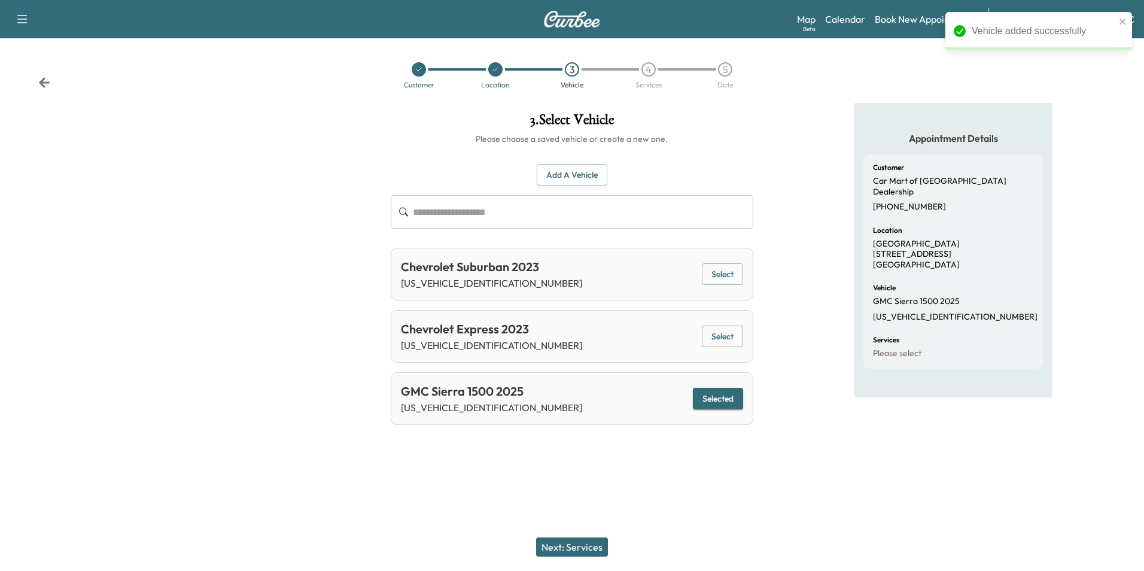
click at [577, 545] on button "Next: Services" at bounding box center [572, 546] width 72 height 19
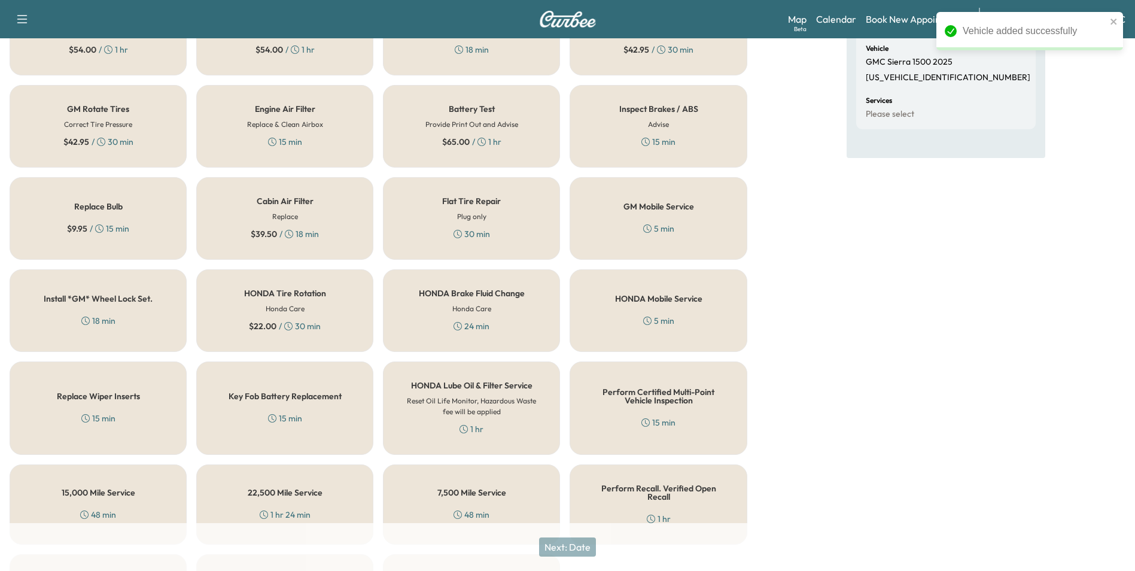
scroll to position [342, 0]
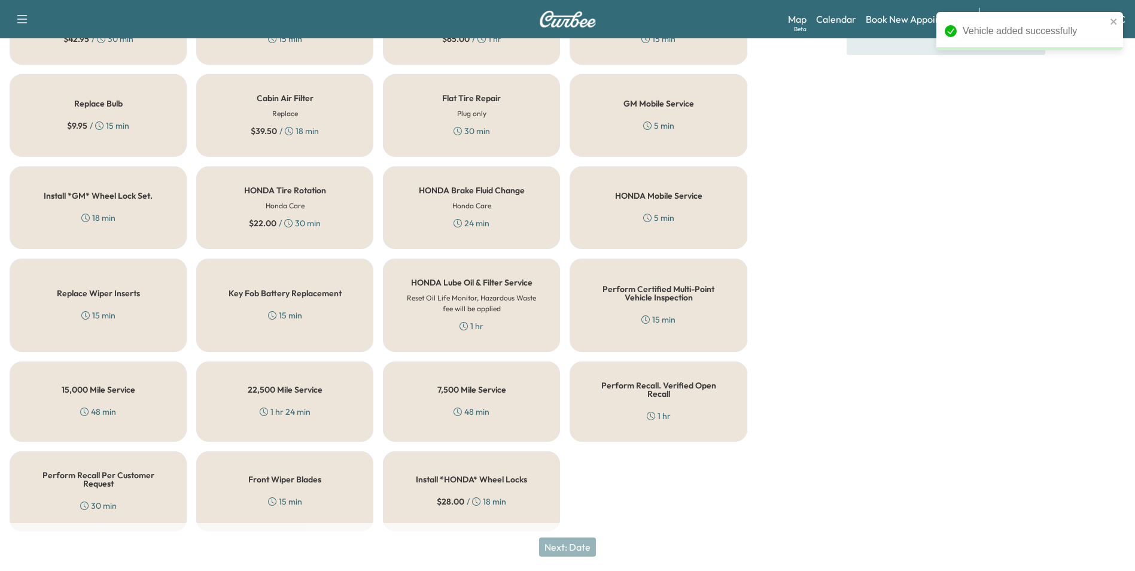
click at [678, 398] on div "Perform Recall. Verified Open Recall 1 hr" at bounding box center [657, 401] width 177 height 80
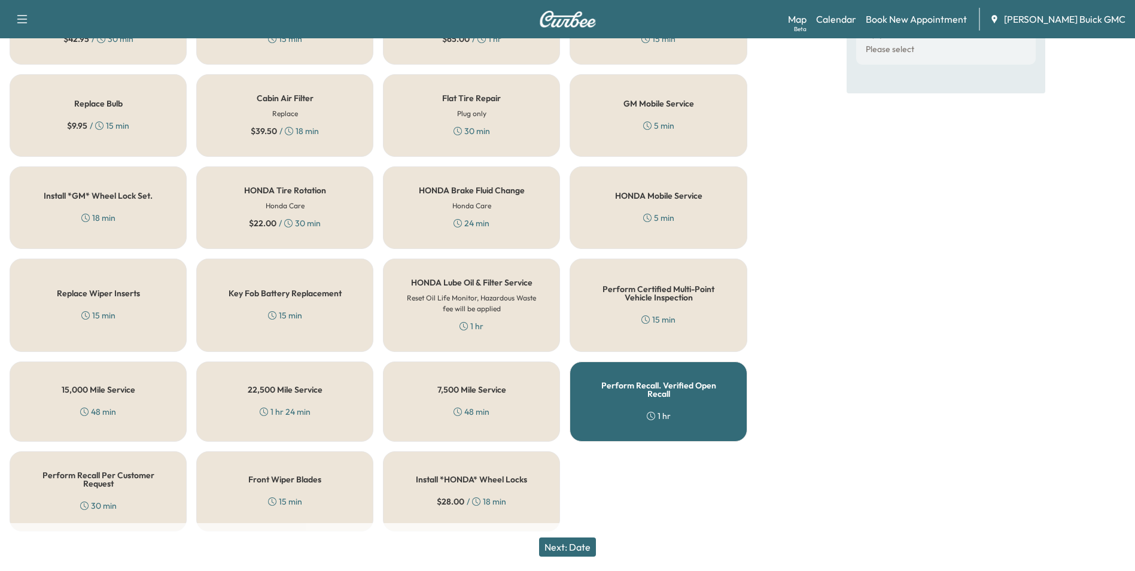
click at [580, 542] on button "Next: Date" at bounding box center [567, 546] width 57 height 19
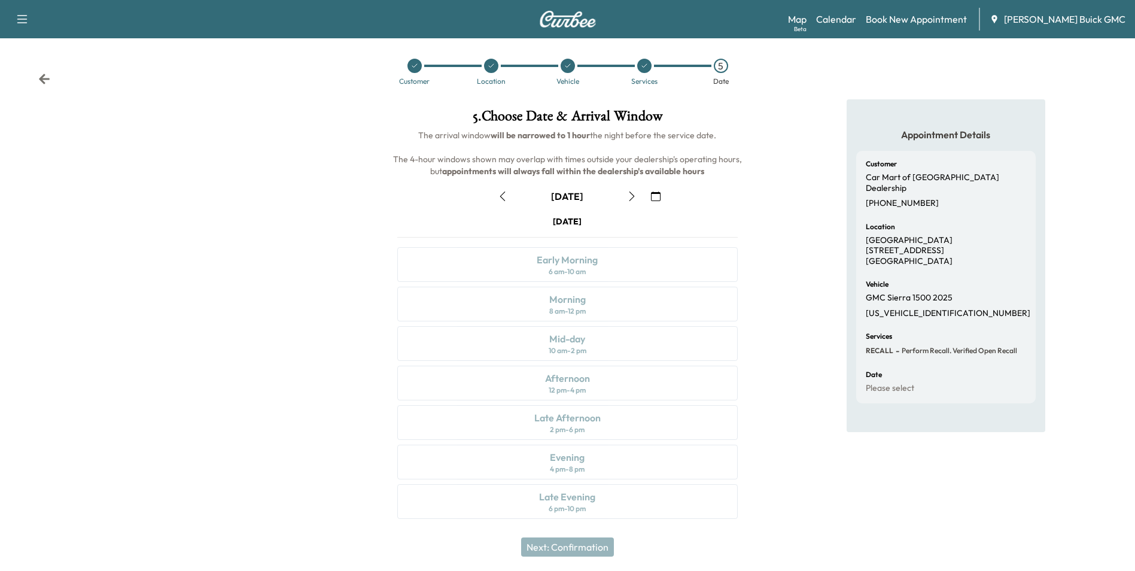
scroll to position [4, 0]
click at [767, 198] on div "Appointment Details Customer Car Mart of Manassas Dealership [PHONE_NUMBER] Loc…" at bounding box center [946, 316] width 378 height 434
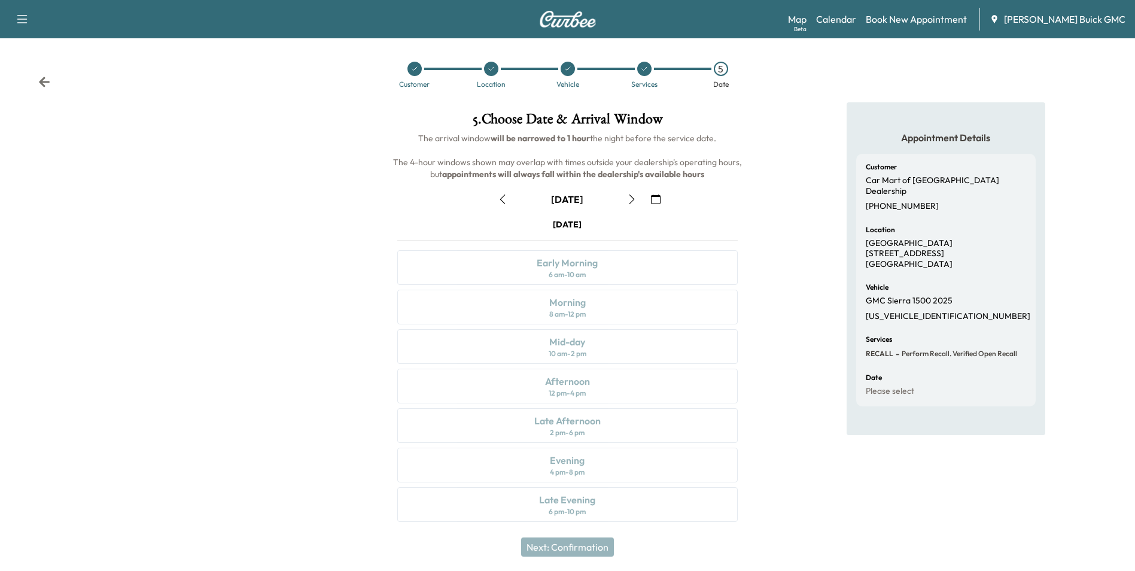
scroll to position [0, 0]
click at [501, 197] on icon "button" at bounding box center [503, 200] width 10 height 10
click at [757, 90] on div "Customer Location Vehicle Services 5 Date" at bounding box center [567, 75] width 1135 height 55
click at [642, 68] on icon at bounding box center [644, 69] width 7 height 7
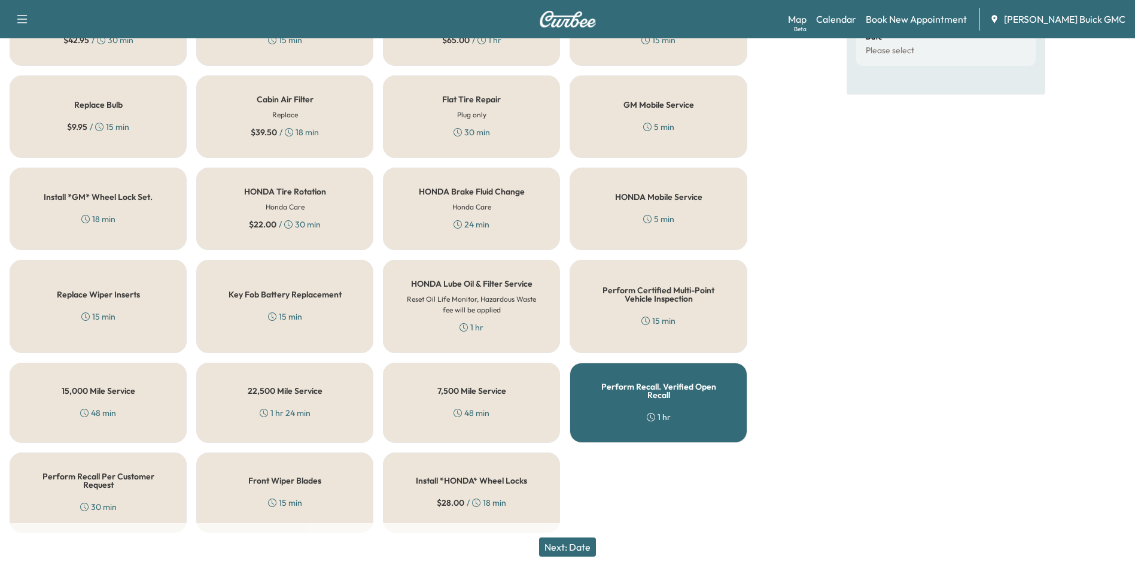
scroll to position [342, 0]
click at [674, 382] on h5 "Perform Recall. Verified Open Recall" at bounding box center [658, 389] width 138 height 17
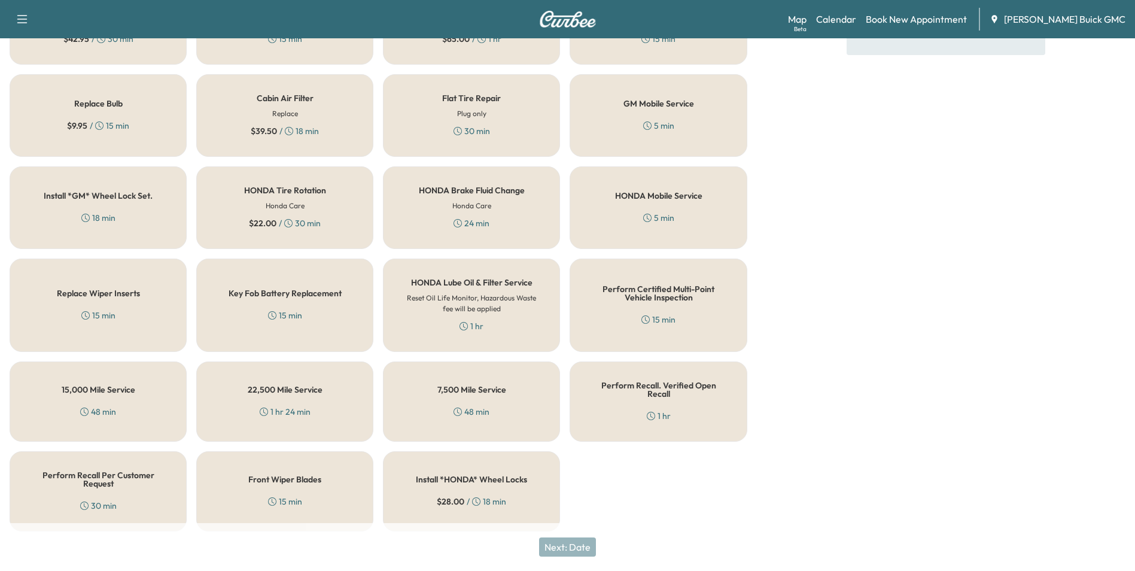
scroll to position [282, 0]
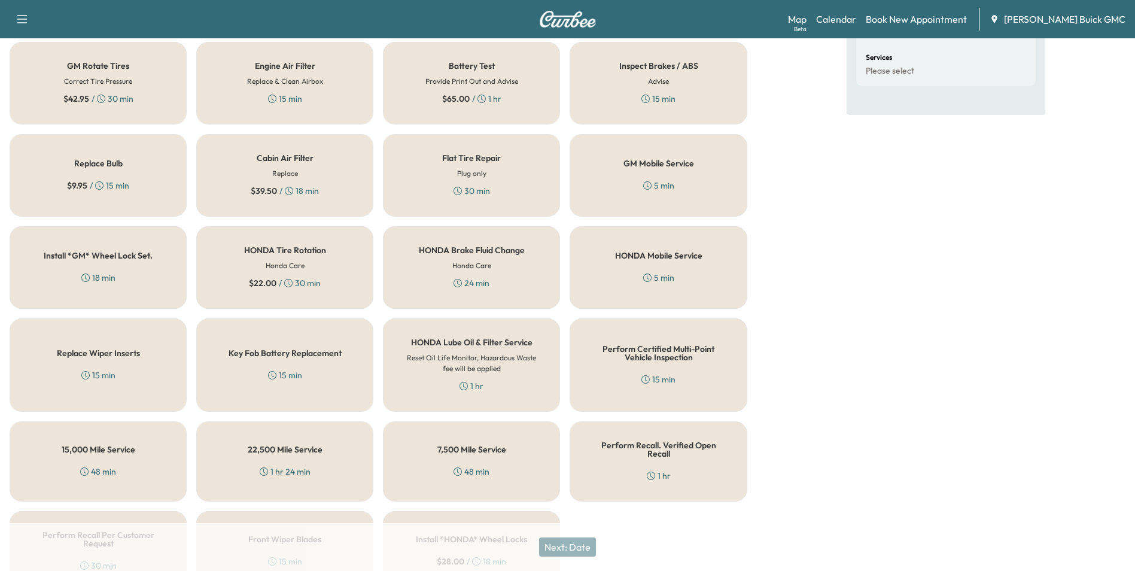
click at [655, 257] on h5 "HONDA Mobile Service" at bounding box center [658, 255] width 87 height 8
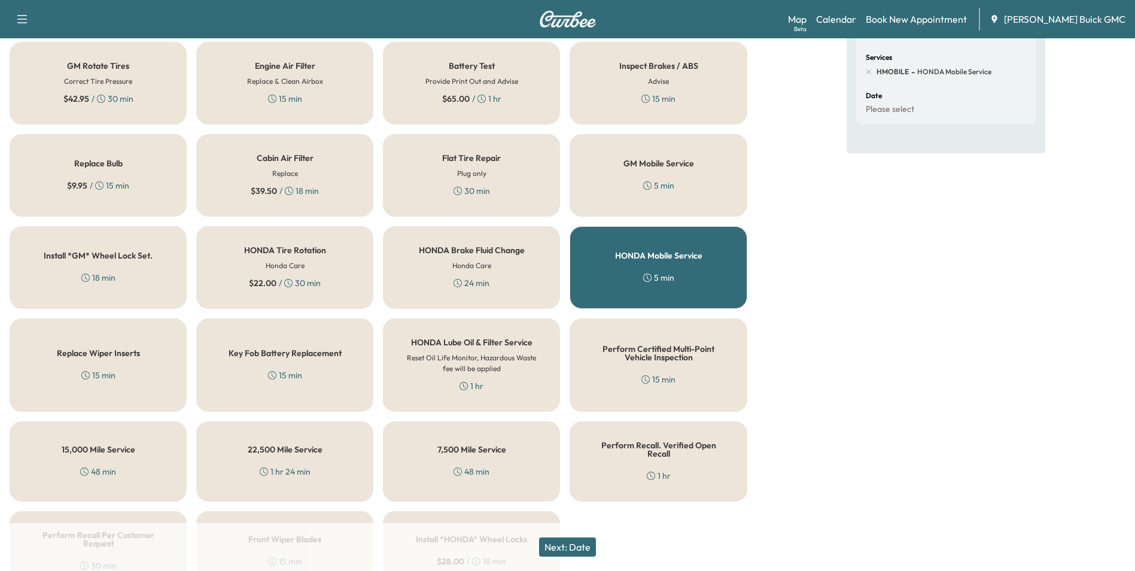
click at [583, 542] on button "Next: Date" at bounding box center [567, 546] width 57 height 19
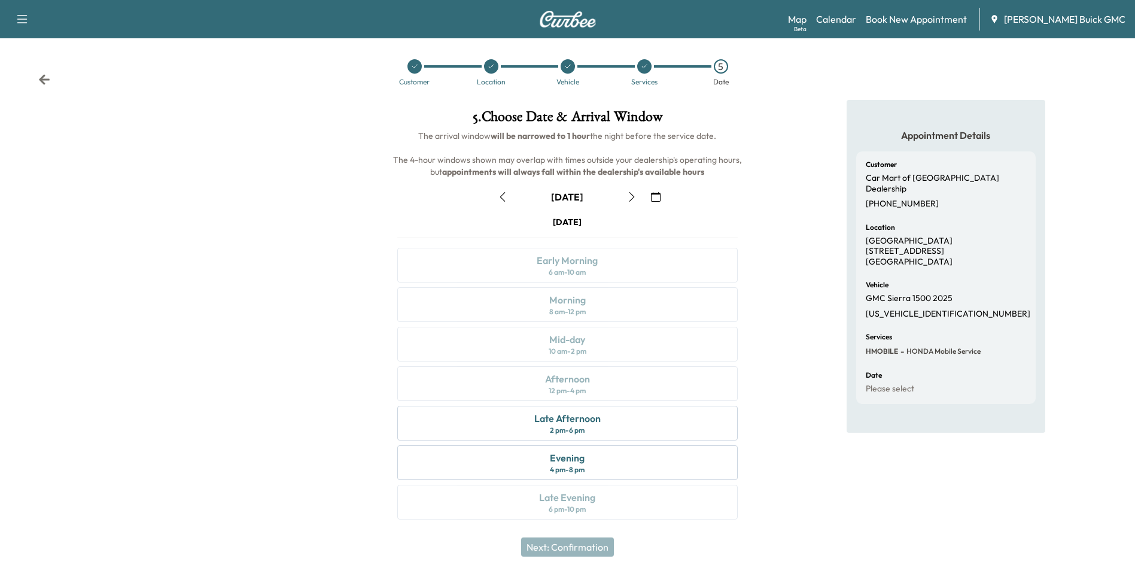
scroll to position [4, 0]
click at [630, 423] on div "Late Afternoon 2 pm - 6 pm" at bounding box center [567, 421] width 340 height 35
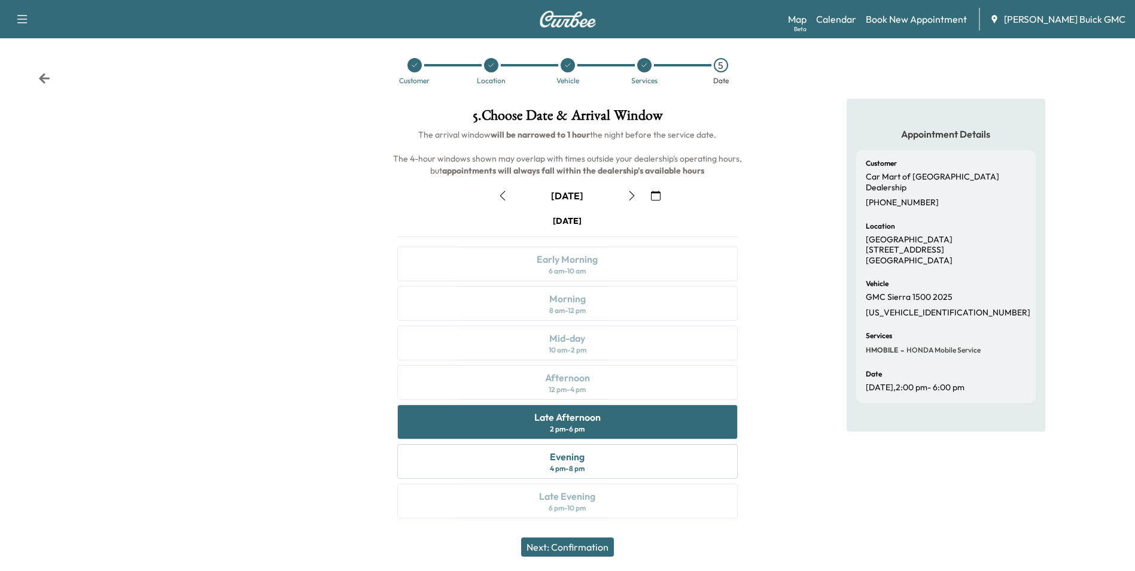
click at [591, 545] on button "Next: Confirmation" at bounding box center [567, 546] width 93 height 19
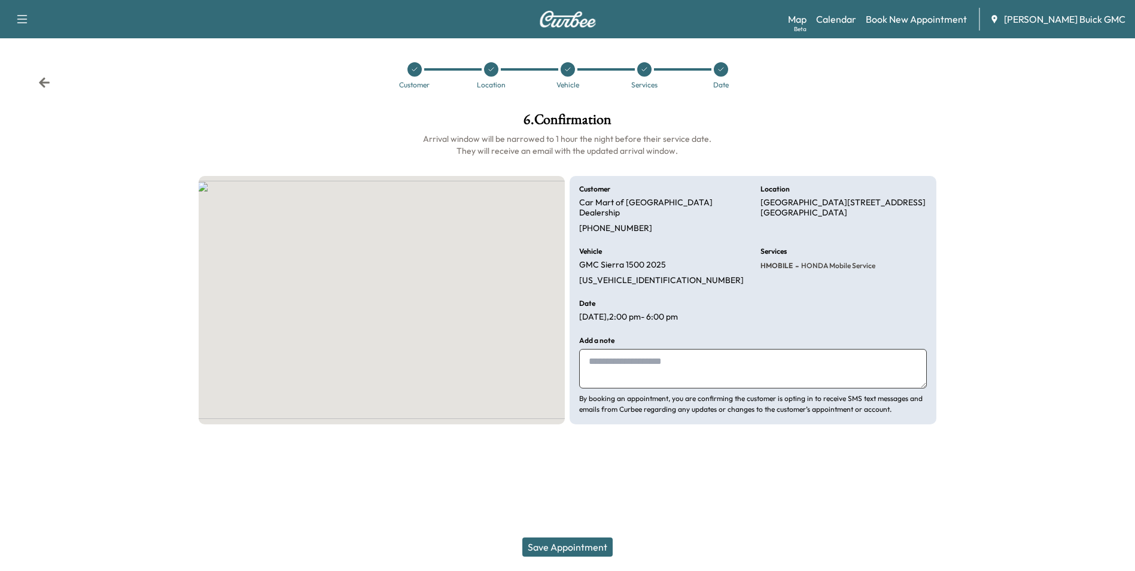
scroll to position [0, 0]
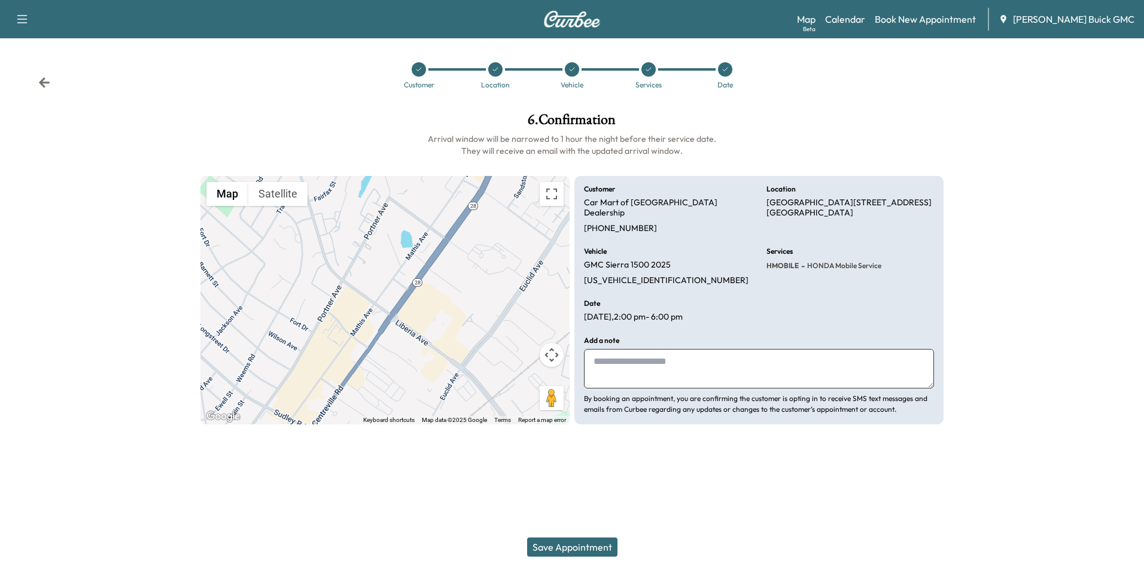
click at [689, 359] on textarea at bounding box center [759, 368] width 350 height 39
type textarea "**********"
click at [591, 544] on button "Save Appointment" at bounding box center [572, 546] width 90 height 19
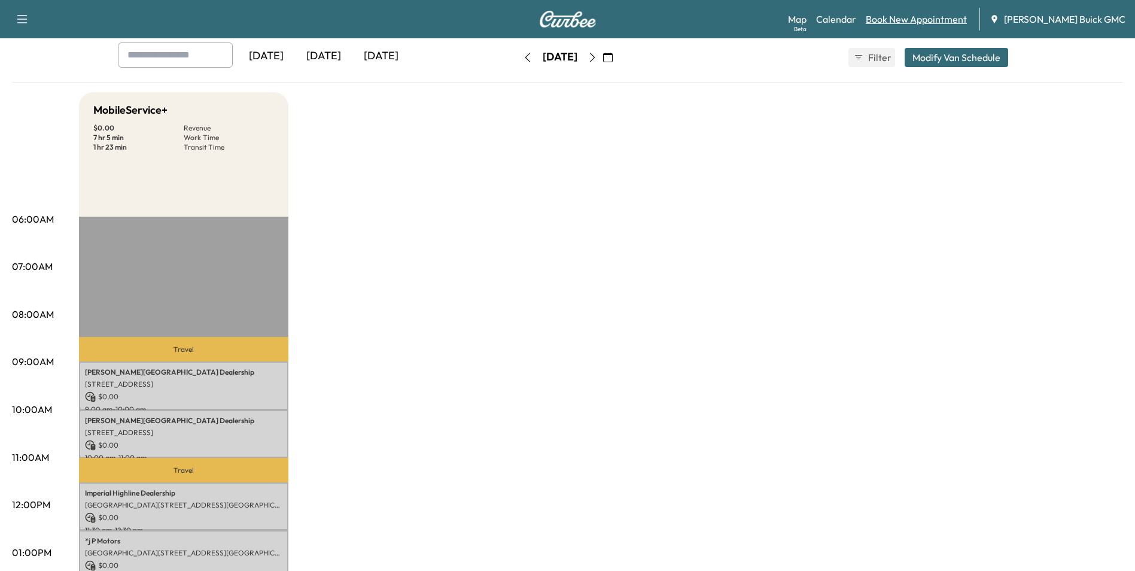
scroll to position [60, 0]
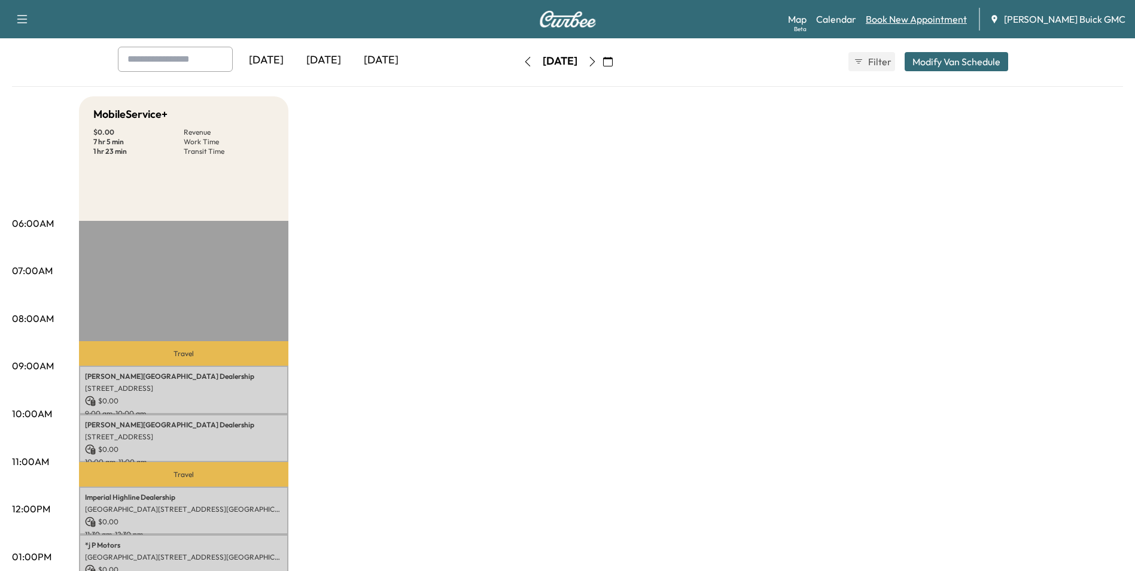
click at [916, 17] on link "Book New Appointment" at bounding box center [915, 19] width 101 height 14
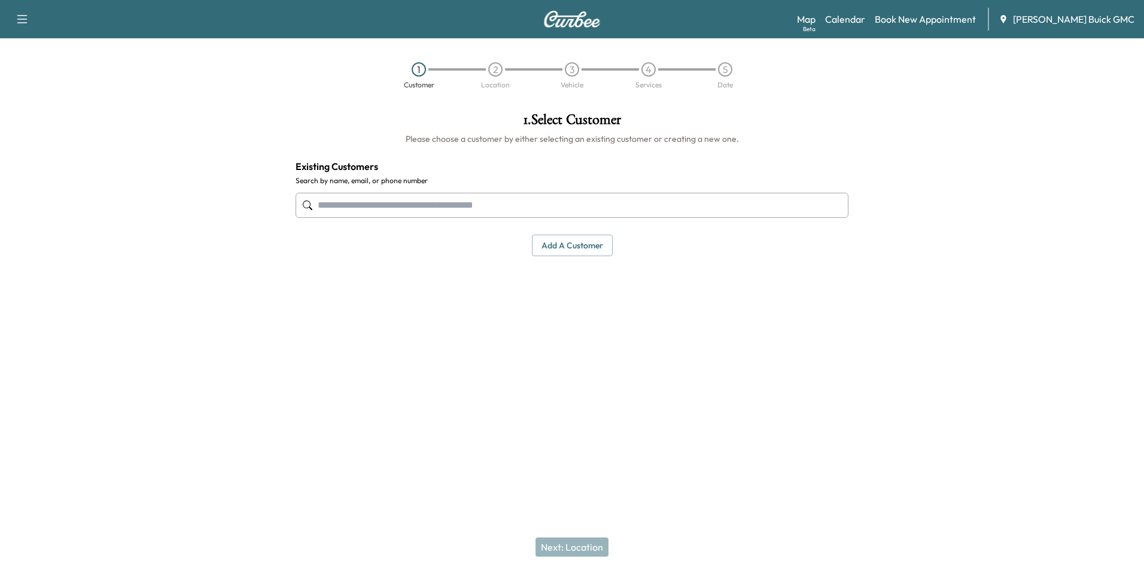
click at [412, 208] on input "text" at bounding box center [571, 205] width 553 height 25
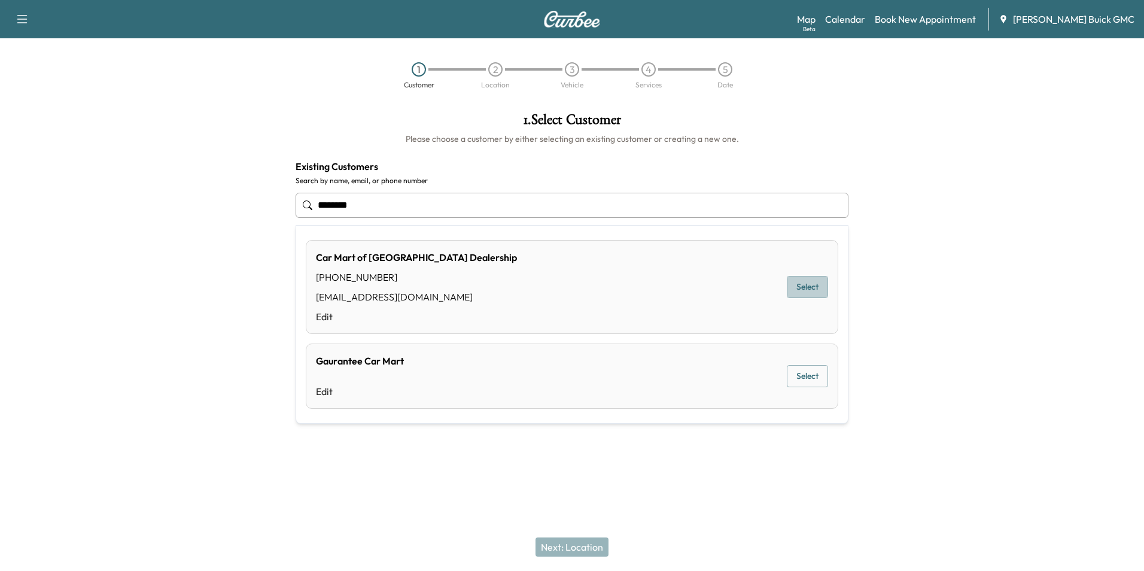
click at [813, 285] on button "Select" at bounding box center [806, 287] width 41 height 22
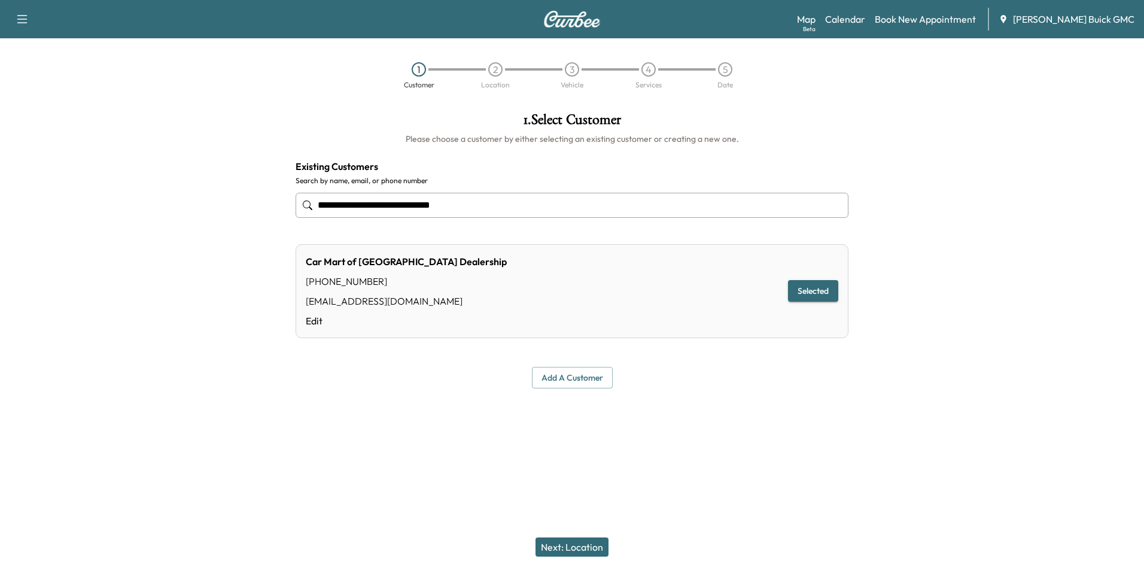
type input "**********"
click at [584, 544] on button "Next: Location" at bounding box center [571, 546] width 73 height 19
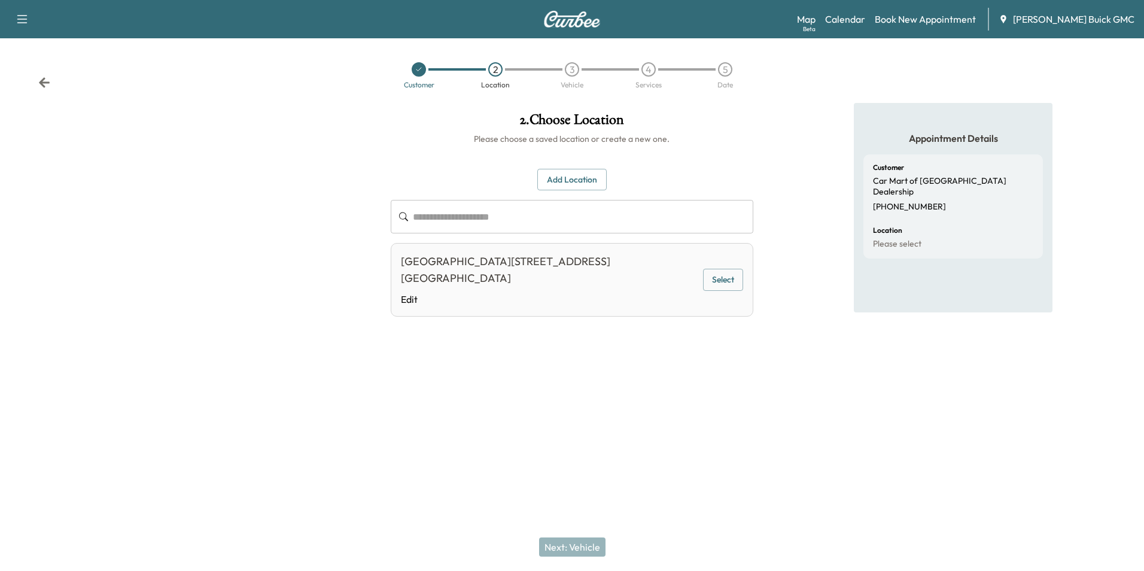
click at [708, 269] on button "Select" at bounding box center [722, 280] width 39 height 22
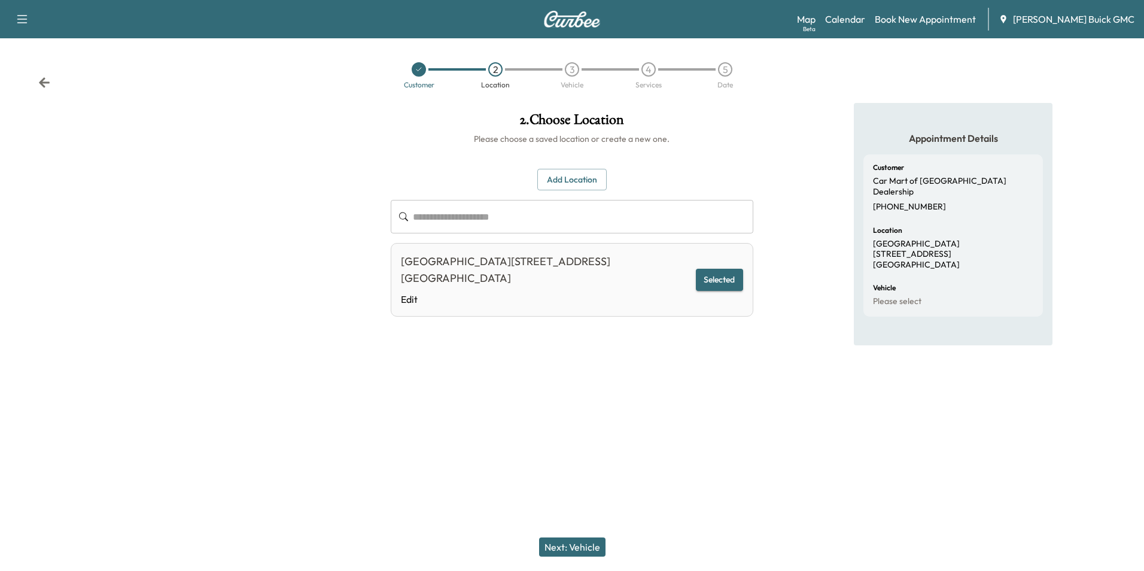
click at [574, 542] on button "Next: Vehicle" at bounding box center [572, 546] width 66 height 19
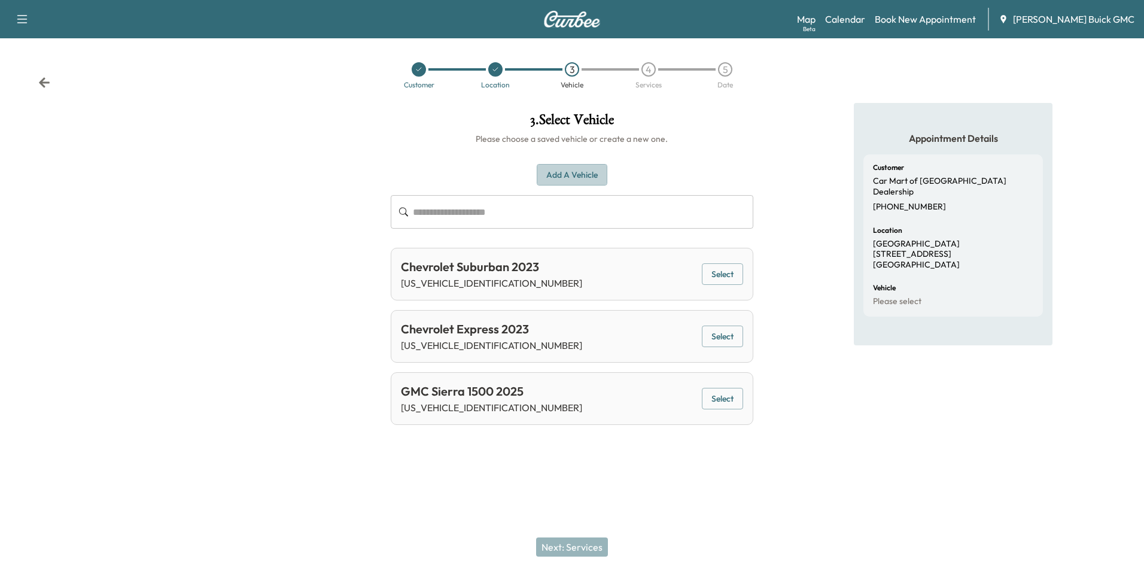
click at [595, 169] on button "Add a Vehicle" at bounding box center [571, 175] width 71 height 22
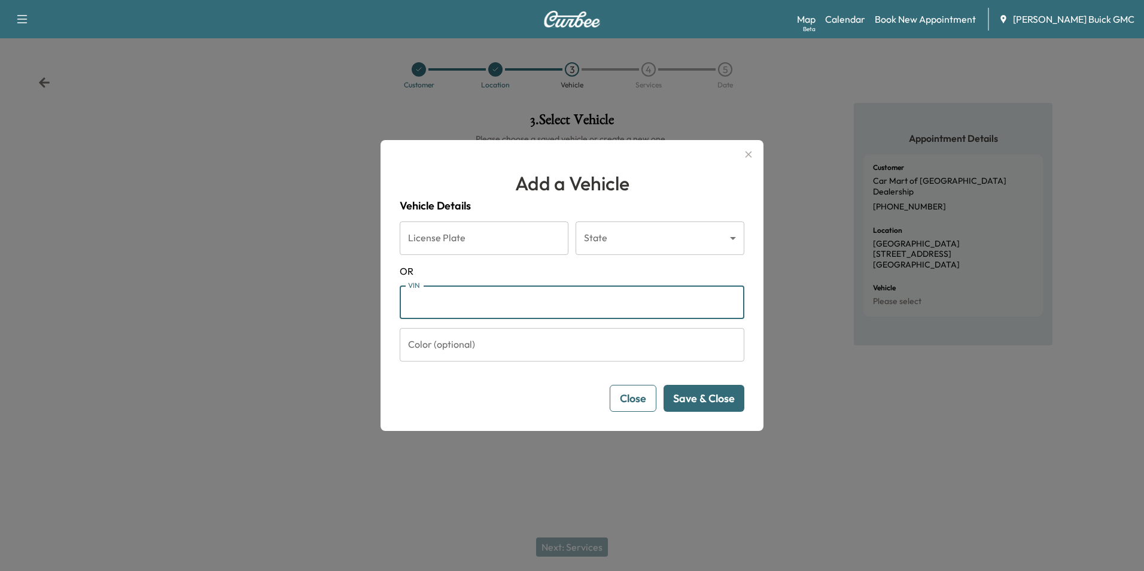
click at [529, 293] on input "VIN" at bounding box center [572, 301] width 344 height 33
type input "**********"
click at [690, 391] on button "Save & Close" at bounding box center [703, 398] width 81 height 27
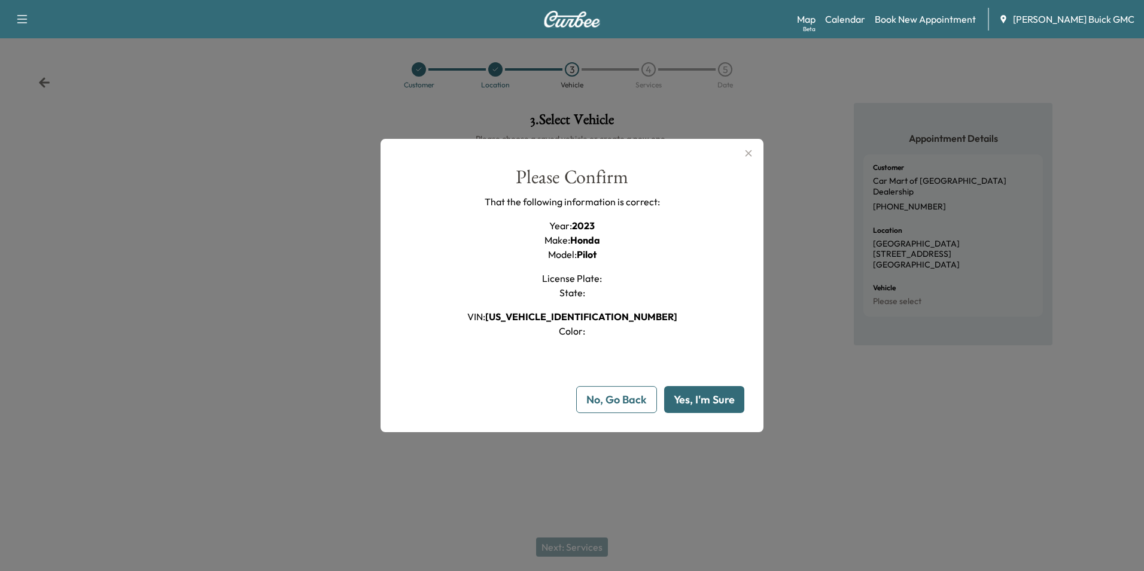
click at [721, 397] on button "Yes, I'm Sure" at bounding box center [704, 399] width 80 height 27
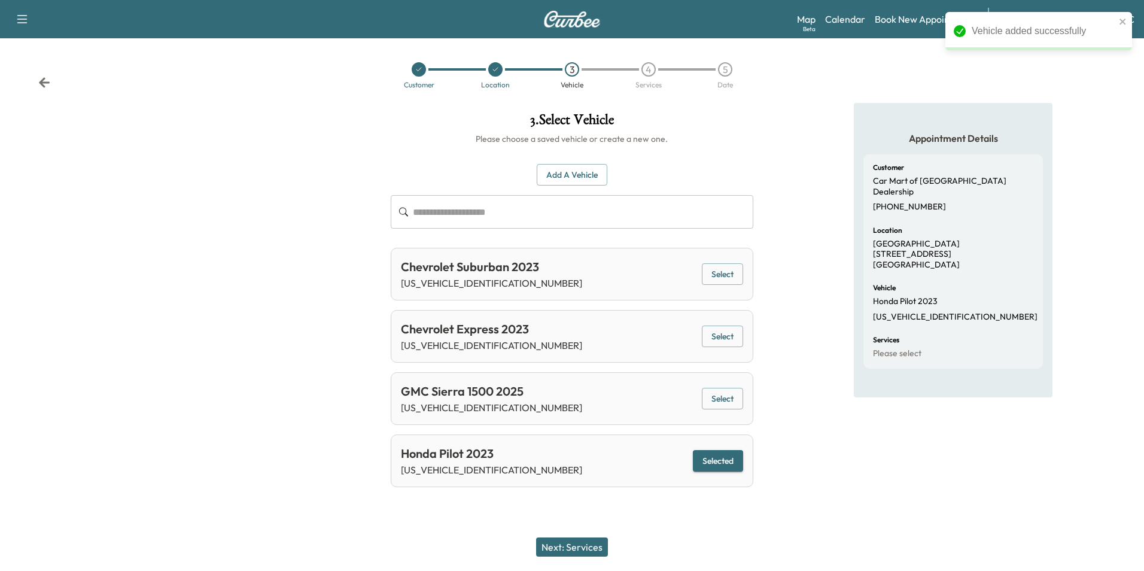
click at [588, 544] on button "Next: Services" at bounding box center [572, 546] width 72 height 19
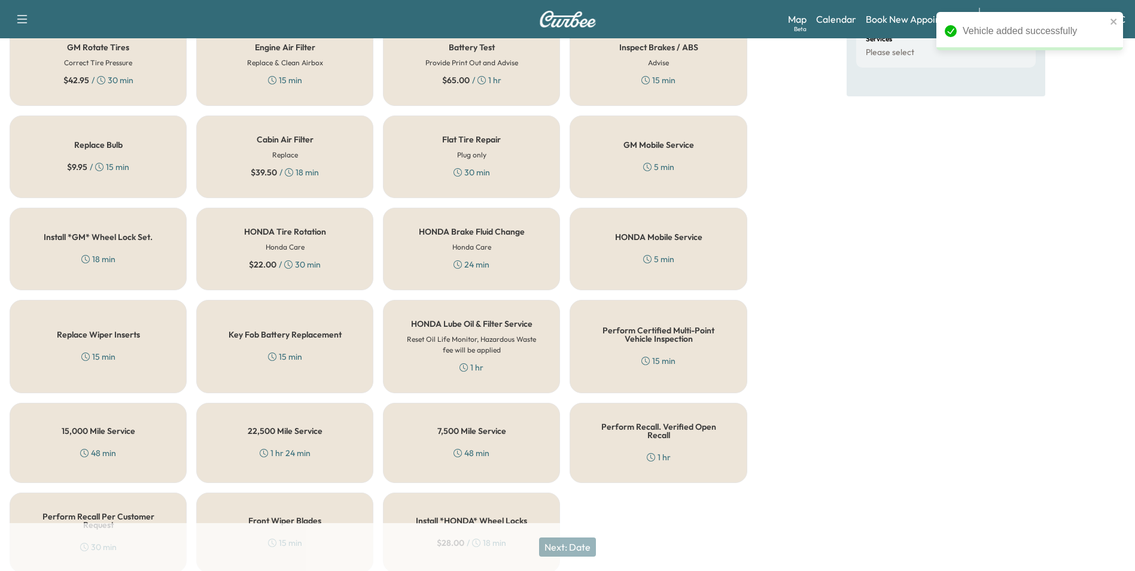
scroll to position [342, 0]
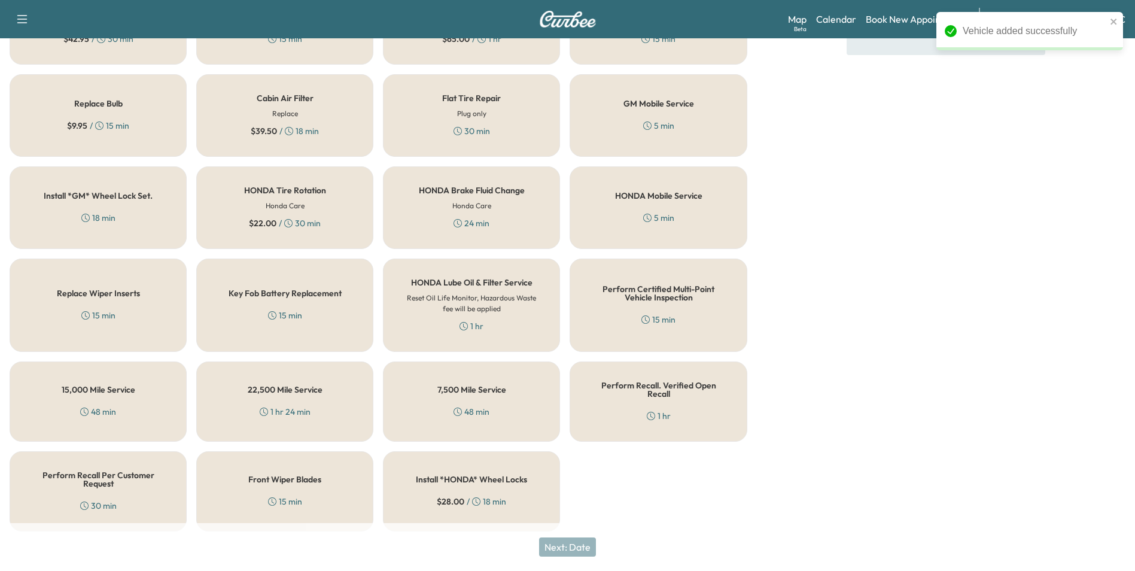
click at [632, 399] on div "Perform Recall. Verified Open Recall 1 hr" at bounding box center [657, 401] width 177 height 80
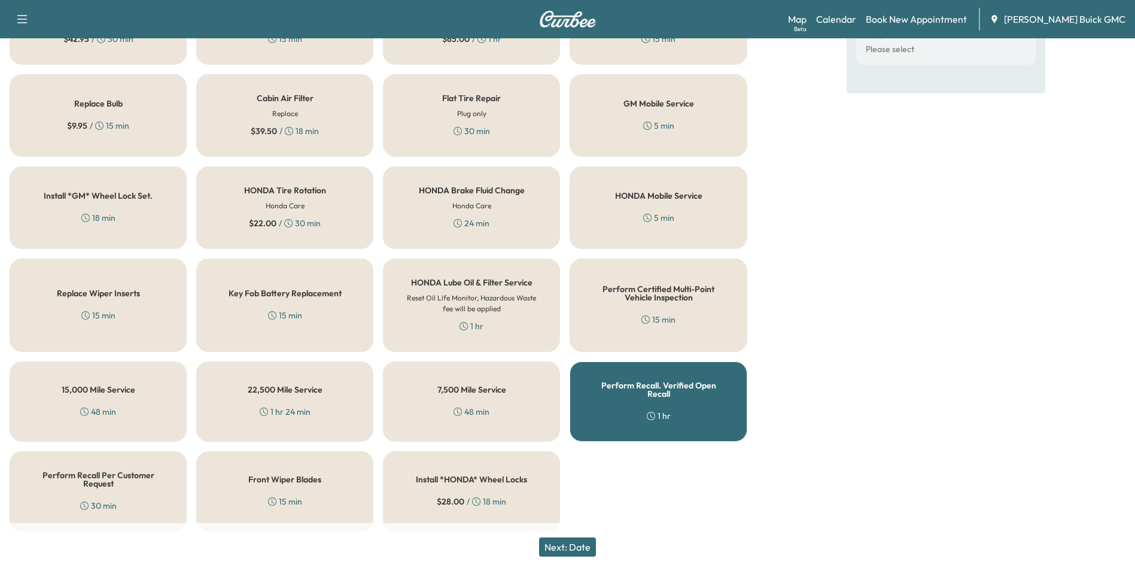
click at [580, 543] on button "Next: Date" at bounding box center [567, 546] width 57 height 19
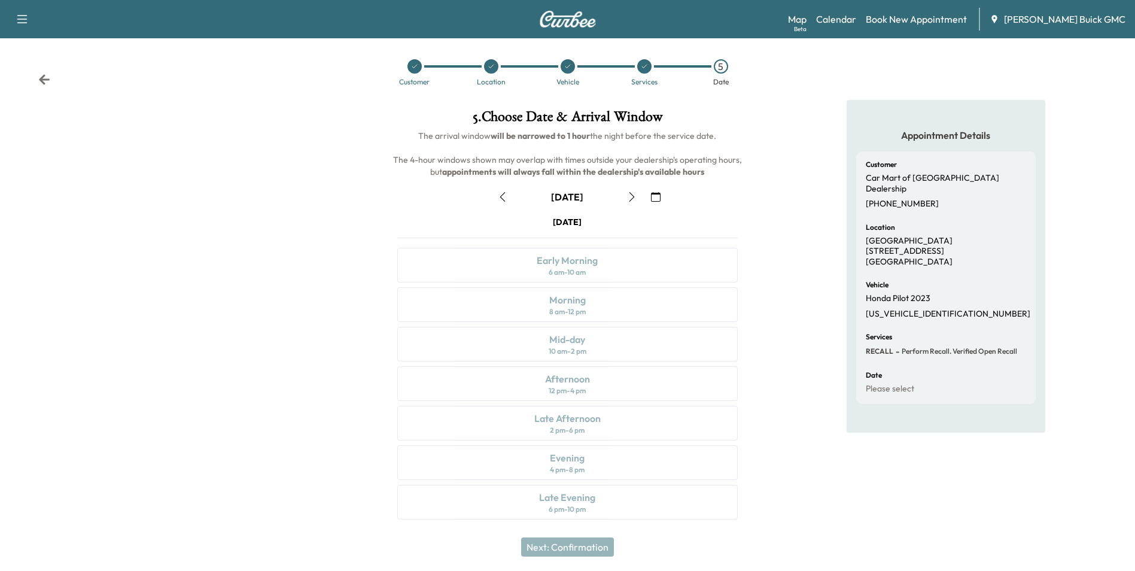
scroll to position [0, 0]
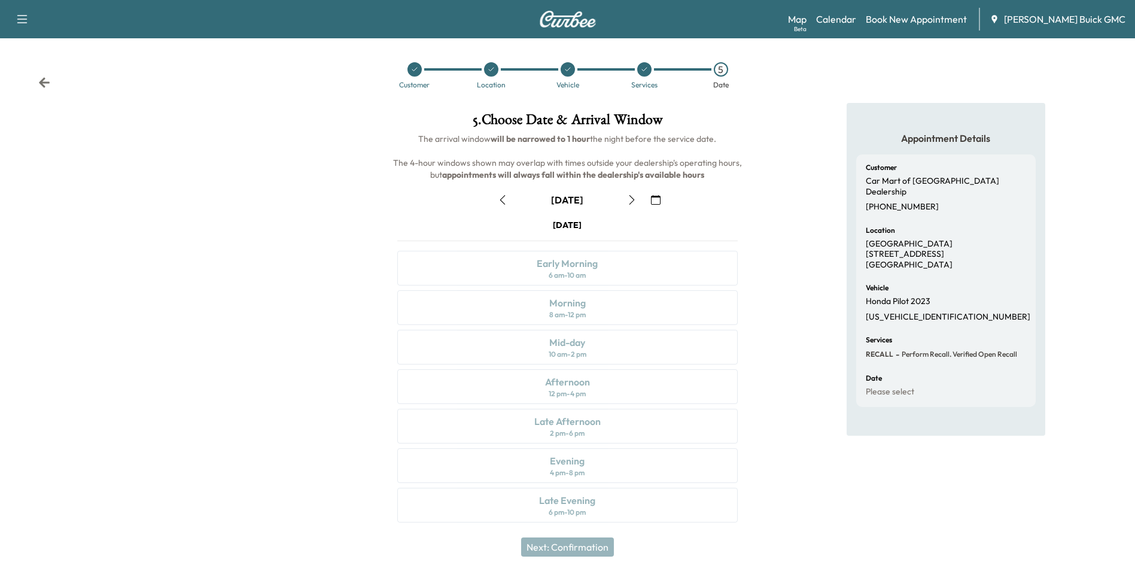
click at [501, 198] on icon "button" at bounding box center [503, 200] width 10 height 10
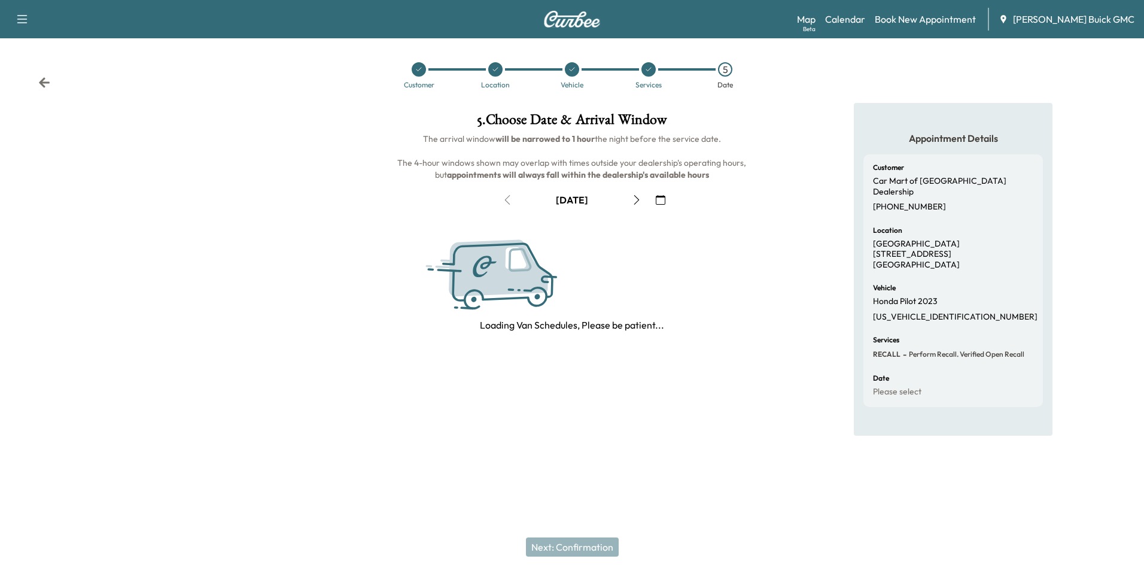
click at [646, 68] on icon at bounding box center [648, 69] width 7 height 7
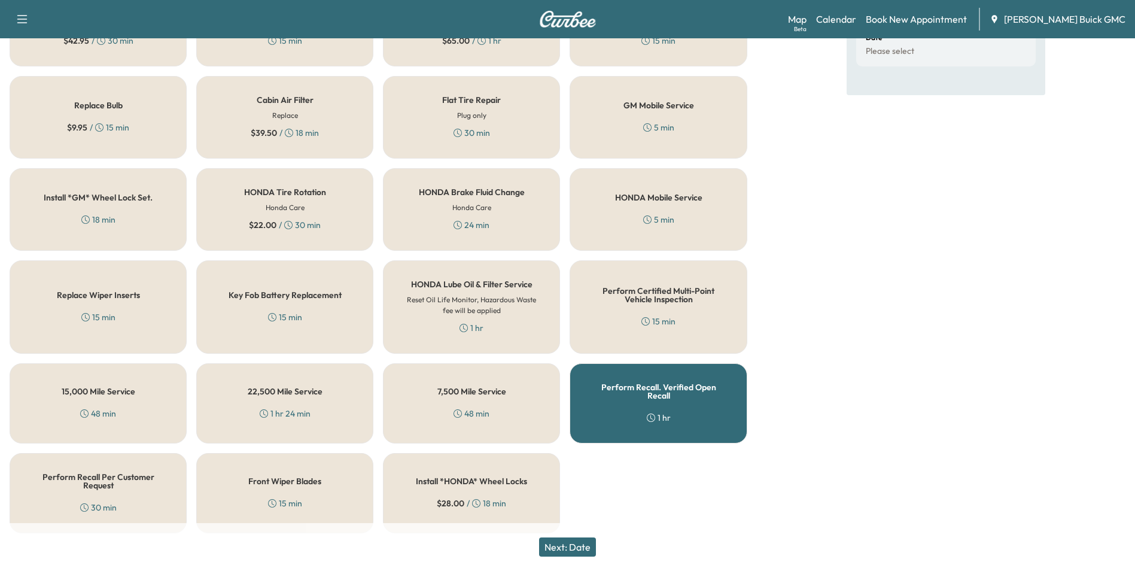
scroll to position [342, 0]
click at [660, 371] on div "Perform Recall. Verified Open Recall 1 hr" at bounding box center [657, 401] width 177 height 80
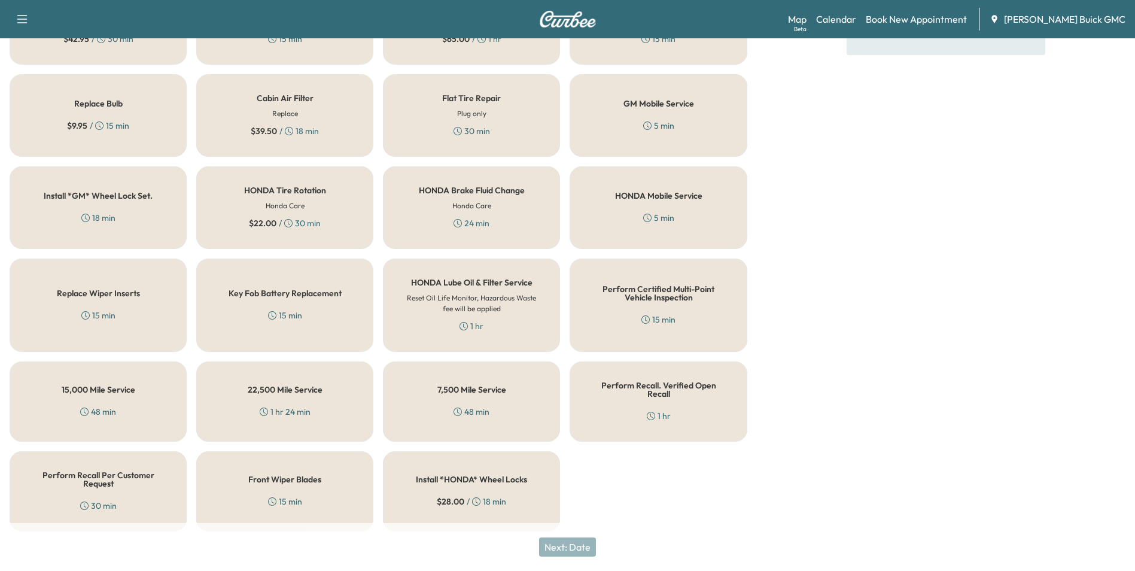
click at [673, 203] on div "HONDA Mobile Service 5 min" at bounding box center [657, 207] width 177 height 83
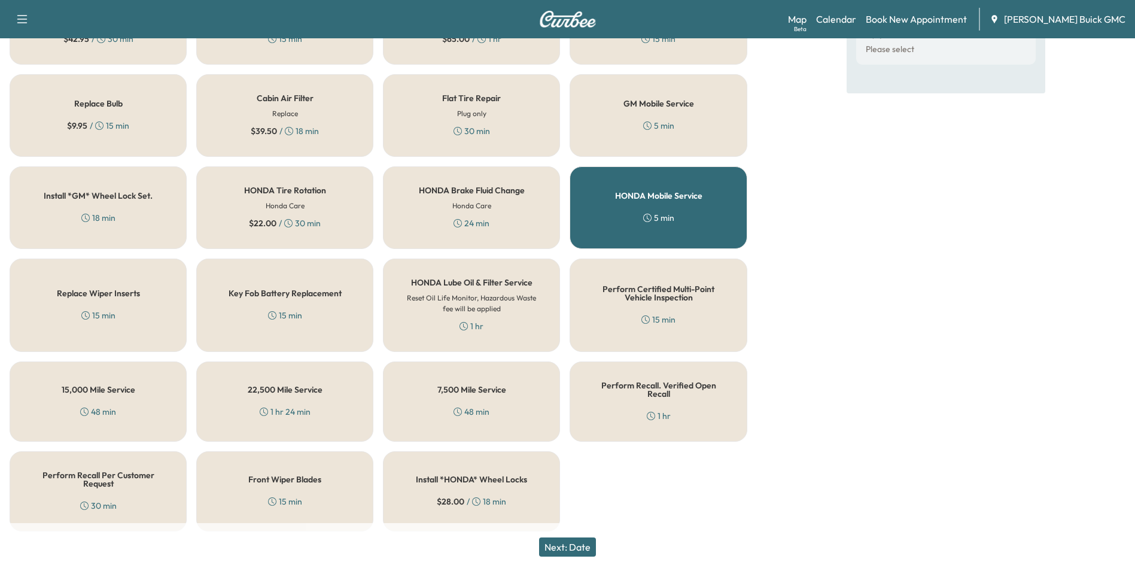
click at [585, 545] on button "Next: Date" at bounding box center [567, 546] width 57 height 19
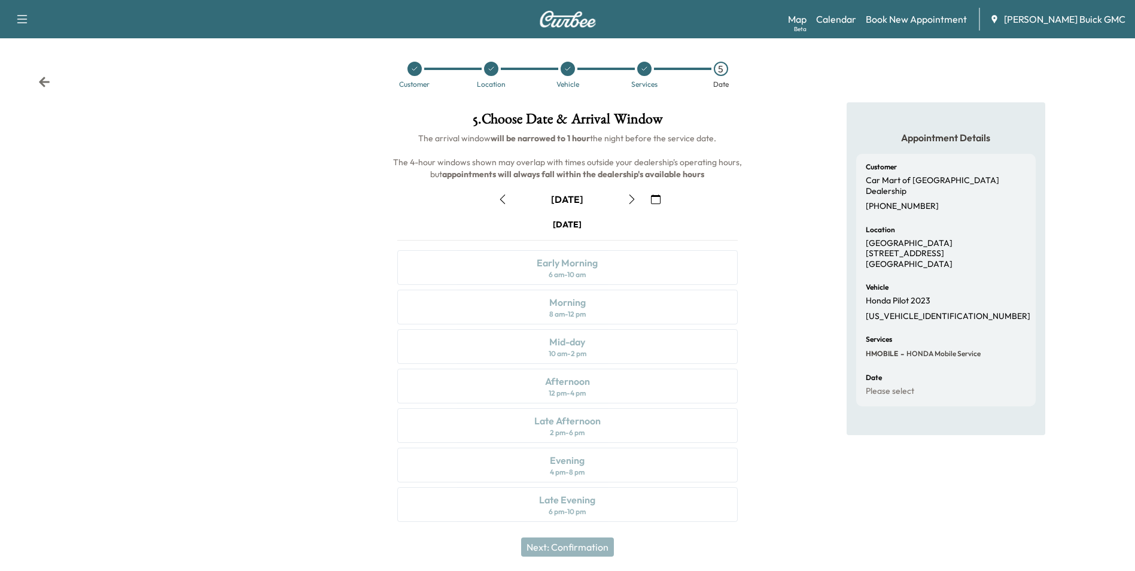
scroll to position [0, 0]
click at [644, 67] on icon at bounding box center [644, 69] width 7 height 7
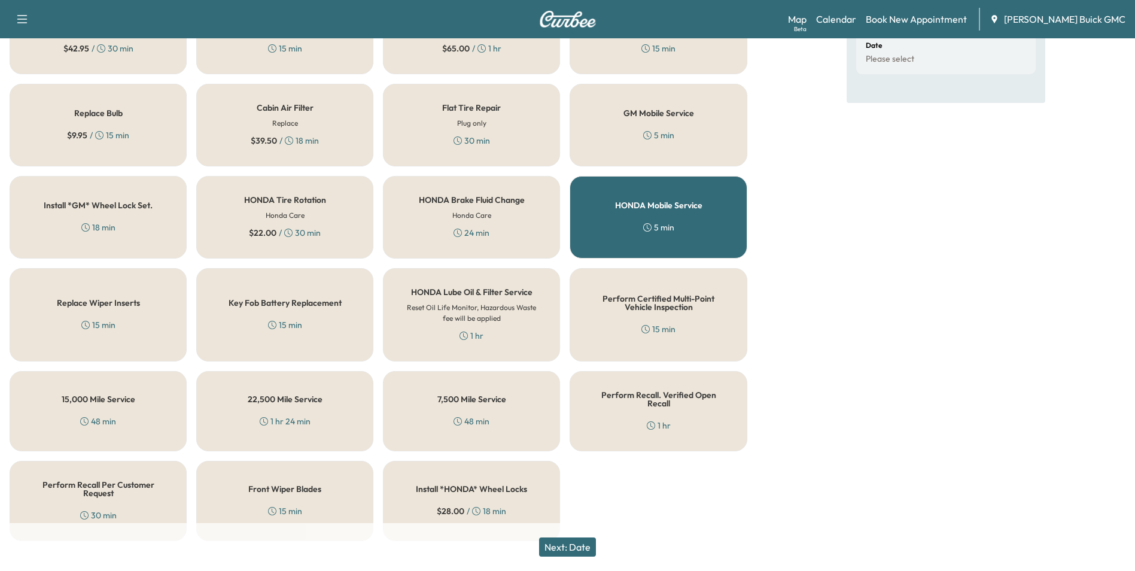
scroll to position [342, 0]
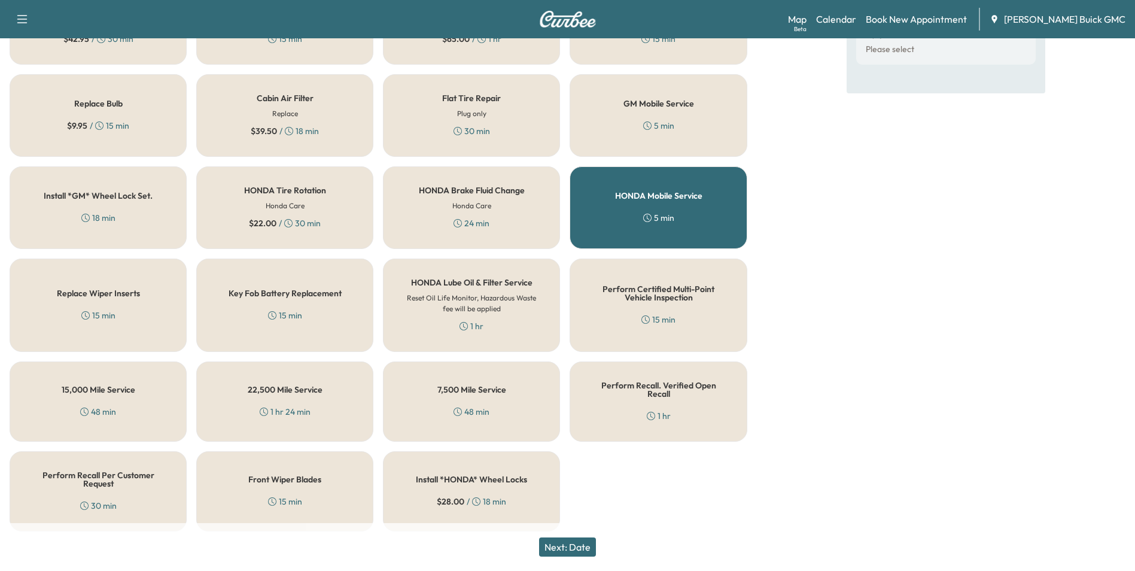
click at [612, 108] on div "GM Mobile Service 5 min" at bounding box center [657, 115] width 177 height 83
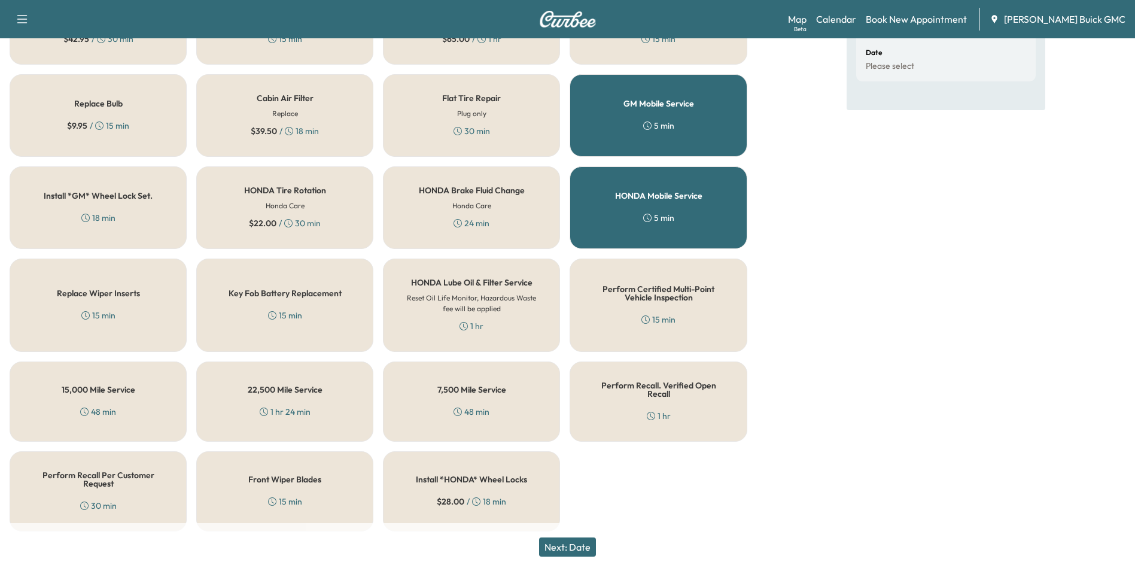
click at [583, 545] on button "Next: Date" at bounding box center [567, 546] width 57 height 19
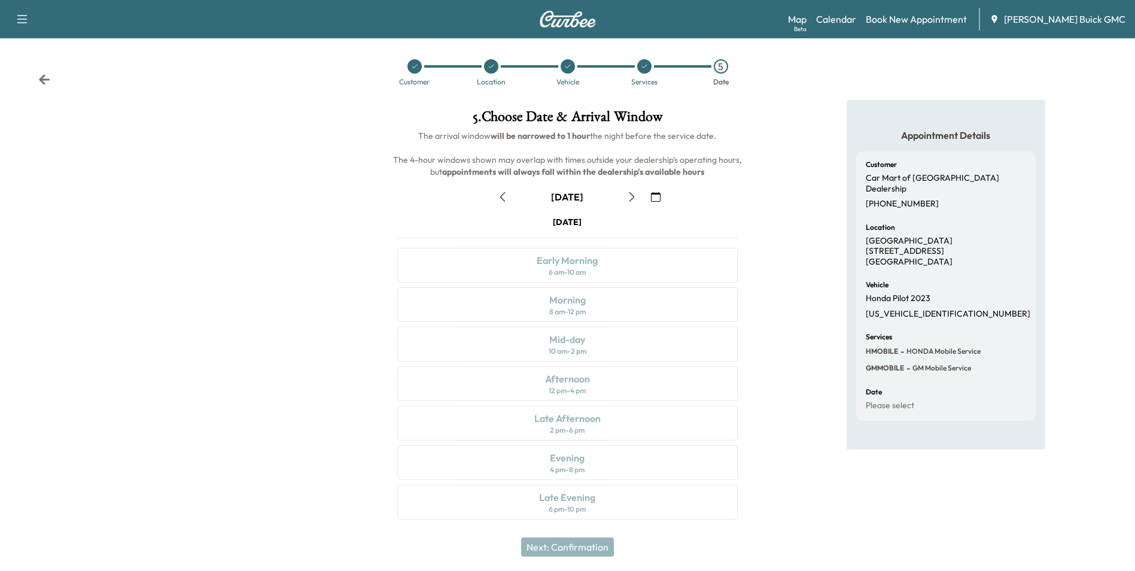
scroll to position [0, 0]
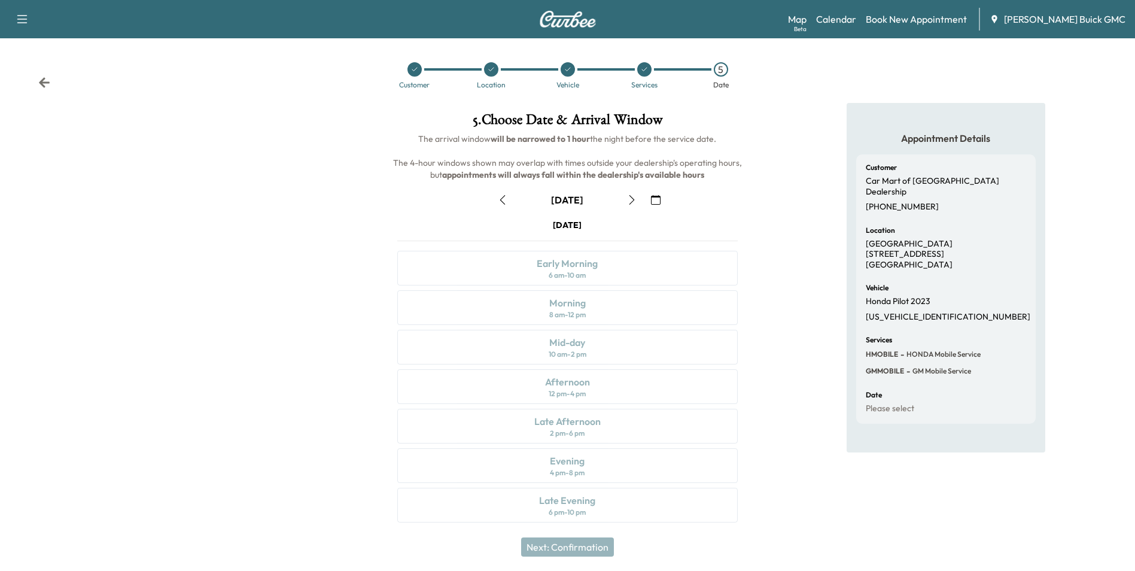
click at [645, 69] on icon at bounding box center [644, 70] width 5 height 4
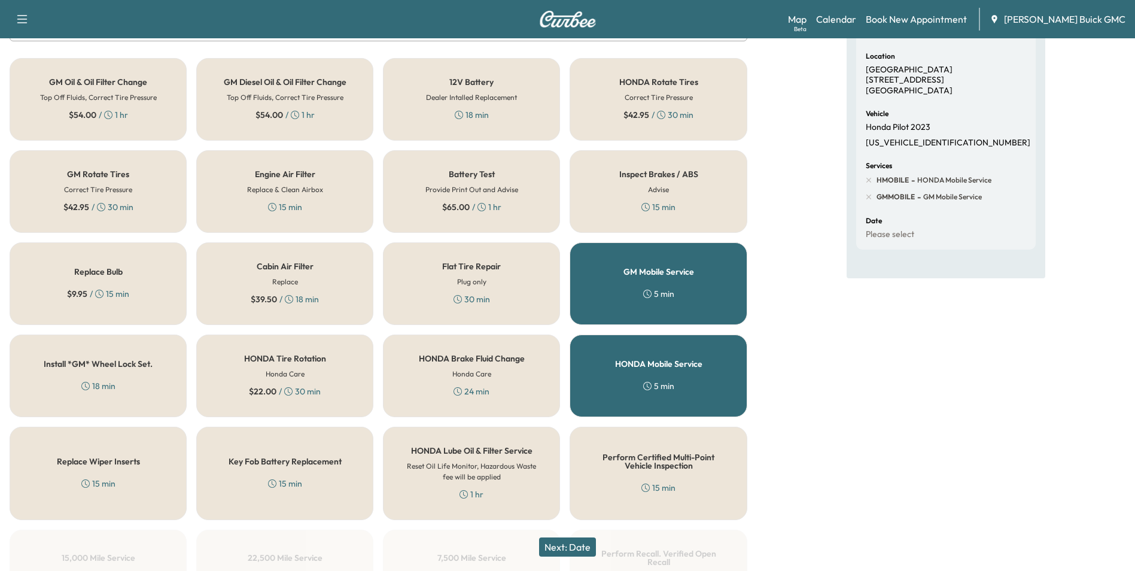
scroll to position [179, 0]
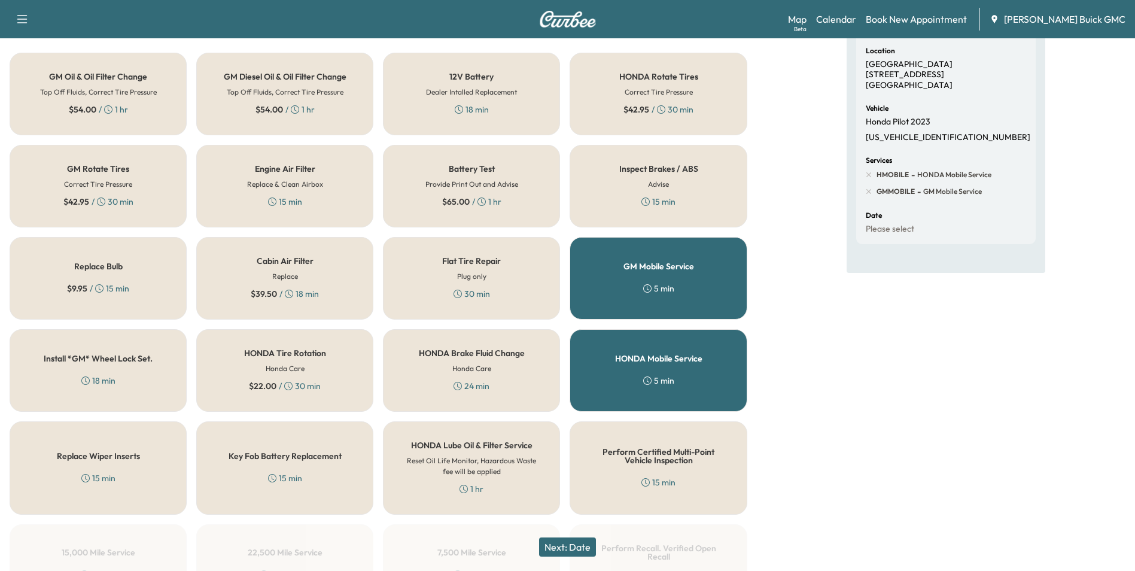
click at [655, 375] on div "5 min" at bounding box center [658, 380] width 31 height 12
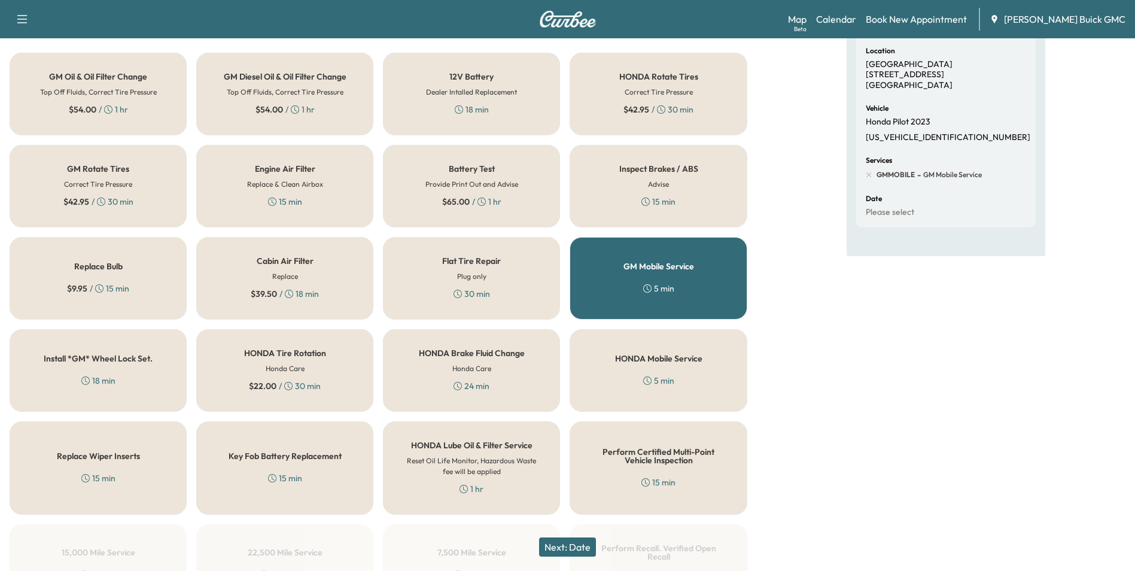
click at [577, 544] on button "Next: Date" at bounding box center [567, 546] width 57 height 19
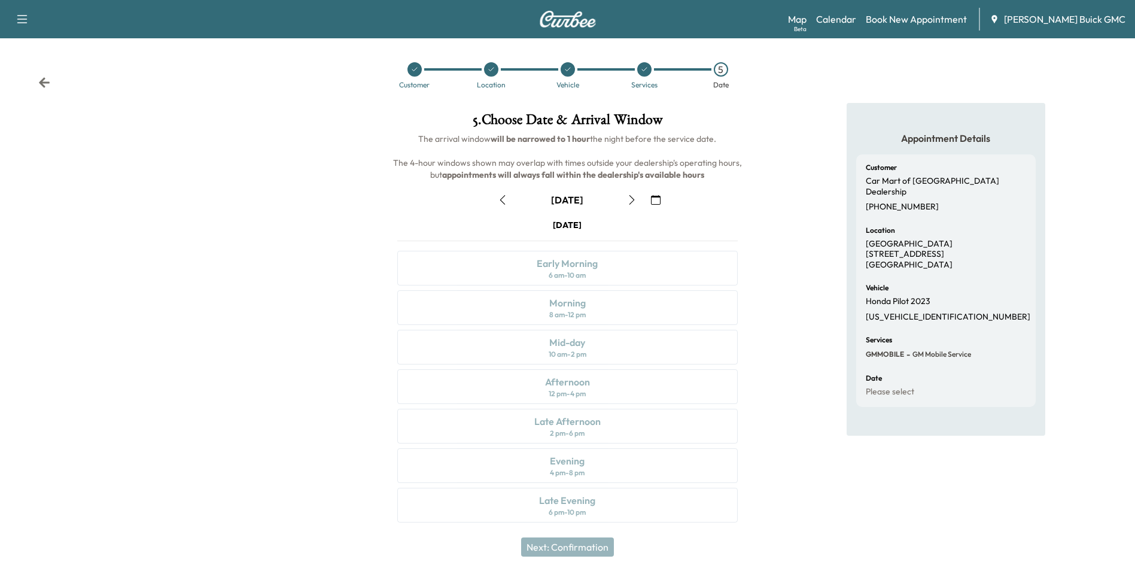
click at [779, 288] on div "Appointment Details Customer Car Mart of Manassas Dealership [PHONE_NUMBER] Loc…" at bounding box center [946, 320] width 378 height 434
click at [789, 231] on div "Appointment Details Customer Car Mart of Manassas Dealership [PHONE_NUMBER] Loc…" at bounding box center [946, 320] width 378 height 434
click at [798, 200] on div "Appointment Details Customer Car Mart of Manassas Dealership [PHONE_NUMBER] Loc…" at bounding box center [946, 320] width 378 height 434
click at [893, 459] on div "Appointment Details Customer Car Mart of Manassas Dealership [PHONE_NUMBER] Loc…" at bounding box center [945, 320] width 199 height 434
click at [822, 125] on div "Appointment Details Customer Car Mart of Manassas Dealership [PHONE_NUMBER] Loc…" at bounding box center [946, 320] width 378 height 434
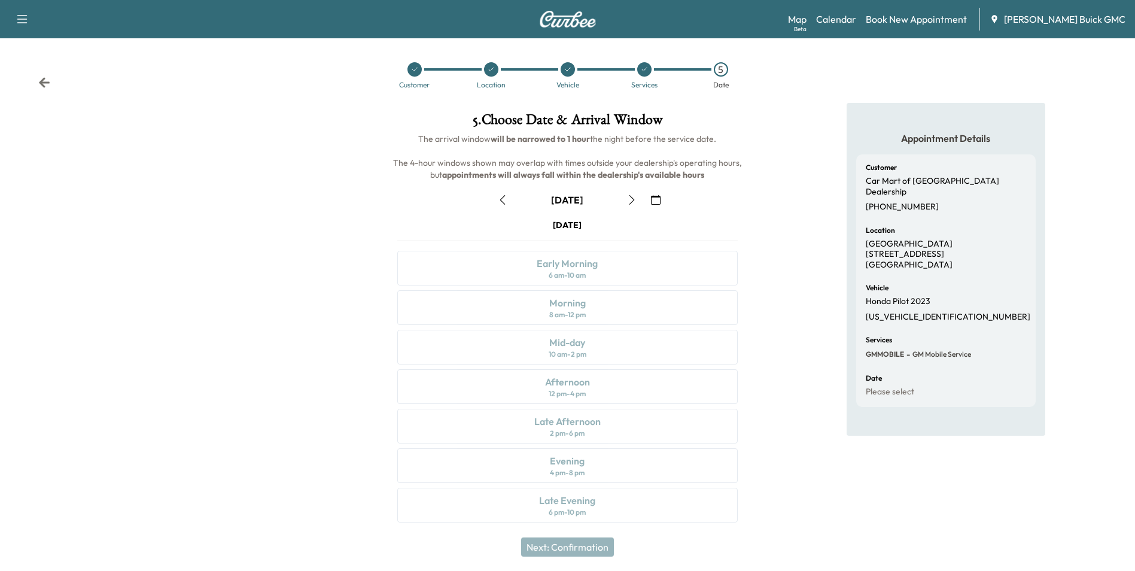
click at [644, 68] on icon at bounding box center [644, 69] width 7 height 7
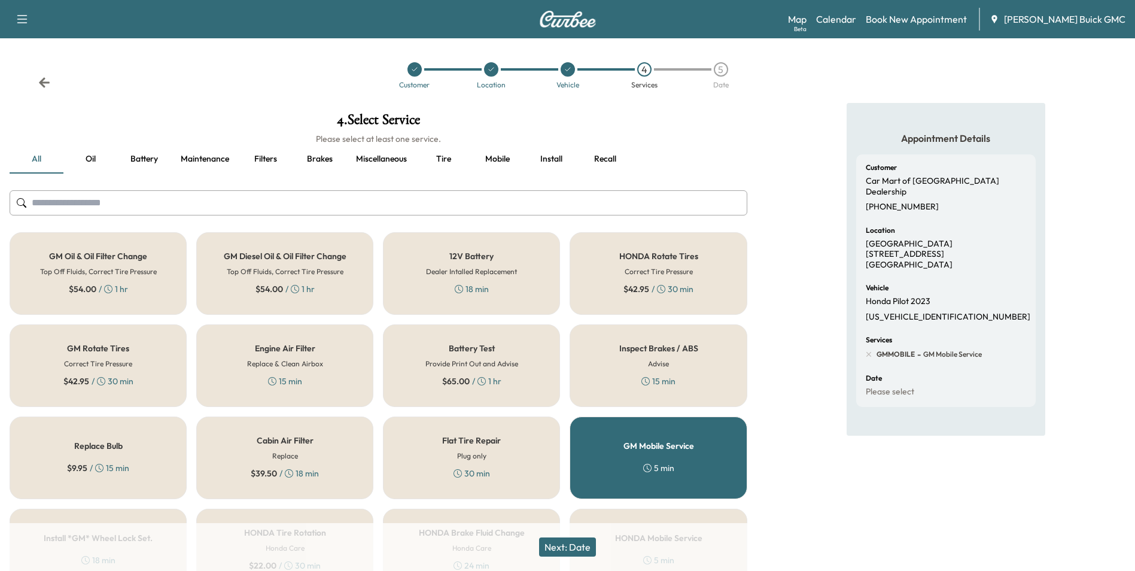
click at [659, 441] on h5 "GM Mobile Service" at bounding box center [658, 445] width 71 height 8
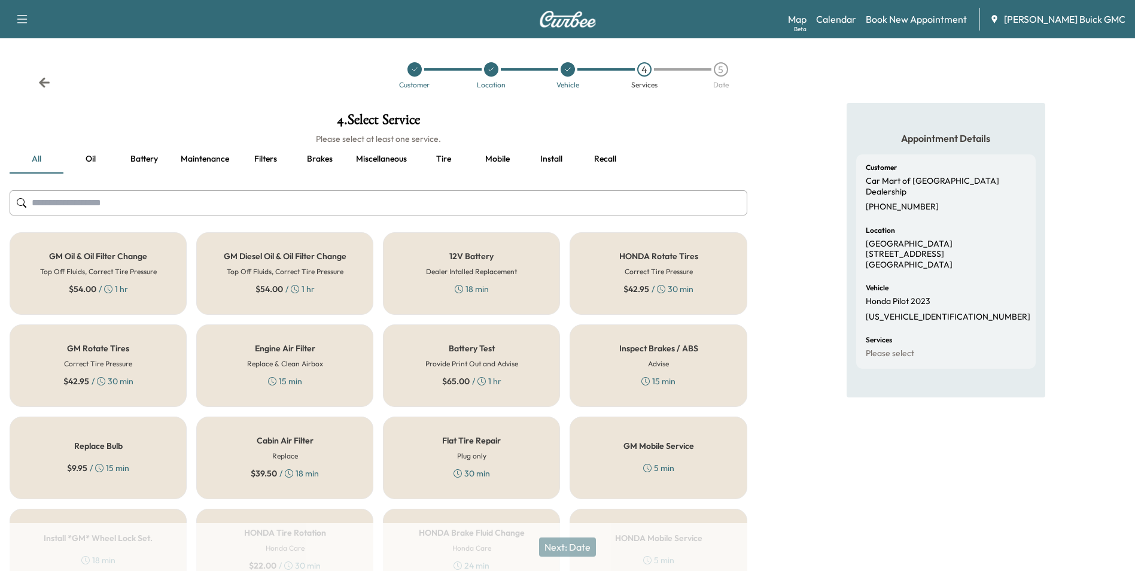
click at [804, 315] on div "Appointment Details Customer Car Mart of Manassas Dealership [PHONE_NUMBER] Loc…" at bounding box center [946, 493] width 378 height 780
click at [825, 142] on div "Appointment Details Customer Car Mart of Manassas Dealership [PHONE_NUMBER] Loc…" at bounding box center [946, 493] width 378 height 780
click at [849, 66] on div "Customer Location Vehicle 4 Services 5 Date" at bounding box center [567, 75] width 1135 height 55
click at [856, 19] on link "Calendar" at bounding box center [836, 19] width 40 height 14
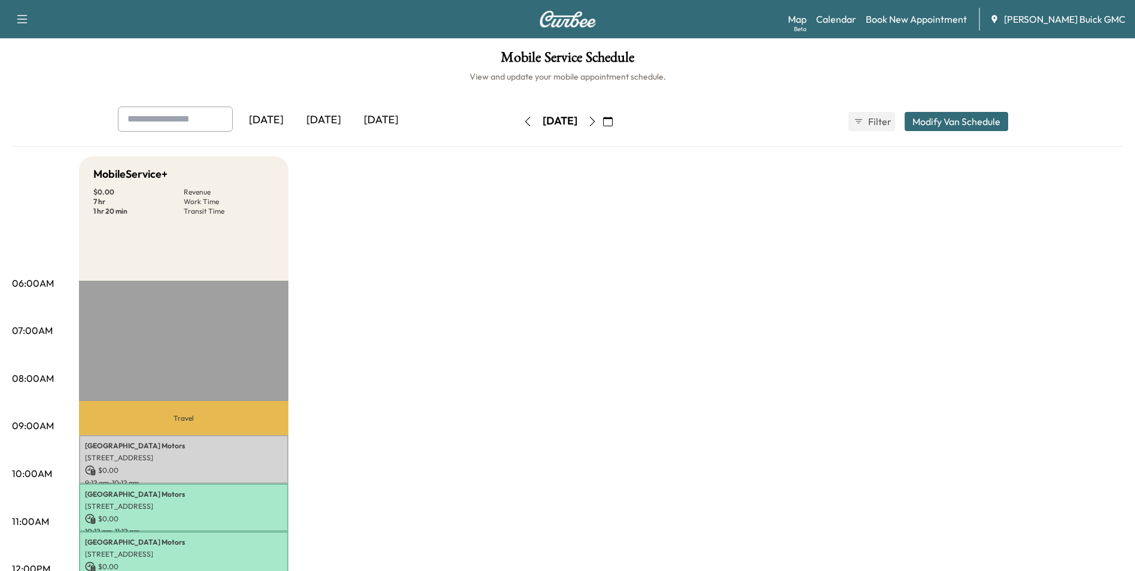
click at [612, 118] on icon "button" at bounding box center [608, 122] width 10 height 10
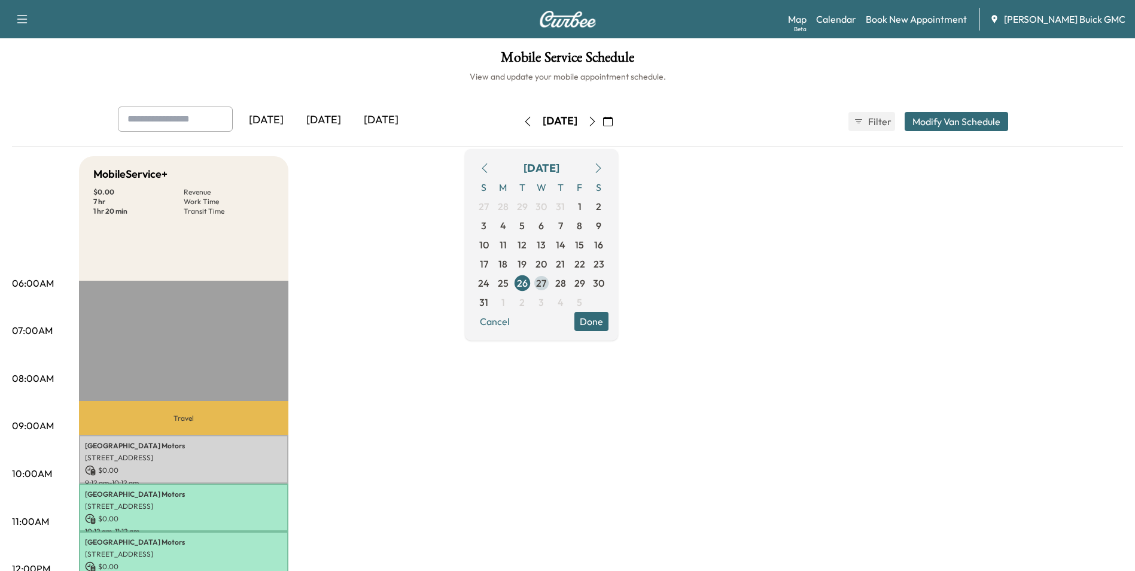
click at [546, 282] on span "27" at bounding box center [541, 283] width 10 height 14
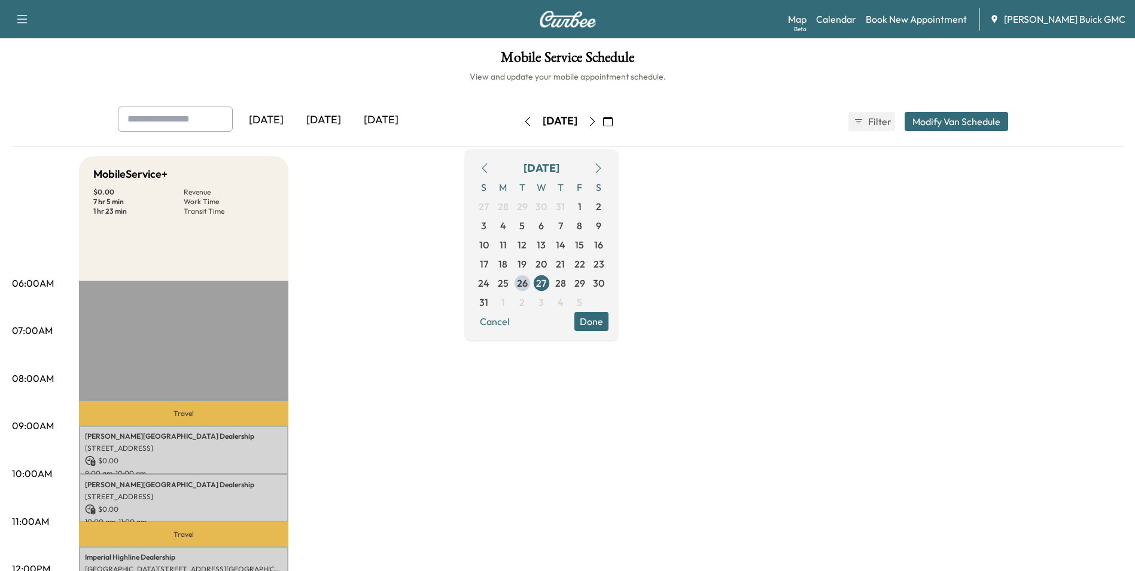
click at [374, 119] on div "[DATE]" at bounding box center [380, 120] width 57 height 28
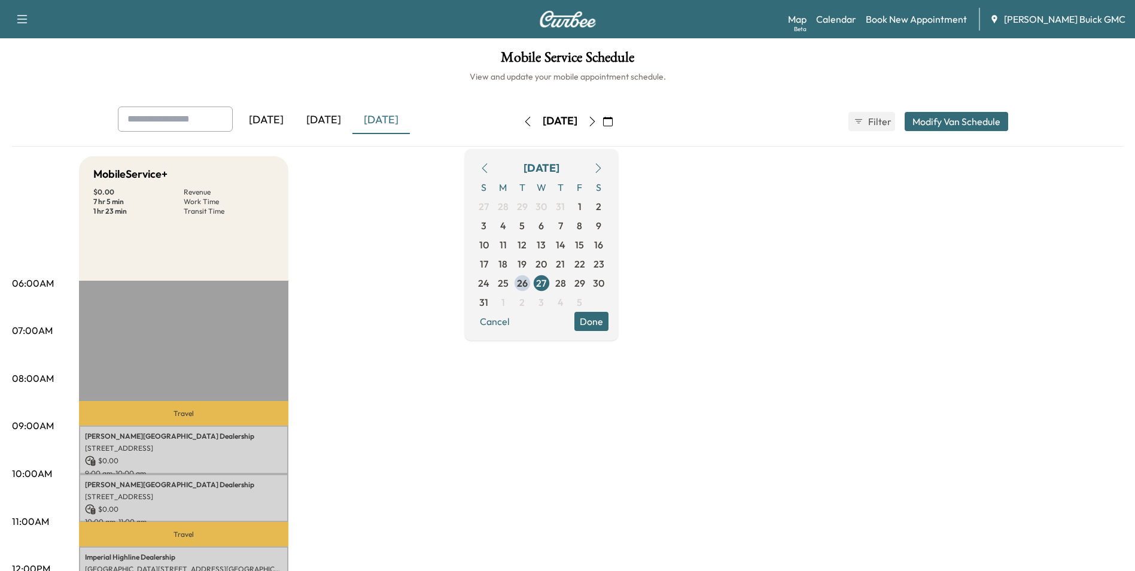
drag, startPoint x: 794, startPoint y: 225, endPoint x: 798, endPoint y: 212, distance: 14.0
click at [895, 56] on h1 "Mobile Service Schedule" at bounding box center [567, 60] width 1111 height 20
click at [930, 17] on link "Book New Appointment" at bounding box center [915, 19] width 101 height 14
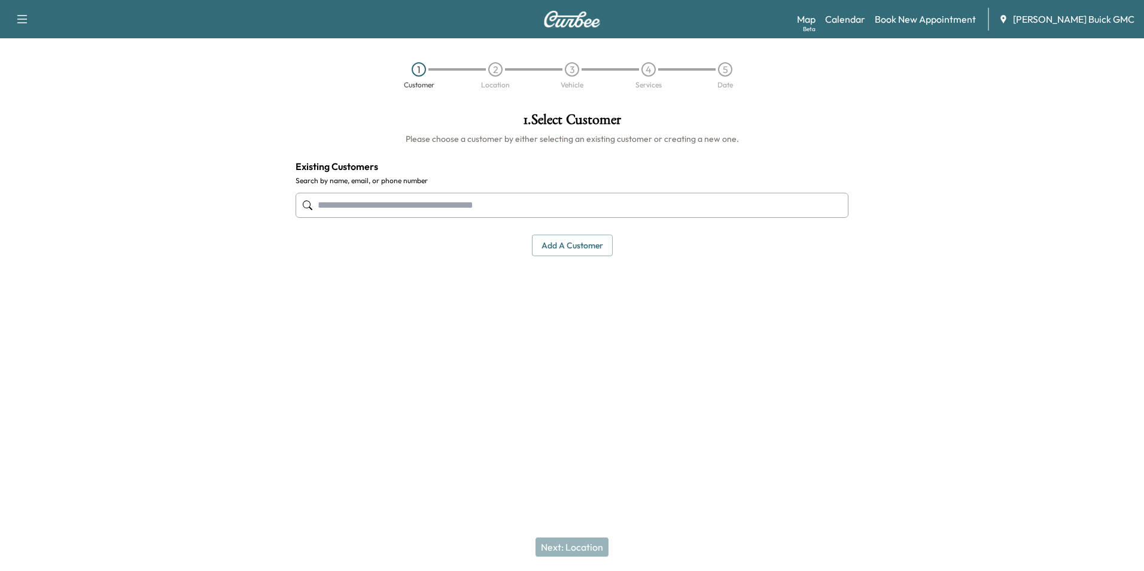
click at [542, 202] on input "text" at bounding box center [571, 205] width 553 height 25
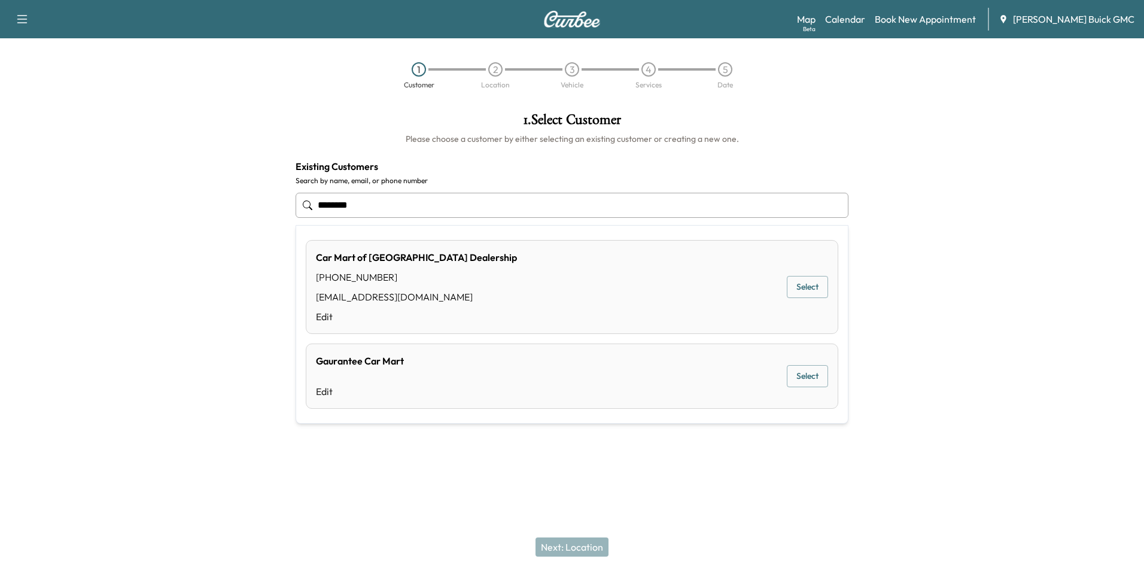
click at [789, 285] on button "Select" at bounding box center [806, 287] width 41 height 22
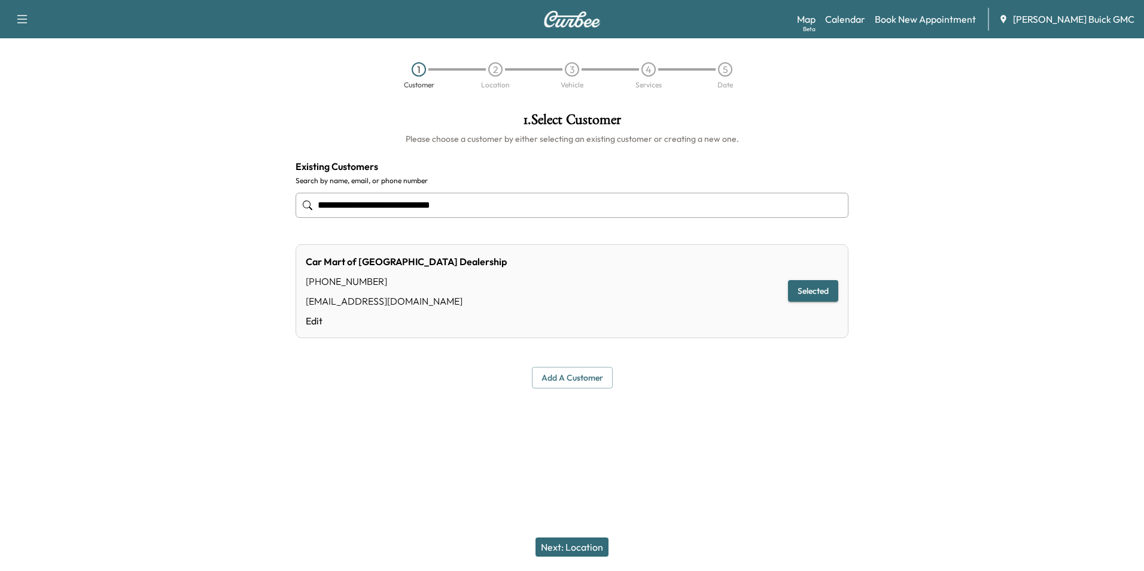
type input "**********"
click at [579, 544] on button "Next: Location" at bounding box center [571, 546] width 73 height 19
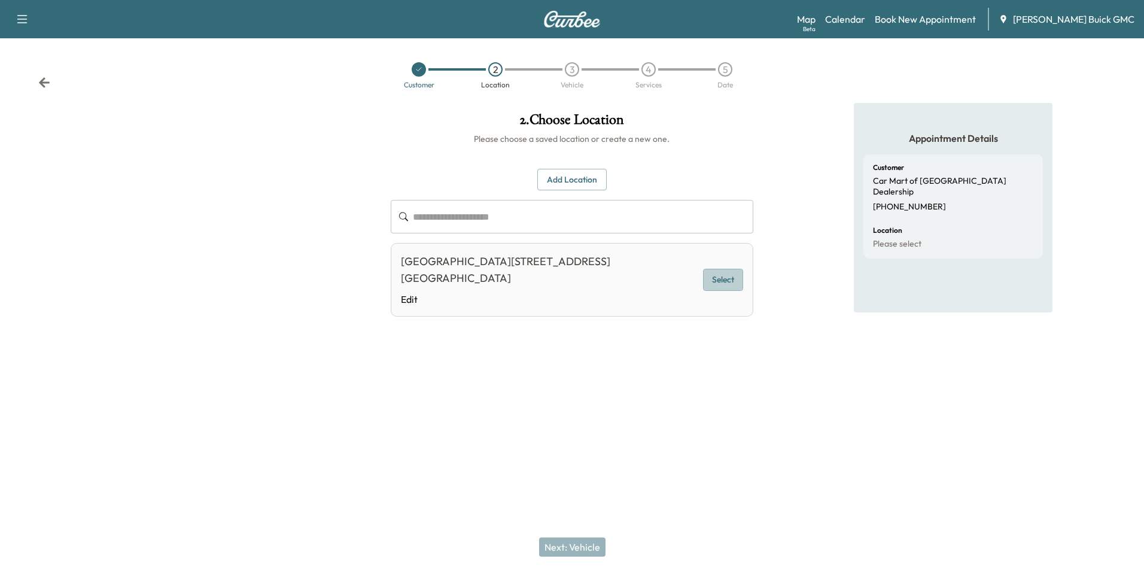
click at [727, 269] on button "Select" at bounding box center [722, 280] width 39 height 22
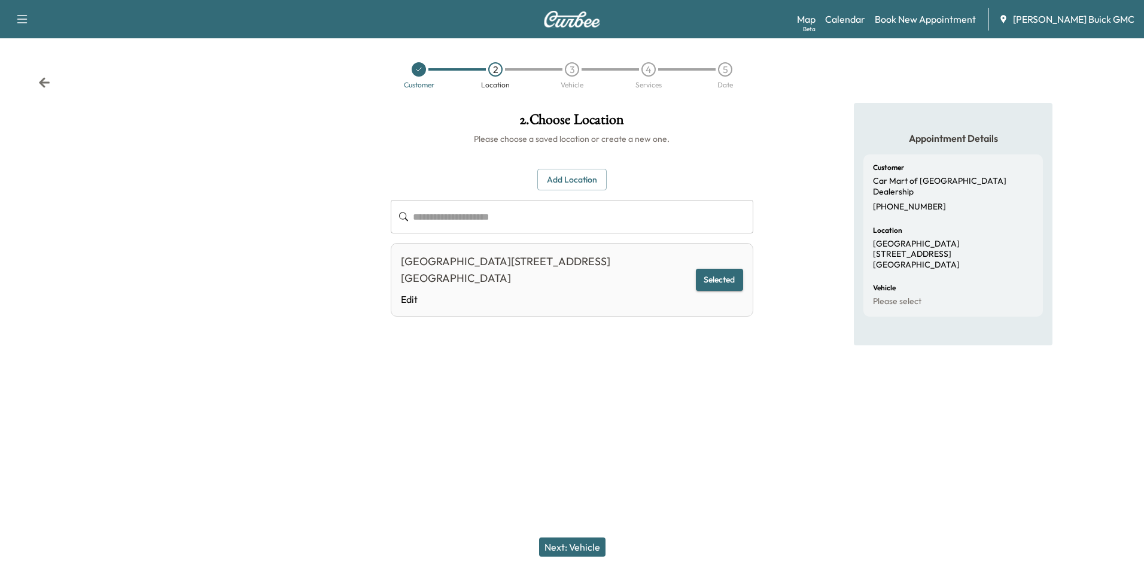
click at [593, 542] on button "Next: Vehicle" at bounding box center [572, 546] width 66 height 19
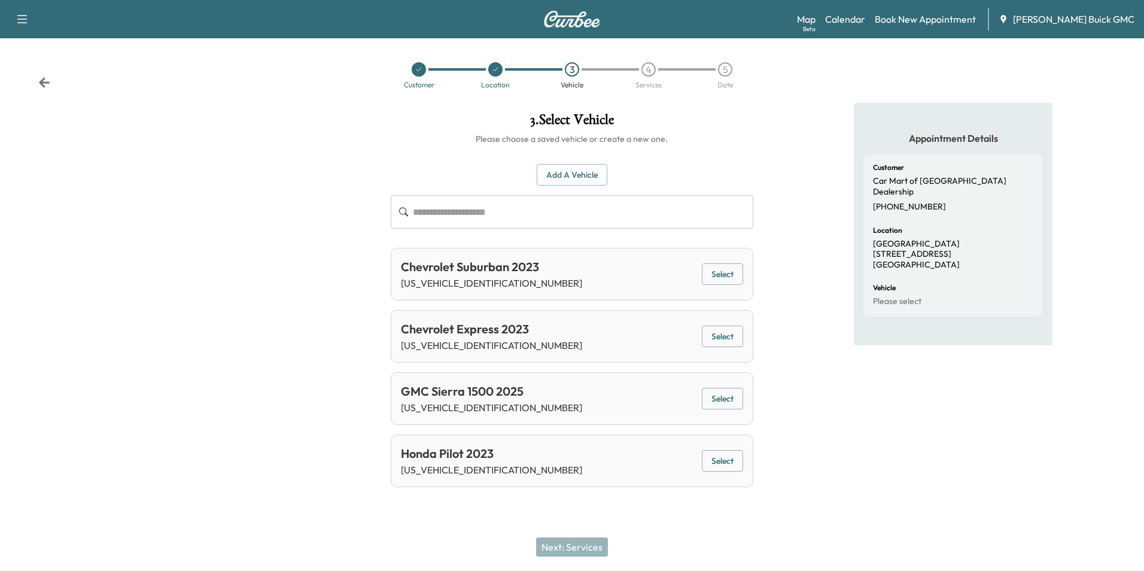
click at [793, 315] on div "Appointment Details Customer Car Mart of Manassas Dealership [PHONE_NUMBER] Loc…" at bounding box center [953, 300] width 381 height 394
click at [721, 458] on button "Select" at bounding box center [722, 461] width 41 height 22
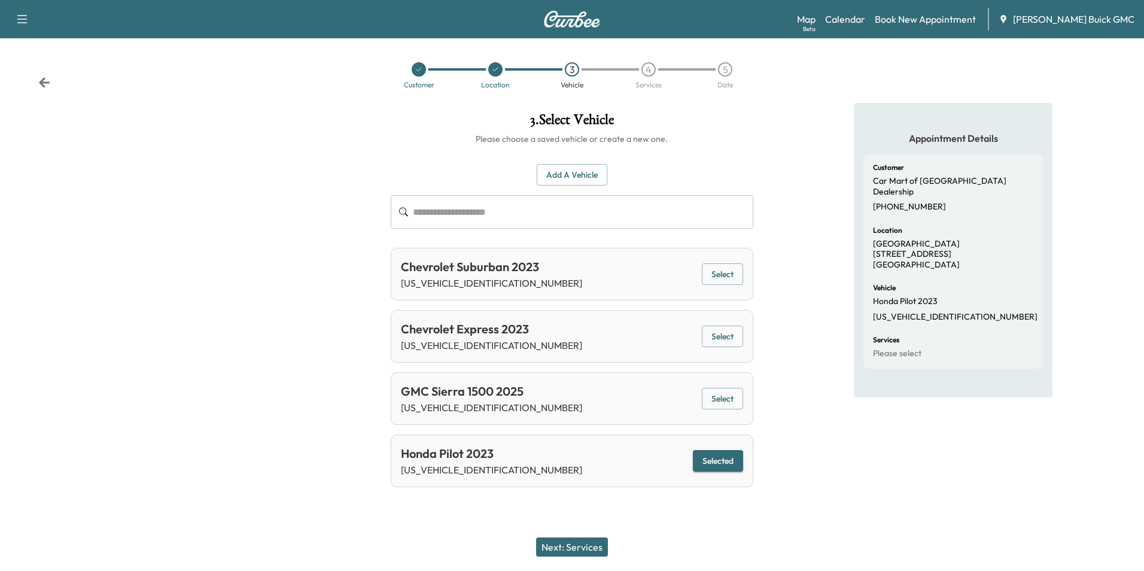
click at [587, 544] on button "Next: Services" at bounding box center [572, 546] width 72 height 19
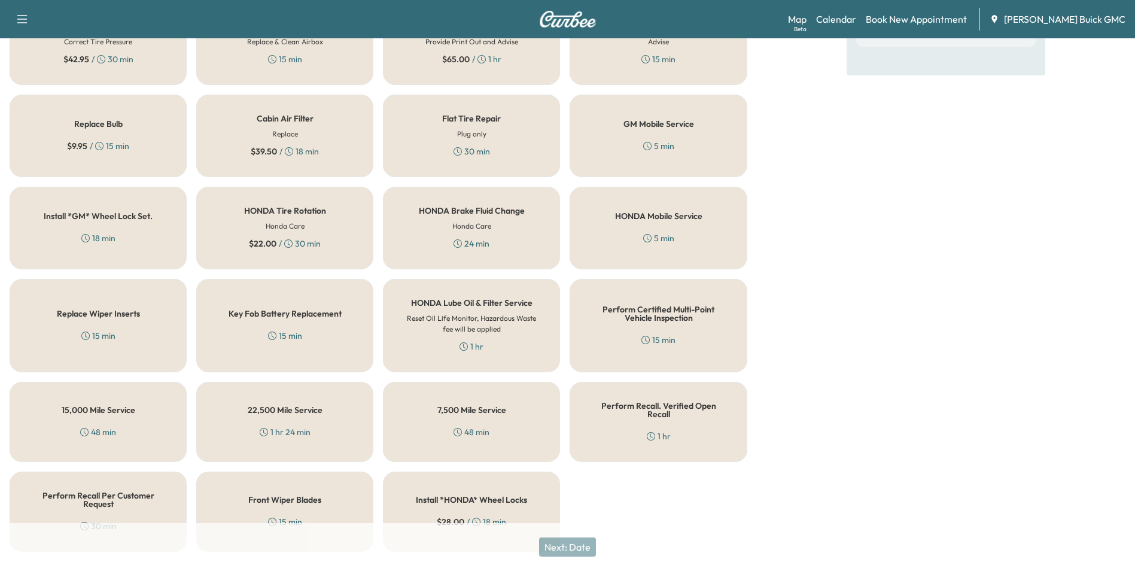
scroll to position [342, 0]
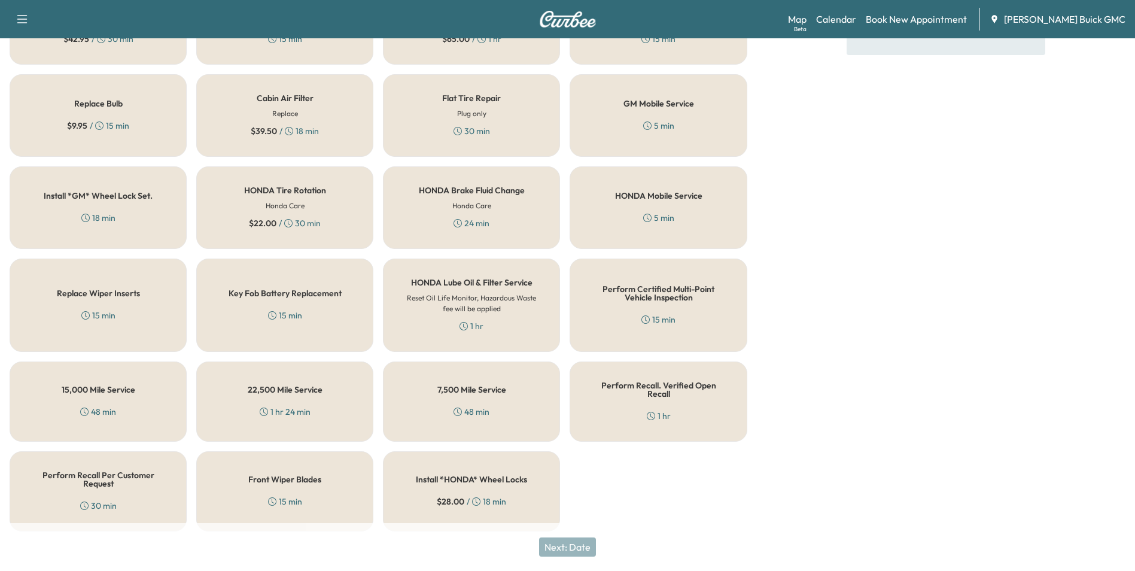
click at [656, 399] on div "Perform Recall. Verified Open Recall 1 hr" at bounding box center [657, 401] width 177 height 80
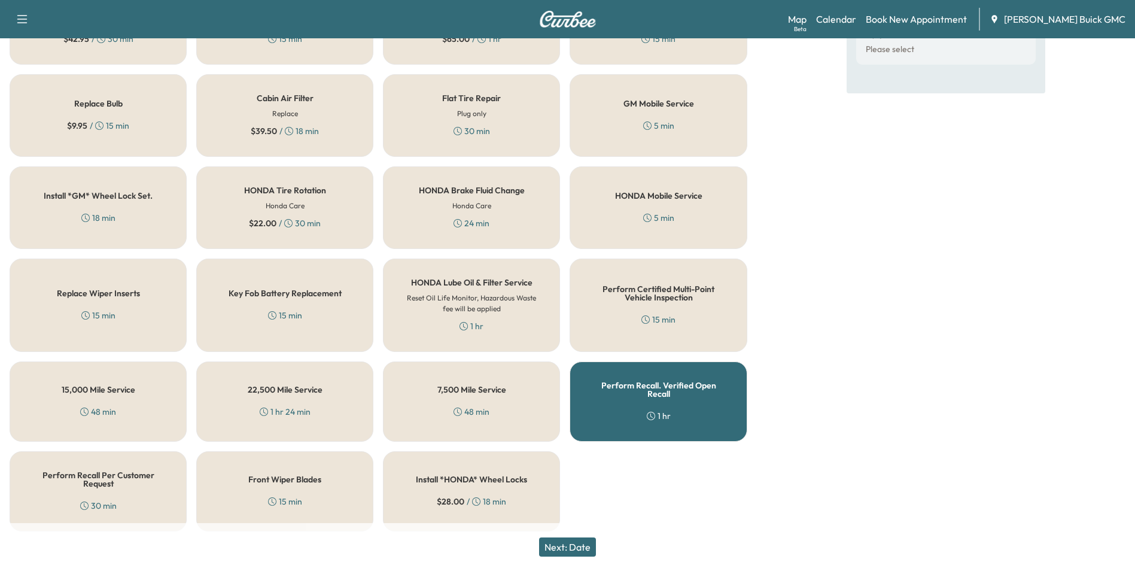
click at [586, 542] on button "Next: Date" at bounding box center [567, 546] width 57 height 19
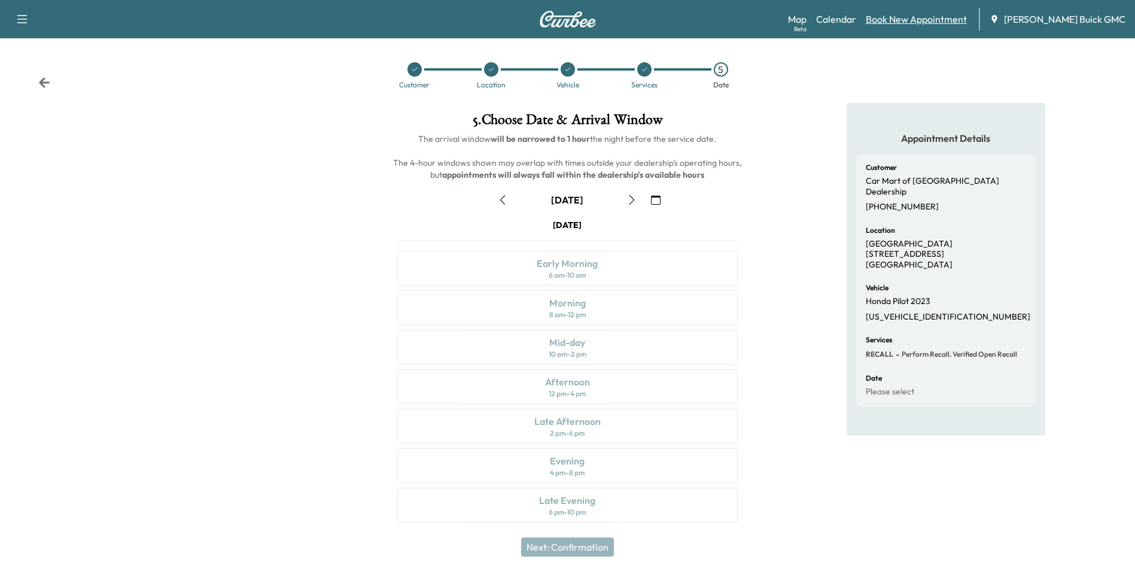
click at [902, 17] on link "Book New Appointment" at bounding box center [915, 19] width 101 height 14
click at [903, 16] on link "Book New Appointment" at bounding box center [915, 19] width 101 height 14
click at [414, 68] on icon at bounding box center [414, 69] width 7 height 7
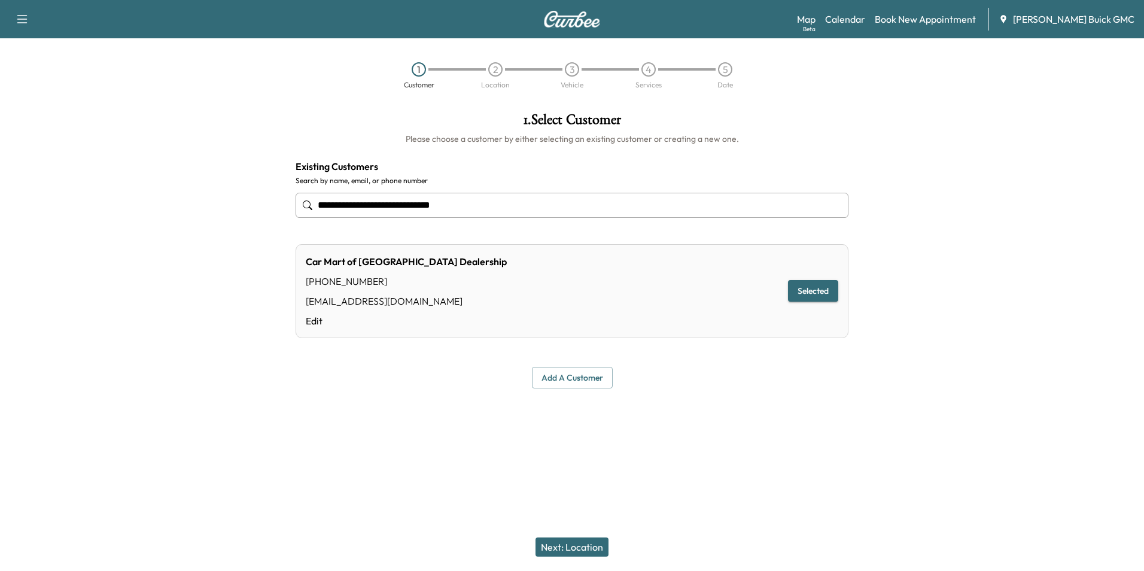
click at [489, 205] on input "**********" at bounding box center [571, 205] width 553 height 25
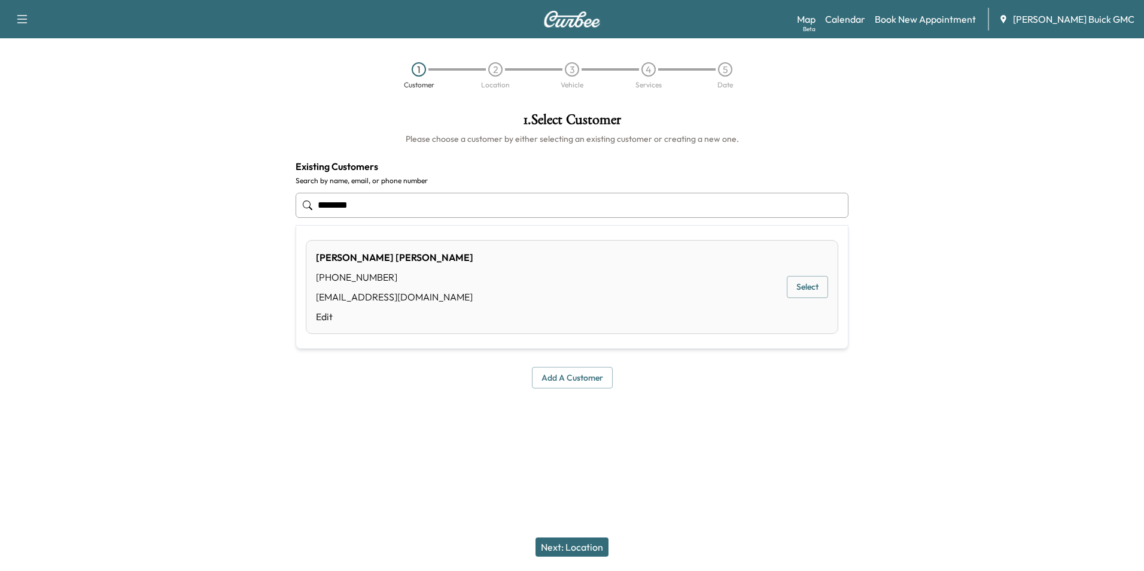
click at [435, 205] on input "********" at bounding box center [571, 205] width 553 height 25
click at [423, 203] on input "**********" at bounding box center [571, 205] width 553 height 25
type input "*"
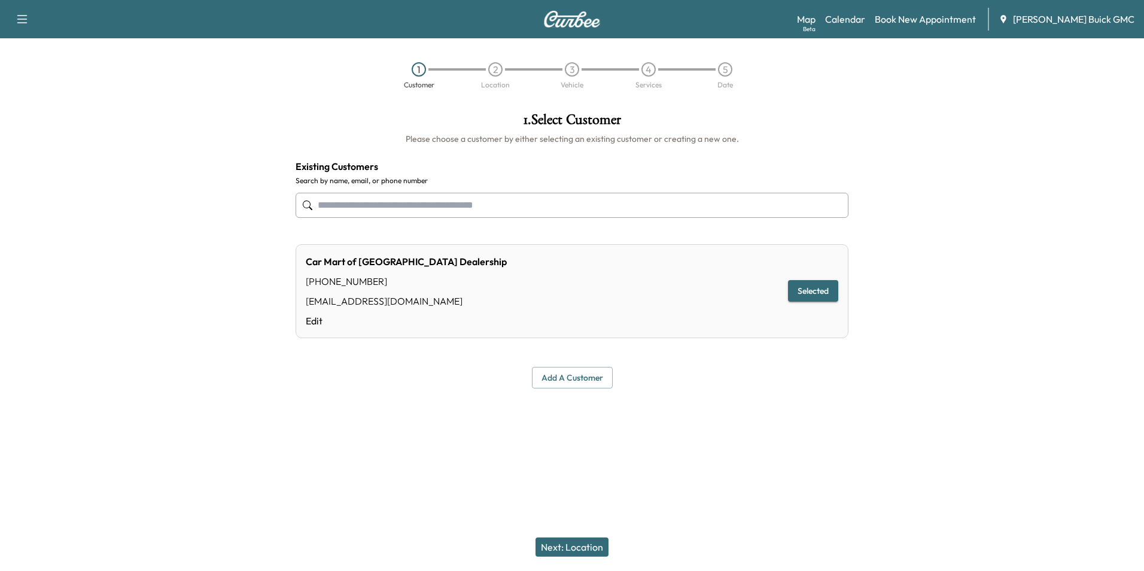
click at [395, 208] on input "text" at bounding box center [571, 205] width 553 height 25
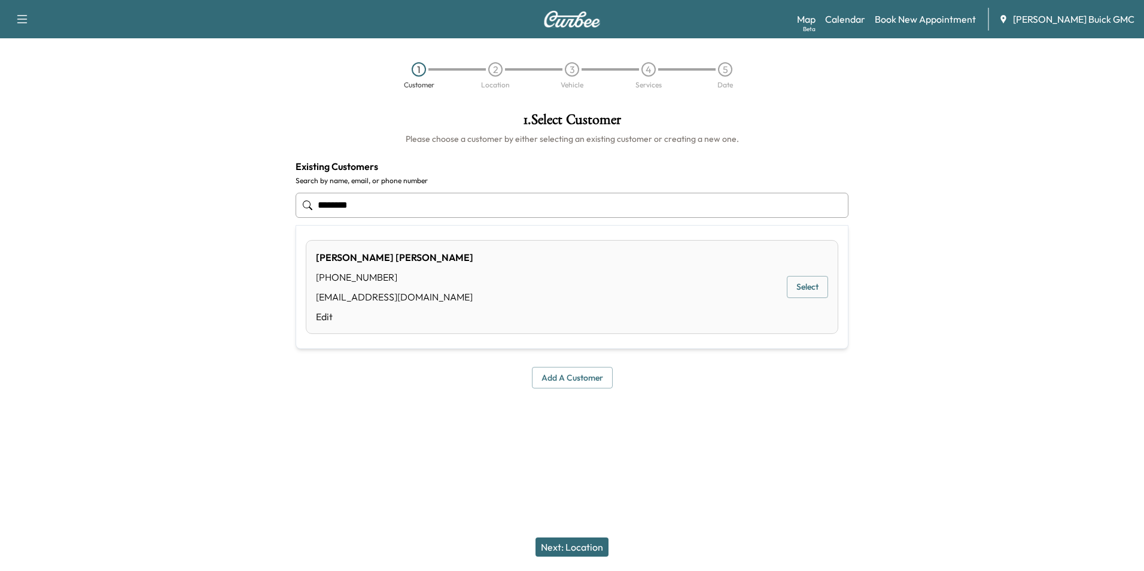
type input "**********"
click at [398, 394] on div "**********" at bounding box center [572, 250] width 572 height 295
click at [492, 201] on input "**********" at bounding box center [571, 205] width 553 height 25
click at [444, 205] on input "text" at bounding box center [571, 205] width 553 height 25
click at [420, 208] on input "**********" at bounding box center [571, 205] width 553 height 25
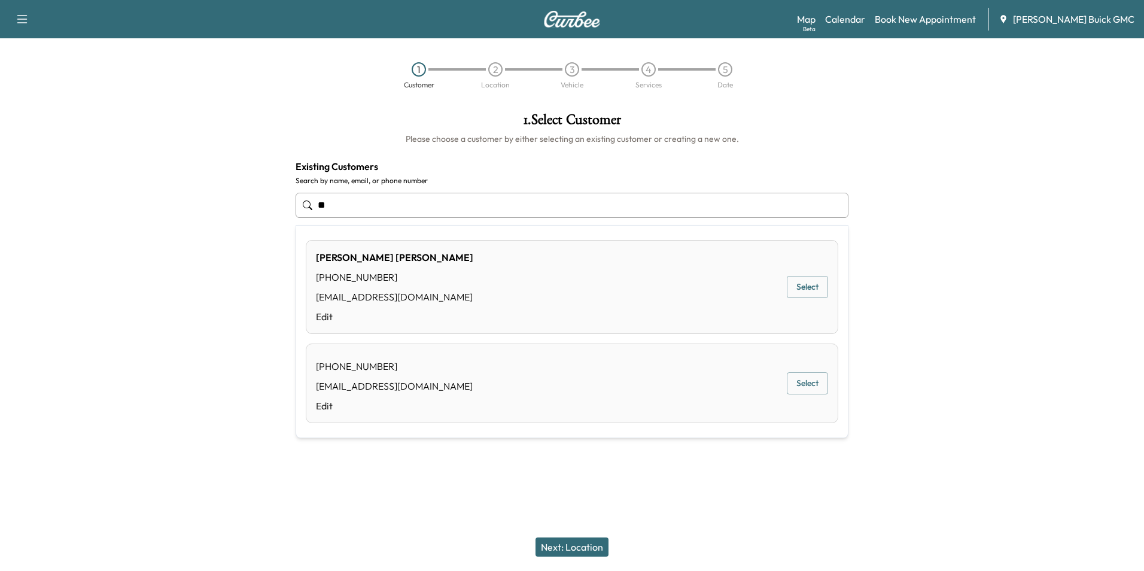
type input "*"
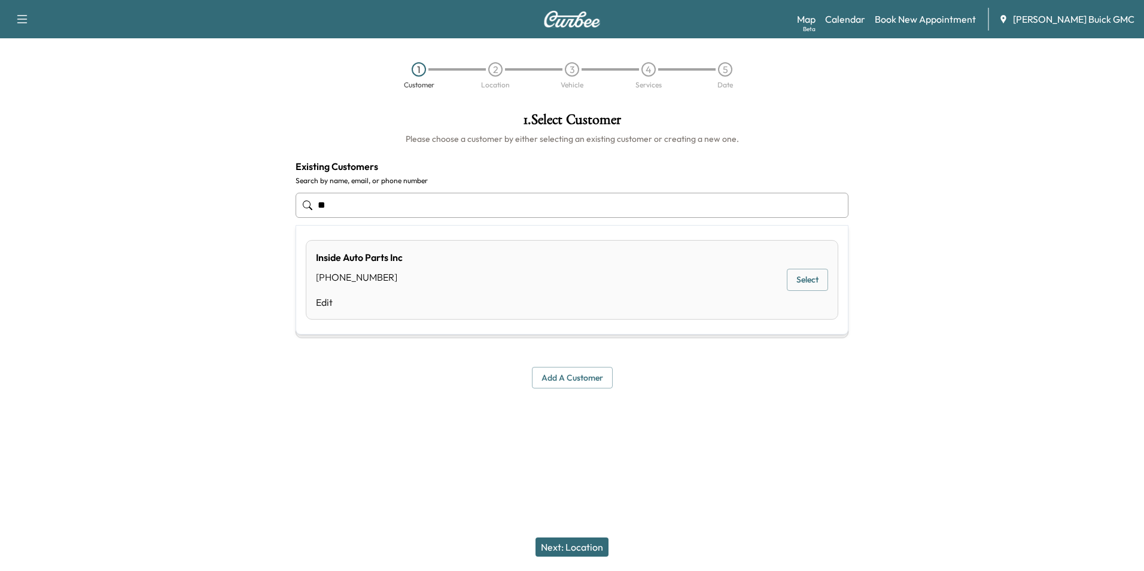
type input "*"
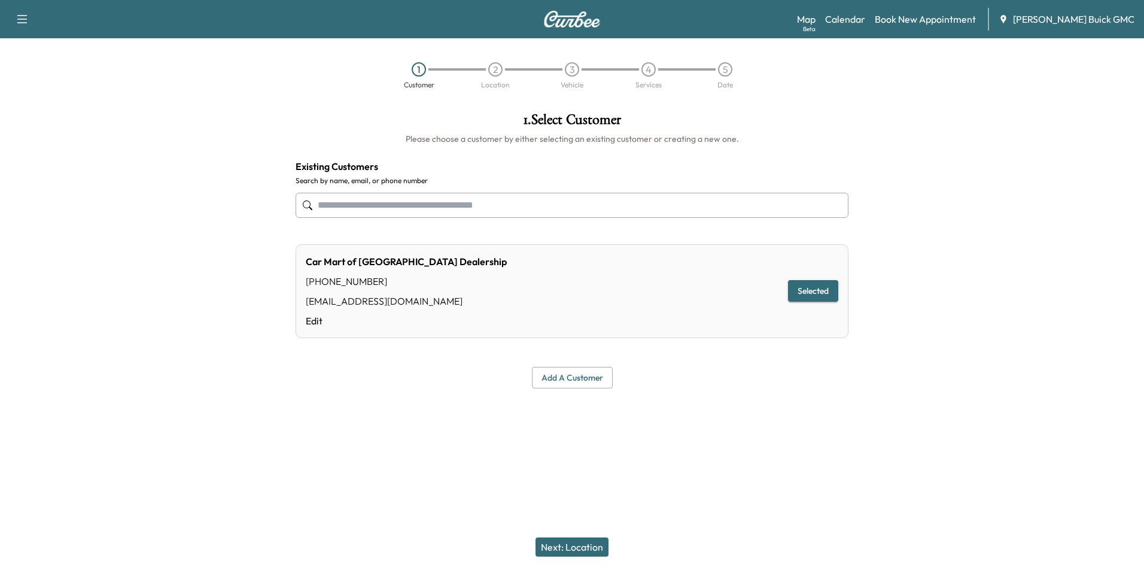
type input "**********"
click at [852, 140] on div "**********" at bounding box center [572, 250] width 572 height 295
click at [944, 185] on div at bounding box center [1001, 250] width 286 height 295
click at [664, 227] on div "**********" at bounding box center [572, 250] width 572 height 295
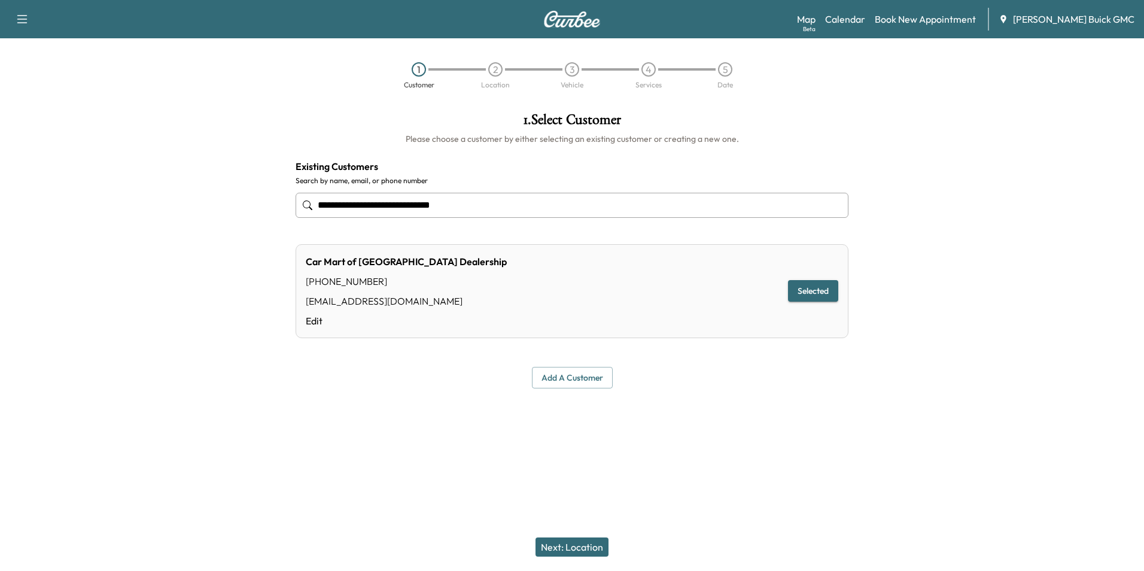
click at [666, 227] on div "**********" at bounding box center [572, 250] width 572 height 295
click at [813, 290] on button "Selected" at bounding box center [813, 291] width 50 height 22
click at [575, 545] on button "Next: Location" at bounding box center [571, 546] width 73 height 19
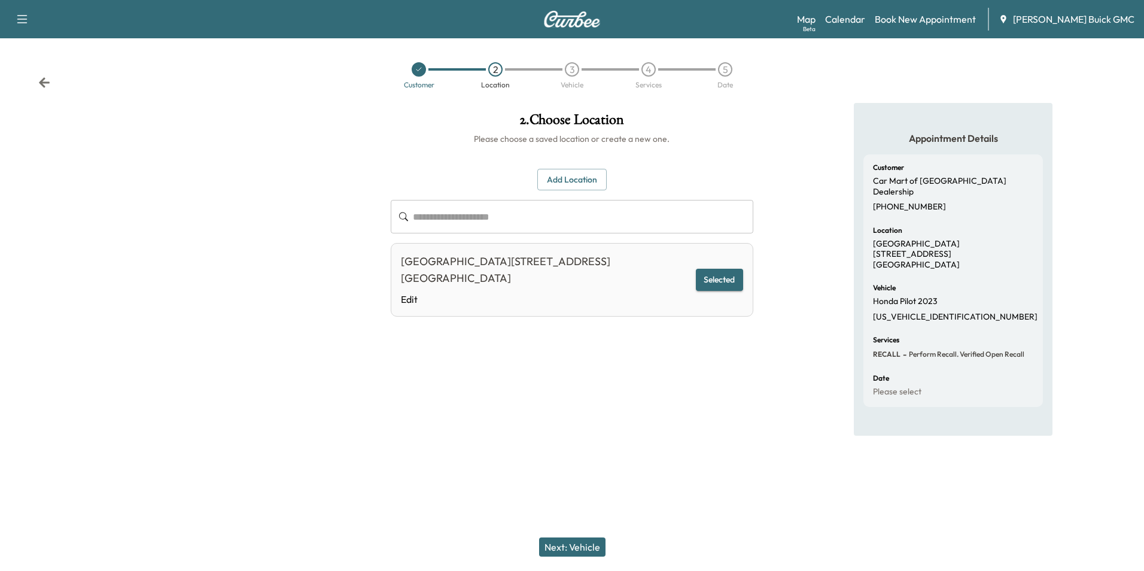
click at [748, 361] on div "**********" at bounding box center [571, 269] width 381 height 333
click at [740, 358] on div "**********" at bounding box center [571, 269] width 381 height 333
click at [766, 365] on div "Appointment Details Customer Car Mart of Manassas Dealership [PHONE_NUMBER] Loc…" at bounding box center [953, 269] width 381 height 333
click at [417, 66] on icon at bounding box center [418, 69] width 7 height 7
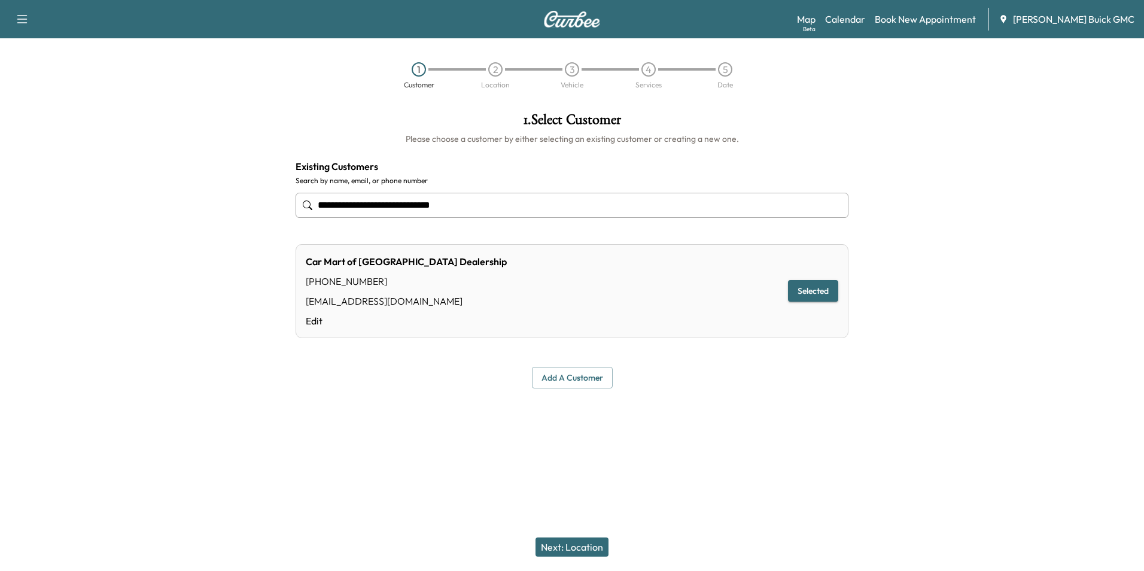
click at [487, 207] on input "**********" at bounding box center [571, 205] width 553 height 25
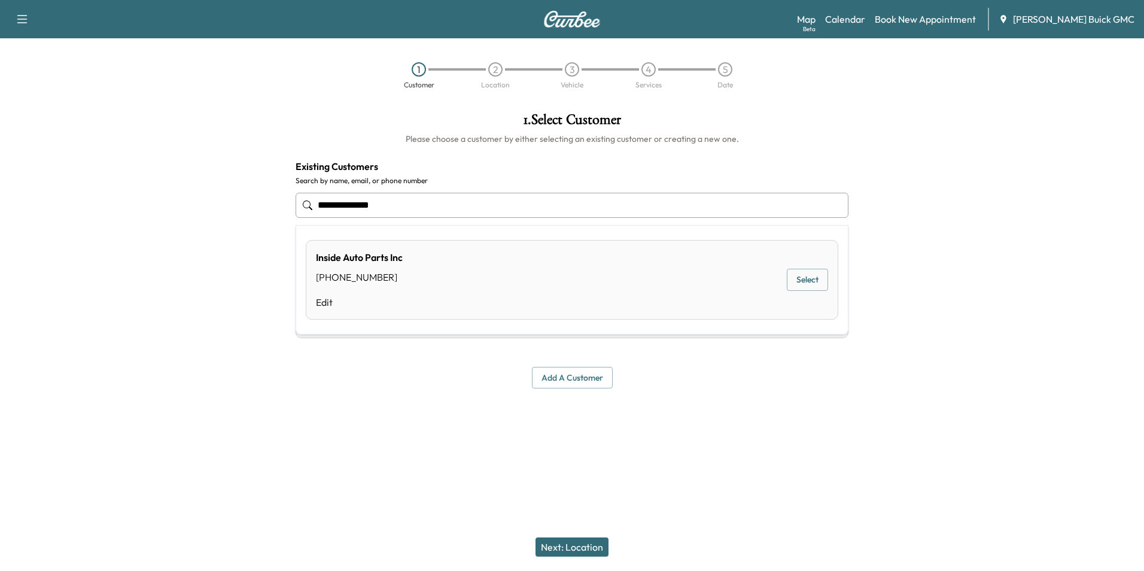
type input "**********"
click at [568, 375] on button "Add a customer" at bounding box center [572, 378] width 81 height 22
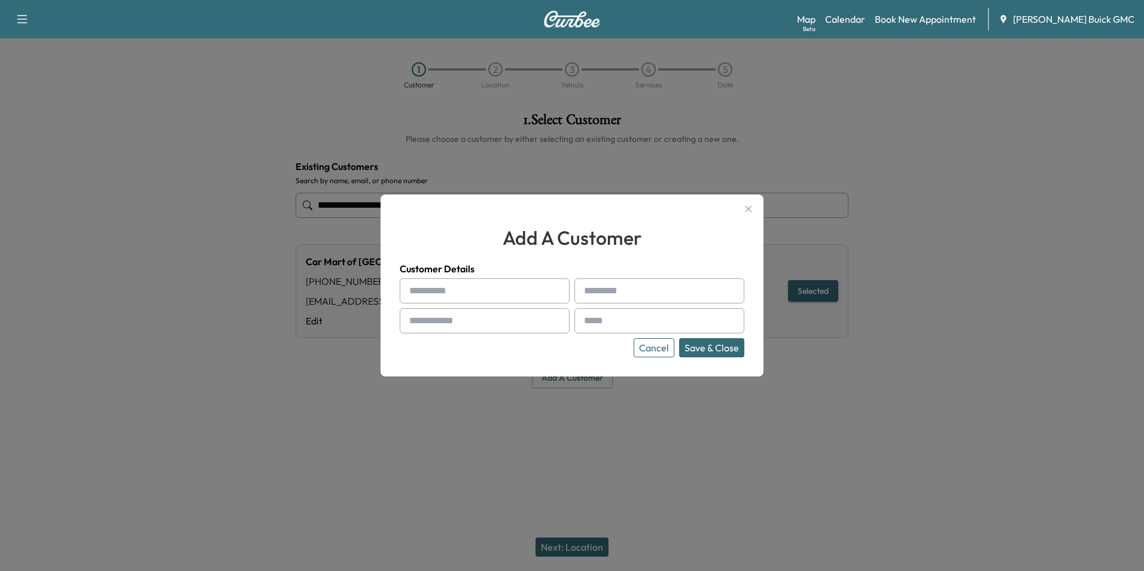
click at [492, 289] on input "text" at bounding box center [485, 290] width 170 height 25
type input "**********"
click at [615, 323] on input "text" at bounding box center [659, 320] width 170 height 25
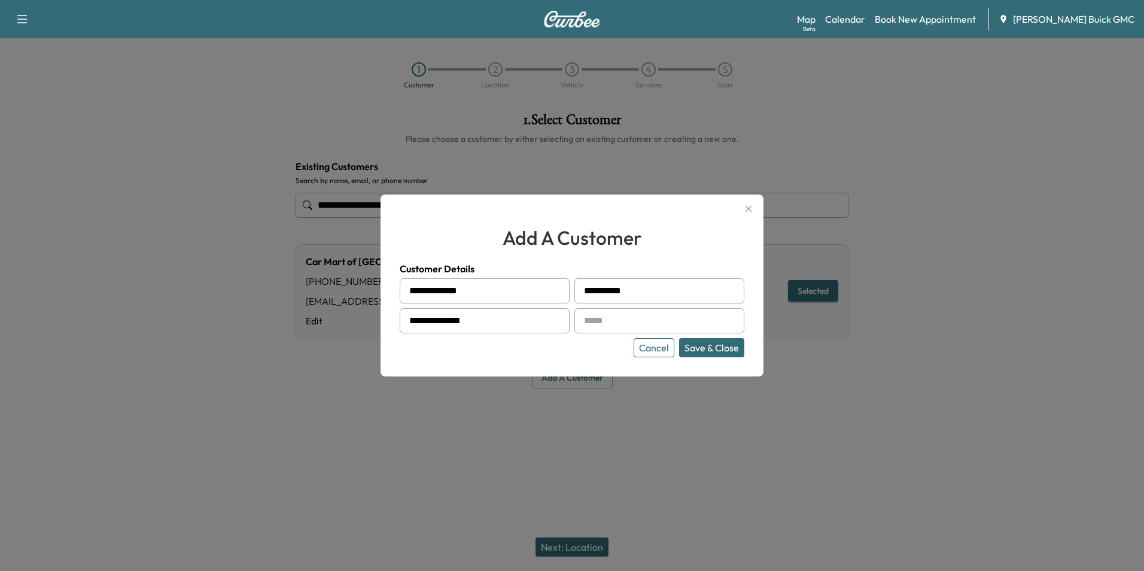
type input "**********"
click at [706, 343] on button "Save & Close" at bounding box center [711, 347] width 65 height 19
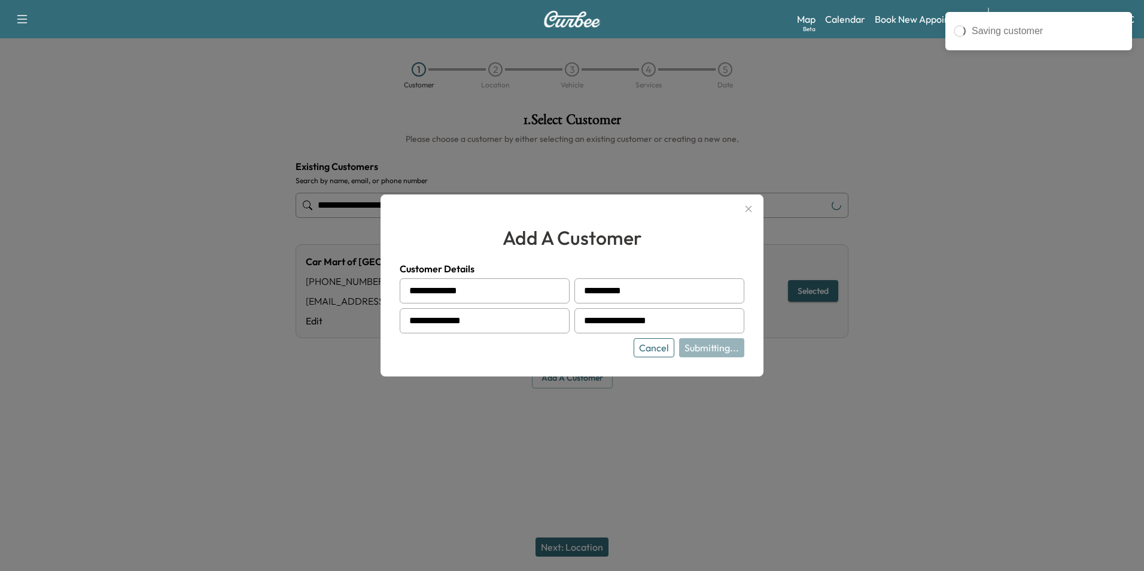
type input "**********"
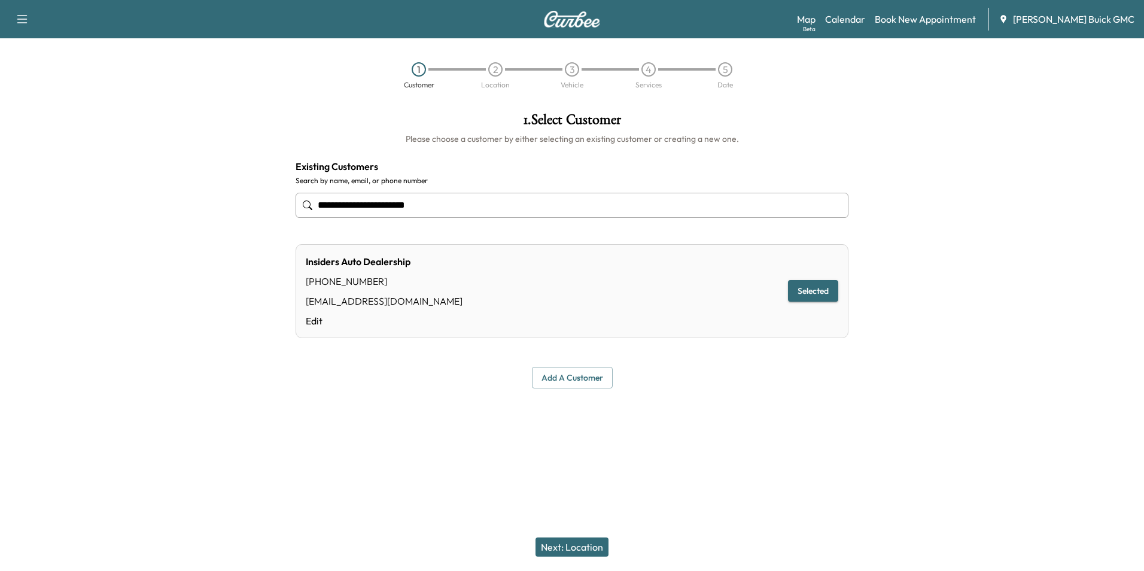
click at [722, 440] on div "**********" at bounding box center [572, 285] width 1144 height 571
click at [586, 547] on button "Next: Location" at bounding box center [571, 546] width 73 height 19
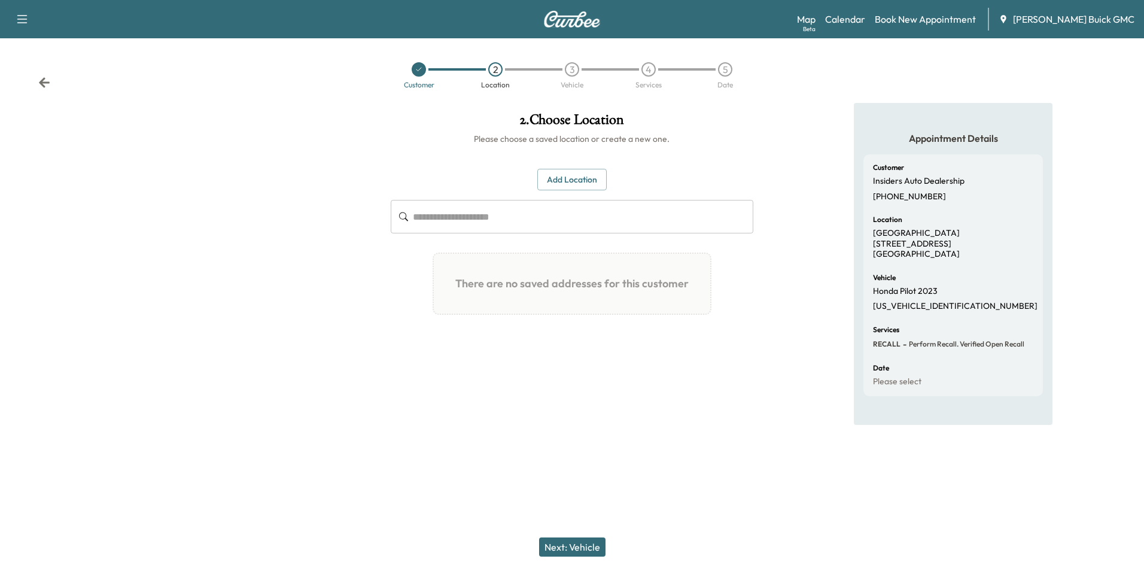
click at [570, 172] on button "Add Location" at bounding box center [571, 180] width 69 height 22
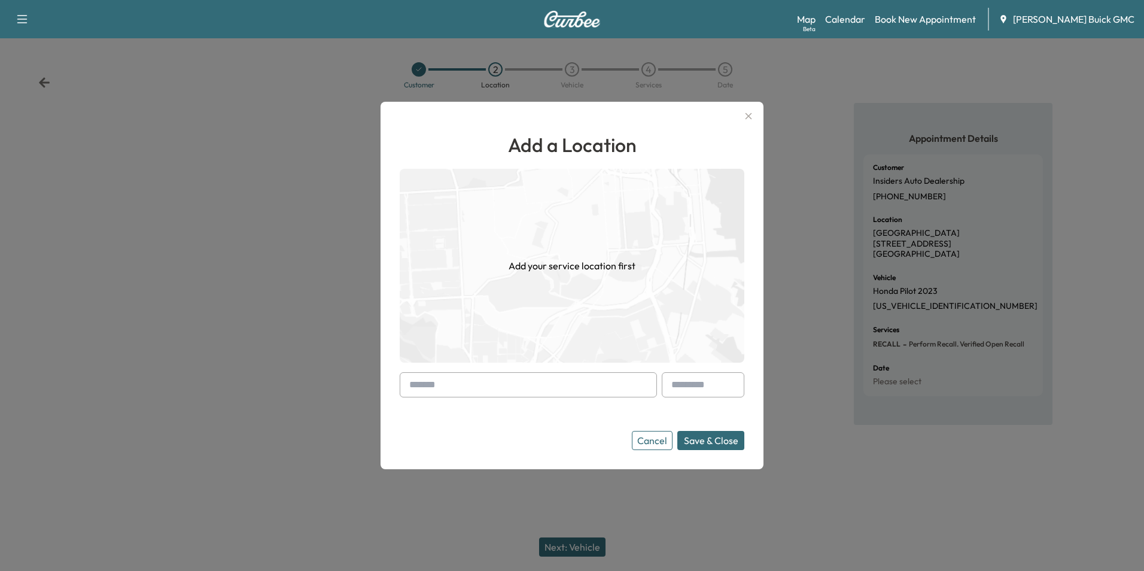
click at [563, 383] on input "text" at bounding box center [528, 384] width 257 height 25
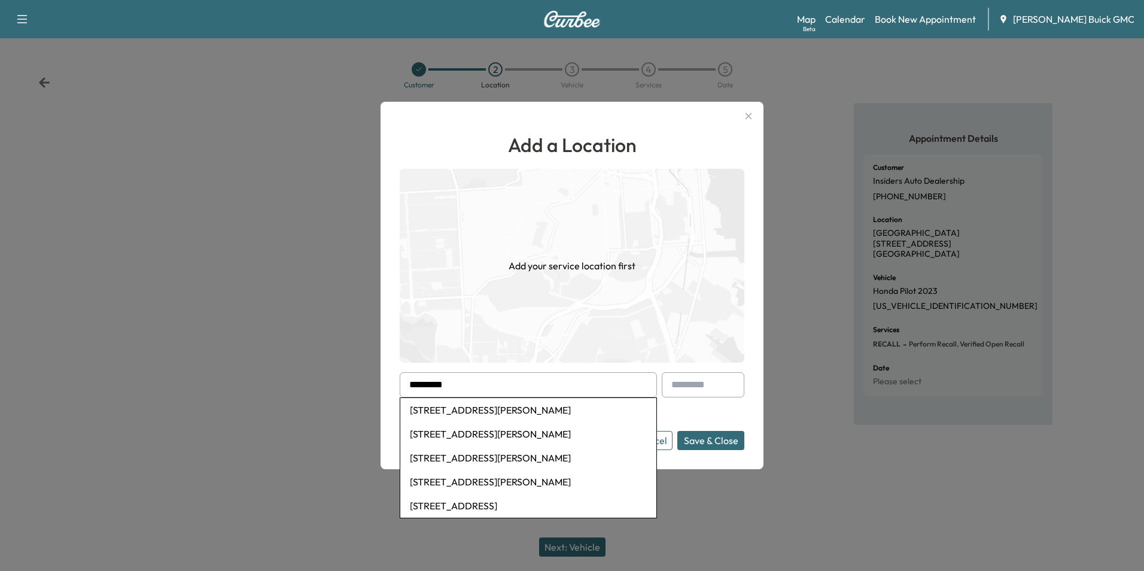
click at [530, 410] on li "[STREET_ADDRESS][PERSON_NAME]" at bounding box center [528, 410] width 256 height 24
type input "**********"
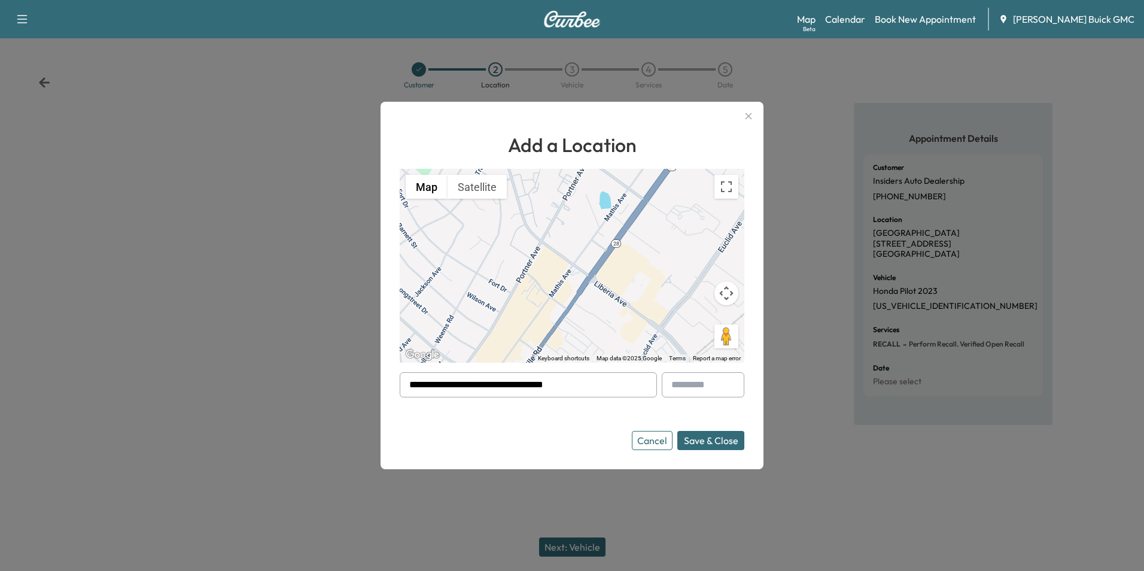
click at [696, 439] on button "Save & Close" at bounding box center [710, 440] width 67 height 19
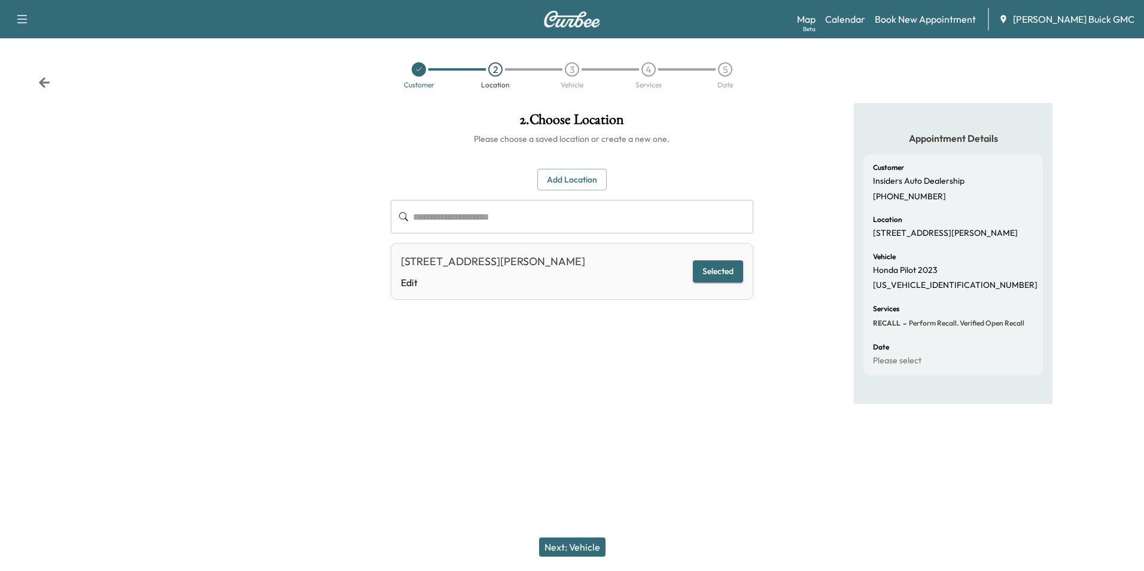
click at [748, 404] on div at bounding box center [572, 423] width 1144 height 38
click at [577, 544] on button "Next: Vehicle" at bounding box center [572, 546] width 66 height 19
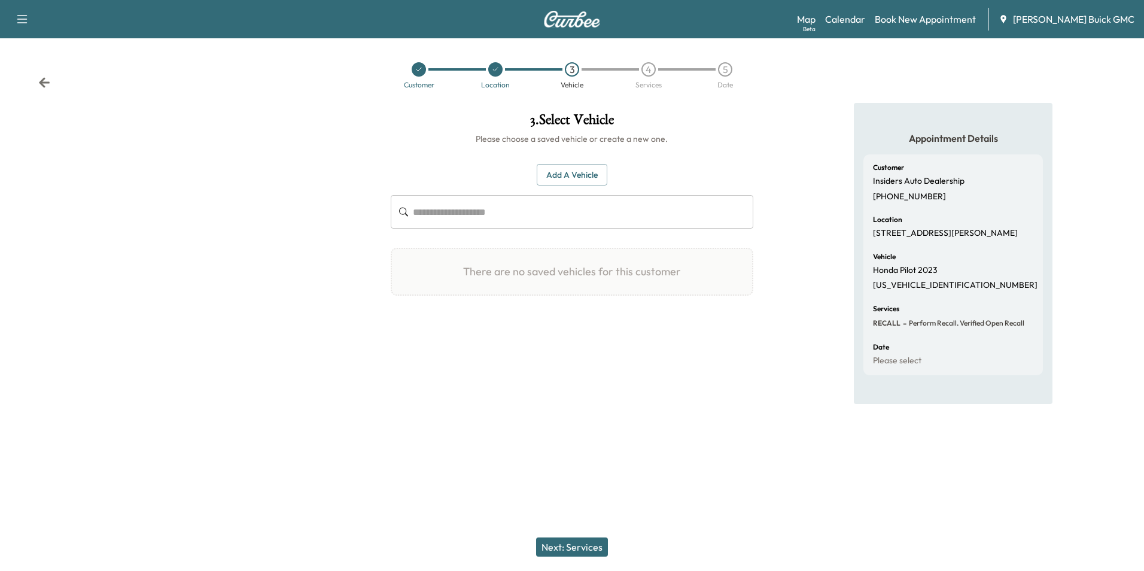
click at [568, 170] on button "Add a Vehicle" at bounding box center [571, 175] width 71 height 22
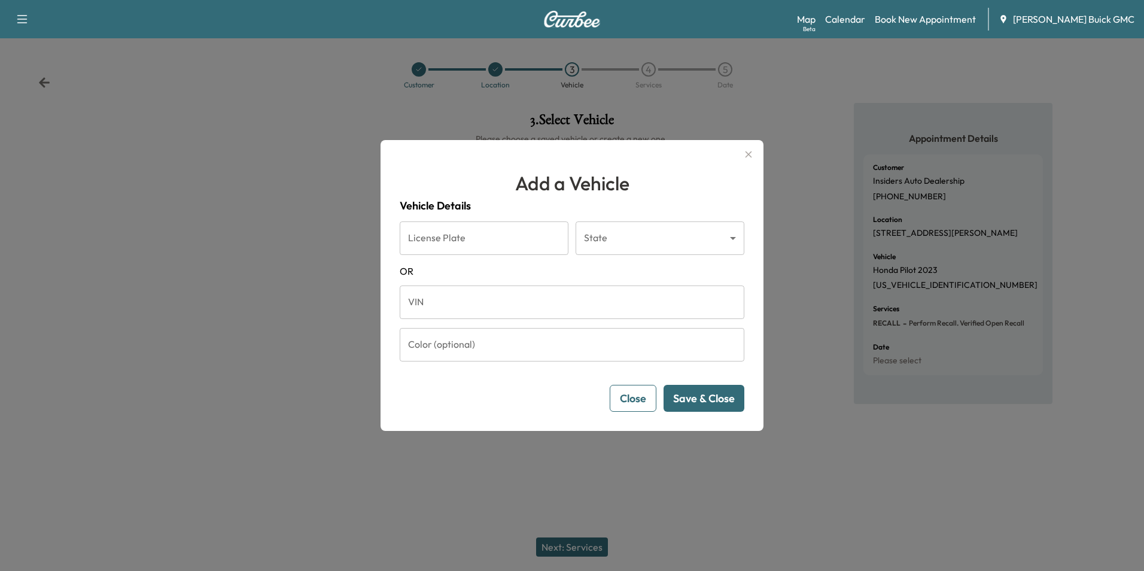
click at [449, 305] on input "VIN" at bounding box center [572, 301] width 344 height 33
type input "**********"
click at [691, 394] on button "Save & Close" at bounding box center [703, 398] width 81 height 27
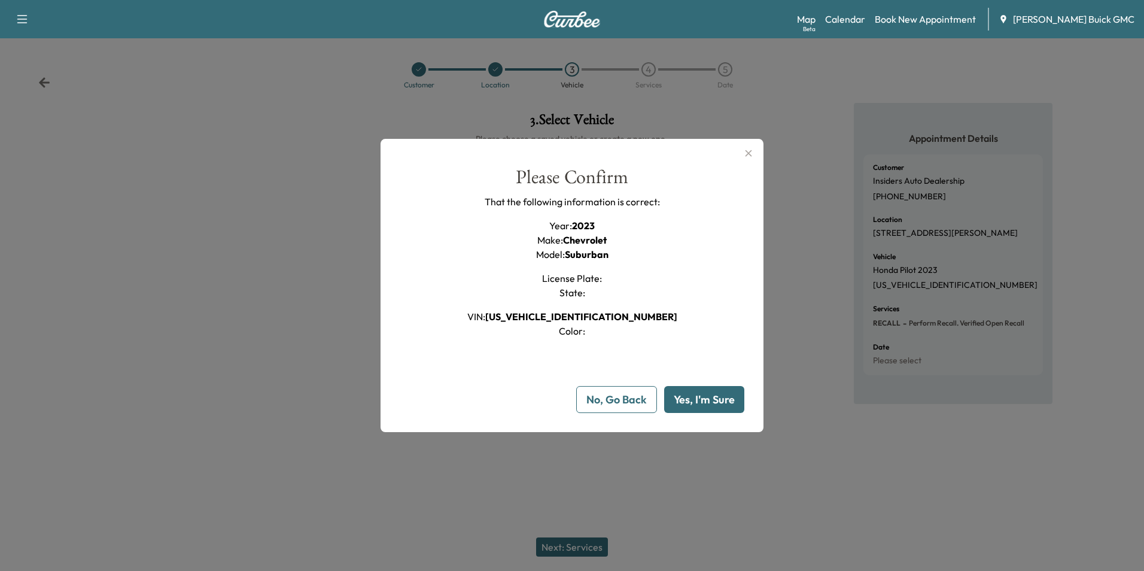
click at [691, 394] on button "Yes, I'm Sure" at bounding box center [704, 399] width 80 height 27
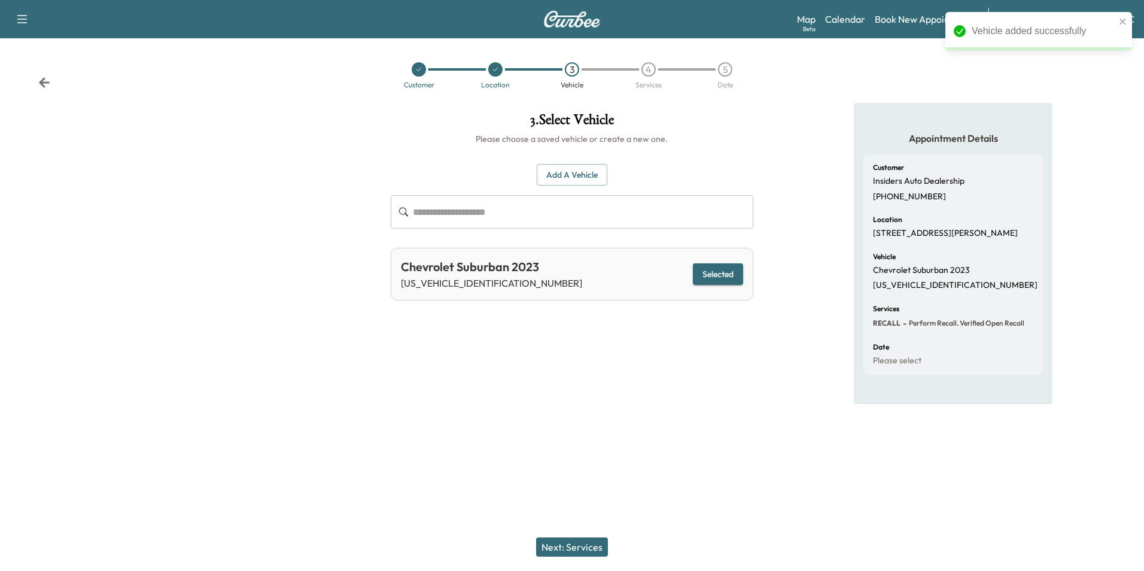
click at [816, 398] on div "Appointment Details Customer Insiders Auto Dealership [PHONE_NUMBER] Location […" at bounding box center [953, 253] width 381 height 301
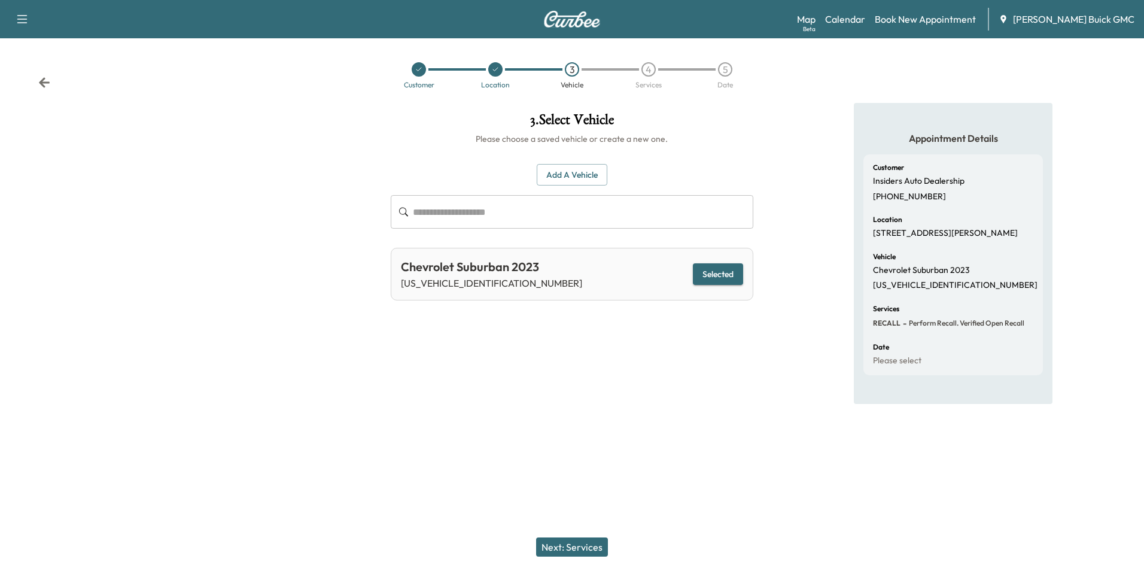
click at [579, 545] on button "Next: Services" at bounding box center [572, 546] width 72 height 19
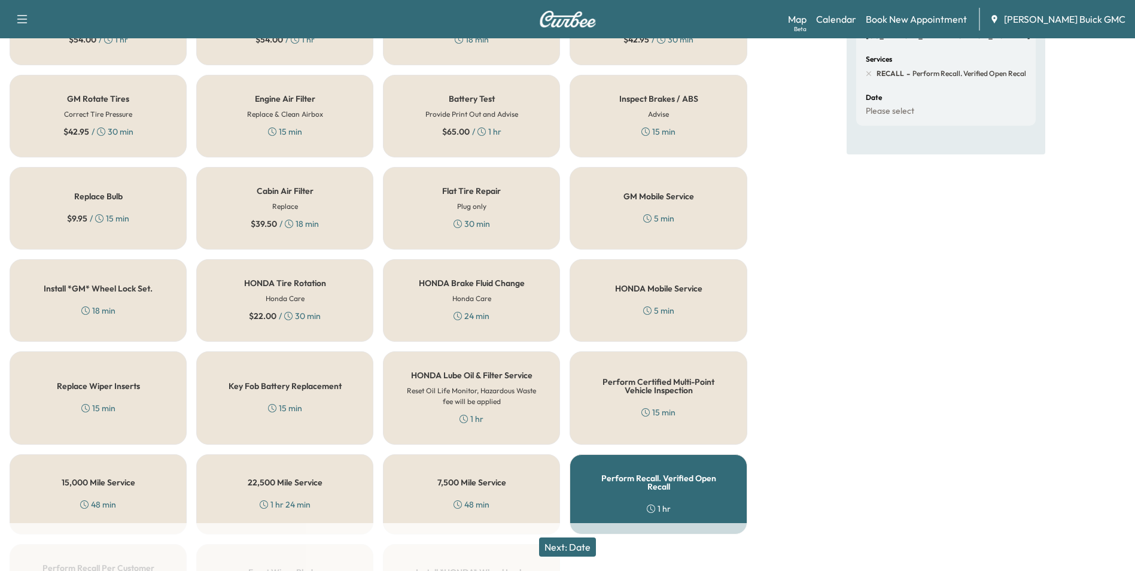
scroll to position [342, 0]
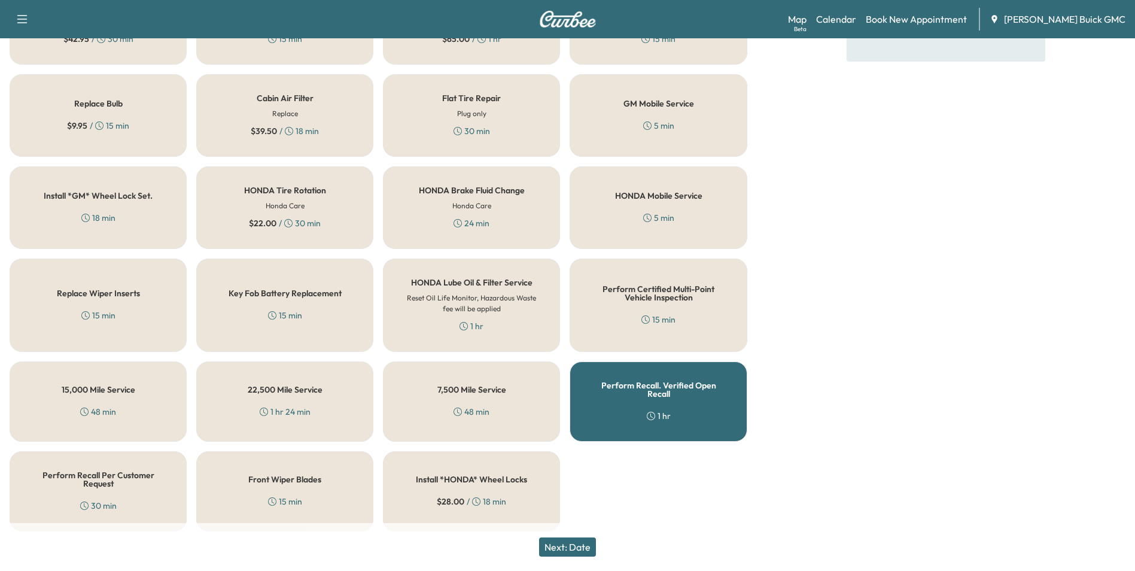
click at [650, 411] on icon at bounding box center [651, 415] width 8 height 8
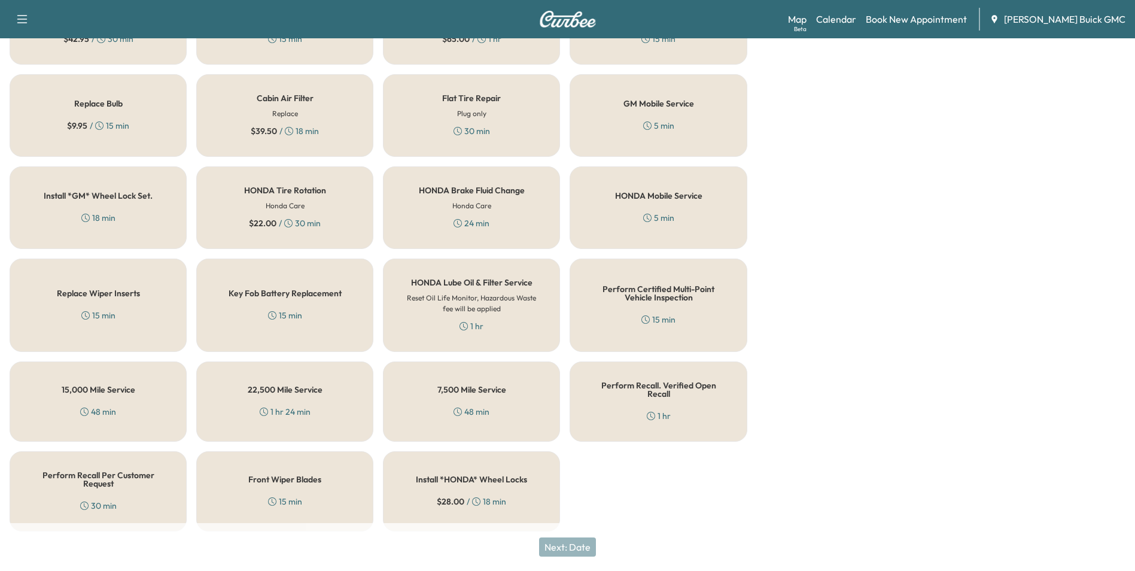
click at [574, 545] on div "Next: Date" at bounding box center [567, 547] width 1135 height 48
click at [700, 397] on div "Perform Recall. Verified Open Recall 1 hr" at bounding box center [657, 401] width 177 height 80
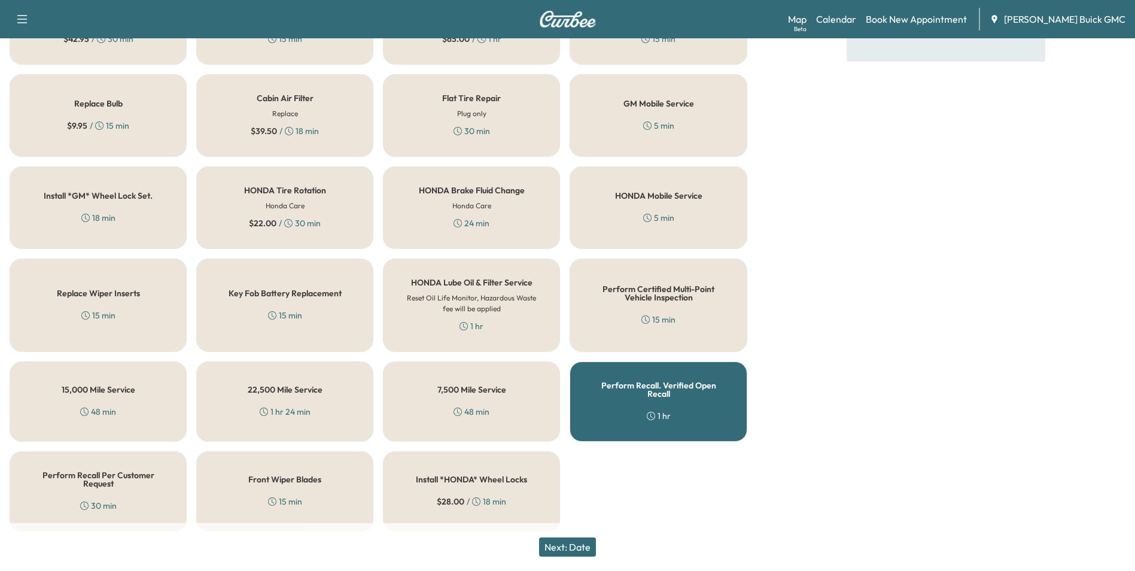
click at [584, 540] on button "Next: Date" at bounding box center [567, 546] width 57 height 19
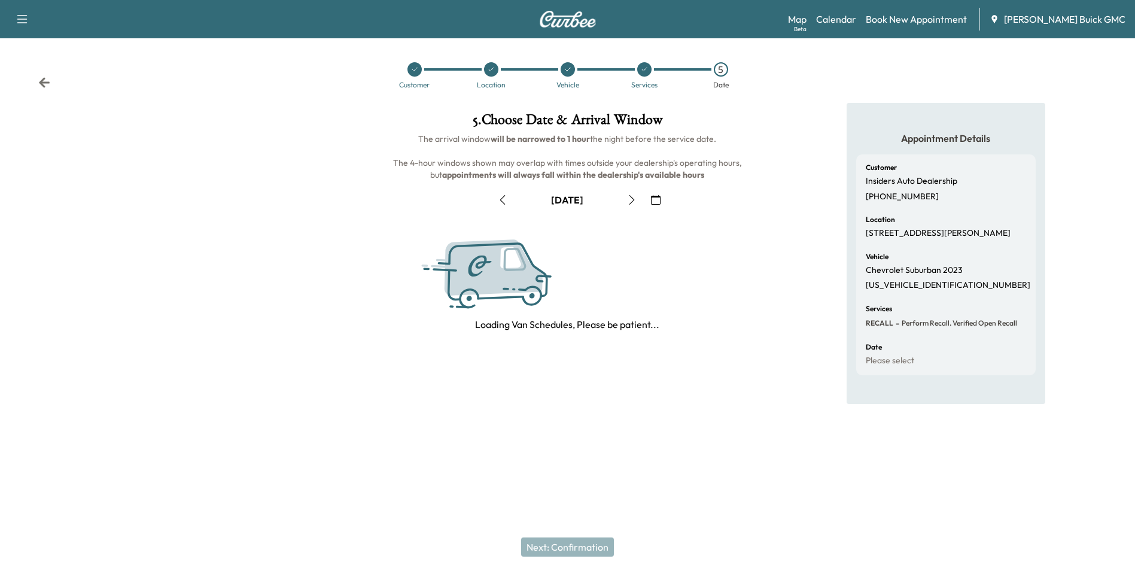
scroll to position [0, 0]
